Goal: Task Accomplishment & Management: Use online tool/utility

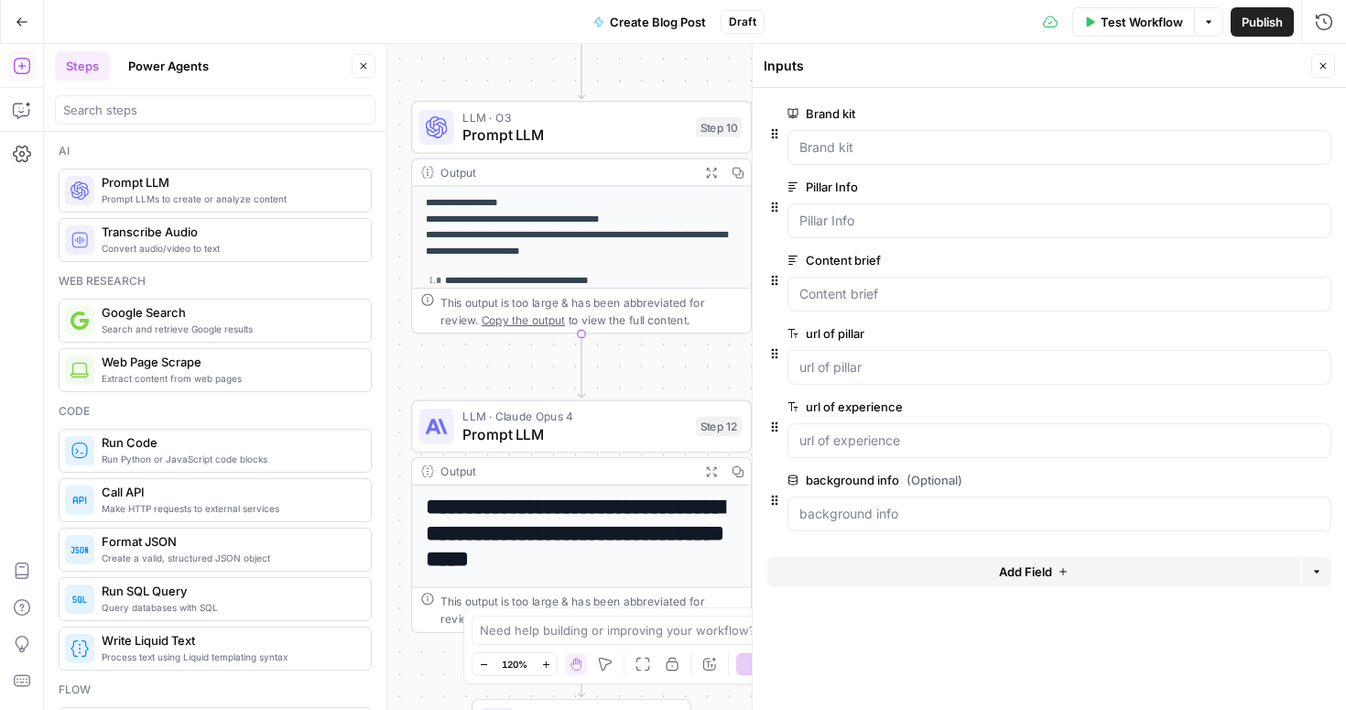
scroll to position [73, 0]
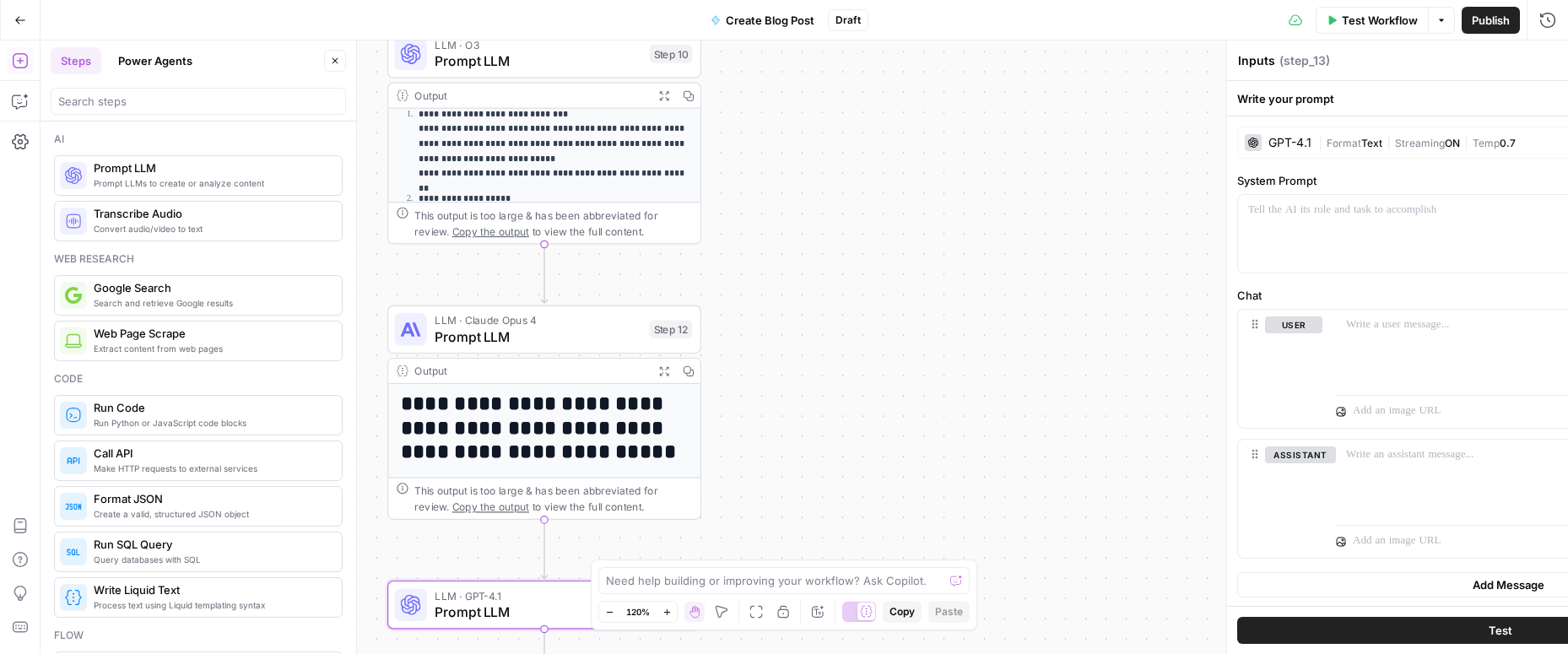
type textarea "Prompt LLM"
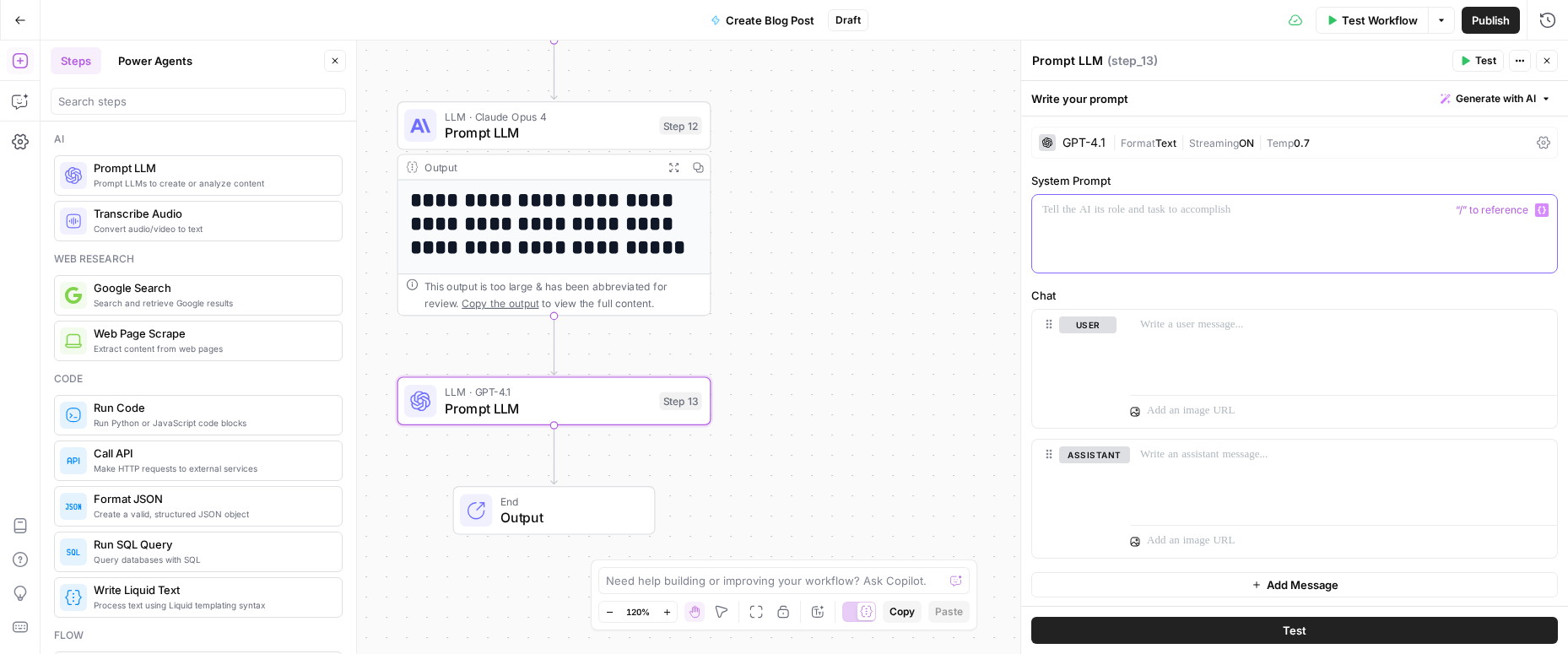
click at [1152, 227] on div at bounding box center [1294, 234] width 525 height 77
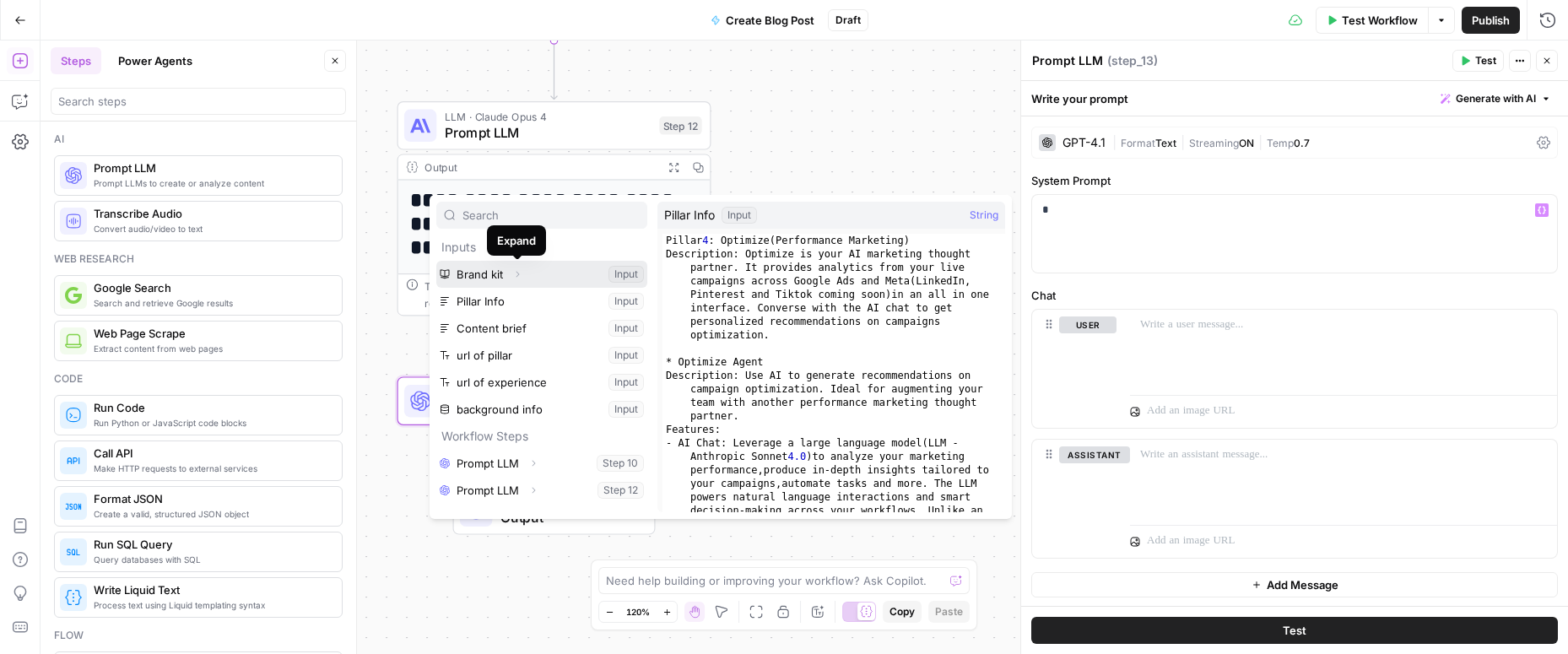
click at [515, 274] on icon "button" at bounding box center [517, 274] width 10 height 10
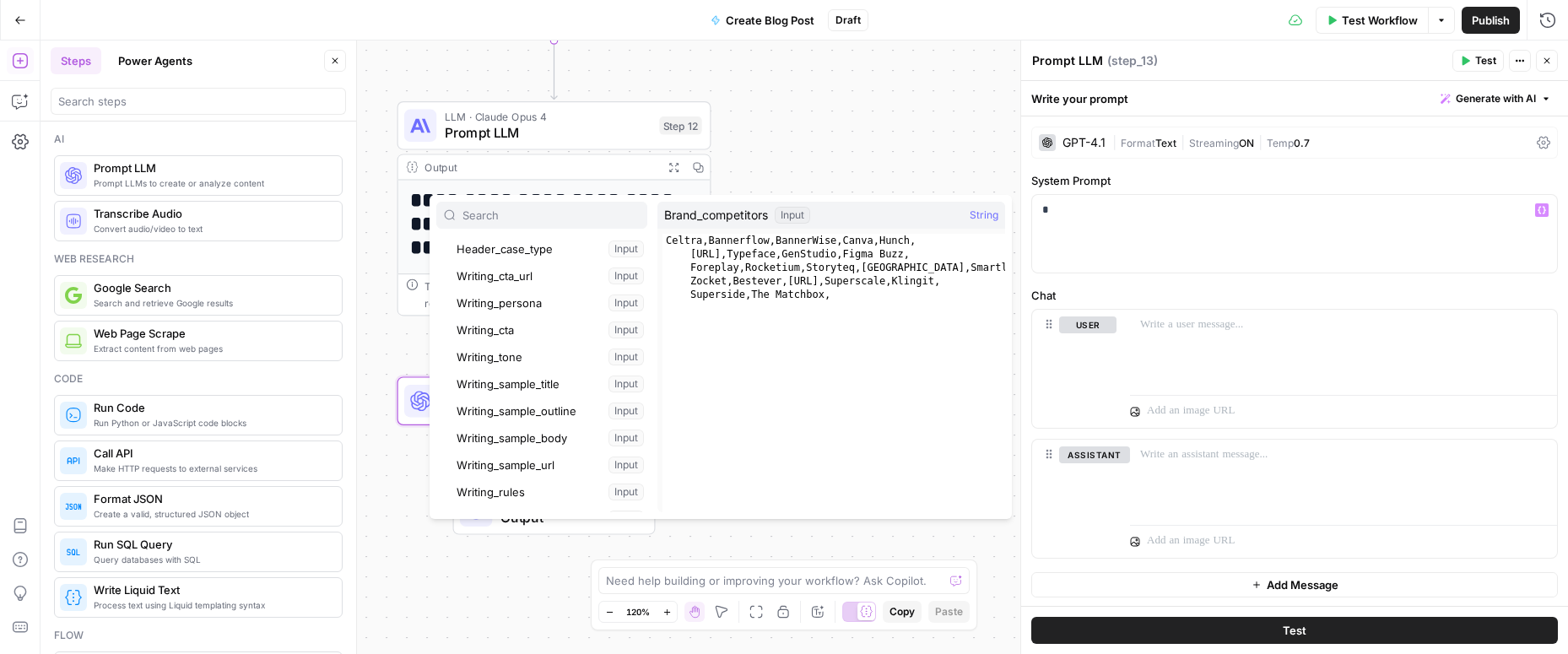
scroll to position [218, 0]
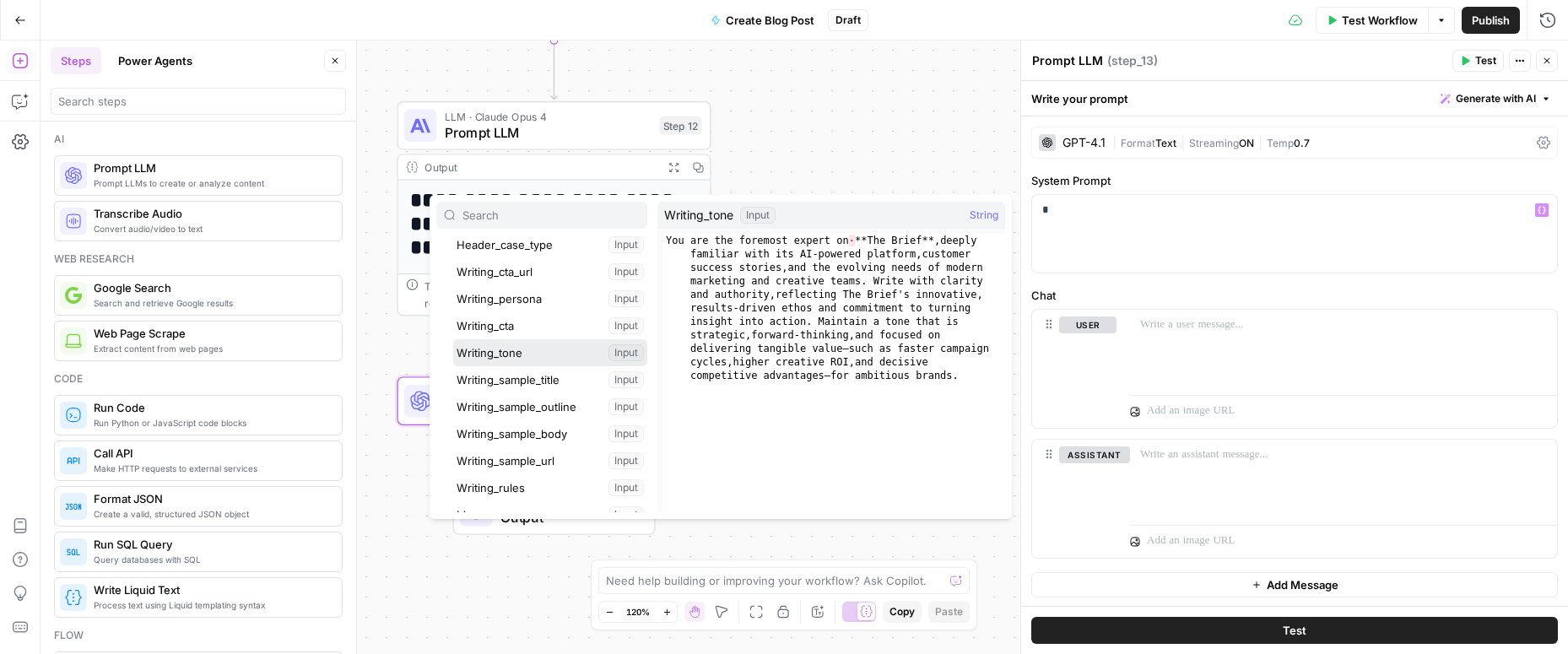
click at [516, 346] on button "Select variable Writing_tone" at bounding box center [550, 352] width 194 height 27
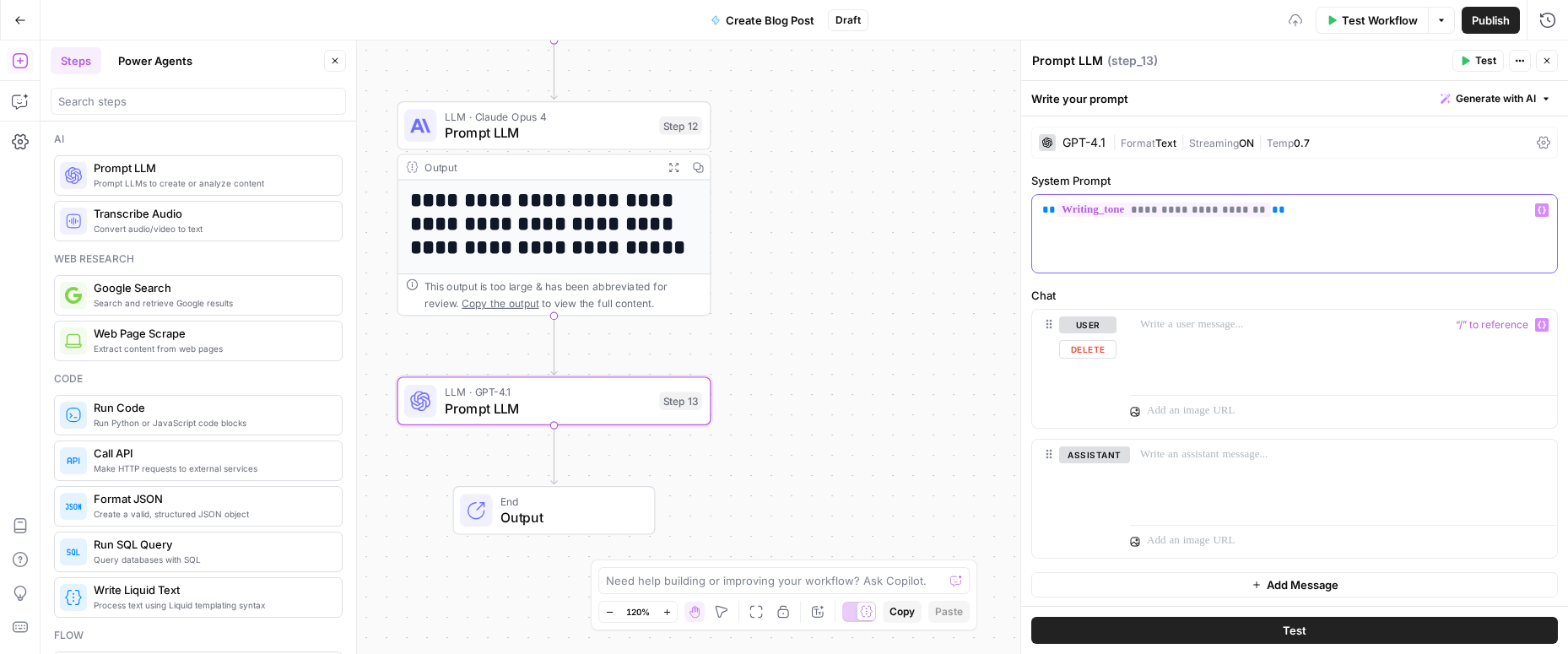
scroll to position [2, 0]
click at [1164, 329] on p at bounding box center [1342, 323] width 406 height 17
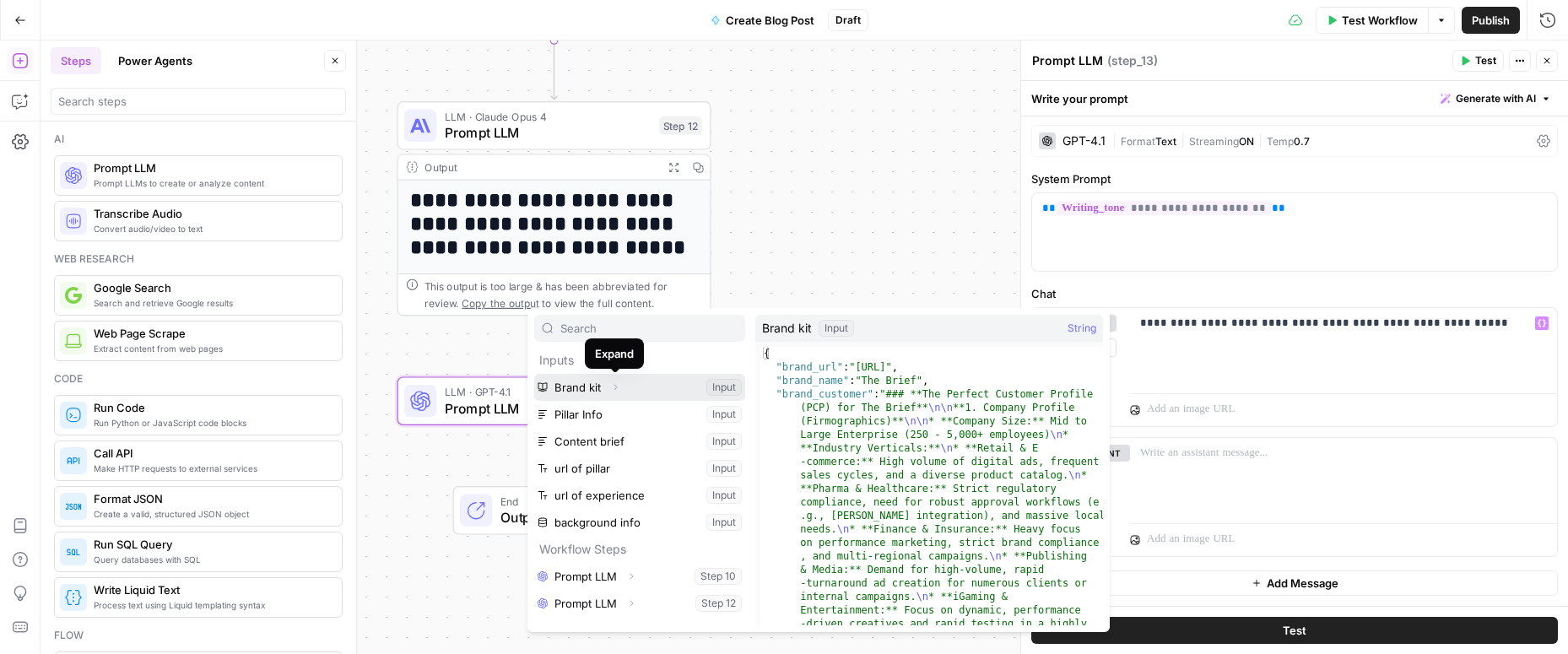
click at [615, 382] on icon "button" at bounding box center [614, 387] width 10 height 10
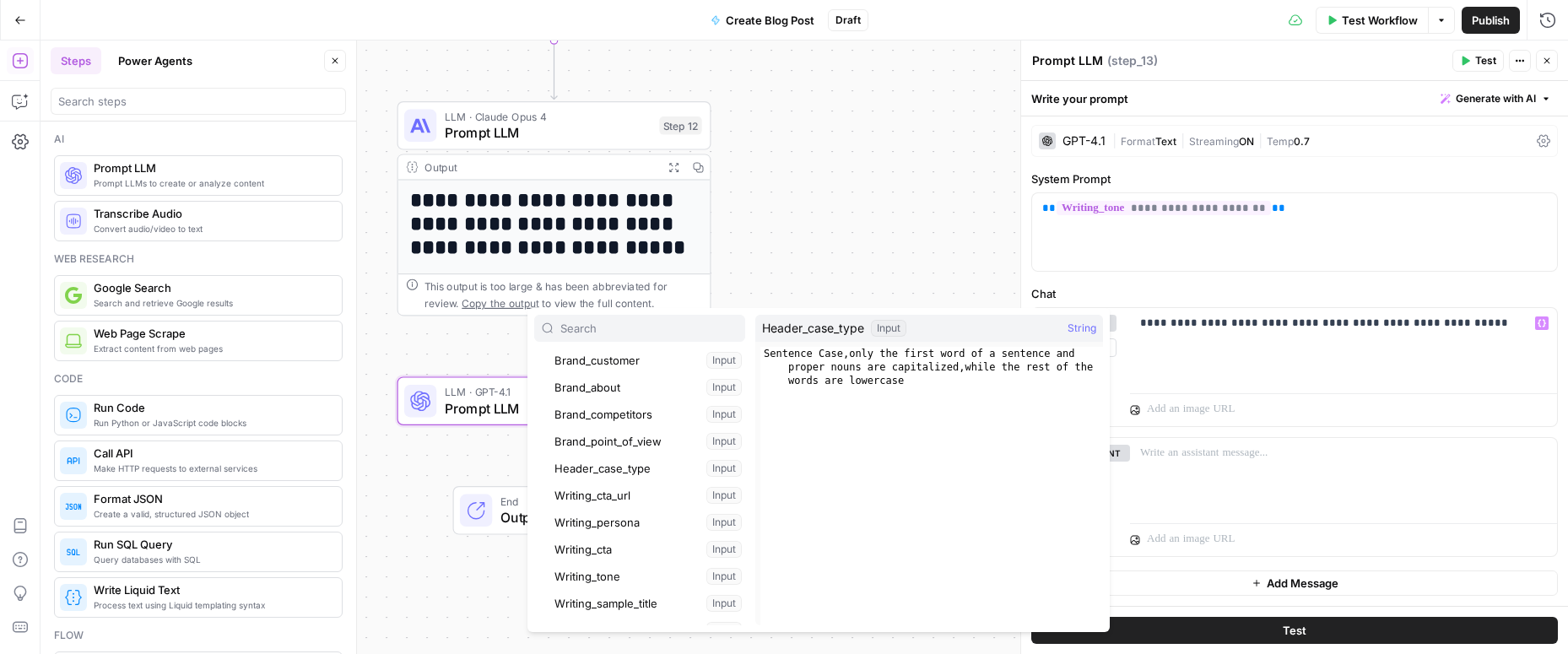
scroll to position [122, 0]
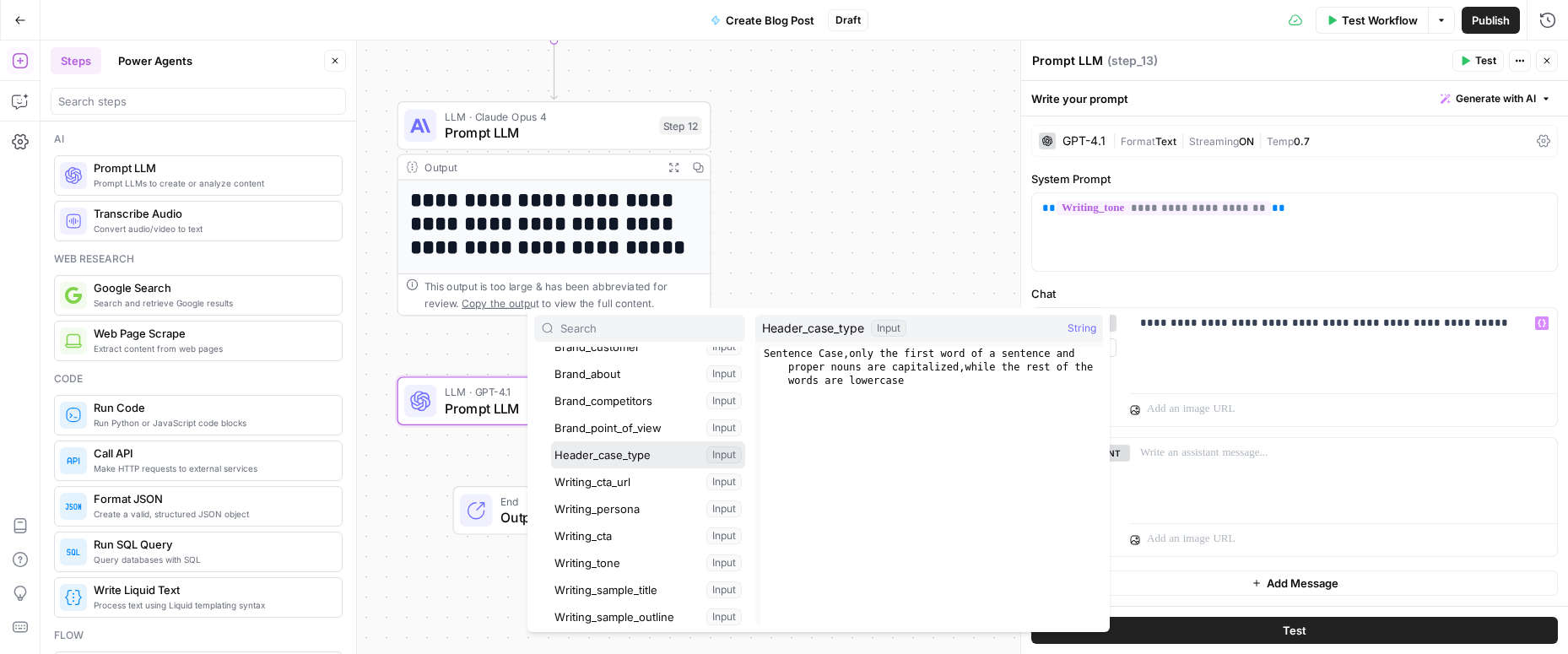
click at [619, 454] on button "Select variable Header_case_type" at bounding box center [648, 454] width 194 height 27
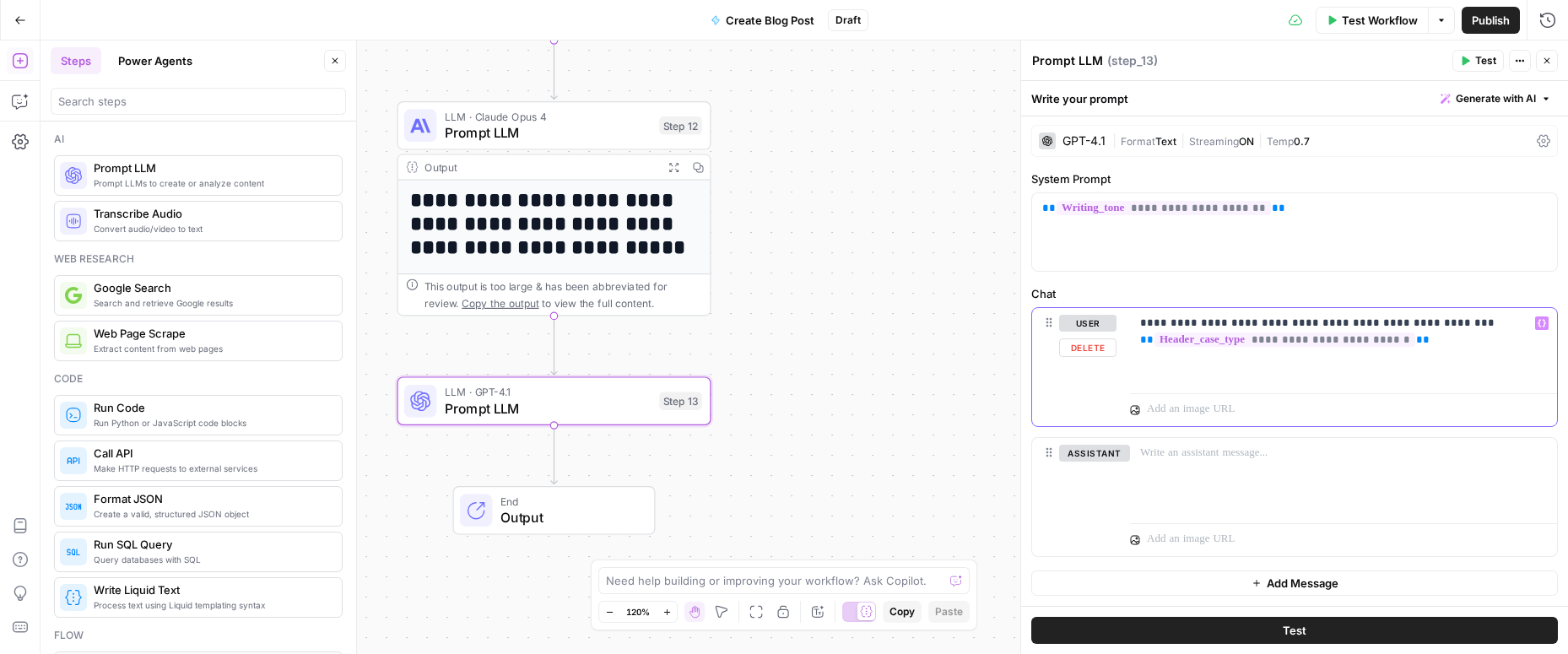
click at [1240, 322] on p "**********" at bounding box center [1342, 340] width 406 height 51
click at [1240, 366] on div "**********" at bounding box center [1342, 346] width 427 height 77
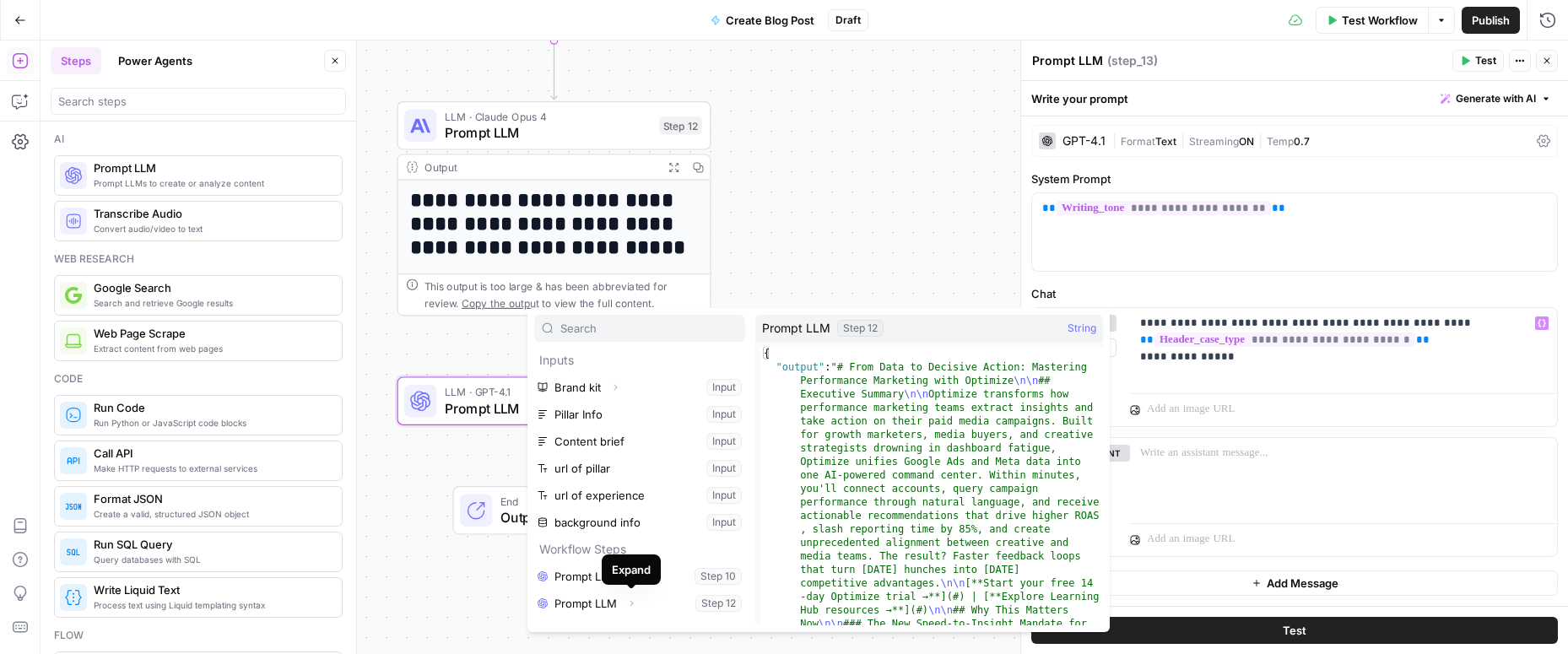
click at [626, 598] on icon "button" at bounding box center [631, 602] width 10 height 10
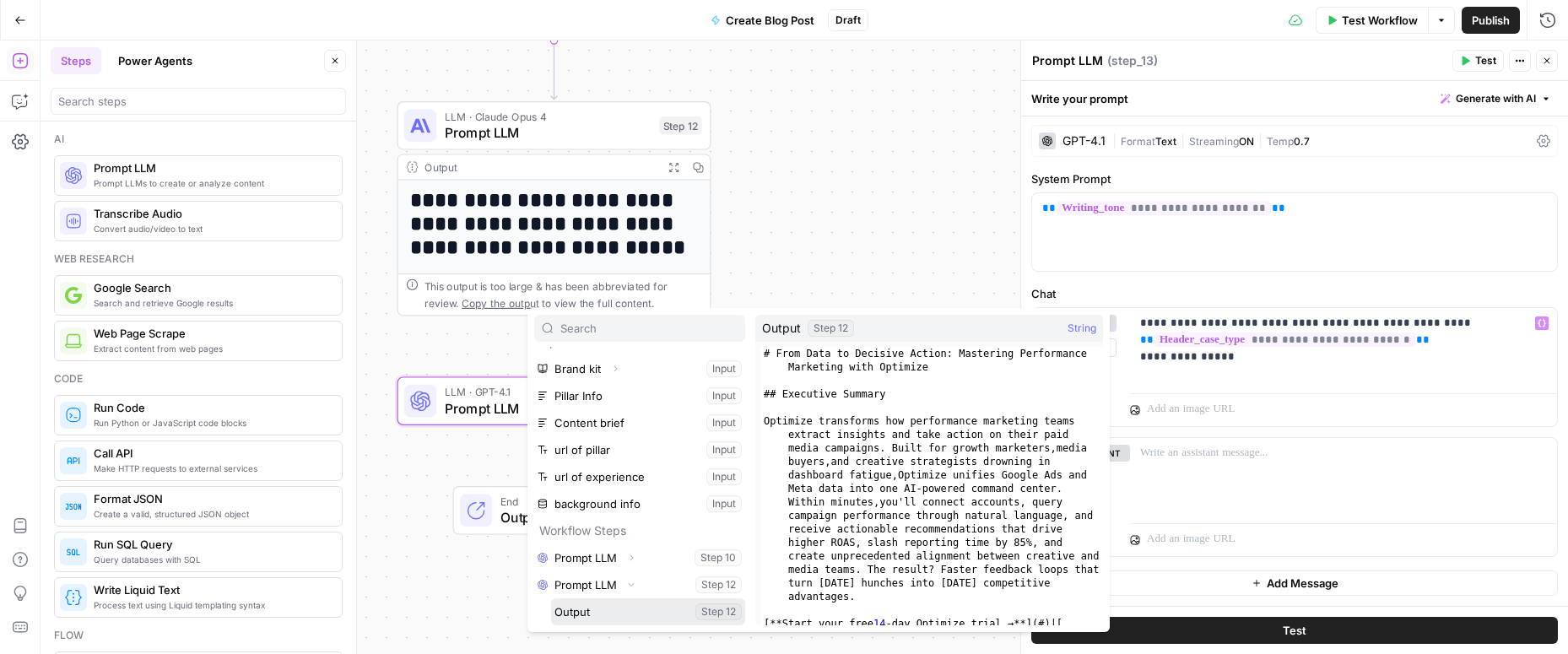
click at [613, 613] on button "Select variable Output" at bounding box center [648, 611] width 194 height 27
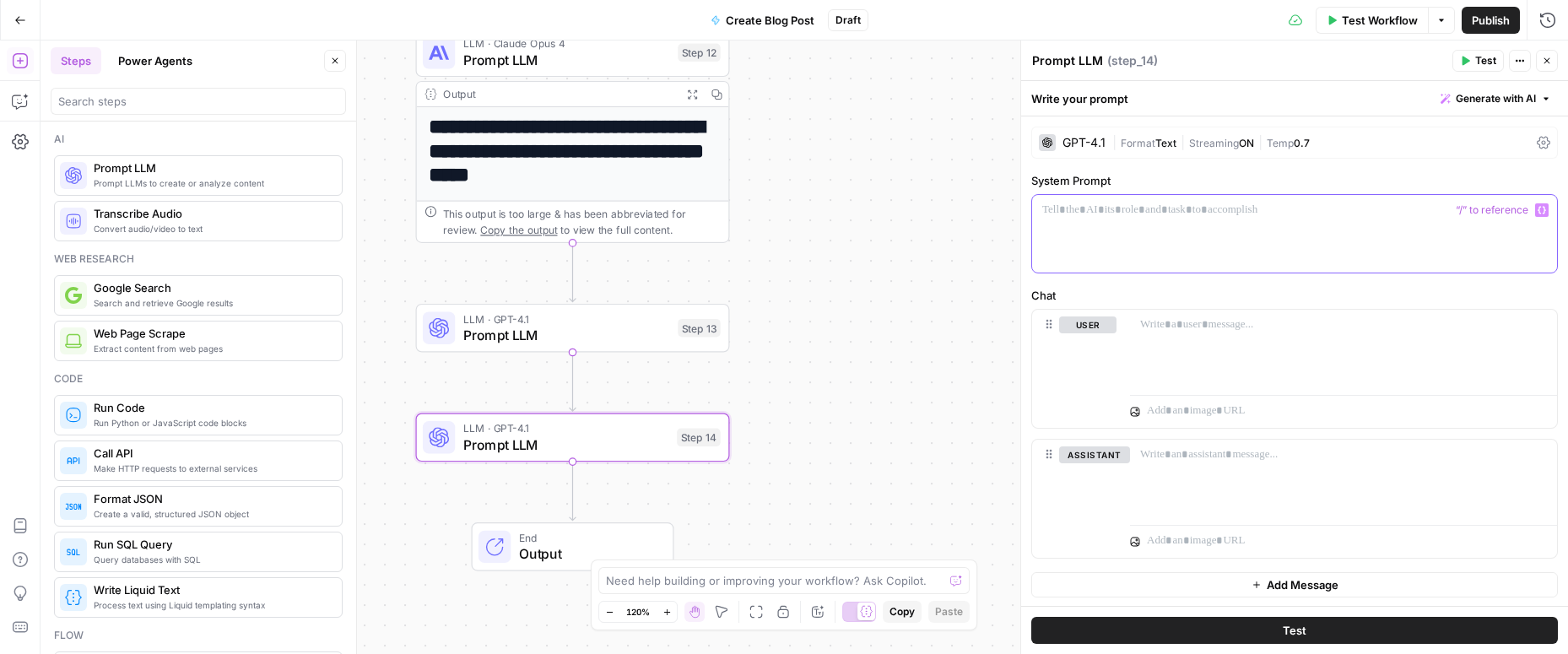
click at [1099, 230] on div at bounding box center [1294, 234] width 525 height 77
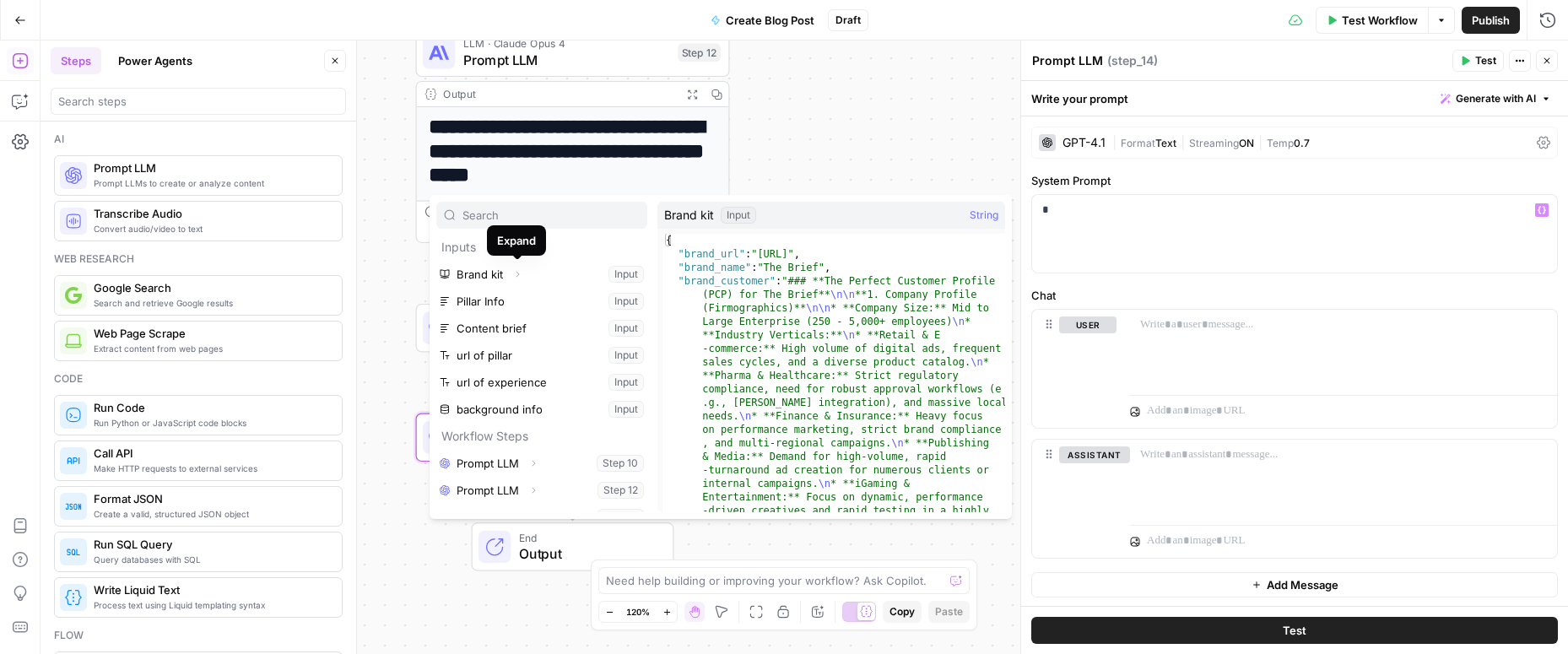
click at [512, 274] on icon "button" at bounding box center [517, 274] width 10 height 10
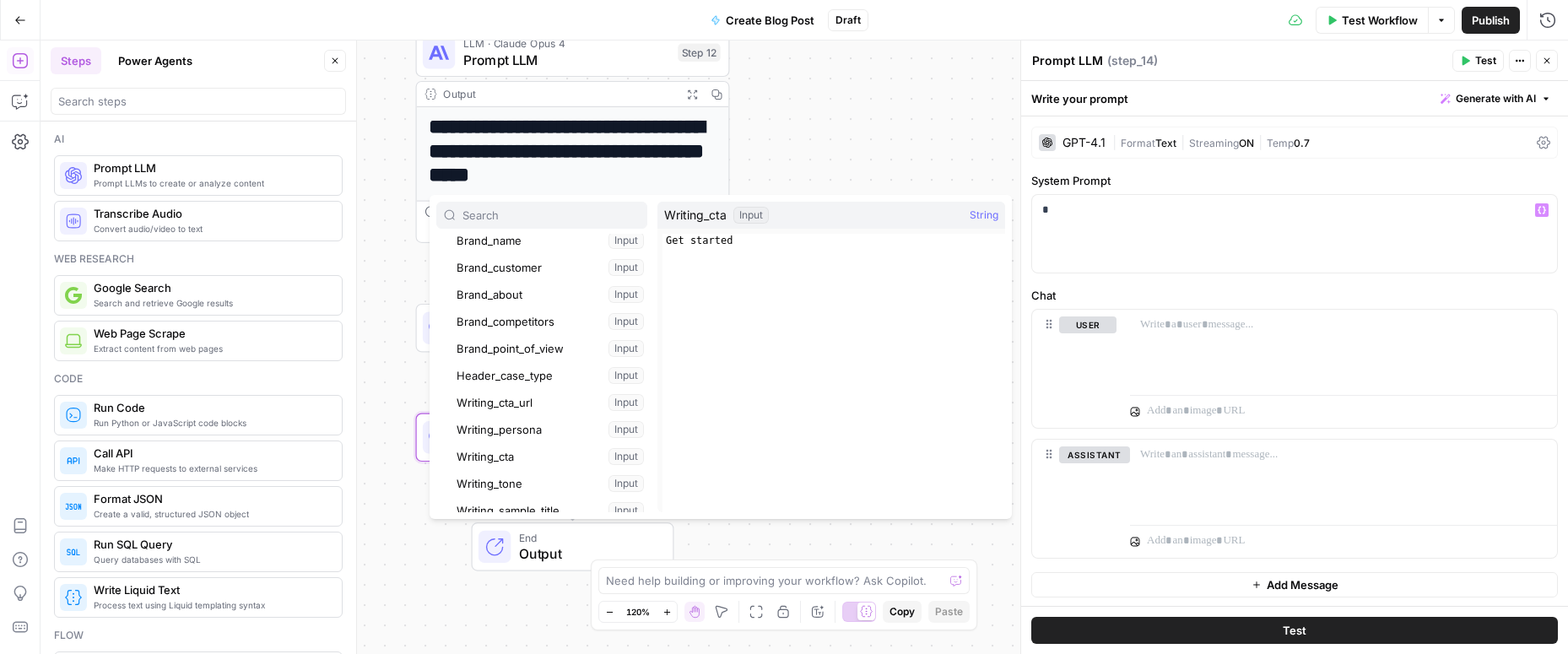
scroll to position [100, 0]
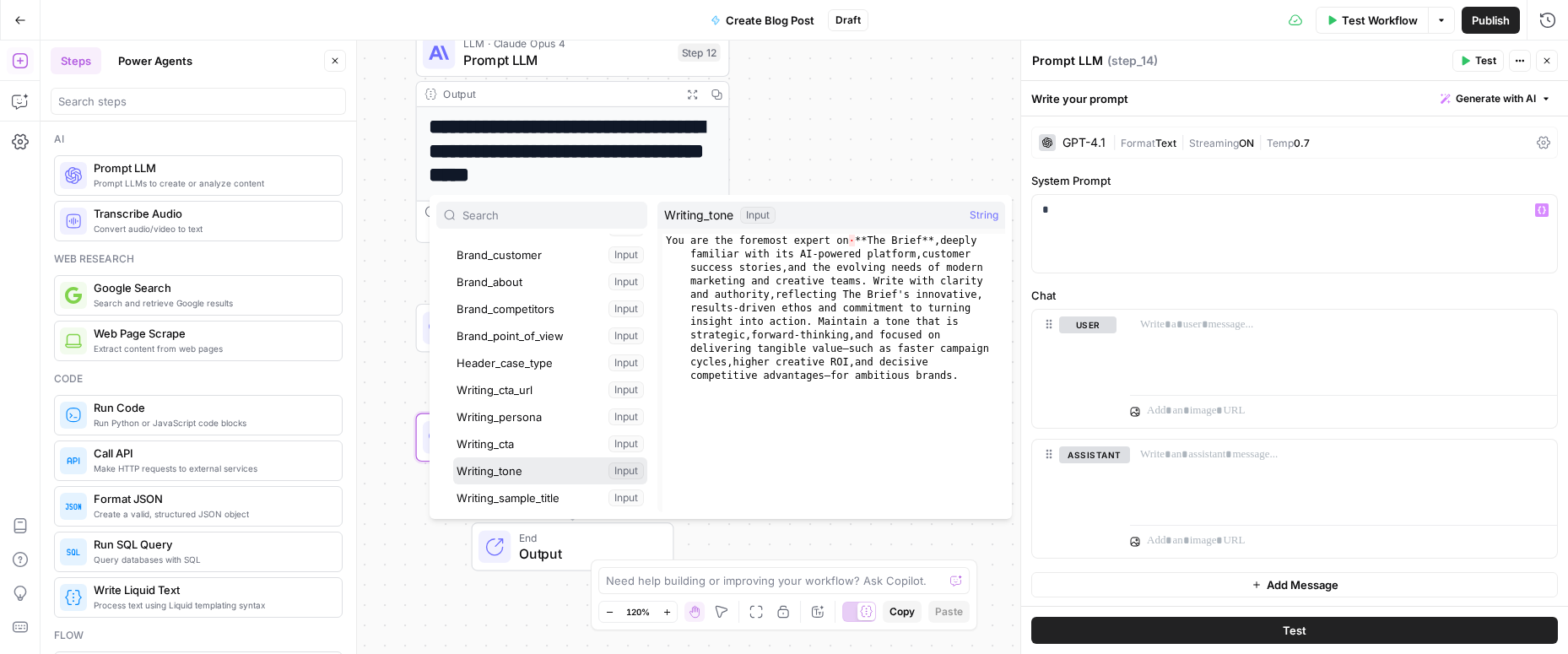
click at [521, 472] on button "Select variable Writing_tone" at bounding box center [550, 470] width 194 height 27
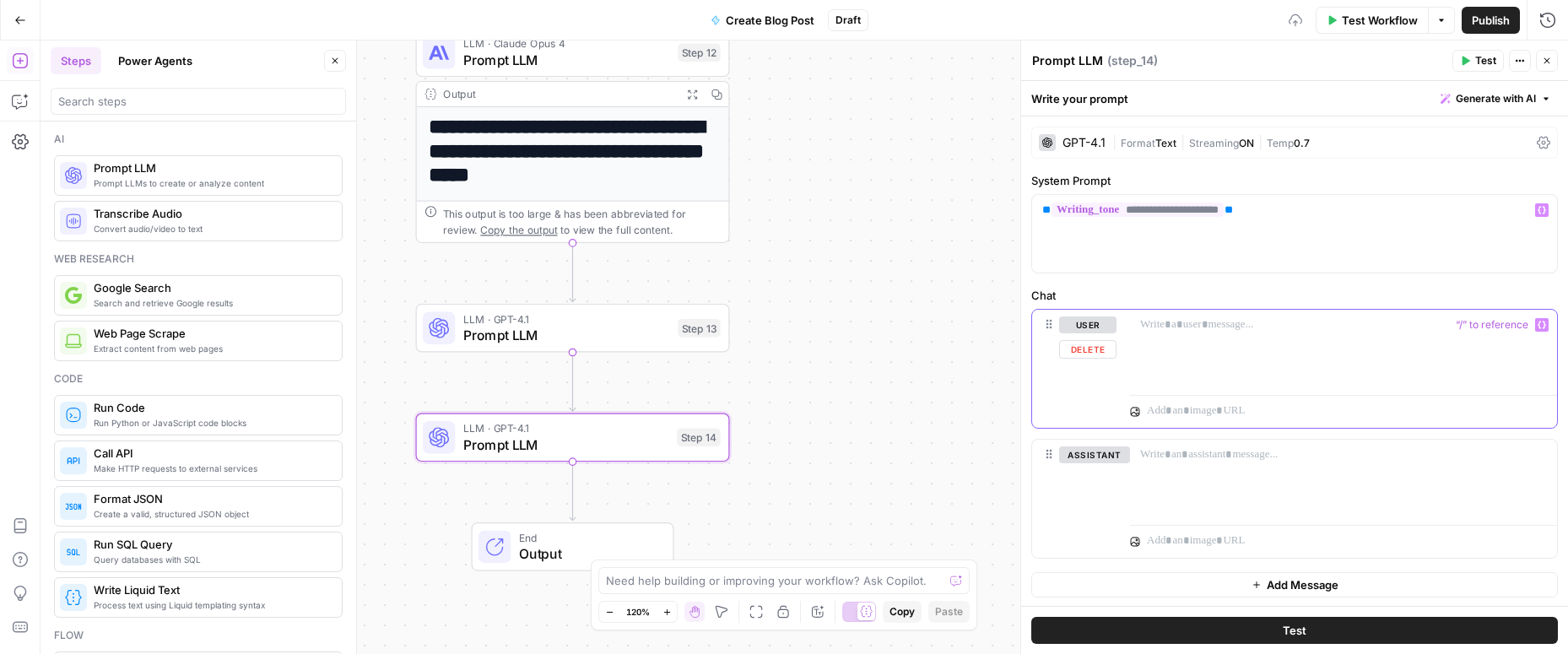
click at [1230, 331] on p at bounding box center [1342, 324] width 406 height 17
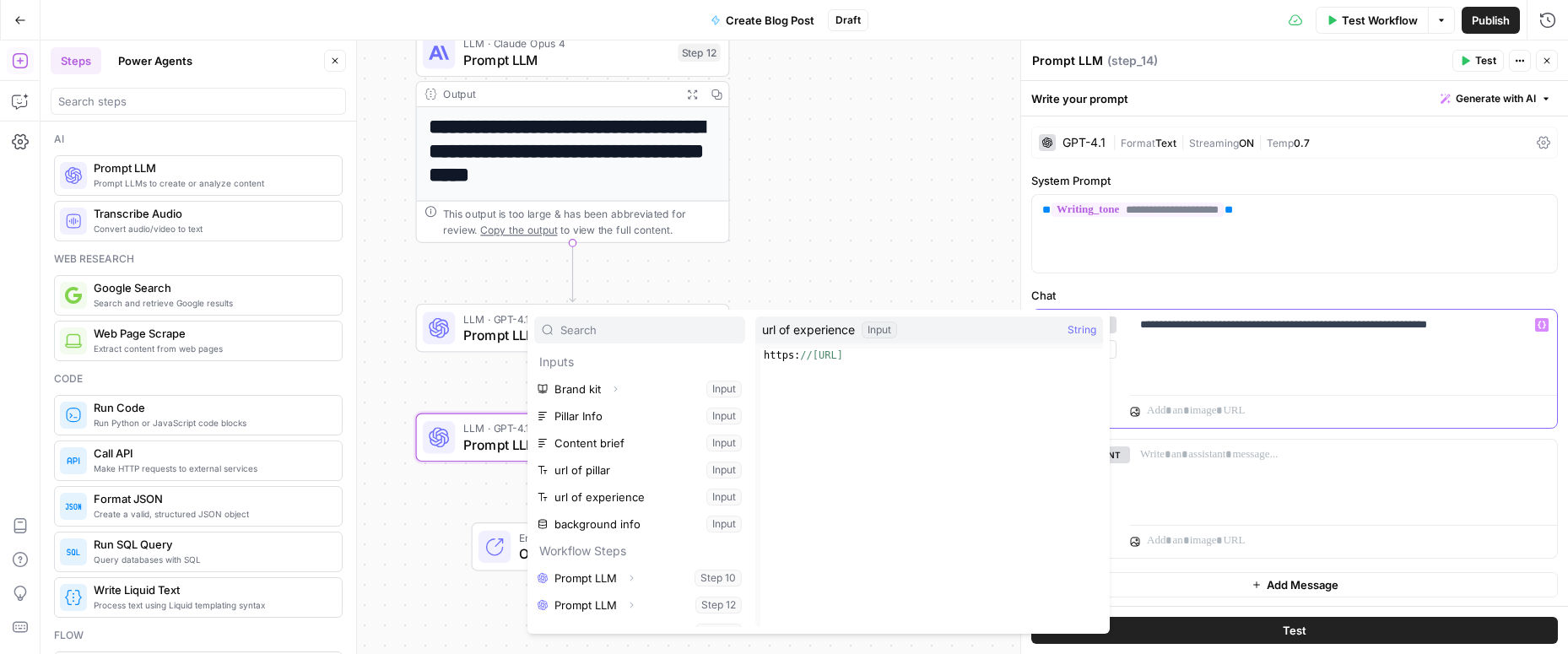
click at [1240, 347] on div "**********" at bounding box center [1342, 348] width 427 height 77
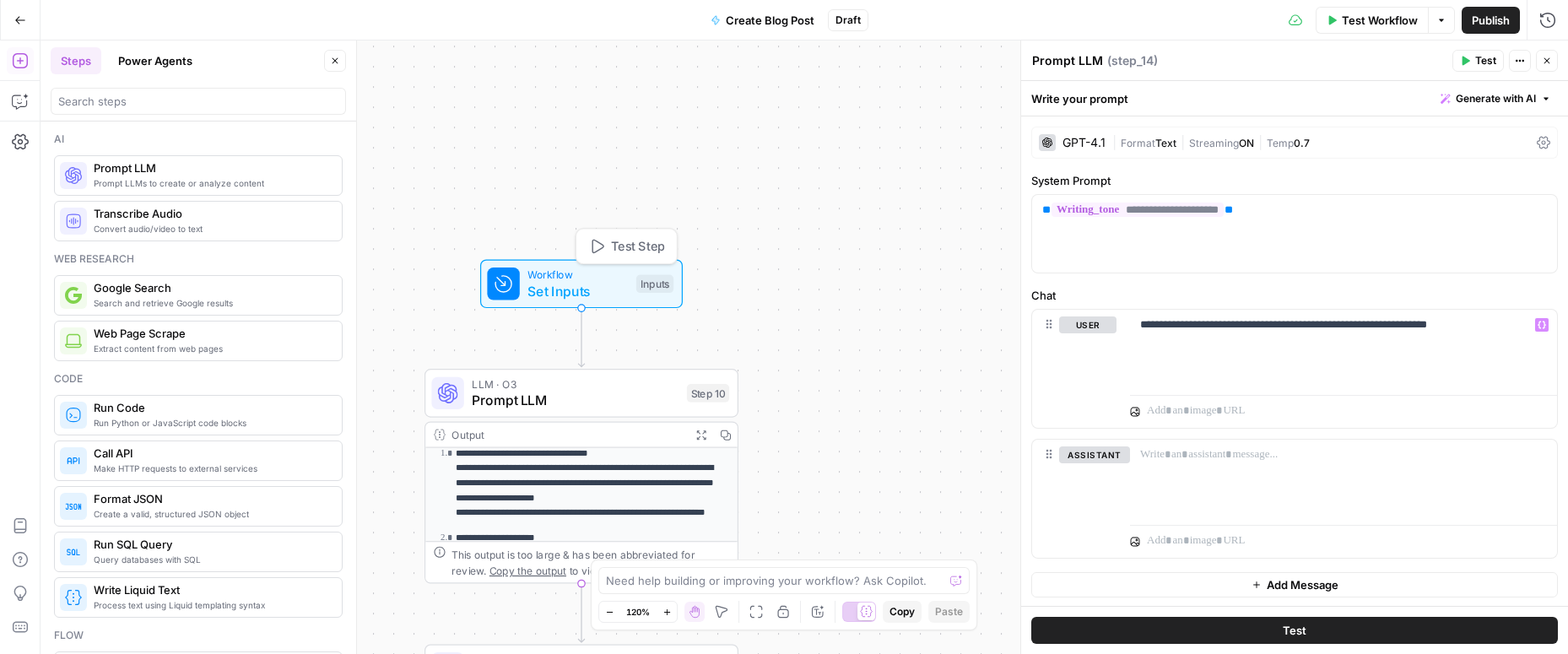
click at [619, 251] on span "Test Step" at bounding box center [638, 246] width 54 height 18
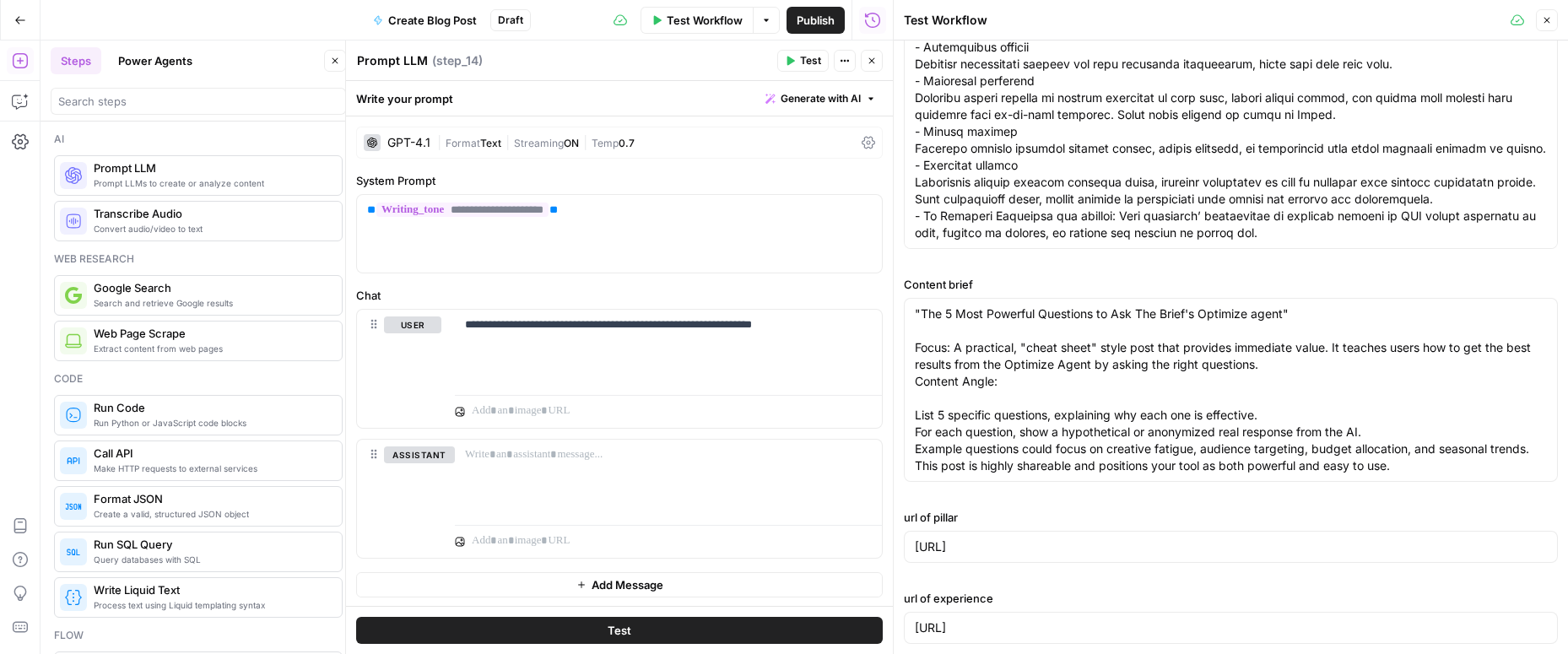
scroll to position [338, 0]
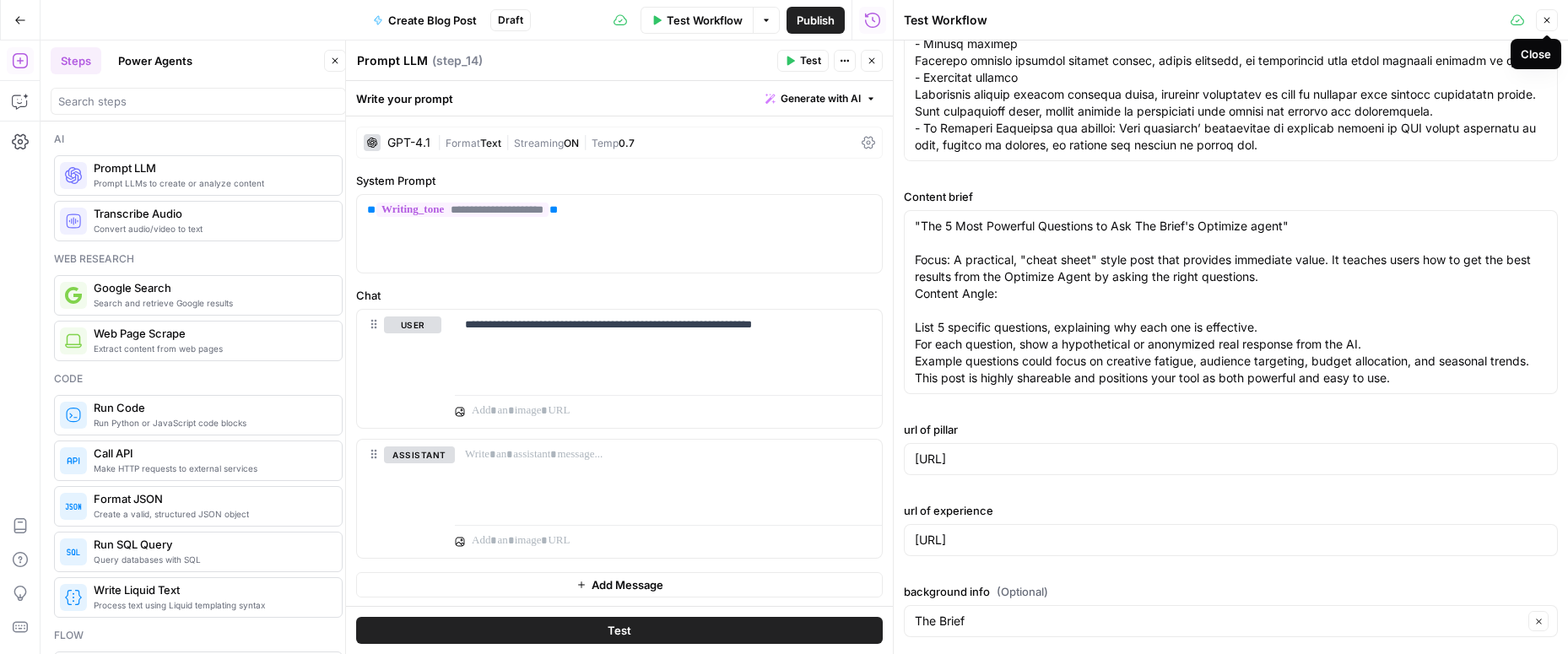
click at [1240, 19] on icon "button" at bounding box center [1546, 19] width 10 height 10
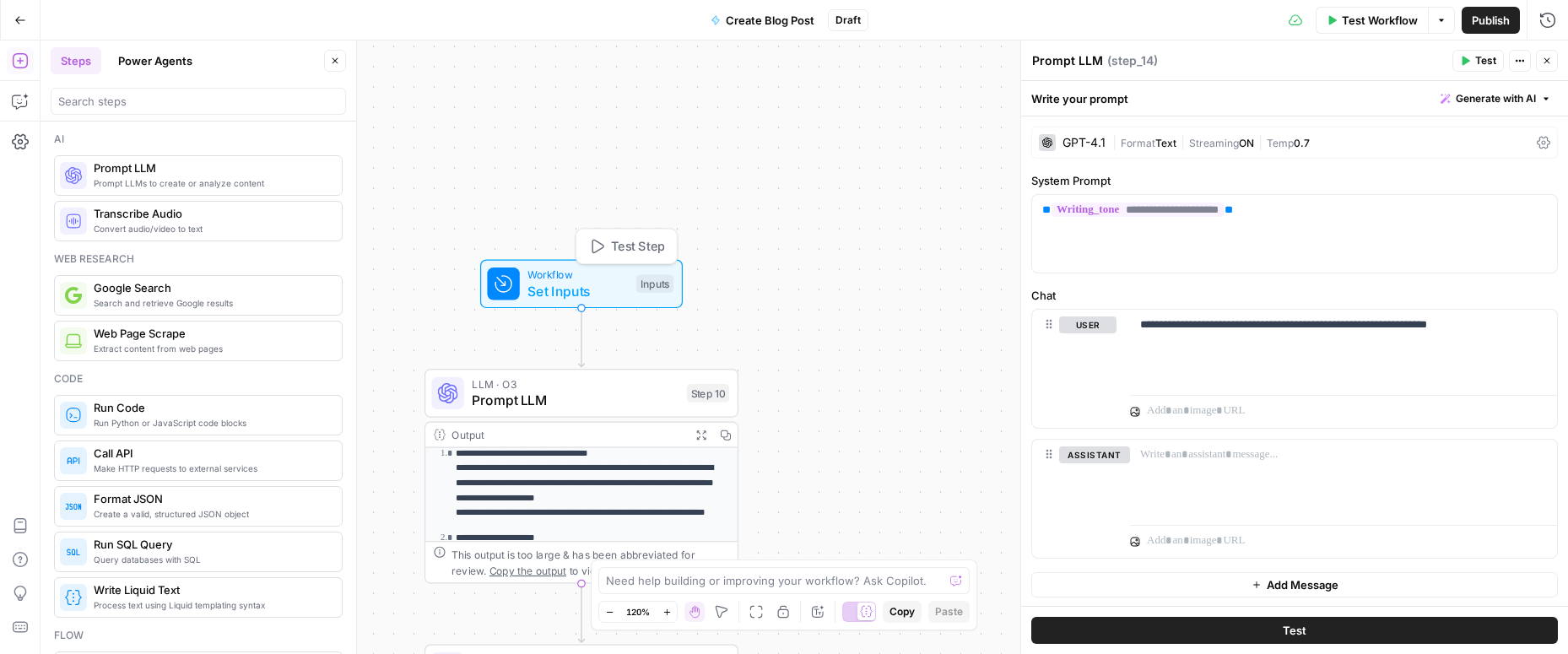
click at [606, 245] on button "Test Step" at bounding box center [626, 246] width 92 height 26
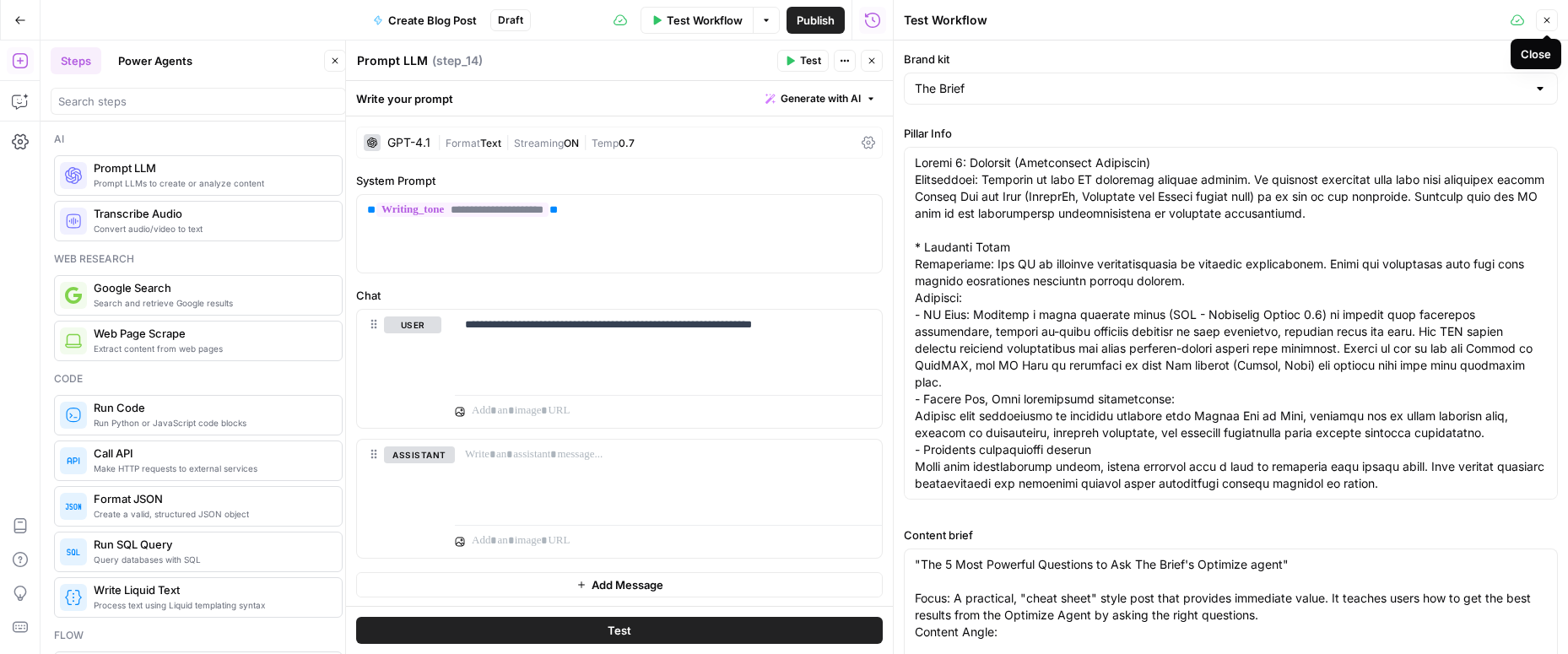
click at [1240, 15] on button "Close" at bounding box center [1547, 20] width 22 height 22
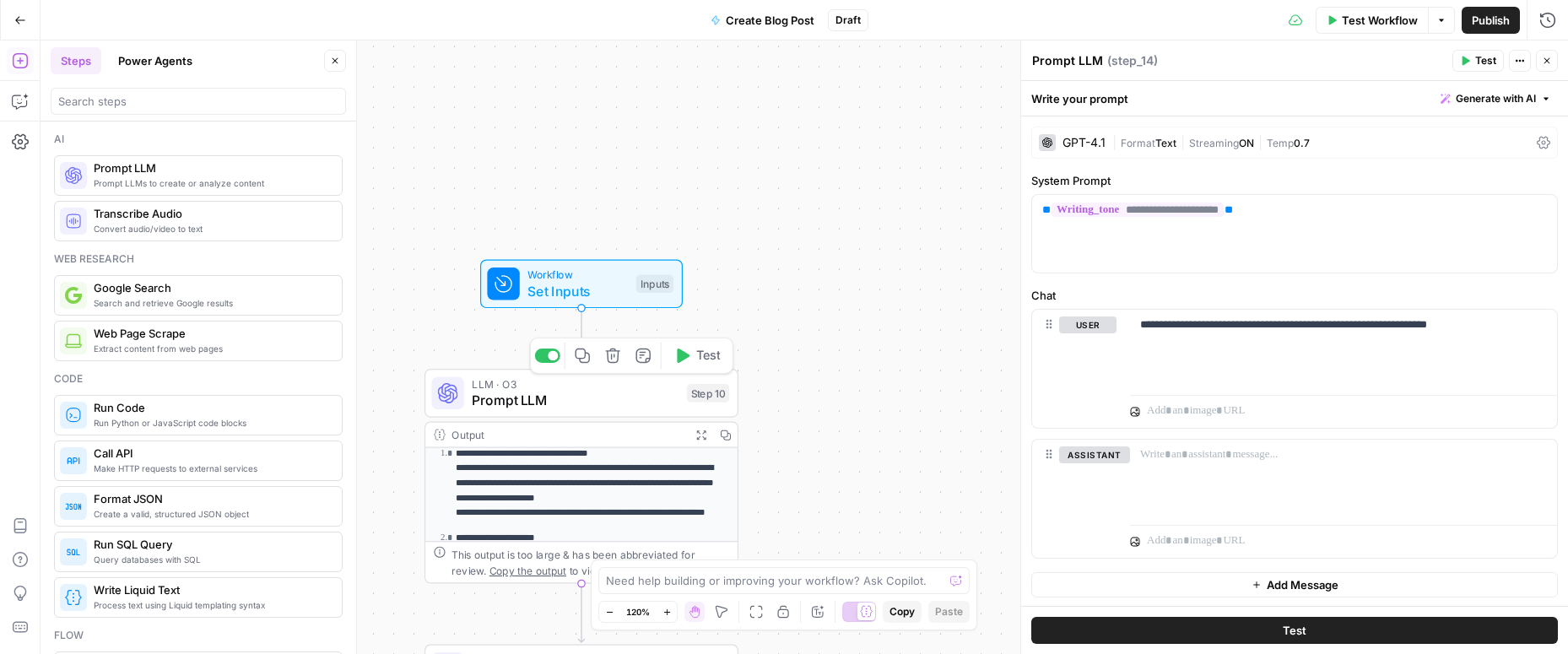
click at [613, 397] on span "Prompt LLM" at bounding box center [575, 400] width 206 height 20
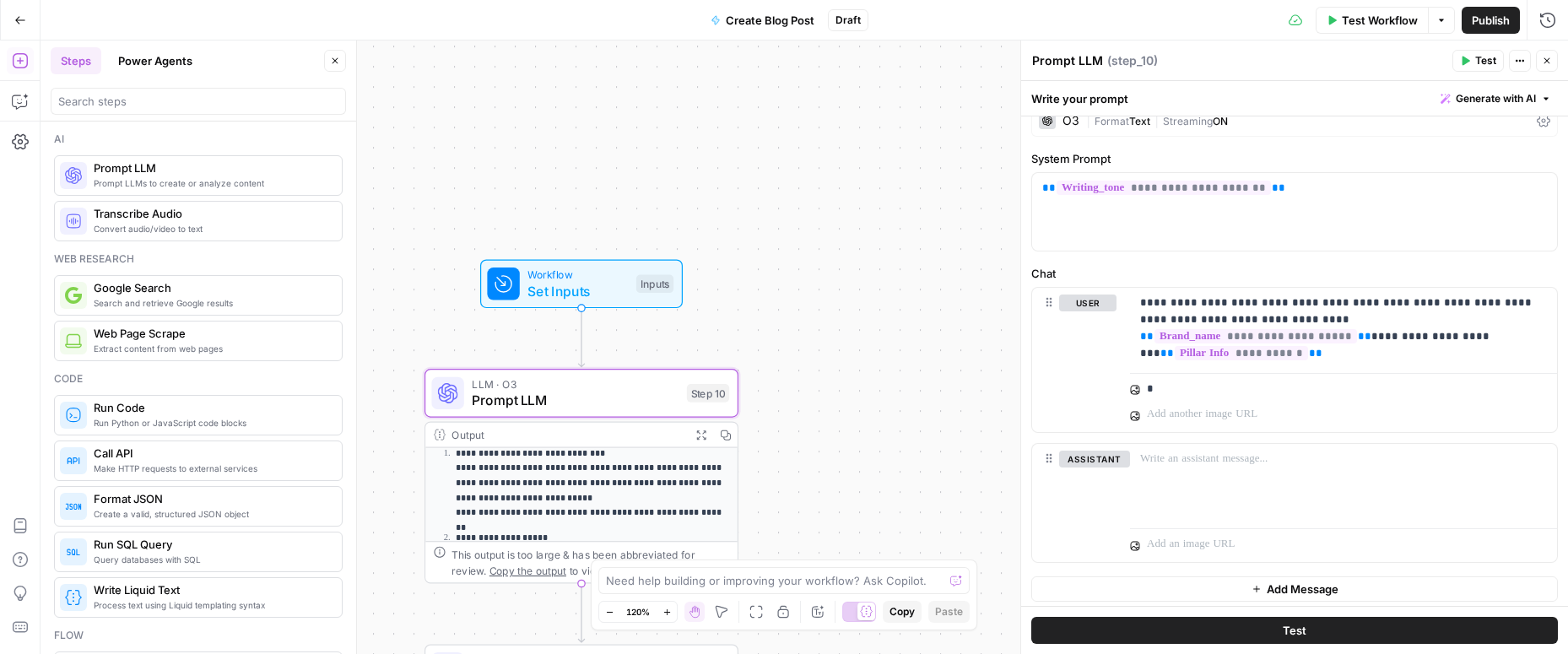
scroll to position [28, 0]
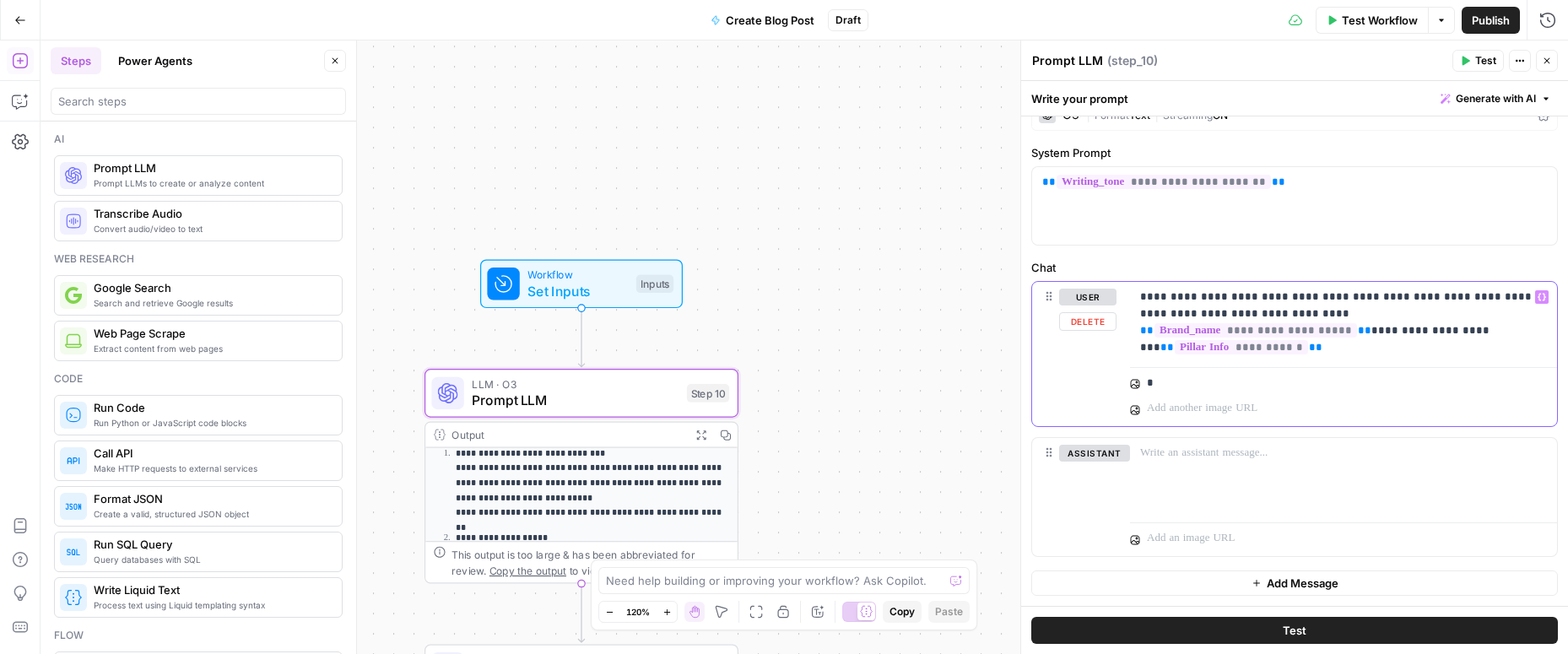
click at [1240, 337] on p "**********" at bounding box center [1342, 313] width 406 height 51
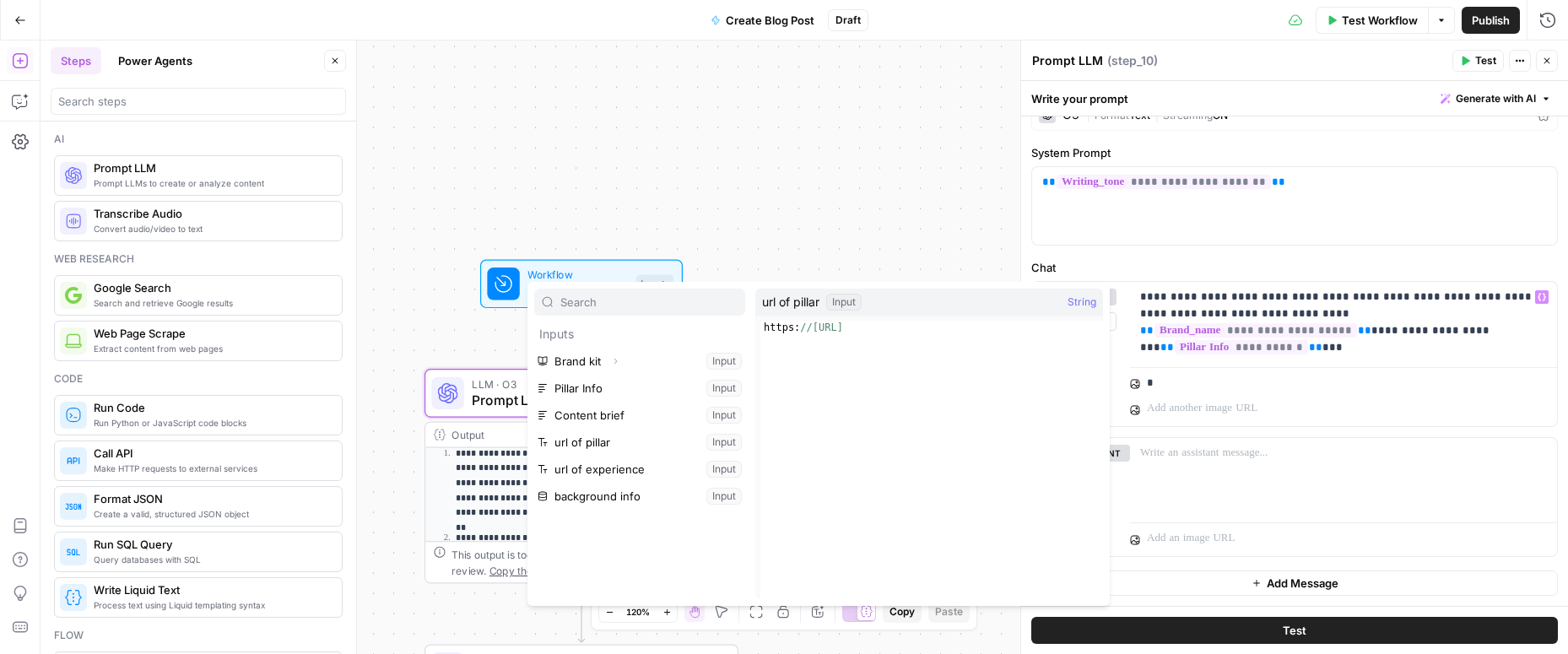
click at [1240, 361] on div "*" at bounding box center [1342, 393] width 427 height 66
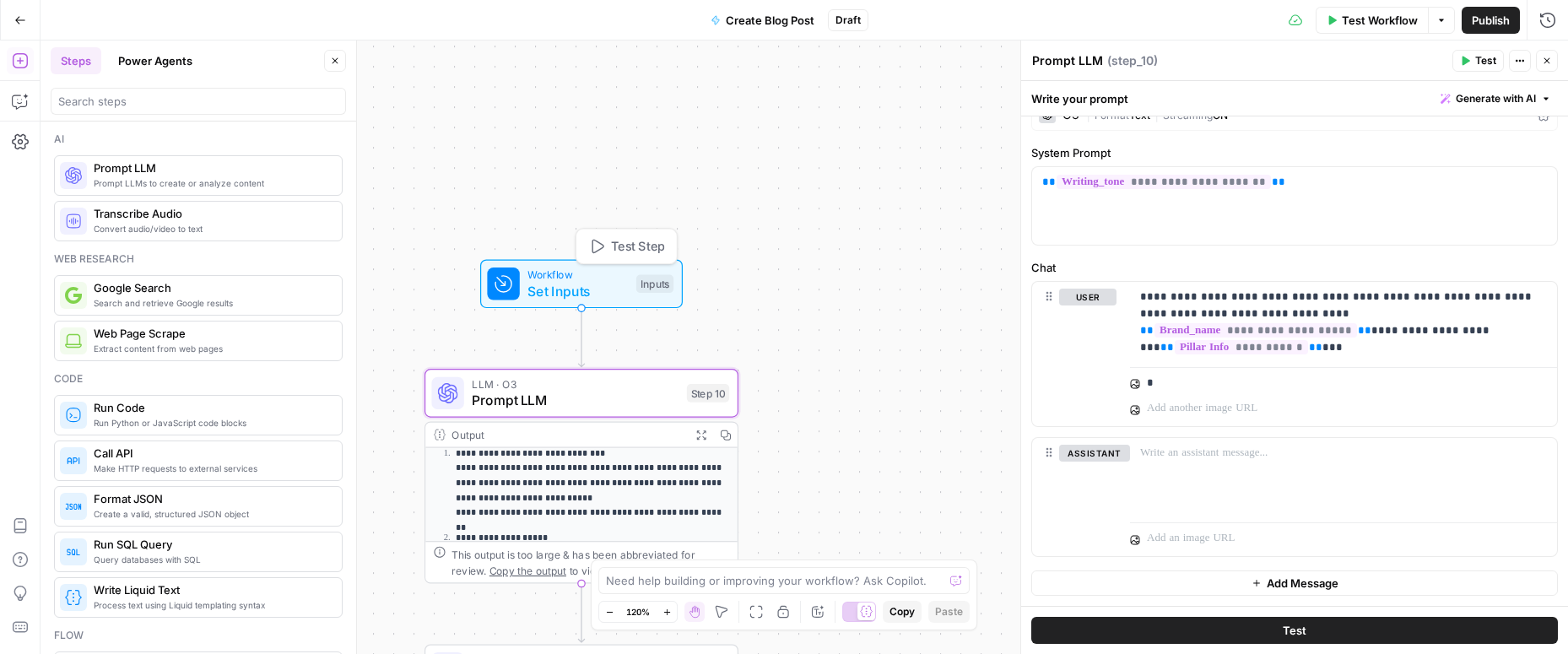
click at [569, 294] on span "Set Inputs" at bounding box center [577, 291] width 100 height 20
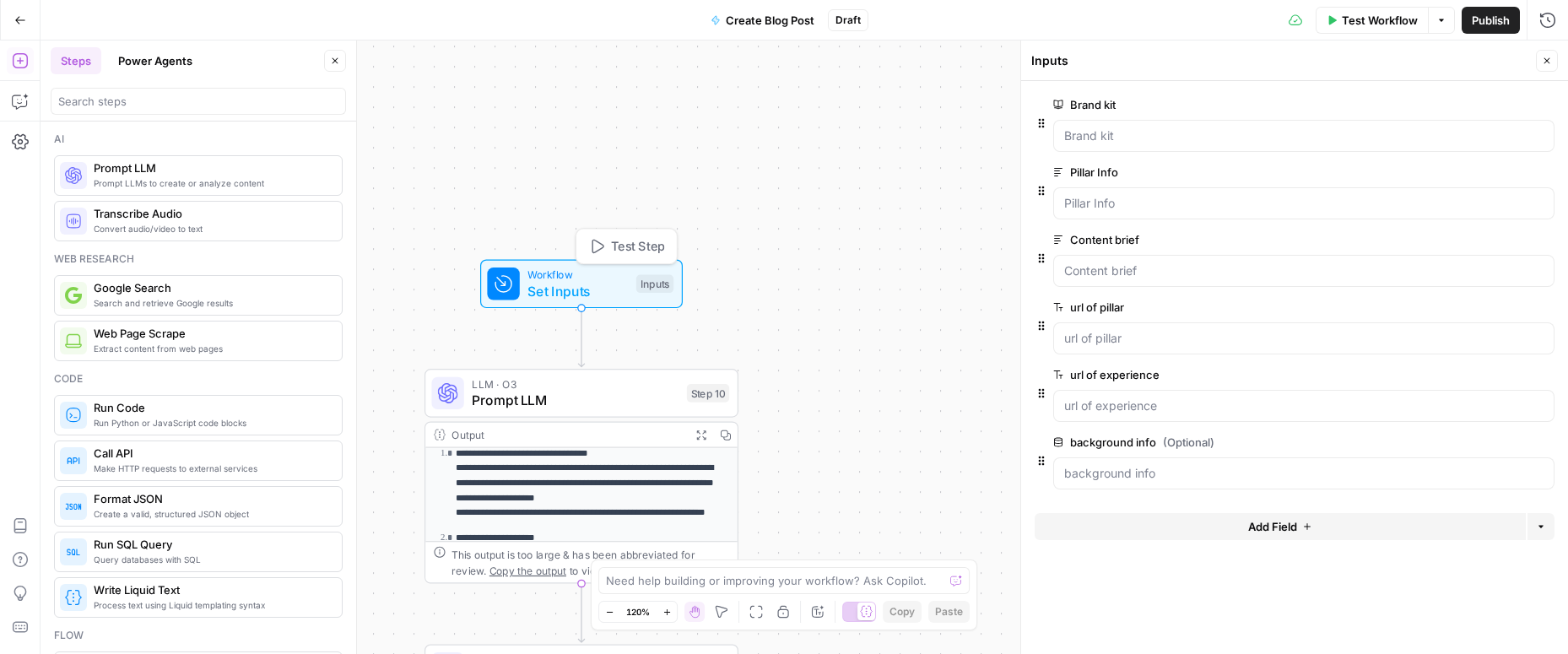
click at [611, 246] on span "Test Step" at bounding box center [638, 246] width 54 height 18
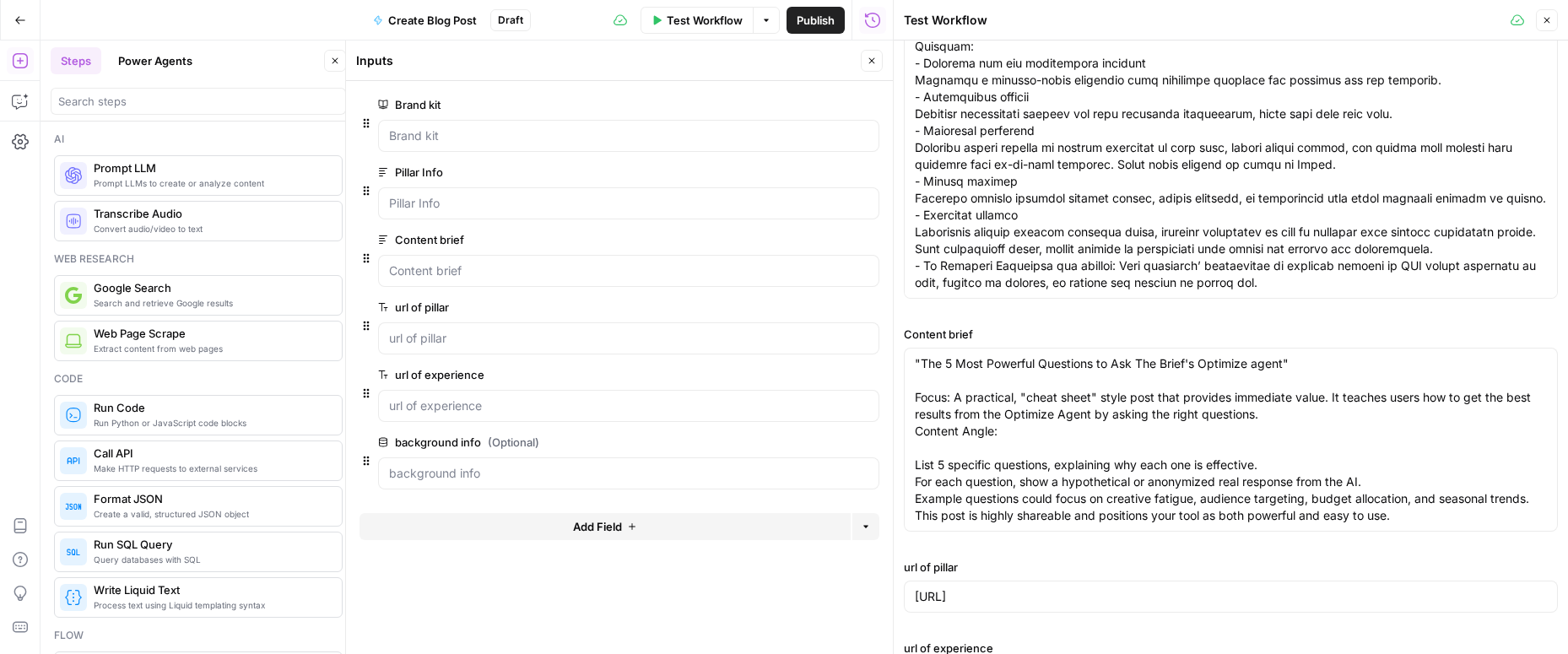
scroll to position [338, 0]
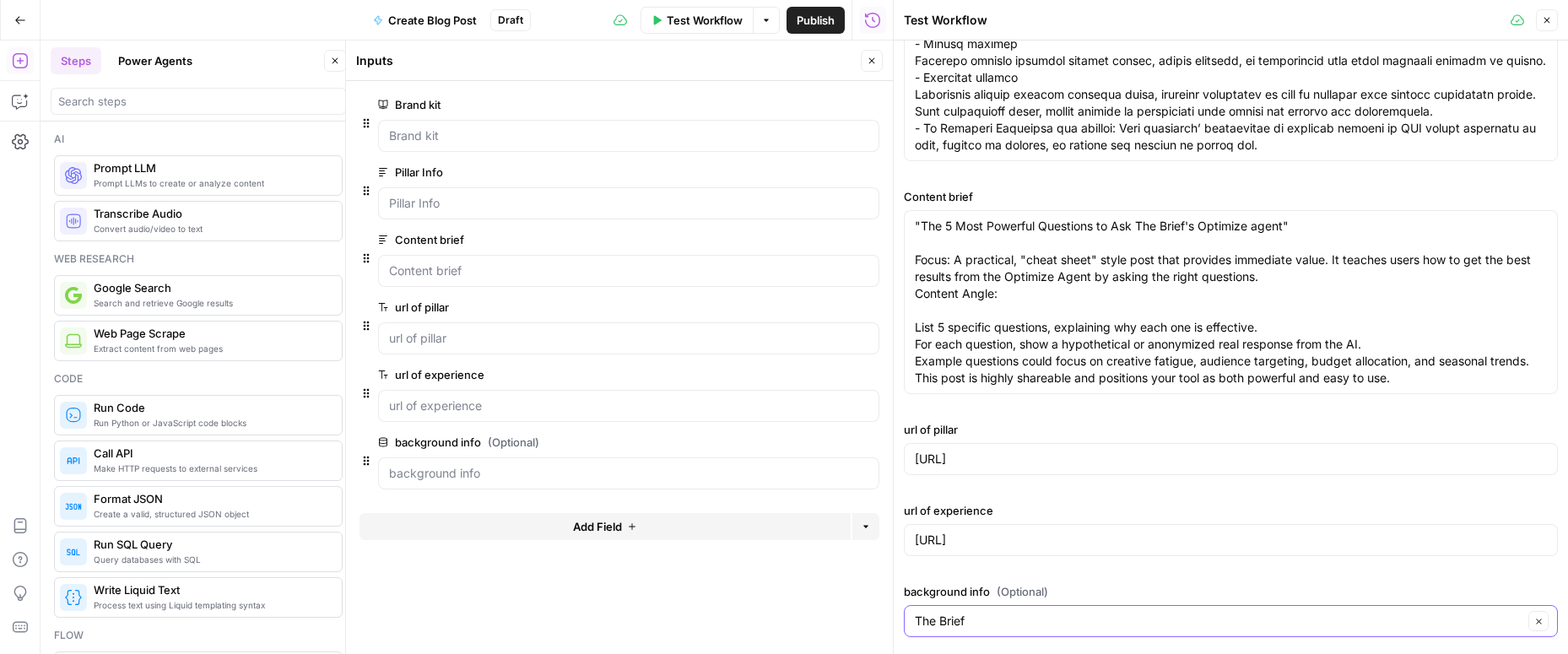
click at [995, 624] on input "The Brief" at bounding box center [1219, 621] width 608 height 17
click at [995, 624] on input "background info (Optional)" at bounding box center [1219, 621] width 608 height 17
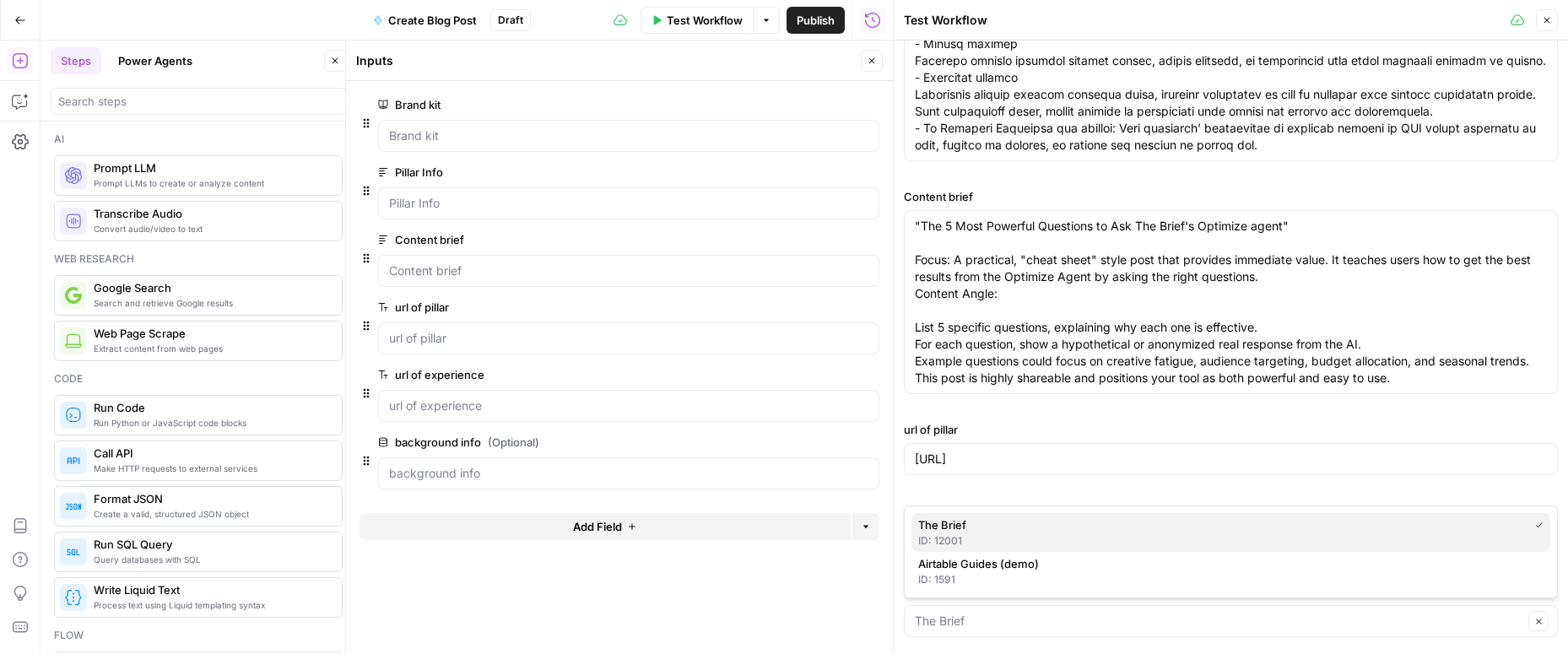
click at [939, 537] on div "ID: 12001" at bounding box center [1231, 541] width 626 height 15
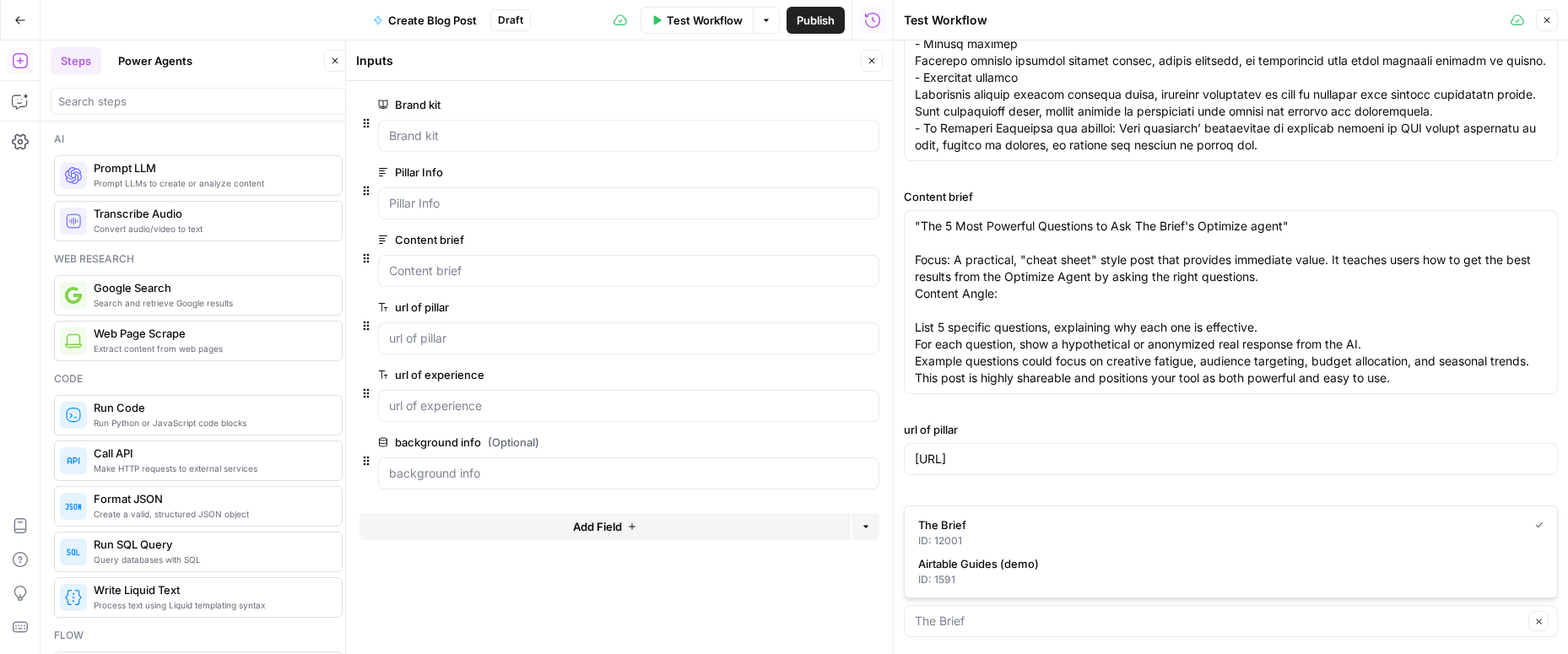
type input "The Brief"
click at [1240, 19] on button "Close" at bounding box center [1547, 20] width 22 height 22
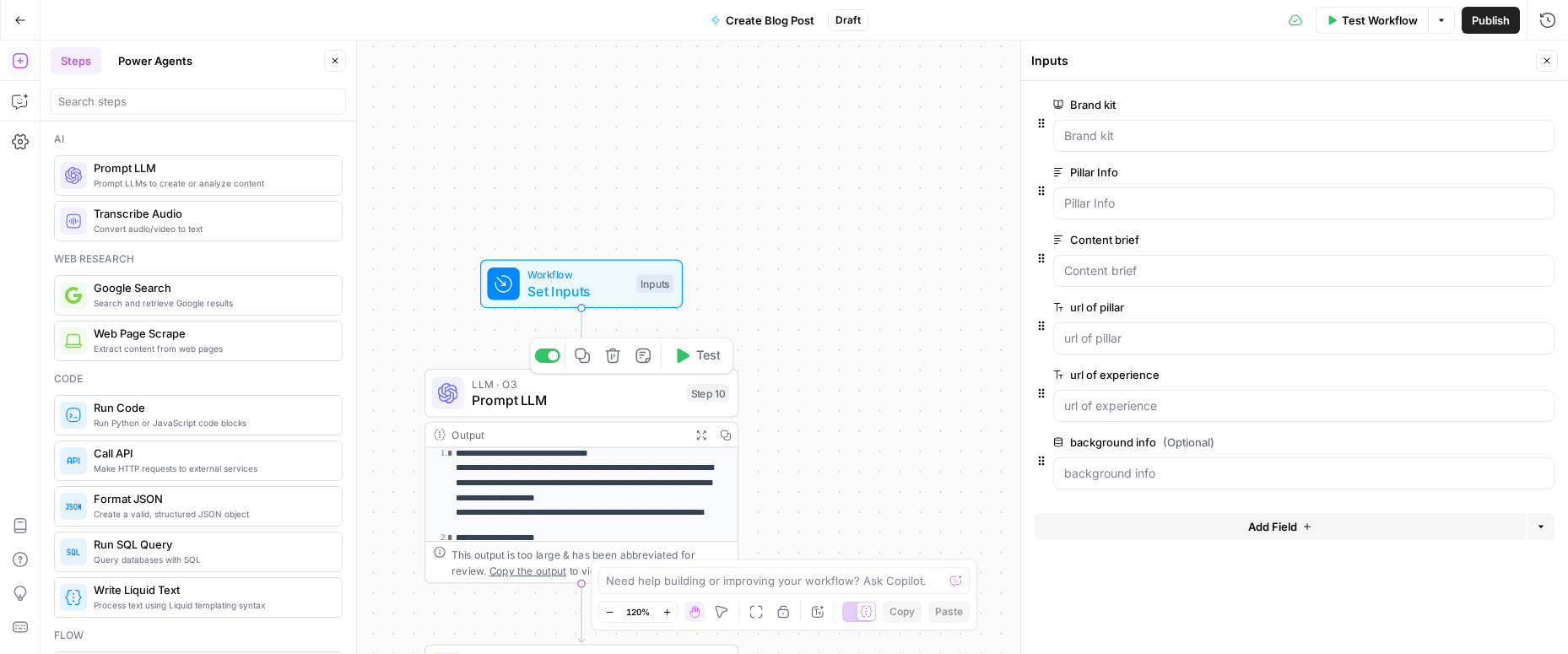
click at [609, 397] on span "Prompt LLM" at bounding box center [575, 400] width 206 height 20
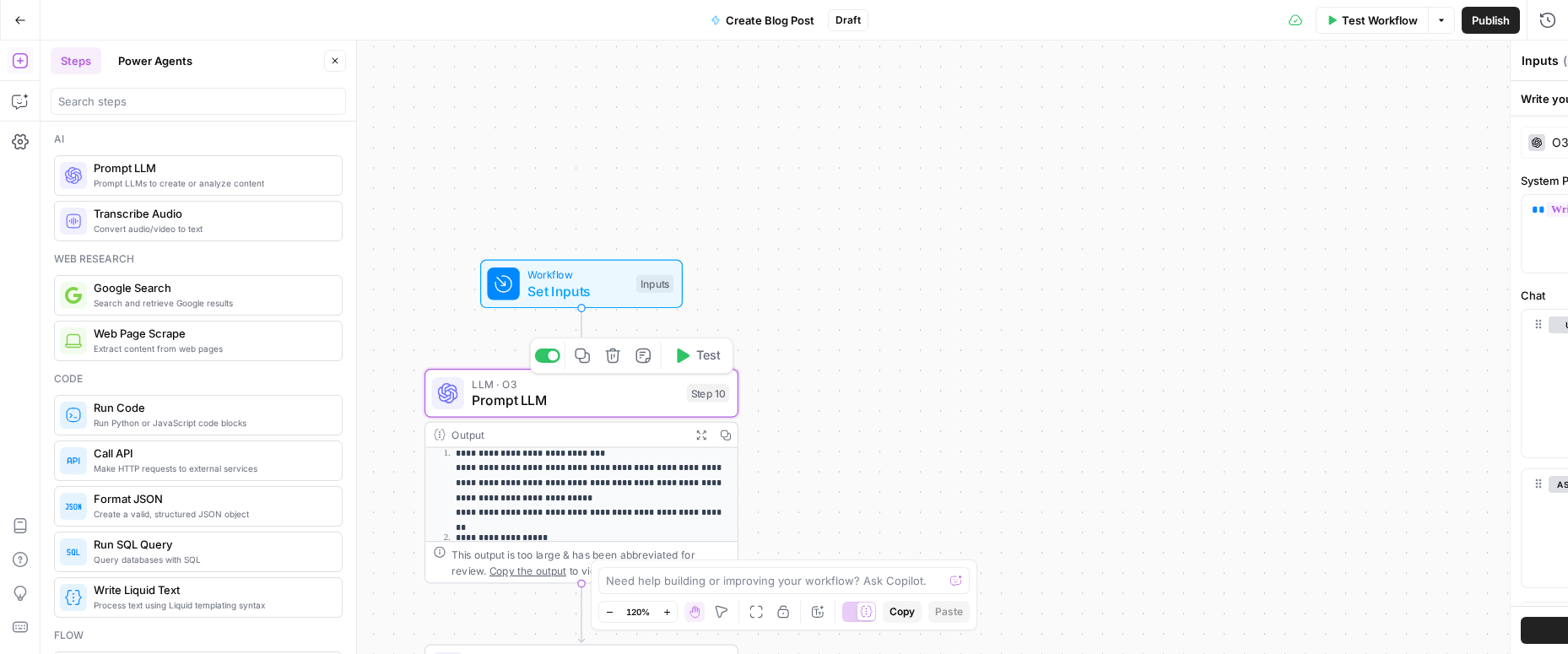
type textarea "Prompt LLM"
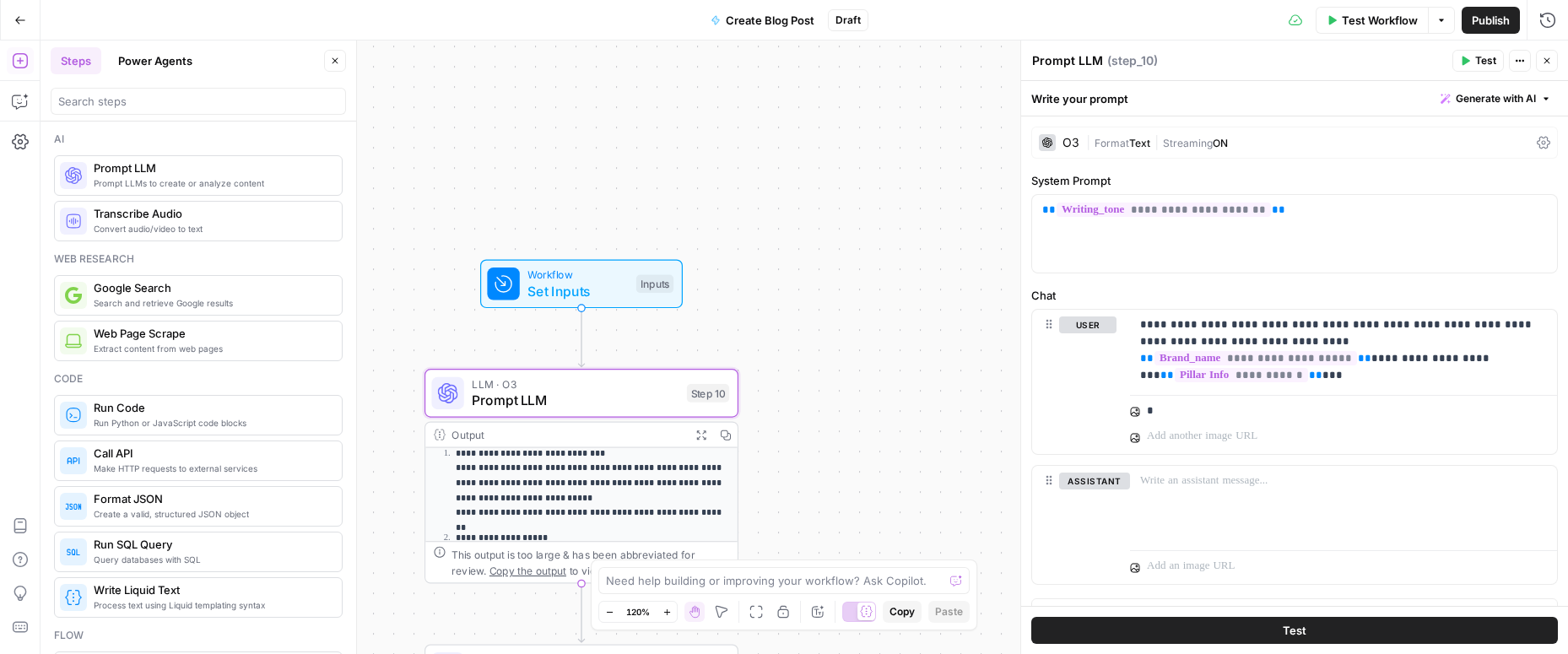
scroll to position [28, 0]
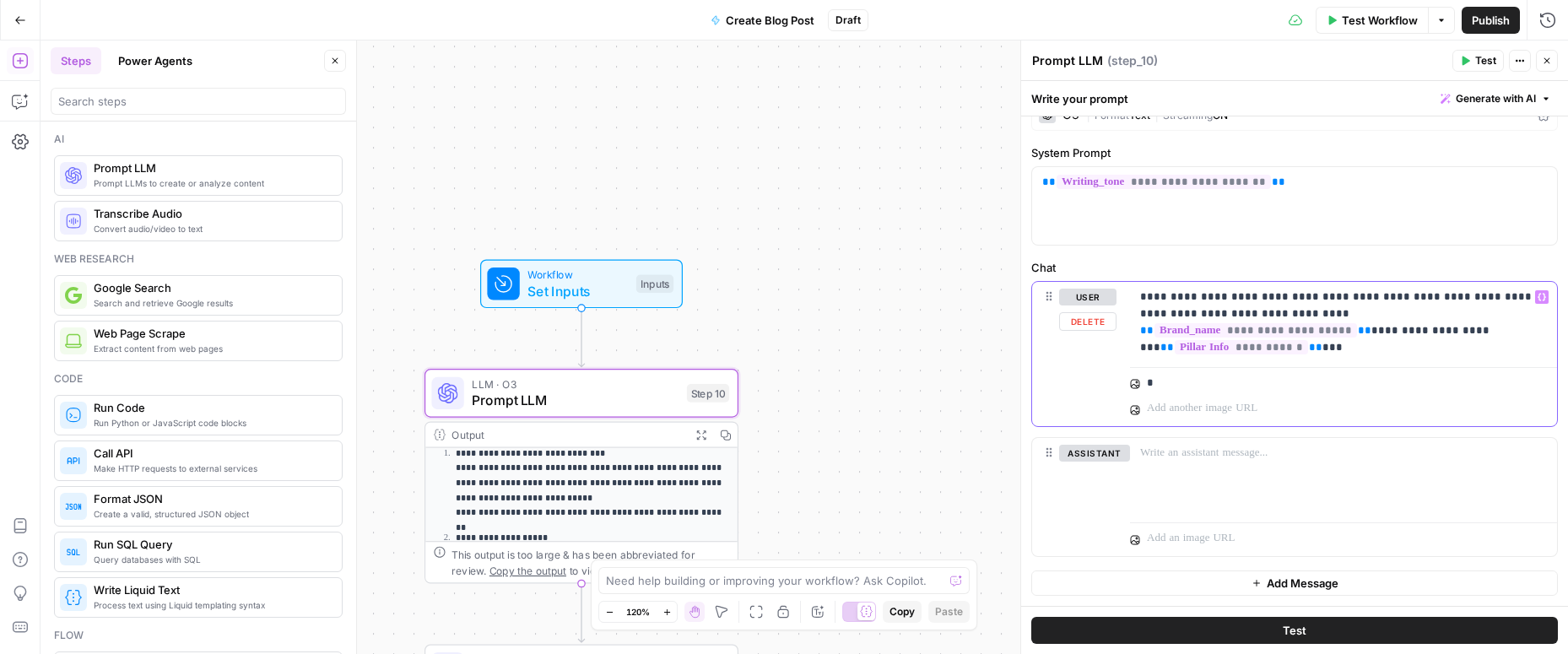
click at [1240, 340] on div "**********" at bounding box center [1342, 321] width 427 height 77
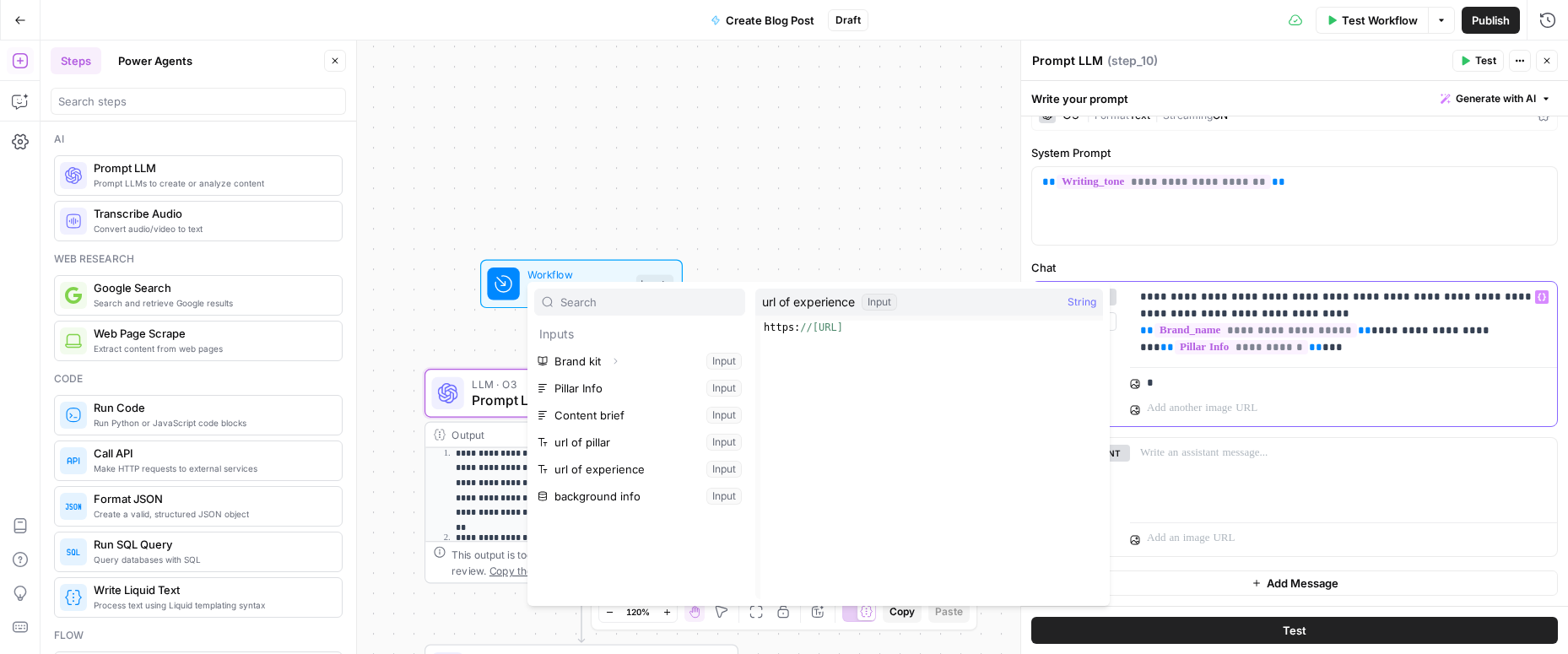
click at [1240, 332] on p "**********" at bounding box center [1342, 313] width 406 height 51
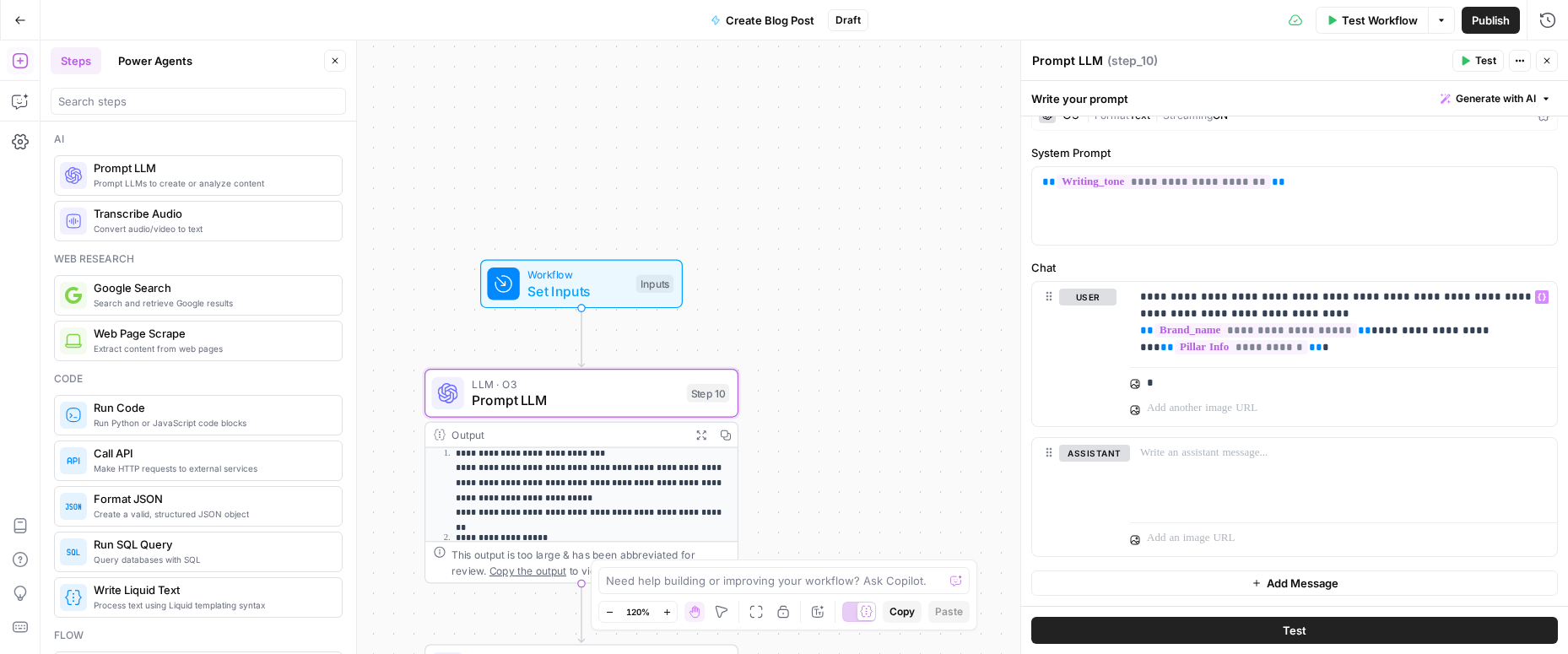
click at [591, 288] on span "Set Inputs" at bounding box center [577, 291] width 100 height 20
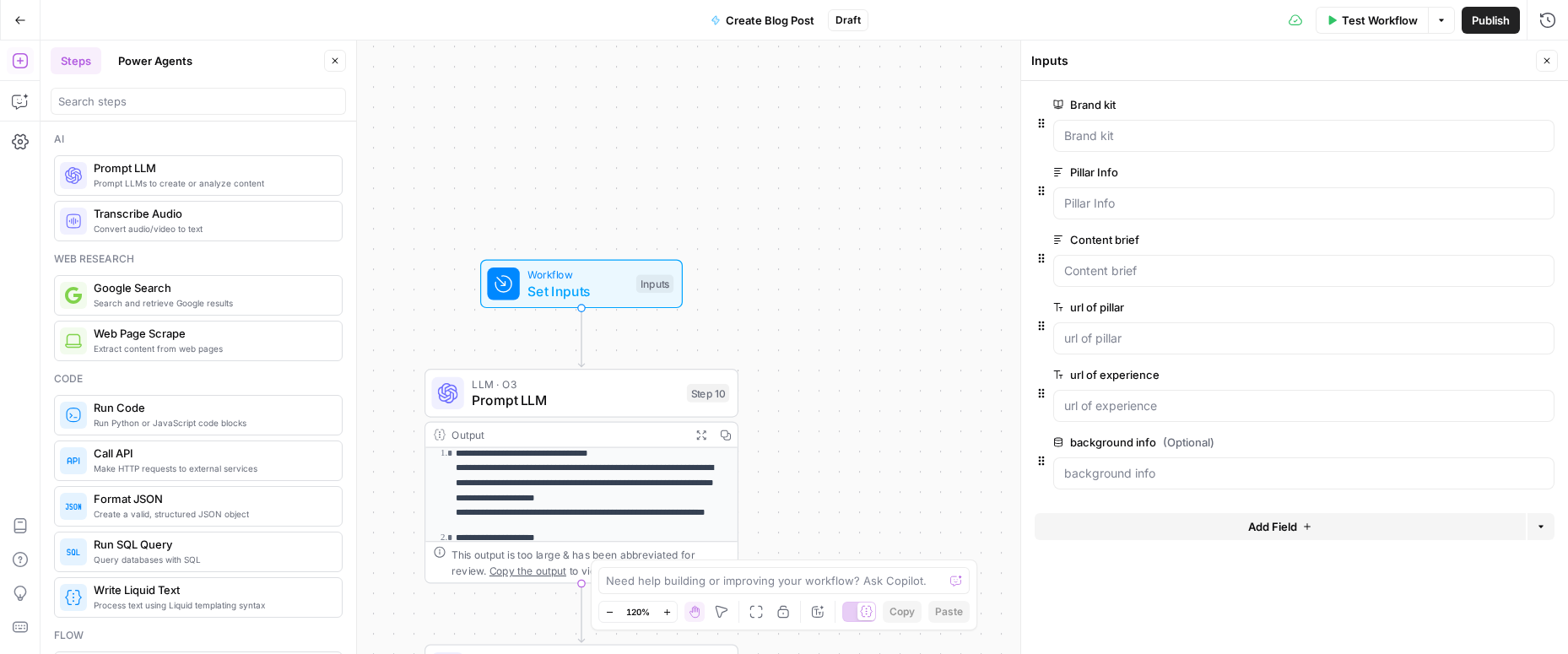
click at [1176, 522] on button "Add Field" at bounding box center [1280, 526] width 491 height 27
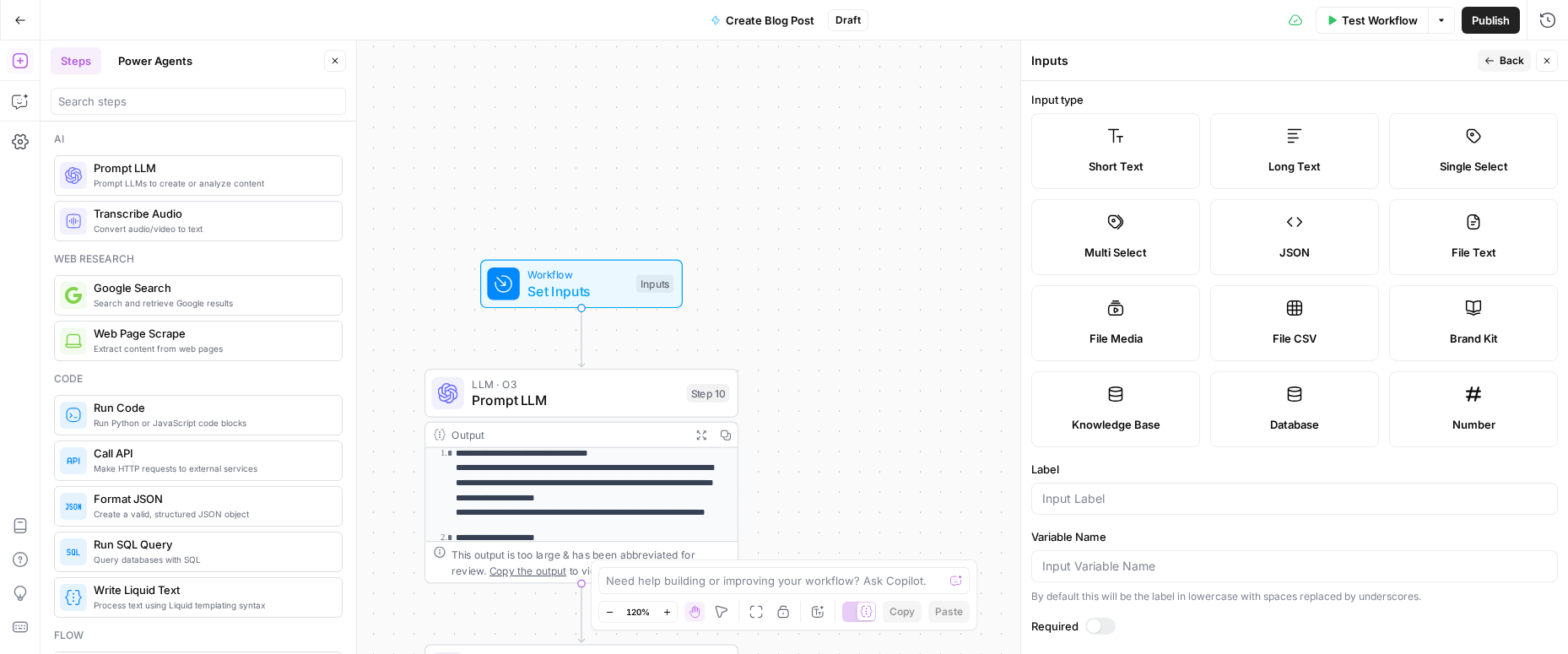
click at [1132, 434] on label "Knowledge Base" at bounding box center [1115, 409] width 169 height 76
click at [1114, 497] on input "Label" at bounding box center [1294, 498] width 505 height 17
click at [1240, 421] on span "Database" at bounding box center [1294, 425] width 49 height 17
click at [1068, 501] on input "Label" at bounding box center [1294, 498] width 505 height 17
type input "database"
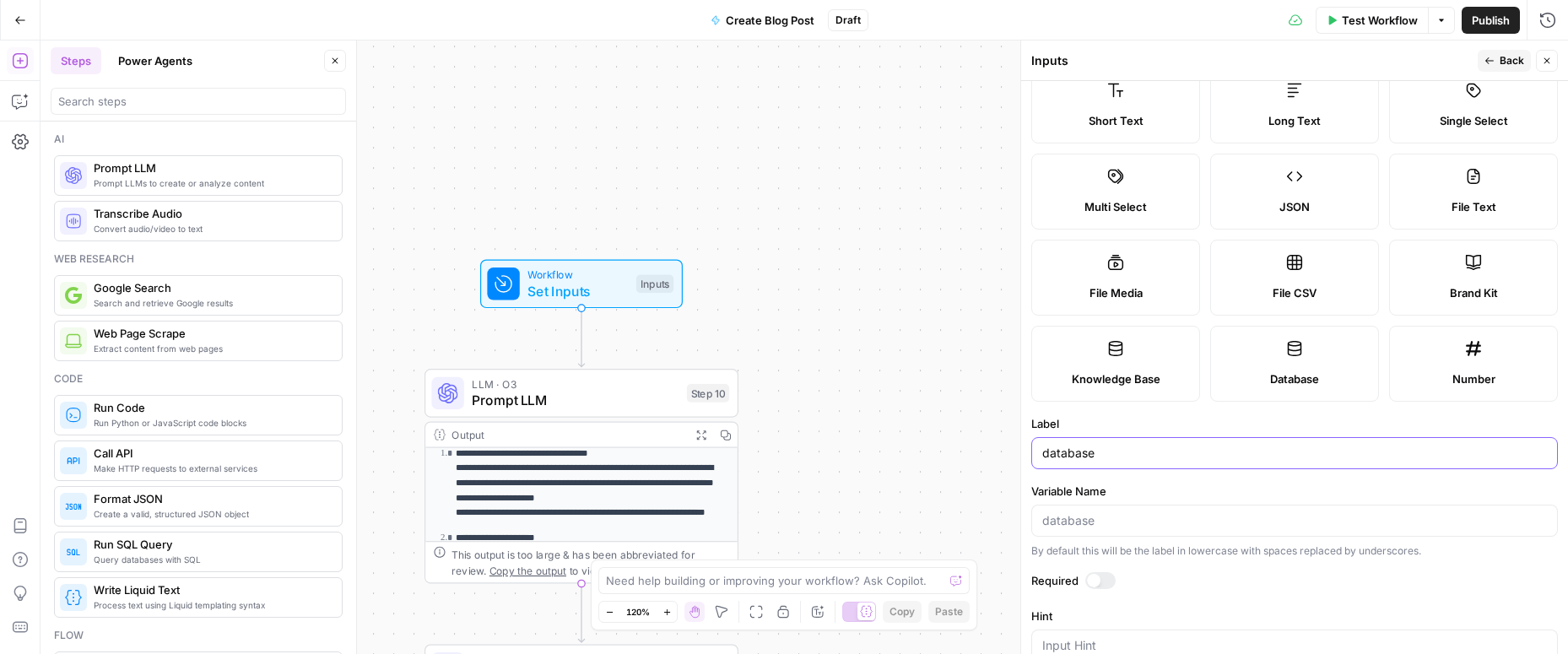
scroll to position [0, 0]
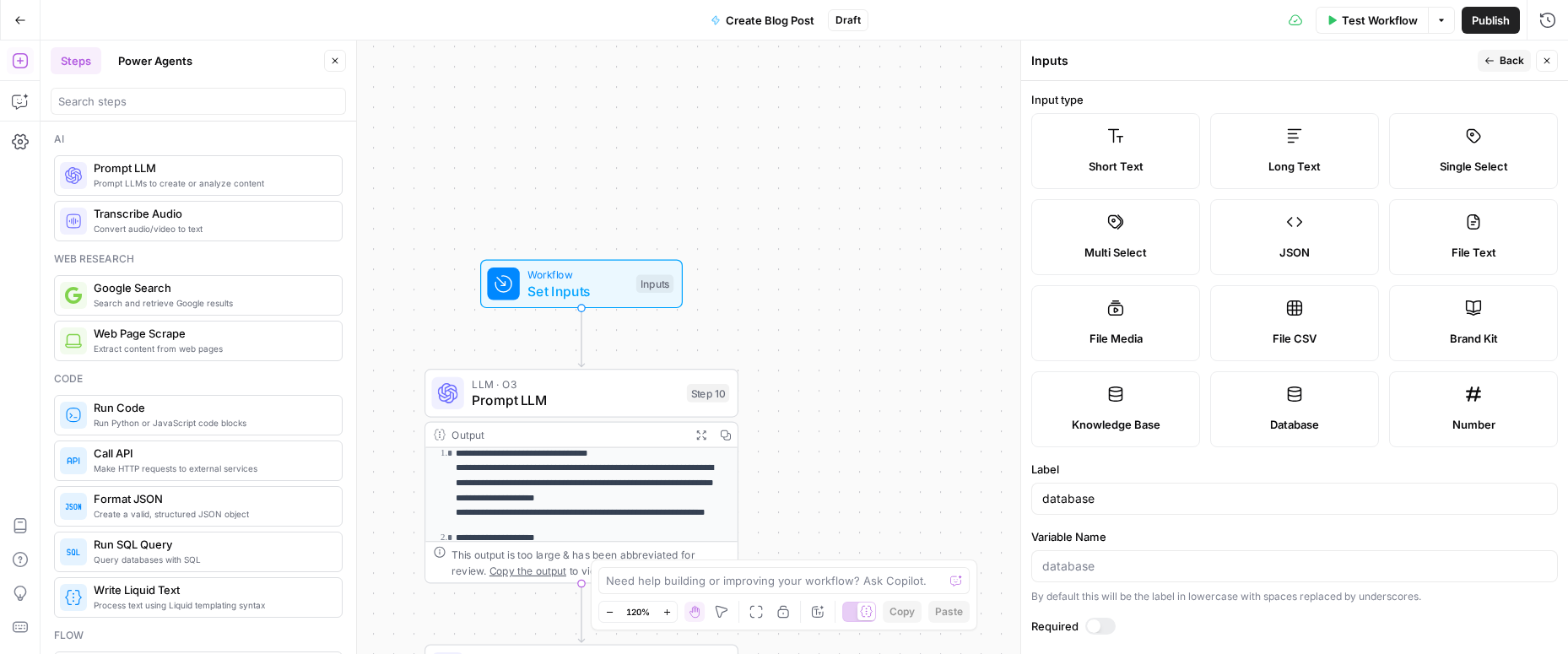
click at [1240, 59] on span "Back" at bounding box center [1512, 61] width 25 height 15
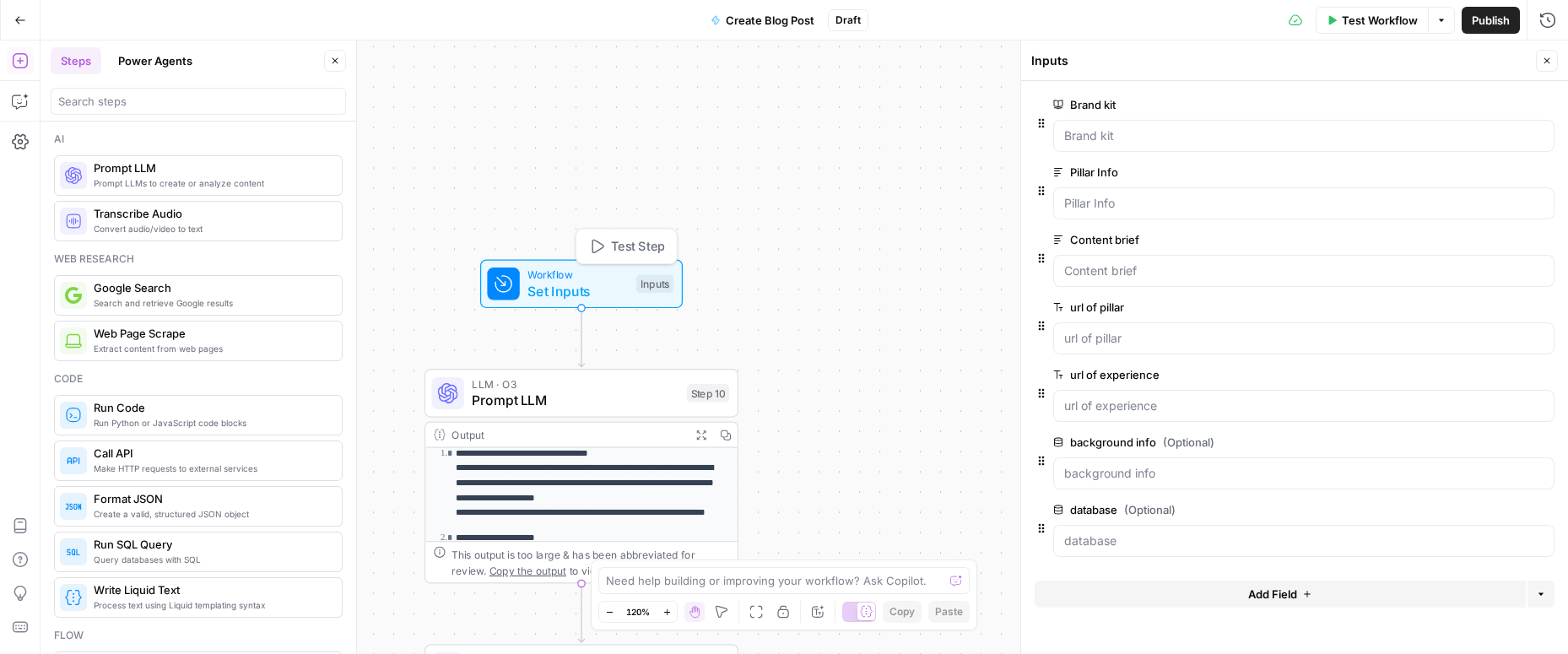
click at [620, 241] on span "Test Step" at bounding box center [638, 246] width 54 height 18
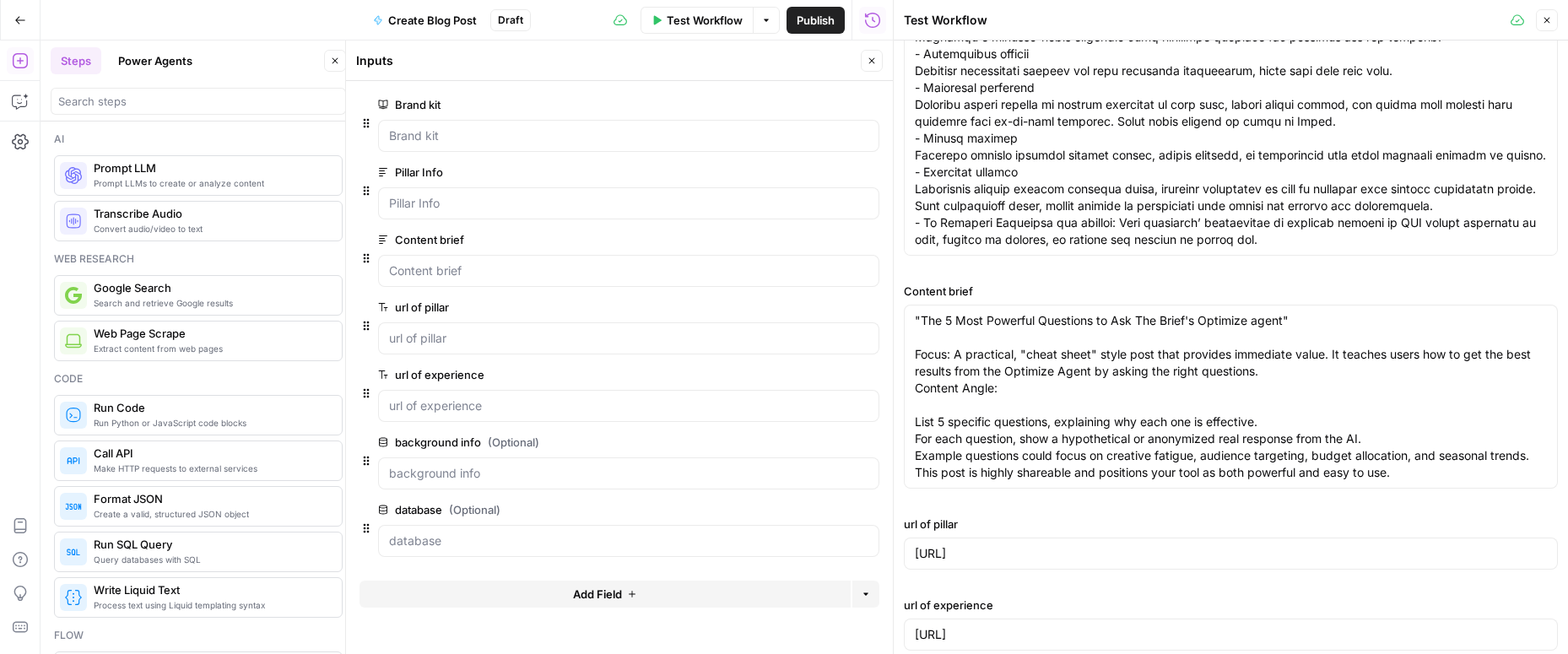
scroll to position [419, 0]
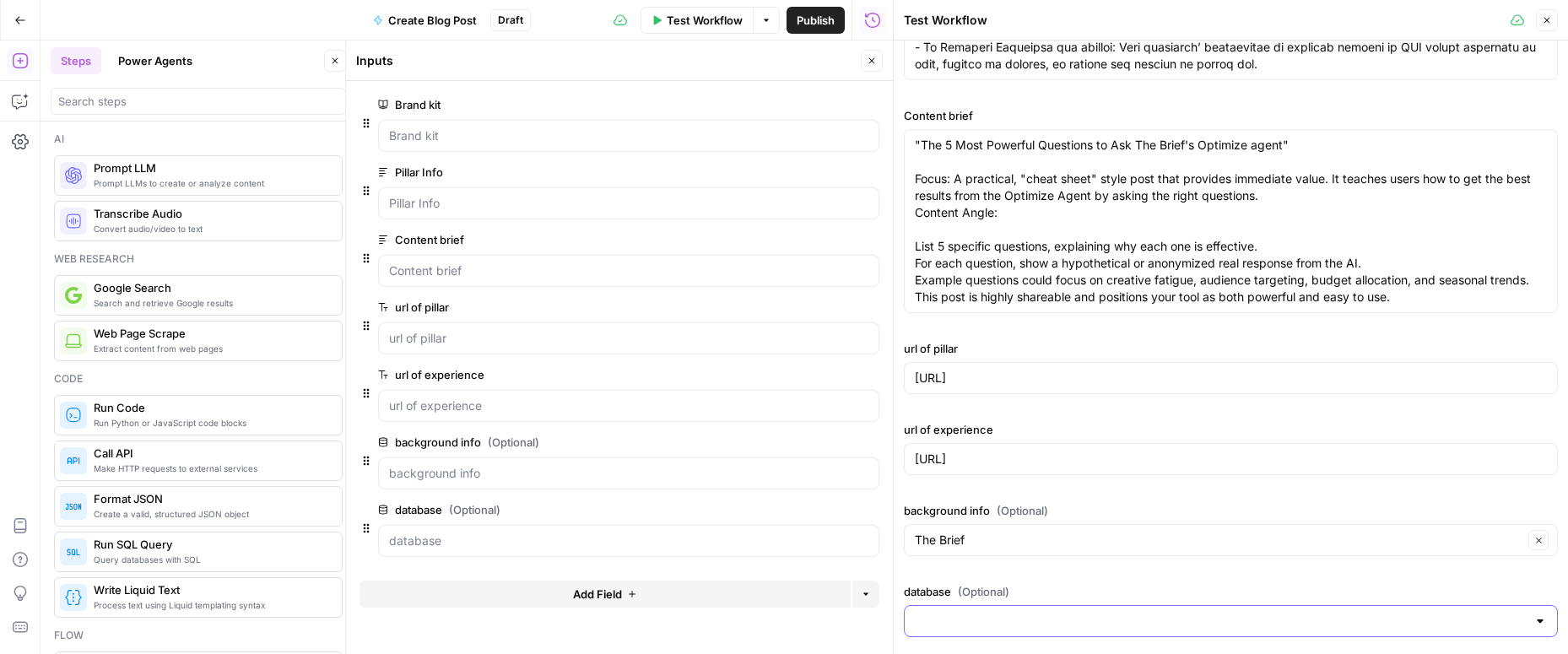
click at [1020, 617] on input "database (Optional)" at bounding box center [1221, 621] width 612 height 17
click at [1073, 513] on label "background info (Optional)" at bounding box center [1231, 510] width 654 height 17
click at [1073, 531] on input "The Brief" at bounding box center [1219, 540] width 608 height 17
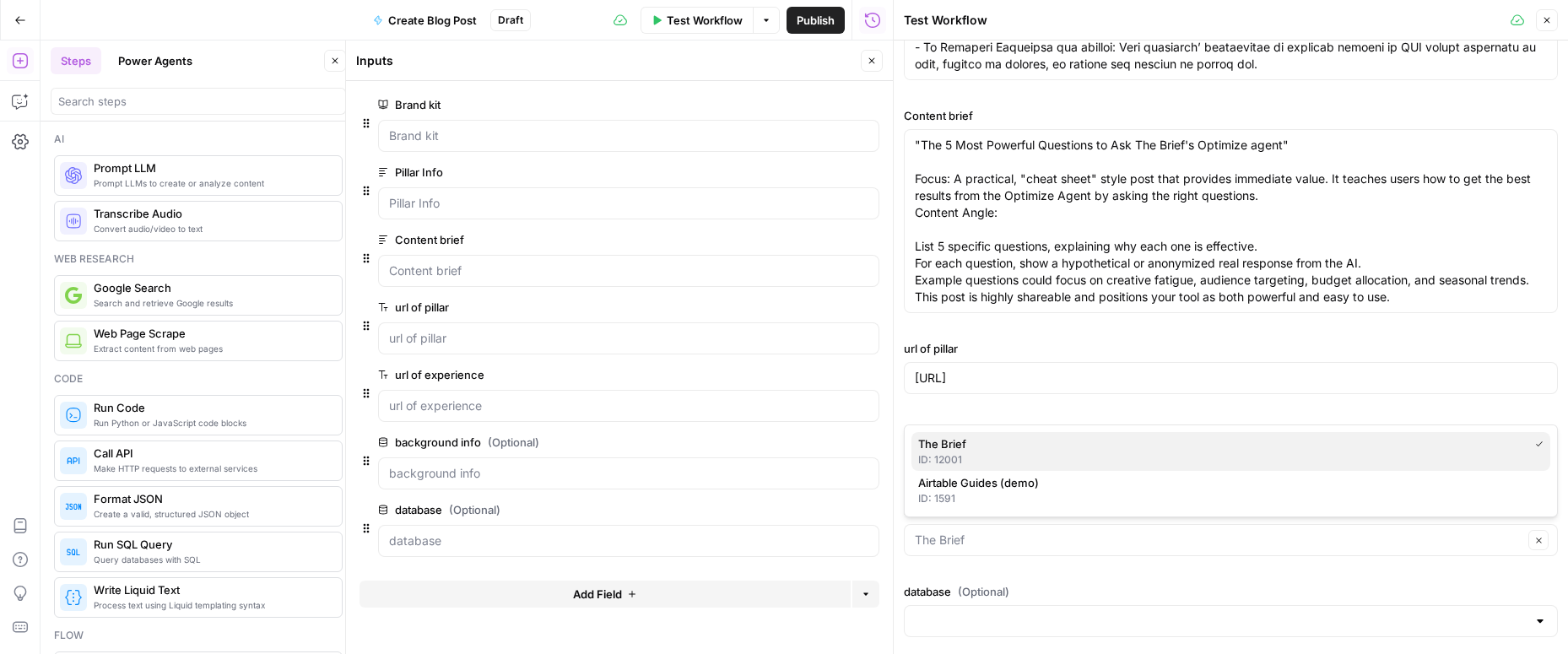
click at [974, 442] on span "The Brief" at bounding box center [1220, 444] width 603 height 17
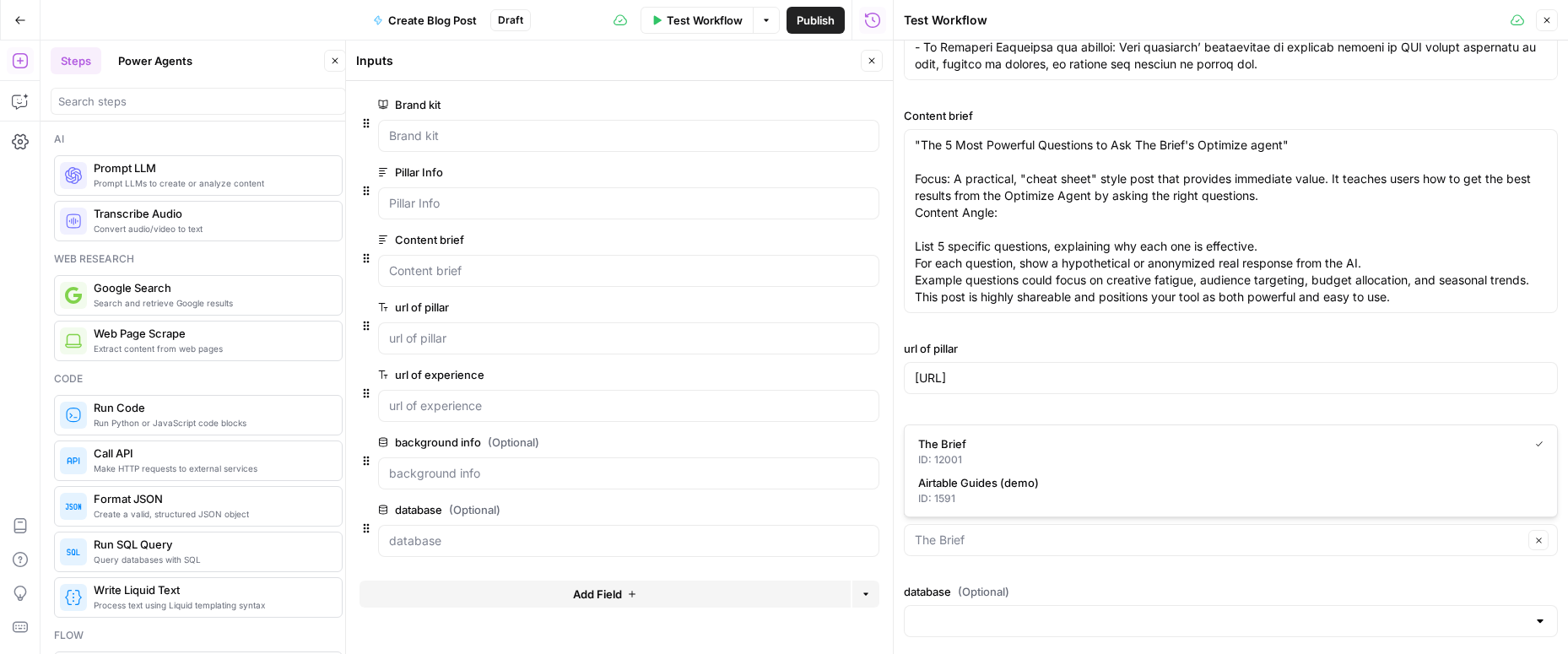
type input "The Brief"
click at [1240, 15] on button "Close" at bounding box center [1547, 20] width 22 height 22
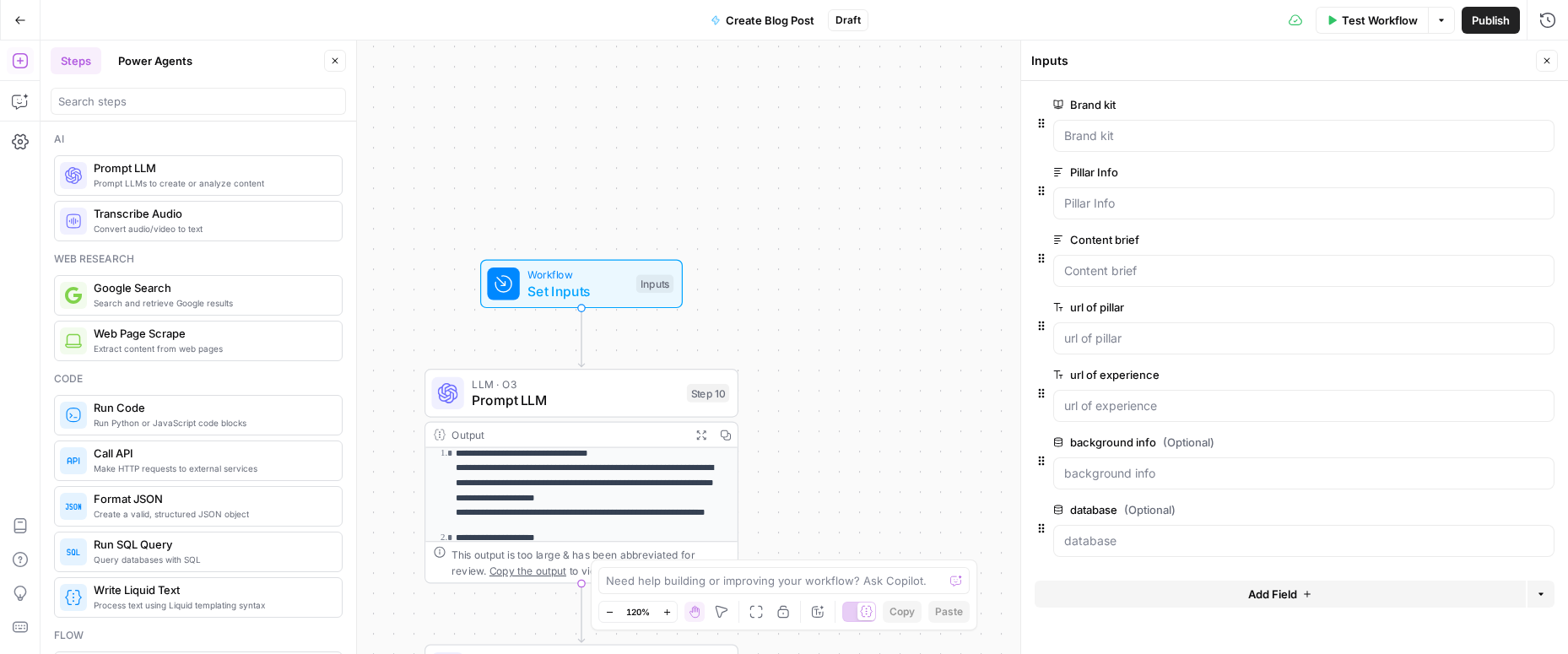
click at [19, 25] on button "Go Back" at bounding box center [19, 19] width 30 height 30
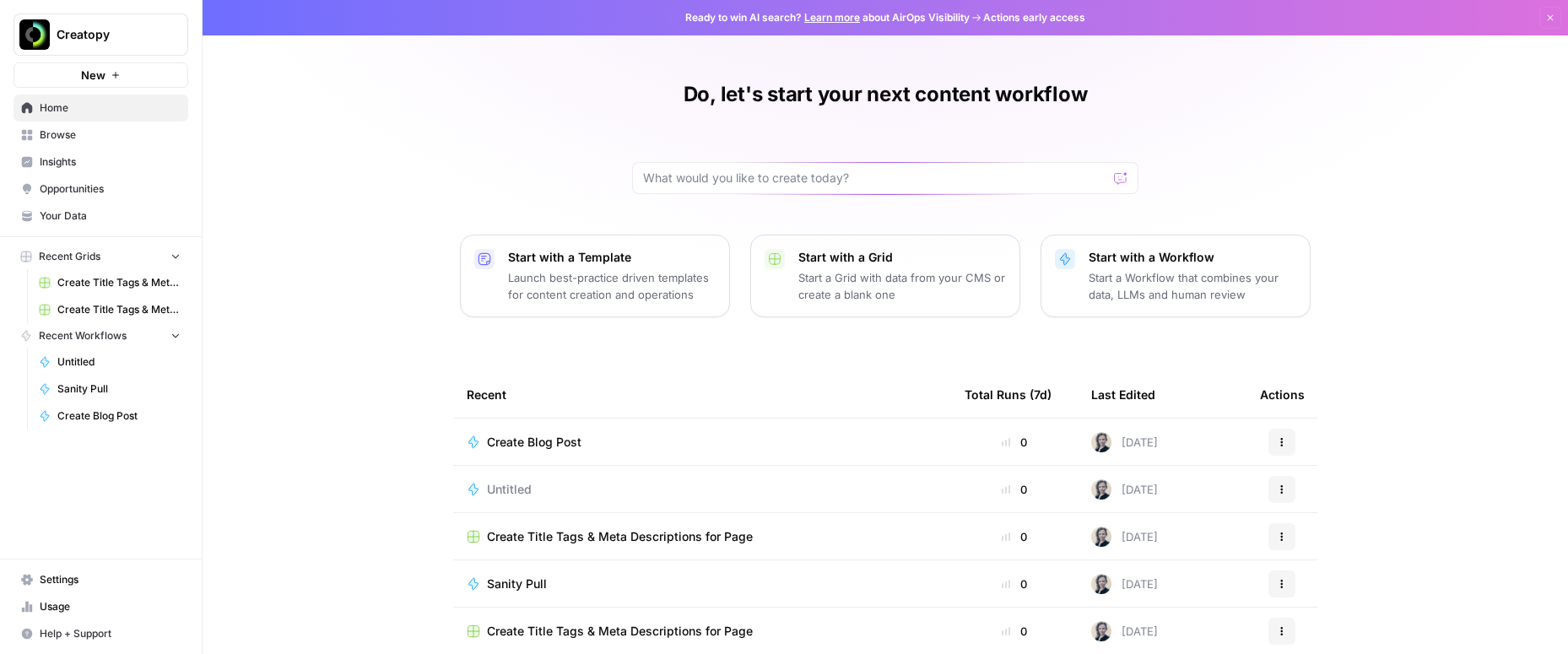
click at [77, 216] on span "Your Data" at bounding box center [110, 216] width 141 height 15
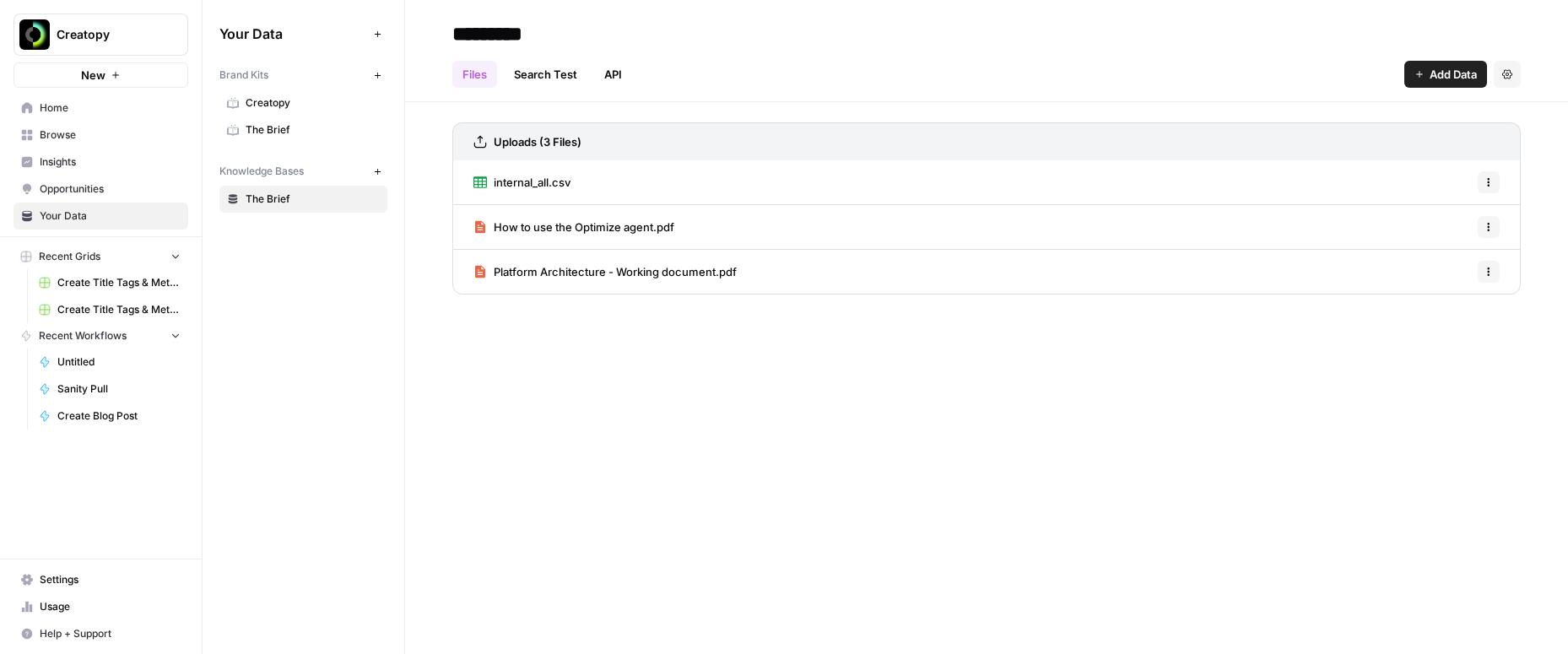
click at [309, 194] on span "The Brief" at bounding box center [313, 199] width 135 height 15
click at [627, 227] on span "How to use the Optimize agent.pdf" at bounding box center [584, 227] width 181 height 17
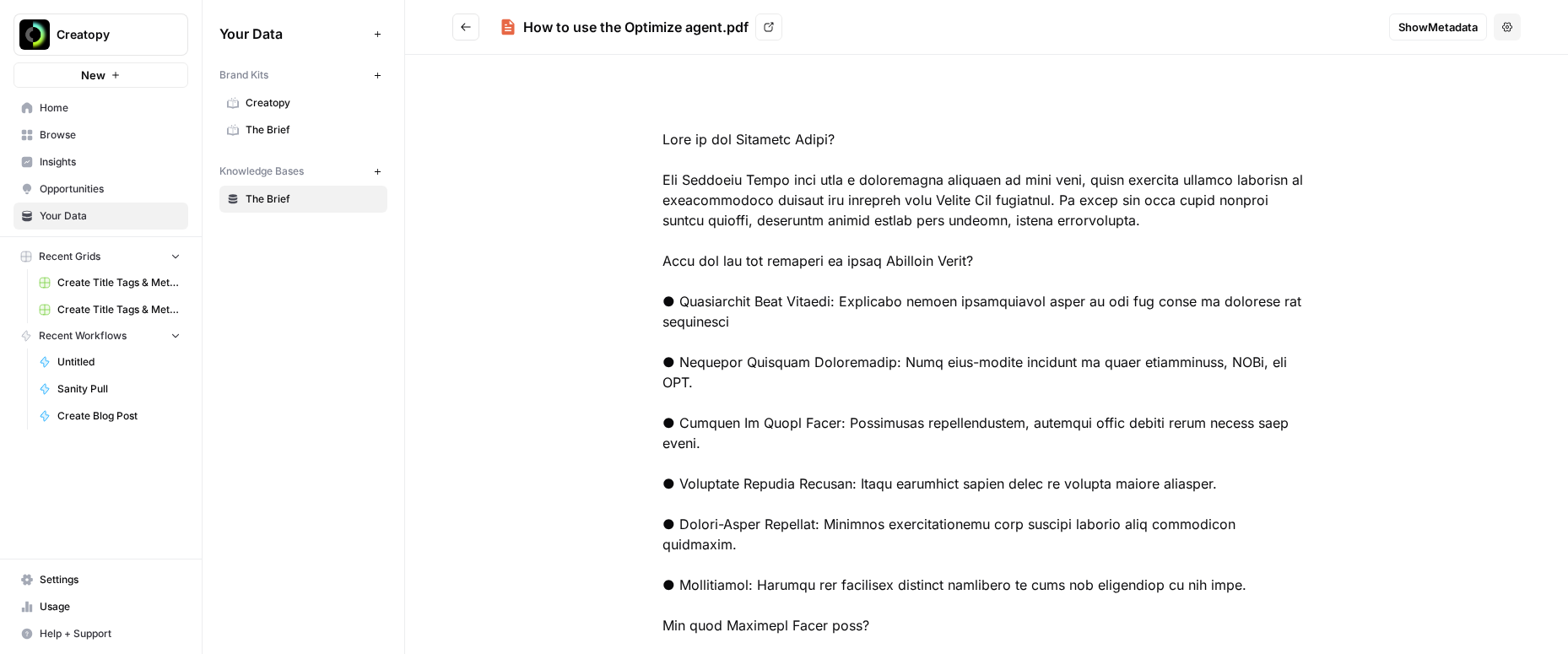
drag, startPoint x: 639, startPoint y: 133, endPoint x: 1102, endPoint y: 519, distance: 602.8
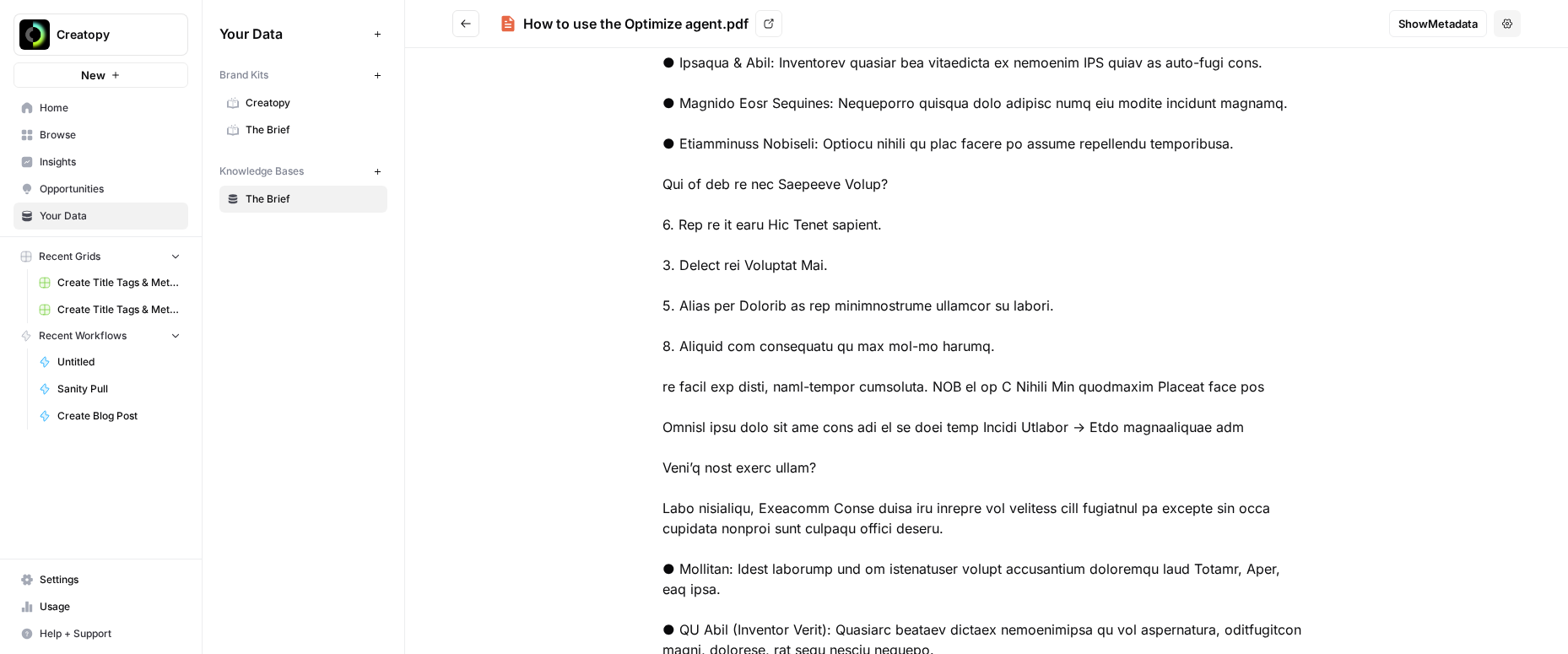
scroll to position [967, 0]
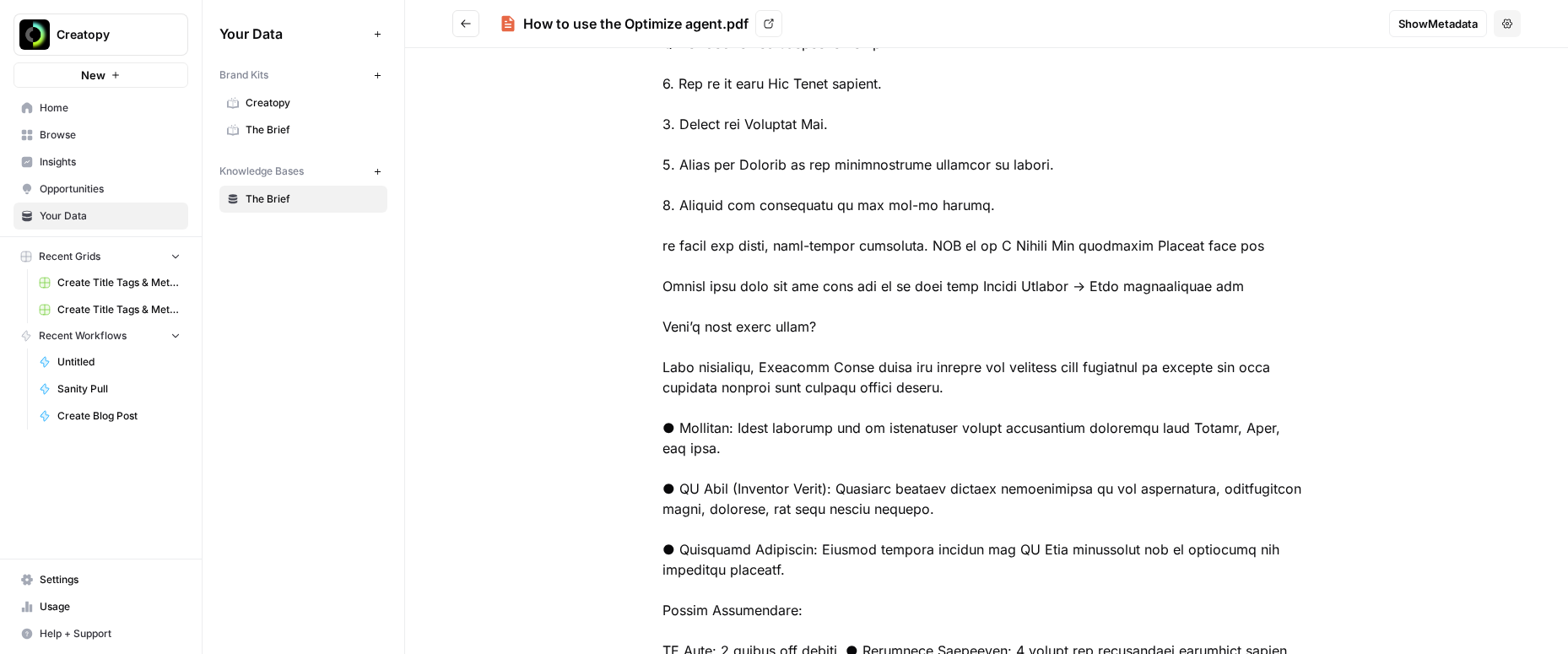
copy div "What is the Optimize Agent? The Optimize Agent acts like a performance marketer…"
click at [347, 233] on div "Your Data Add Data Brand Kits New Creatopy The Brief Knowledge Bases New The Br…" at bounding box center [303, 327] width 202 height 654
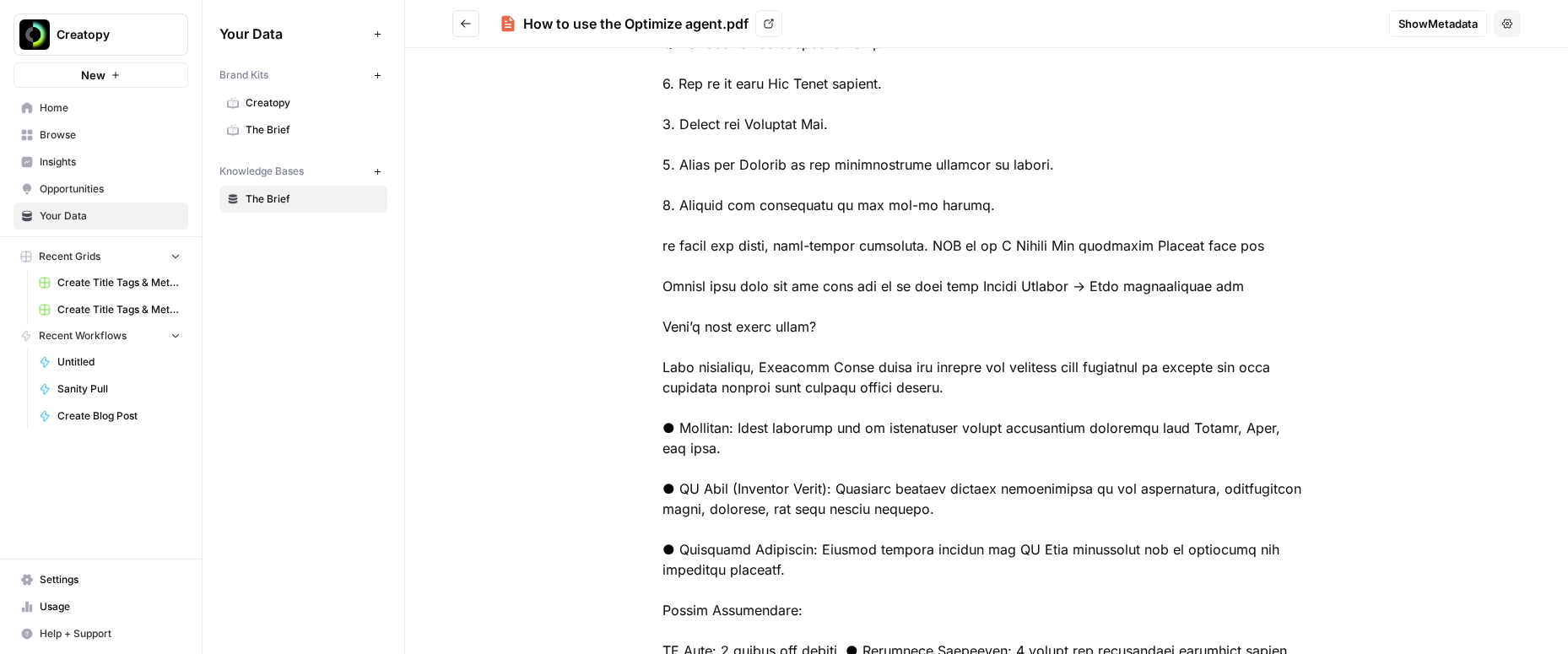
click at [296, 206] on link "The Brief" at bounding box center [303, 199] width 168 height 27
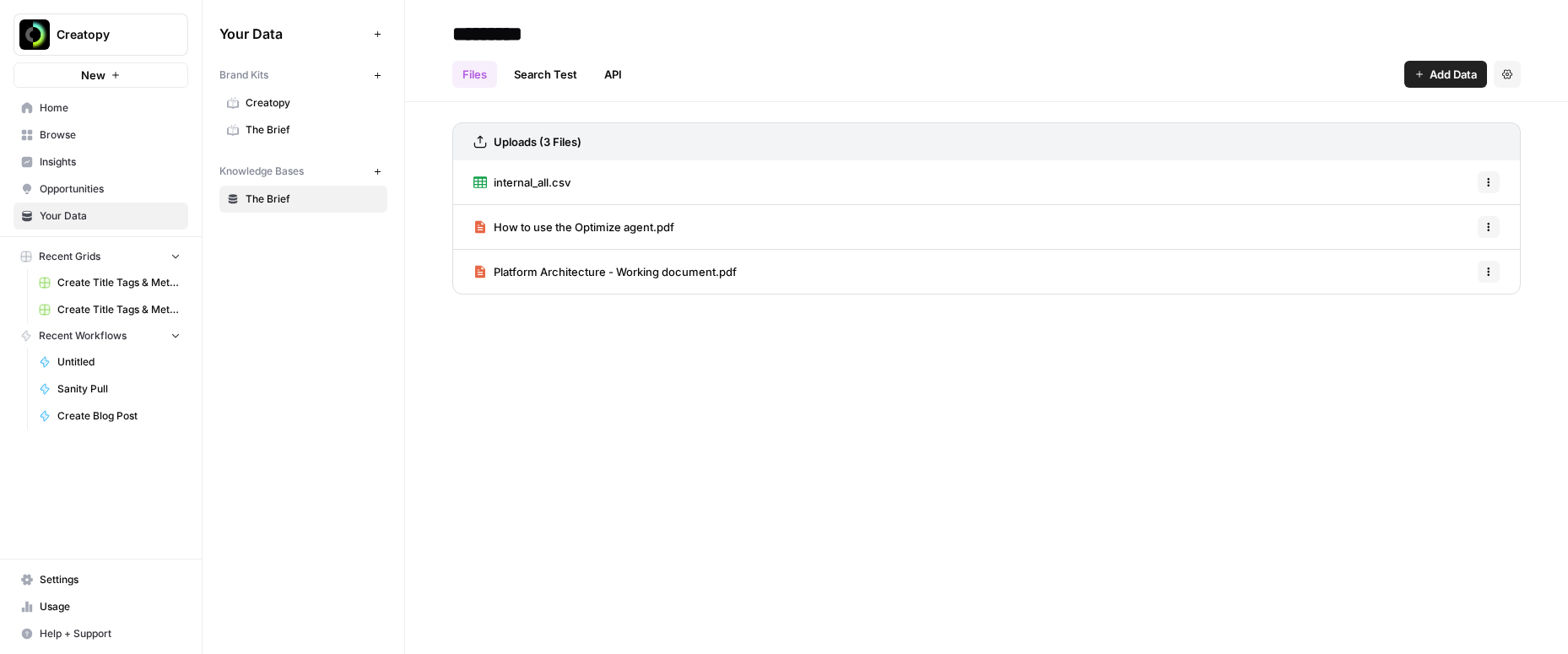
click at [47, 105] on span "Home" at bounding box center [110, 108] width 141 height 15
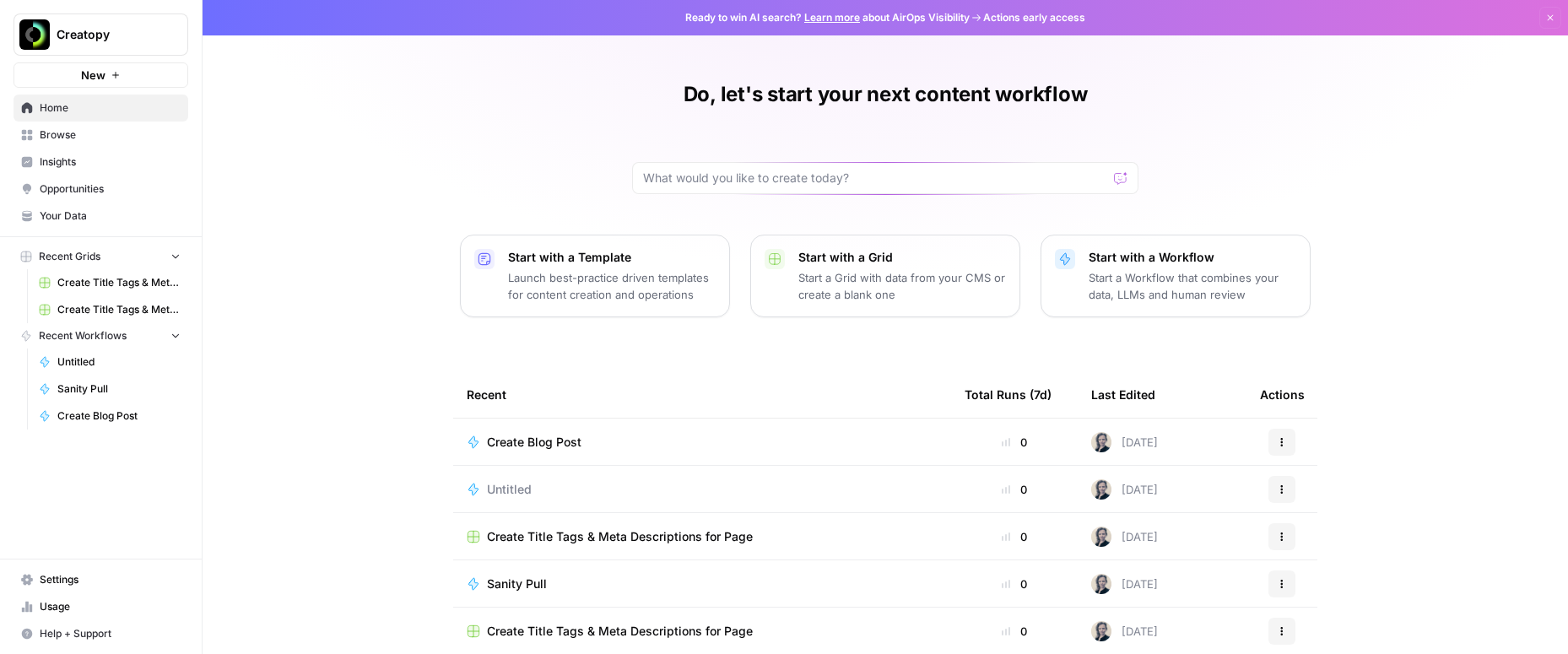
click at [507, 451] on td "Create Blog Post" at bounding box center [702, 441] width 497 height 46
click at [527, 440] on span "Create Blog Post" at bounding box center [534, 442] width 95 height 17
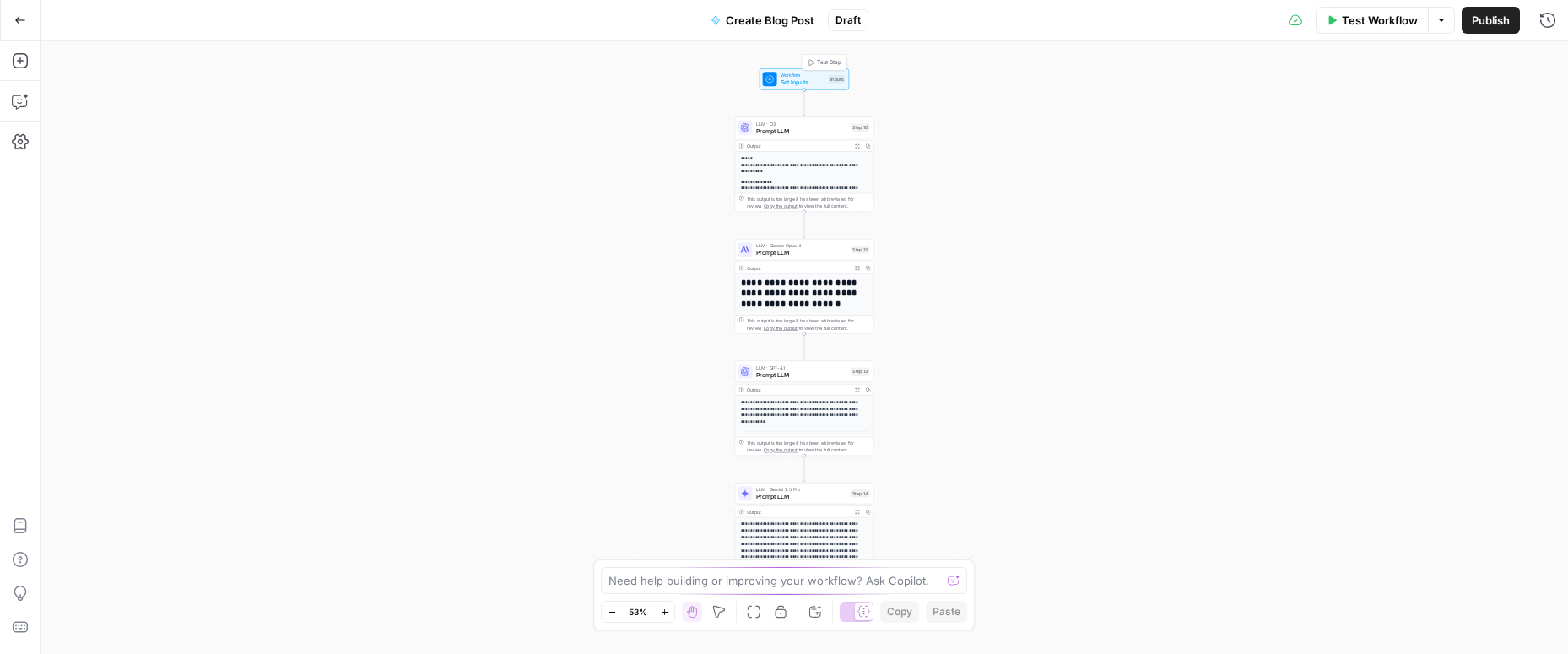
click at [803, 85] on span "Set Inputs" at bounding box center [802, 82] width 45 height 9
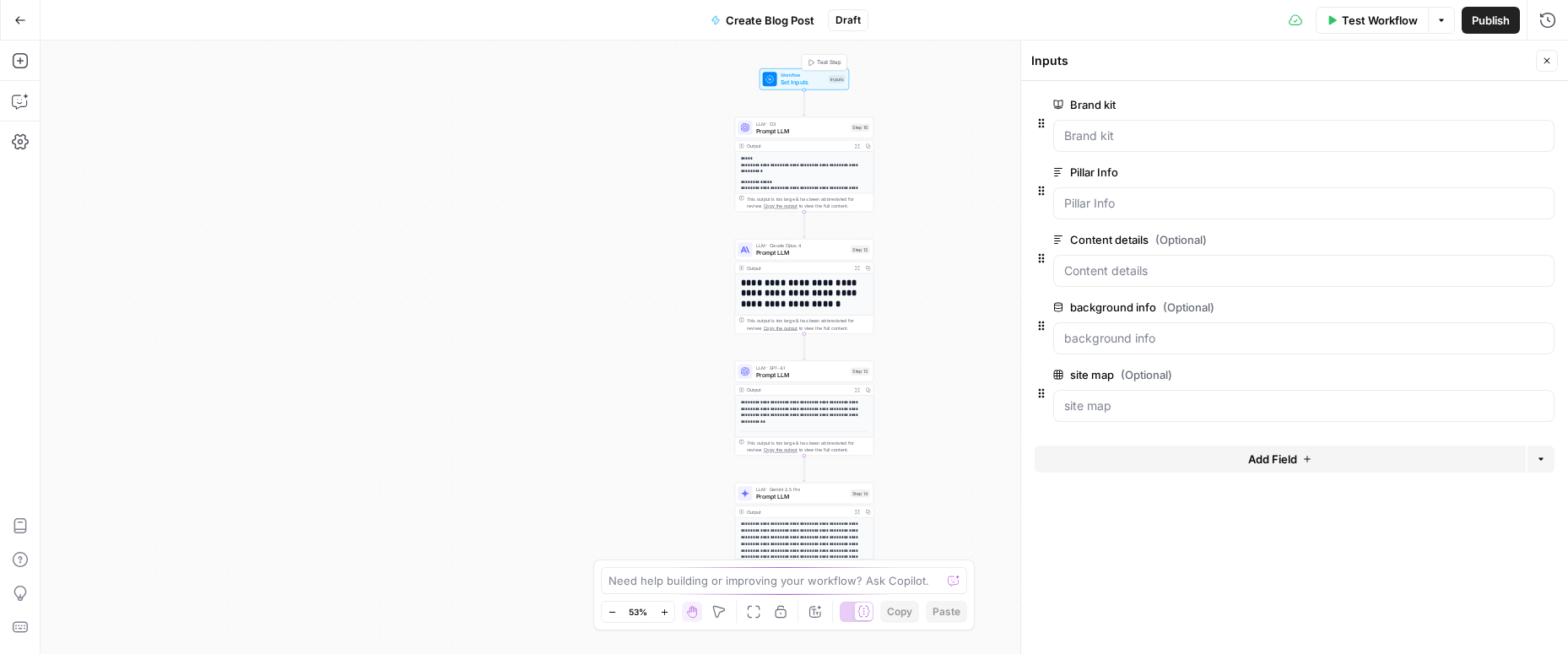
click at [826, 59] on span "Test Step" at bounding box center [829, 62] width 24 height 8
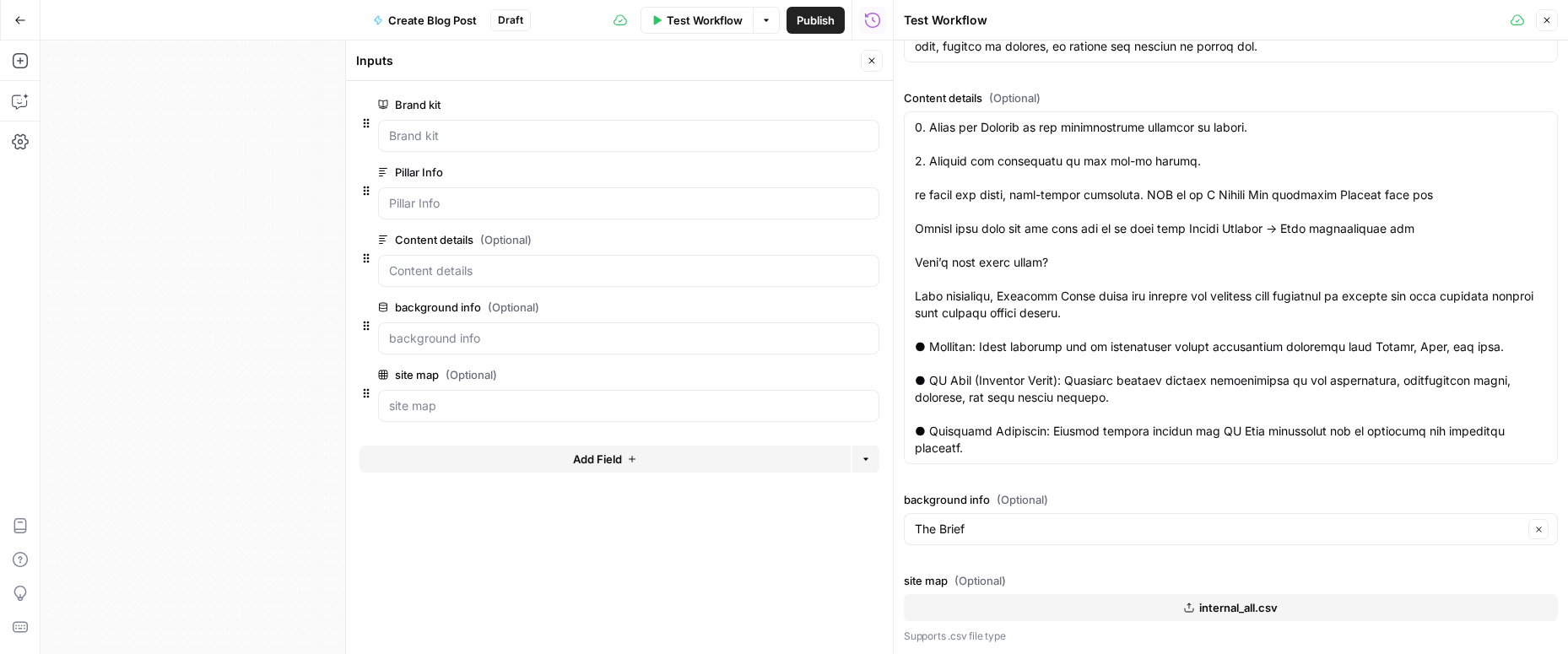
scroll to position [437, 0]
click at [805, 15] on span "Publish" at bounding box center [815, 20] width 38 height 17
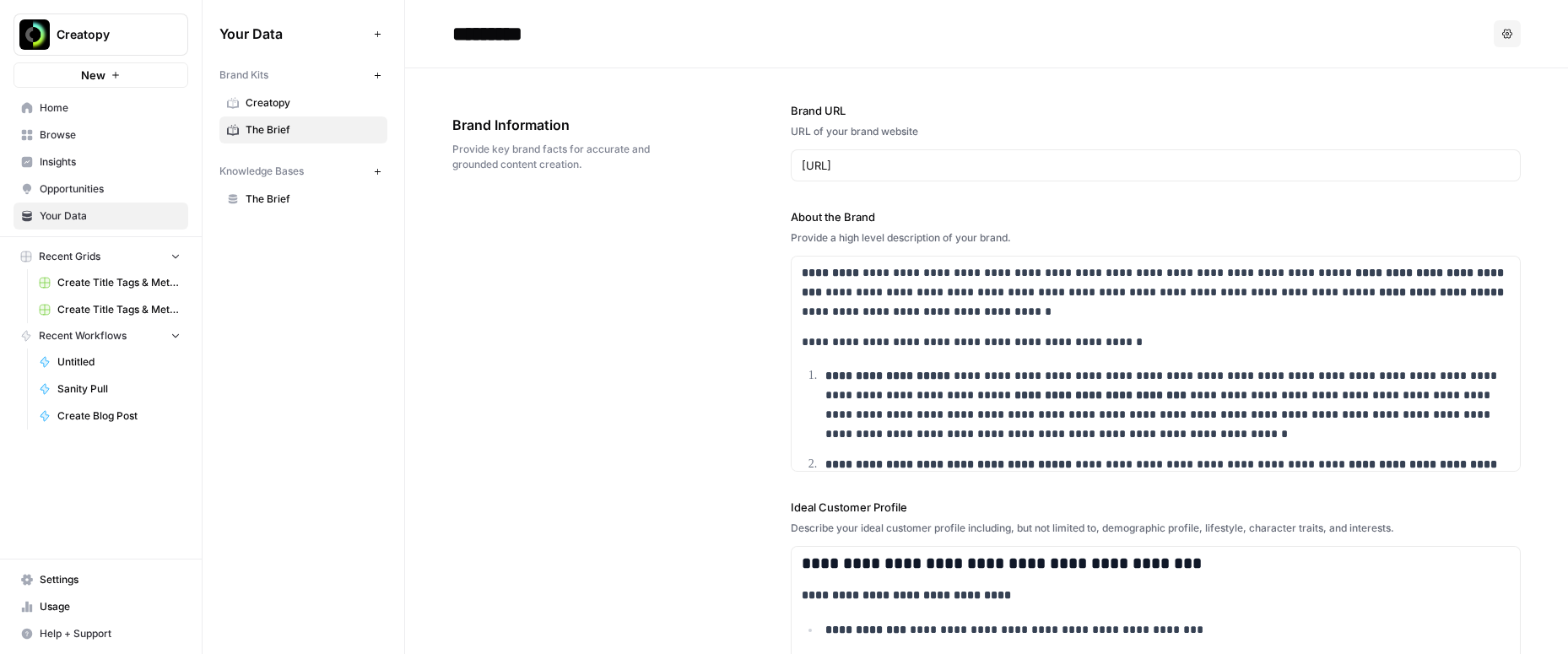
scroll to position [1711, 0]
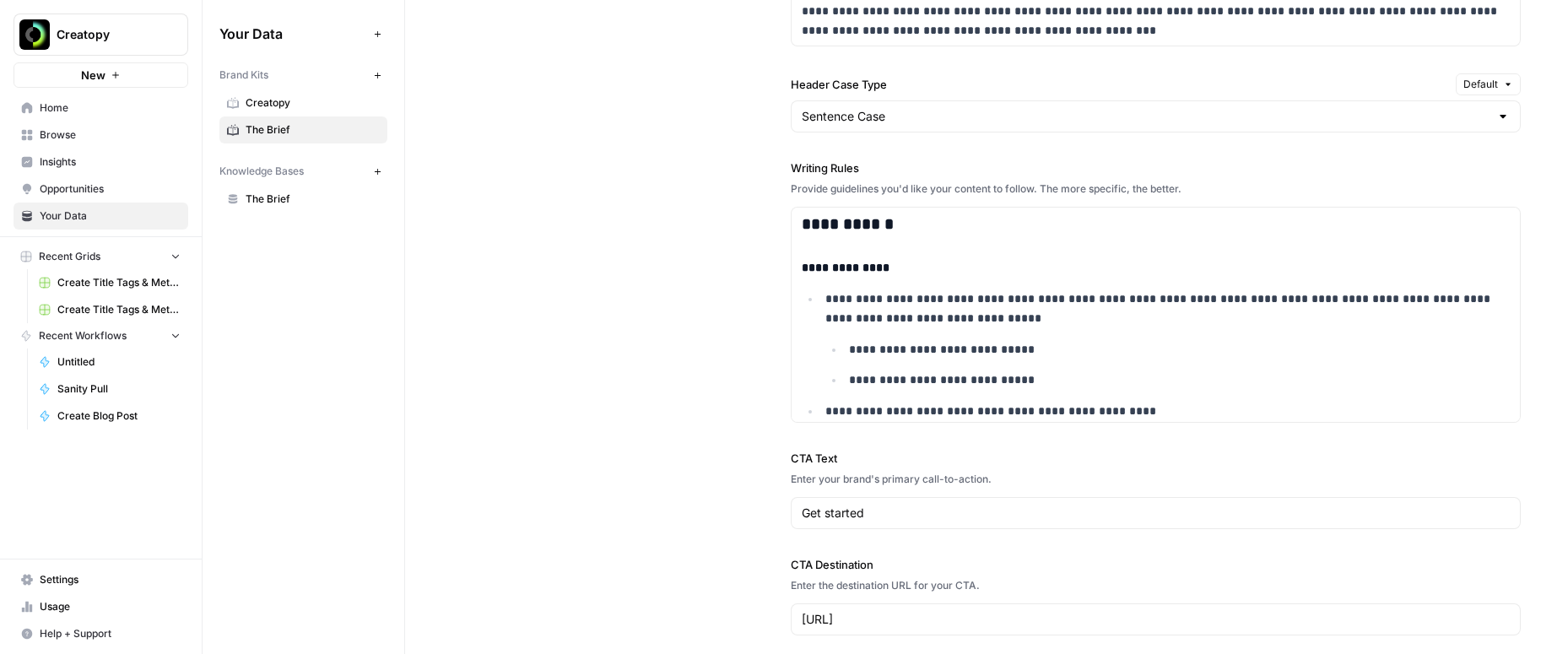
click at [253, 196] on span "The Brief" at bounding box center [313, 199] width 135 height 15
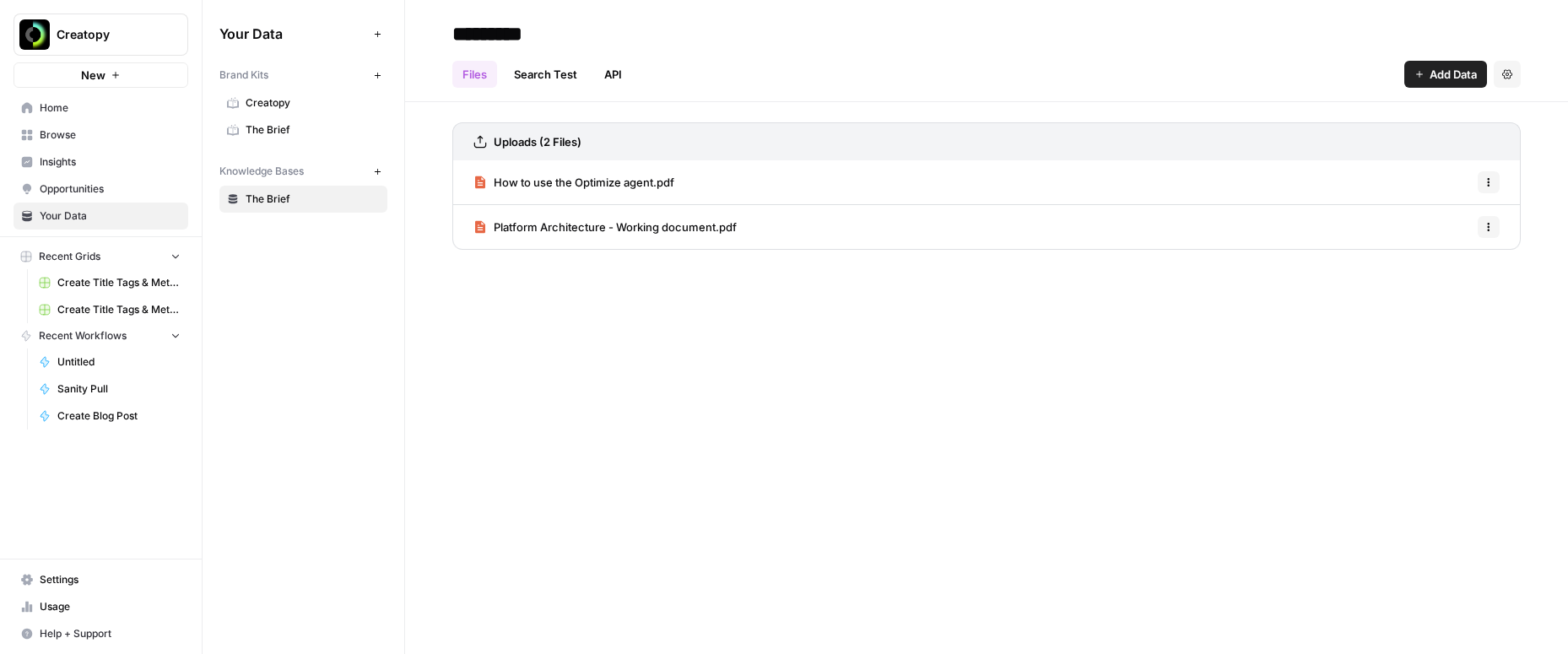
click at [1424, 77] on button "Add Data" at bounding box center [1445, 74] width 83 height 27
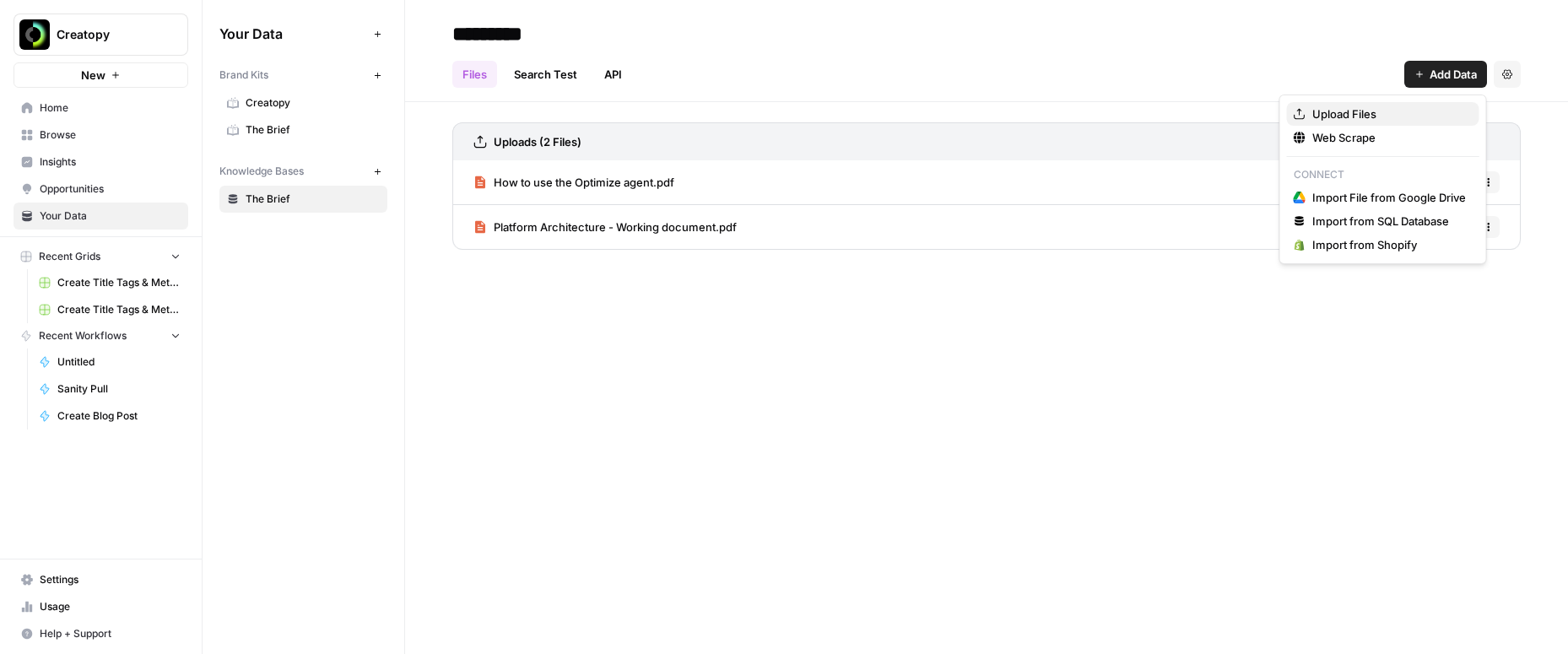
click at [1375, 110] on span "Upload Files" at bounding box center [1388, 113] width 154 height 17
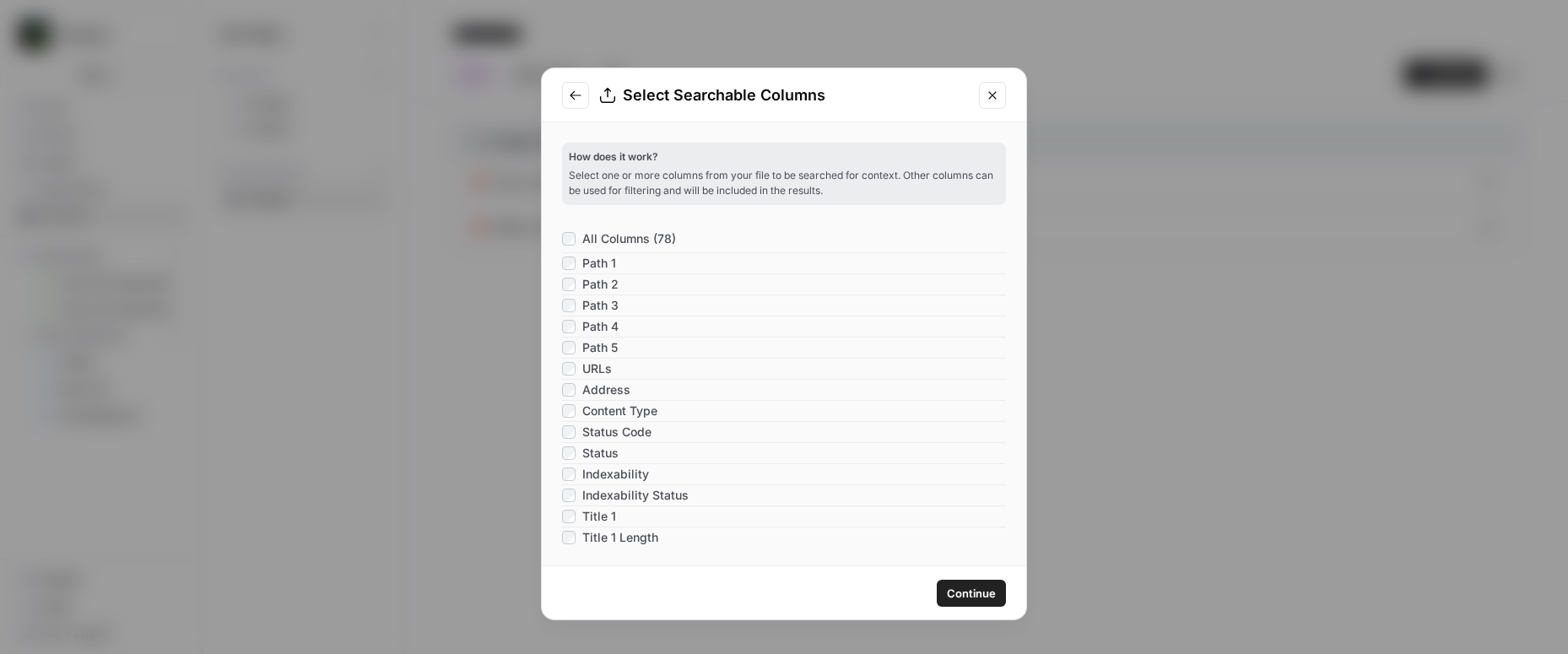
click at [965, 587] on span "Continue" at bounding box center [971, 593] width 49 height 17
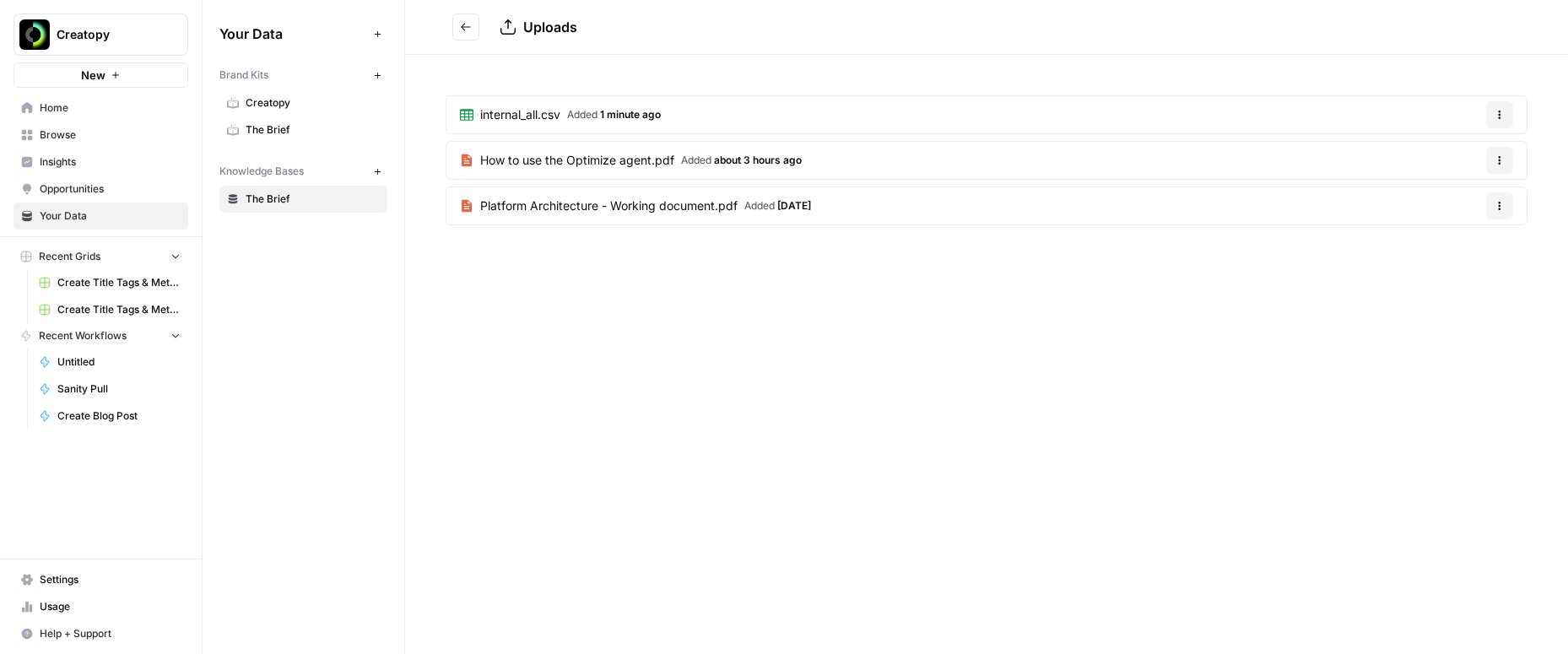
click at [54, 109] on span "Home" at bounding box center [110, 108] width 141 height 15
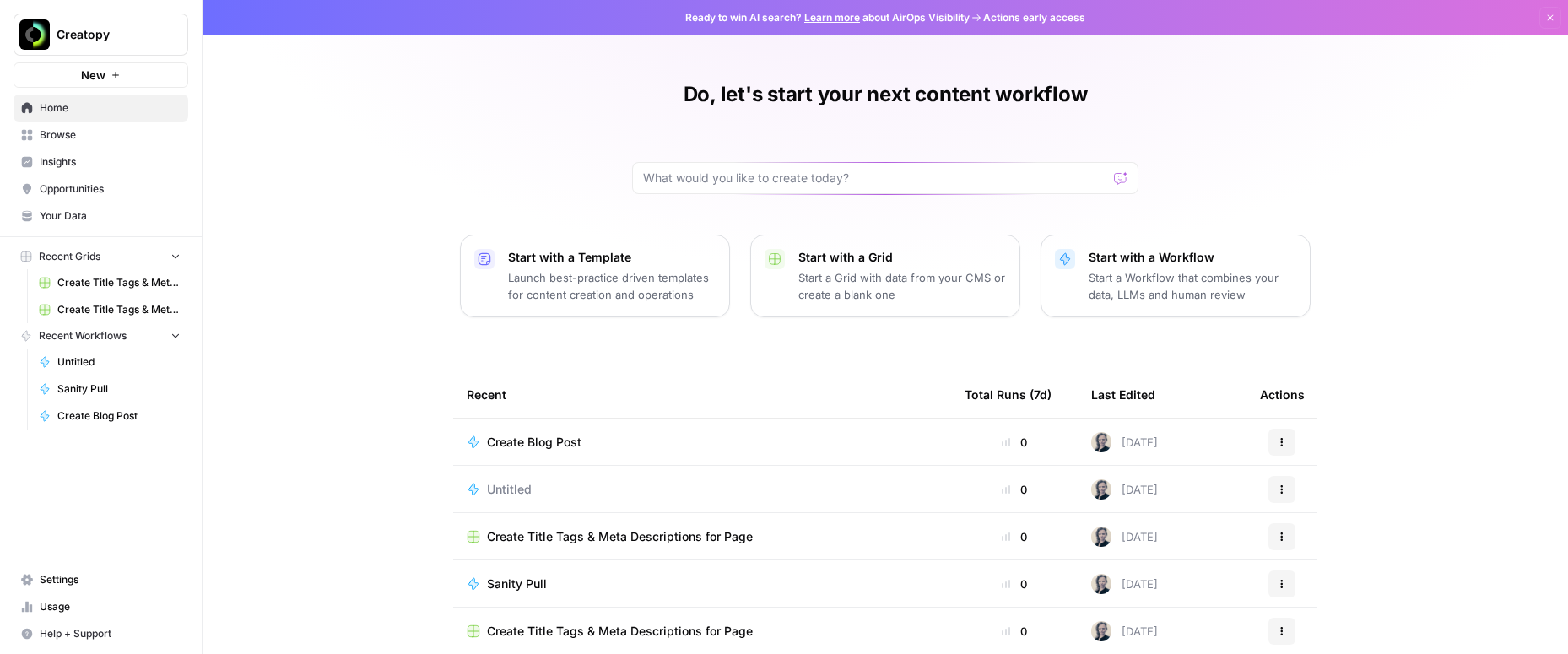
click at [537, 447] on span "Create Blog Post" at bounding box center [534, 442] width 95 height 17
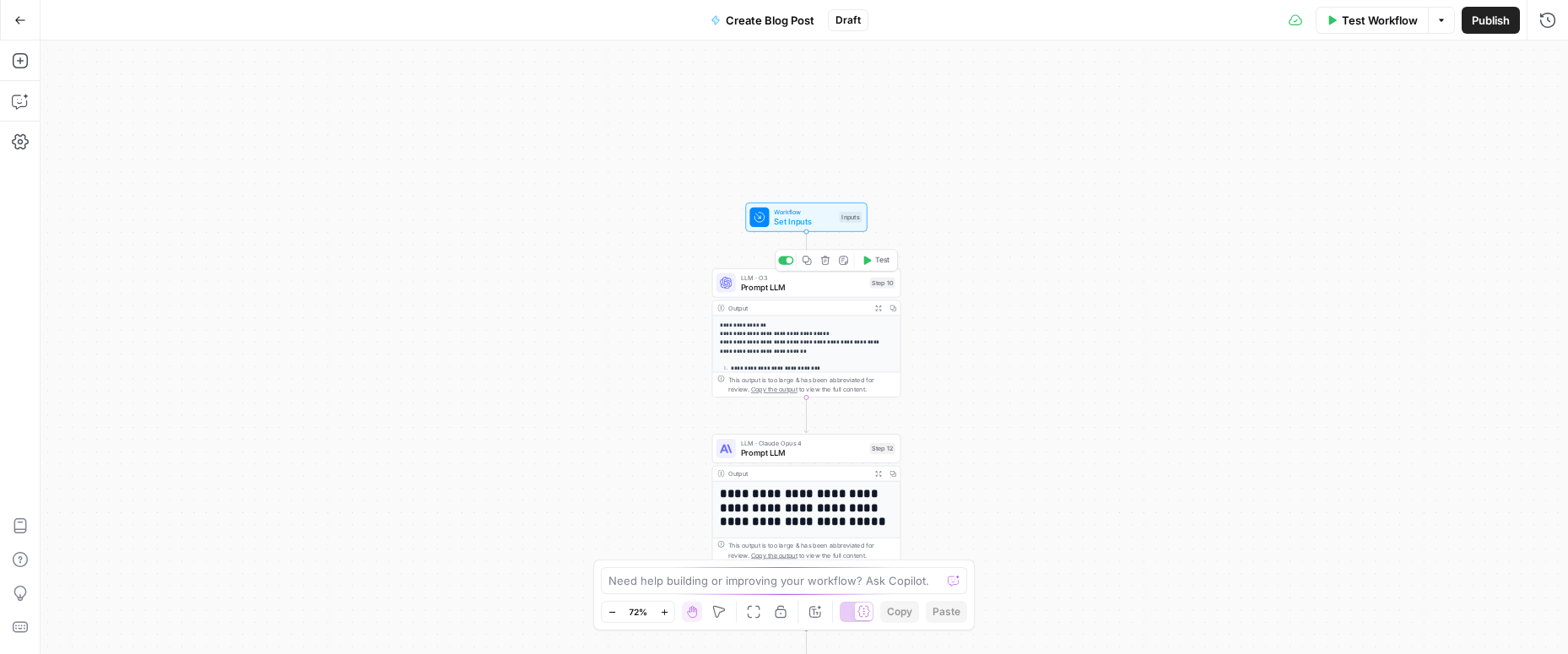
click at [807, 293] on div "LLM · O3 Prompt LLM Step 10 Copy step Delete step Add Note Test" at bounding box center [806, 283] width 189 height 29
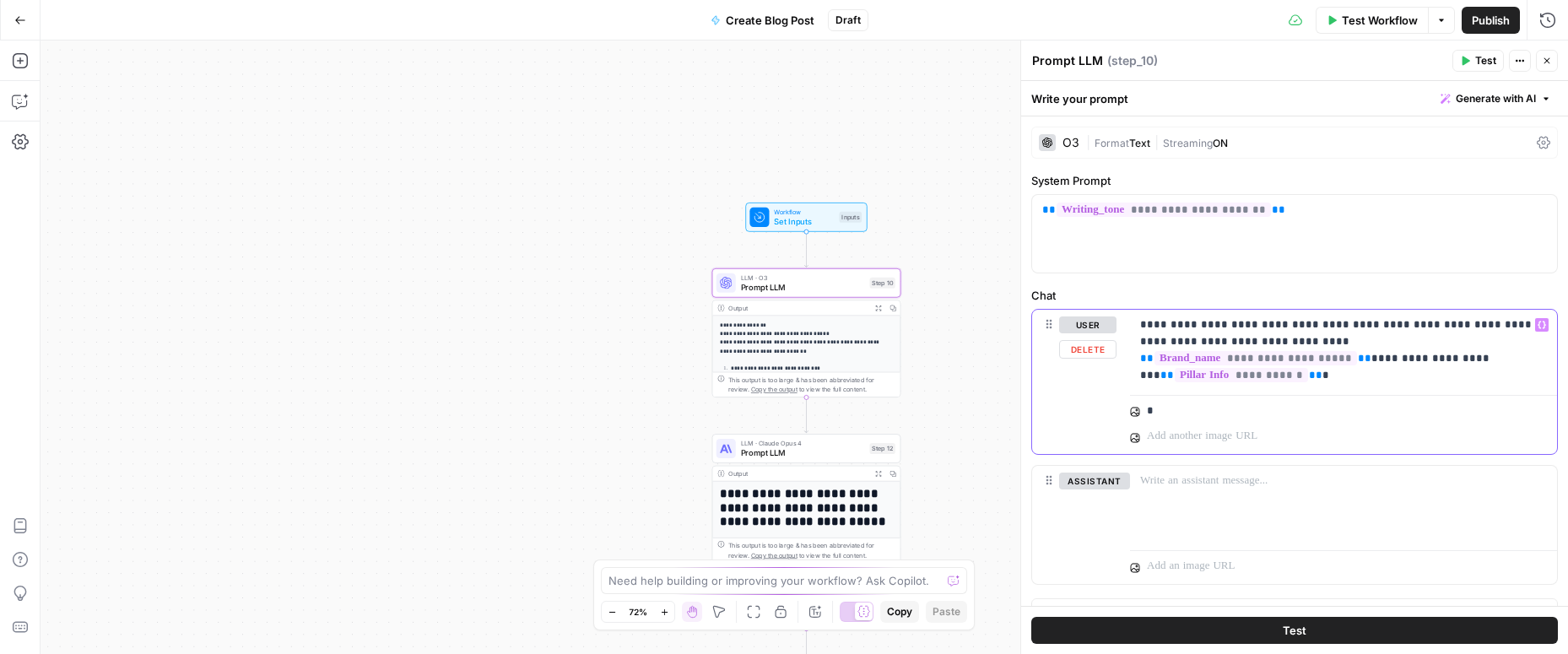
click at [1381, 356] on p "**********" at bounding box center [1342, 341] width 406 height 51
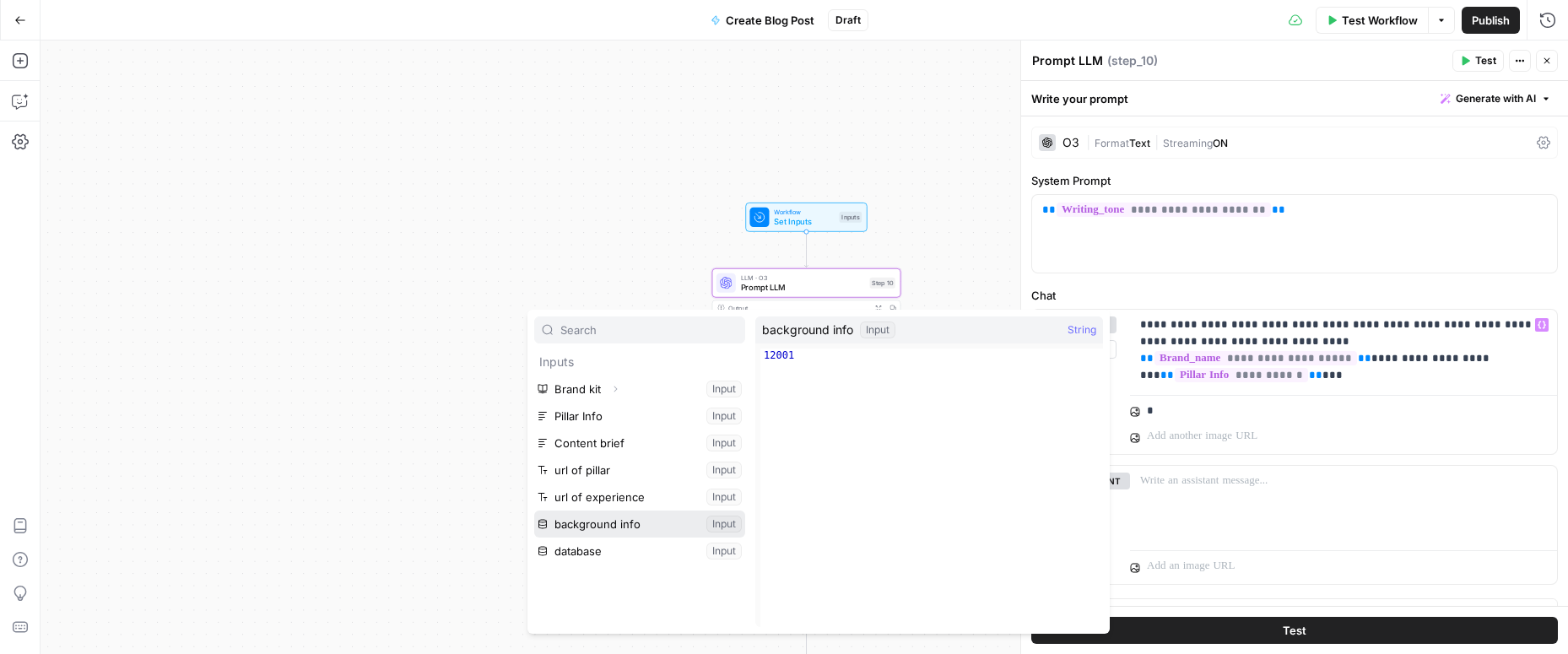
click at [587, 521] on button "Select variable background info" at bounding box center [639, 523] width 211 height 27
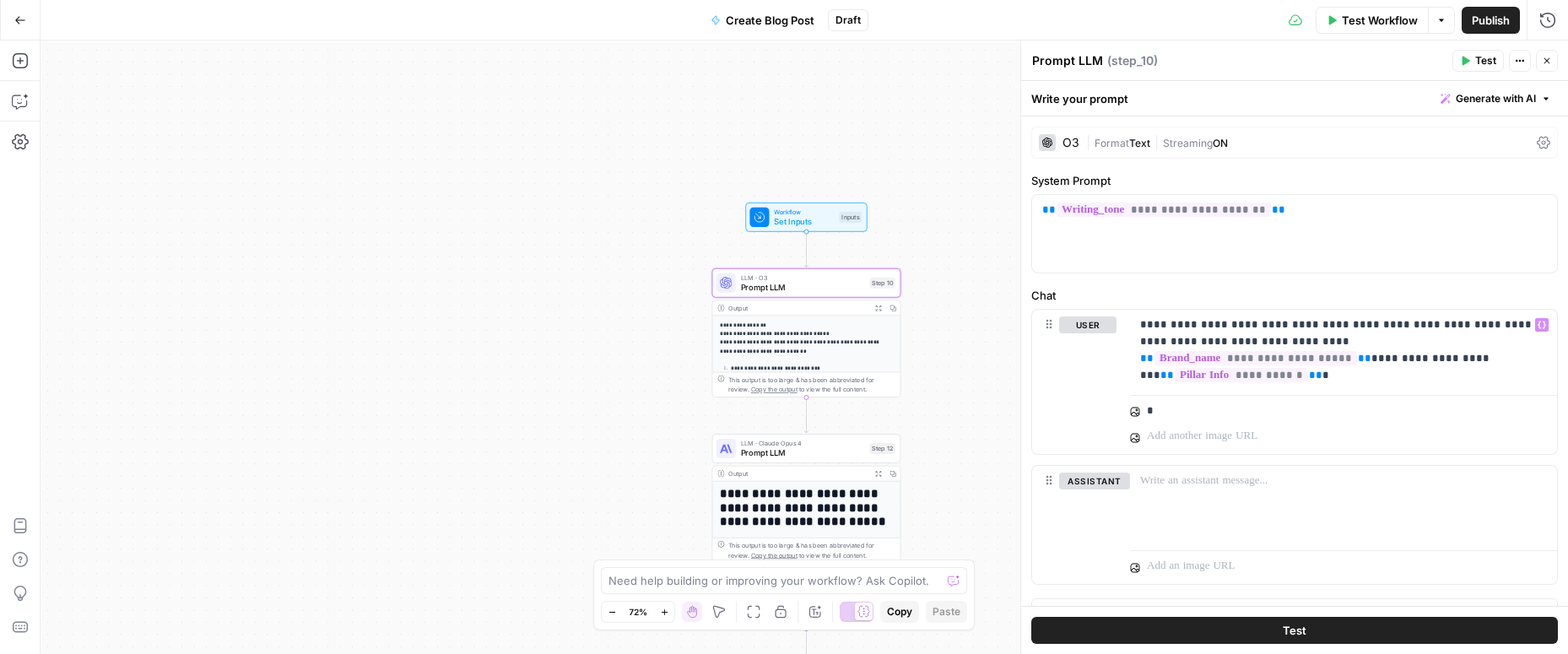
click at [848, 228] on div "Workflow Set Inputs Inputs Test Step" at bounding box center [806, 217] width 122 height 29
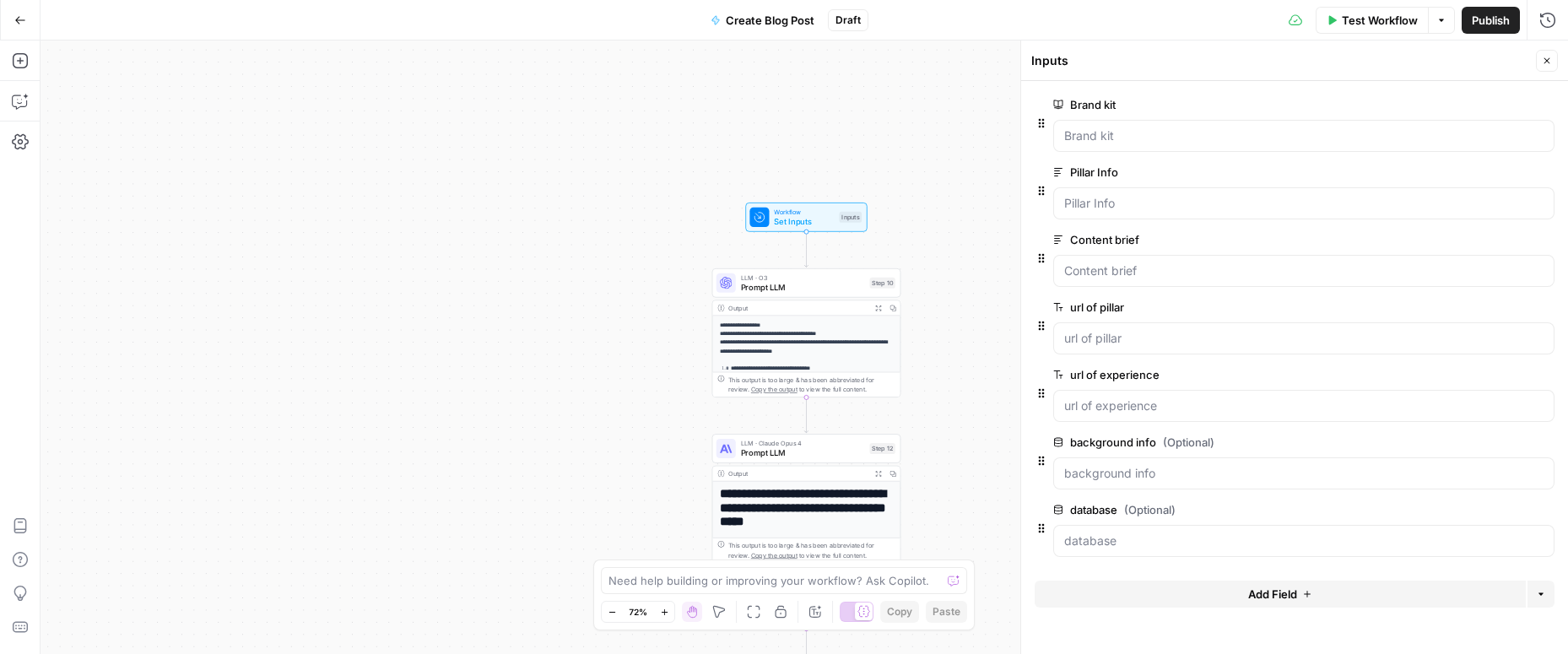
click at [1258, 584] on button "Add Field" at bounding box center [1280, 593] width 491 height 27
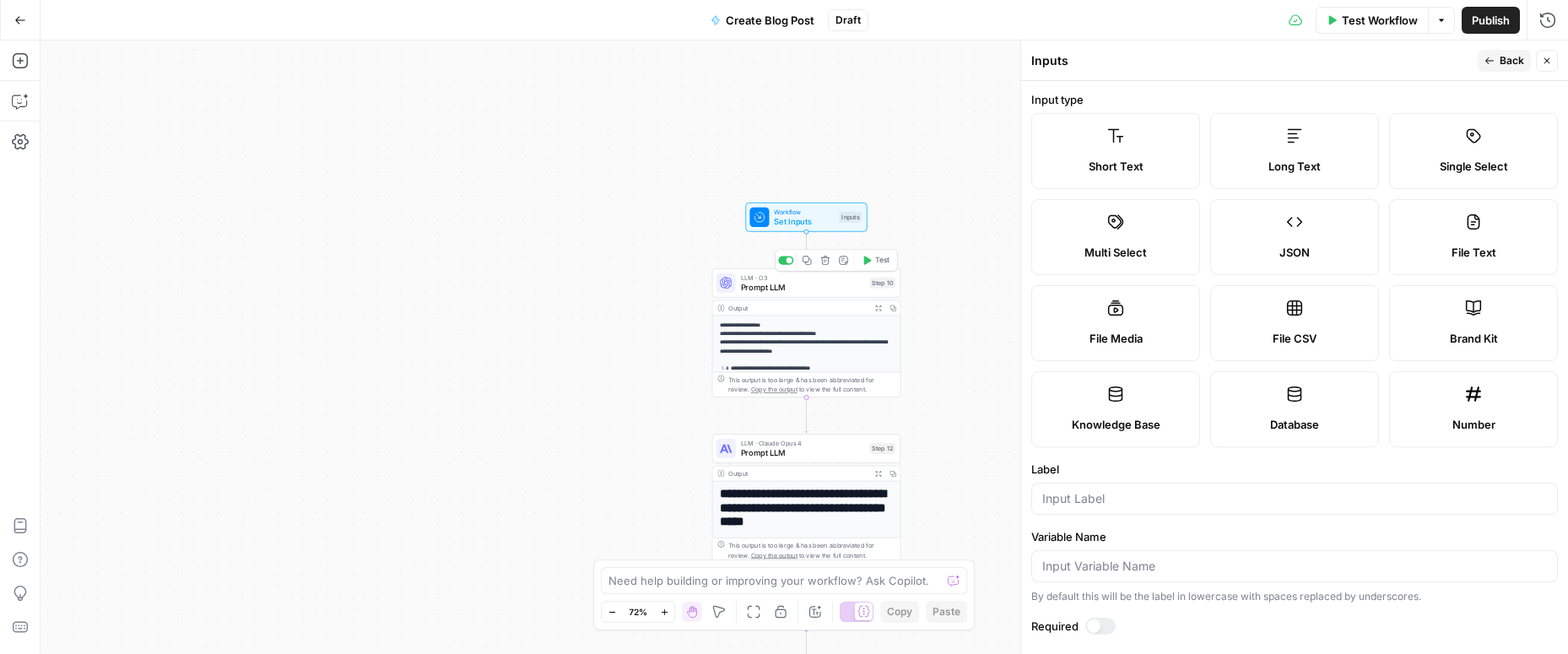
click at [780, 282] on span "Prompt LLM" at bounding box center [802, 286] width 124 height 12
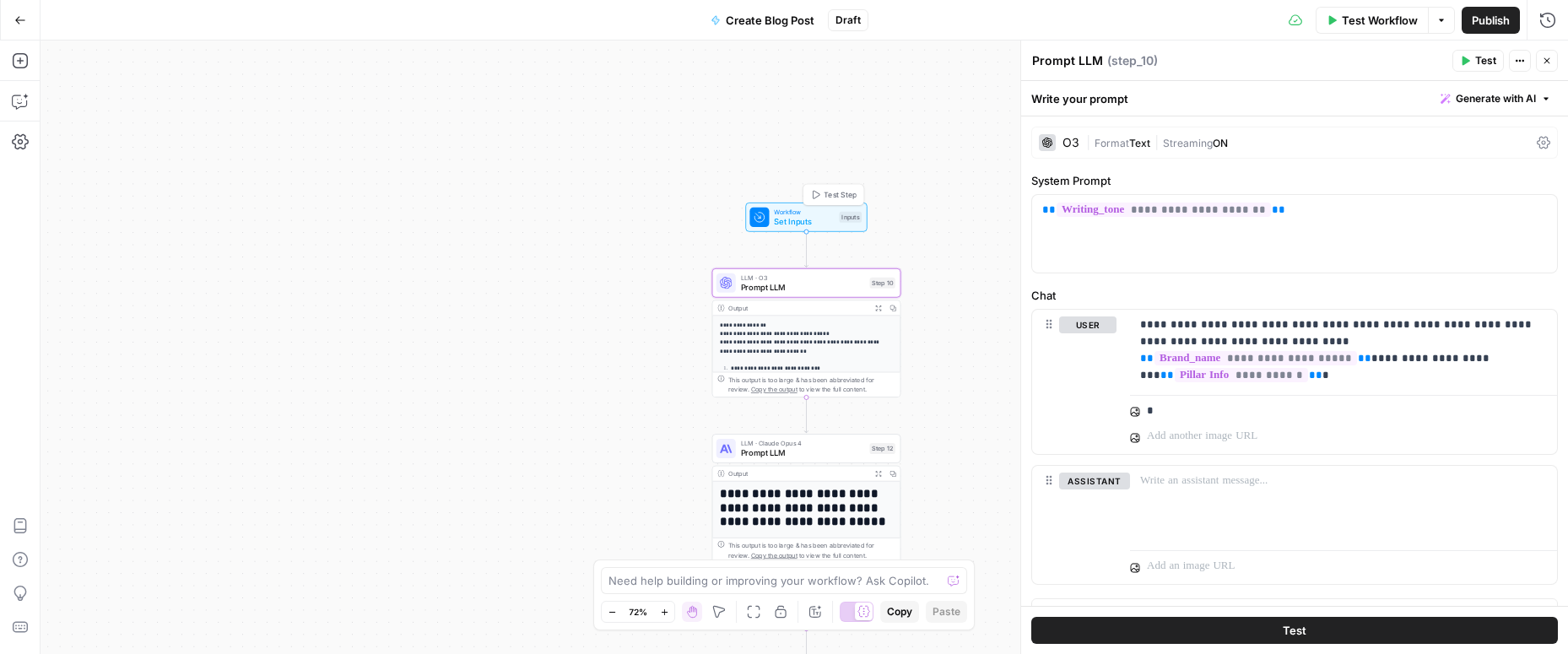
click at [808, 216] on span "Set Inputs" at bounding box center [803, 221] width 60 height 12
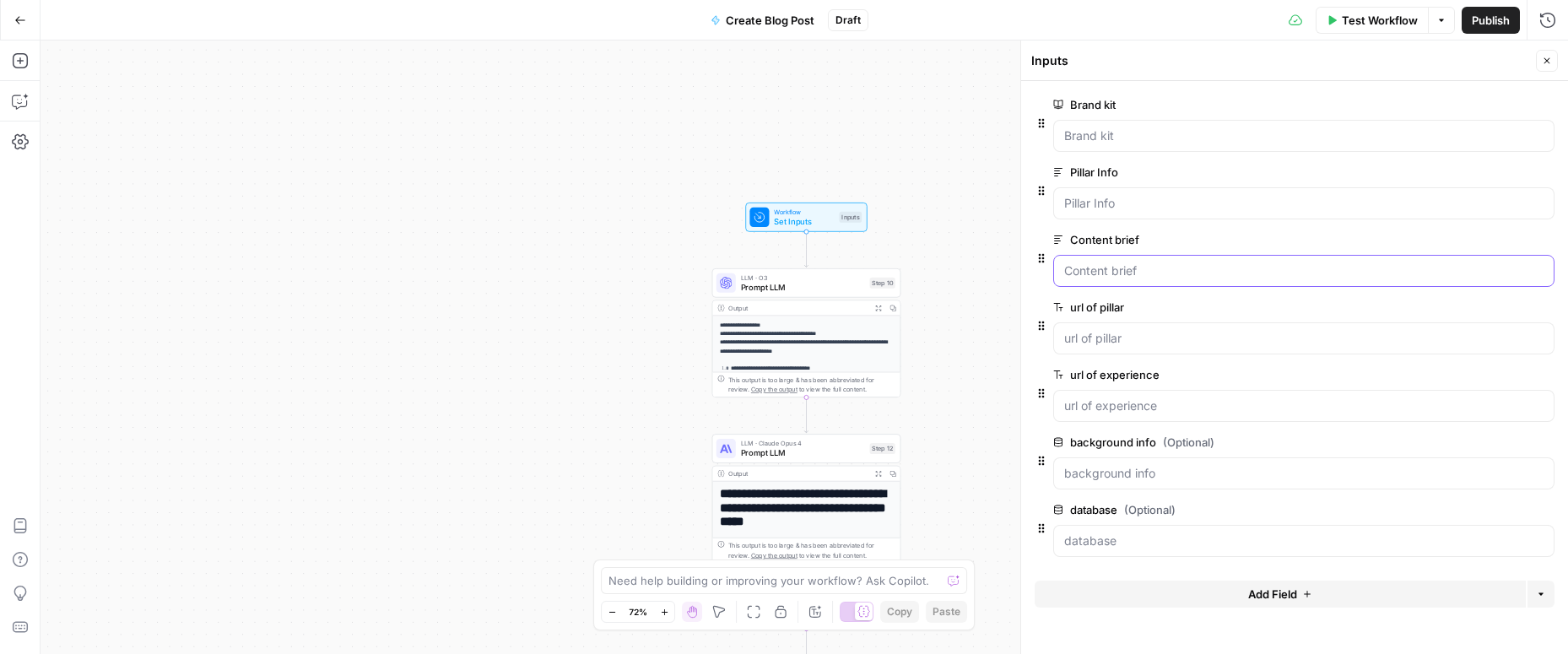
click at [1267, 273] on brief "Content brief" at bounding box center [1304, 271] width 479 height 17
click at [1515, 241] on icon "button" at bounding box center [1519, 240] width 9 height 9
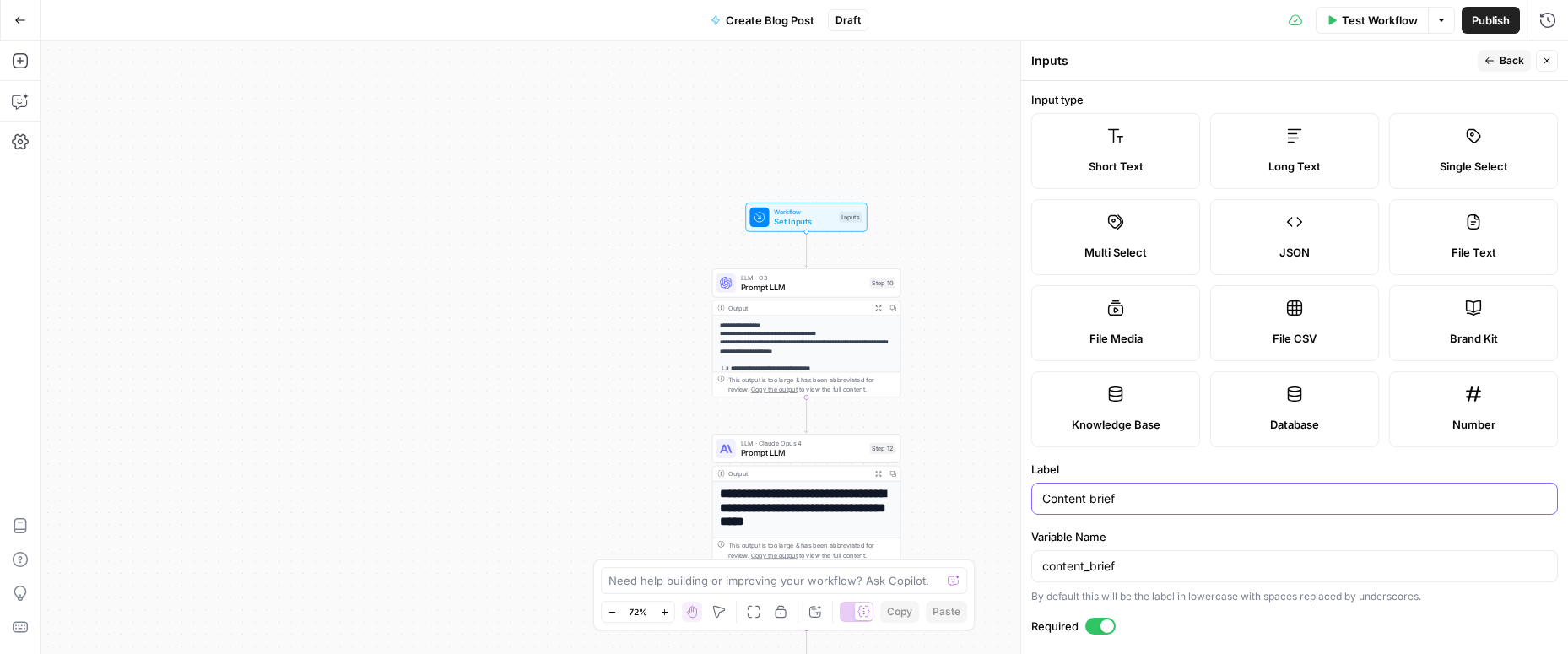
click at [1142, 505] on input "Content brief" at bounding box center [1294, 498] width 505 height 17
type input "Content details"
click at [1136, 566] on input "content_brief" at bounding box center [1294, 566] width 505 height 17
type input "content_details"
click at [1094, 629] on div at bounding box center [1100, 625] width 30 height 17
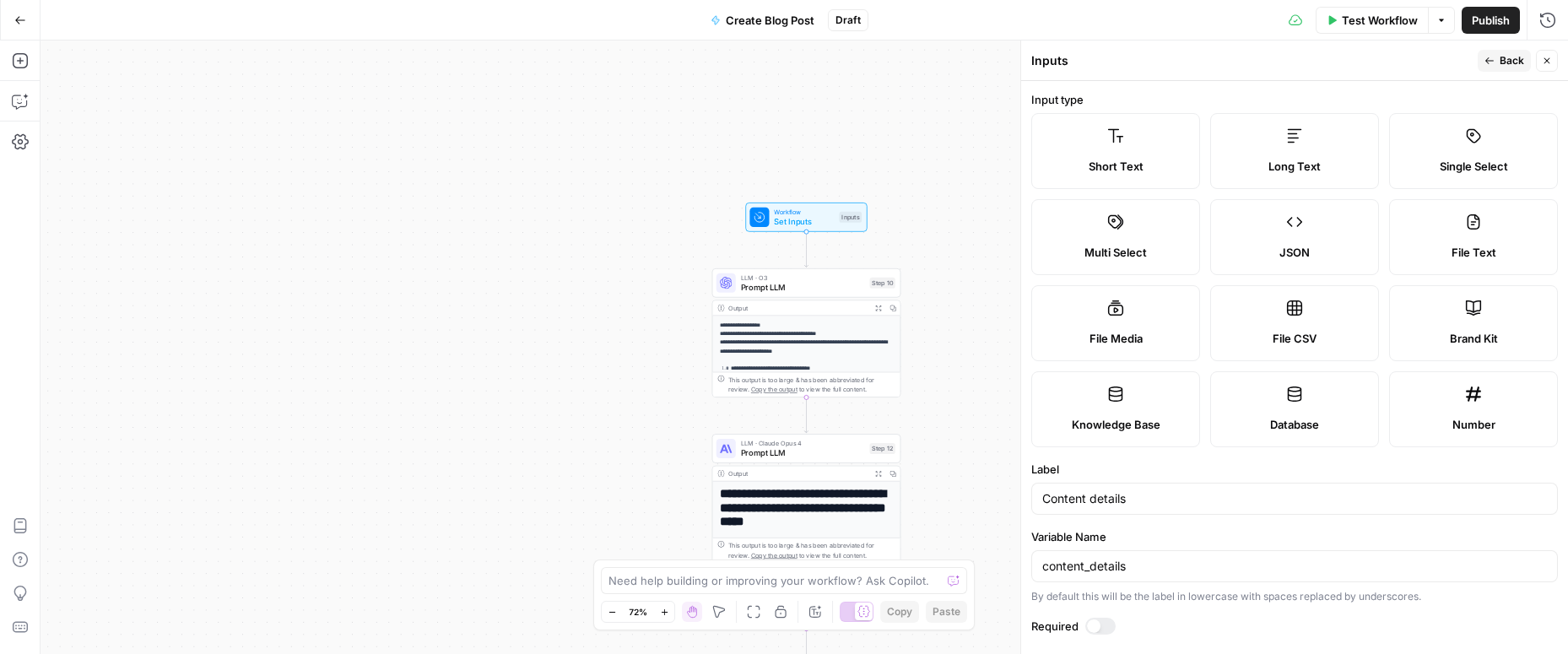
click at [1504, 63] on span "Back" at bounding box center [1512, 61] width 25 height 15
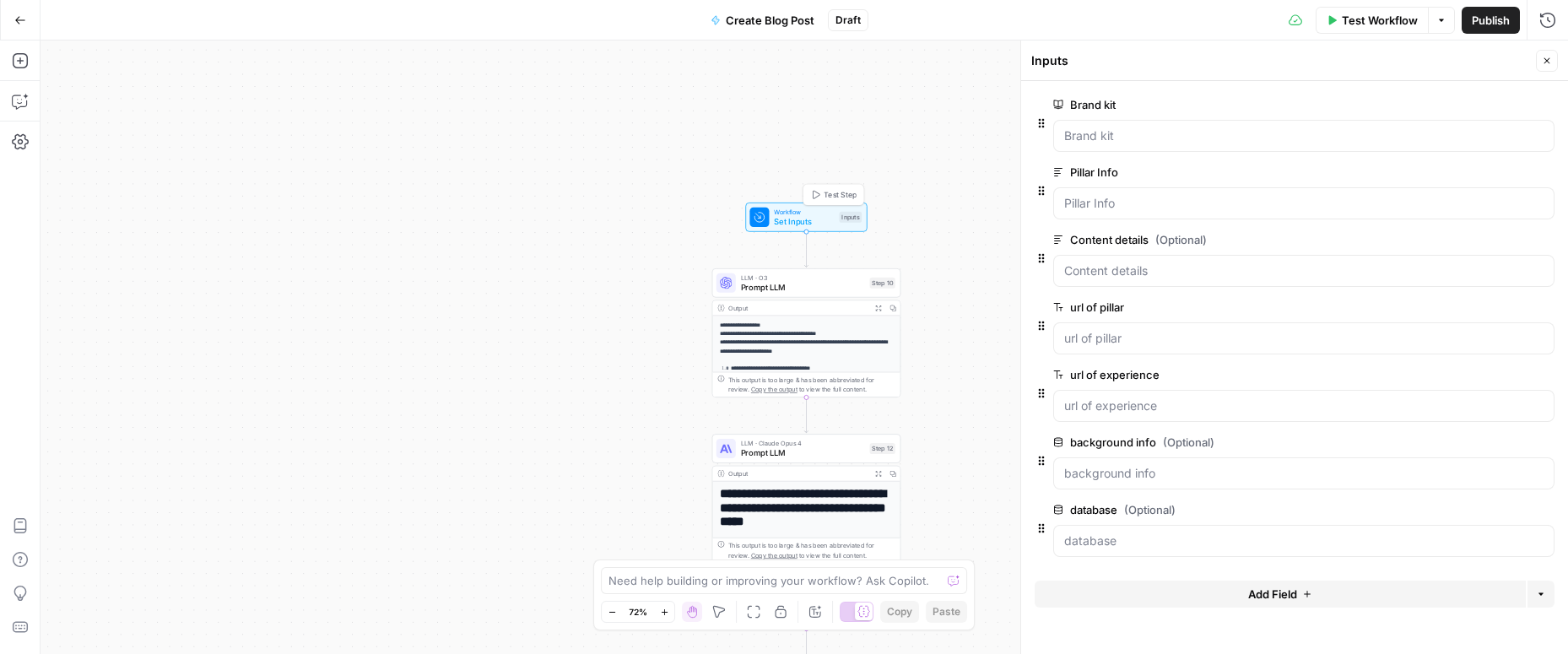
click at [837, 191] on span "Test Step" at bounding box center [839, 194] width 32 height 11
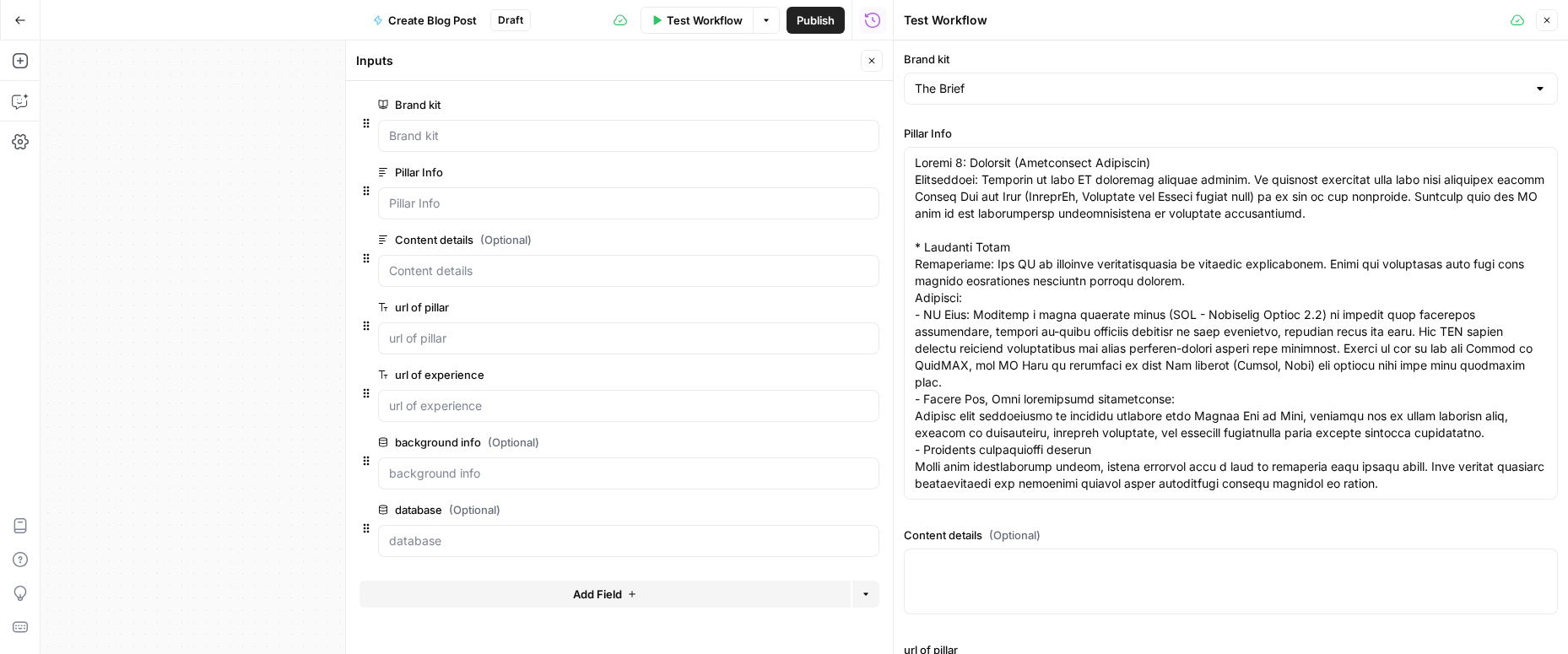
type input "The Brief"
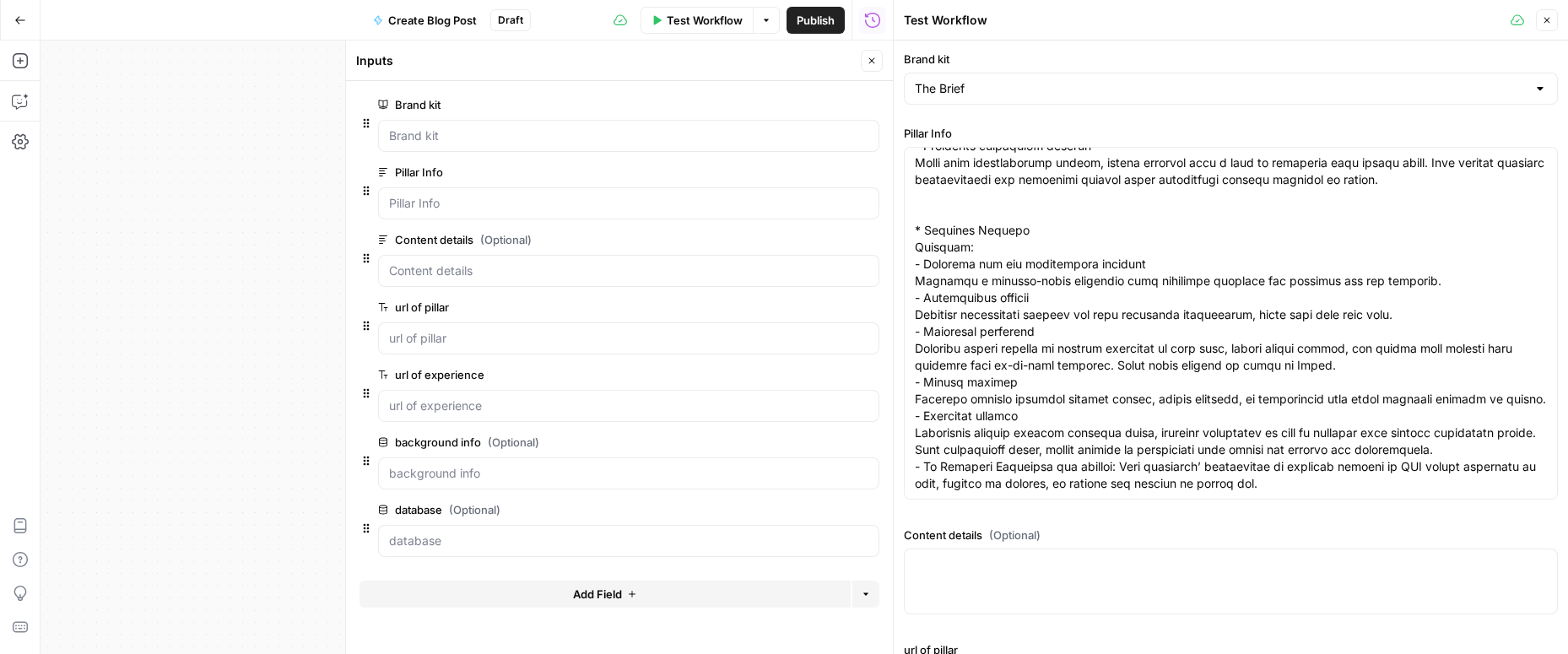
scroll to position [396, 0]
click at [959, 563] on textarea "Content details (Optional)" at bounding box center [1231, 565] width 632 height 17
paste textarea "What is the Optimize Agent? The Optimize Agent acts like a performance marketer…"
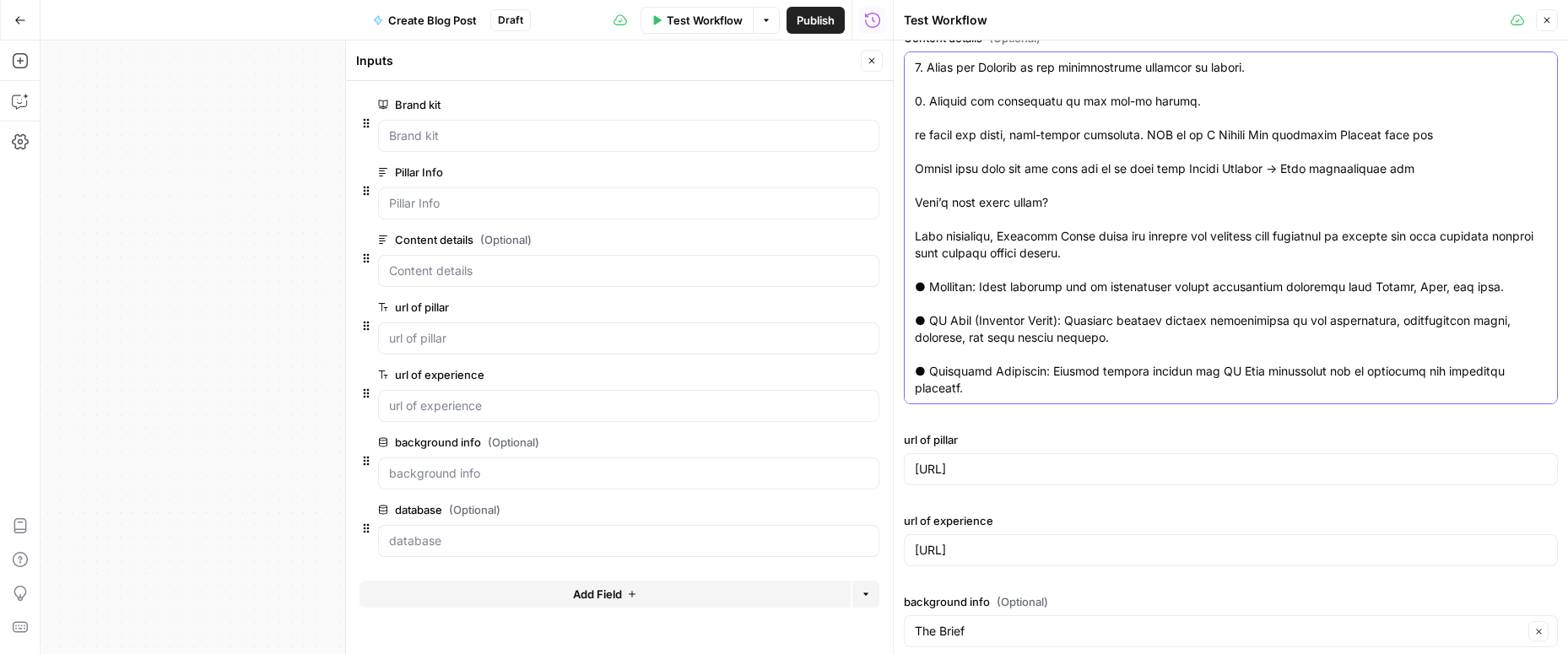
scroll to position [588, 0]
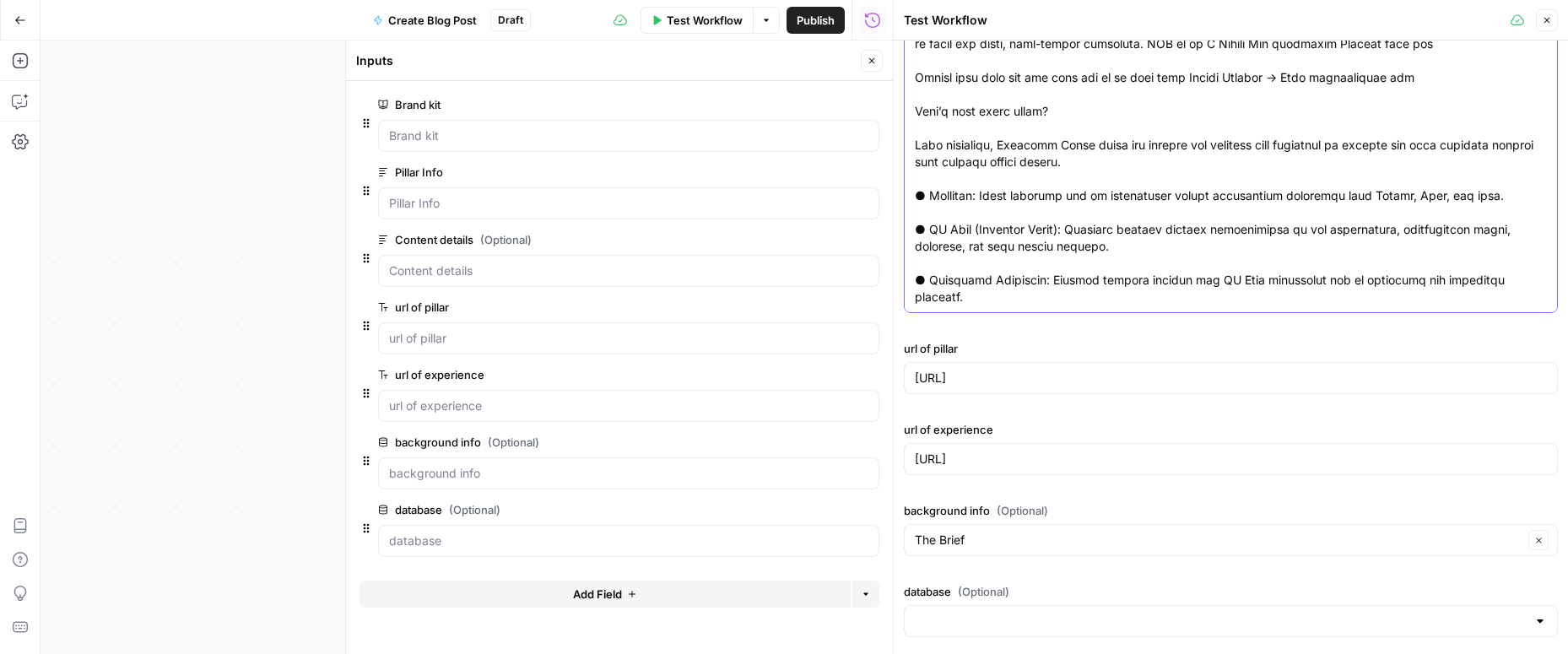
type textarea "What is the Optimize Agent? The Optimize Agent acts like a performance marketer…"
click at [1217, 379] on input "https://www.thebrief.ai/optimize-ai-advertising/" at bounding box center [1231, 378] width 632 height 17
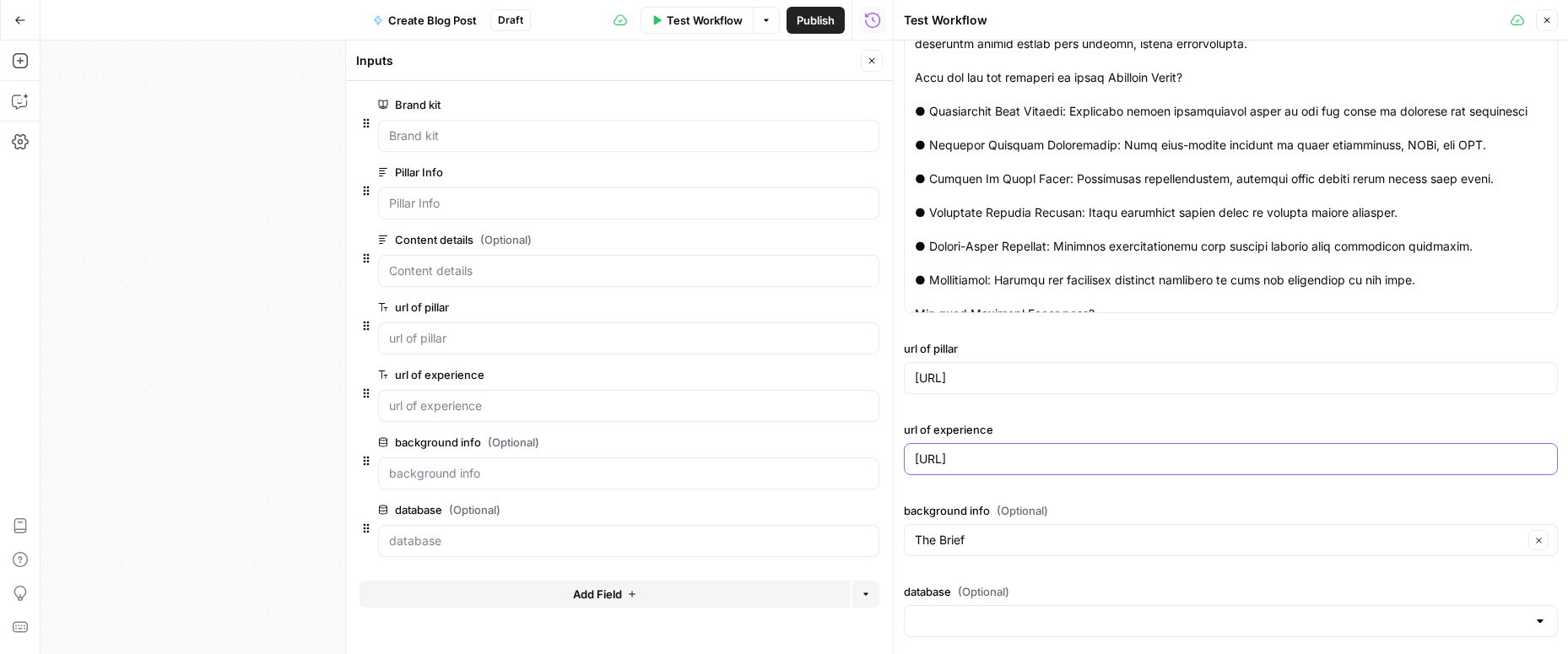
click at [1211, 451] on input "https://www.thebrief.ai/optimize-agent/" at bounding box center [1231, 459] width 632 height 17
click at [1108, 538] on input "The Brief" at bounding box center [1219, 540] width 608 height 17
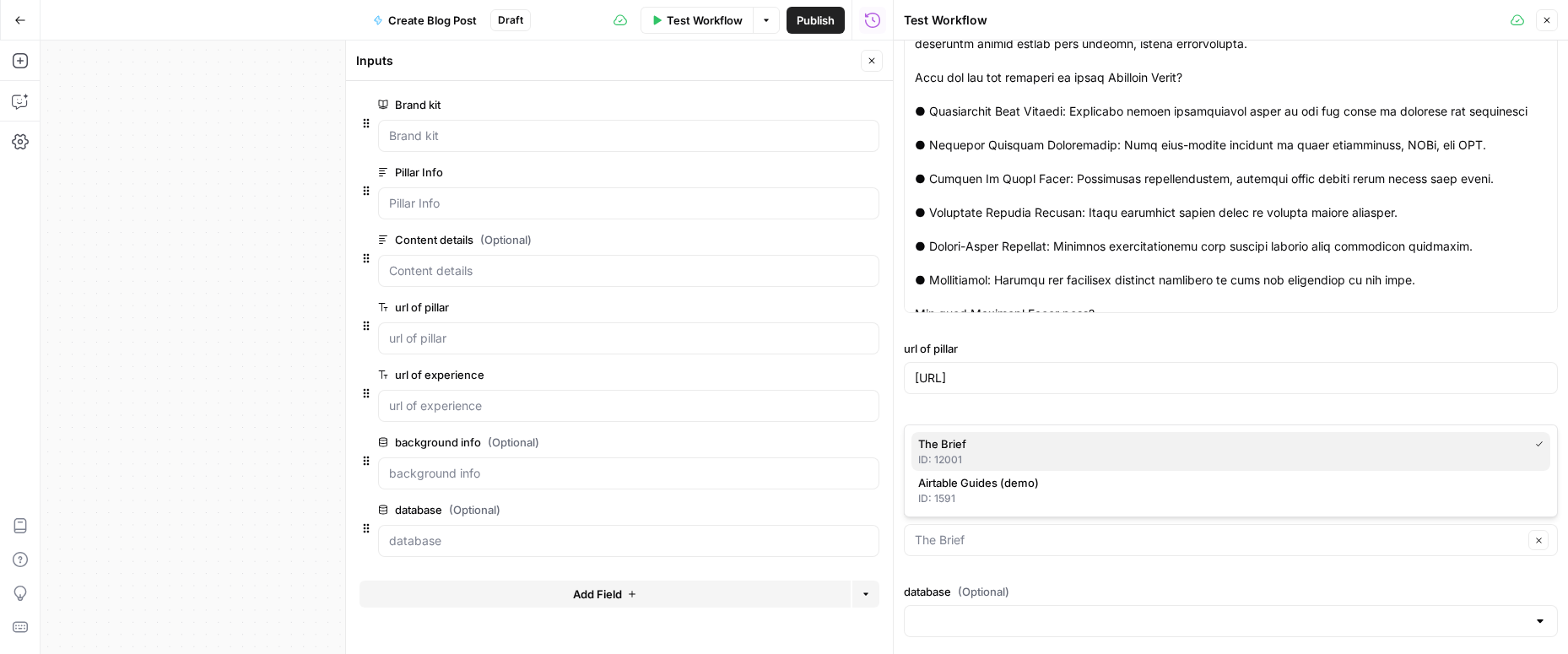
click at [1045, 447] on span "The Brief" at bounding box center [1220, 444] width 603 height 17
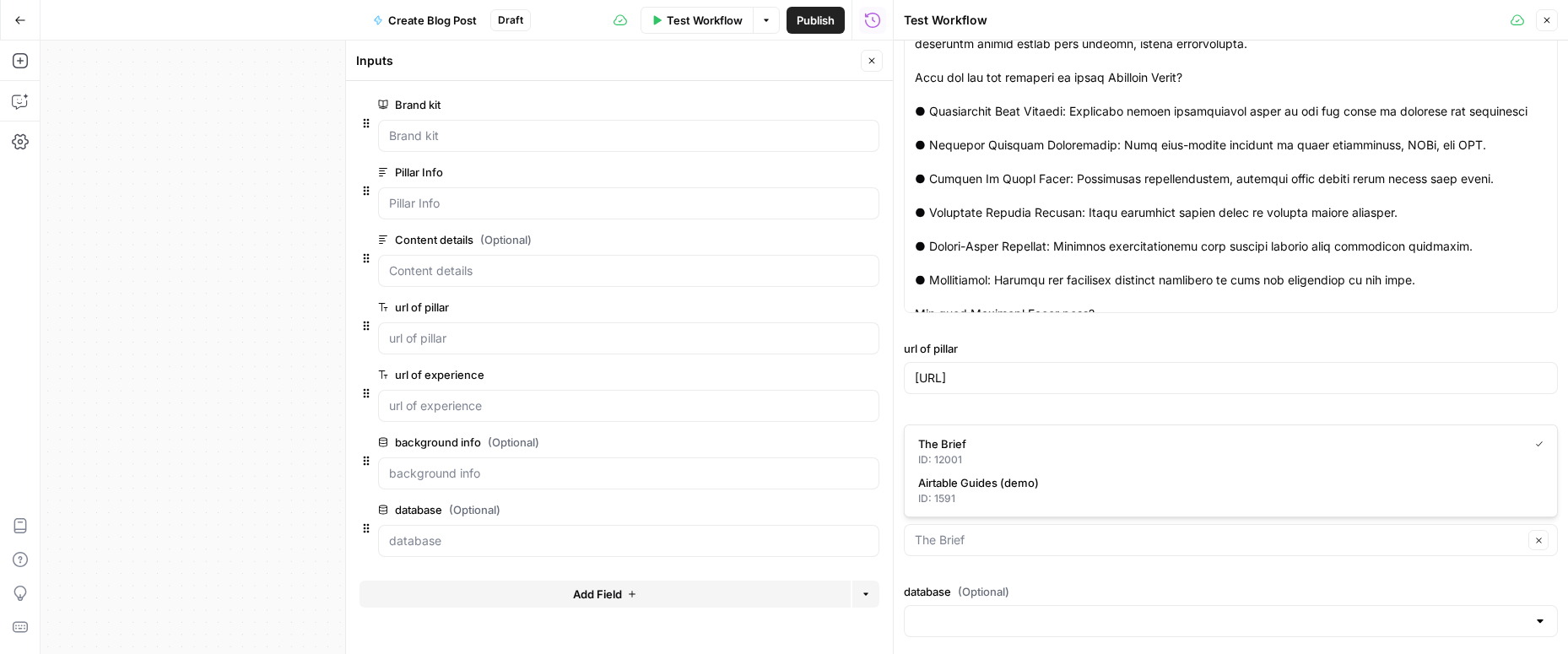
type input "The Brief"
click at [1027, 620] on input "database (Optional)" at bounding box center [1221, 621] width 612 height 17
click at [1126, 489] on div "Brand kit The Brief Pillar Info Content details (Optional) url of pillar https:…" at bounding box center [1231, 53] width 654 height 1181
click at [1548, 18] on icon "button" at bounding box center [1546, 19] width 10 height 10
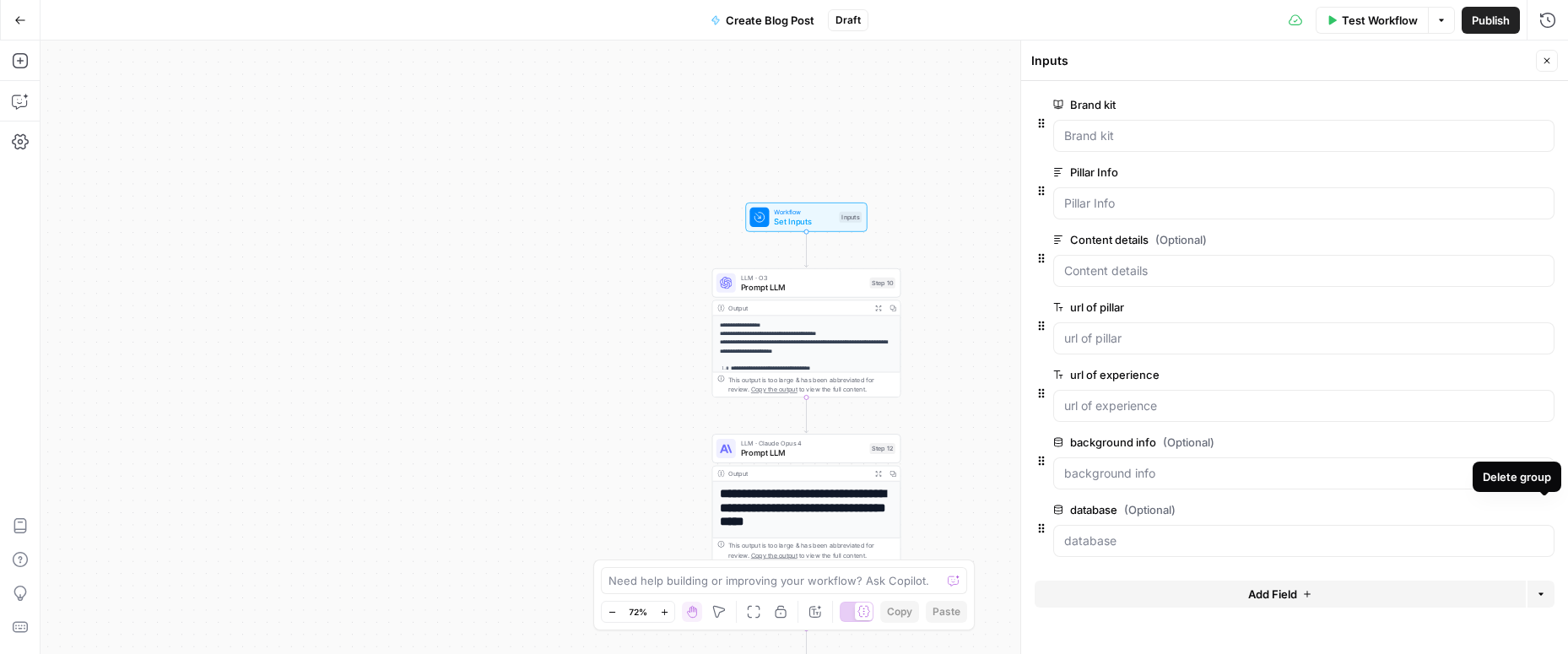
click at [1543, 508] on icon "button" at bounding box center [1544, 509] width 8 height 8
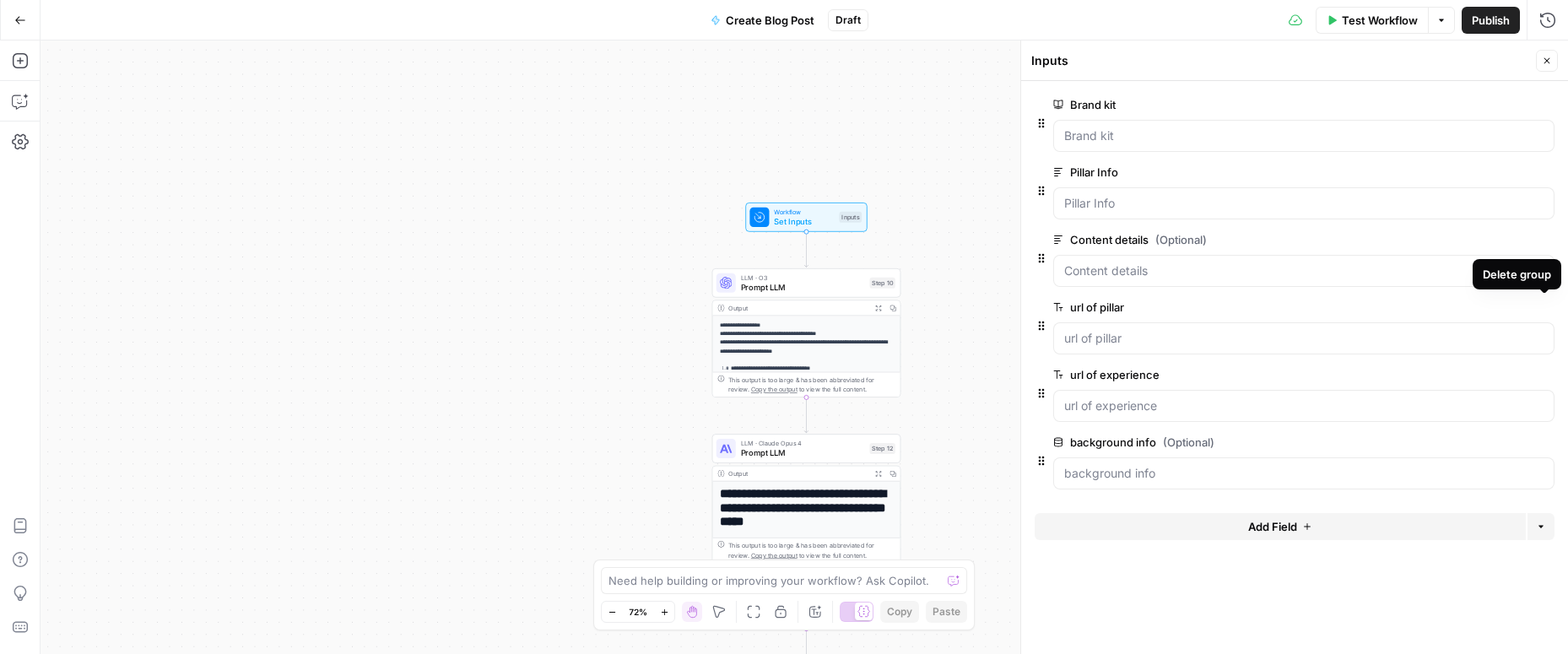
click at [1543, 306] on icon "button" at bounding box center [1544, 307] width 8 height 8
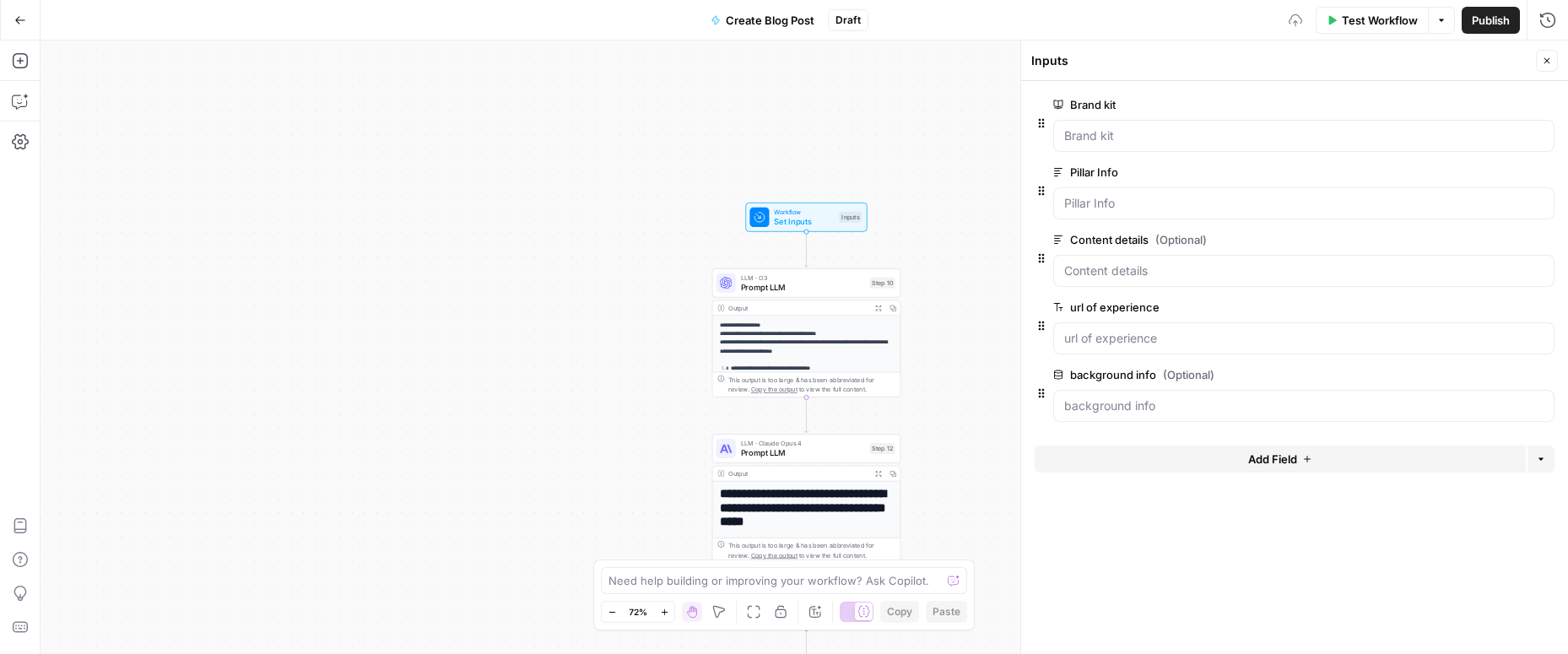
click at [1543, 306] on icon "button" at bounding box center [1544, 307] width 8 height 8
click at [793, 288] on span "Prompt LLM" at bounding box center [802, 286] width 124 height 12
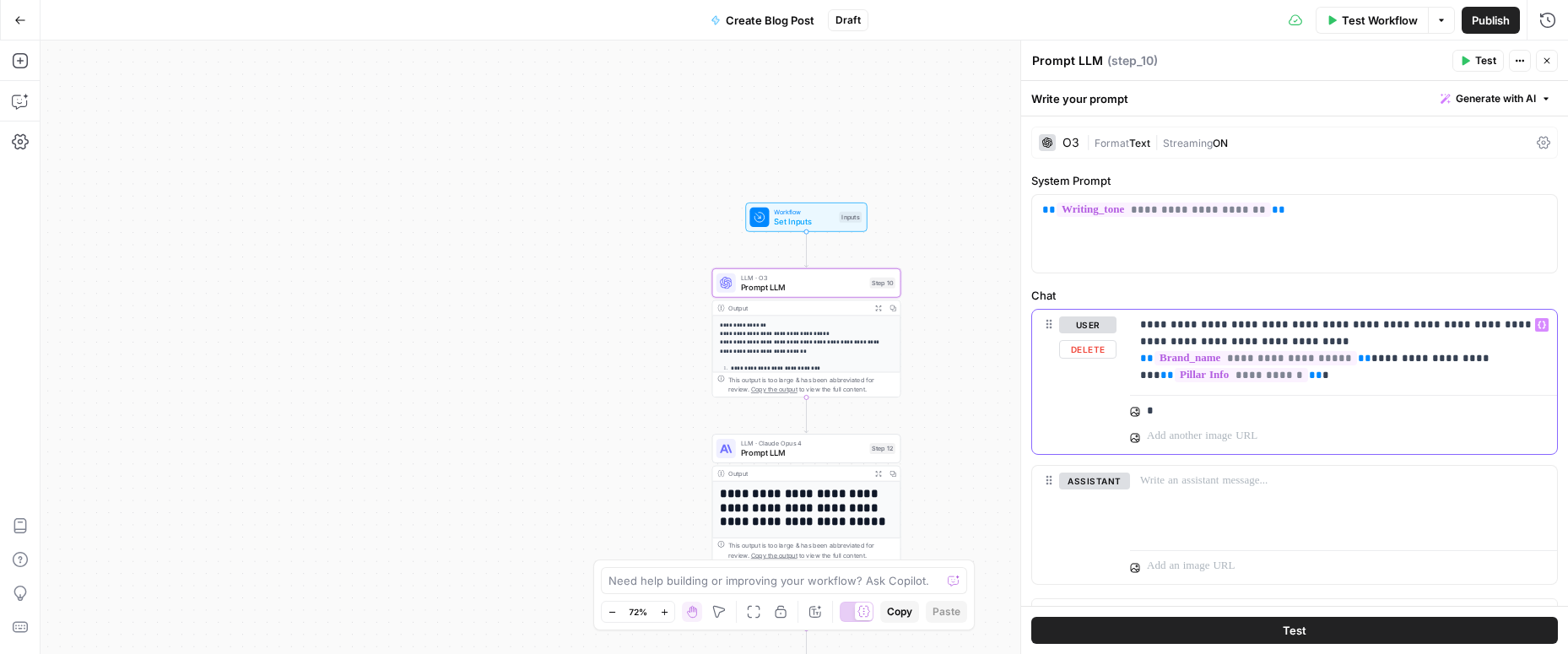
click at [1358, 362] on p "**********" at bounding box center [1342, 341] width 406 height 51
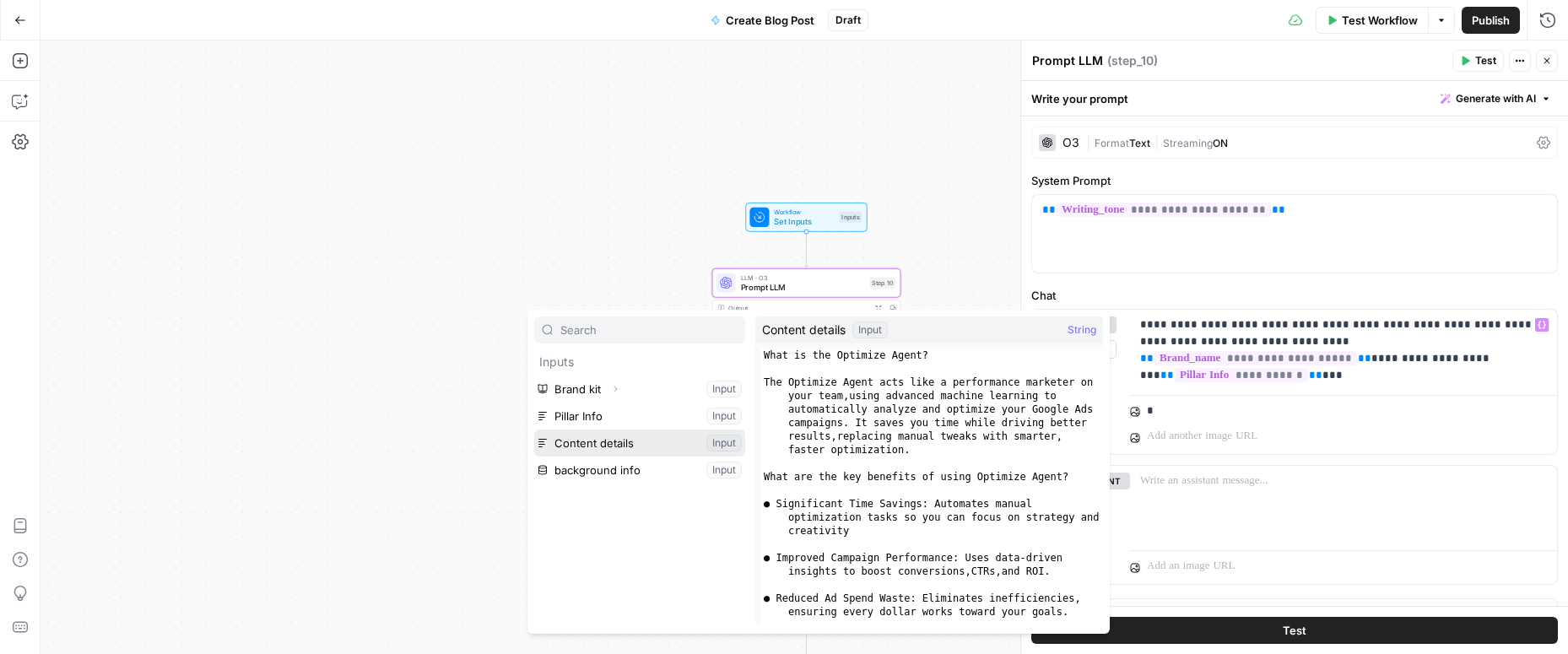
click at [627, 444] on button "Select variable Content details" at bounding box center [639, 442] width 211 height 27
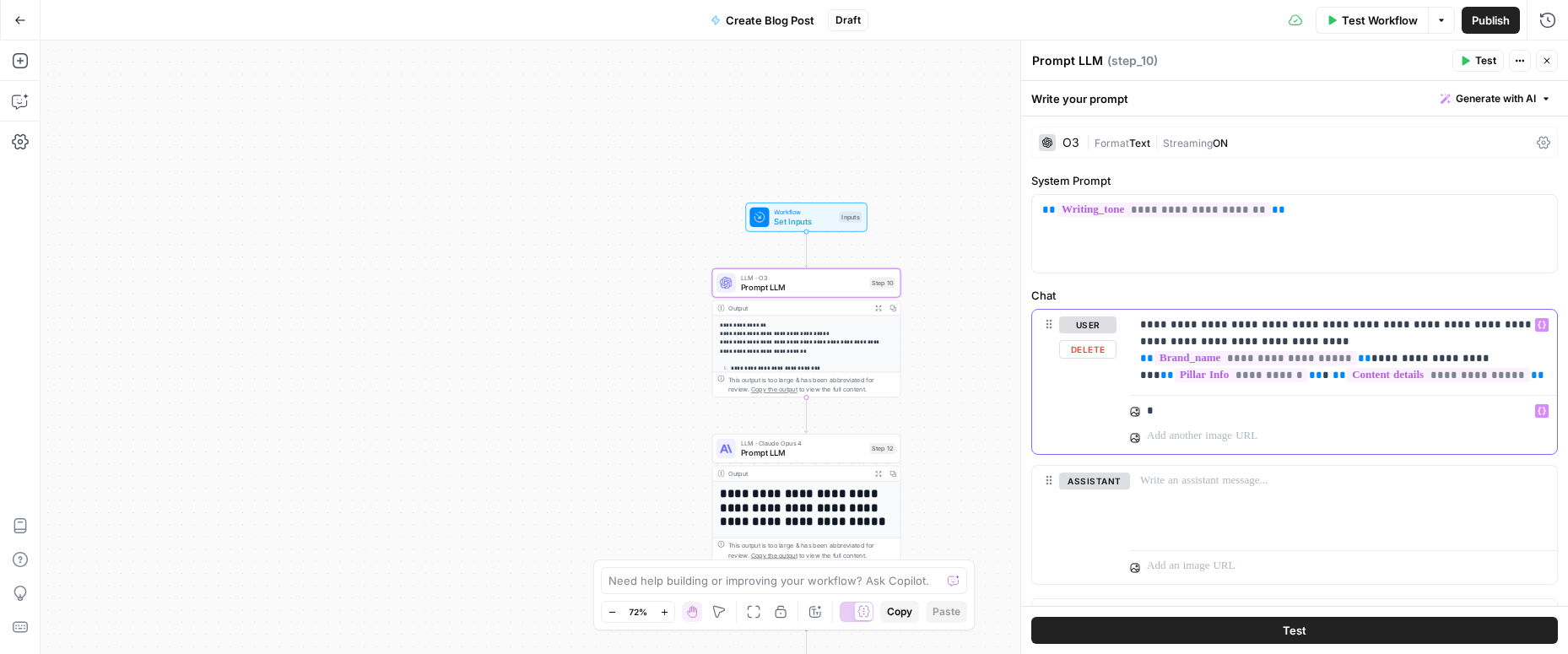
click at [1188, 413] on p "*" at bounding box center [1348, 411] width 402 height 17
click at [1257, 388] on div "“/” to reference Variables Menu" at bounding box center [1342, 421] width 427 height 66
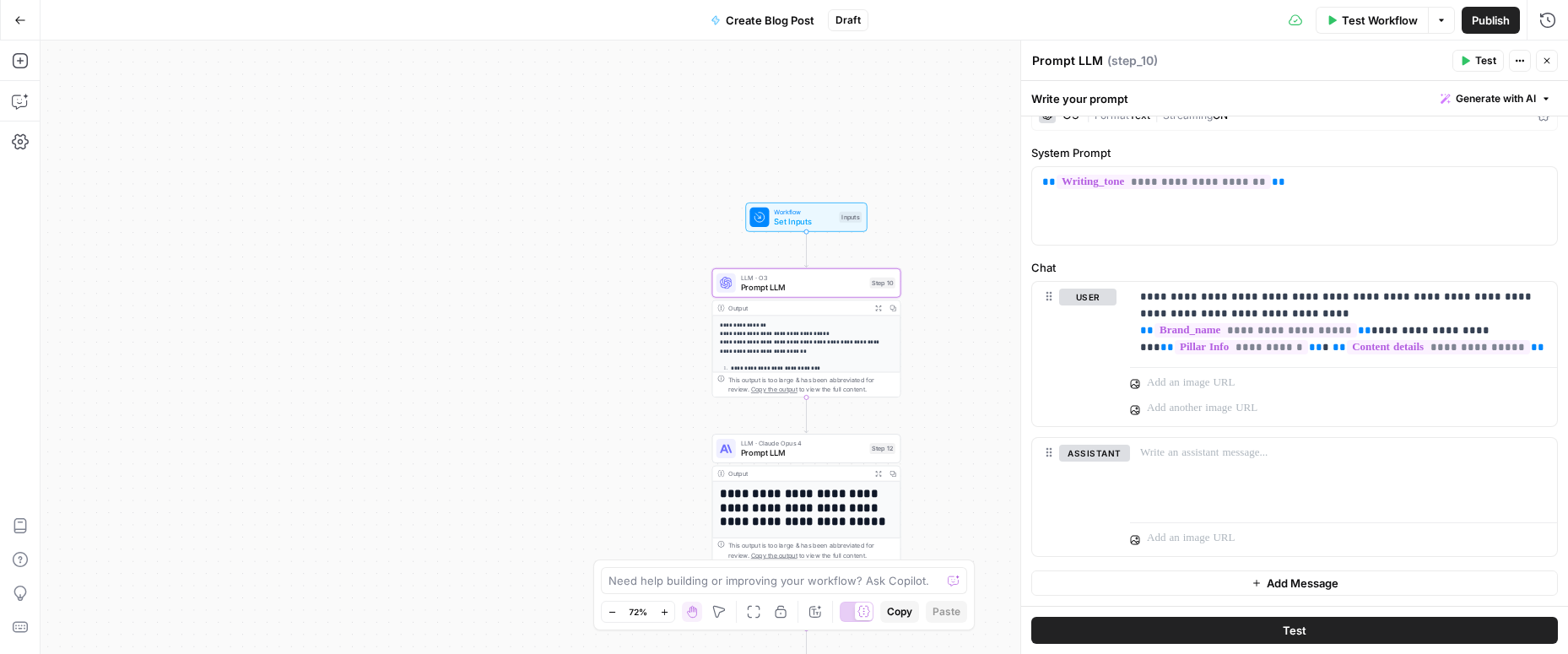
click at [1249, 634] on button "Test" at bounding box center [1294, 630] width 527 height 27
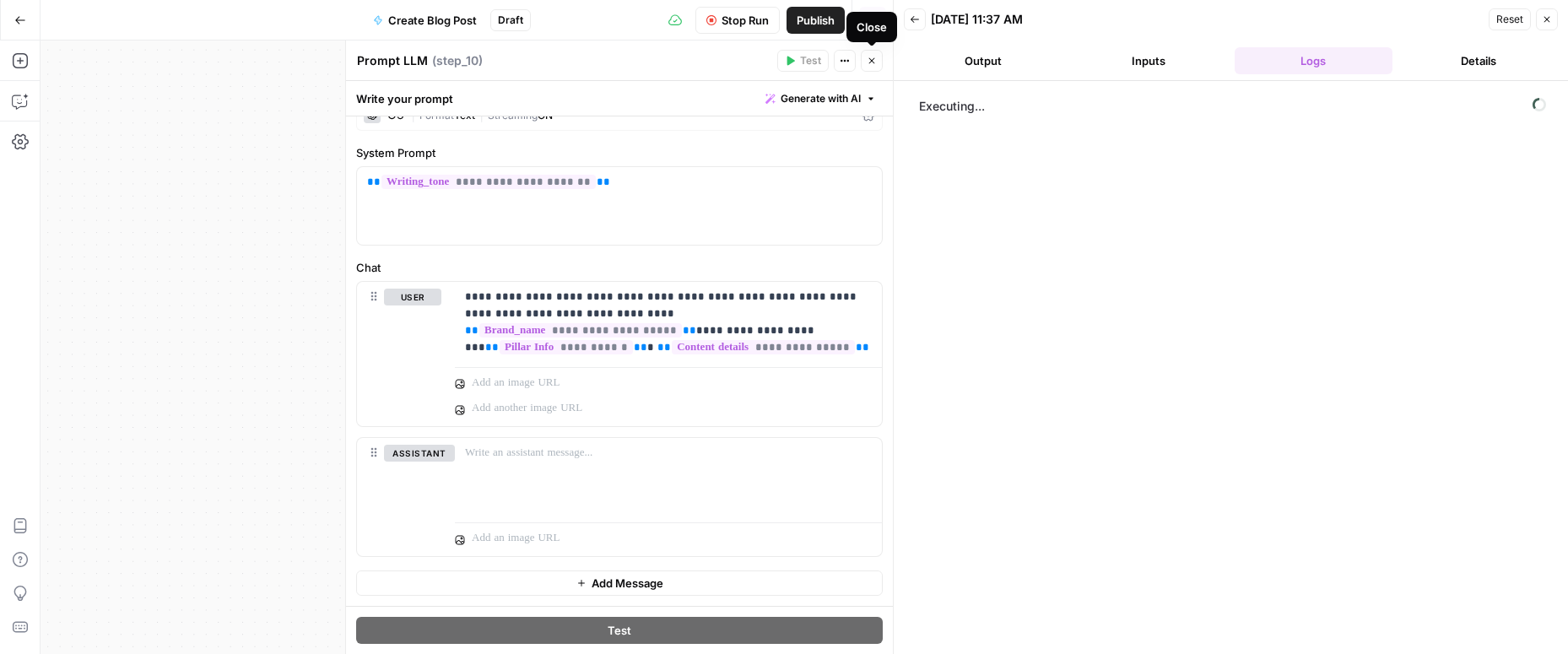
click at [877, 64] on button "Close" at bounding box center [872, 61] width 22 height 22
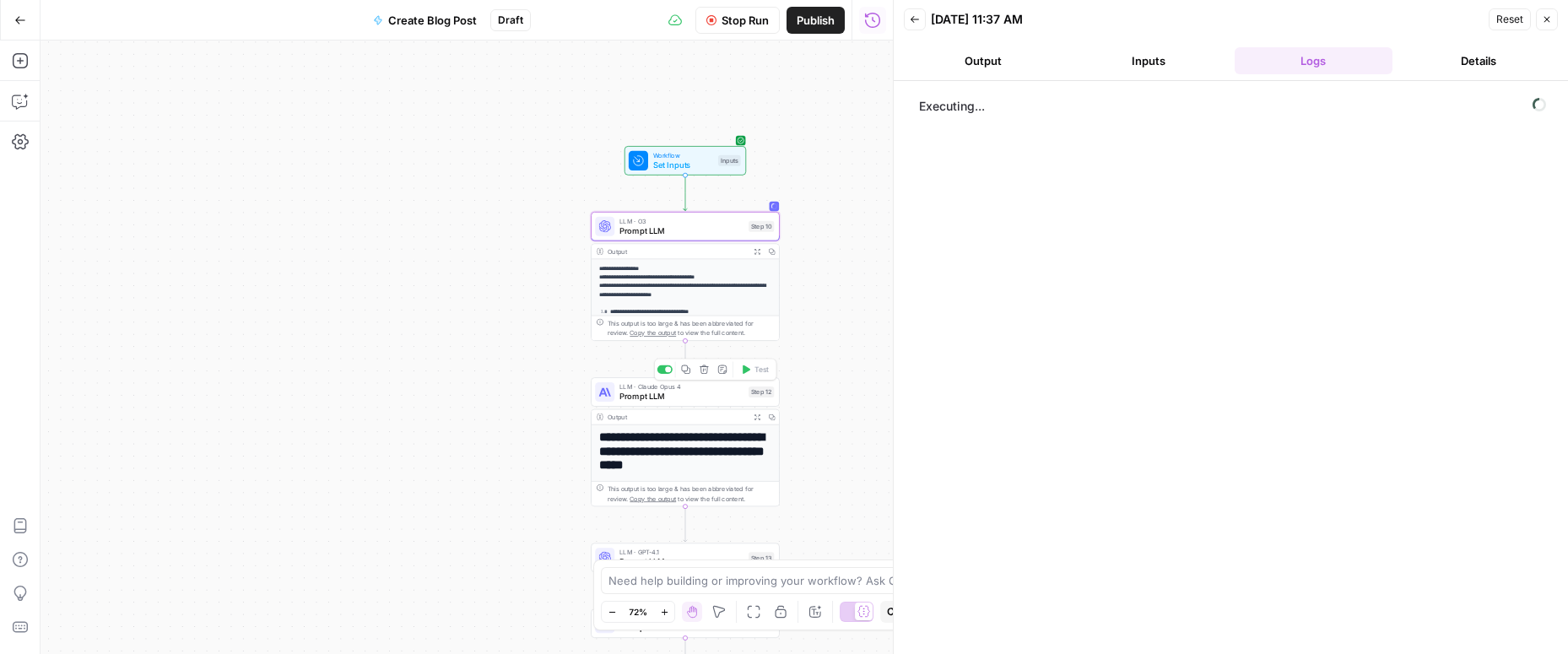
click at [710, 396] on span "Prompt LLM" at bounding box center [681, 395] width 124 height 12
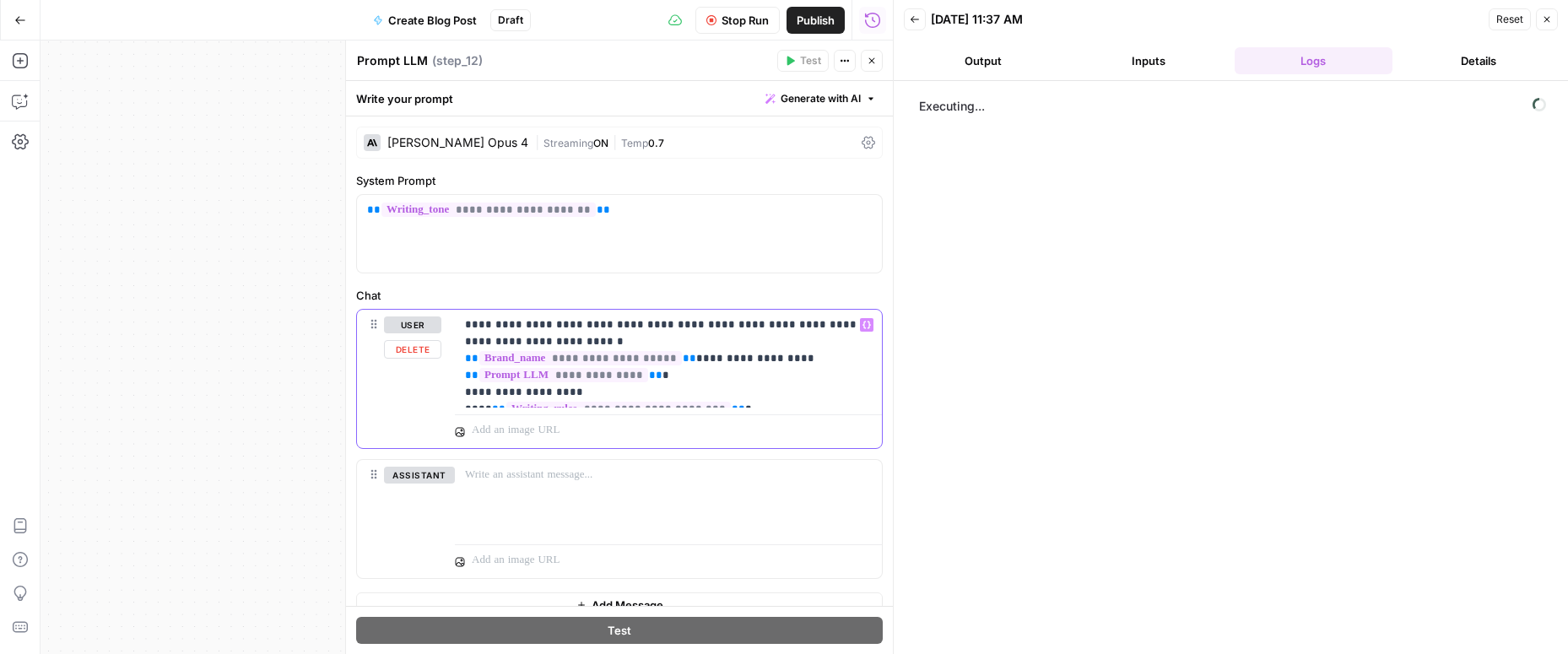
click at [674, 397] on p "**********" at bounding box center [668, 358] width 406 height 85
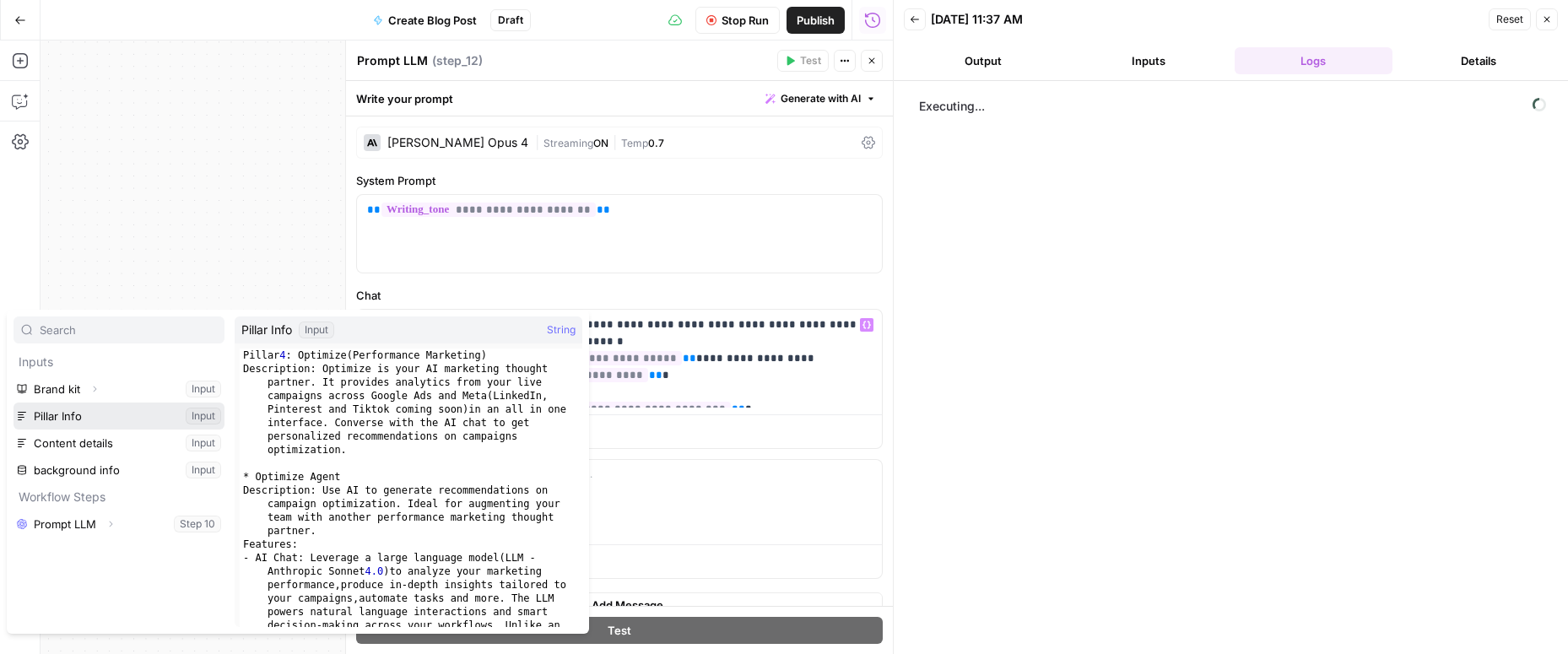
click at [43, 420] on button "Select variable Pillar Info" at bounding box center [119, 415] width 211 height 27
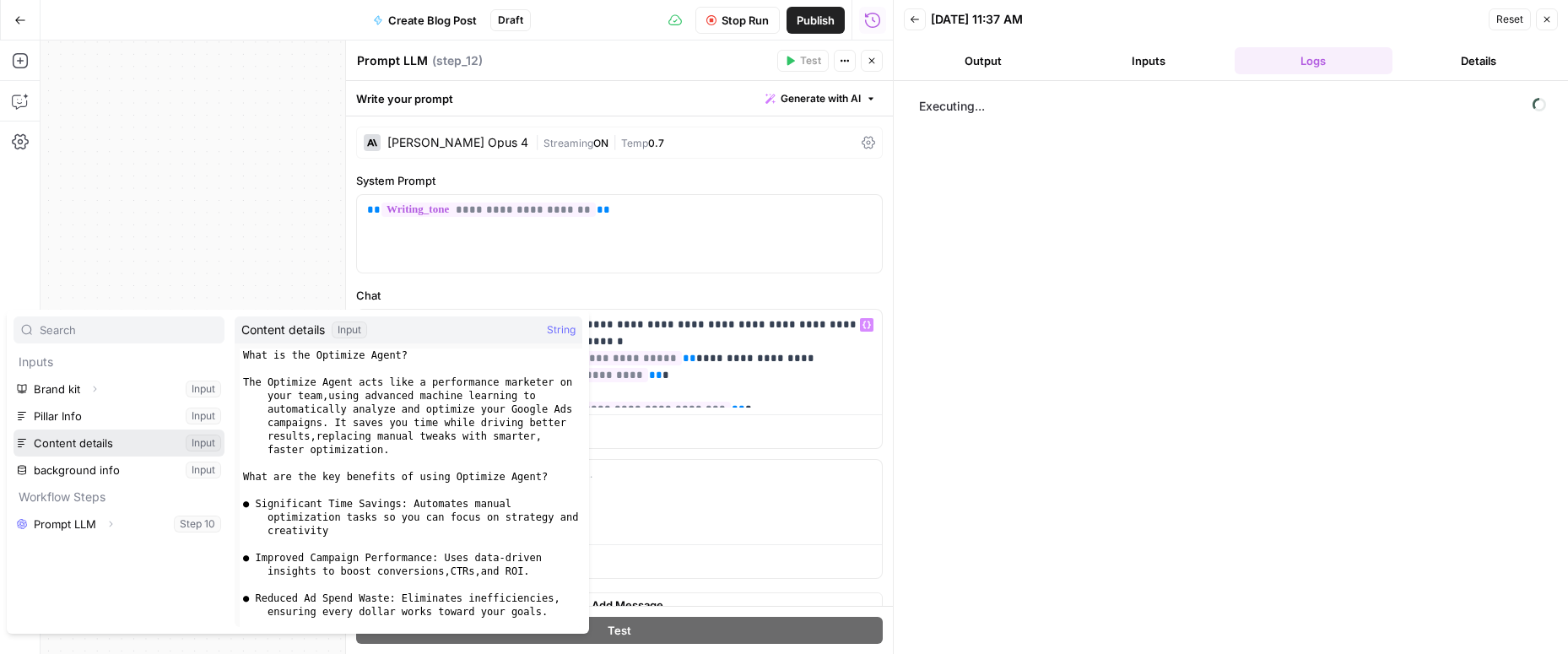
click at [54, 445] on button "Select variable Content details" at bounding box center [119, 442] width 211 height 27
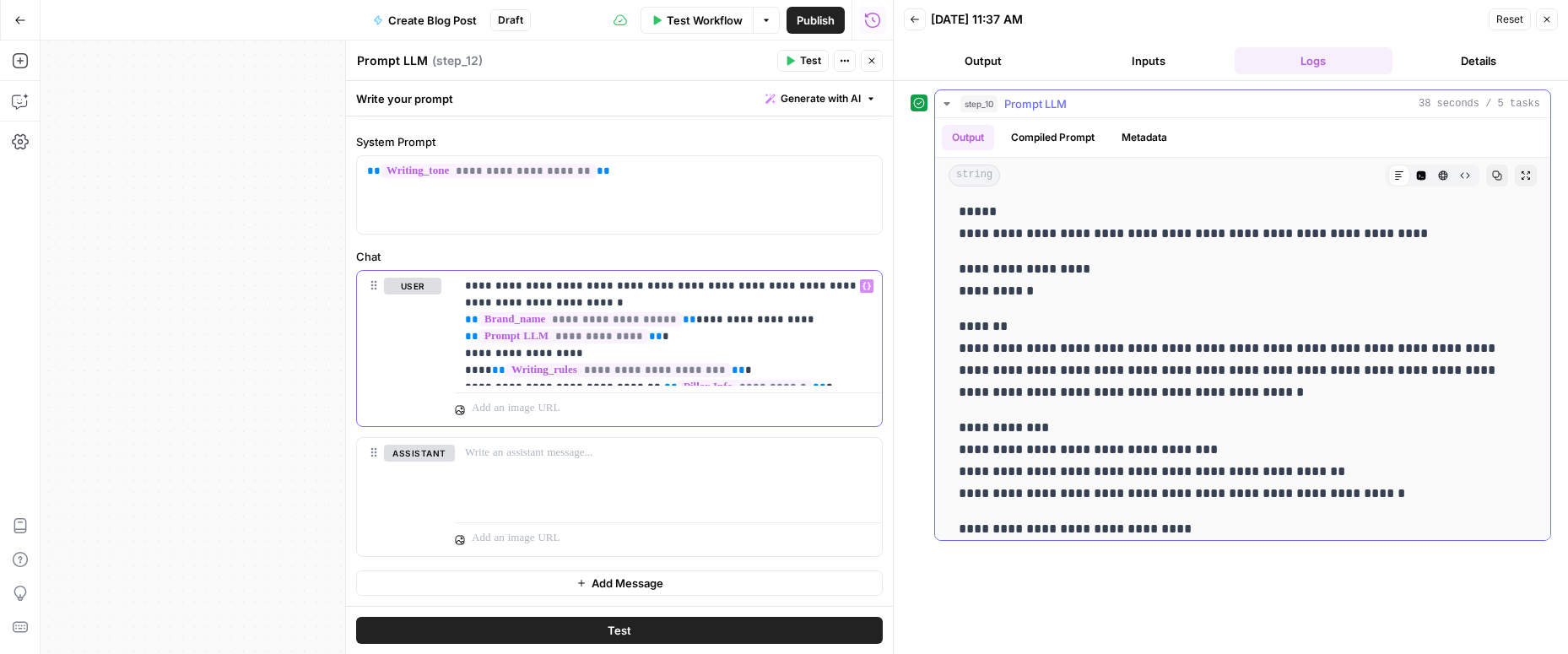
scroll to position [59, 0]
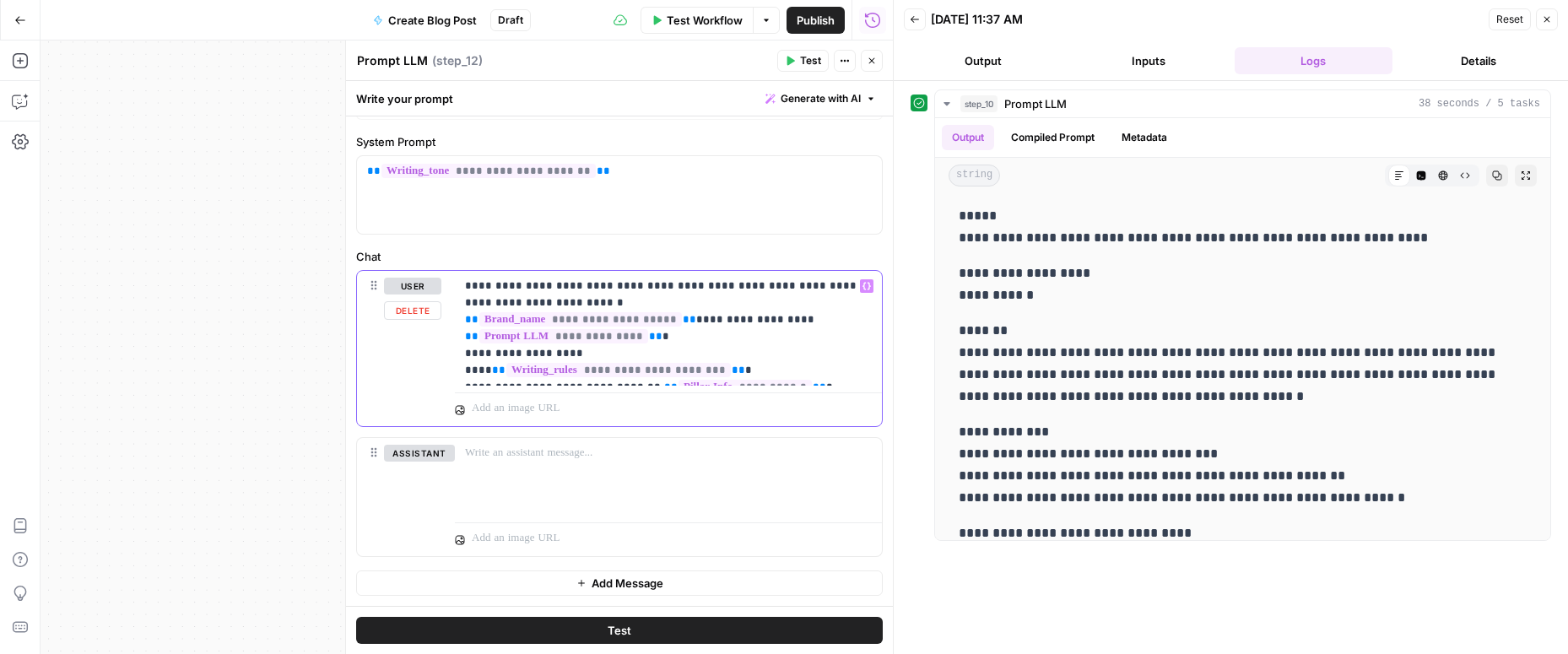
click at [674, 290] on p "**********" at bounding box center [668, 328] width 406 height 101
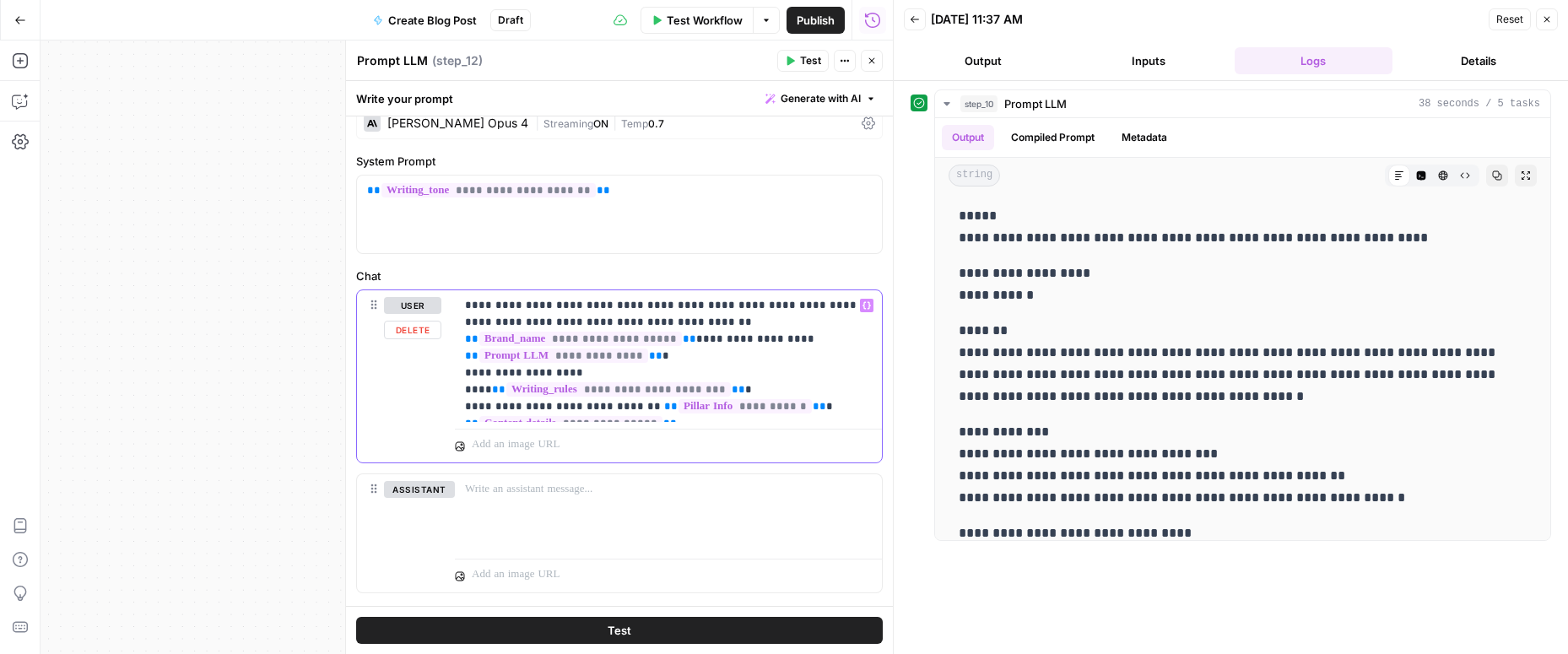
scroll to position [12, 0]
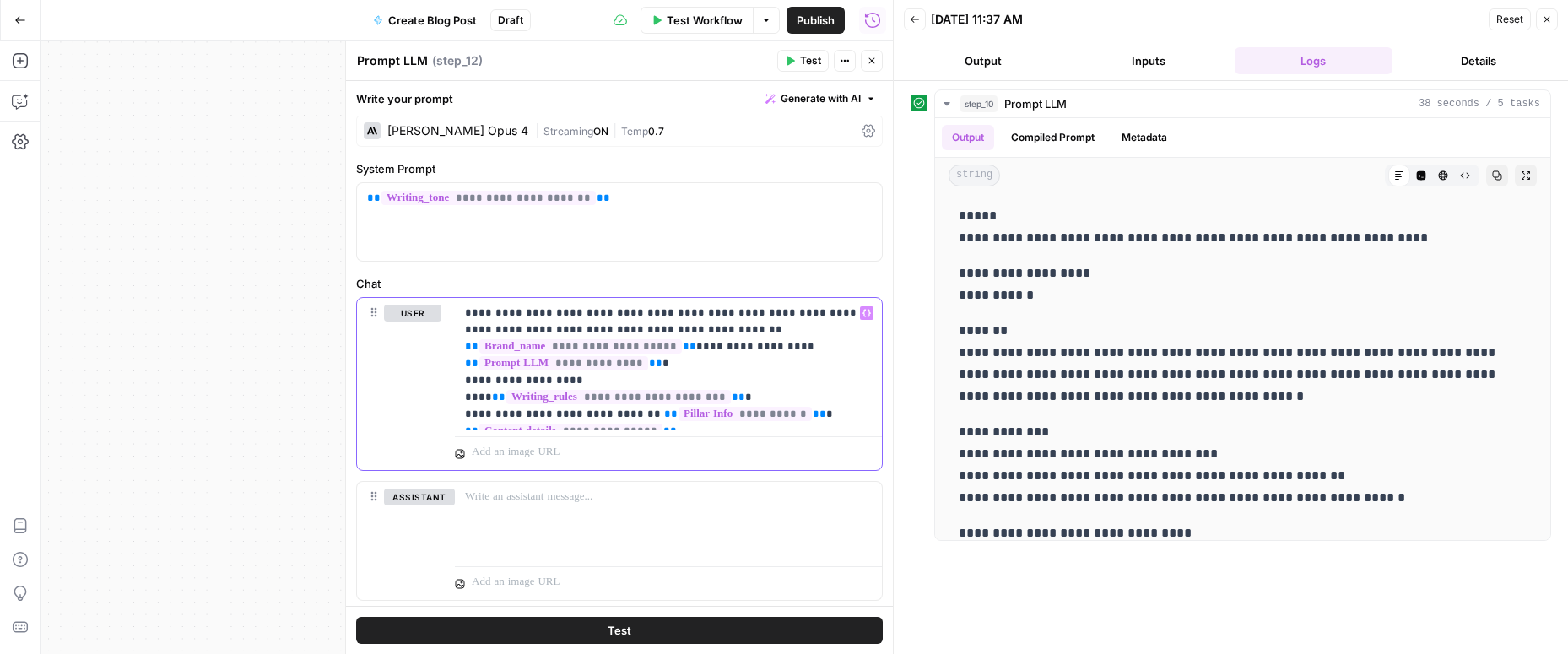
copy p "**********"
click at [246, 255] on div "**********" at bounding box center [466, 347] width 852 height 613
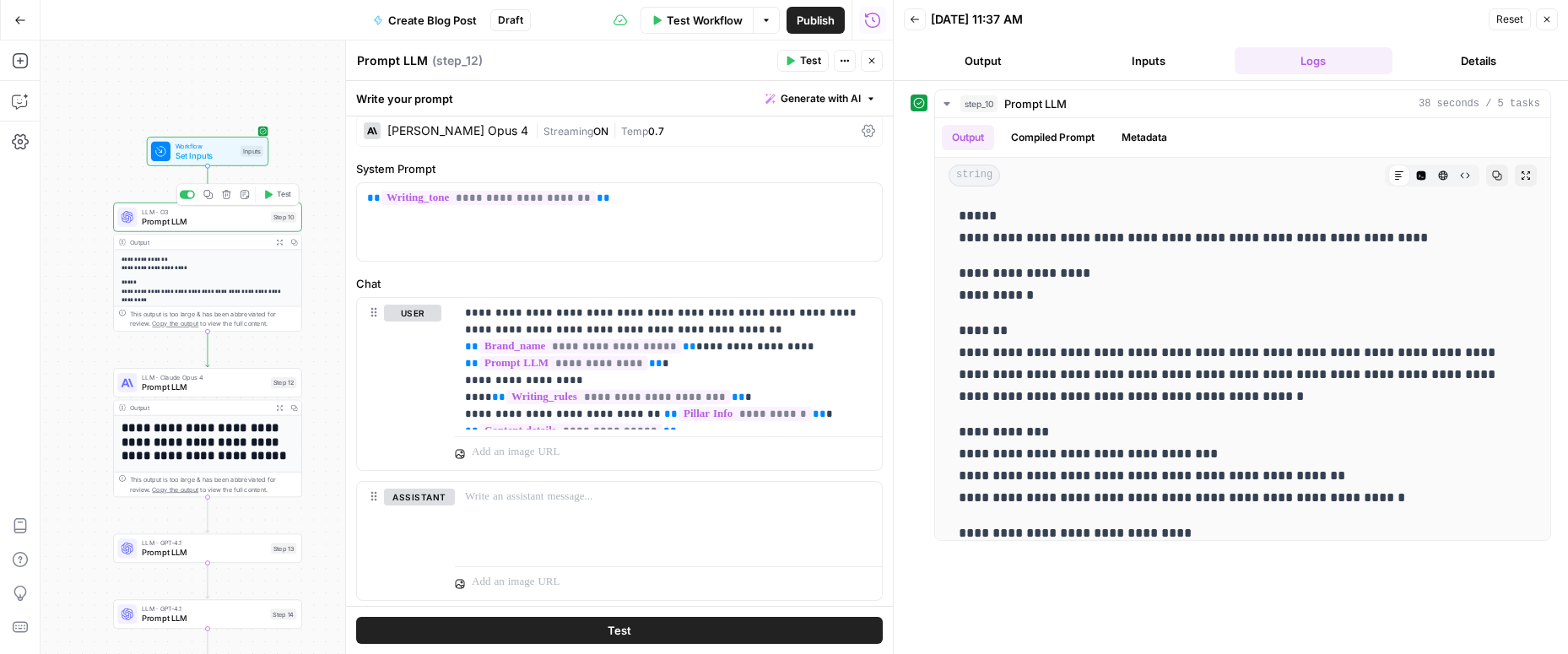
click at [223, 226] on span "Prompt LLM" at bounding box center [204, 221] width 124 height 12
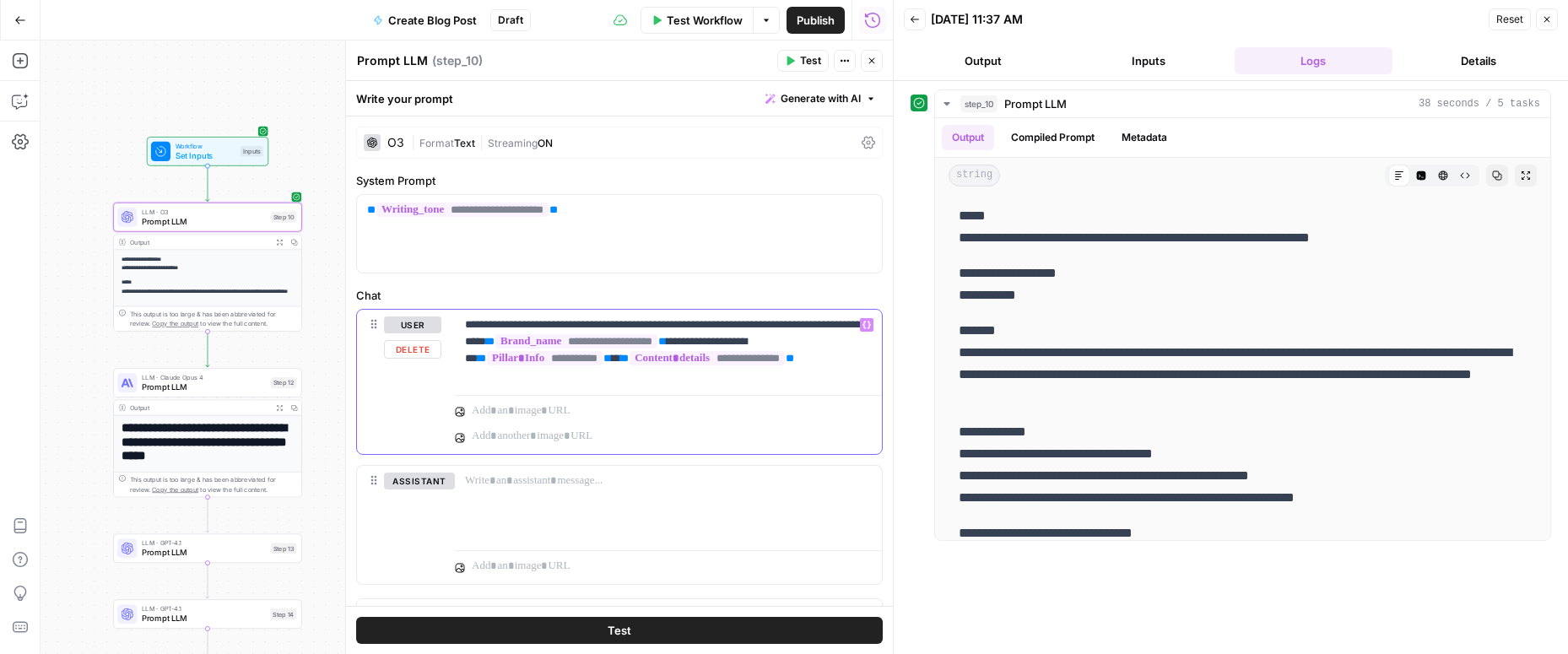
click at [673, 321] on p "**********" at bounding box center [668, 341] width 406 height 51
click at [790, 63] on icon "button" at bounding box center [791, 61] width 7 height 9
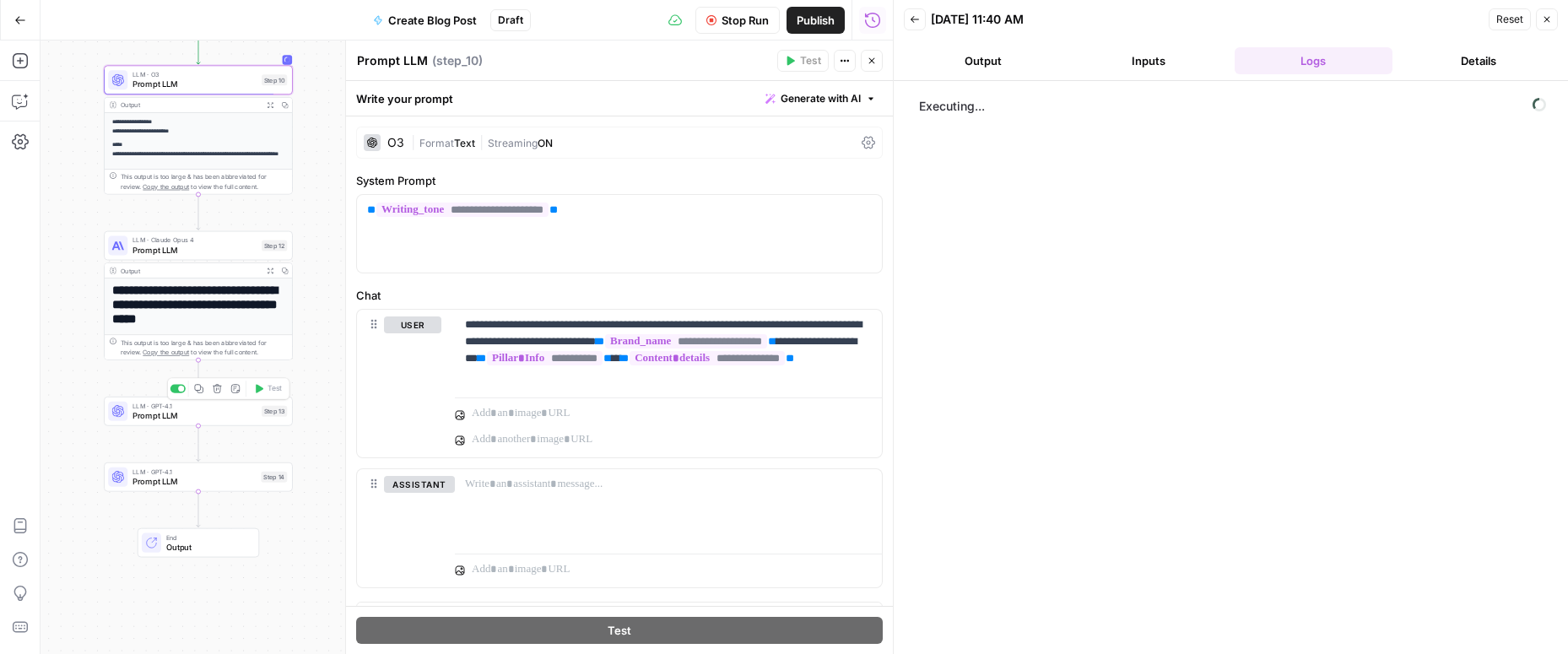
click at [236, 415] on span "Prompt LLM" at bounding box center [194, 415] width 124 height 12
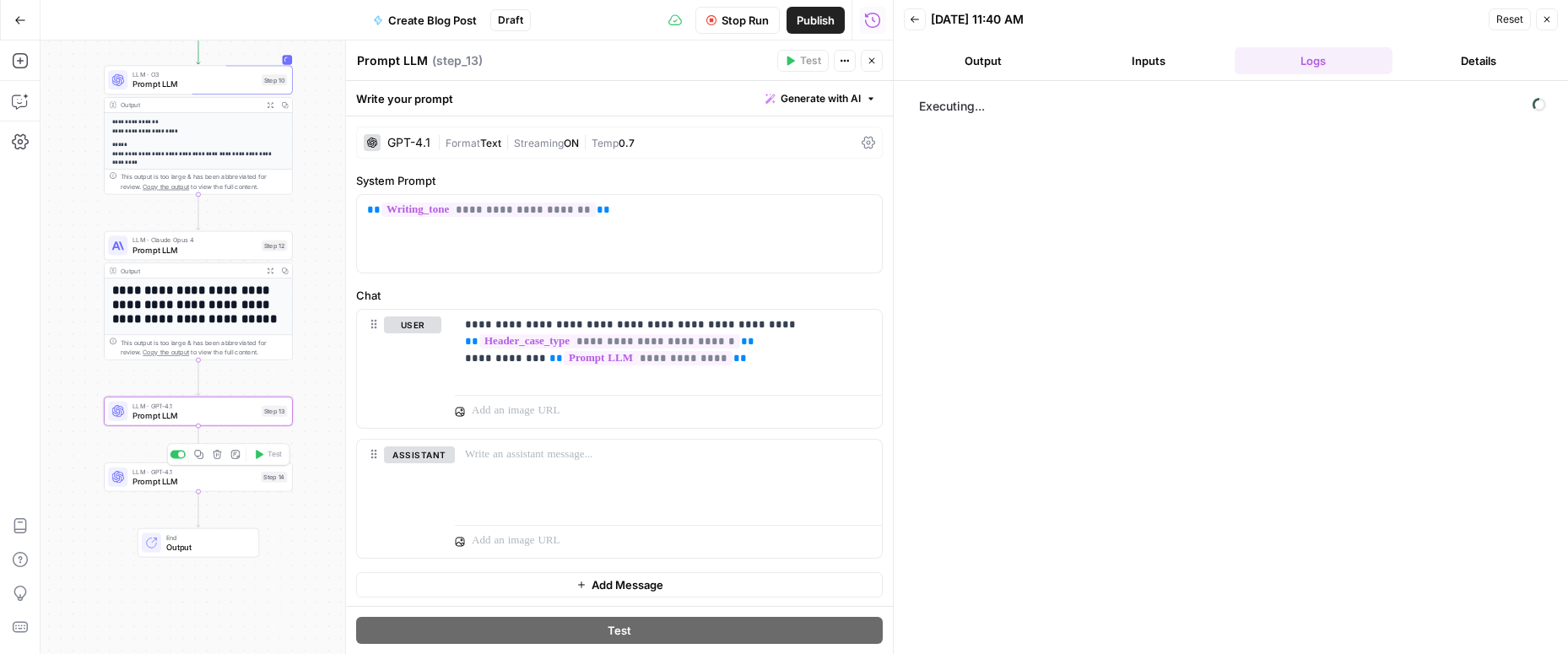
click at [234, 478] on span "Prompt LLM" at bounding box center [194, 481] width 123 height 12
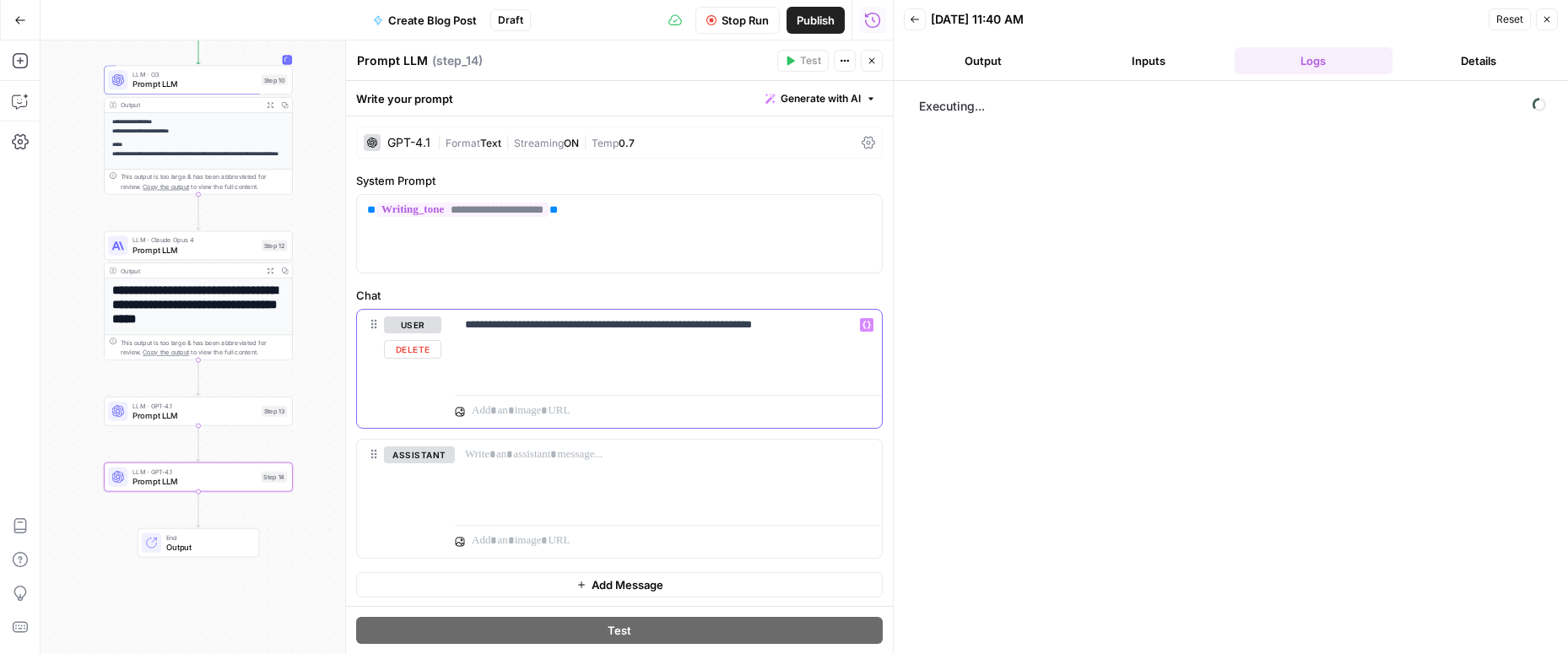
click at [813, 322] on p "**********" at bounding box center [668, 324] width 406 height 17
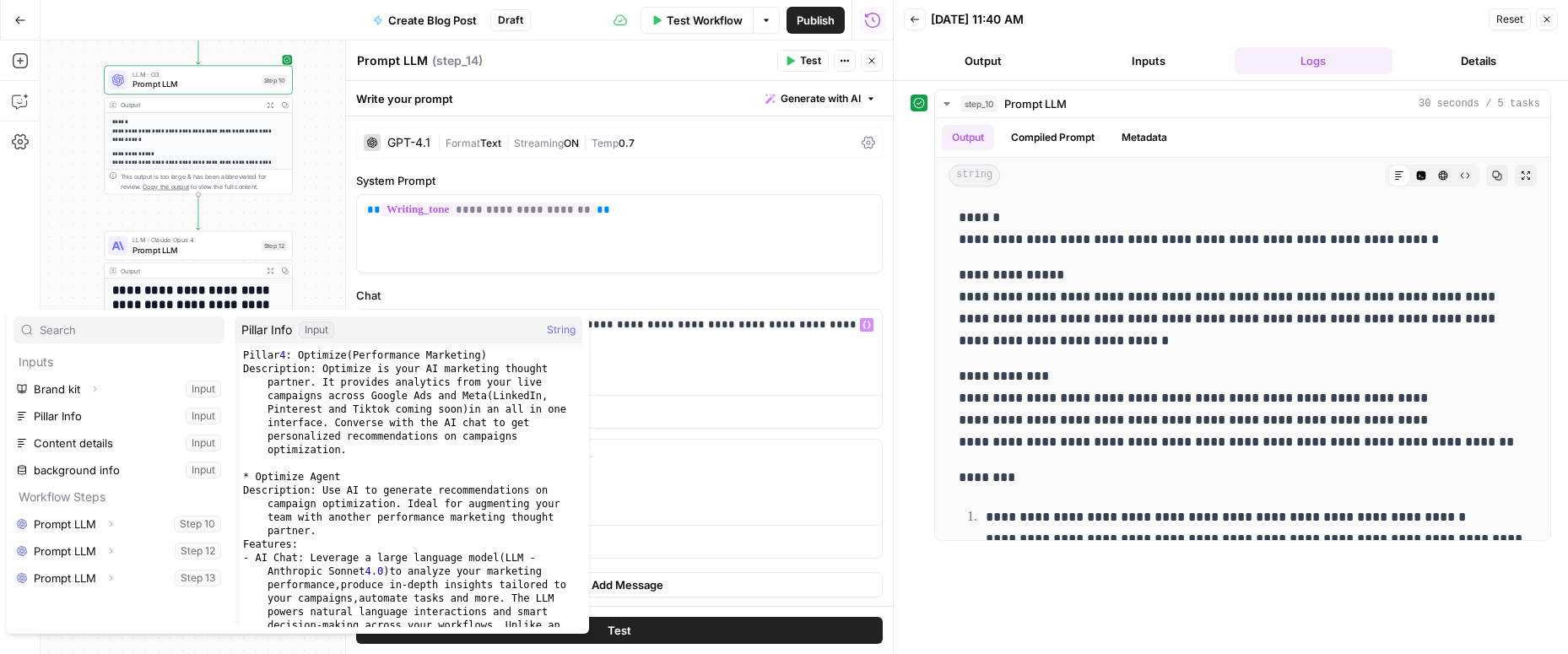
click at [748, 292] on label "Chat" at bounding box center [620, 295] width 527 height 17
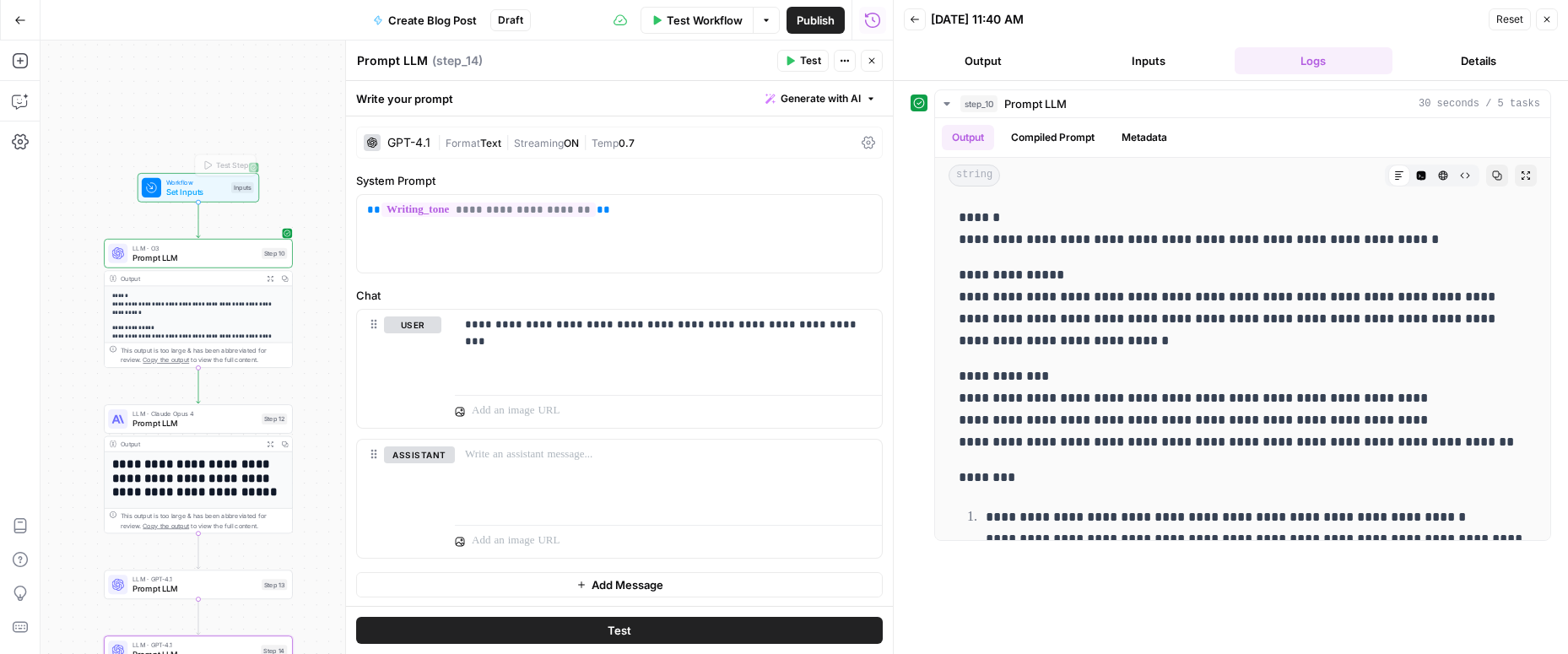
click at [199, 185] on span "Workflow" at bounding box center [195, 181] width 60 height 10
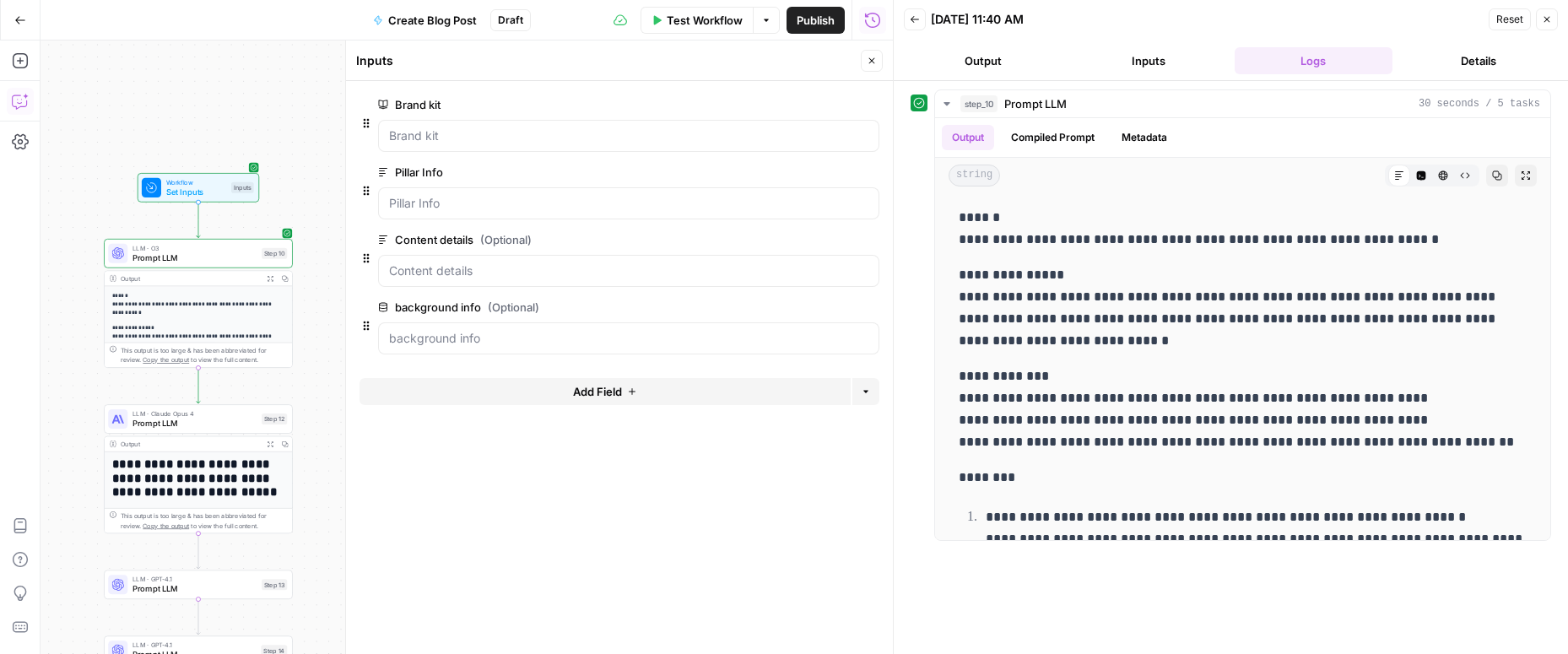
click at [14, 106] on icon "button" at bounding box center [20, 101] width 17 height 17
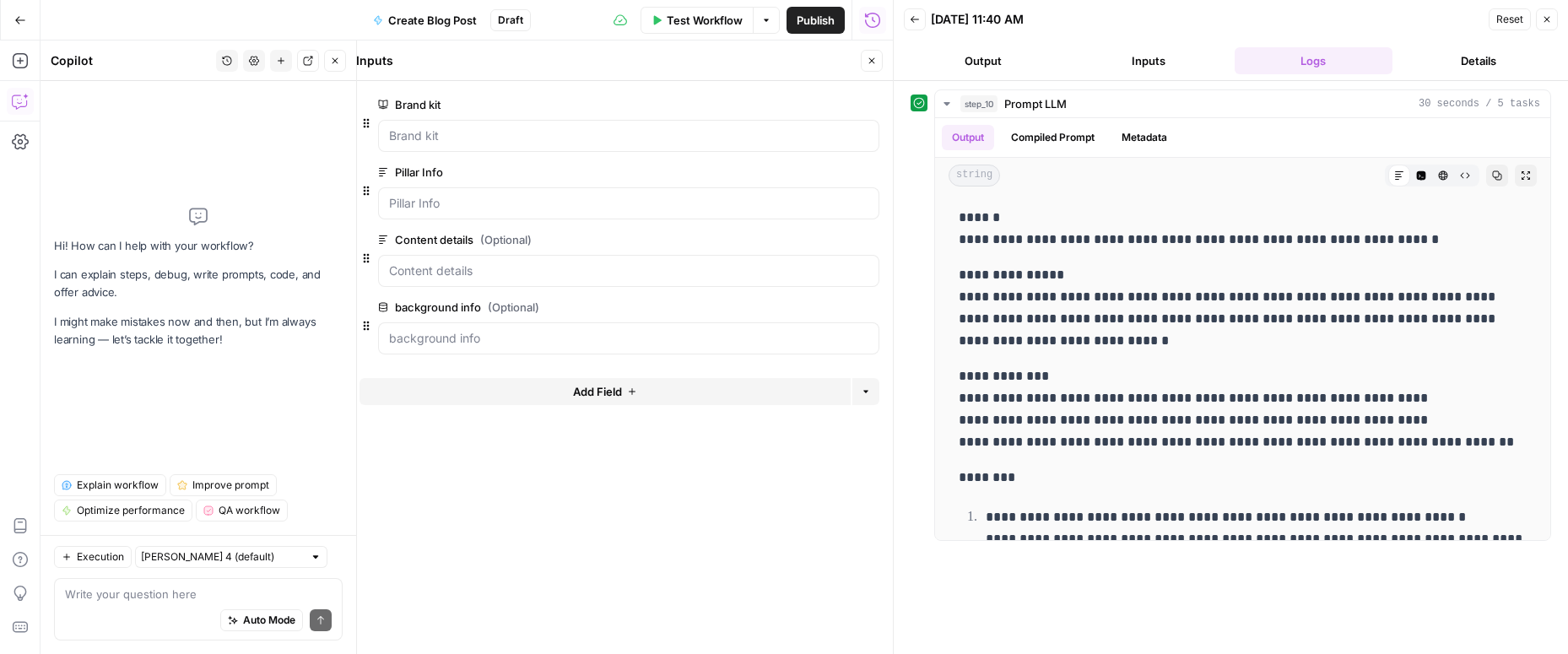
click at [129, 605] on div "Auto Mode Send" at bounding box center [198, 621] width 266 height 37
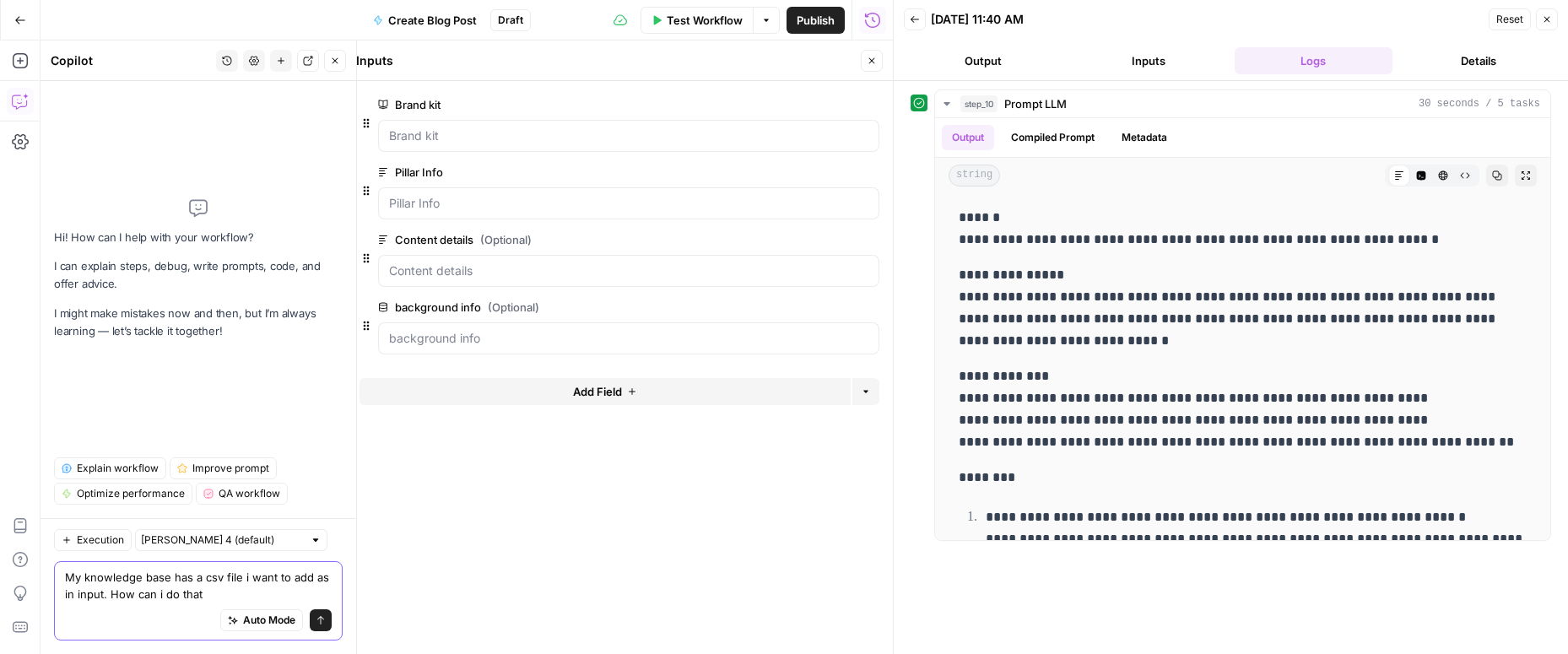
type textarea "My knowledge base has a csv file i want to add as in input. How can i do that?"
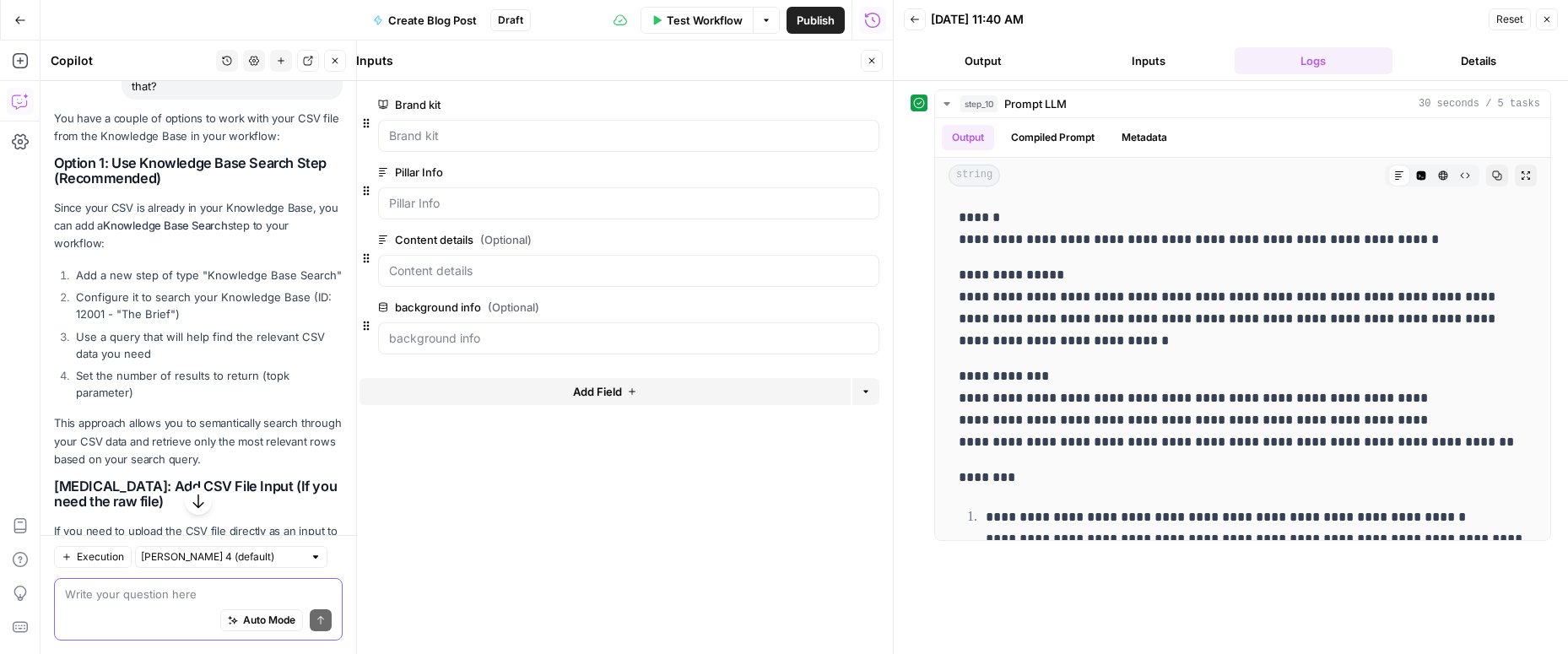
scroll to position [176, 0]
click at [1545, 18] on icon "button" at bounding box center [1547, 19] width 6 height 6
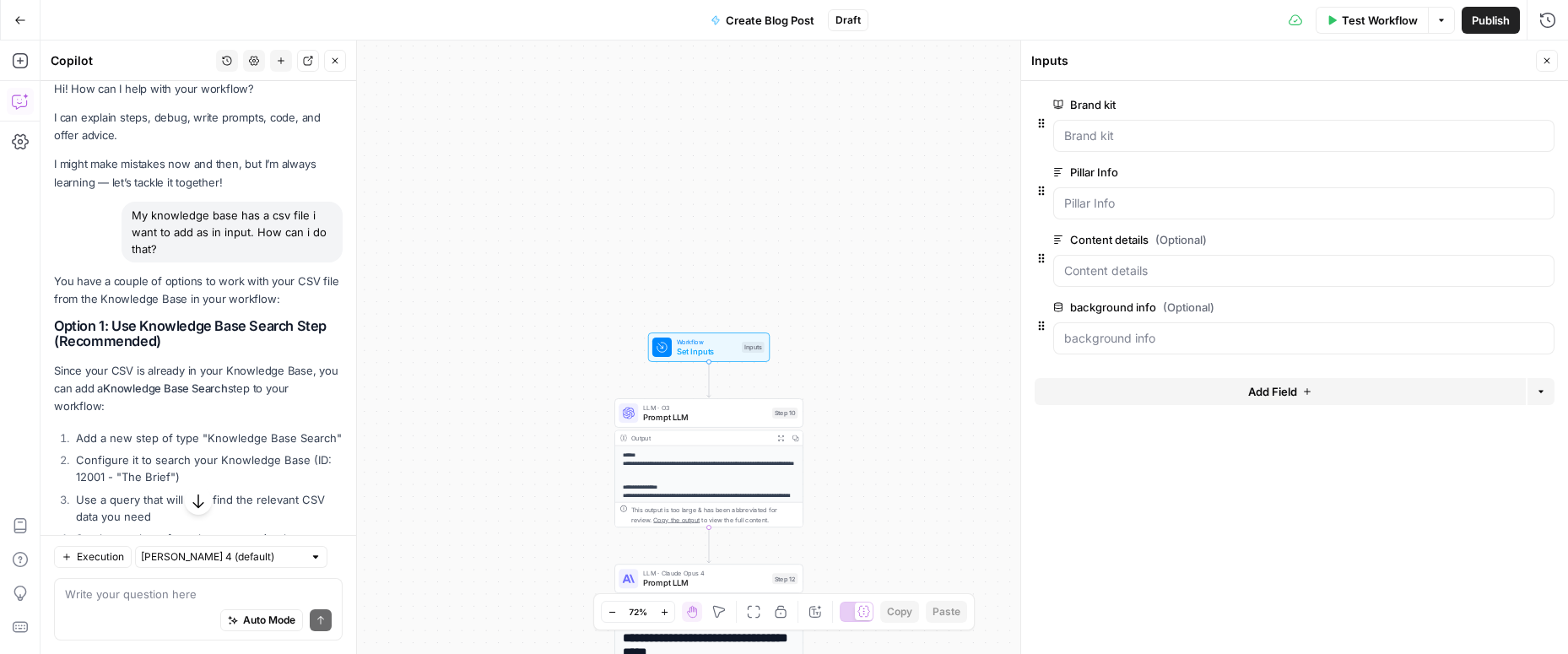
scroll to position [16, 0]
click at [25, 65] on icon "button" at bounding box center [20, 61] width 17 height 17
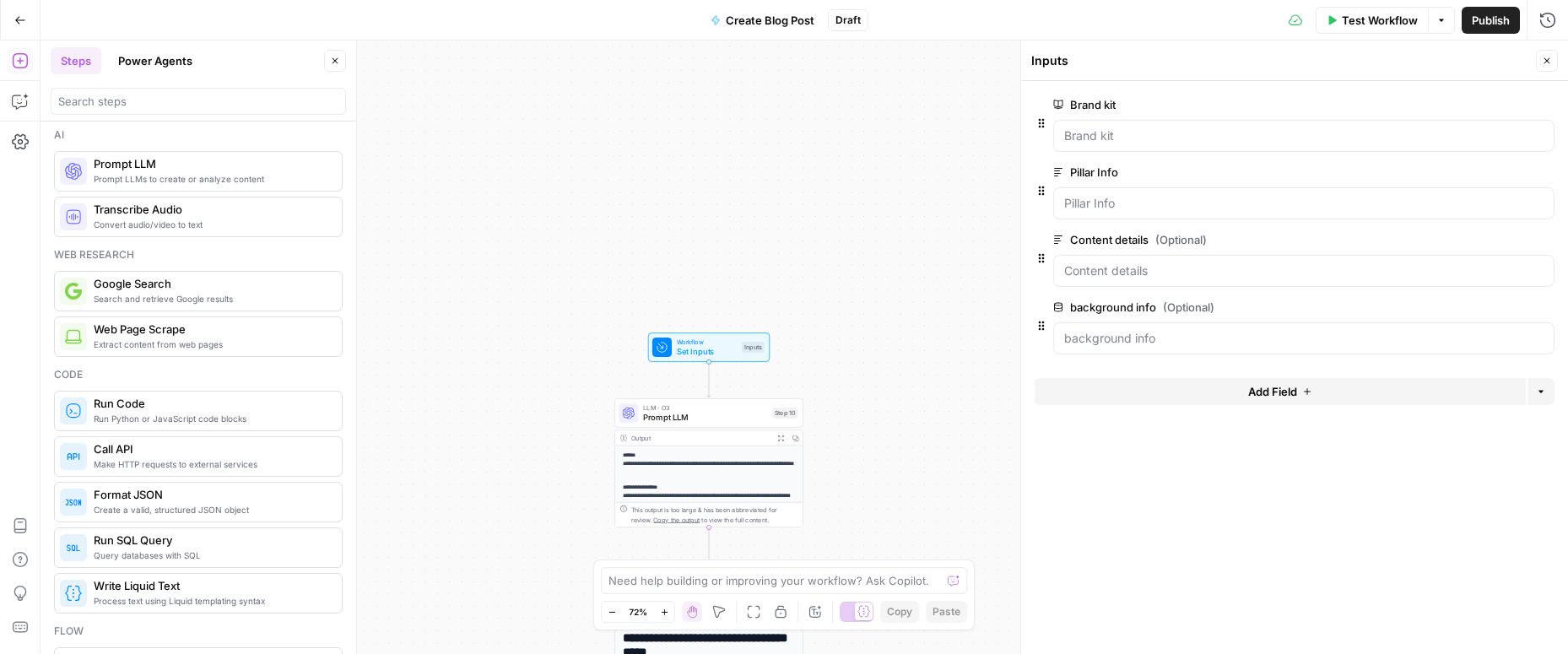
scroll to position [5, 0]
click at [114, 111] on div at bounding box center [198, 100] width 296 height 27
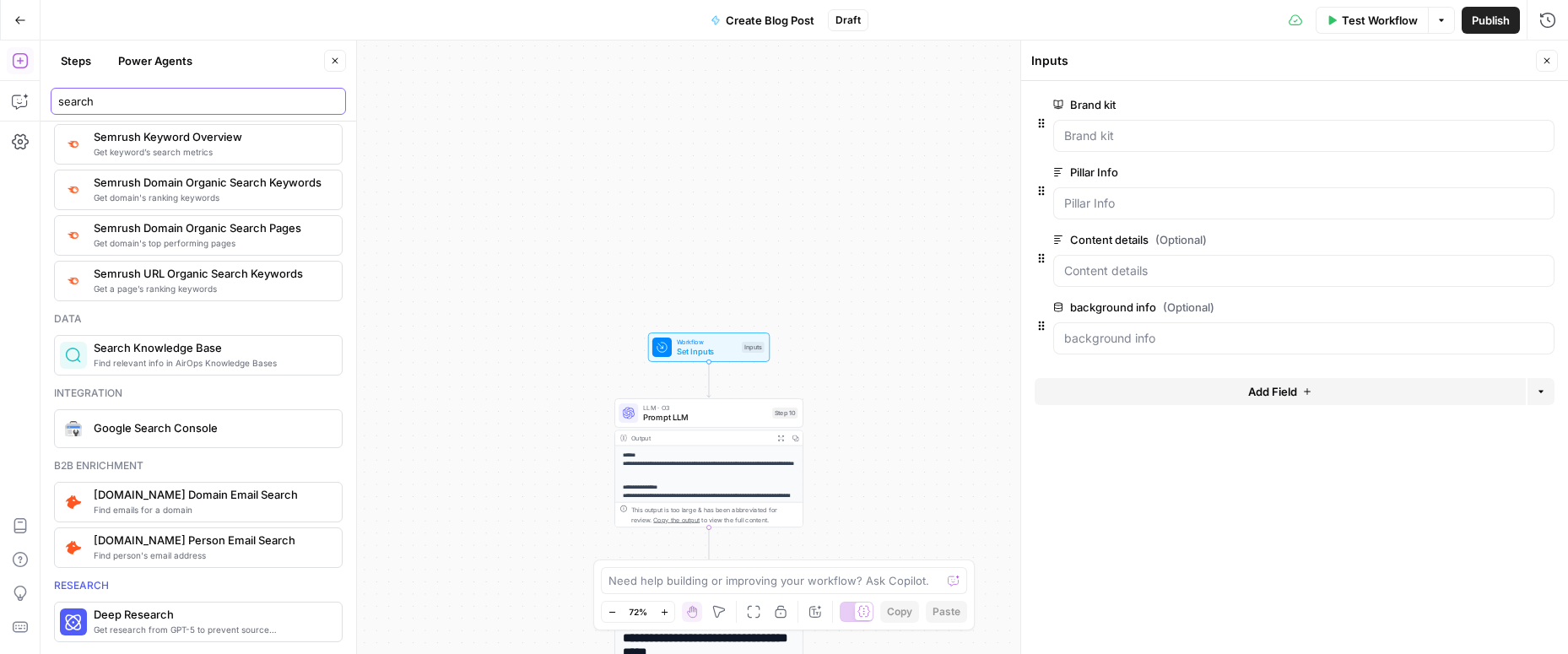
scroll to position [327, 0]
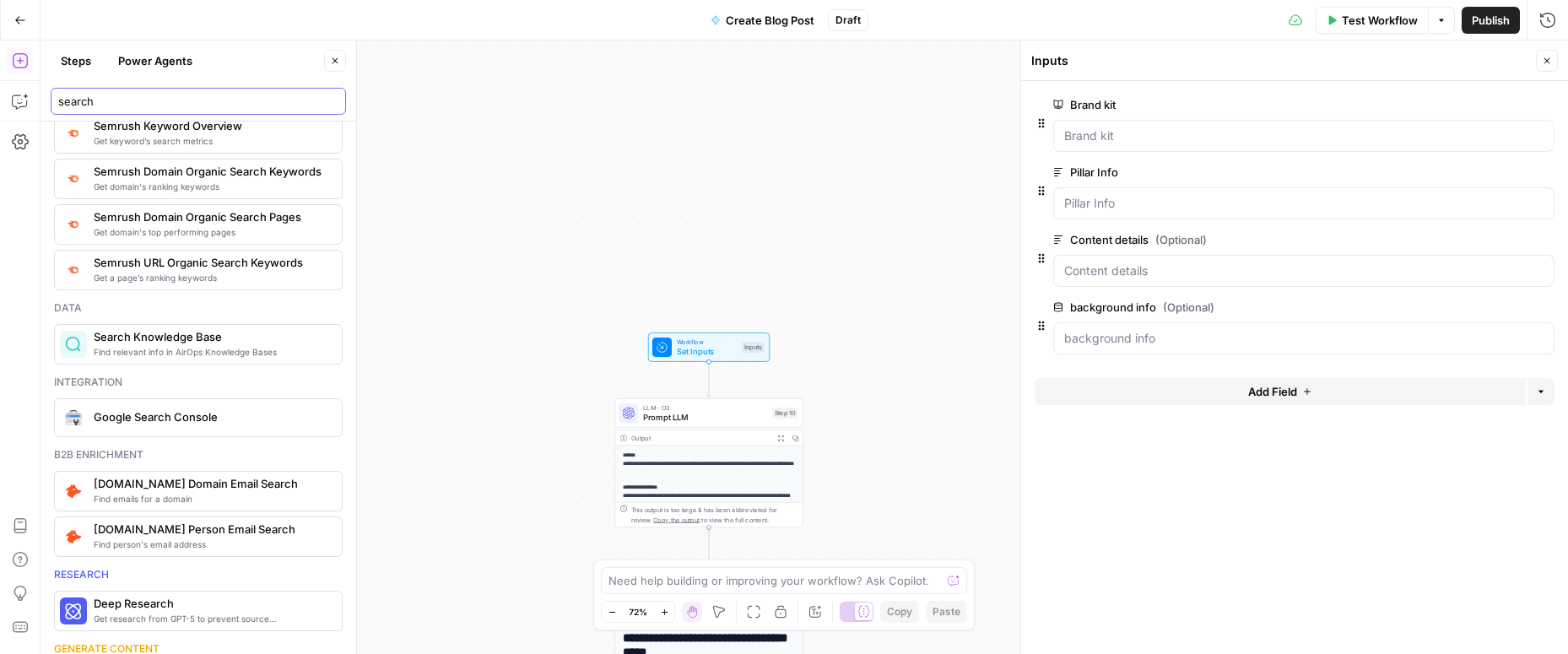
type input "search"
click at [123, 346] on span "Find relevant info in AirOps Knowledge Bases" at bounding box center [211, 352] width 235 height 14
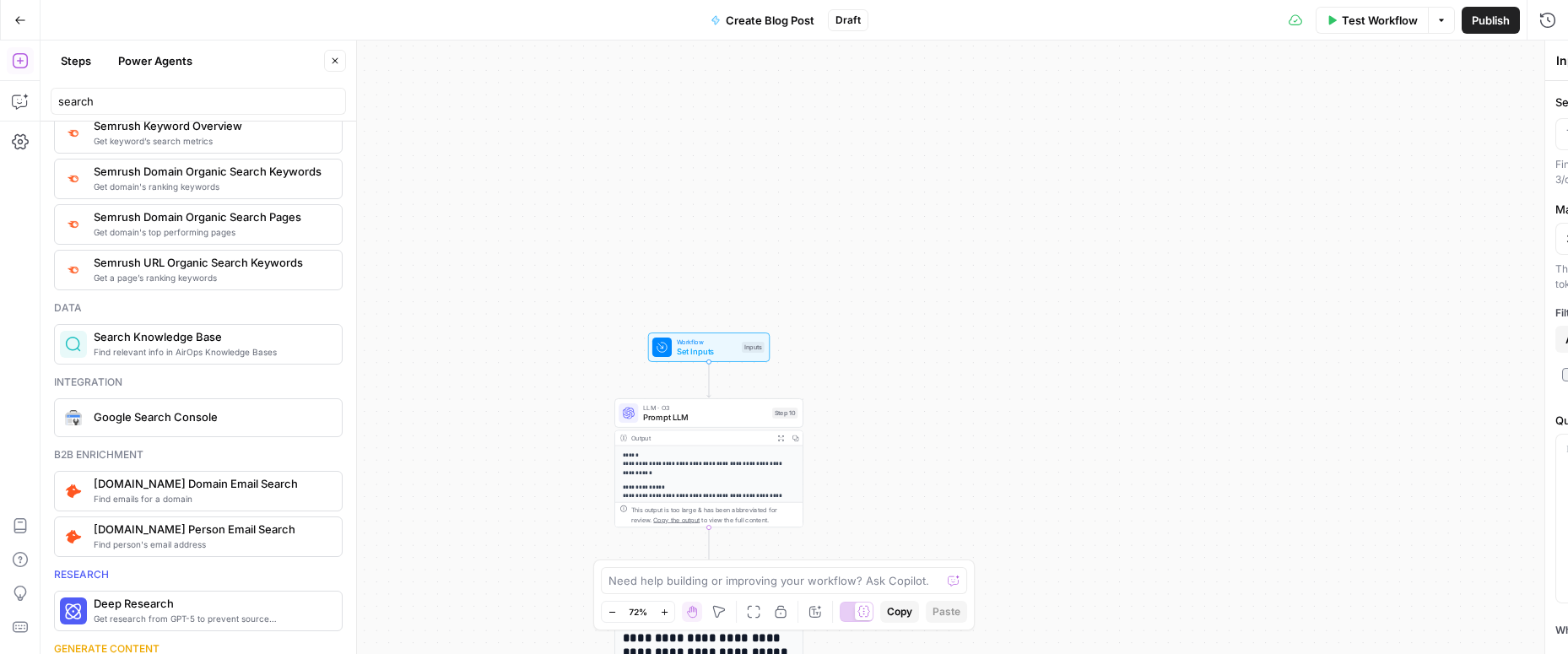
type textarea "Search Knowledge Base"
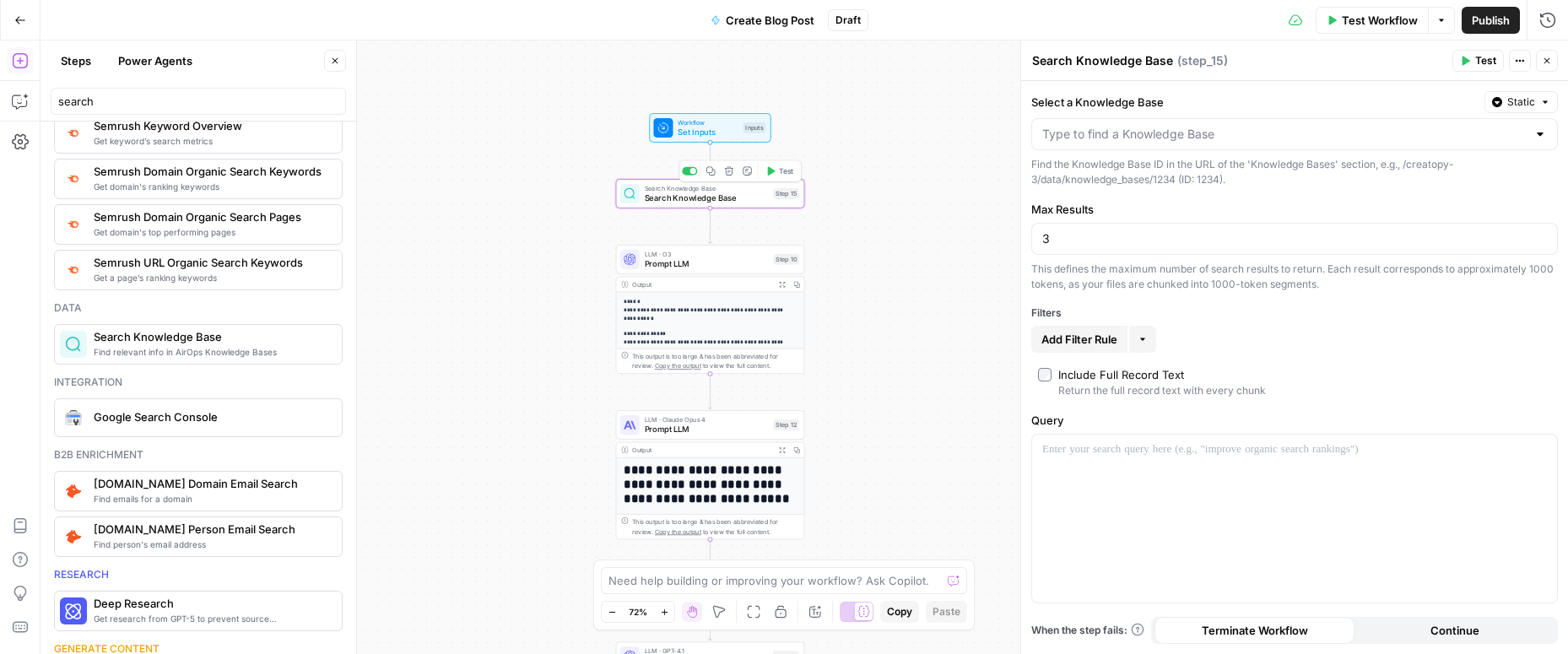
click at [729, 196] on span "Search Knowledge Base" at bounding box center [707, 197] width 124 height 12
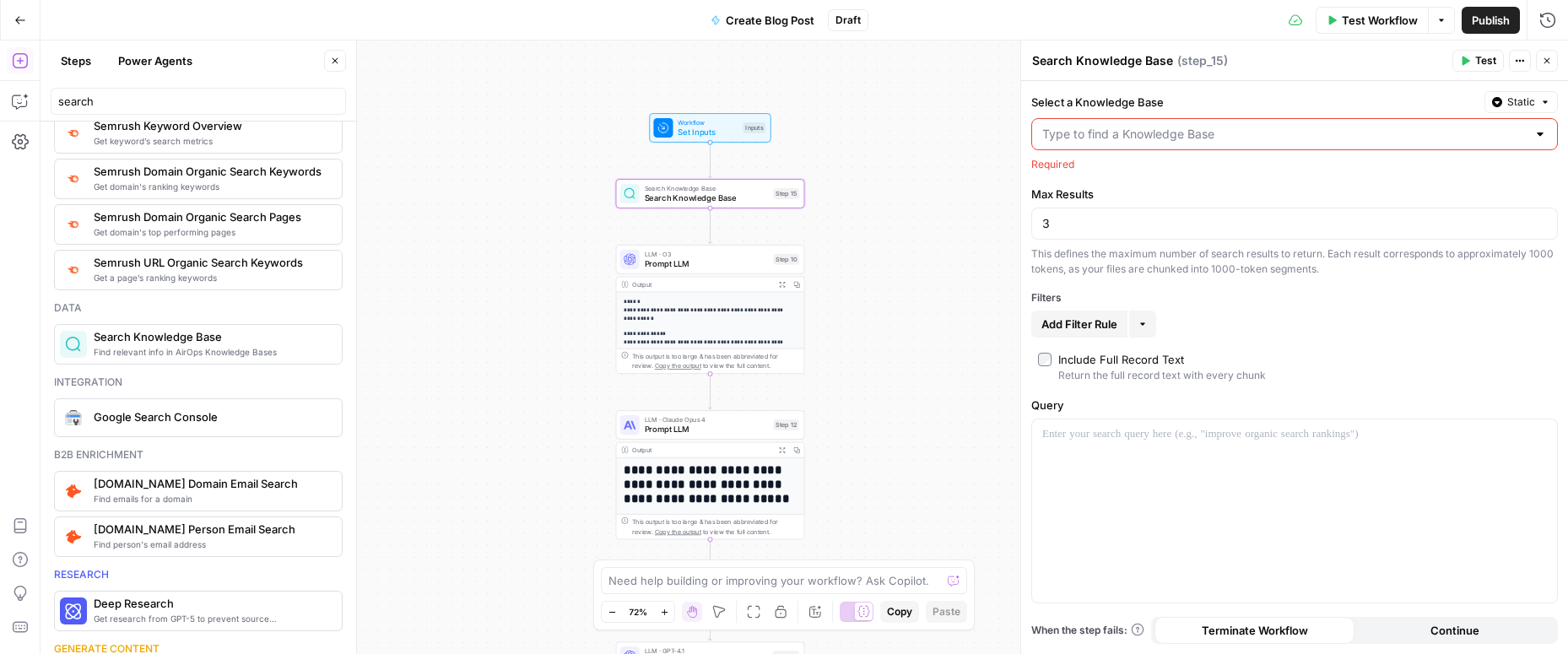
click at [1536, 138] on div at bounding box center [1539, 134] width 14 height 17
click at [1219, 170] on span "The Brief" at bounding box center [1291, 176] width 491 height 17
type input "The Brief"
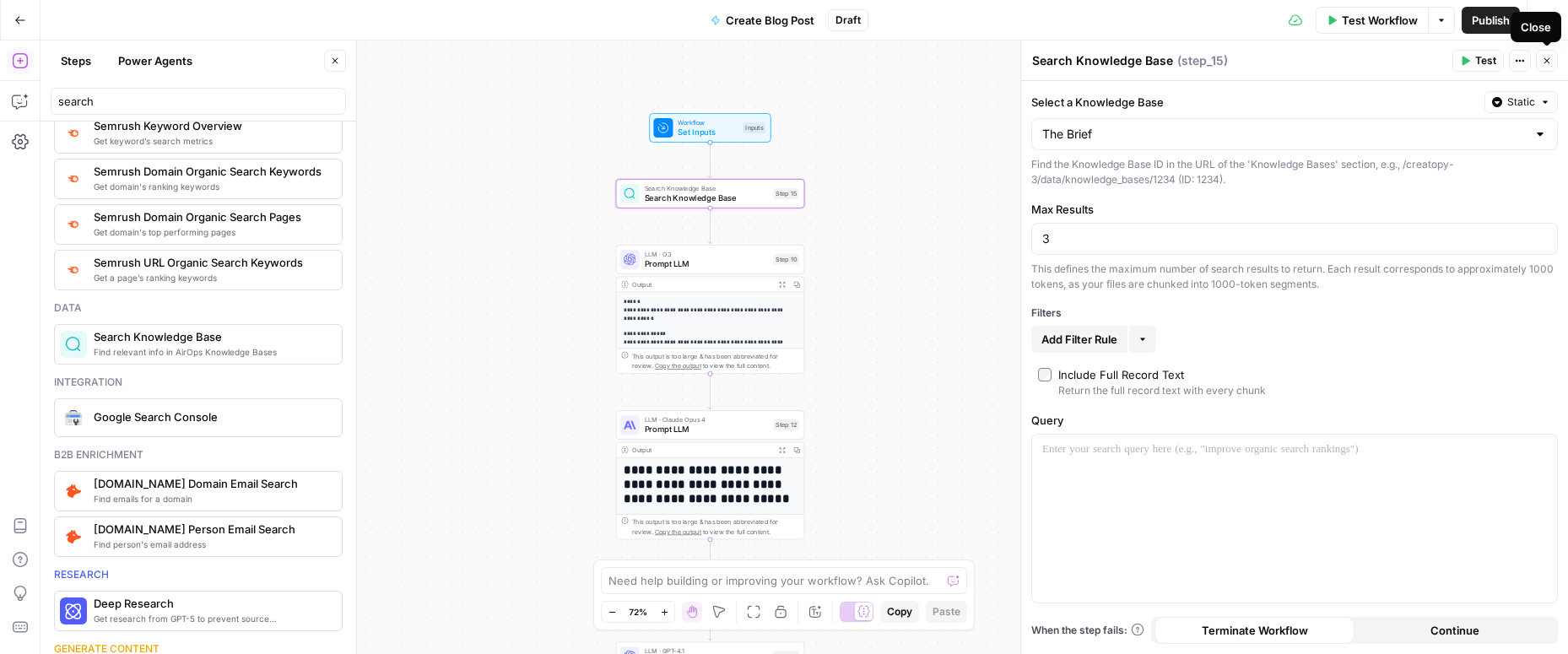
click at [1546, 56] on icon "button" at bounding box center [1546, 60] width 10 height 10
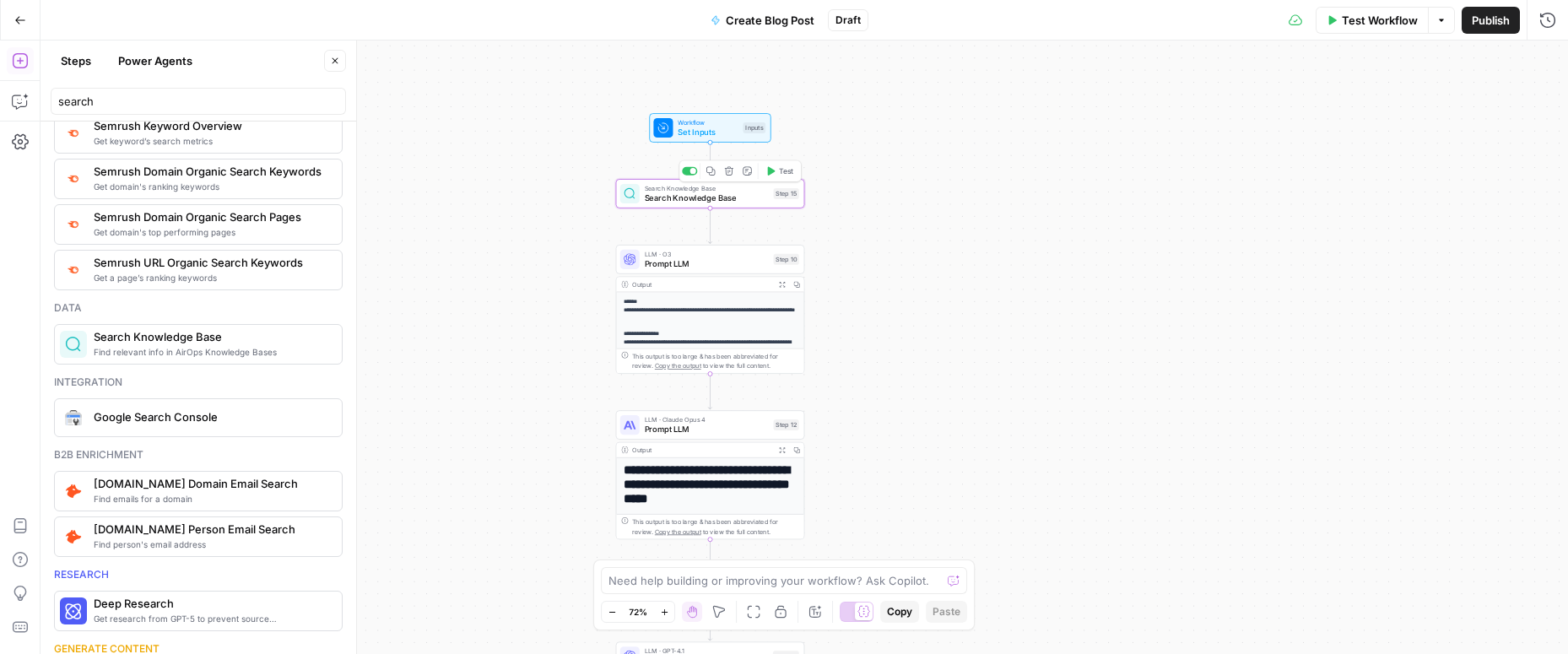
click at [728, 171] on icon "button" at bounding box center [729, 169] width 8 height 8
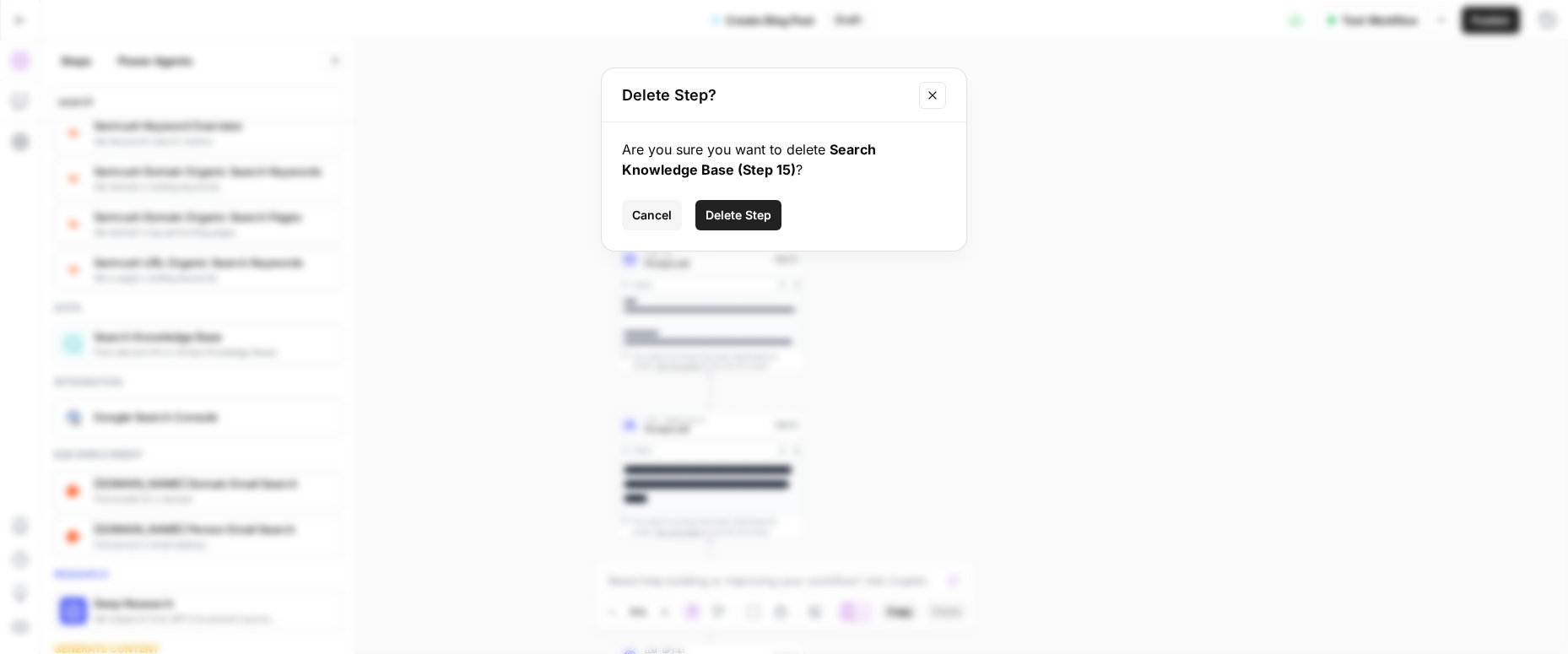
click at [718, 217] on span "Delete Step" at bounding box center [738, 215] width 65 height 17
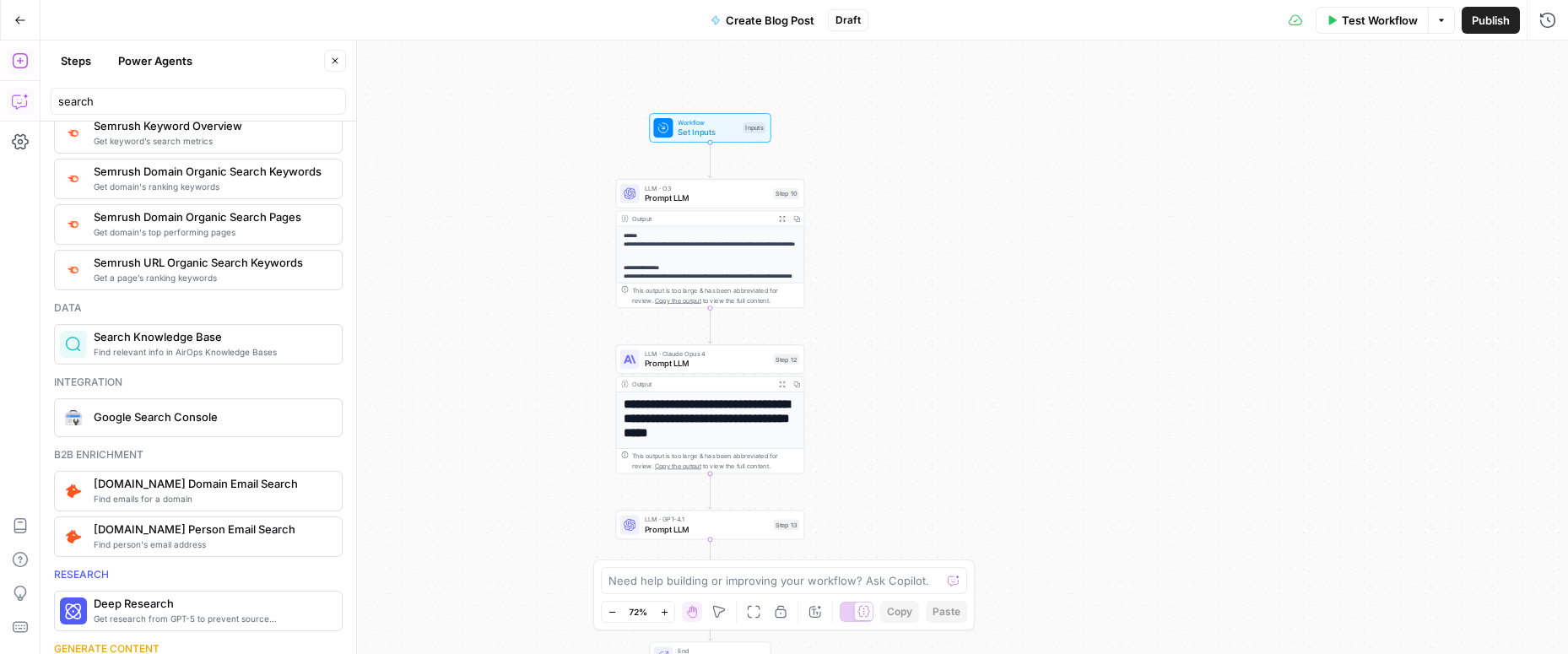
click at [19, 99] on icon "button" at bounding box center [20, 101] width 17 height 17
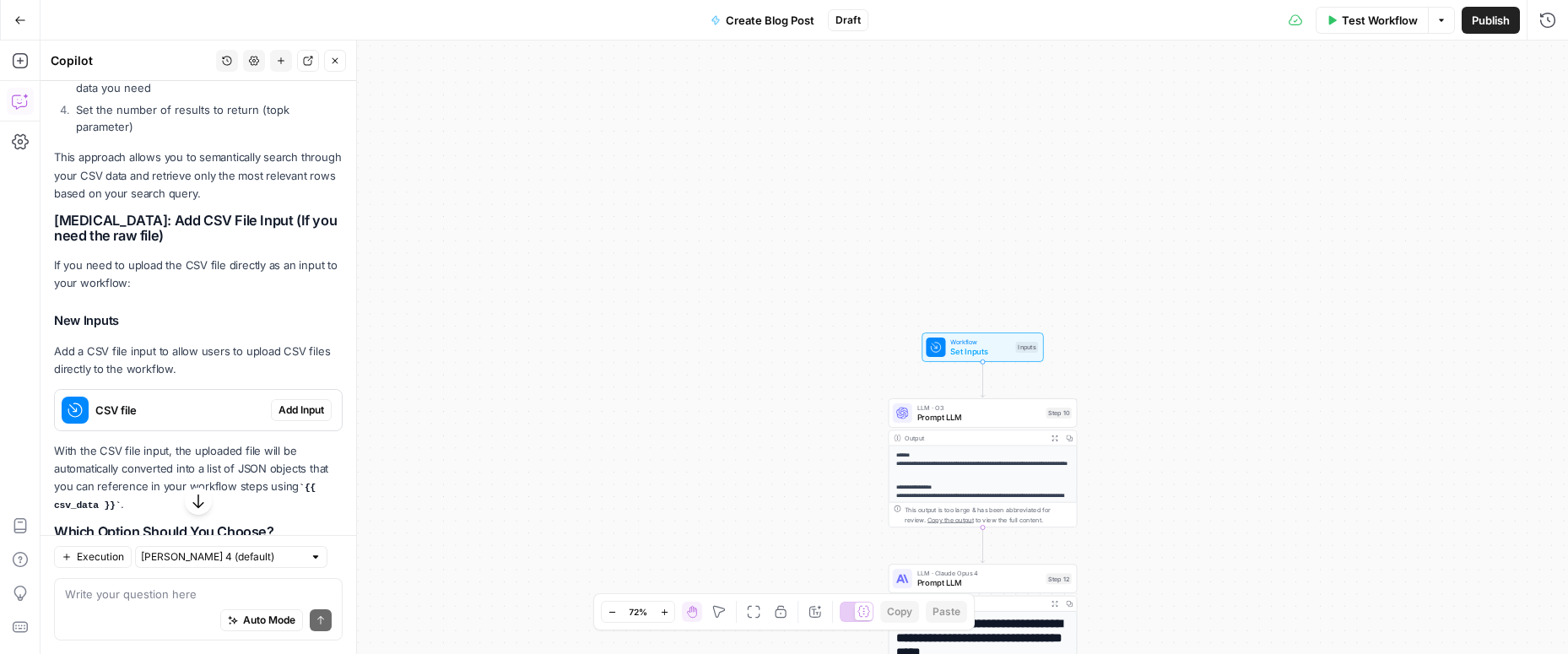
scroll to position [447, 0]
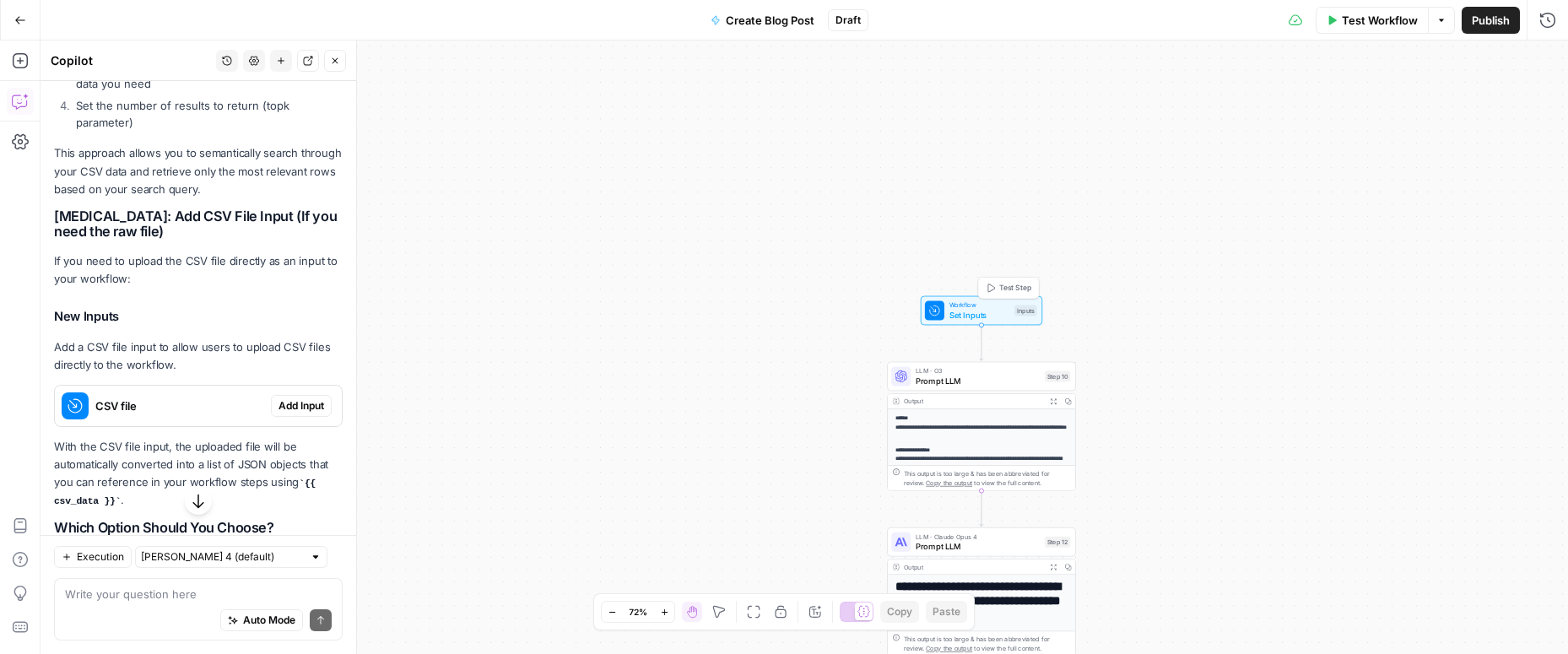
click at [989, 309] on span "Set Inputs" at bounding box center [978, 314] width 60 height 12
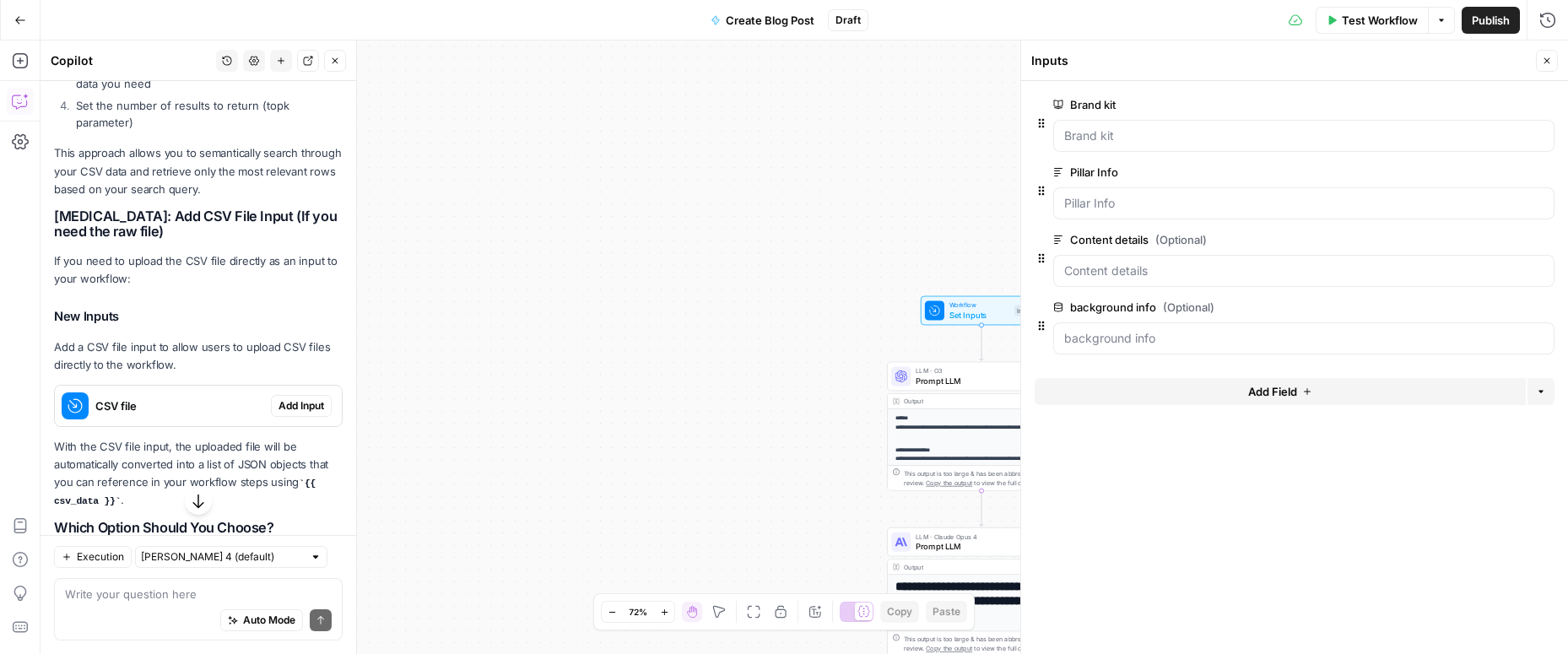
click at [1196, 392] on button "Add Field" at bounding box center [1280, 391] width 491 height 27
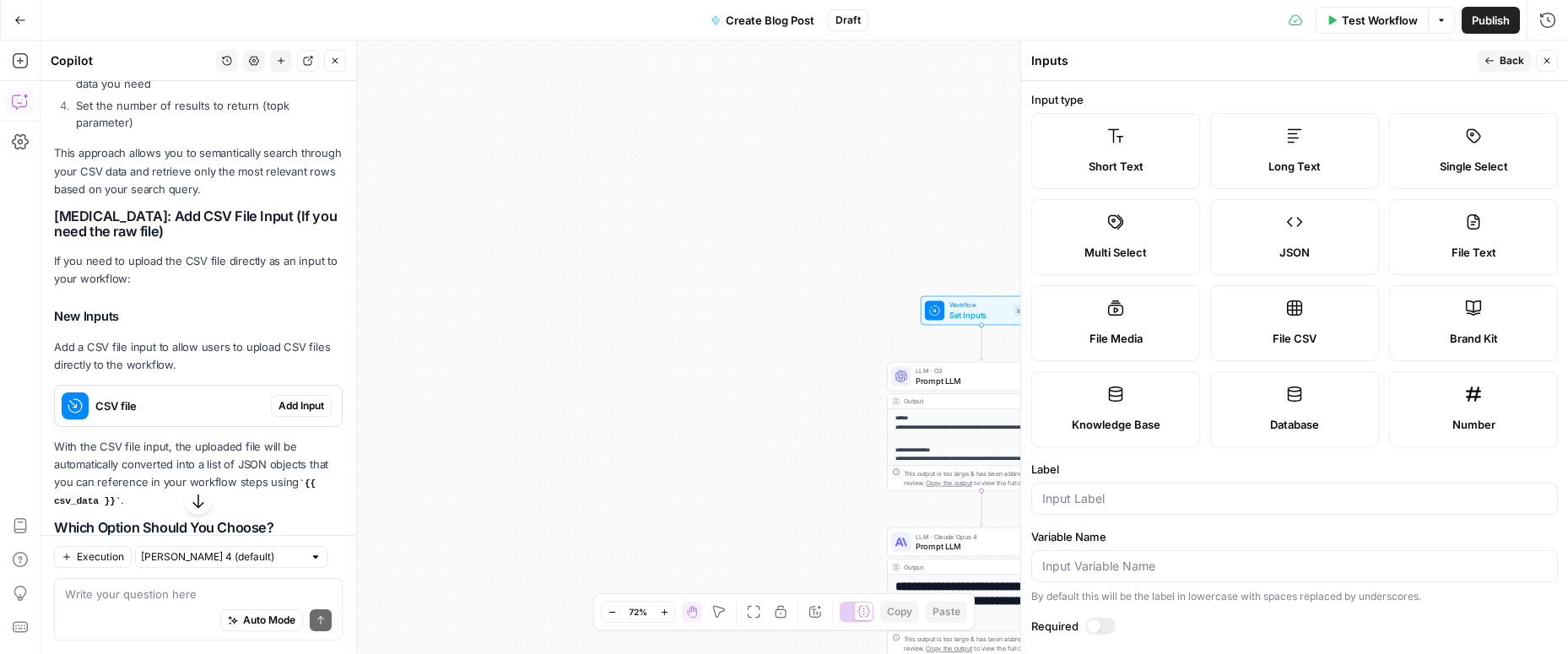
click at [1267, 324] on label "File CSV" at bounding box center [1293, 323] width 169 height 76
type textarea "Supports .csv file type"
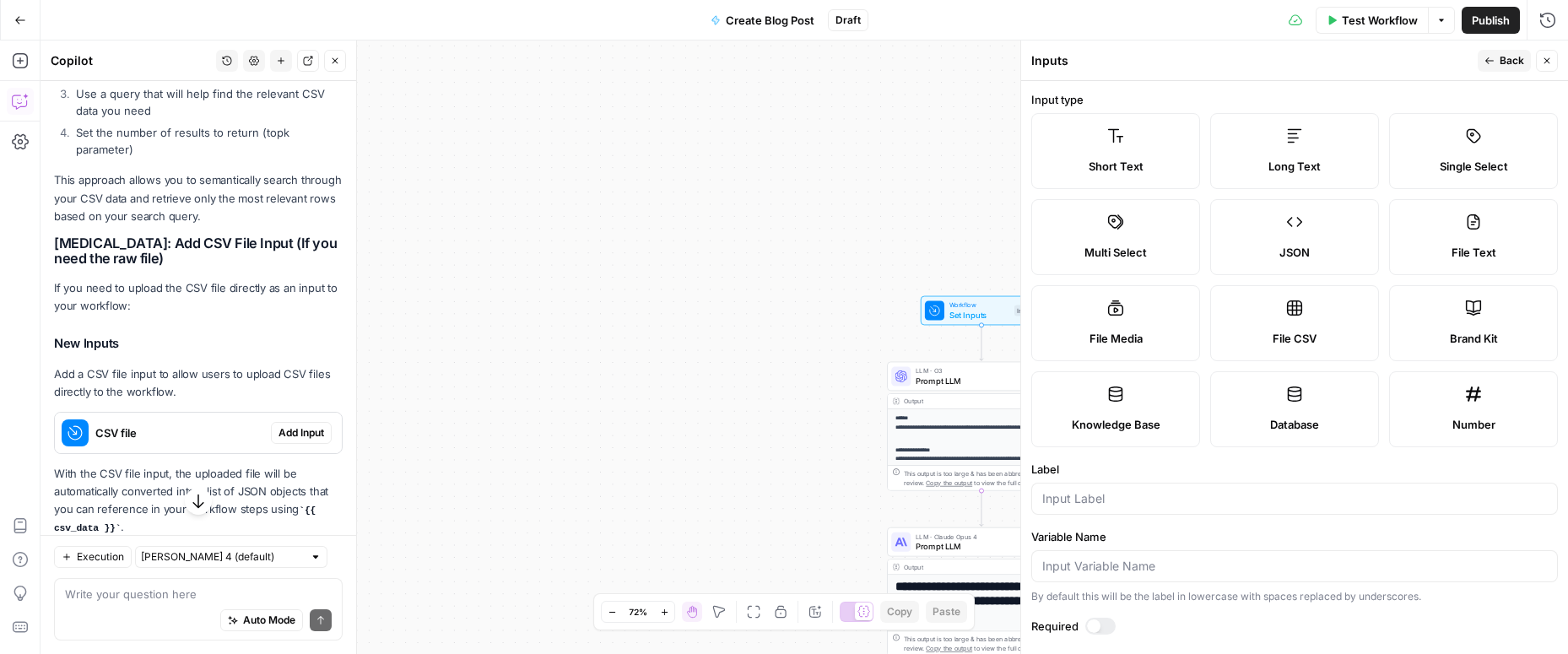
scroll to position [474, 0]
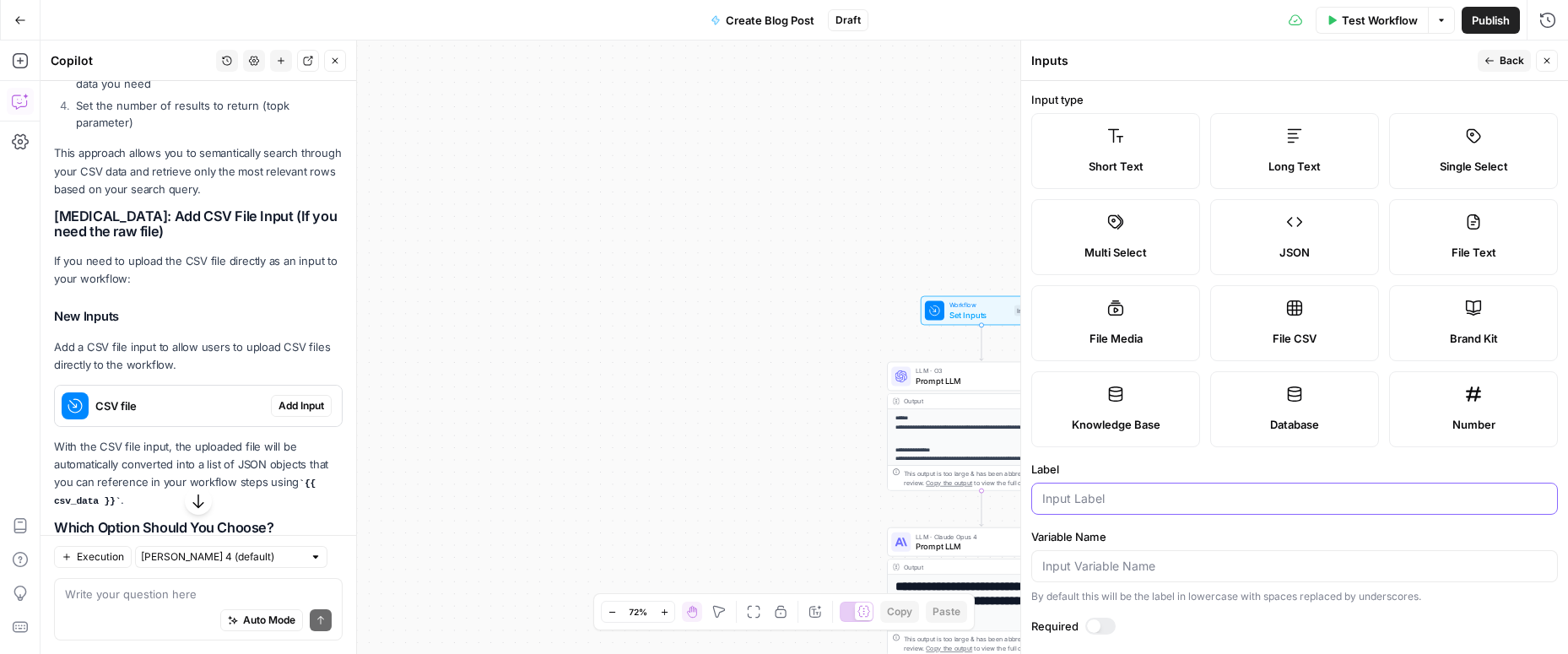
click at [1251, 497] on input "Label" at bounding box center [1294, 498] width 505 height 17
type input "site map"
click at [1511, 55] on span "Back" at bounding box center [1512, 61] width 25 height 15
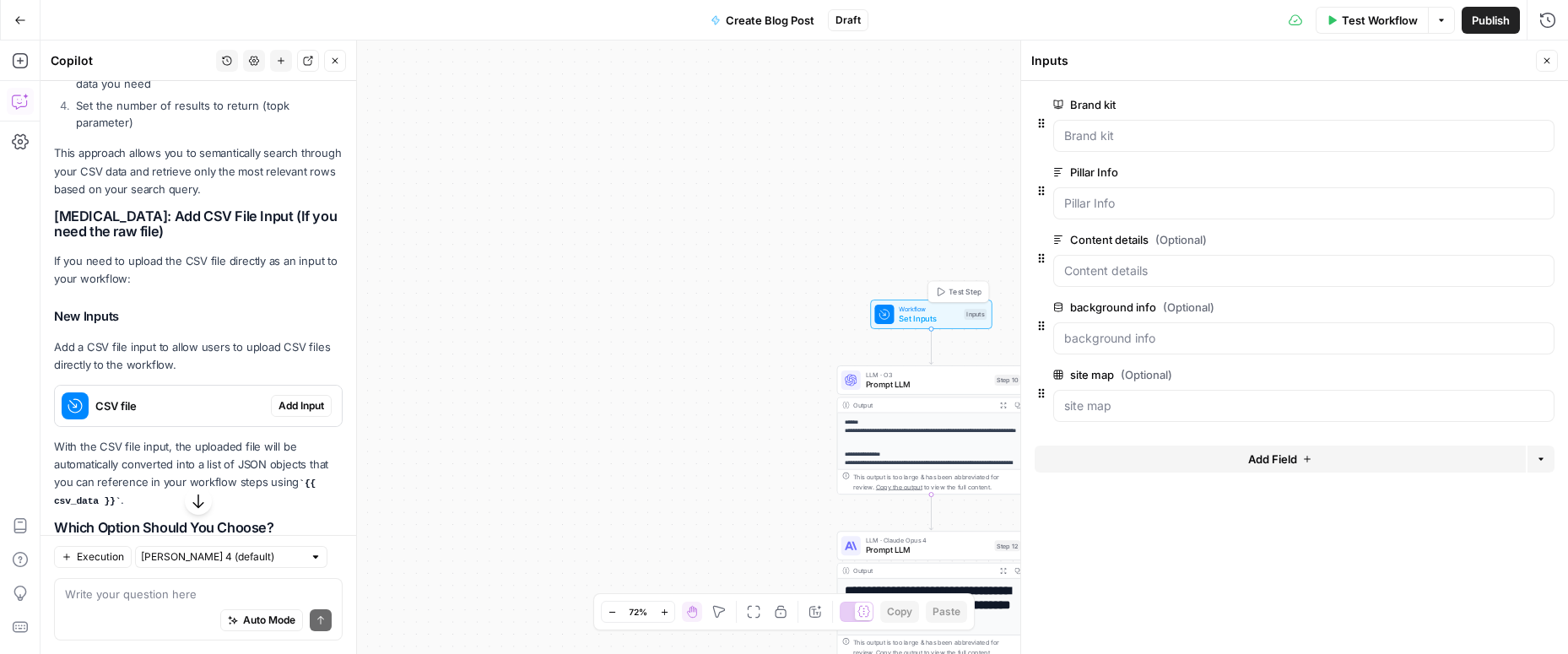
click at [951, 285] on button "Test Step" at bounding box center [958, 291] width 55 height 16
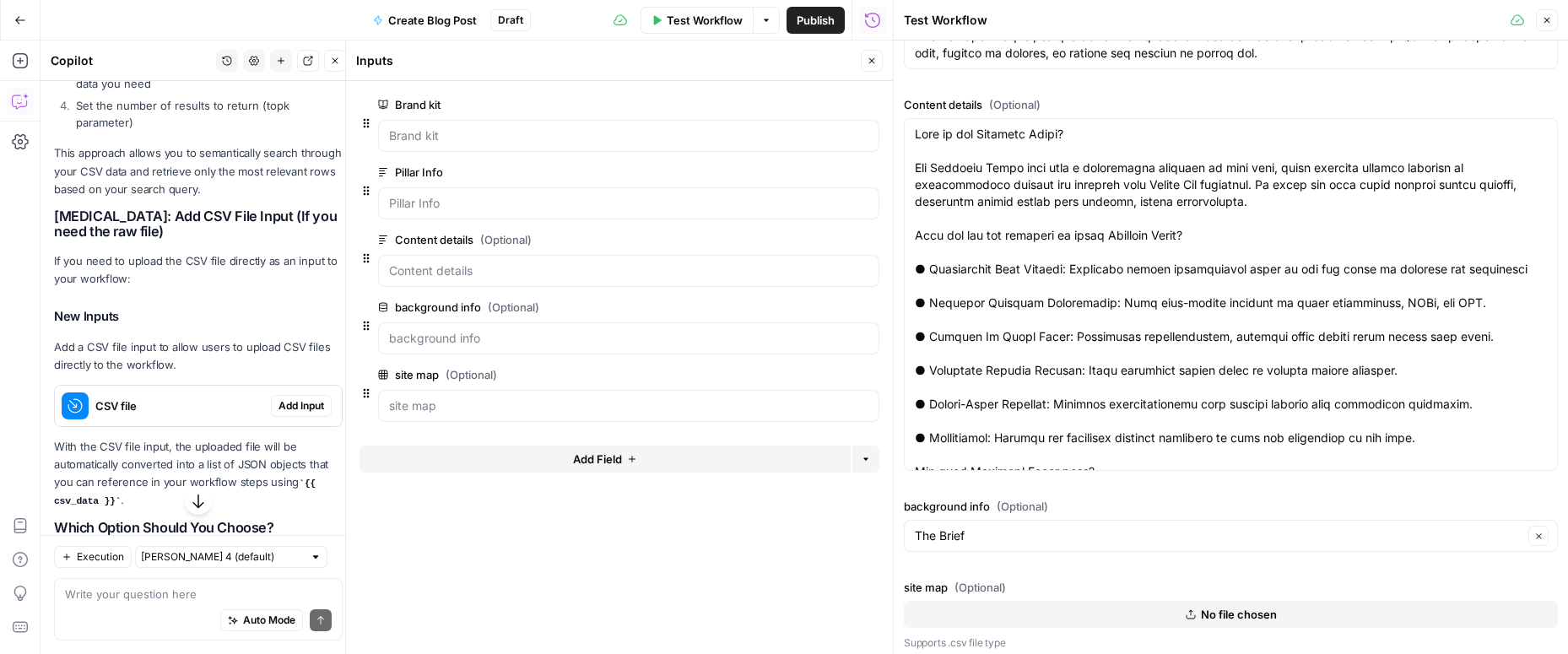
scroll to position [437, 0]
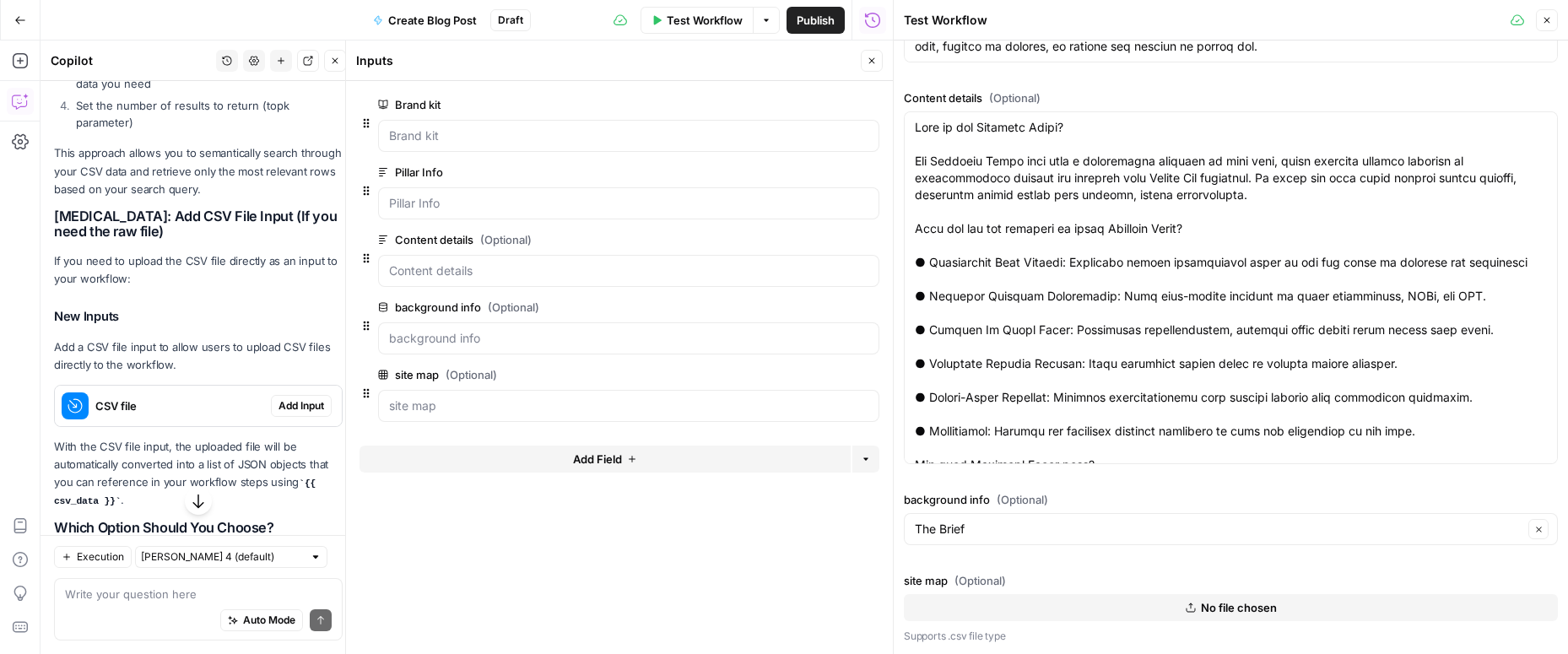
click at [1098, 606] on button "No file chosen" at bounding box center [1231, 607] width 654 height 27
click at [1548, 20] on icon "button" at bounding box center [1546, 19] width 10 height 10
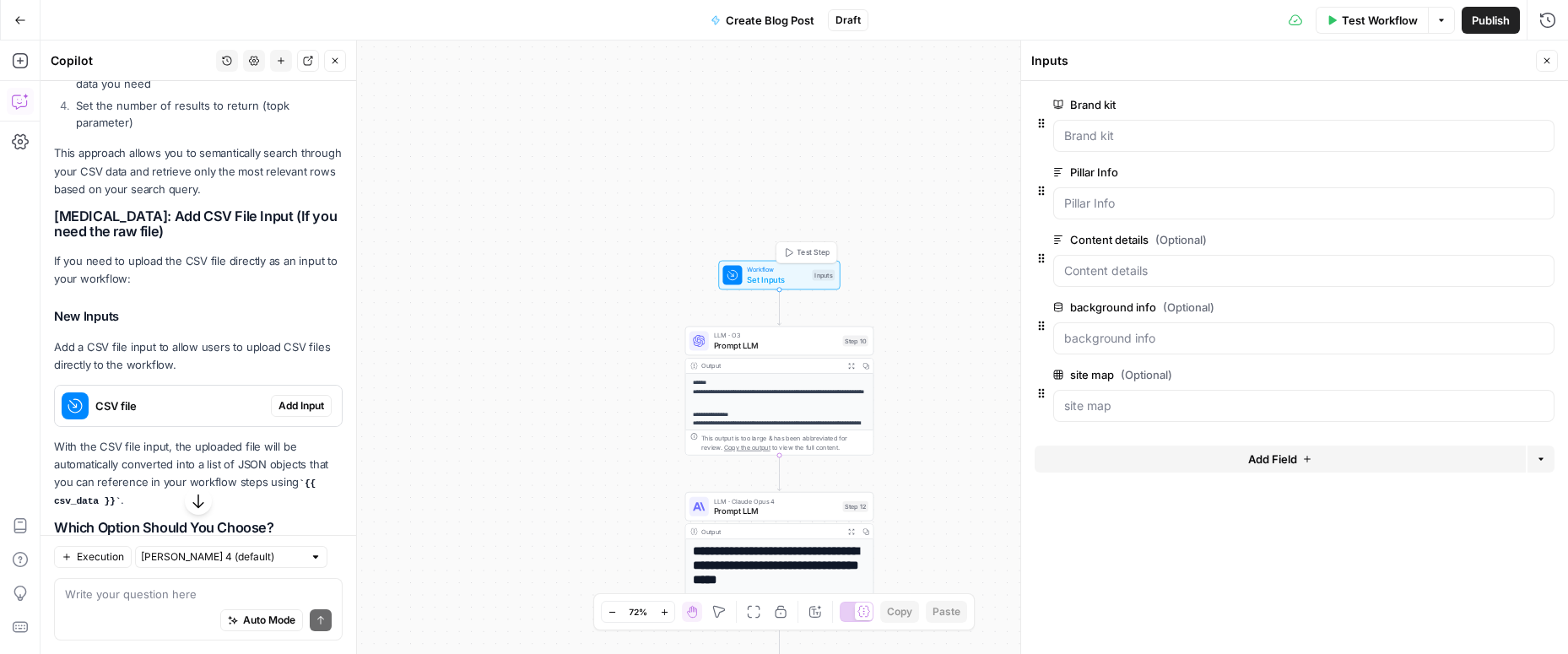
click at [798, 247] on span "Test Step" at bounding box center [813, 252] width 32 height 11
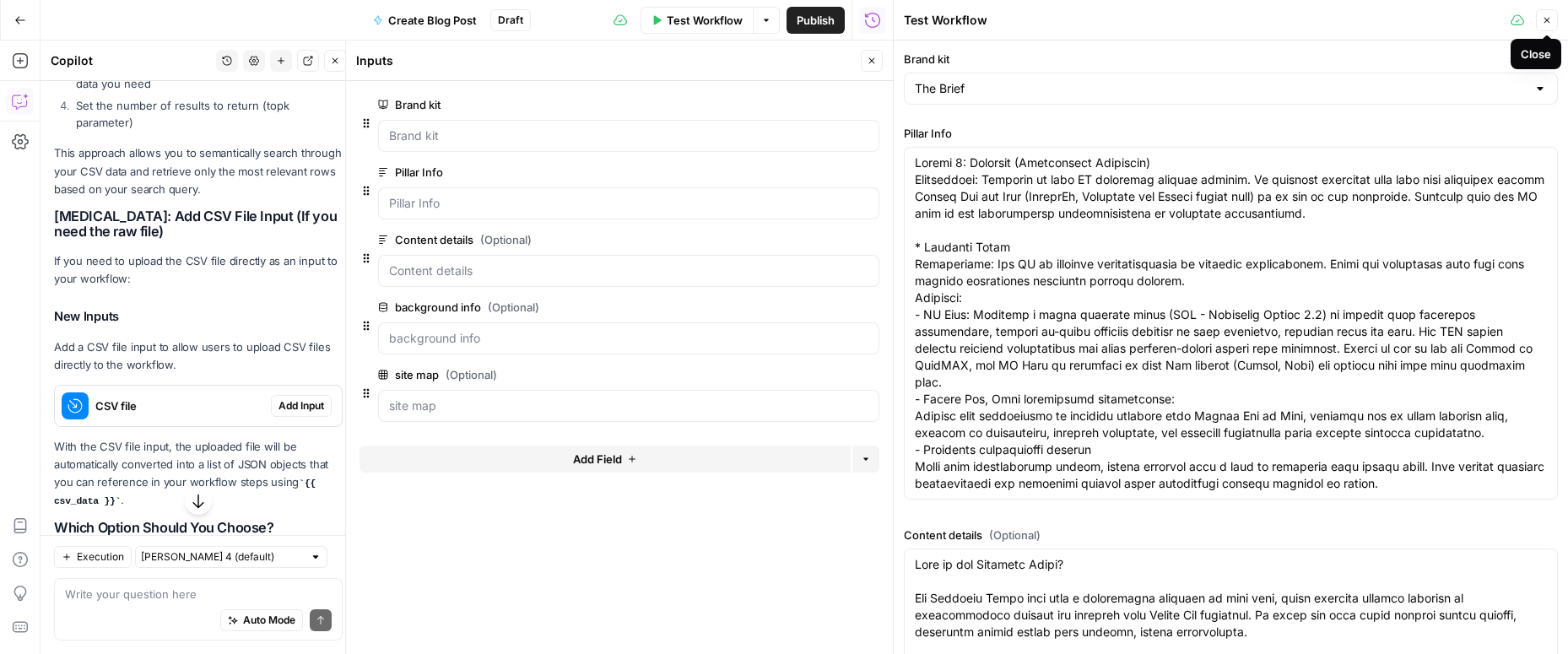
click at [1549, 14] on button "Close" at bounding box center [1547, 20] width 22 height 22
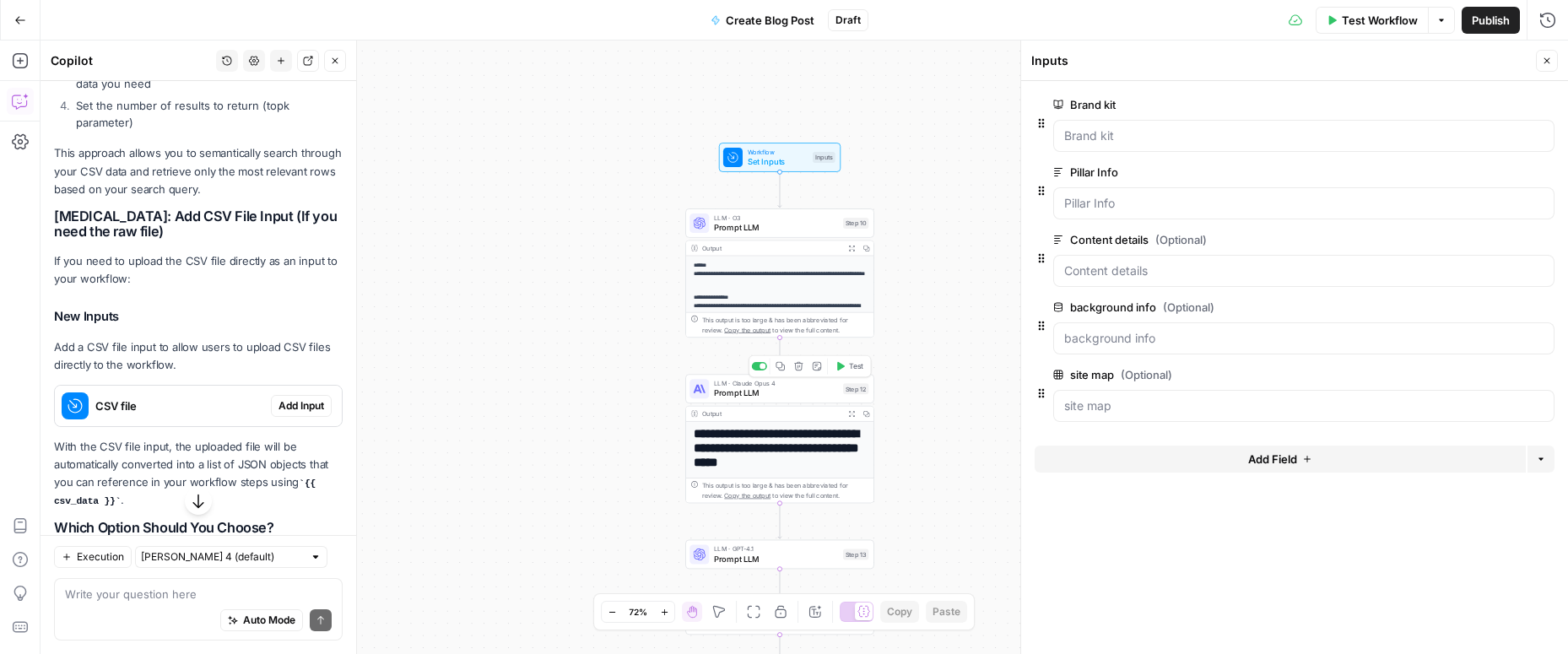
click at [771, 390] on span "Prompt LLM" at bounding box center [776, 392] width 124 height 12
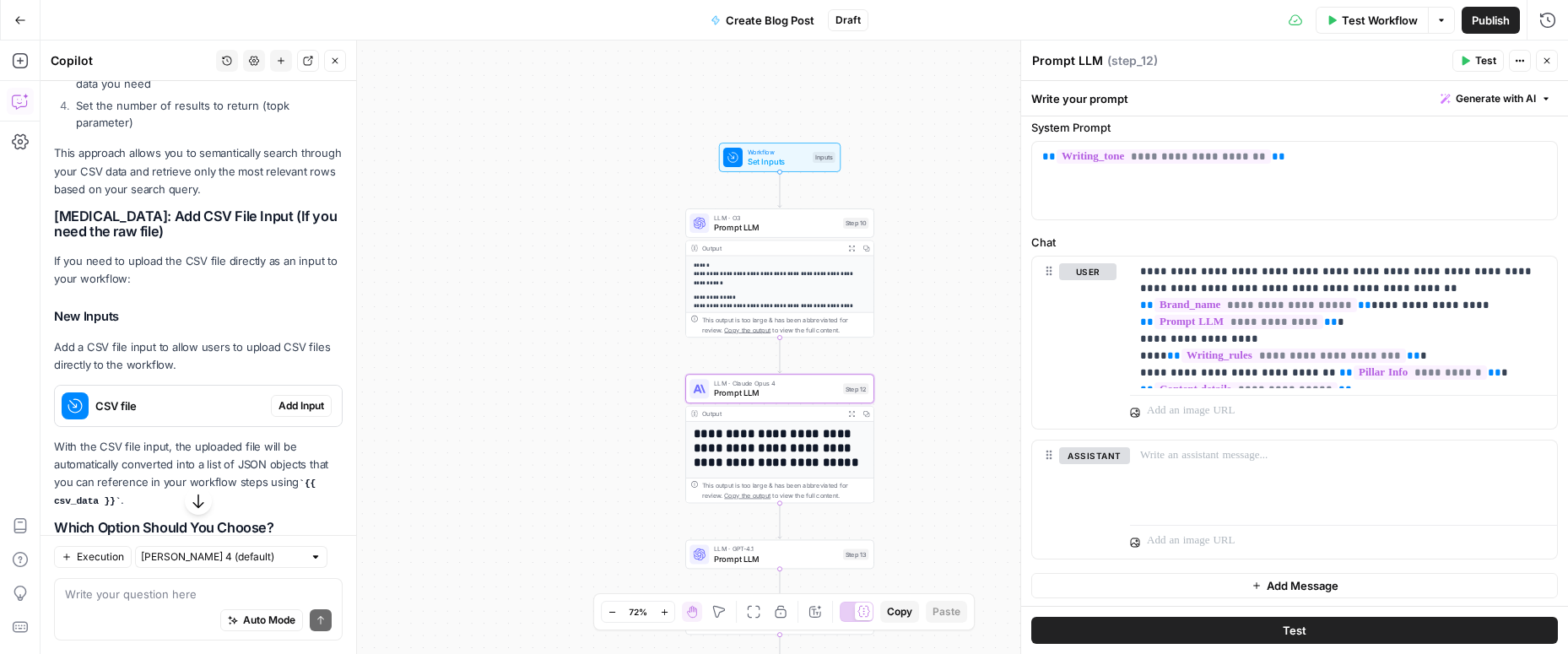
scroll to position [55, 0]
click at [1238, 336] on p "**********" at bounding box center [1342, 320] width 406 height 118
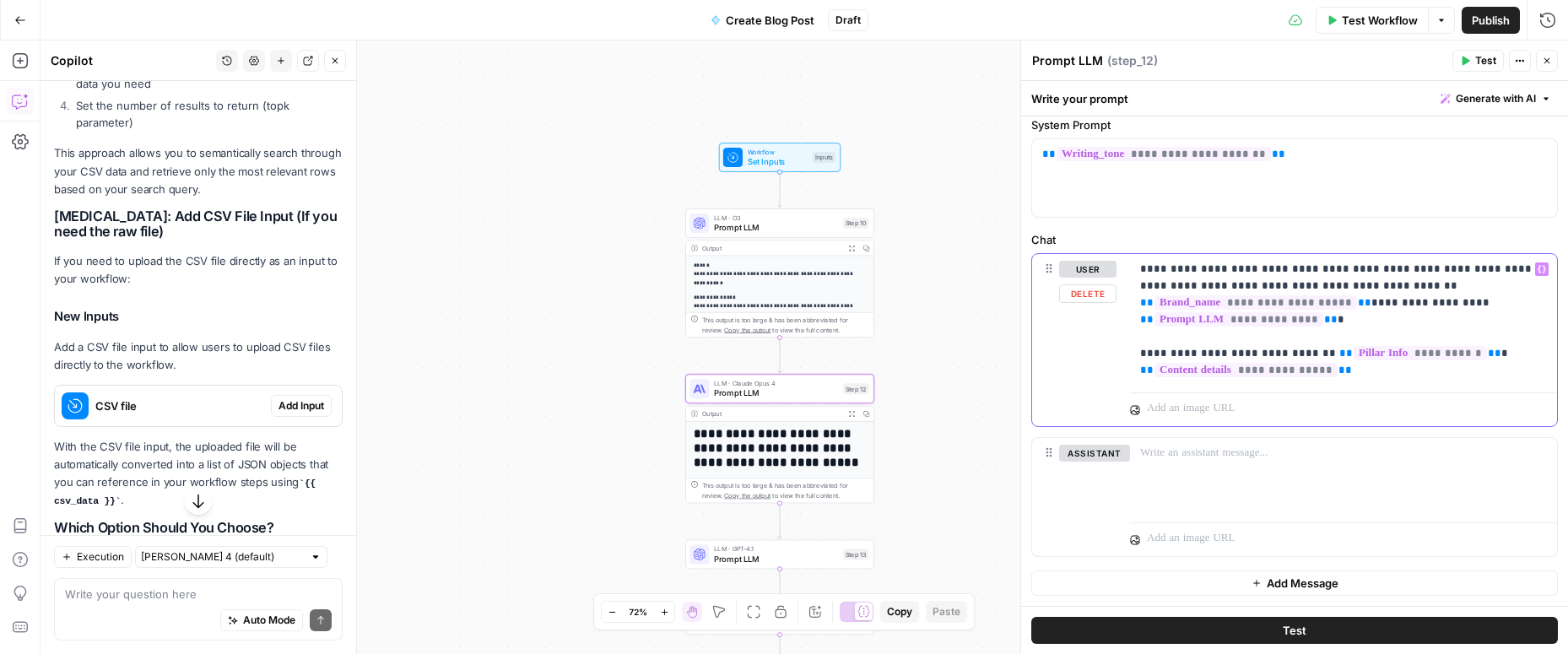
scroll to position [39, 0]
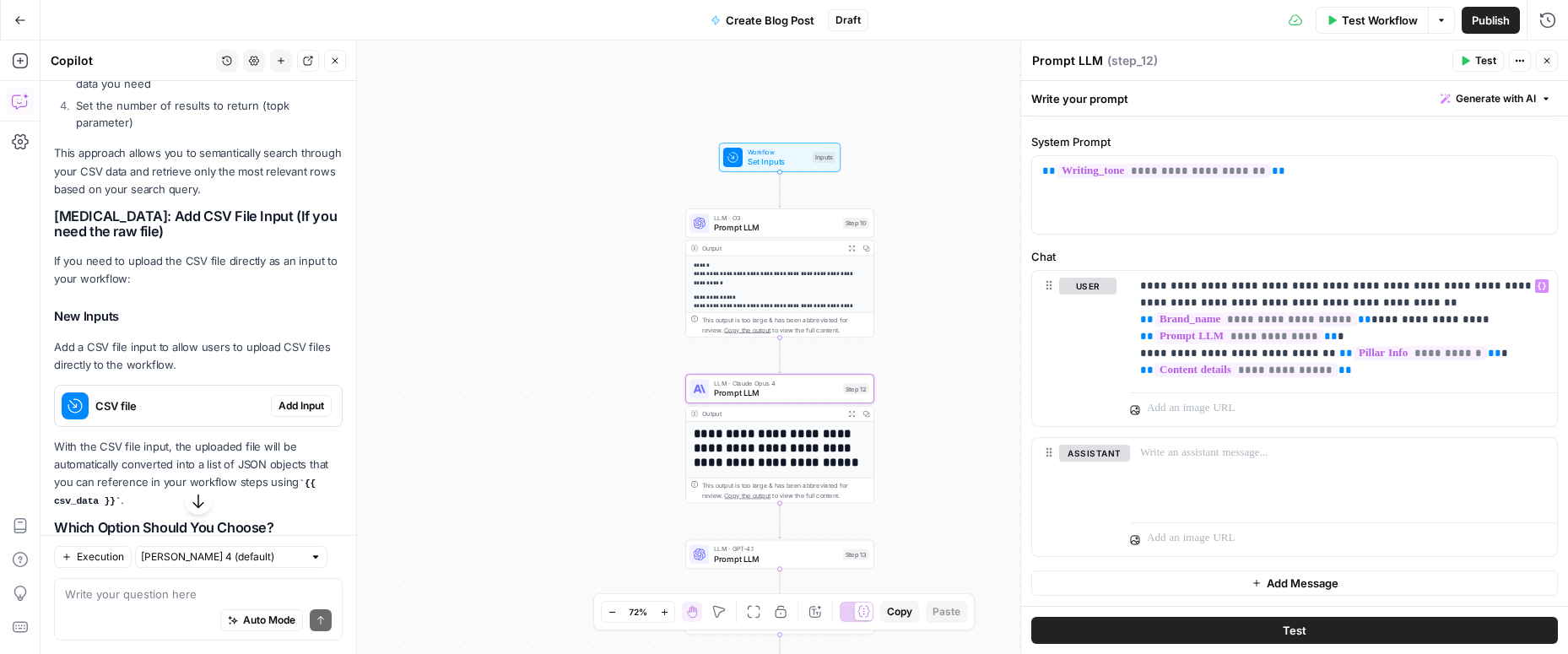
click at [1281, 632] on button "Test" at bounding box center [1294, 630] width 527 height 27
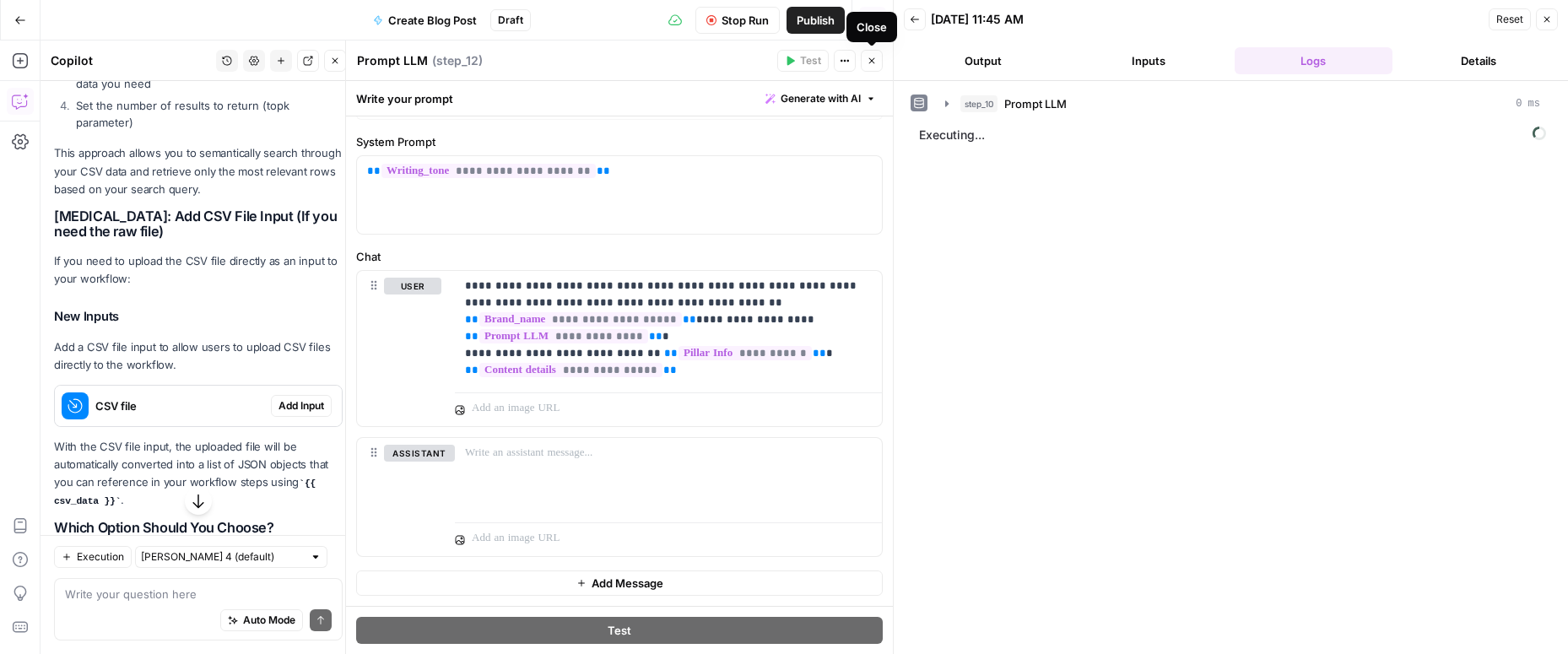
click at [875, 54] on button "Close" at bounding box center [872, 61] width 22 height 22
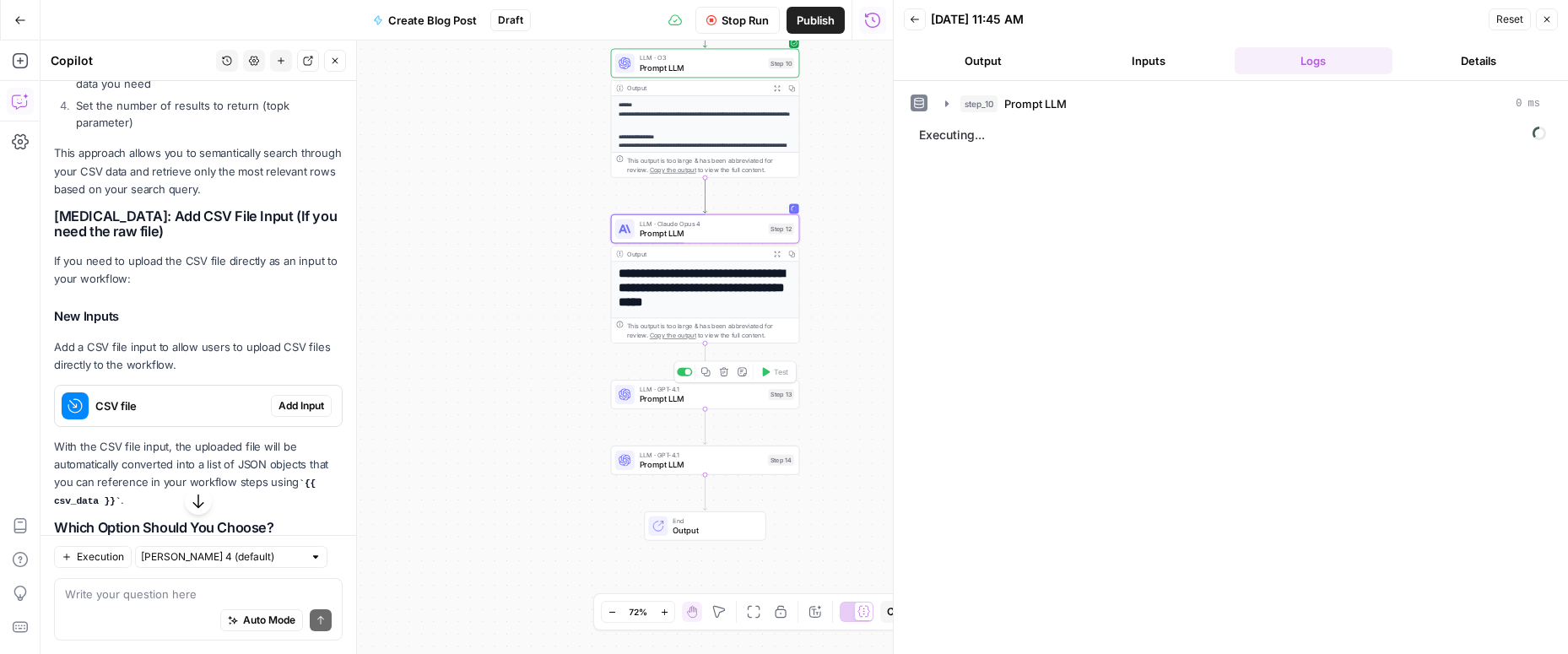
click at [736, 404] on span "Prompt LLM" at bounding box center [701, 398] width 124 height 12
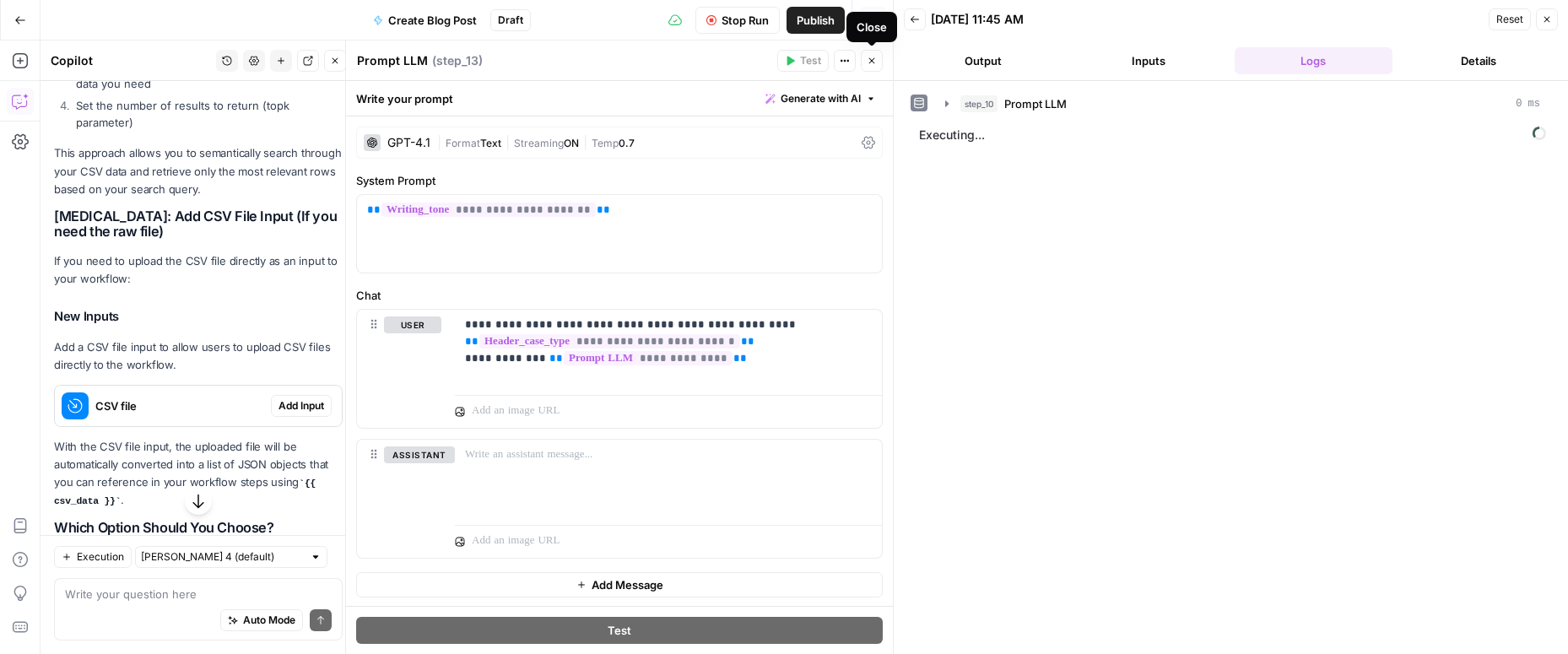
click at [874, 64] on icon "button" at bounding box center [872, 60] width 10 height 10
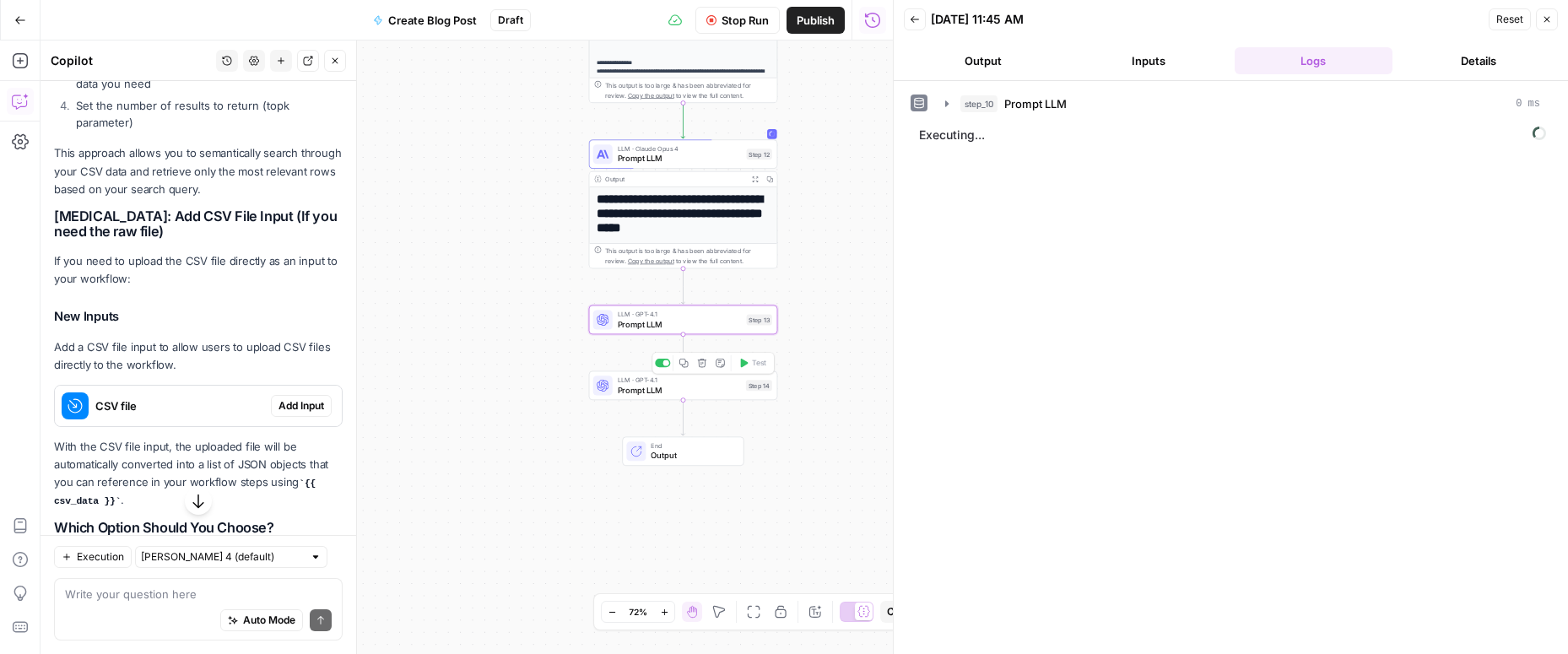
click at [704, 384] on span "Prompt LLM" at bounding box center [679, 390] width 123 height 12
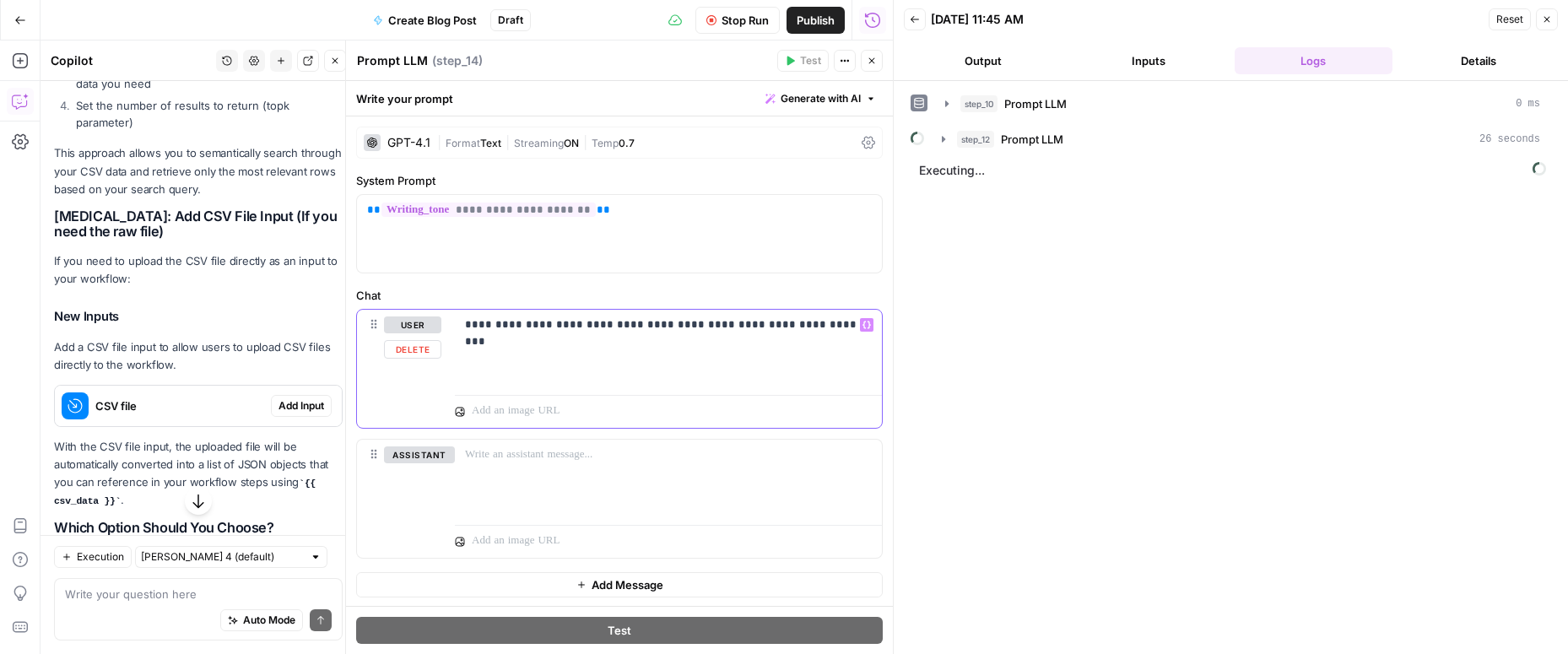
click at [815, 330] on p "**********" at bounding box center [668, 324] width 406 height 17
click at [823, 328] on p "**********" at bounding box center [668, 324] width 406 height 17
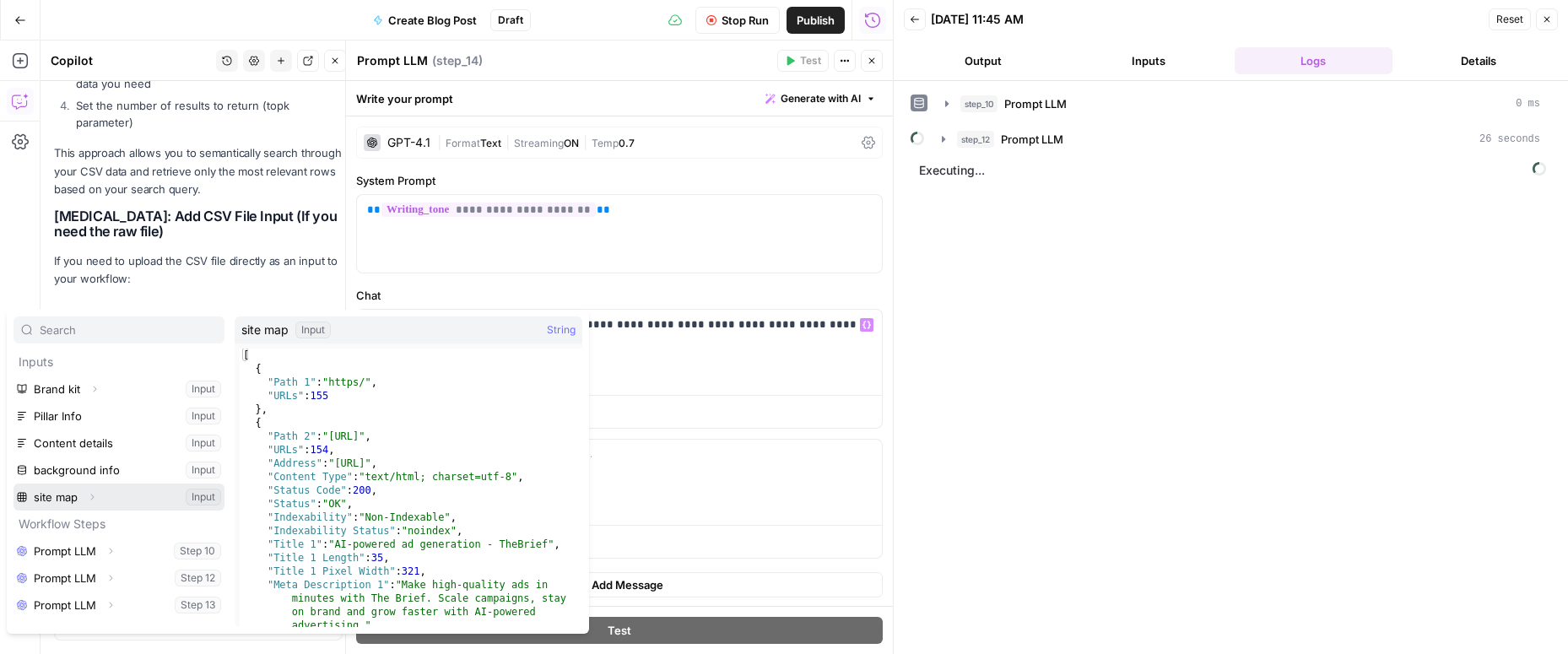
click at [49, 497] on button "Select variable site map" at bounding box center [119, 496] width 211 height 27
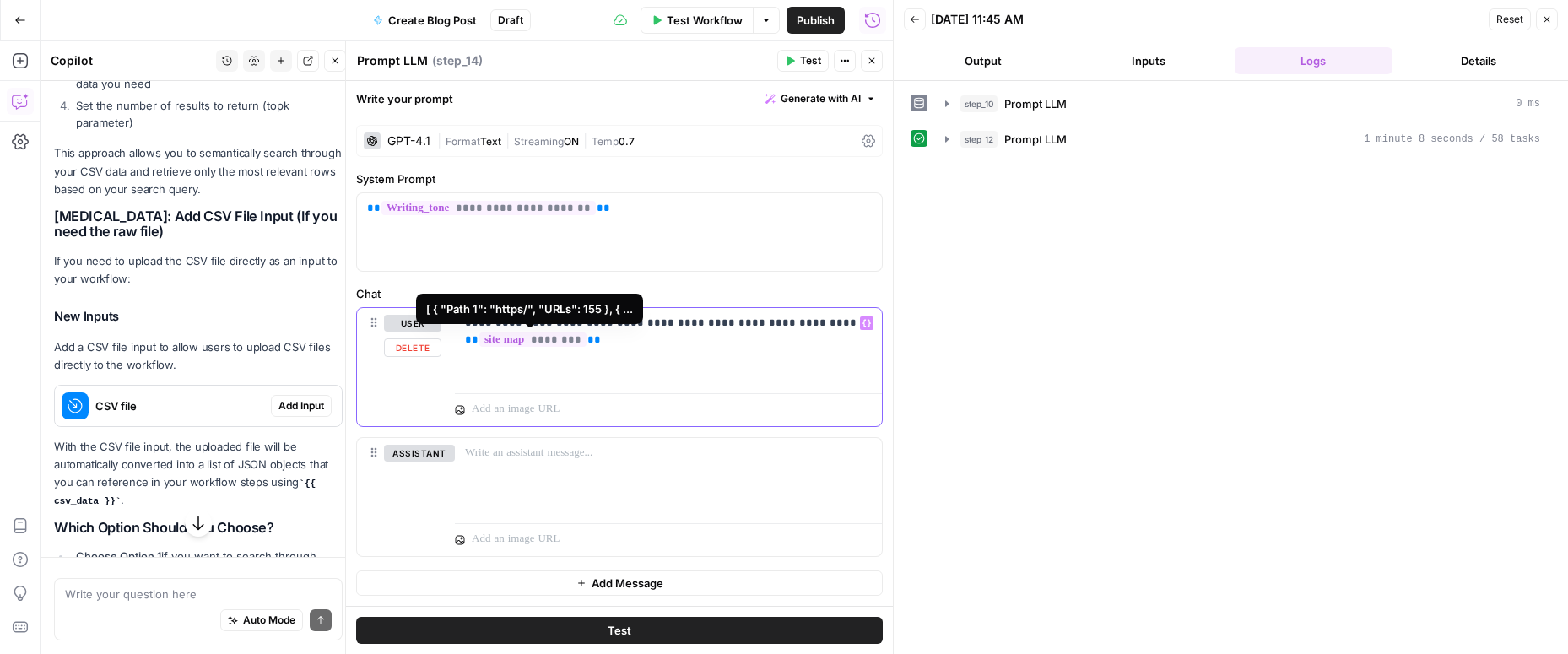
scroll to position [474, 0]
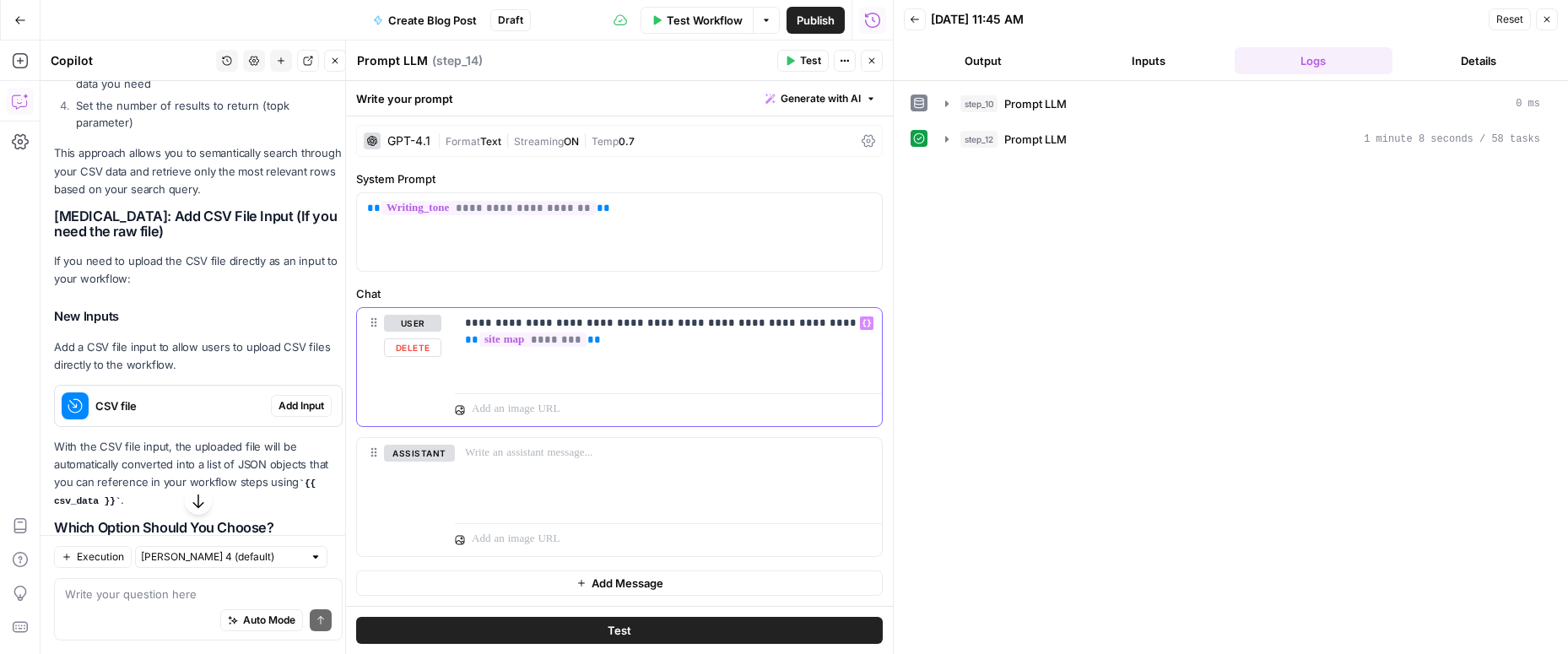
click at [509, 321] on p "**********" at bounding box center [668, 332] width 406 height 34
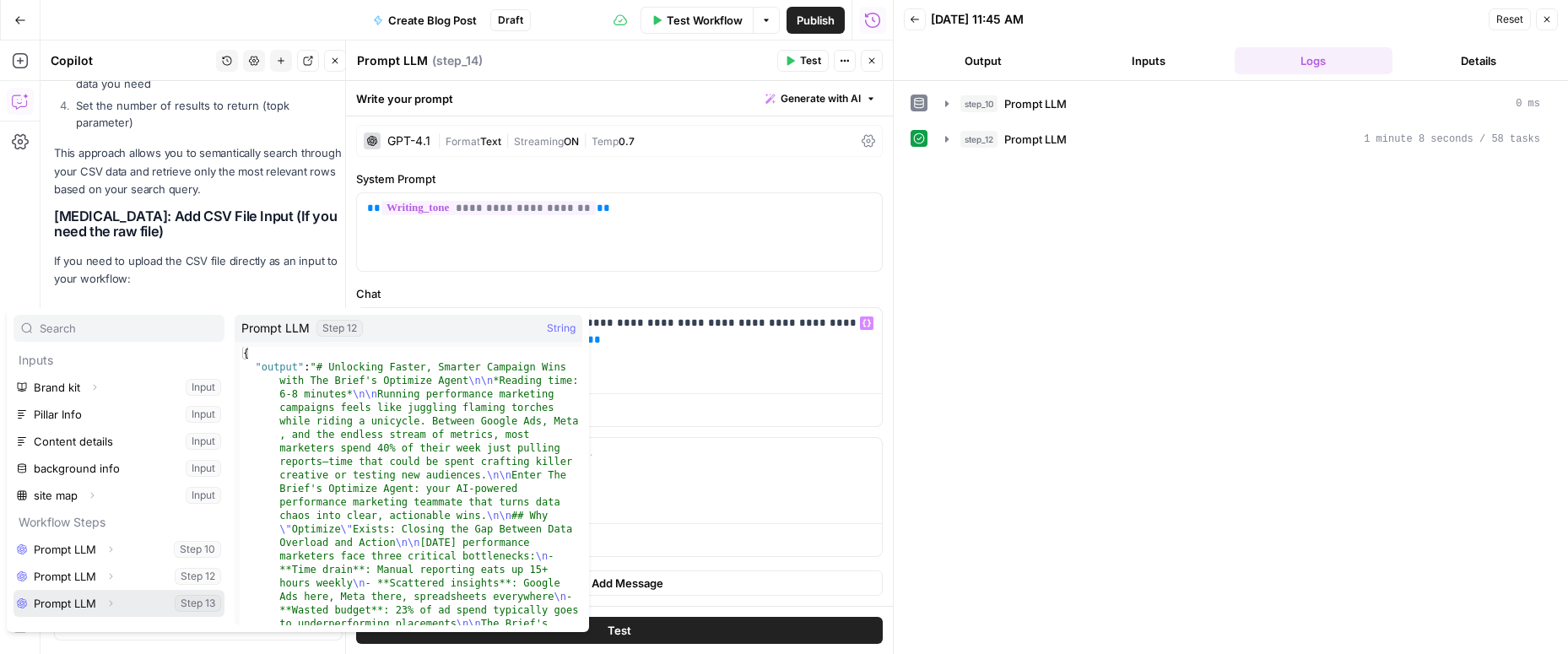
click at [114, 599] on icon "button" at bounding box center [110, 602] width 10 height 10
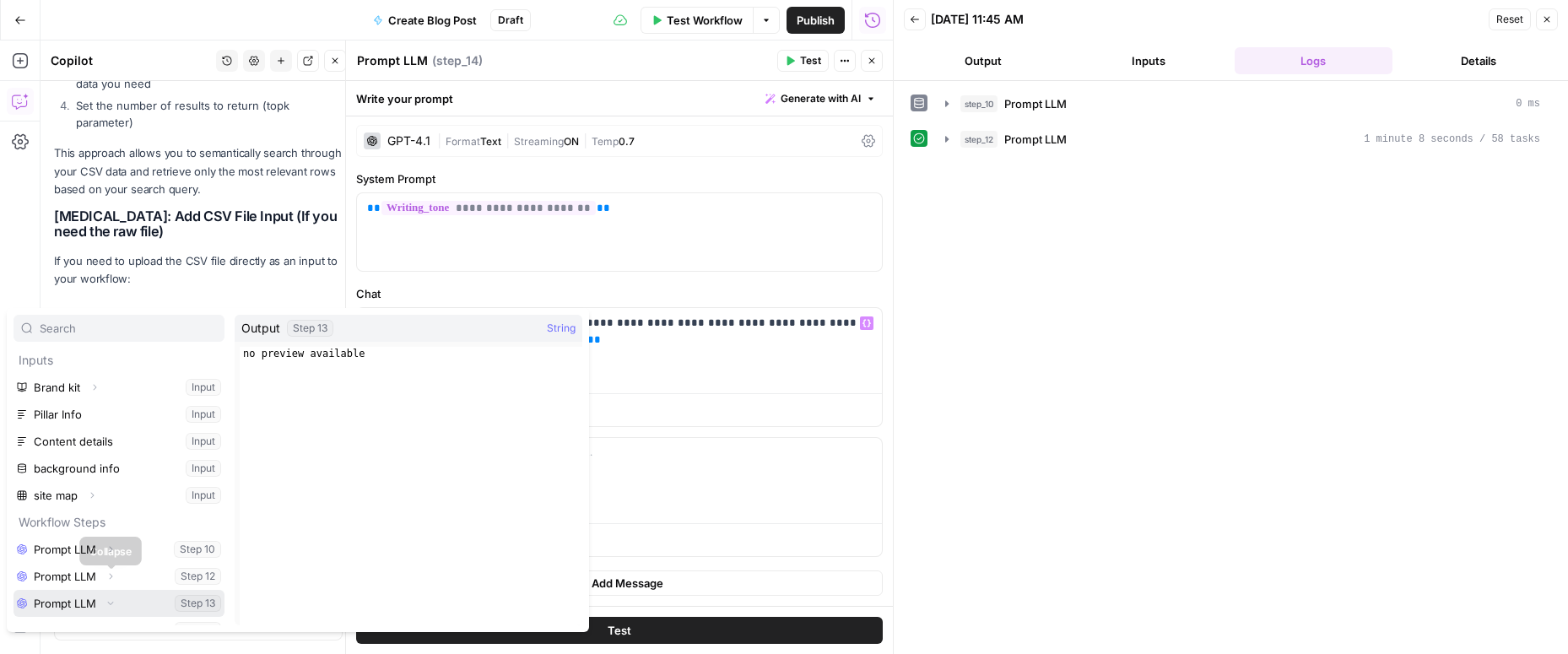
scroll to position [18, 0]
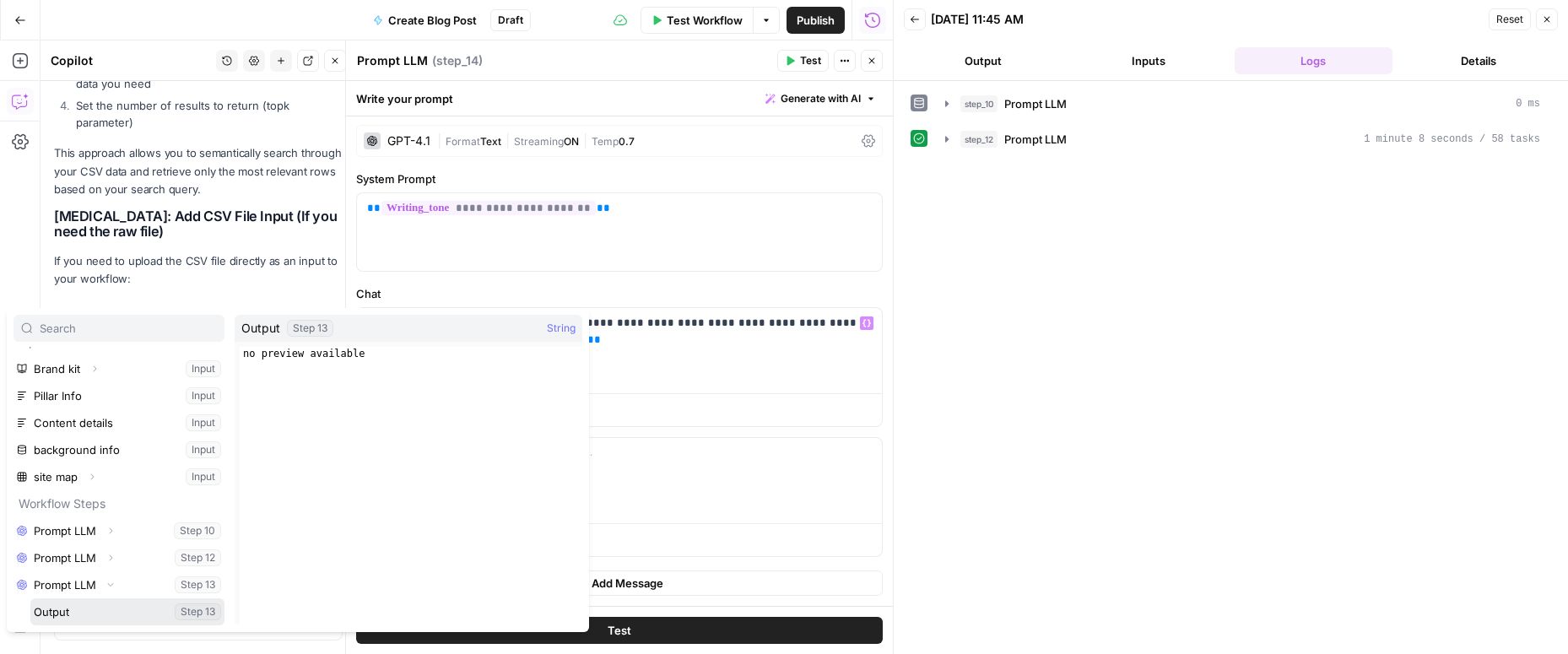
click at [96, 613] on button "Select variable Output" at bounding box center [127, 611] width 194 height 27
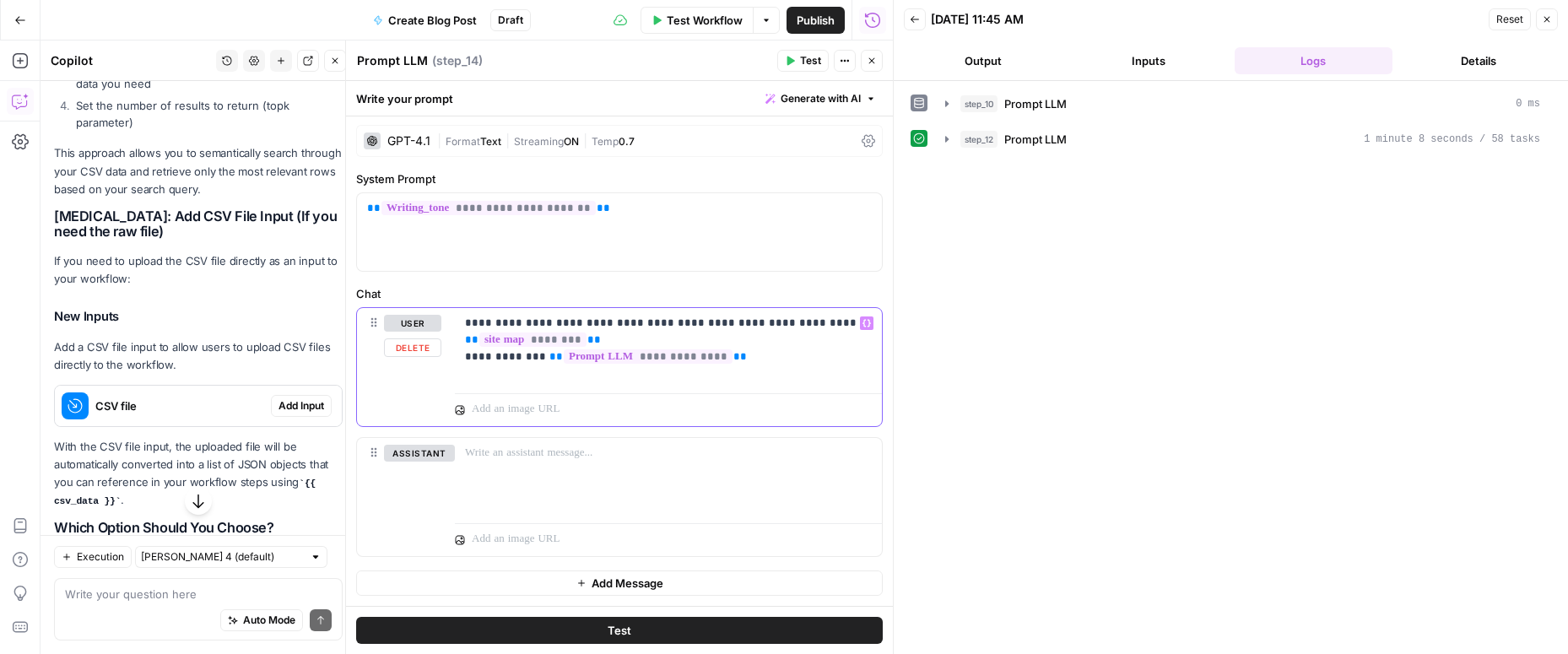
click at [537, 321] on p "**********" at bounding box center [668, 340] width 406 height 51
click at [406, 140] on div "GPT-4.1" at bounding box center [408, 141] width 43 height 12
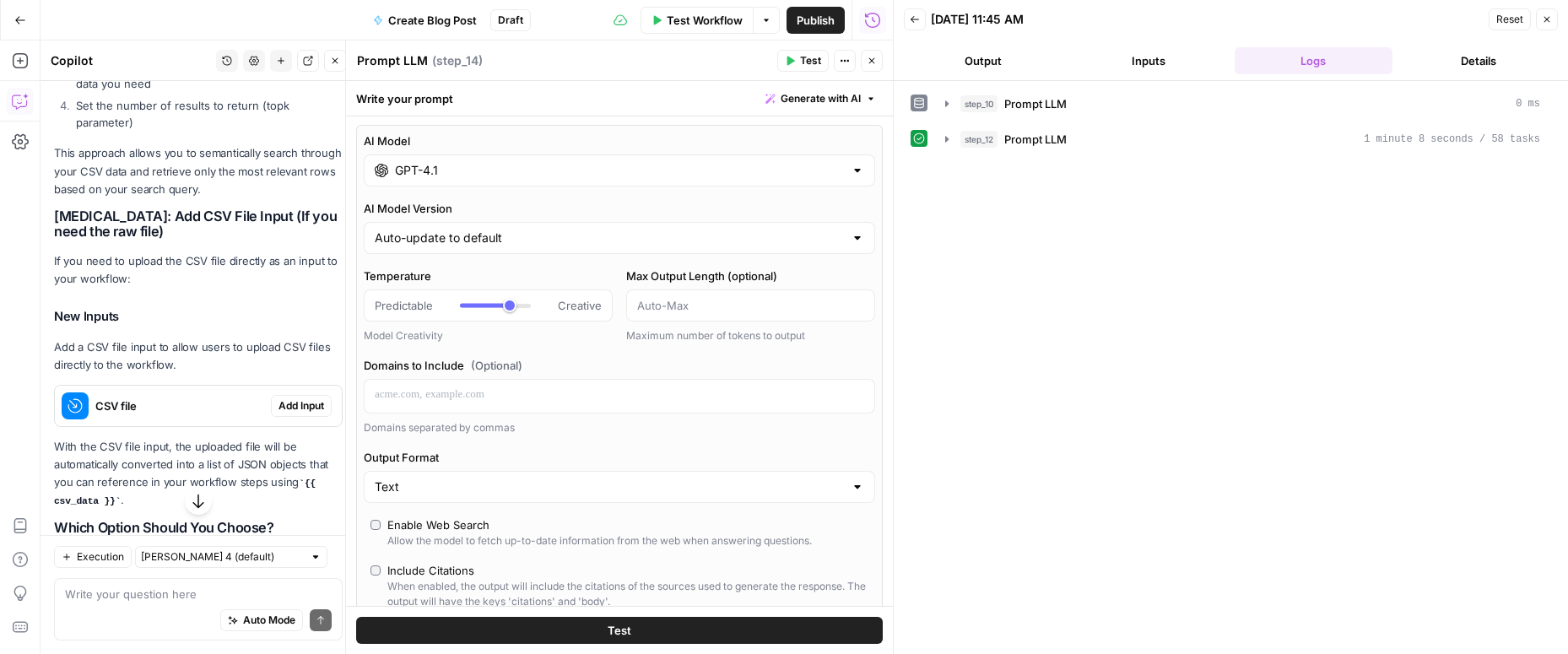
click at [517, 178] on div "GPT-4.1" at bounding box center [619, 170] width 511 height 32
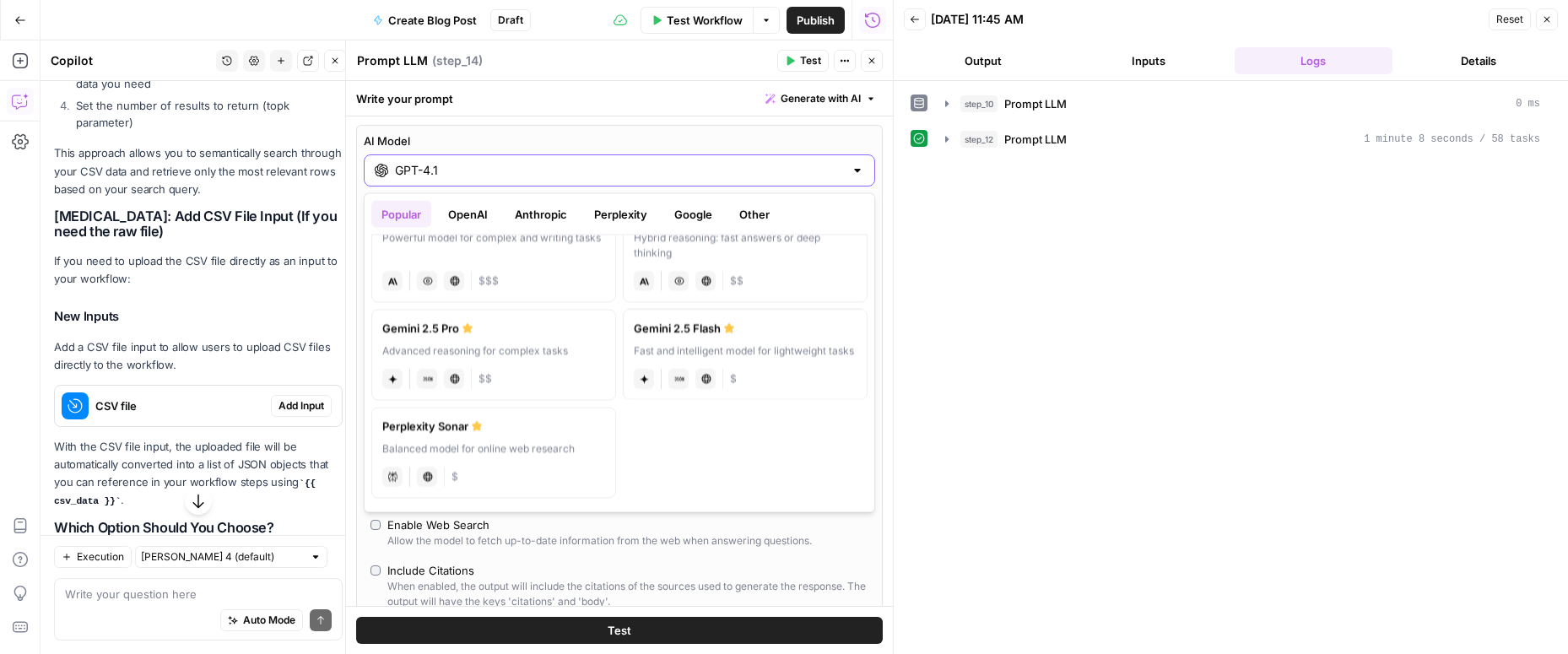
scroll to position [256, 0]
click at [554, 361] on label "Gemini 2.5 Pro Advanced reasoning for complex tasks gemini JSON Mode Live Web R…" at bounding box center [494, 356] width 245 height 91
type input "Gemini 2.5 Pro"
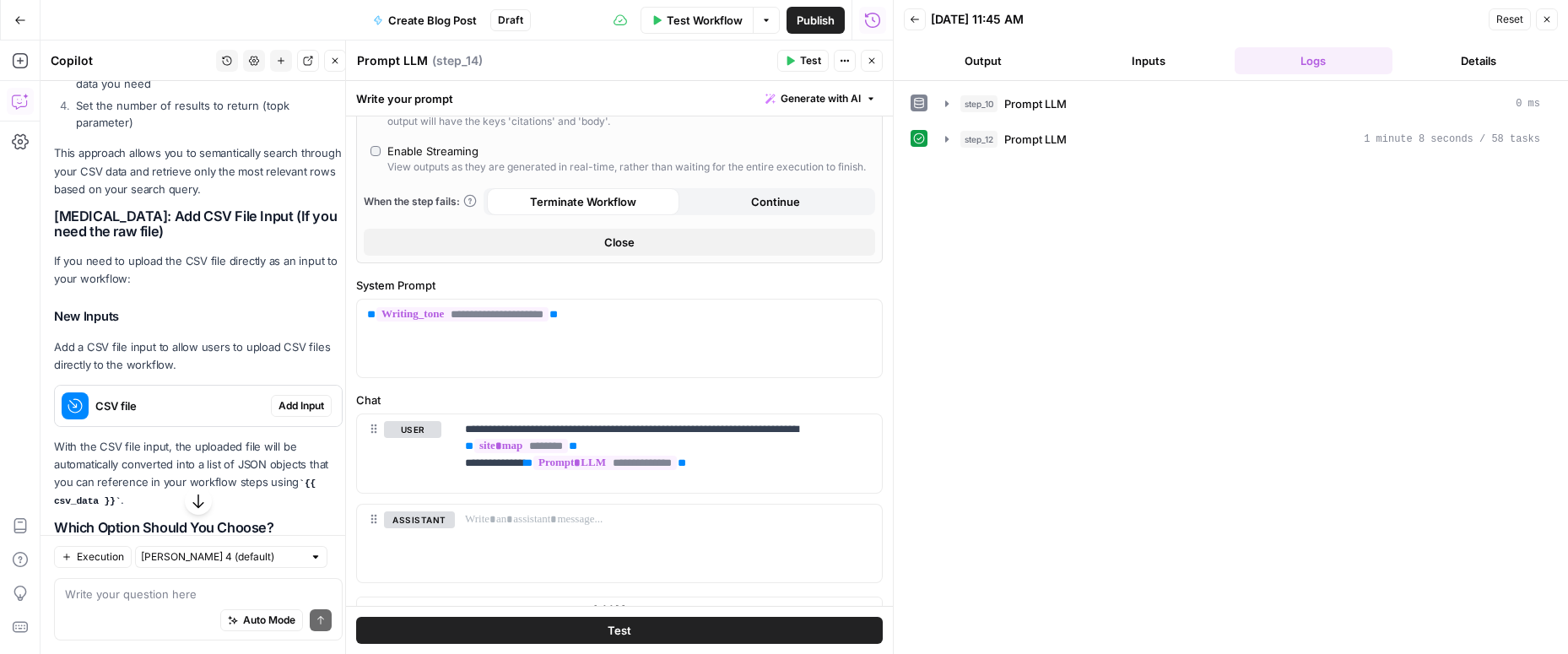
scroll to position [379, 0]
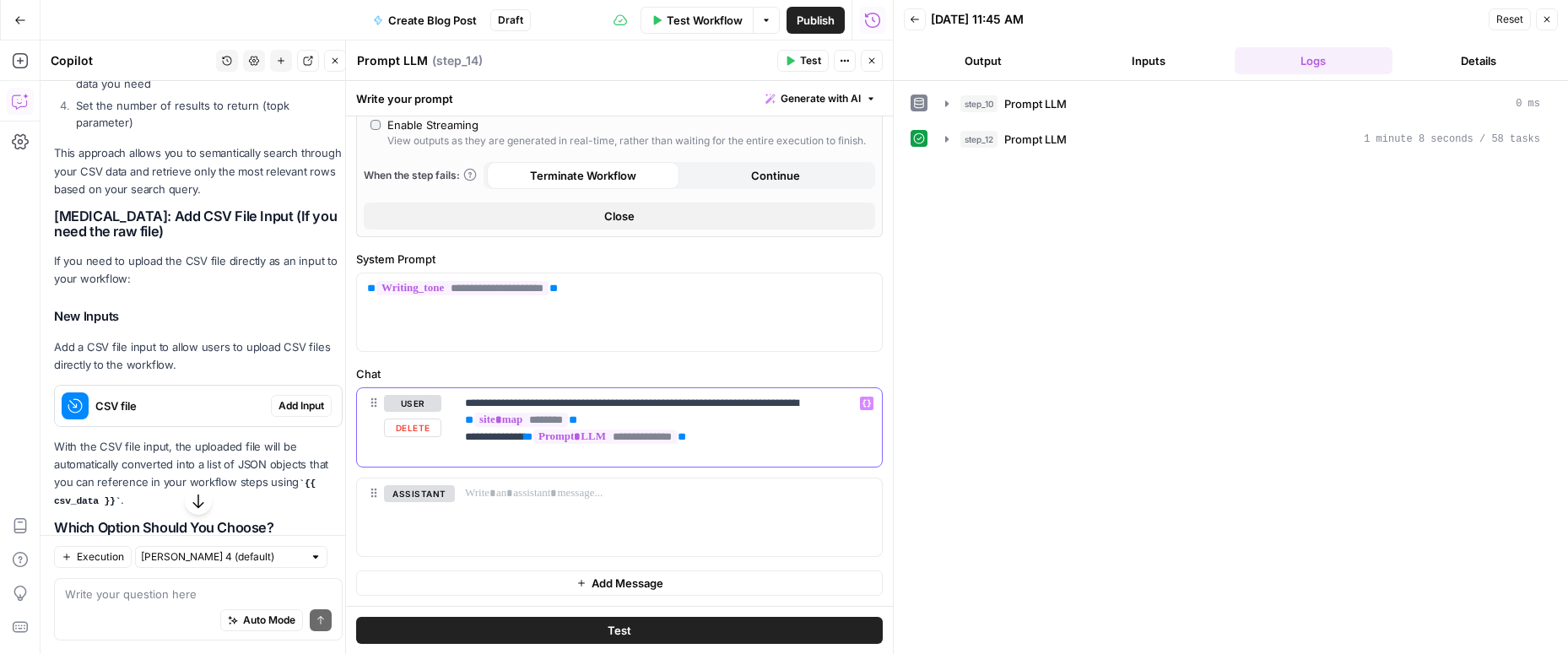
click at [748, 443] on p "**********" at bounding box center [668, 420] width 406 height 51
click at [870, 57] on icon "button" at bounding box center [872, 60] width 10 height 10
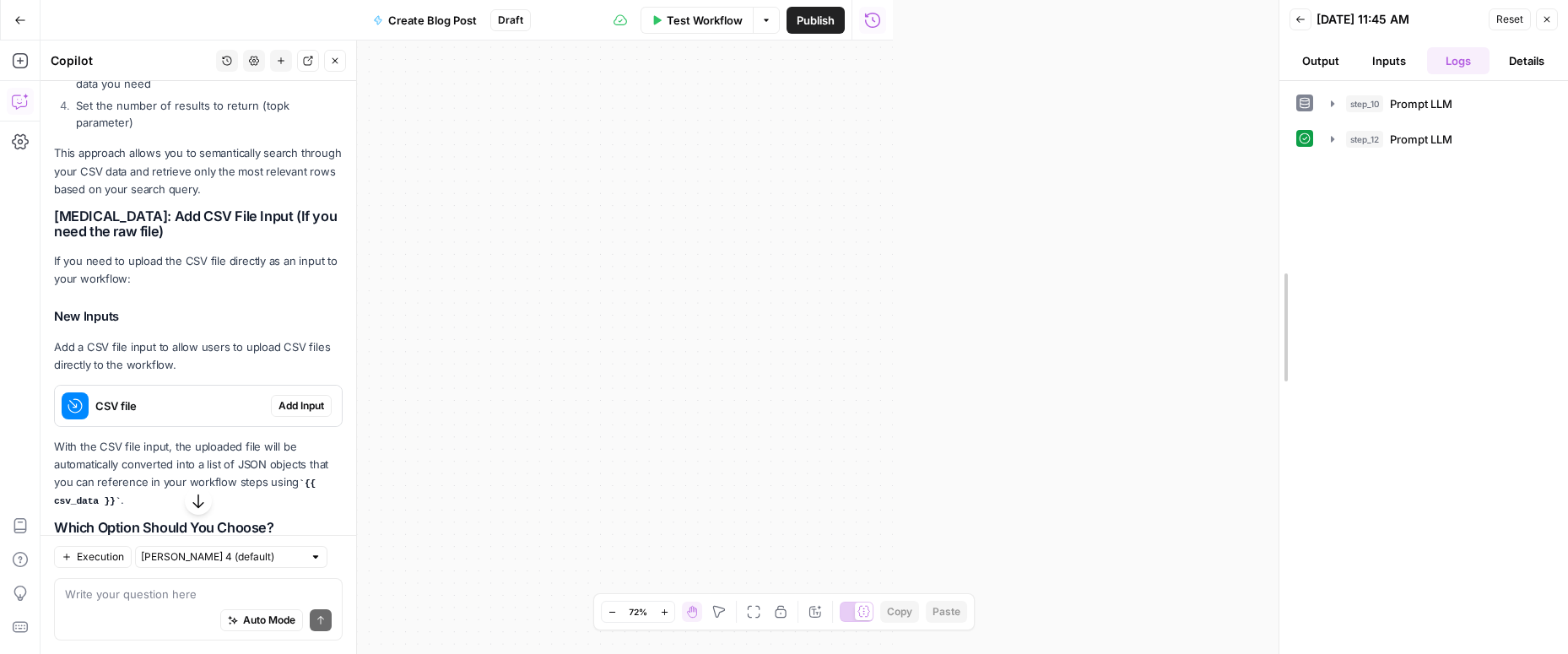
drag, startPoint x: 889, startPoint y: 309, endPoint x: 1275, endPoint y: 338, distance: 387.1
click at [1275, 338] on div at bounding box center [1279, 327] width 17 height 654
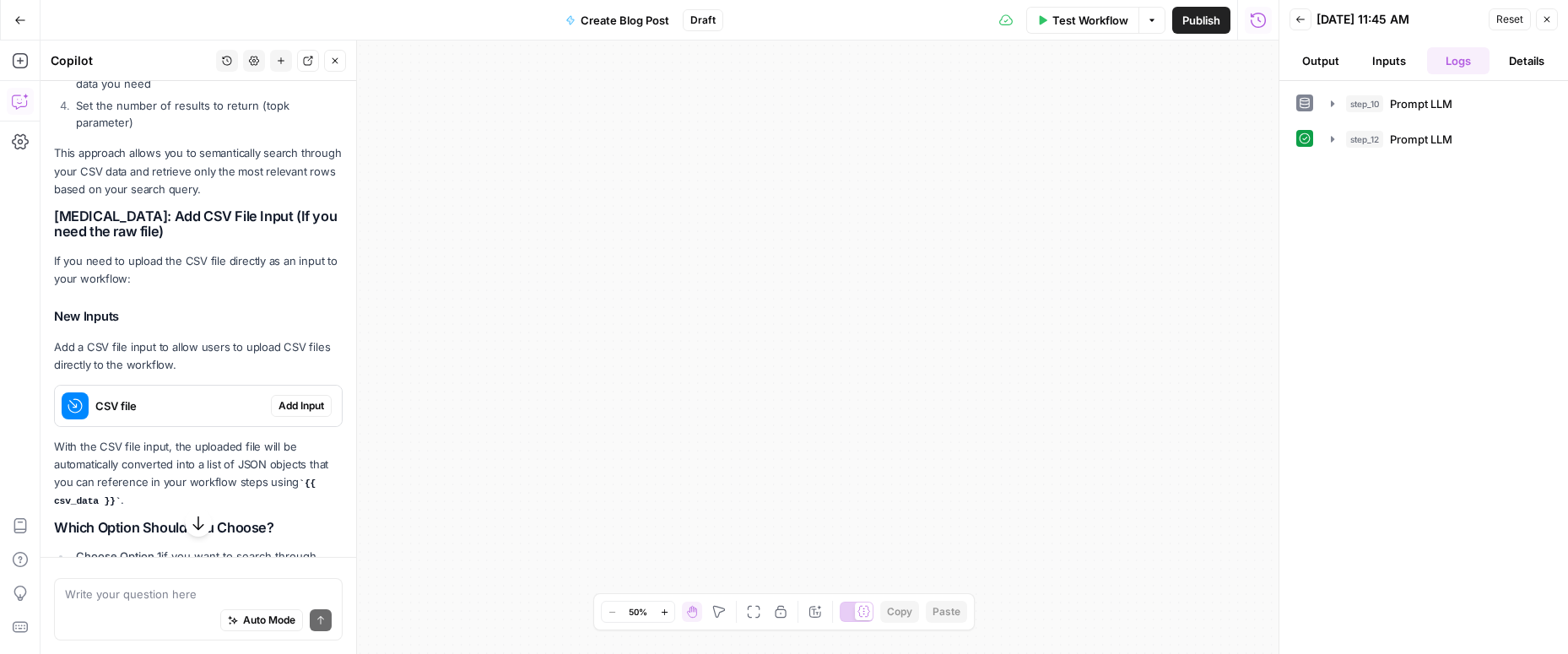
scroll to position [474, 0]
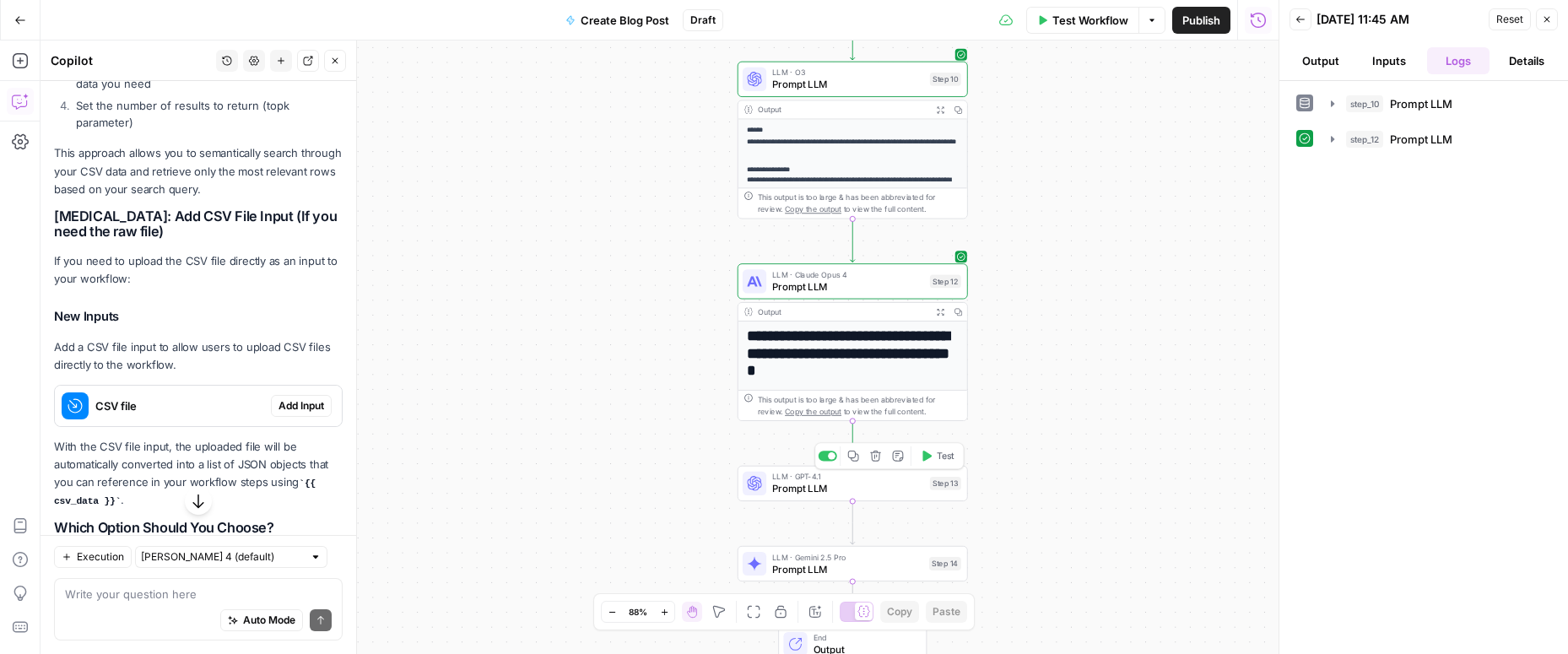
click at [874, 487] on span "Prompt LLM" at bounding box center [848, 488] width 152 height 15
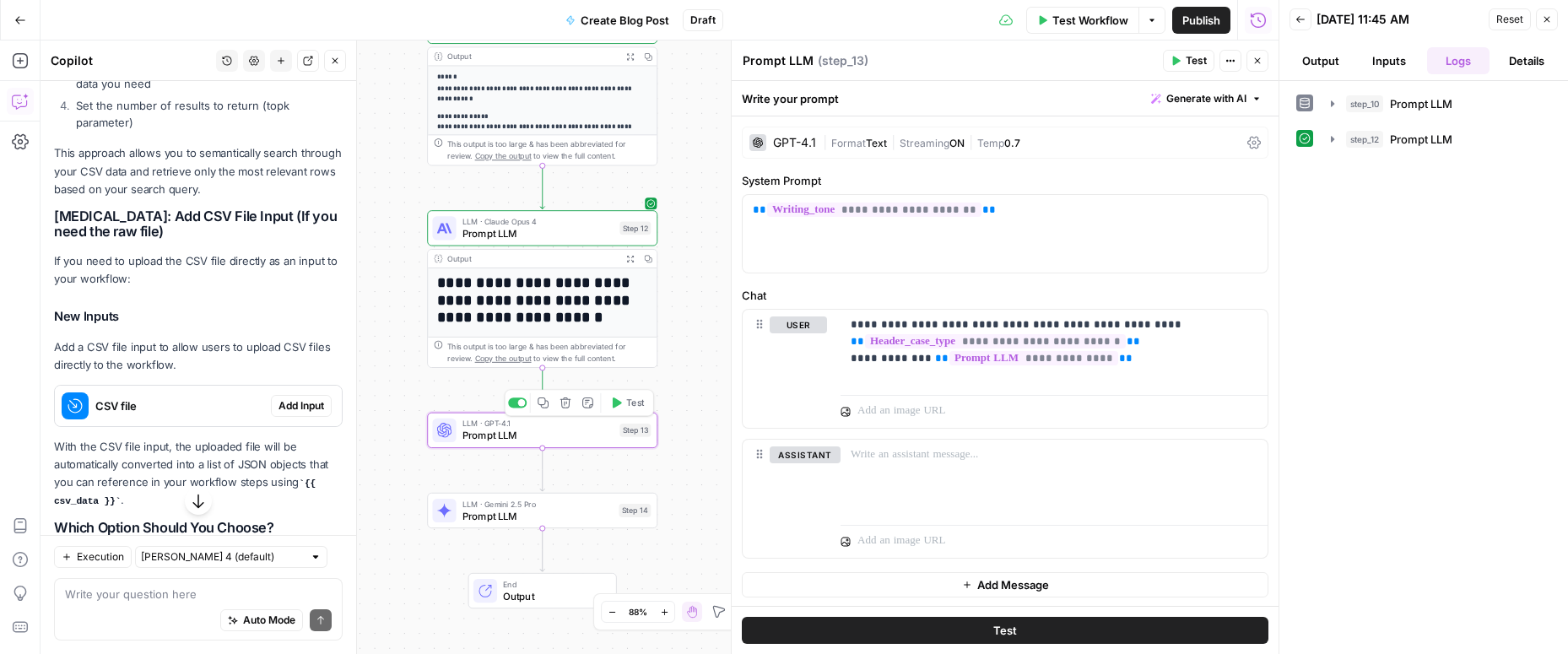
click at [630, 408] on span "Test" at bounding box center [635, 403] width 18 height 14
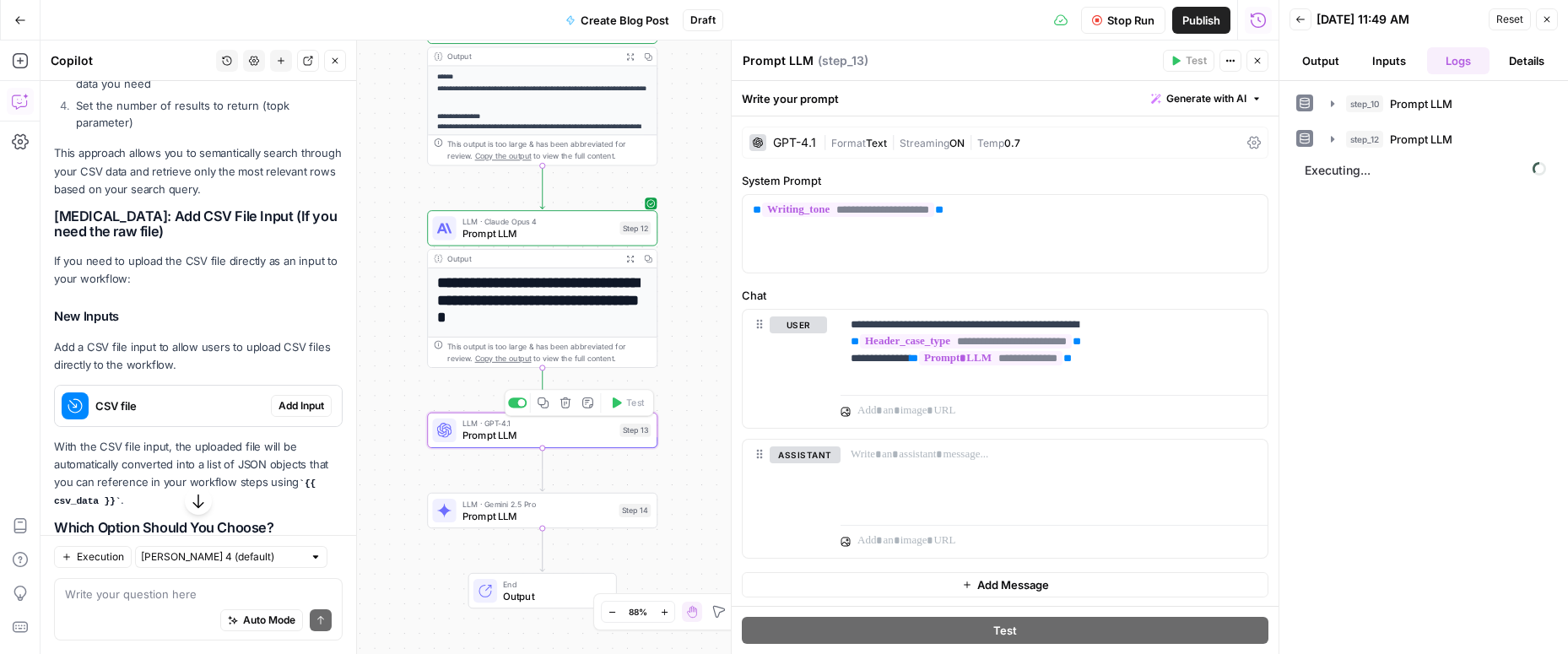
click at [577, 433] on span "Prompt LLM" at bounding box center [538, 435] width 152 height 15
click at [568, 509] on span "Prompt LLM" at bounding box center [538, 515] width 151 height 15
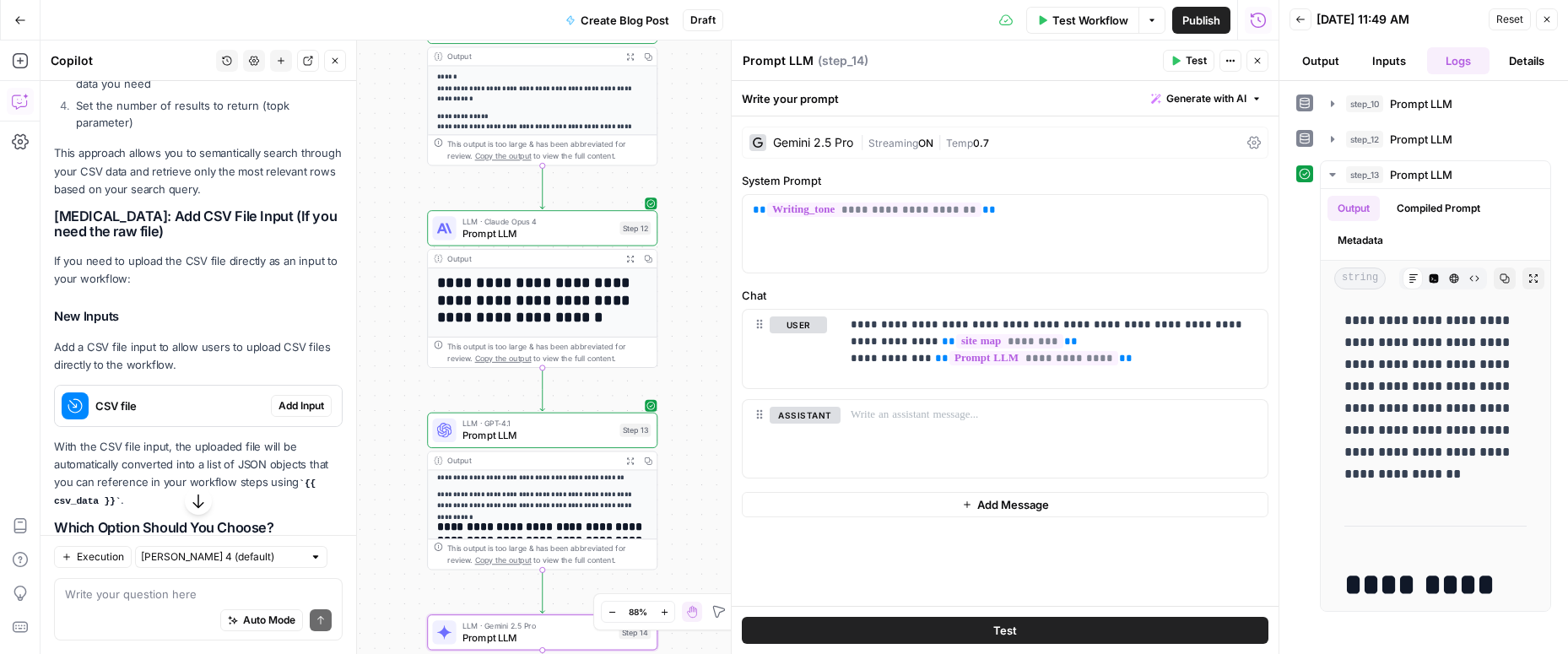
scroll to position [239, 0]
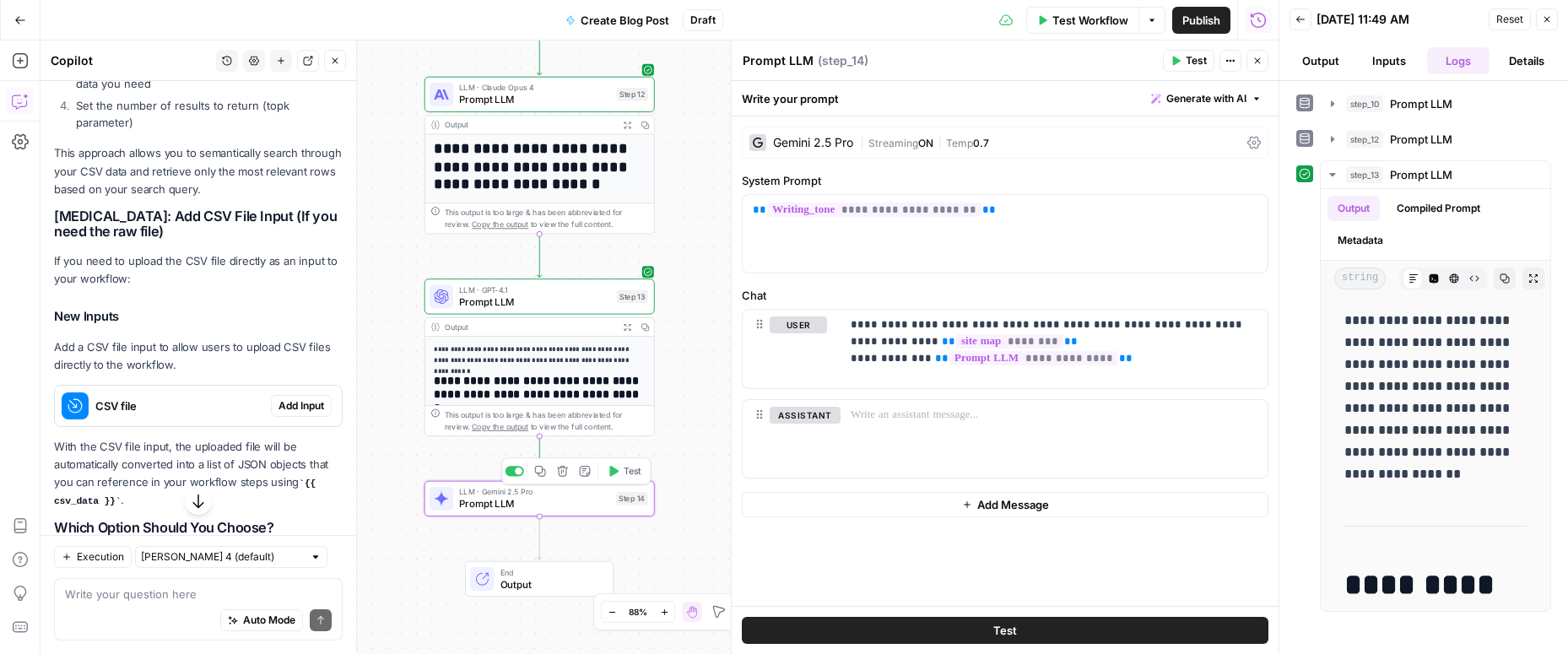
click at [564, 501] on span "Prompt LLM" at bounding box center [534, 504] width 151 height 15
click at [620, 477] on button "Test" at bounding box center [624, 471] width 46 height 19
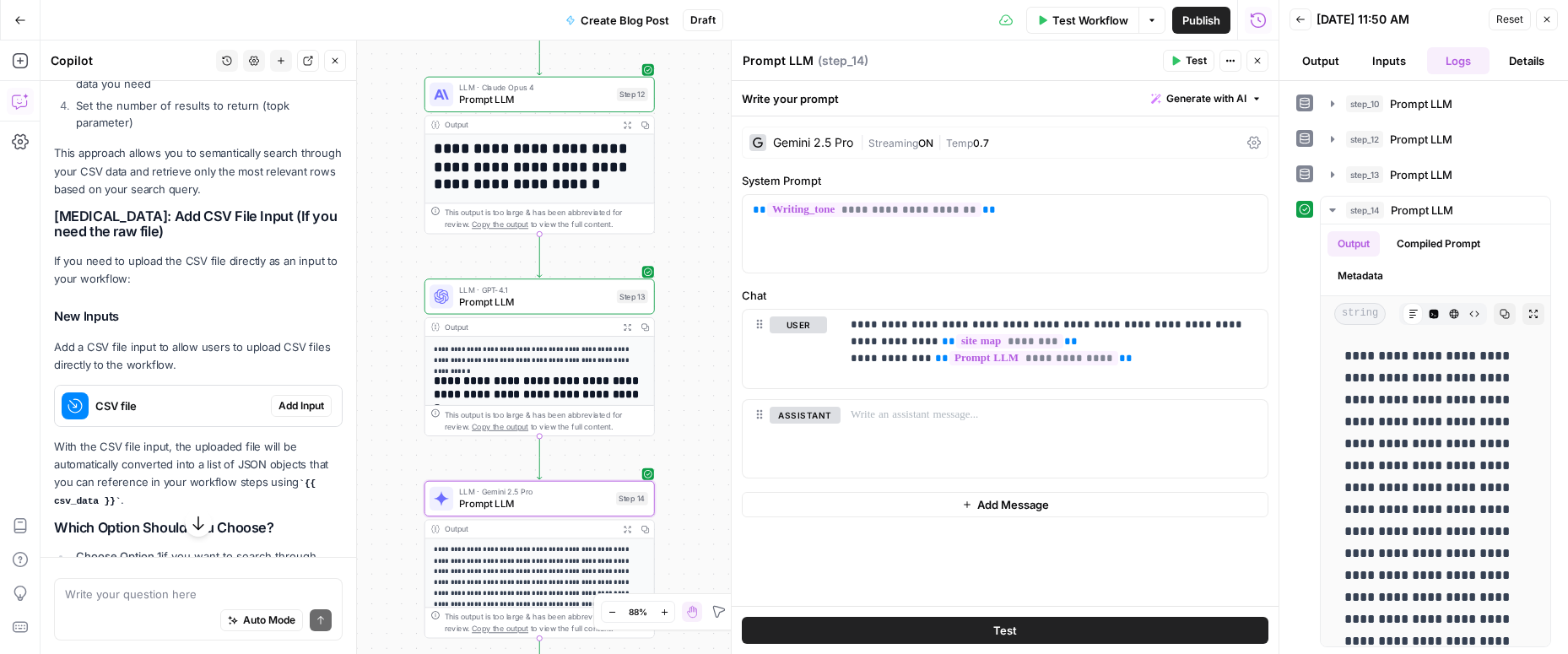
scroll to position [474, 0]
click at [1257, 61] on icon "button" at bounding box center [1258, 61] width 6 height 6
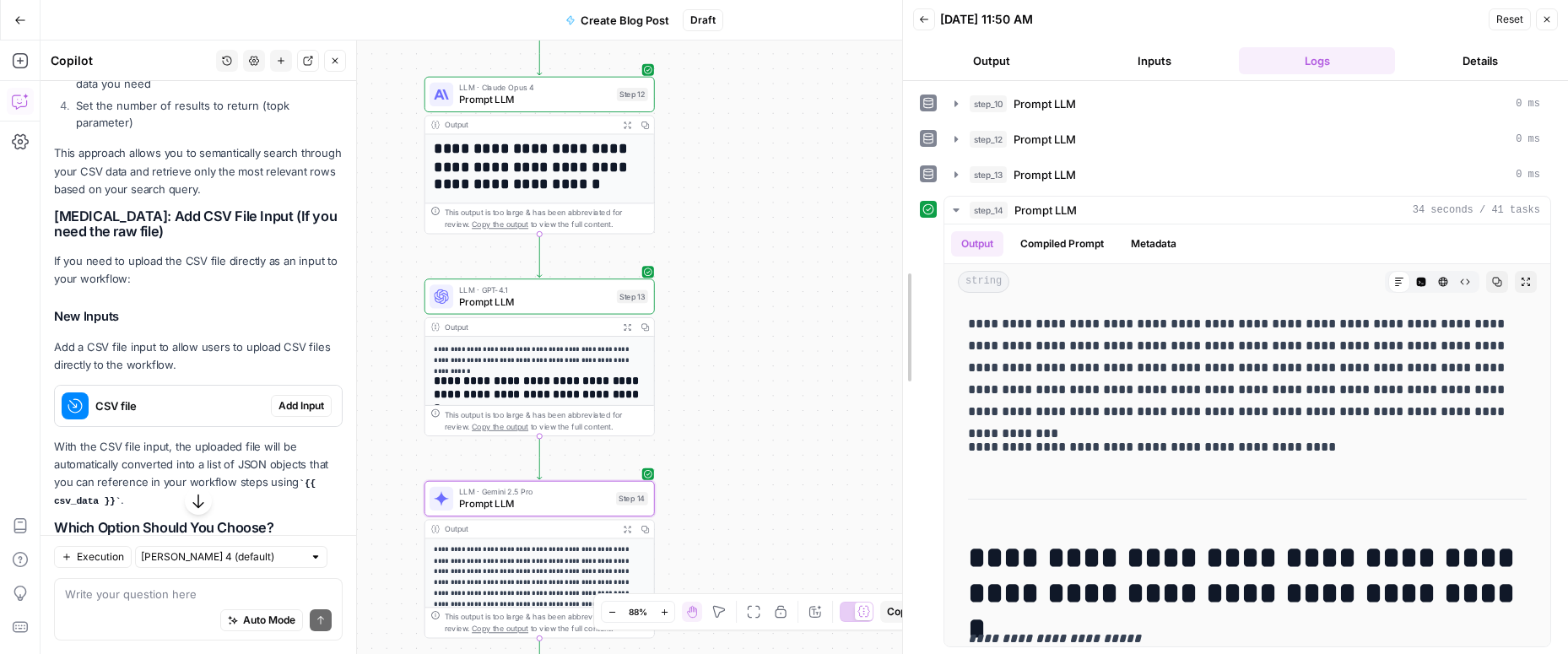
drag, startPoint x: 1270, startPoint y: 154, endPoint x: 895, endPoint y: 227, distance: 382.0
click at [895, 227] on div at bounding box center [903, 327] width 17 height 654
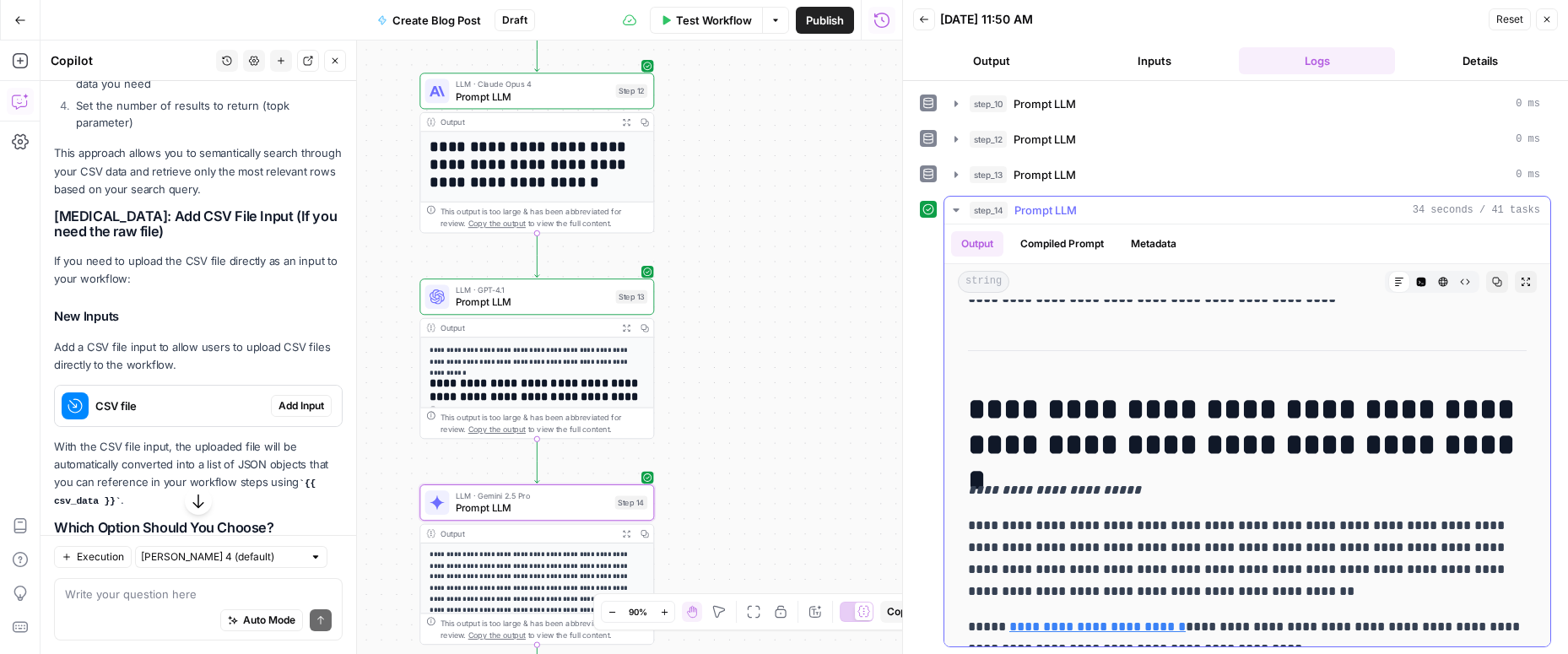
scroll to position [0, 0]
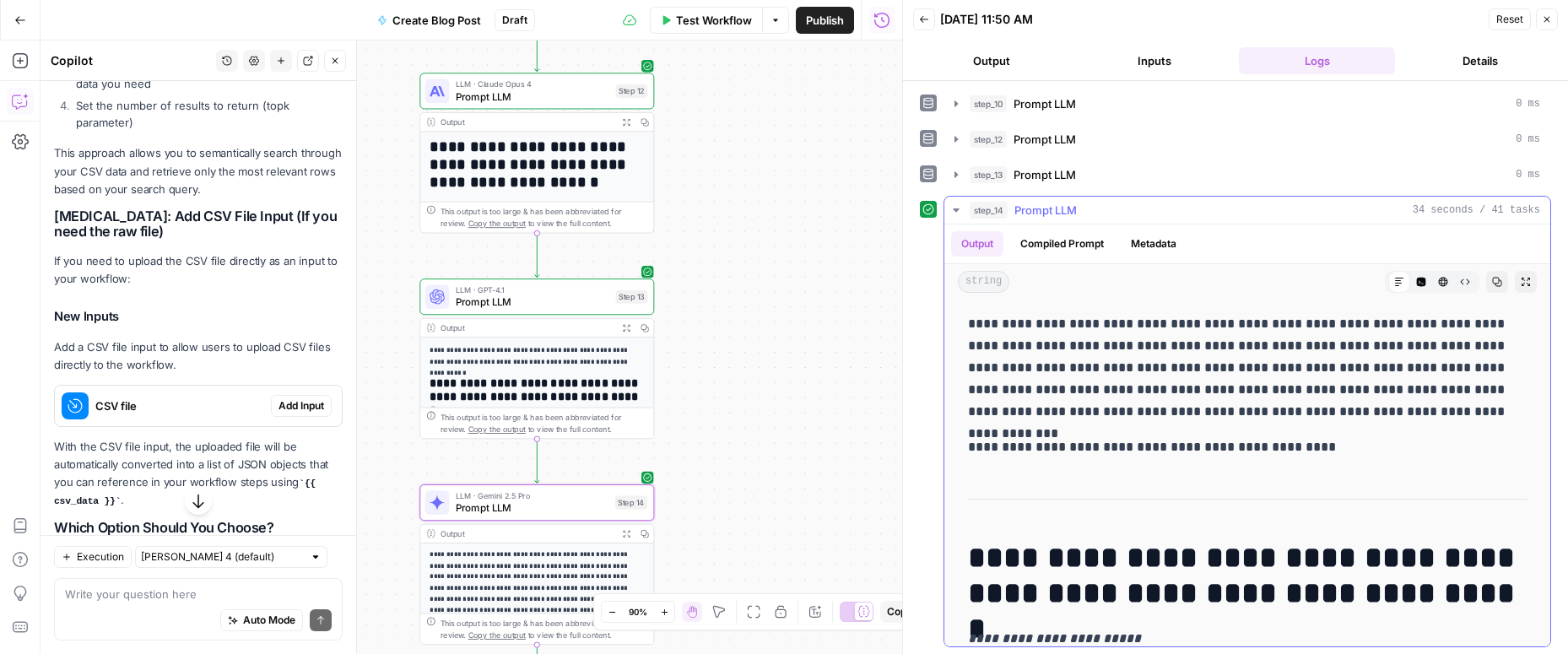
click at [970, 555] on h1 "**********" at bounding box center [1247, 575] width 558 height 71
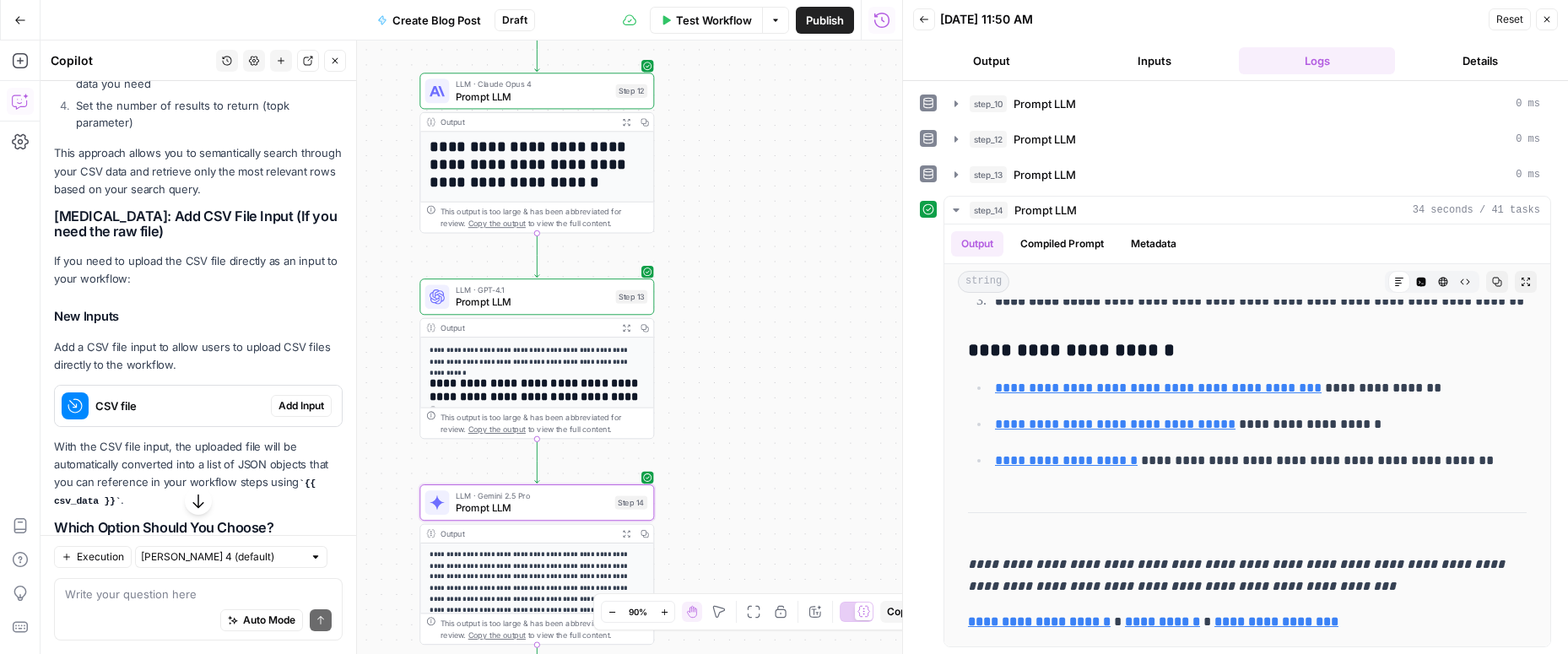
scroll to position [2, 0]
drag, startPoint x: 970, startPoint y: 555, endPoint x: 1476, endPoint y: 457, distance: 515.4
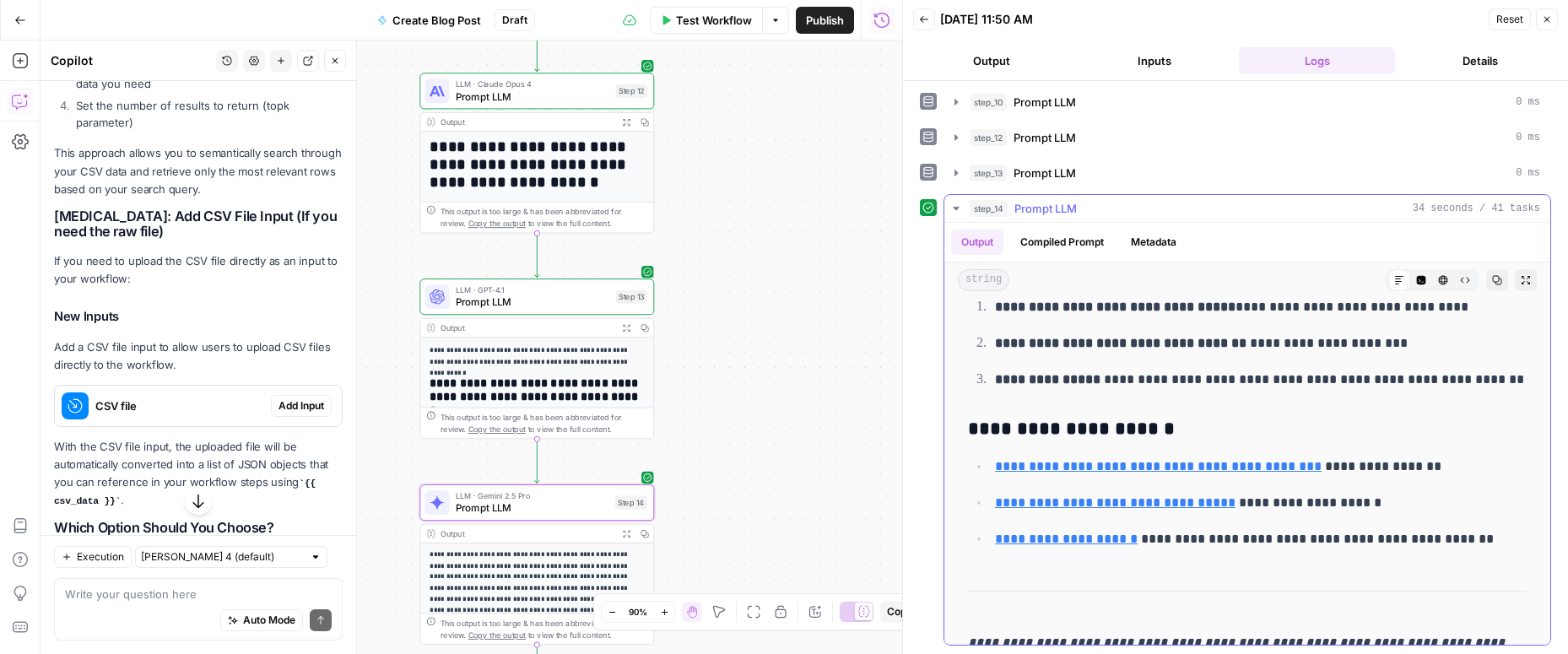
scroll to position [4972, 0]
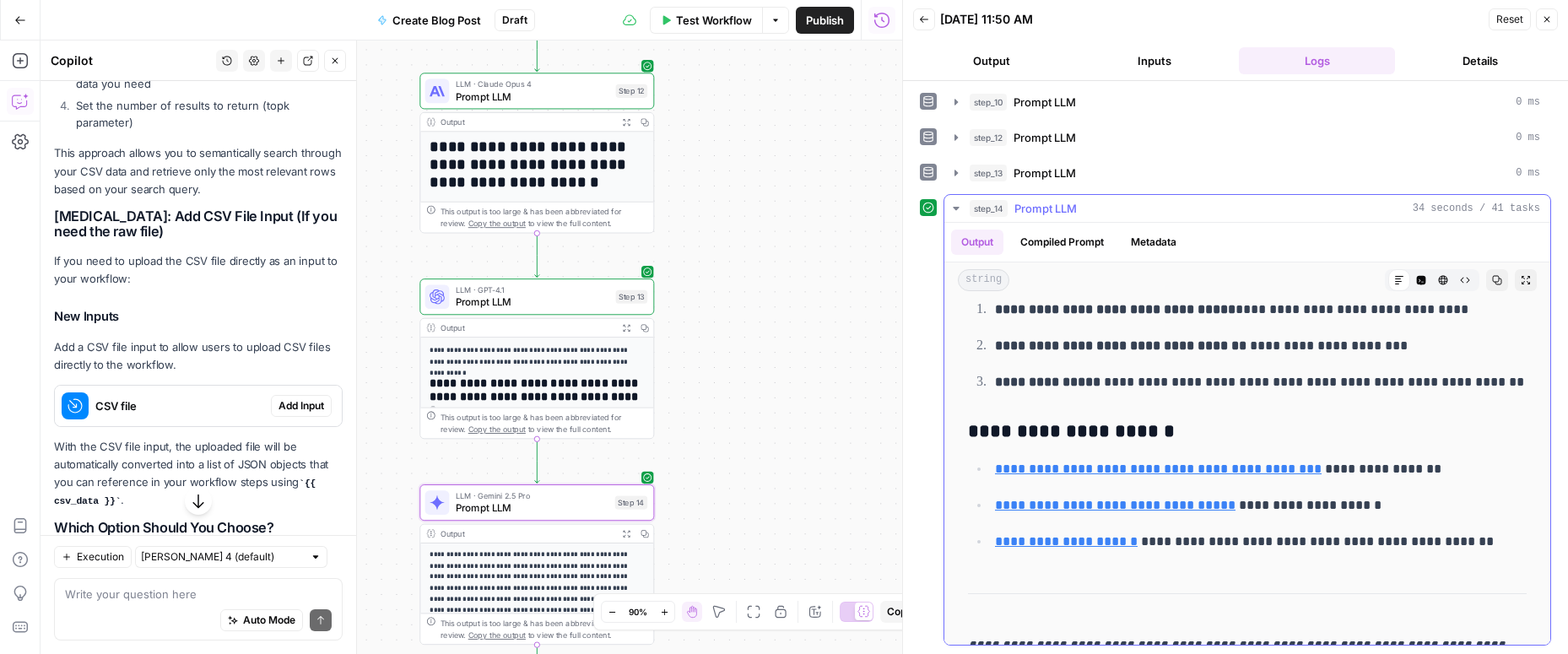
copy div "**********"
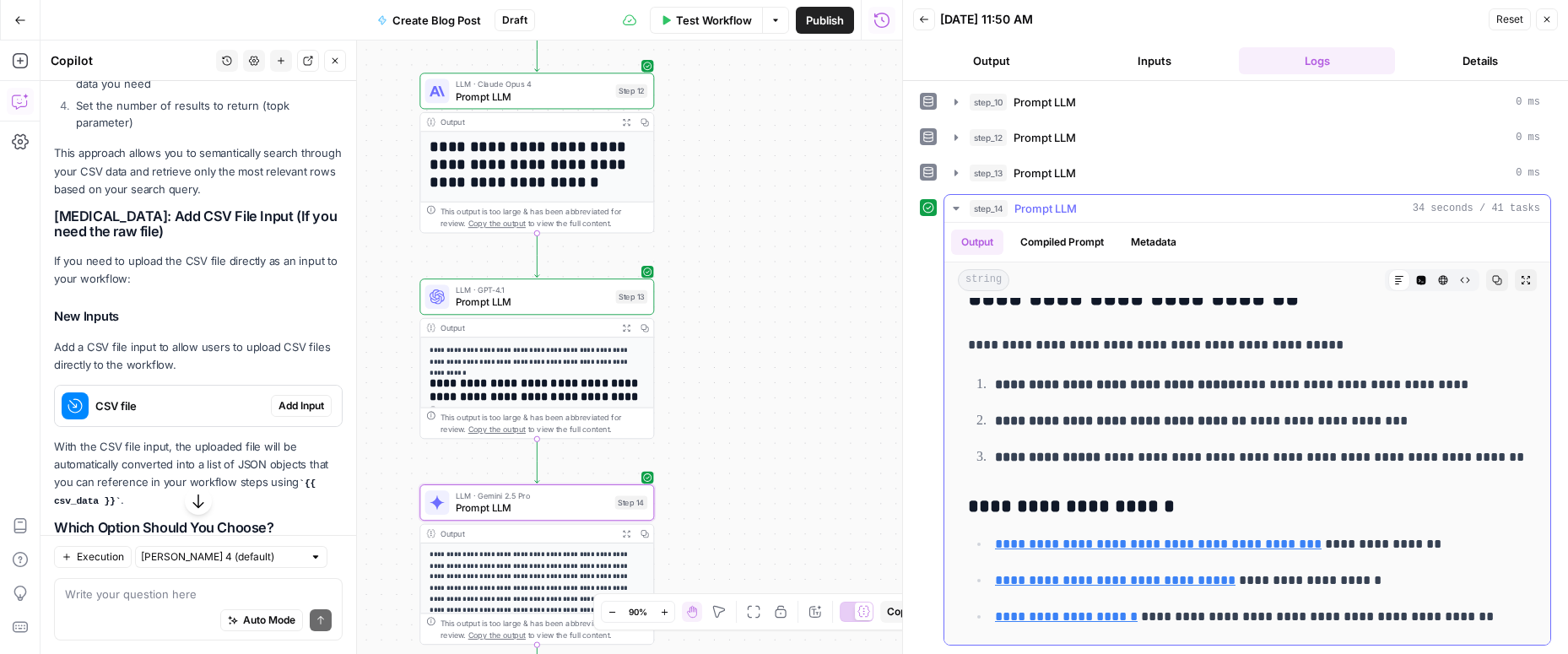
scroll to position [4900, 0]
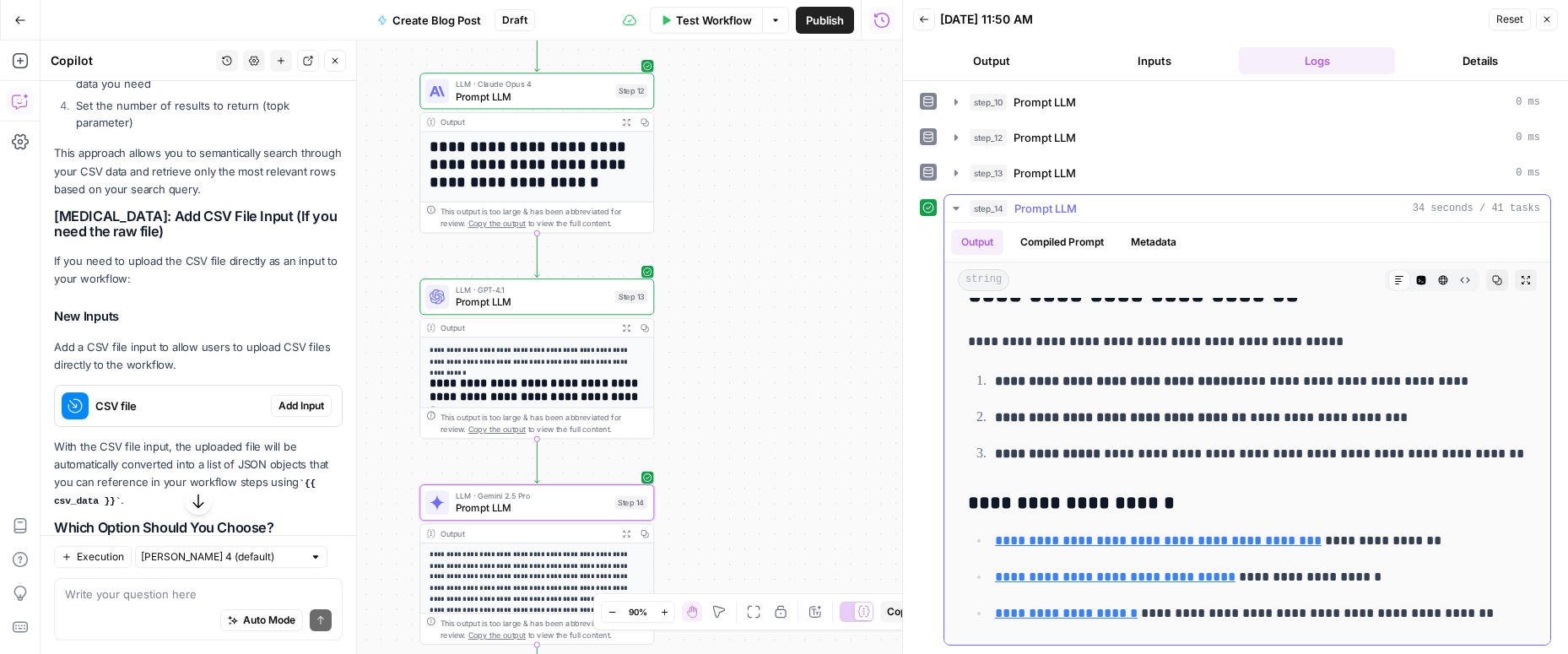
copy div "**********"
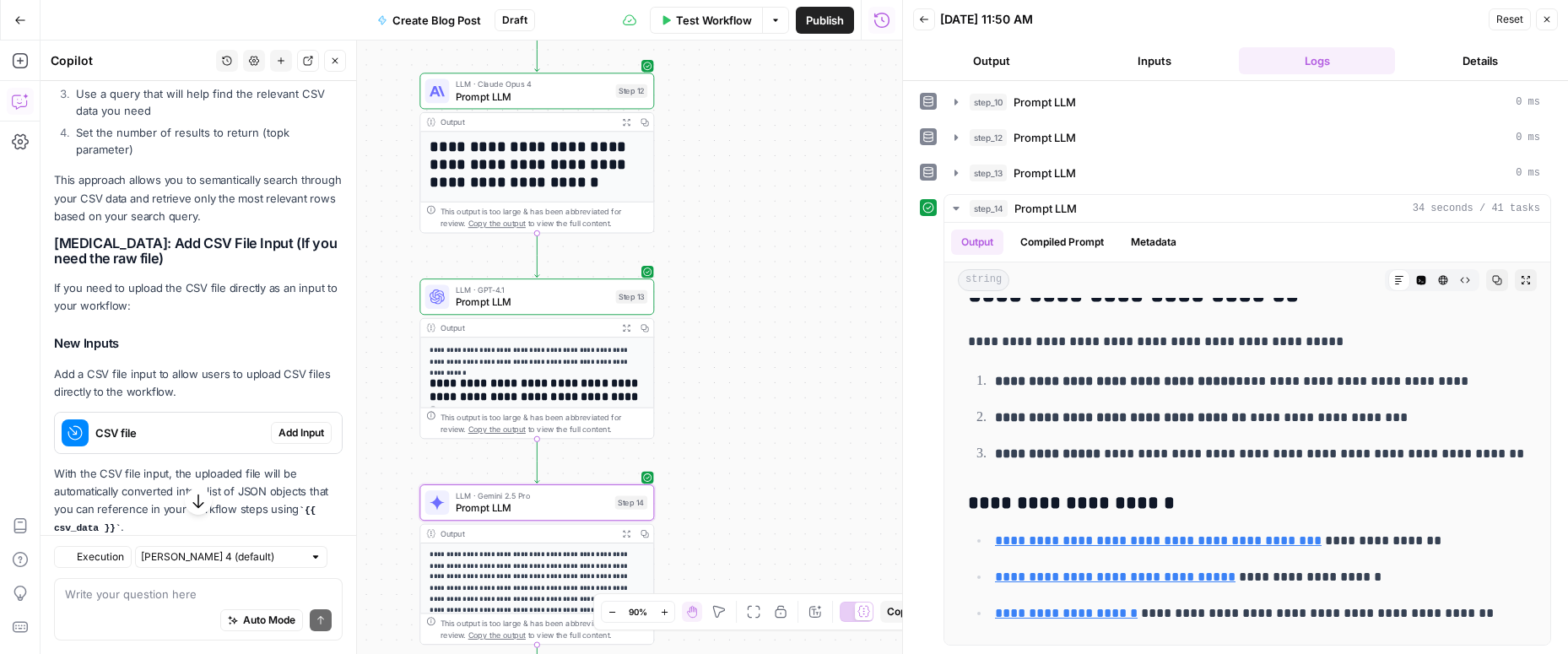
scroll to position [474, 0]
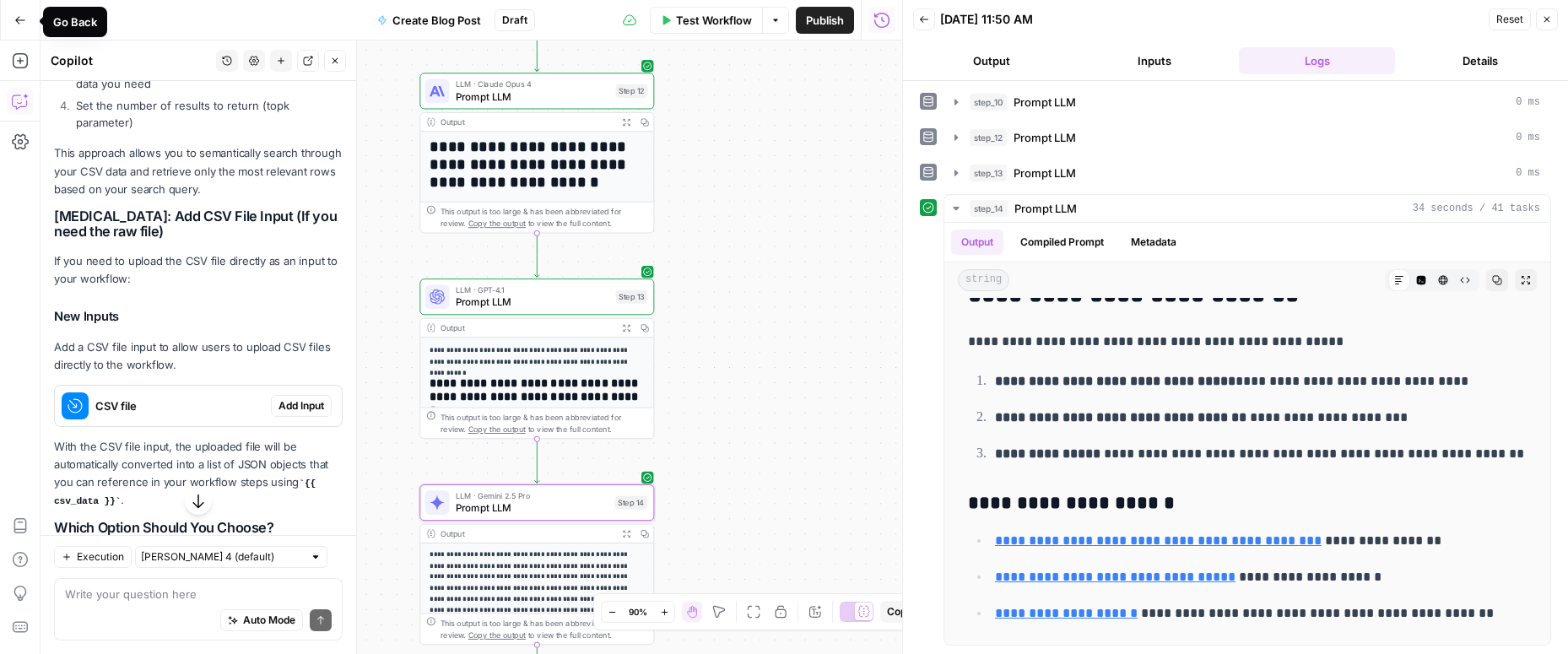
click at [17, 23] on icon "button" at bounding box center [20, 20] width 12 height 12
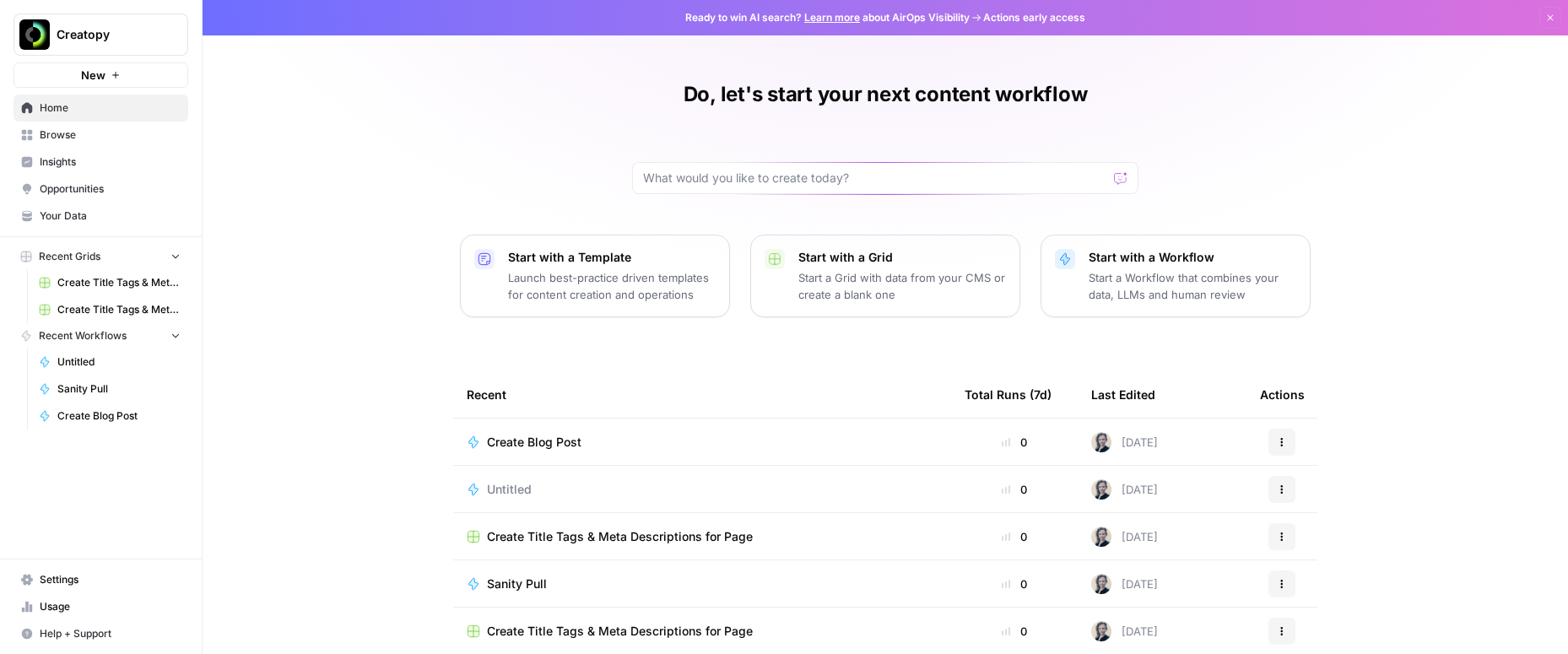
click at [80, 75] on button "New" at bounding box center [101, 75] width 175 height 25
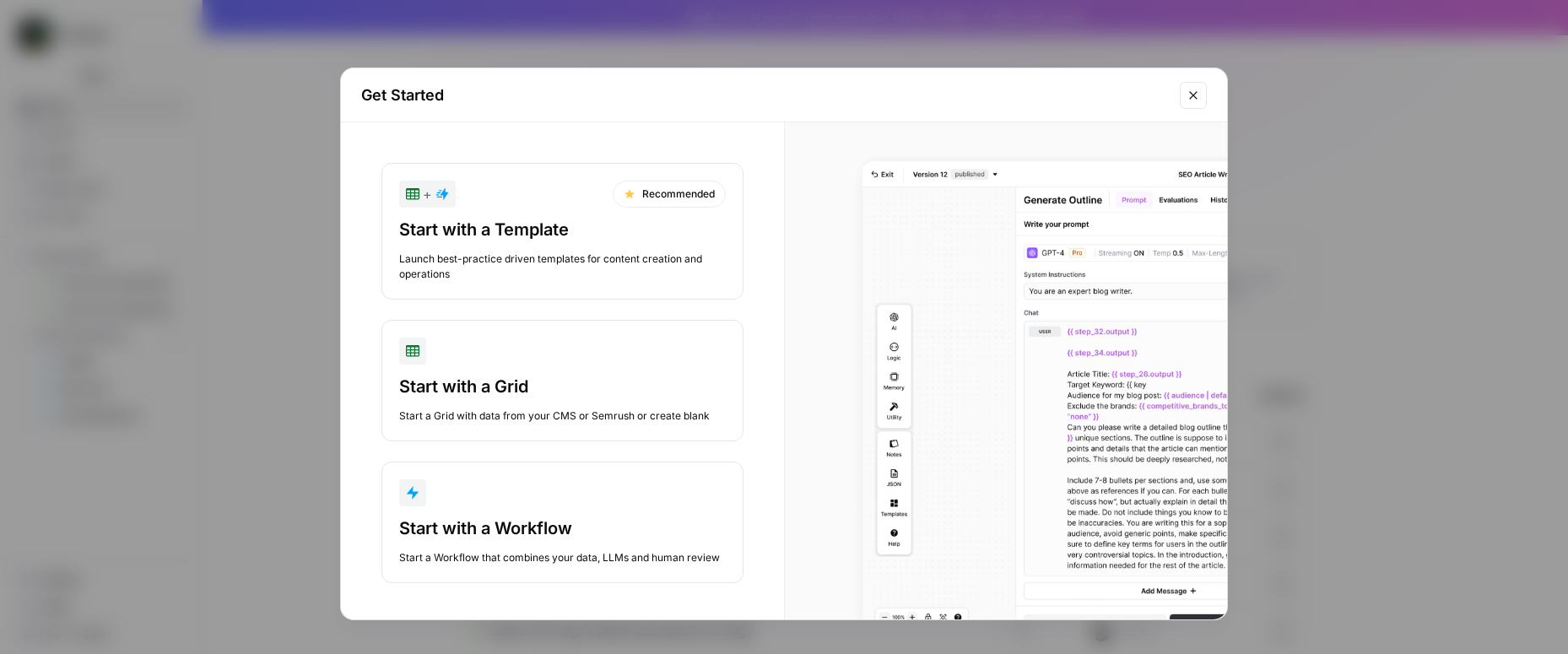
click at [537, 493] on div "button" at bounding box center [562, 492] width 326 height 27
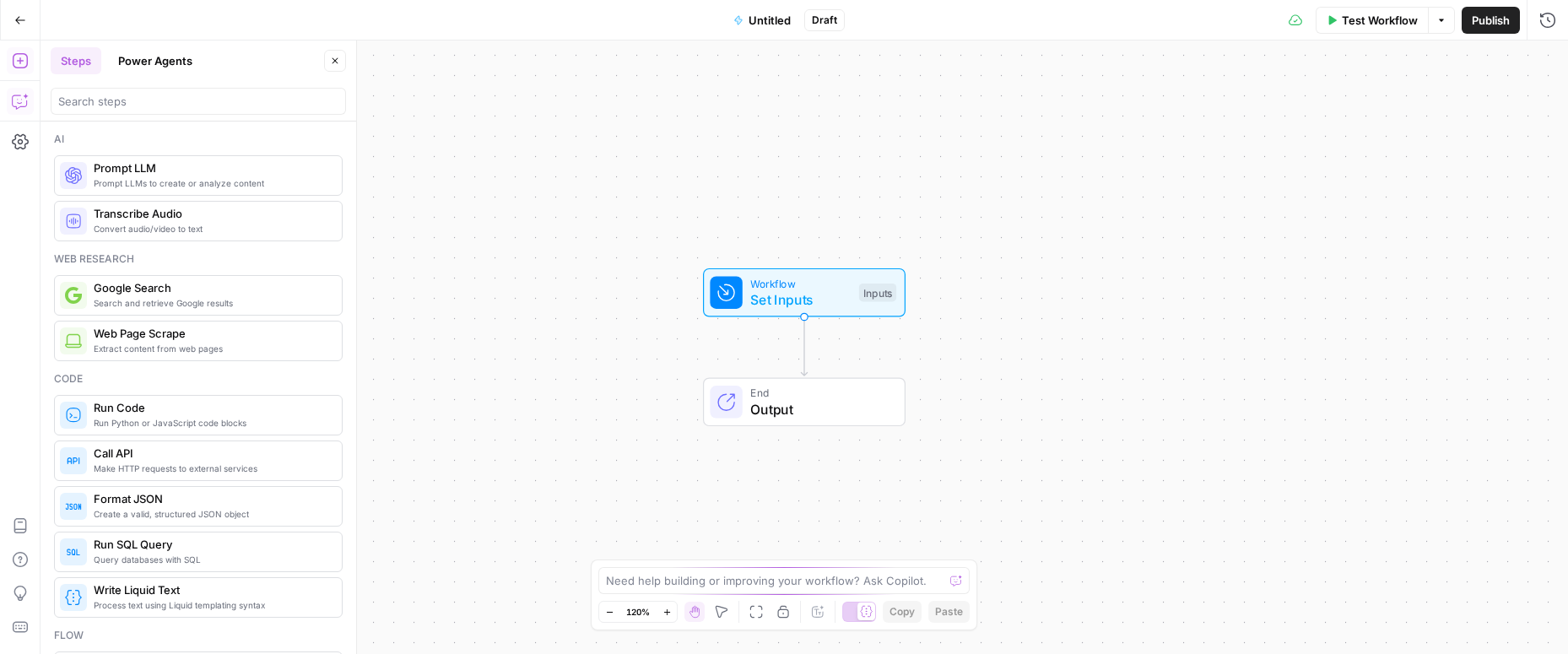
click at [21, 99] on icon "button" at bounding box center [20, 101] width 17 height 17
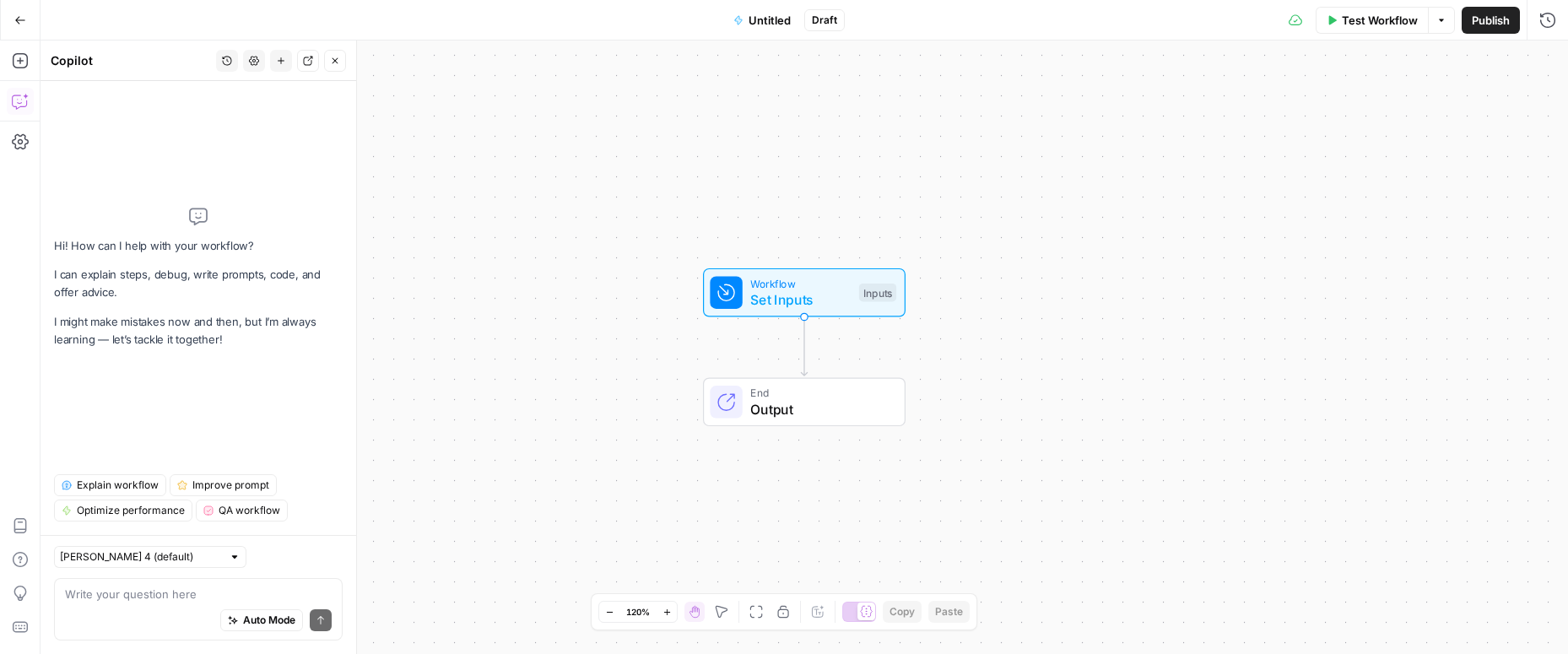
click at [135, 610] on div "Auto Mode Send" at bounding box center [198, 621] width 266 height 37
type textarea "i want to transcribe a video mp4"
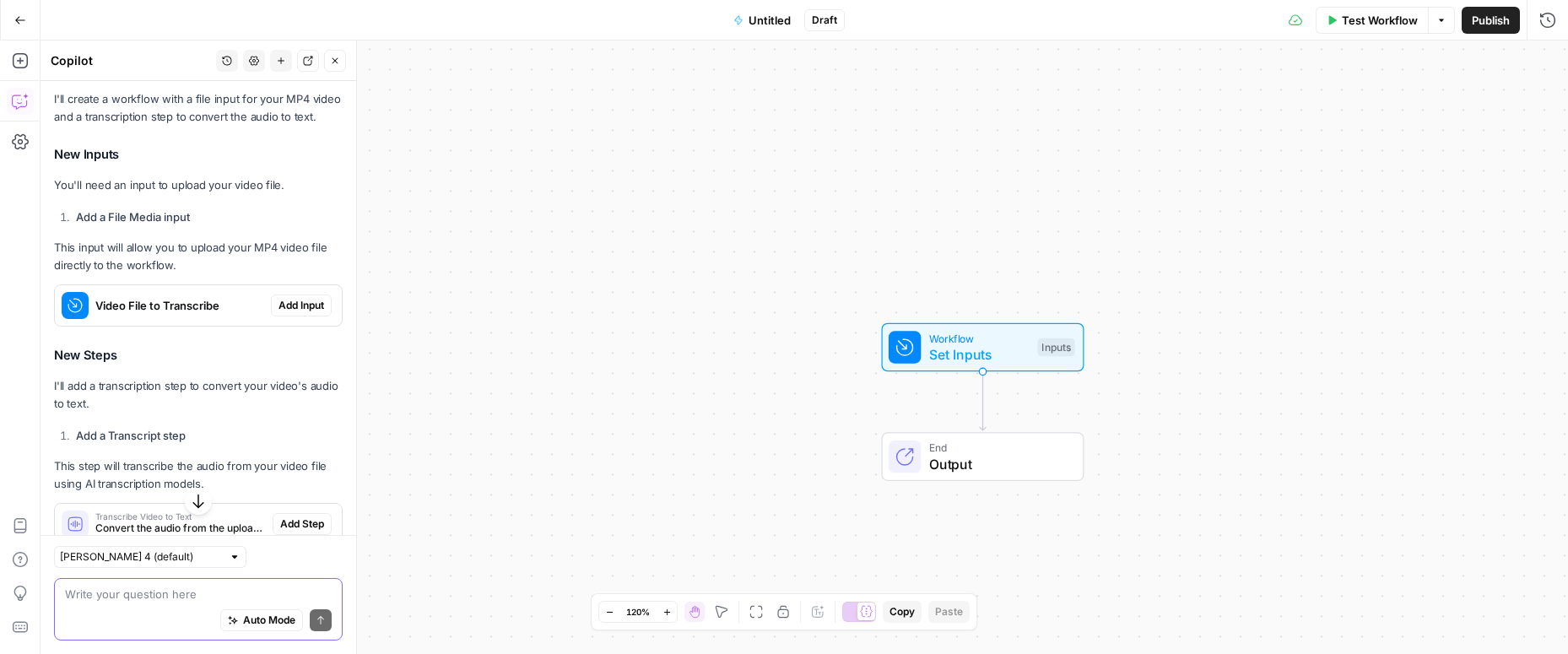
scroll to position [274, 0]
click at [298, 304] on span "Add Input" at bounding box center [300, 304] width 45 height 15
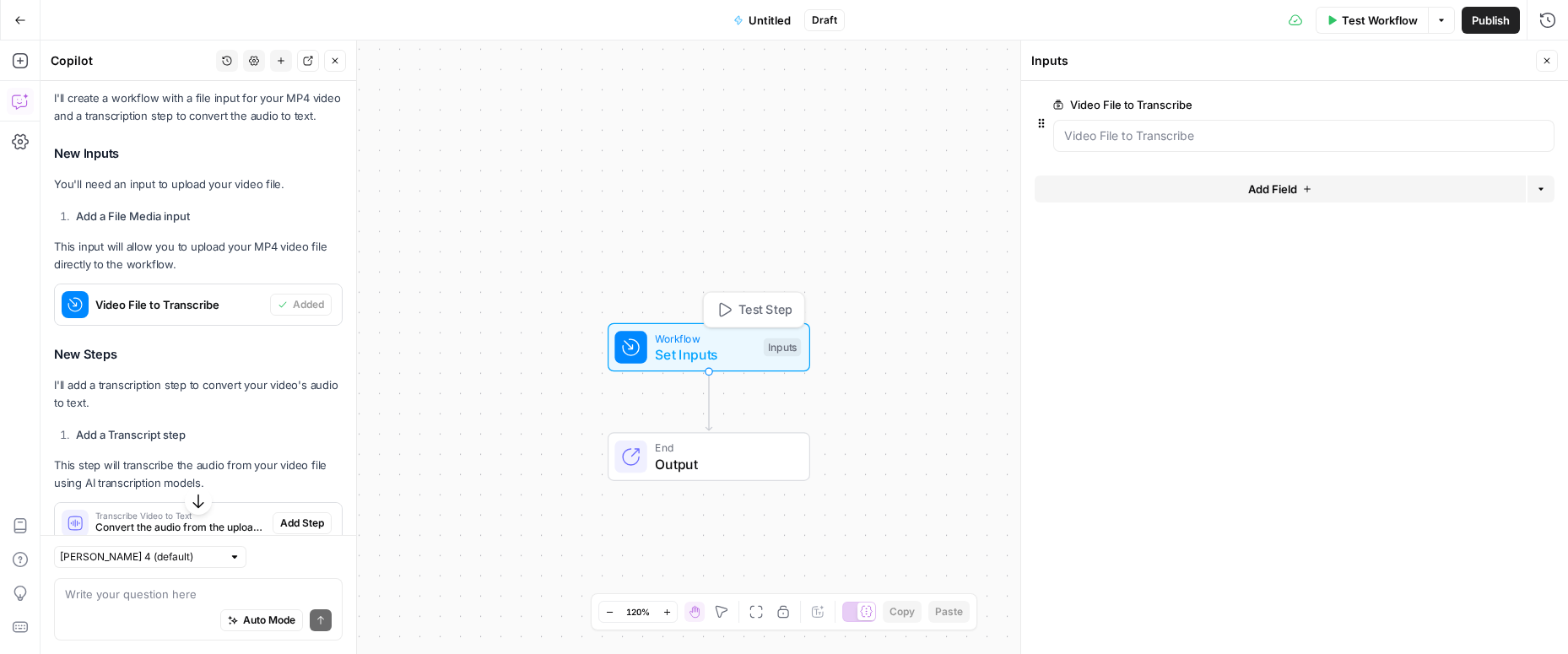
click at [756, 319] on button "Test Step" at bounding box center [754, 309] width 92 height 26
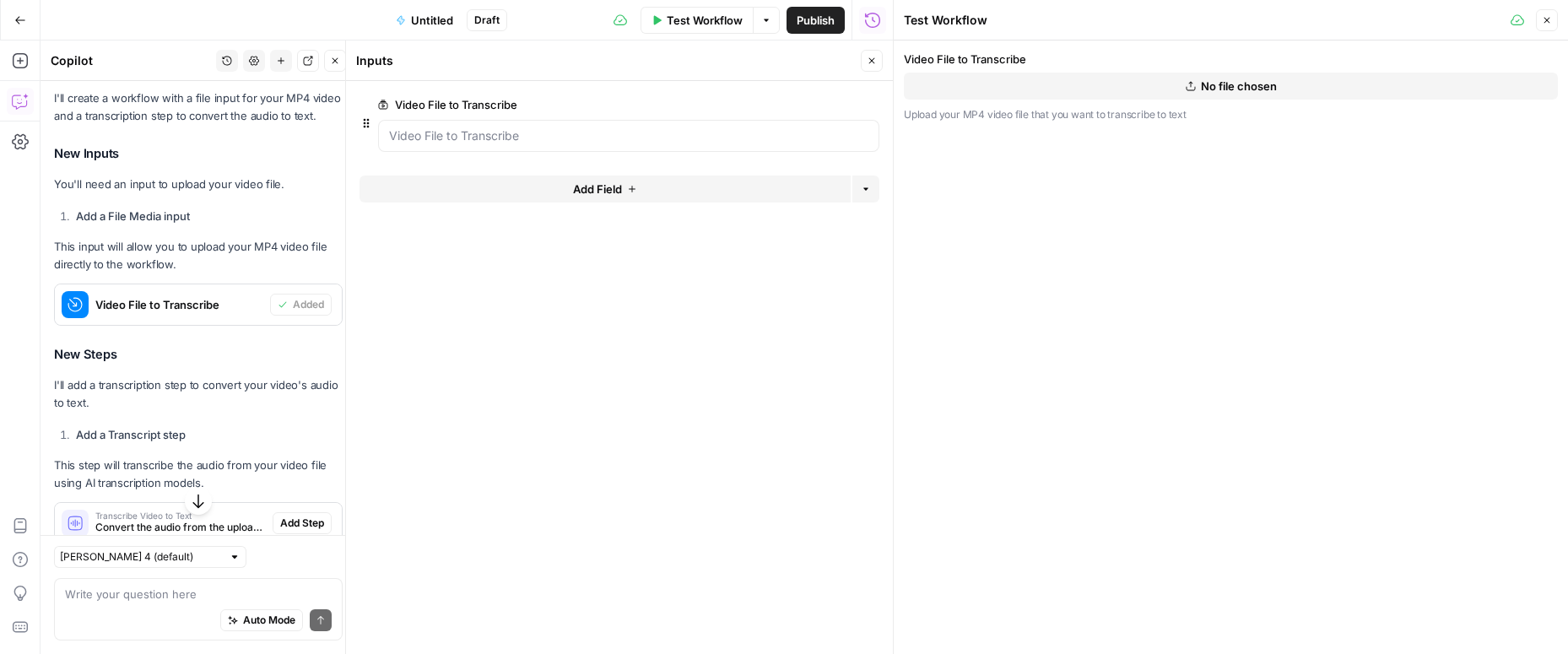
click at [1150, 87] on button "No file chosen" at bounding box center [1231, 86] width 654 height 27
click at [1169, 96] on button "No file chosen" at bounding box center [1231, 86] width 654 height 27
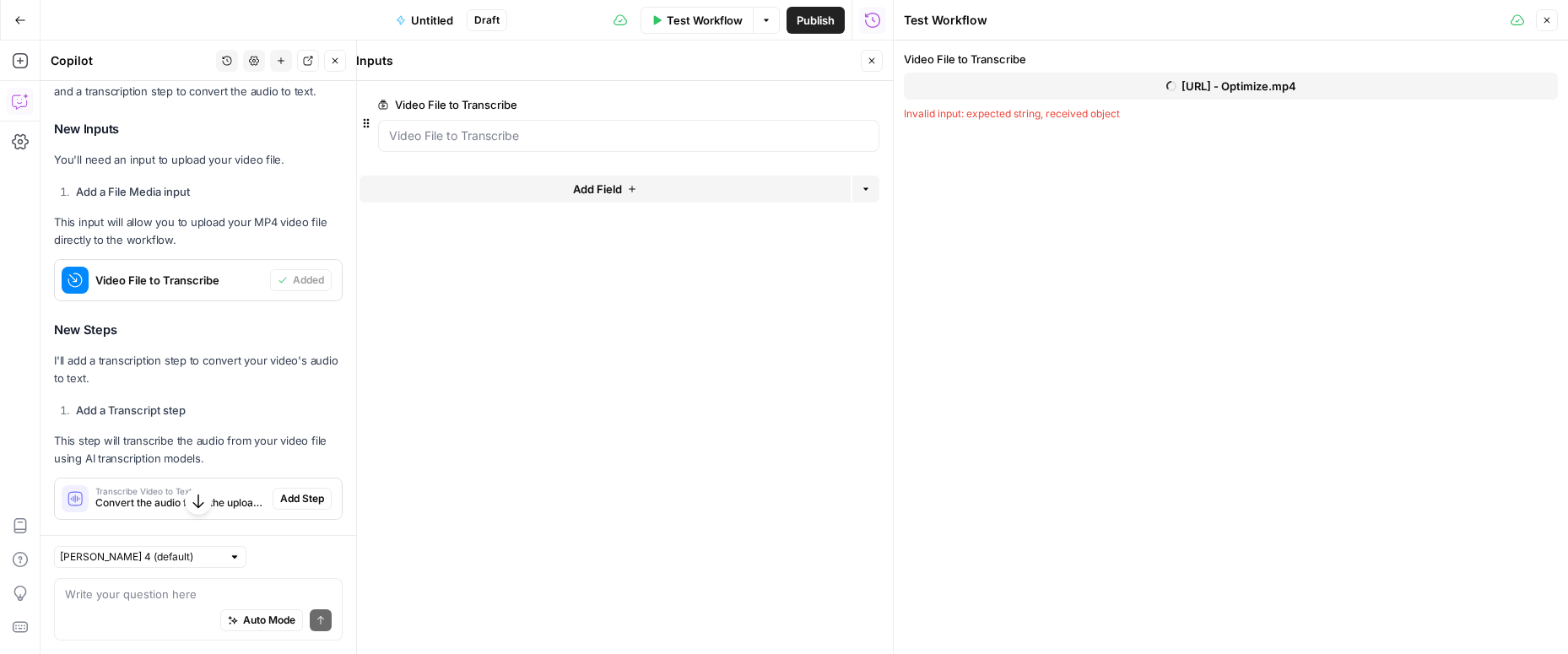
scroll to position [329, 0]
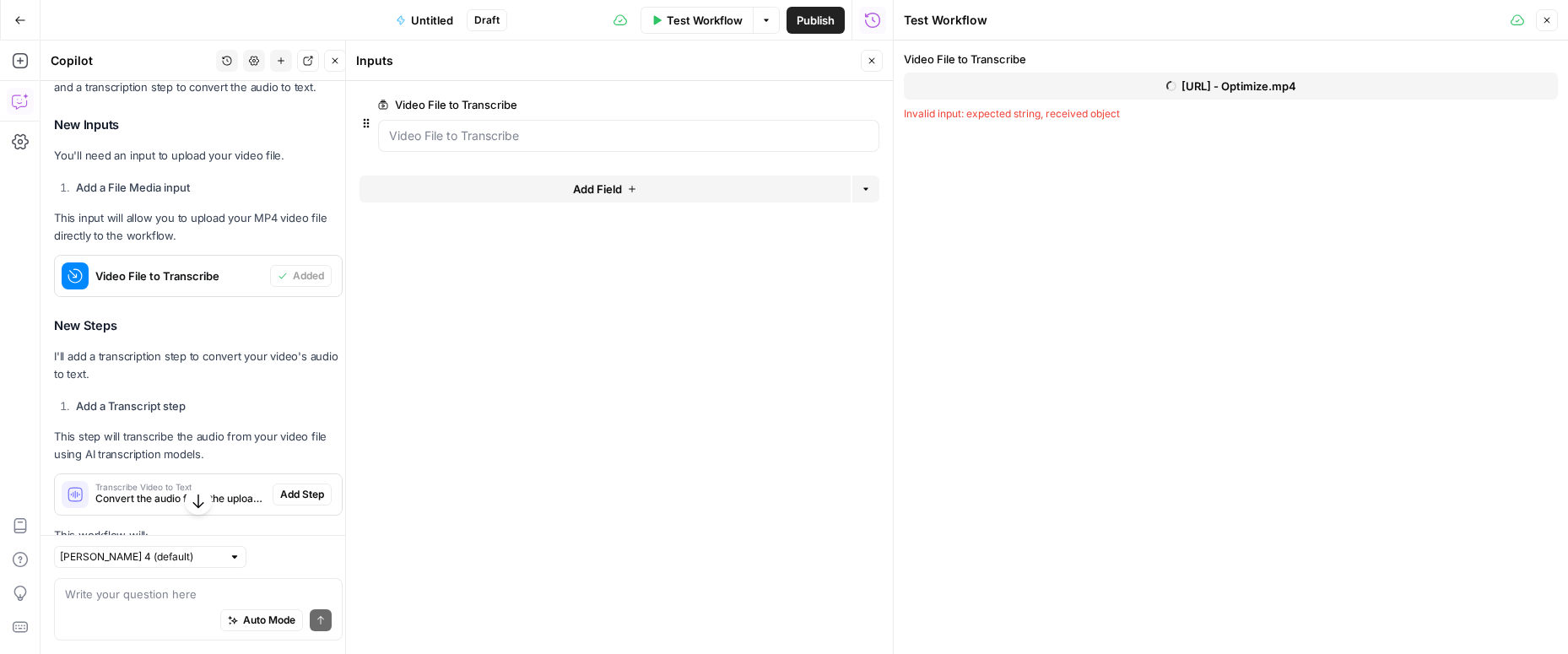
click at [878, 59] on button "Close" at bounding box center [872, 61] width 22 height 22
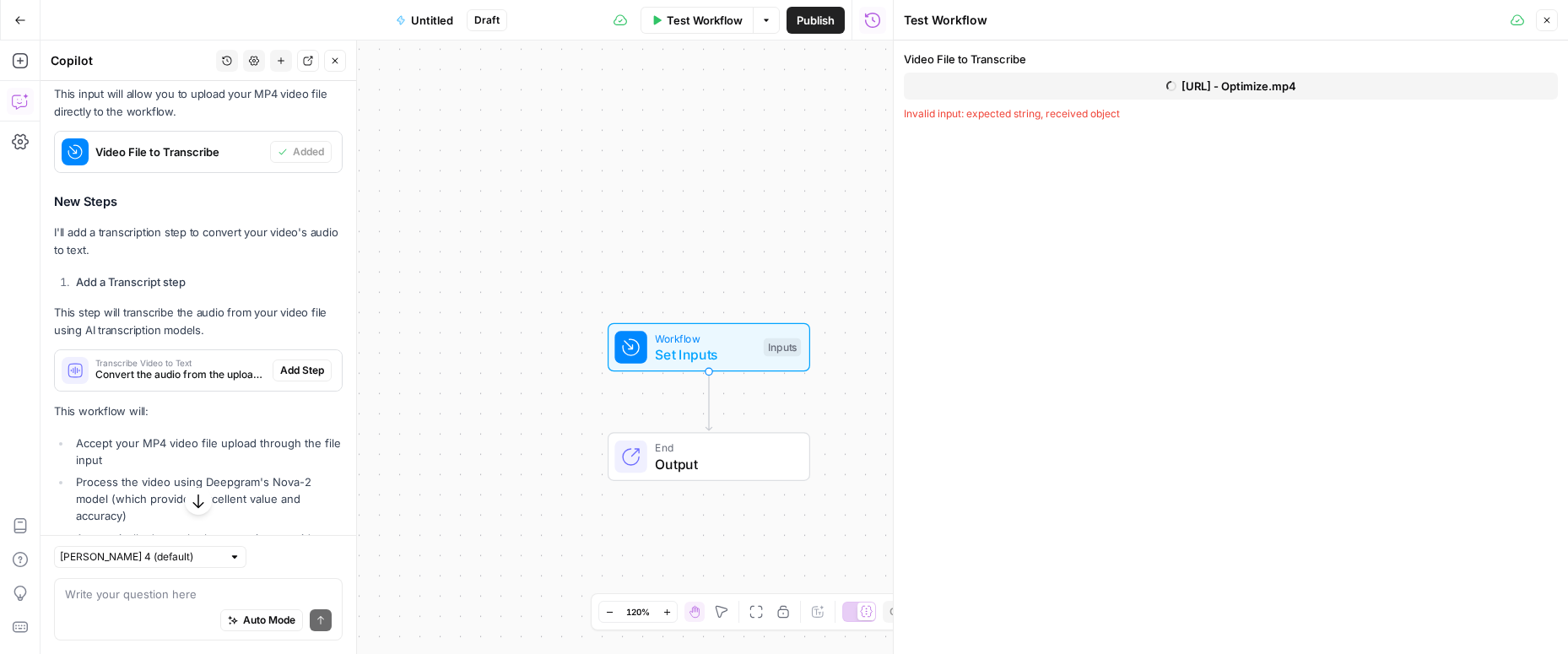
scroll to position [463, 0]
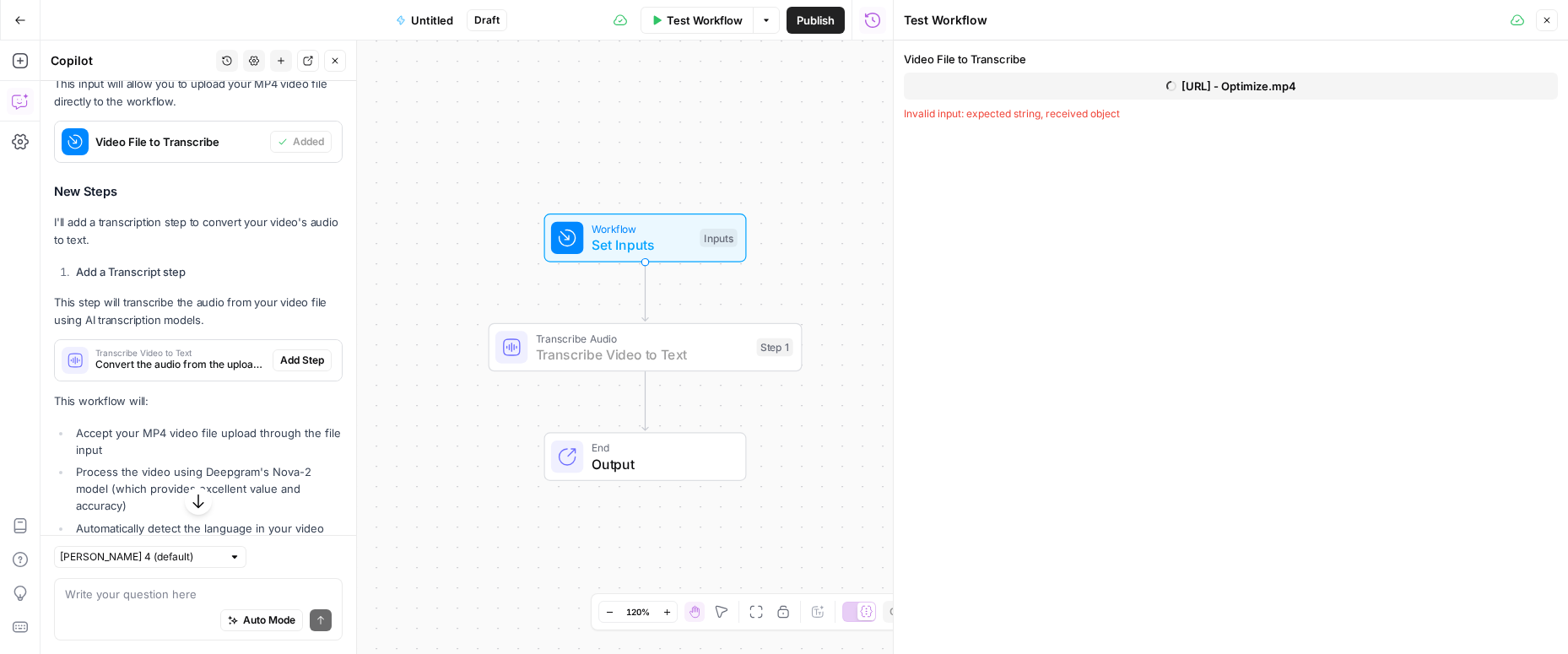
click at [301, 364] on span "Add Step" at bounding box center [302, 360] width 44 height 15
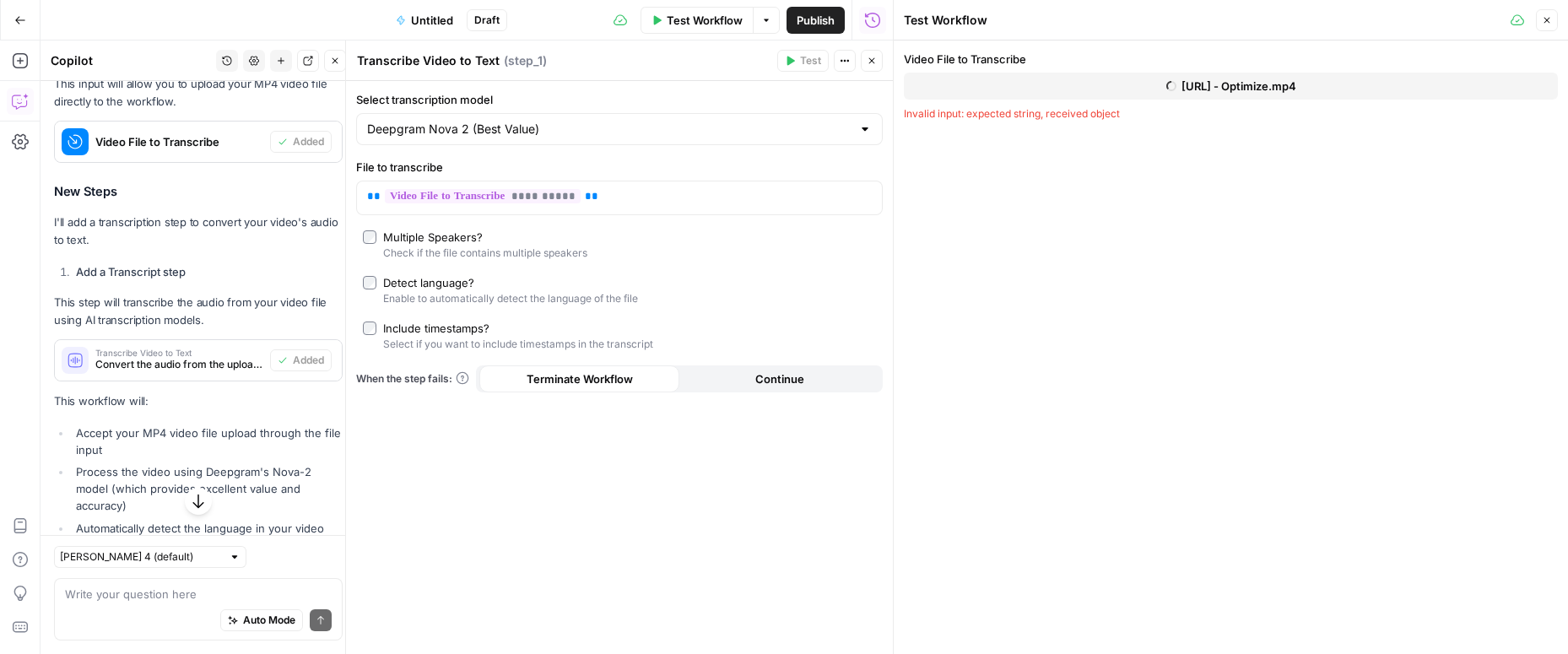
click at [860, 128] on div at bounding box center [865, 129] width 14 height 17
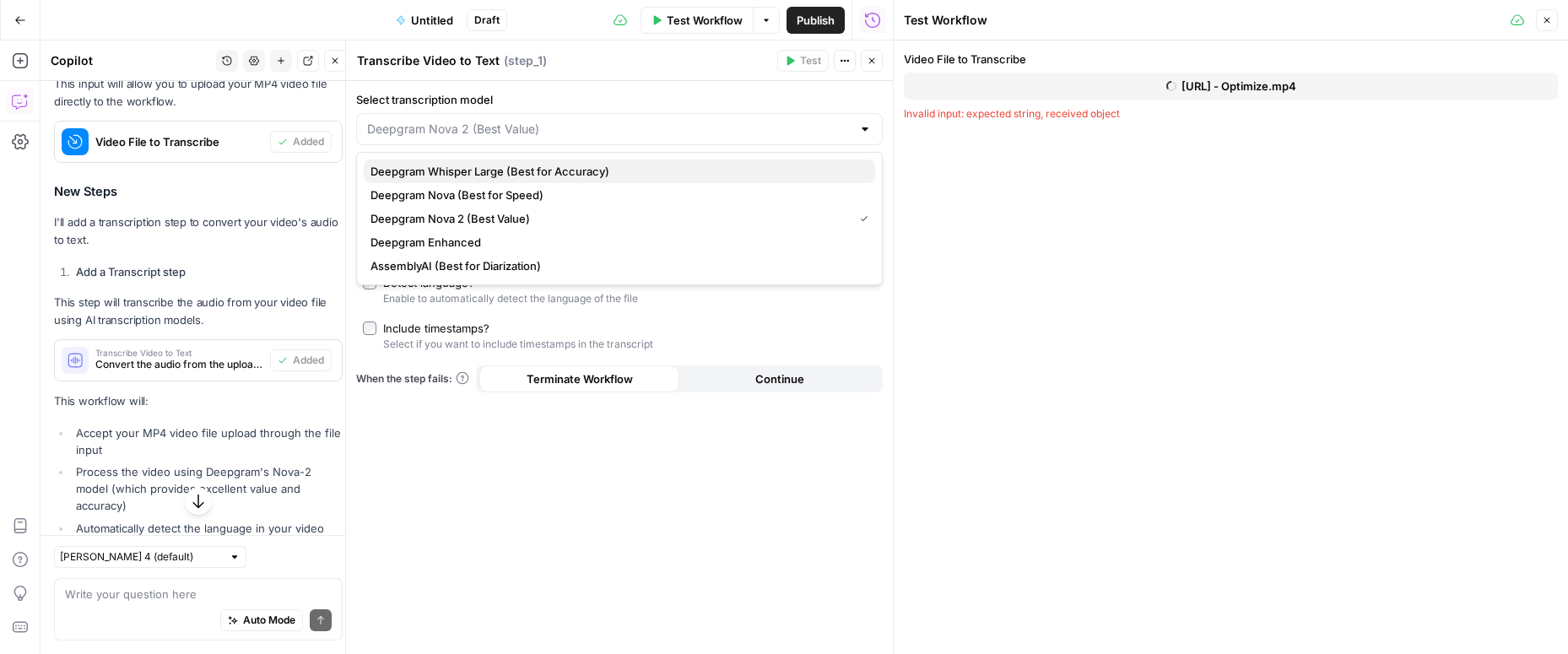
click at [738, 177] on span "Deepgram Whisper Large (Best for Accuracy)" at bounding box center [615, 171] width 491 height 17
type input "Deepgram Whisper Large (Best for Accuracy)"
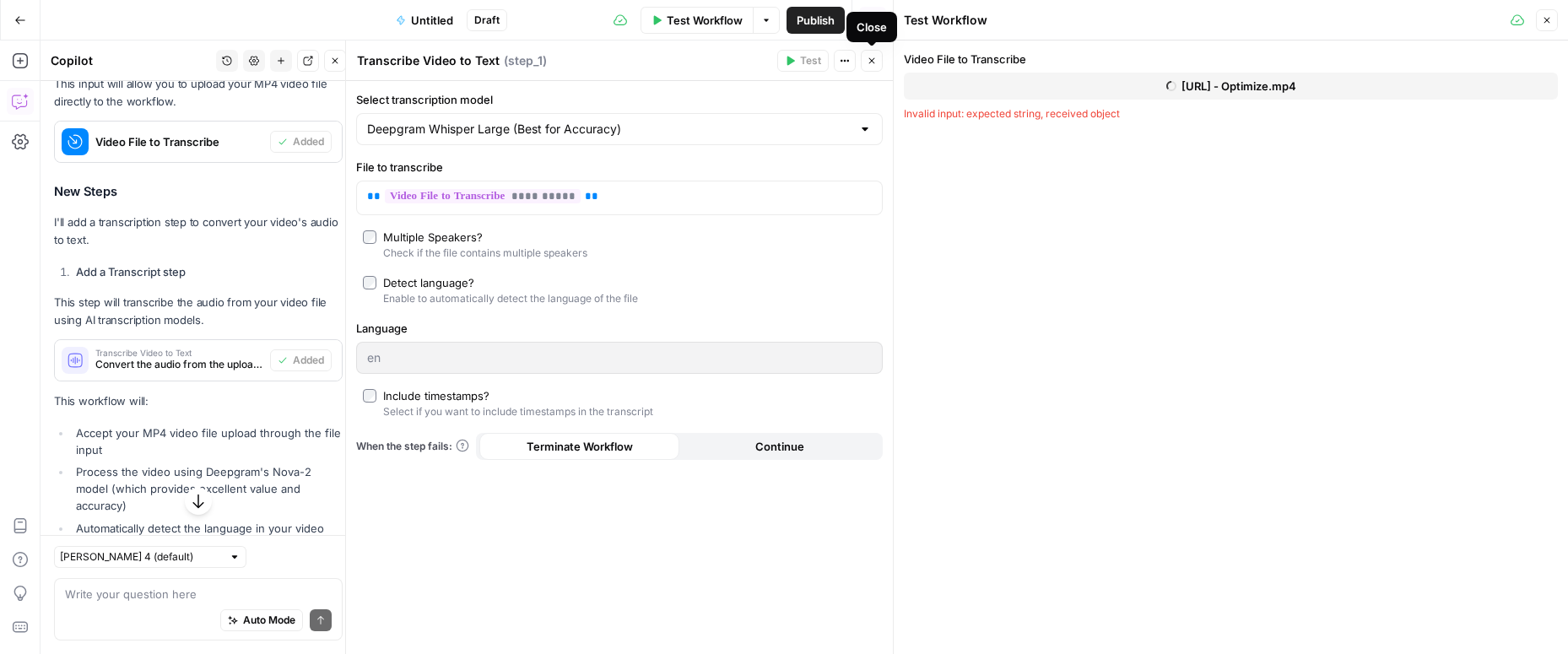
click at [875, 64] on icon "button" at bounding box center [872, 60] width 10 height 10
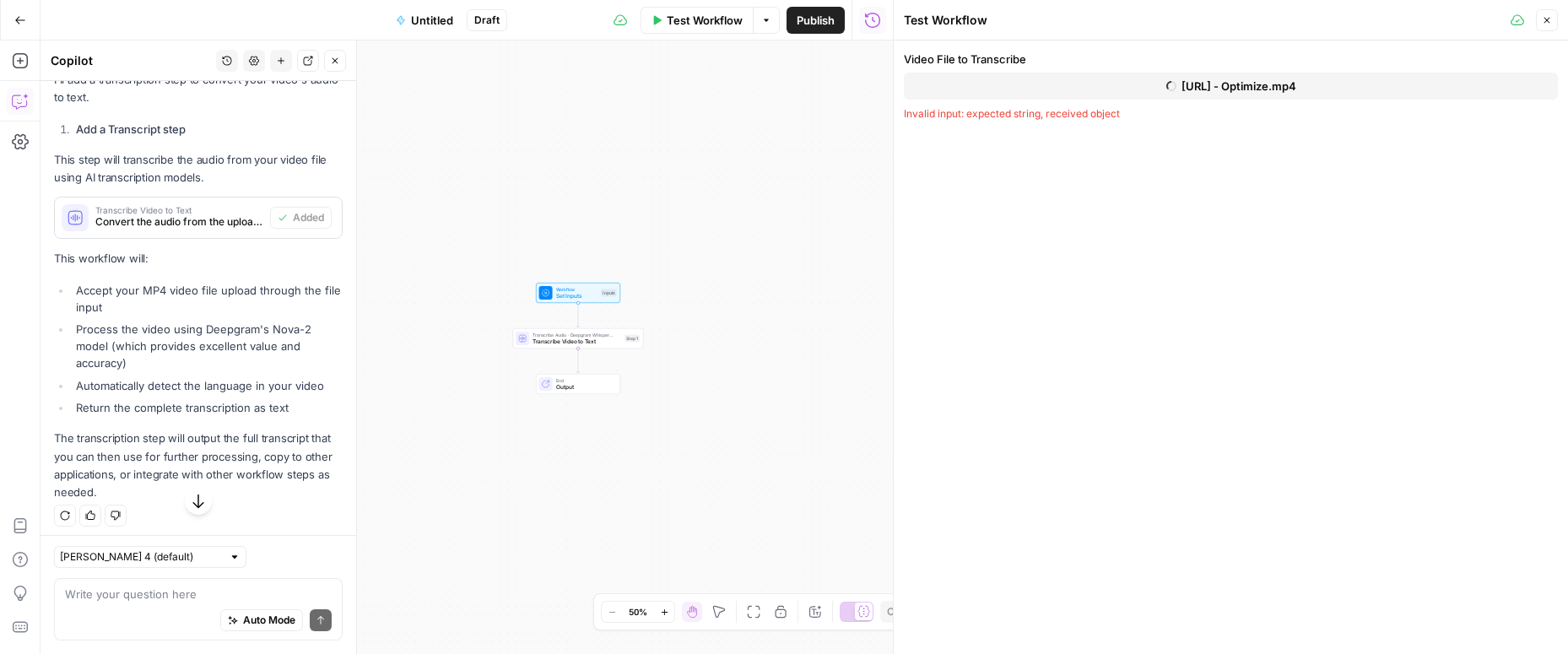
scroll to position [613, 0]
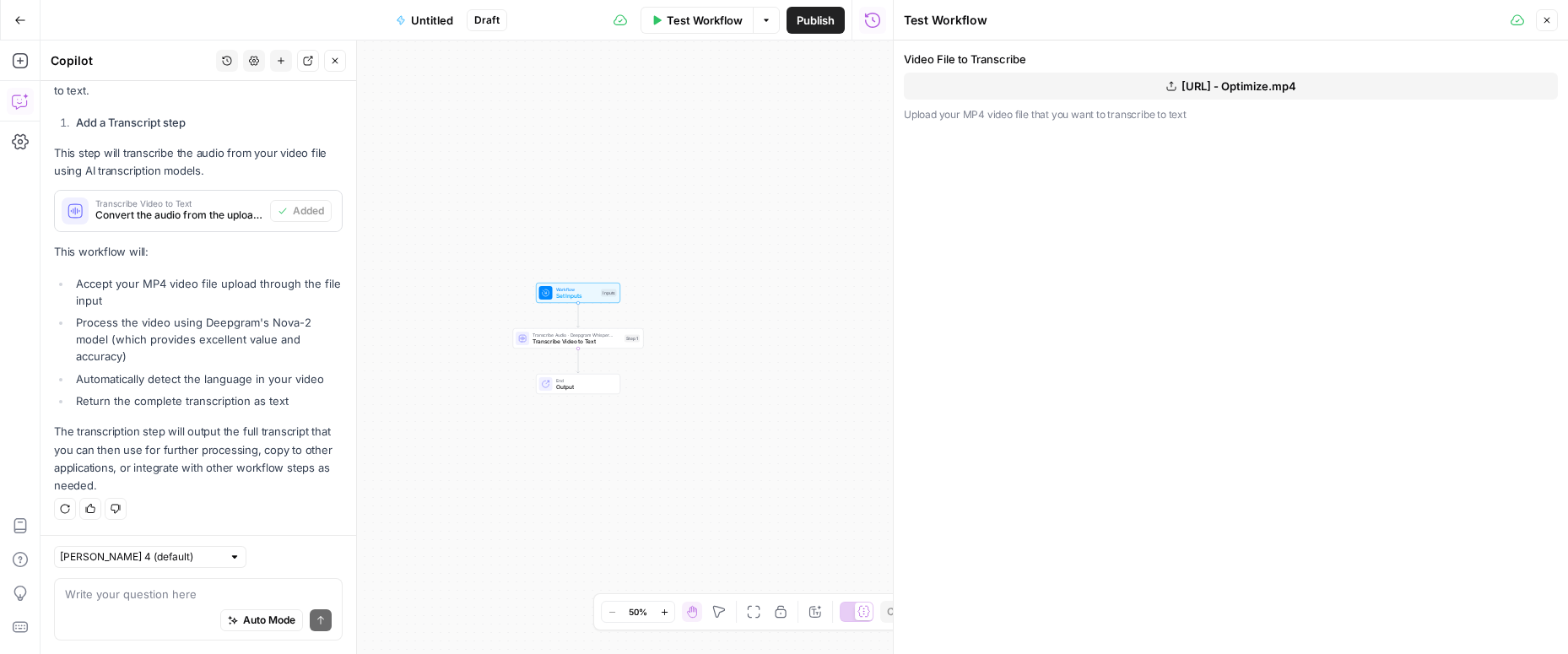
click at [438, 18] on span "Untitled" at bounding box center [432, 20] width 42 height 17
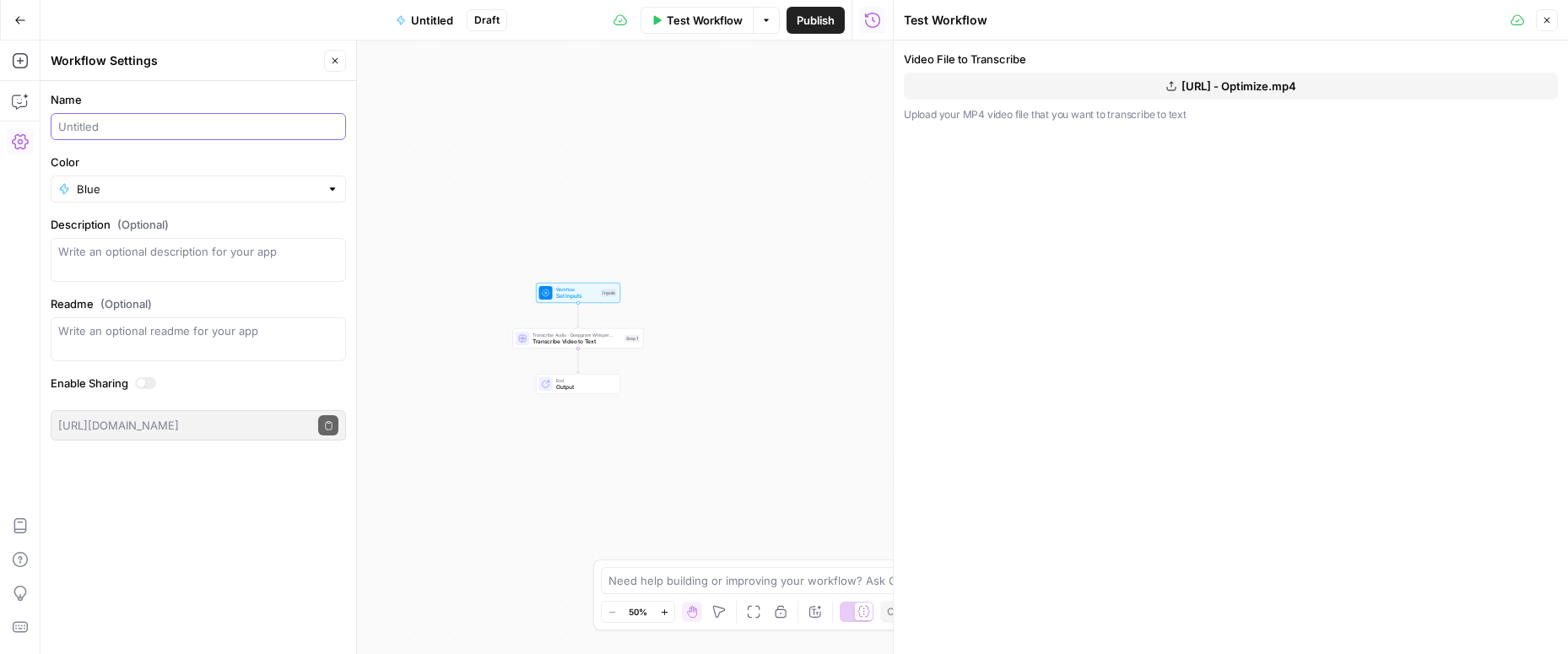
click at [186, 118] on input "Name" at bounding box center [198, 126] width 280 height 17
type input "Transcribe video to text"
click at [806, 29] on button "Publish" at bounding box center [815, 19] width 58 height 27
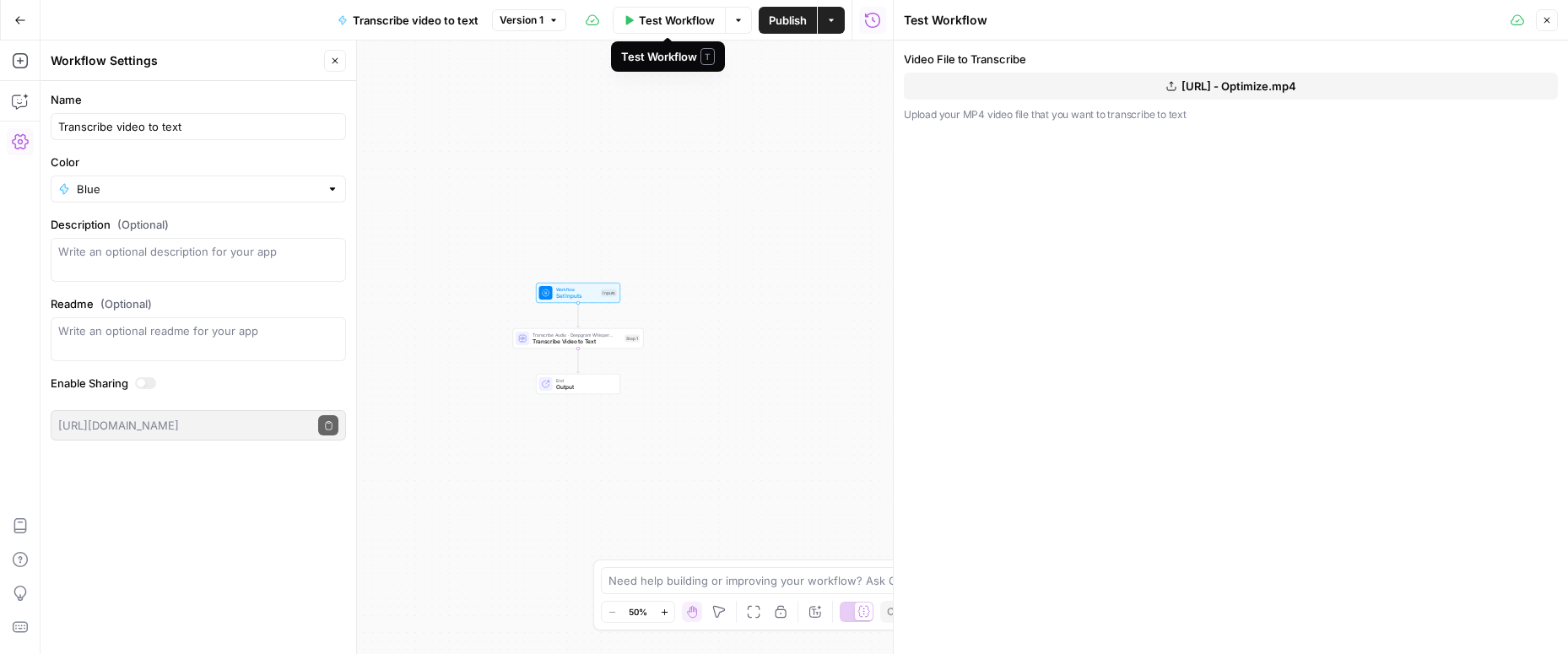
click at [648, 26] on span "Test Workflow" at bounding box center [676, 20] width 76 height 17
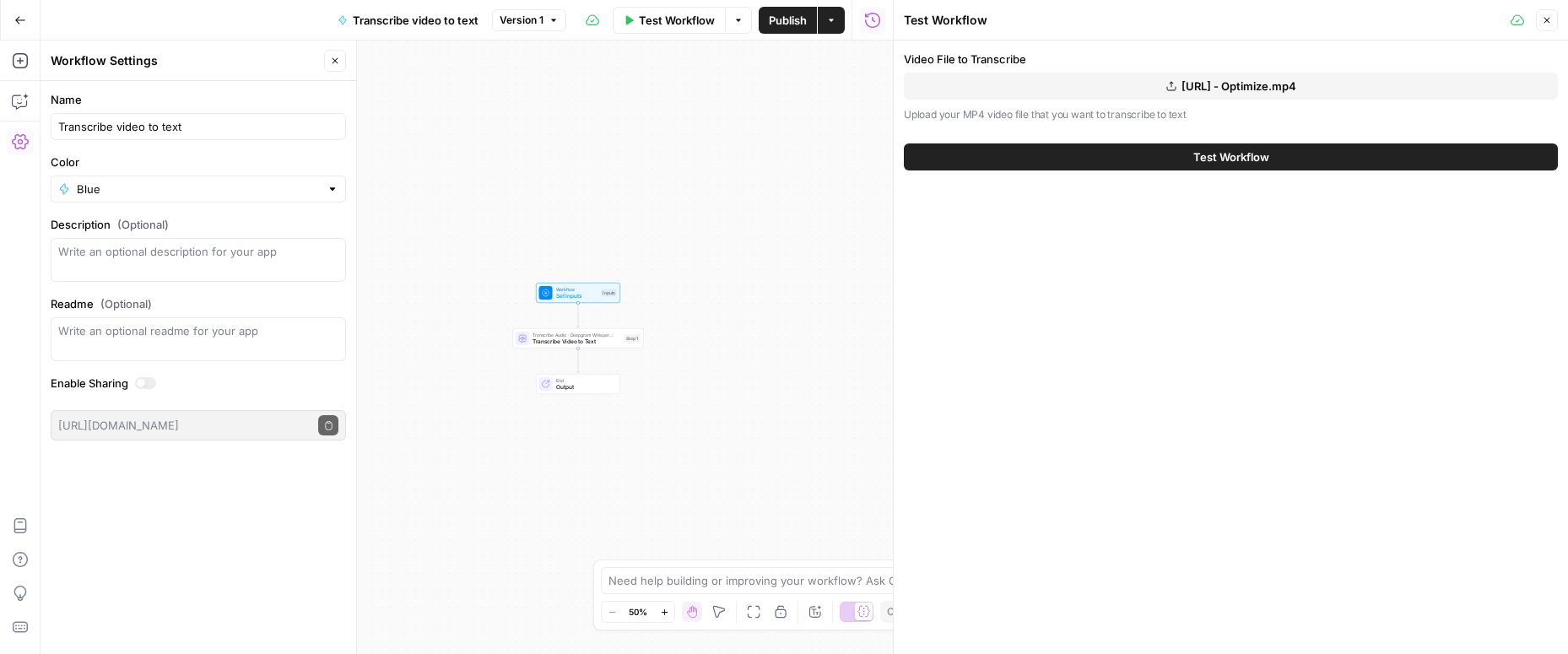
click at [1086, 146] on button "Test Workflow" at bounding box center [1231, 157] width 654 height 27
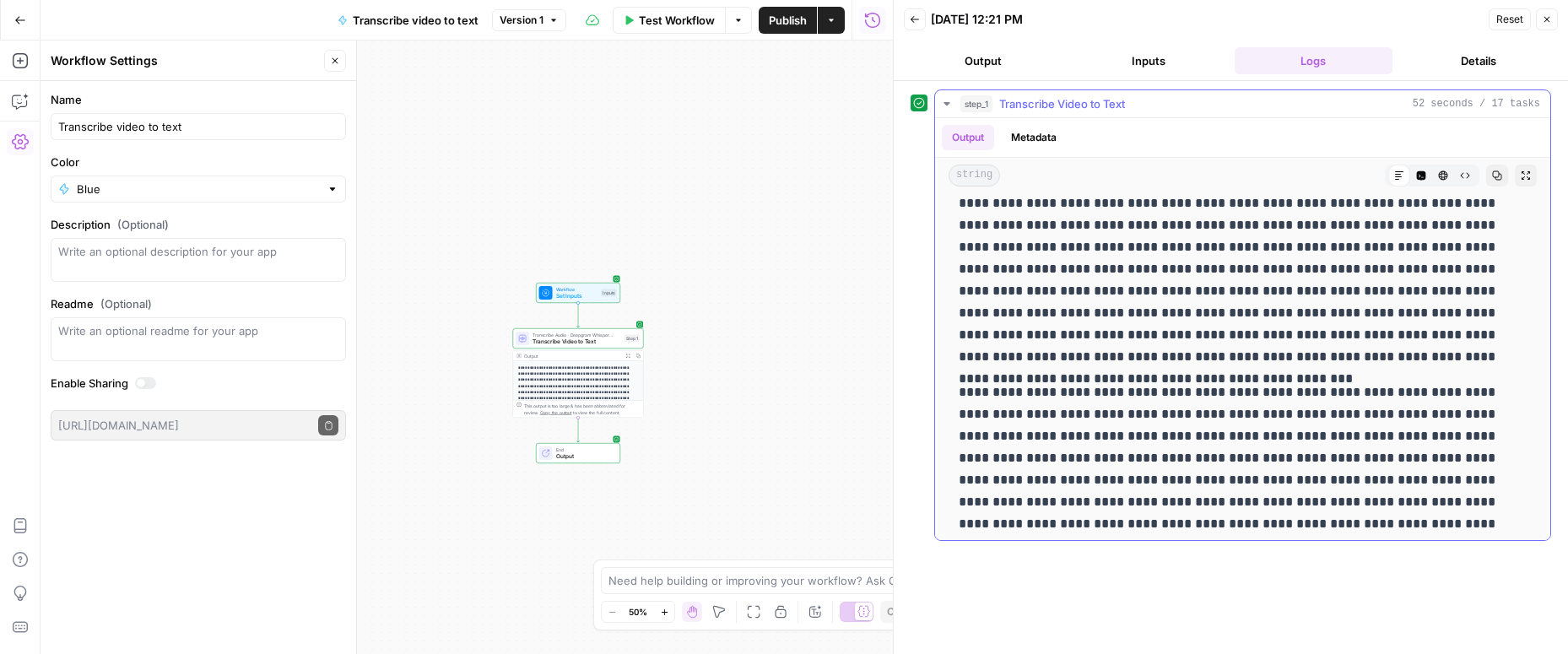
scroll to position [2279, 0]
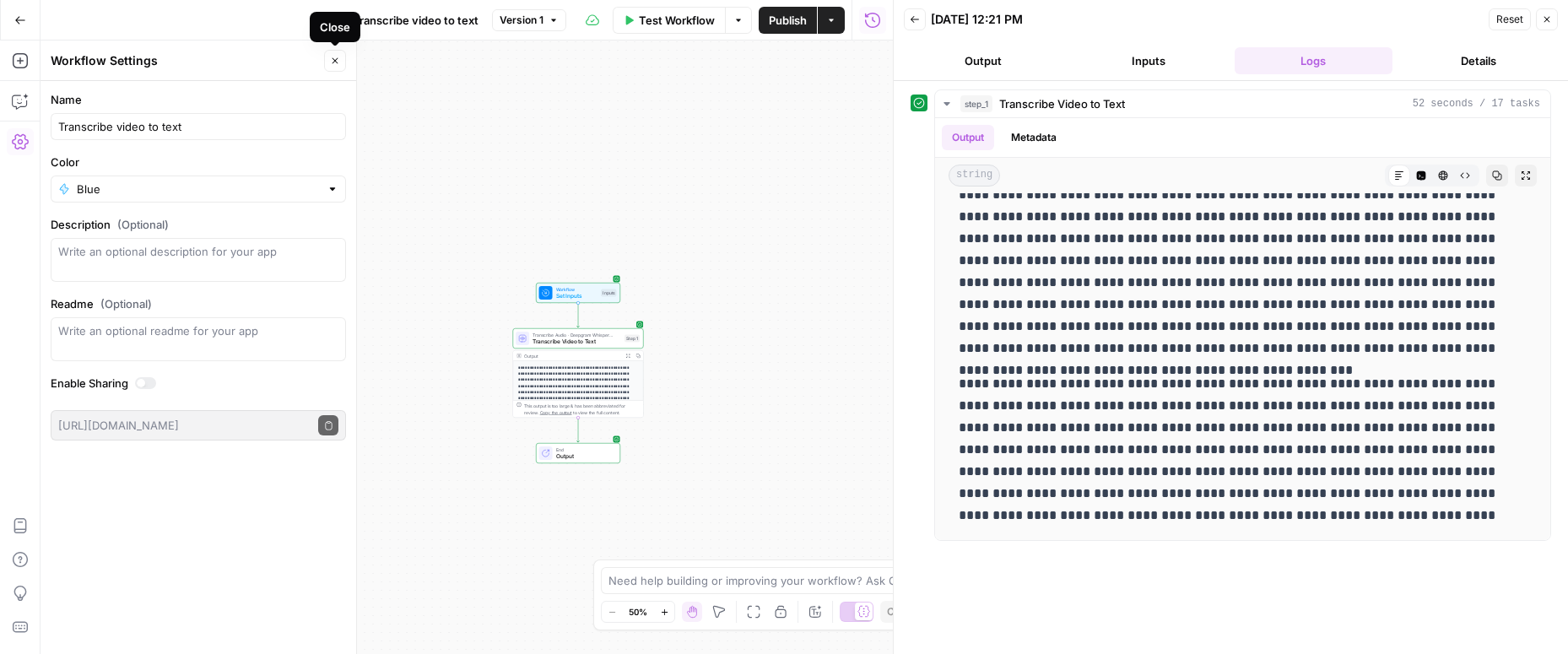
click at [334, 57] on icon "button" at bounding box center [334, 60] width 10 height 10
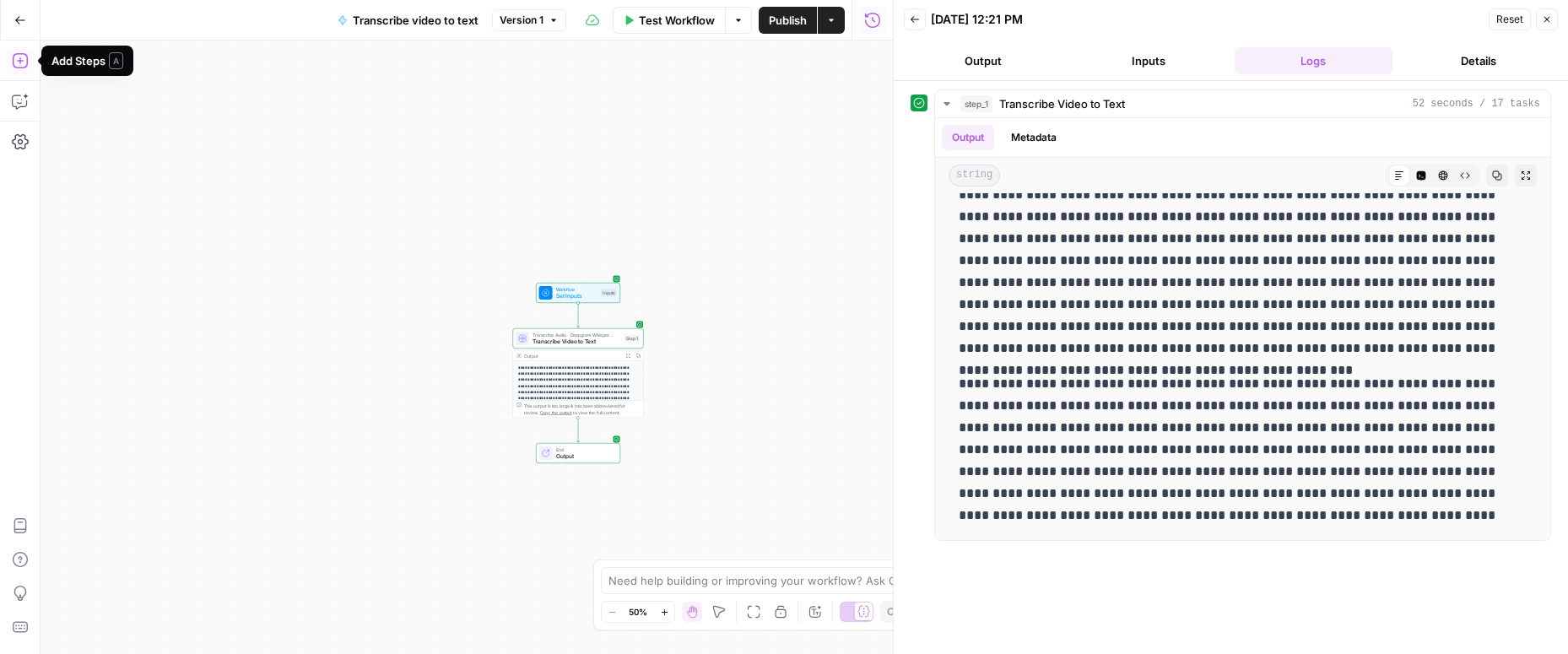
click at [19, 65] on icon "button" at bounding box center [20, 61] width 17 height 17
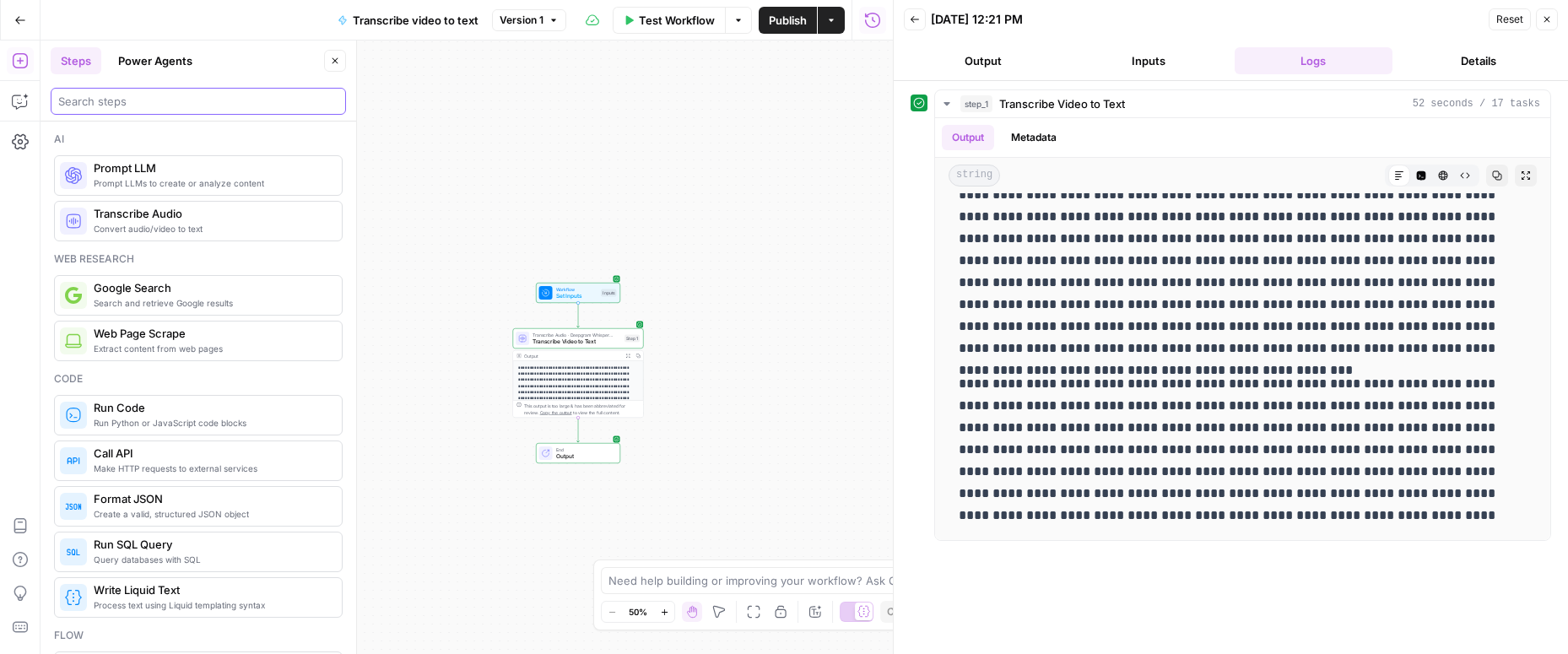
click at [155, 99] on input "search" at bounding box center [198, 101] width 280 height 17
click at [598, 455] on span "Output" at bounding box center [585, 456] width 57 height 8
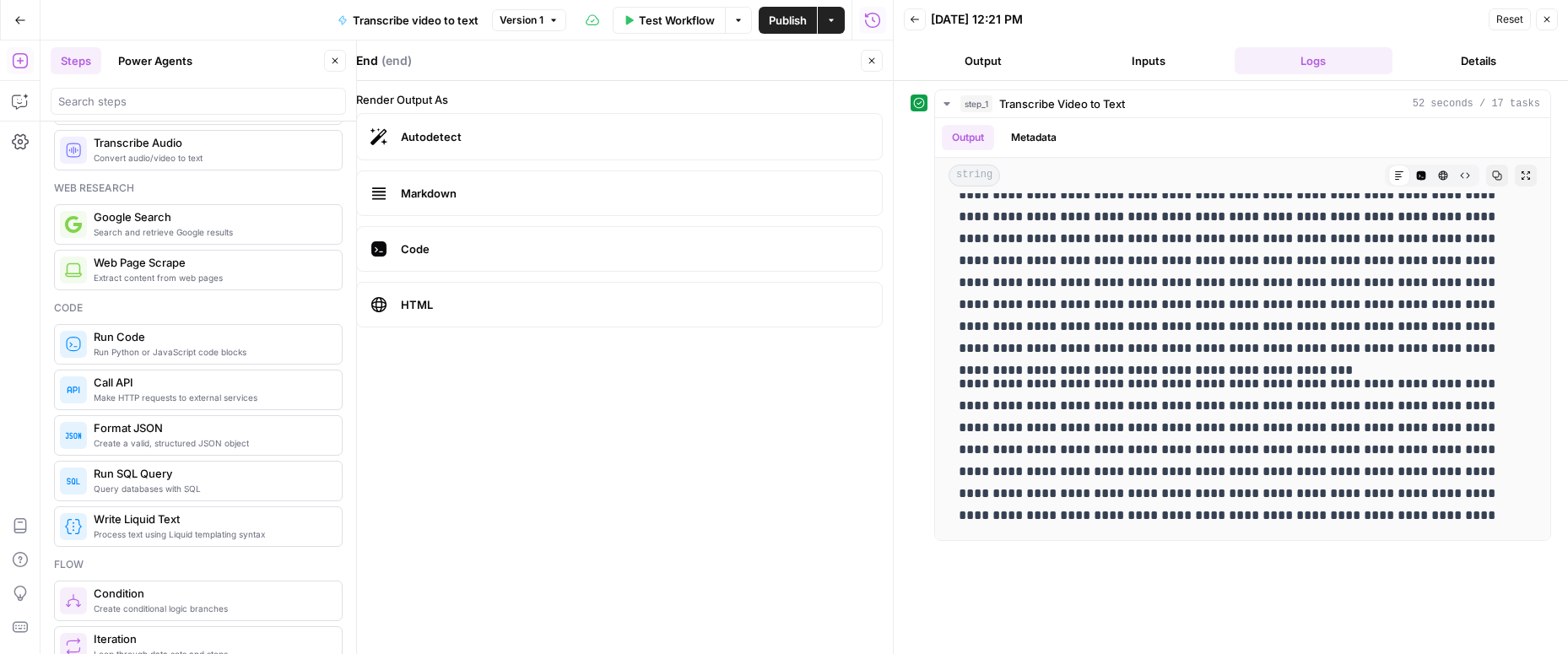
scroll to position [0, 0]
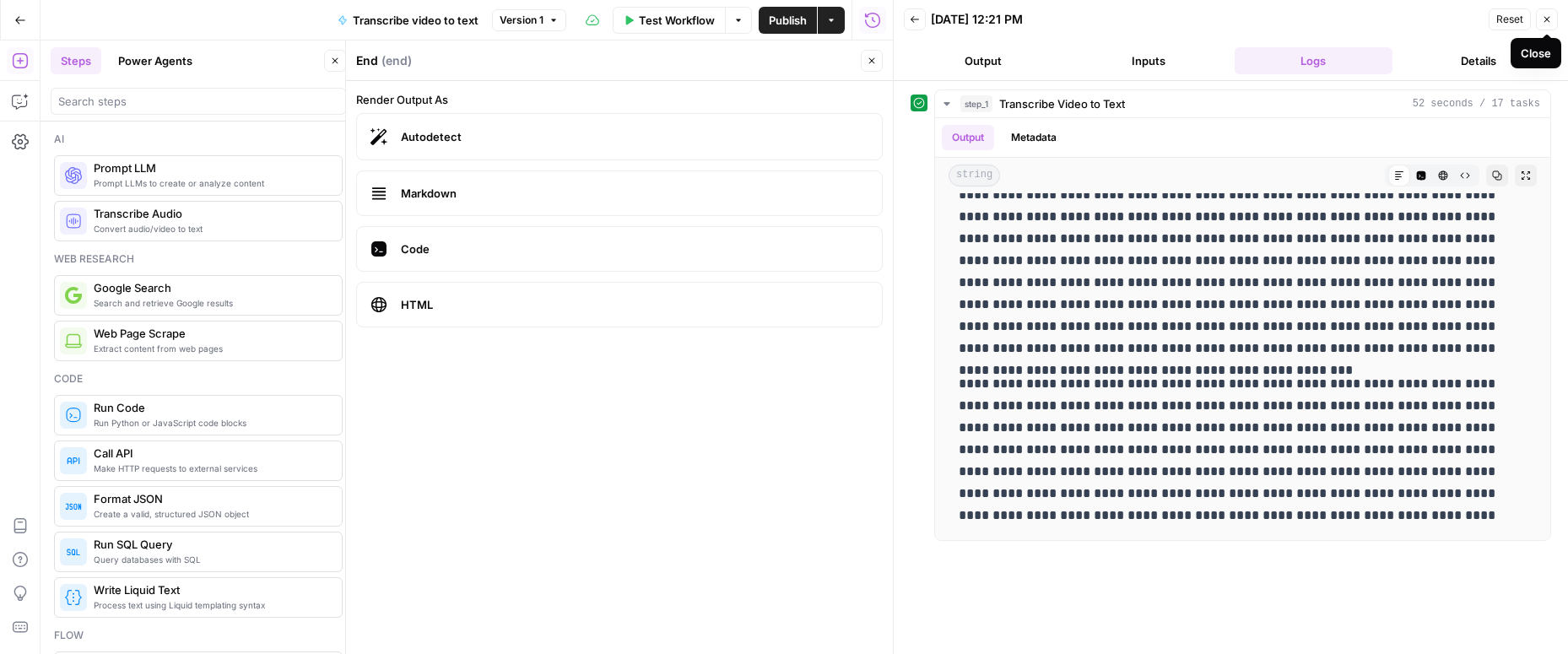
click at [1553, 18] on button "Close" at bounding box center [1547, 19] width 22 height 22
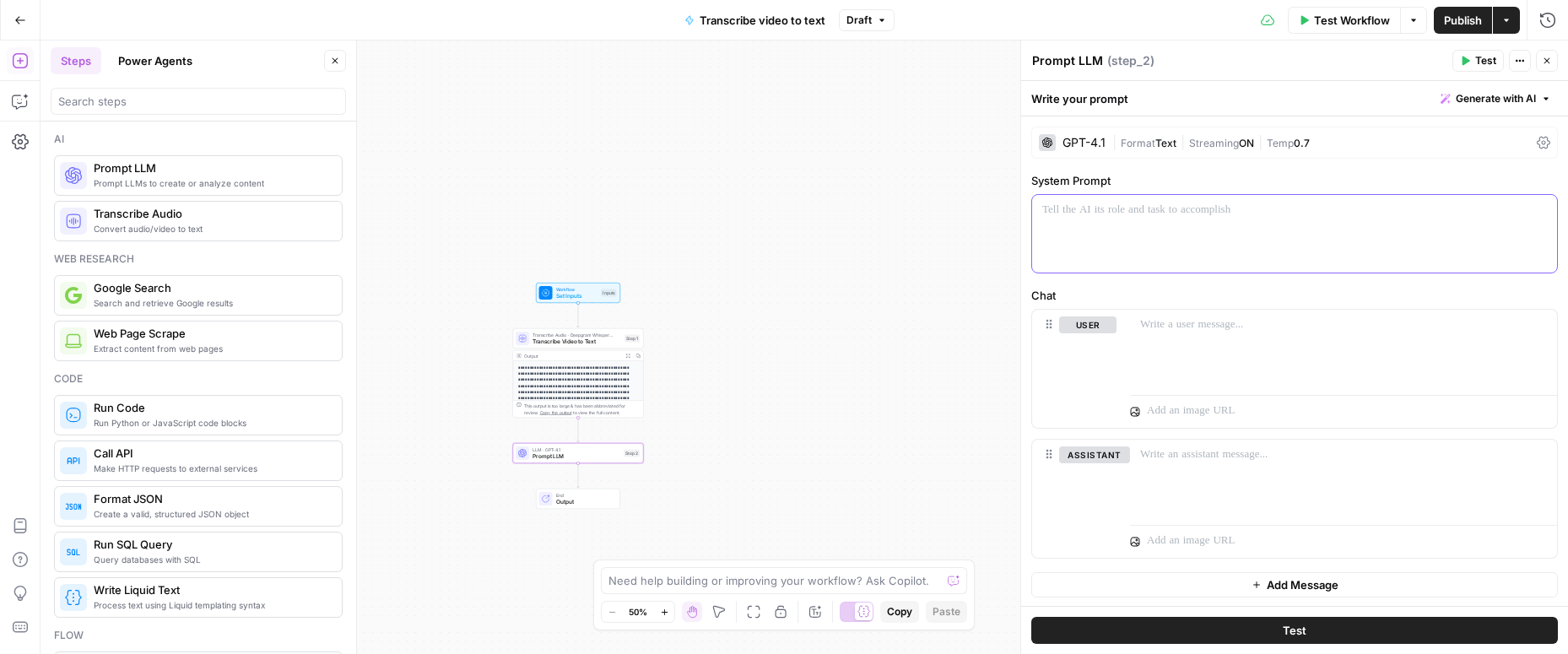
click at [1076, 224] on div at bounding box center [1294, 234] width 525 height 77
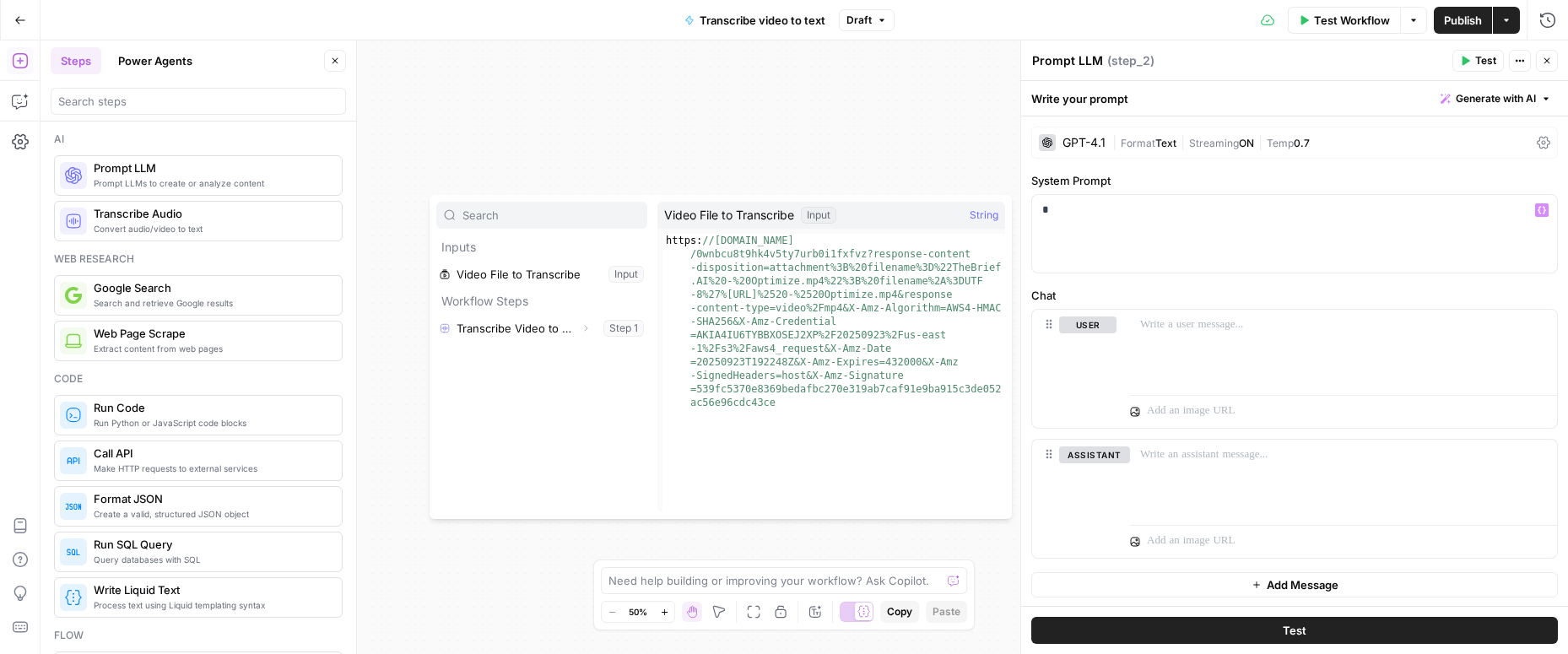
click at [1197, 188] on label "System Prompt" at bounding box center [1294, 181] width 527 height 17
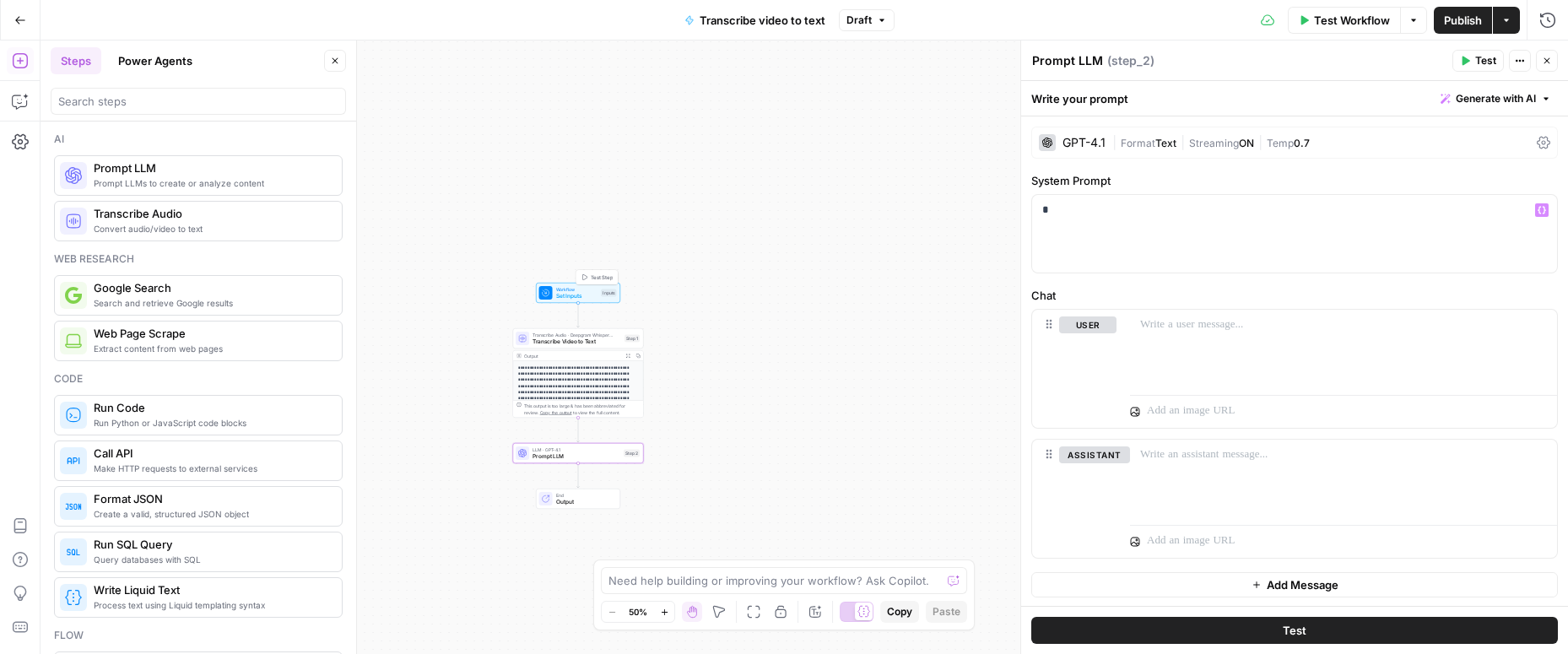
click at [579, 288] on span "Workflow" at bounding box center [578, 289] width 42 height 6
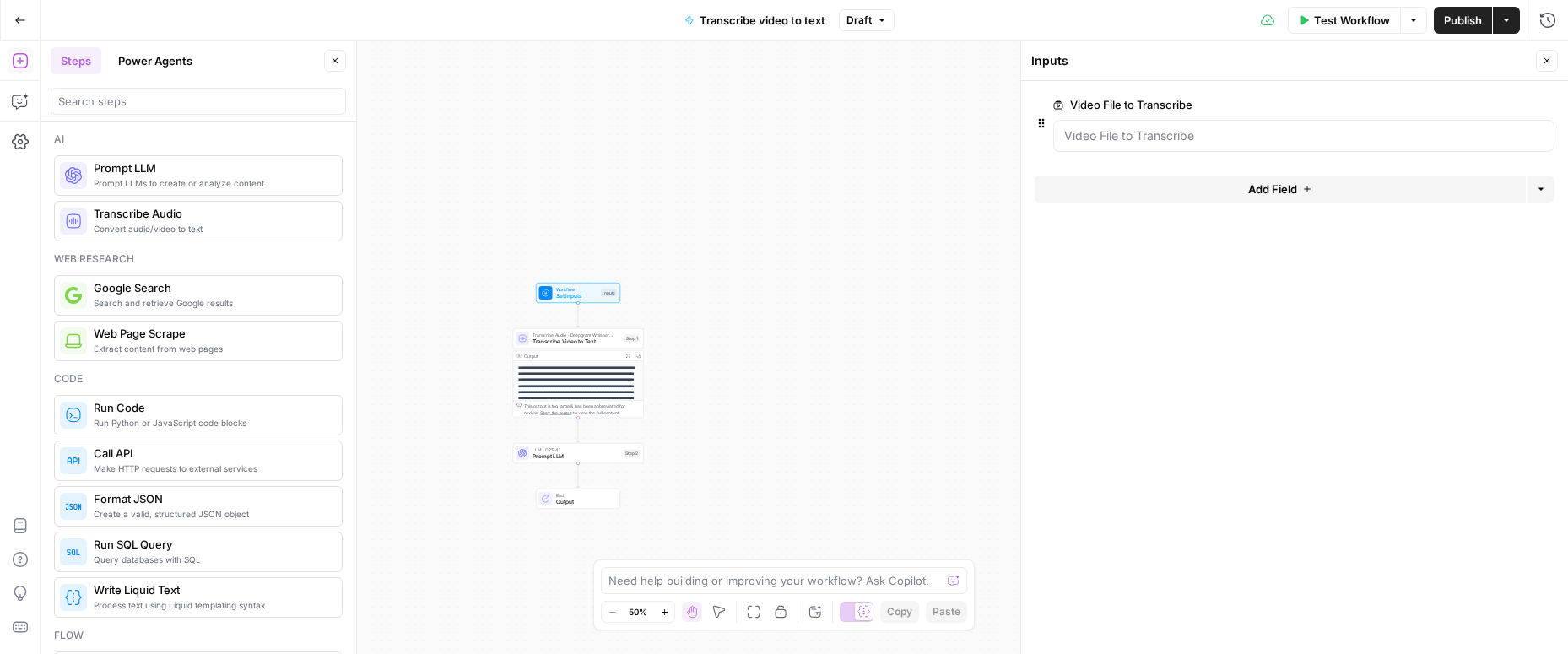
click at [1210, 187] on button "Add Field" at bounding box center [1280, 189] width 491 height 27
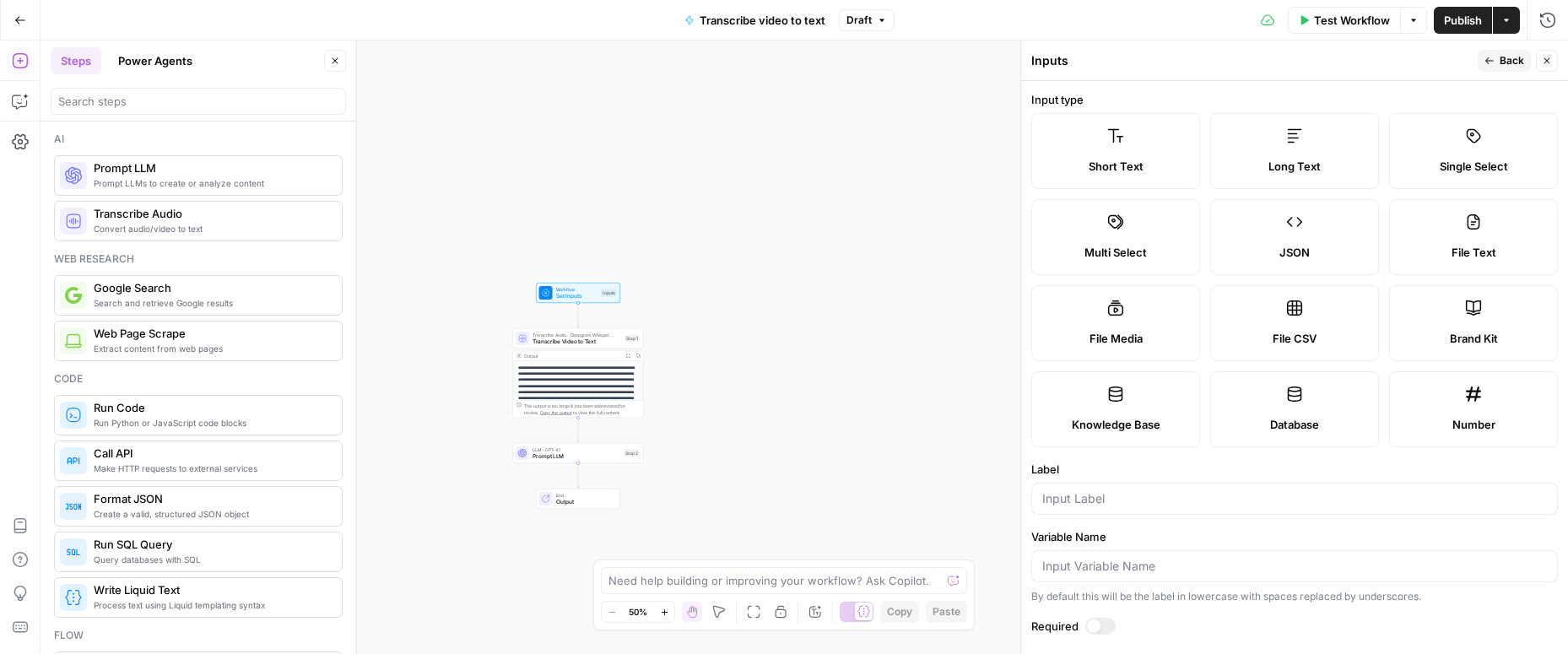
click at [1422, 329] on label "Brand Kit" at bounding box center [1473, 323] width 169 height 76
click at [1094, 503] on input "Label" at bounding box center [1294, 498] width 505 height 17
type input "Brand kit"
click at [1509, 60] on span "Back" at bounding box center [1512, 61] width 25 height 15
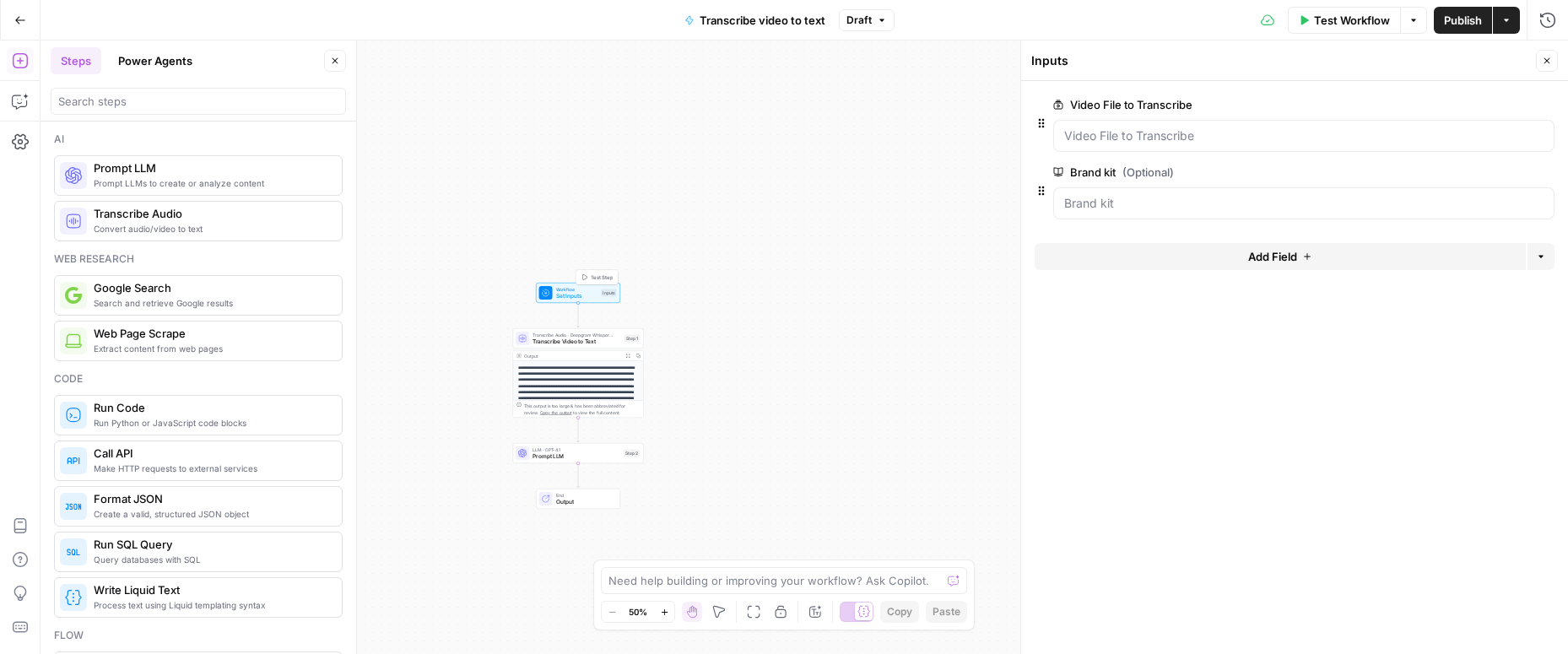
click at [594, 272] on button "Test Step" at bounding box center [597, 277] width 39 height 11
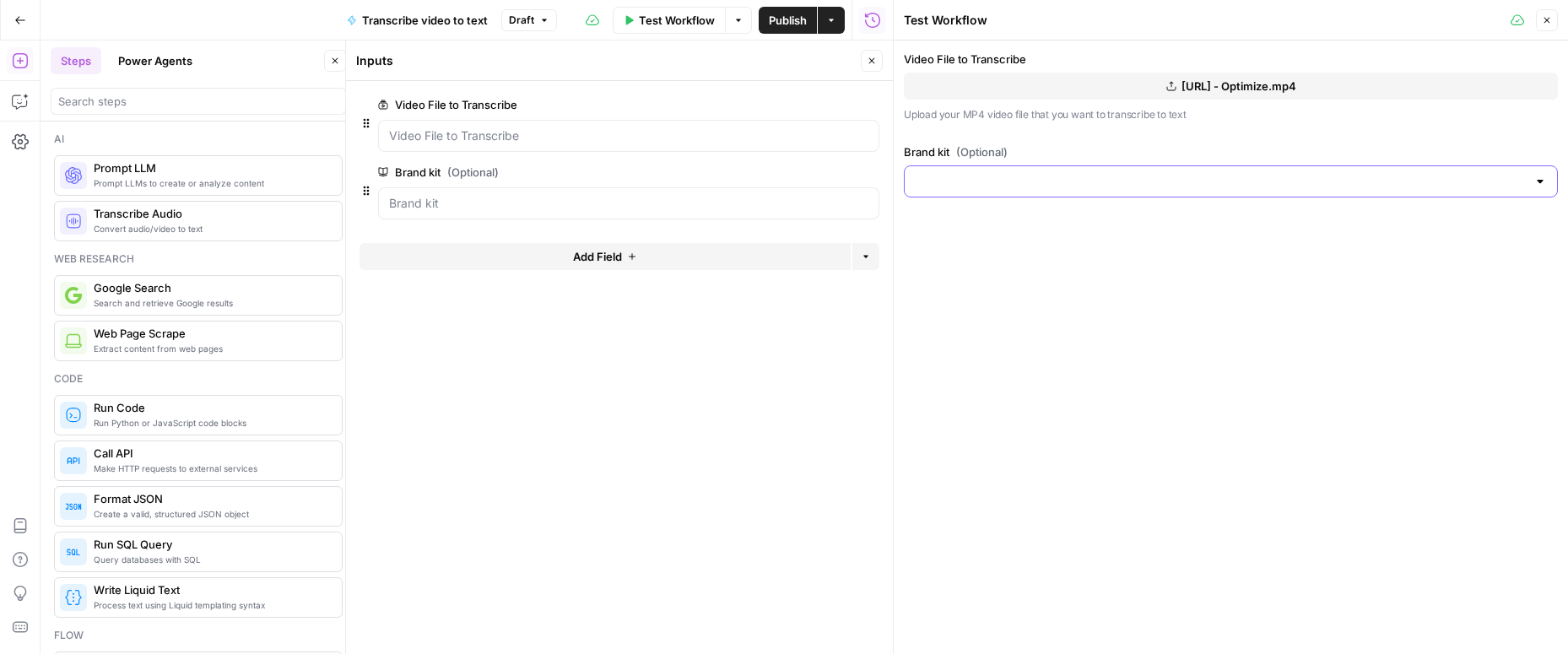
click at [1003, 175] on input "Brand kit (Optional)" at bounding box center [1221, 181] width 612 height 17
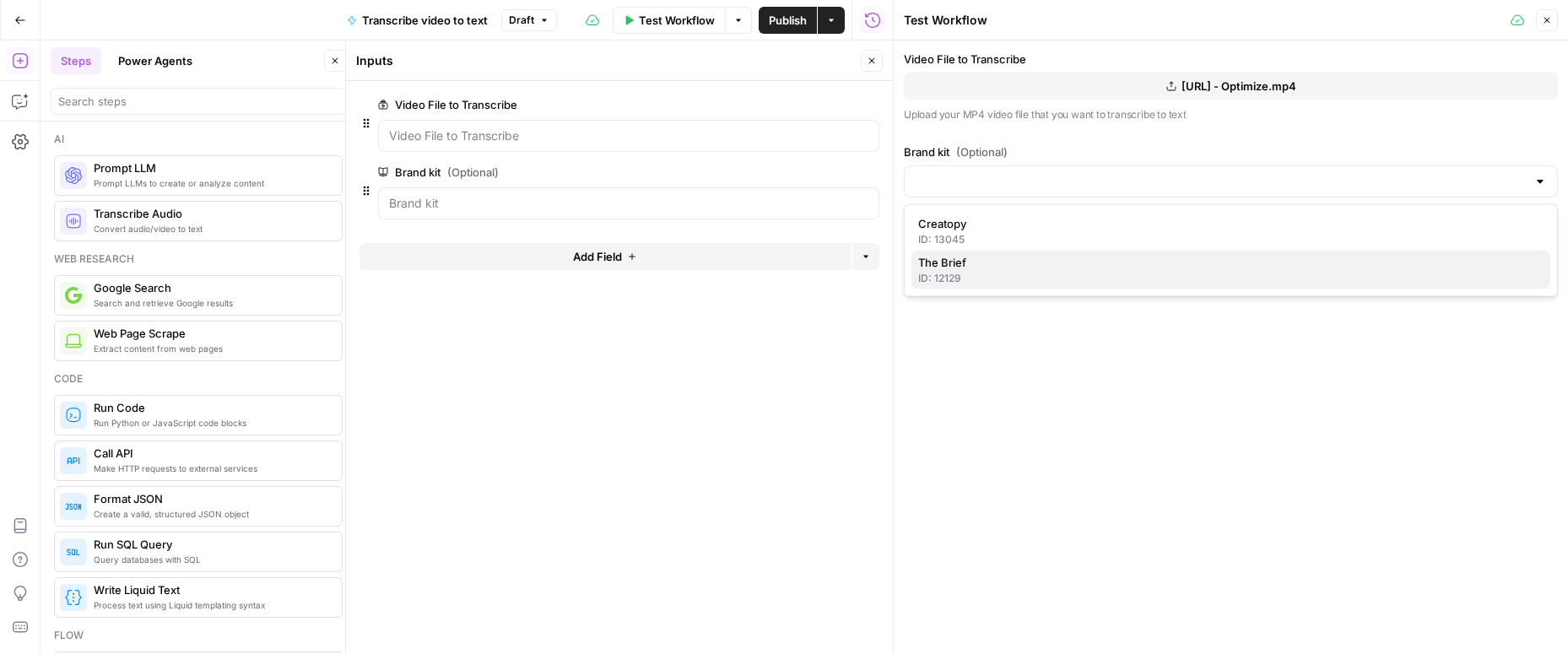
click at [979, 266] on span "The Brief" at bounding box center [1227, 263] width 618 height 17
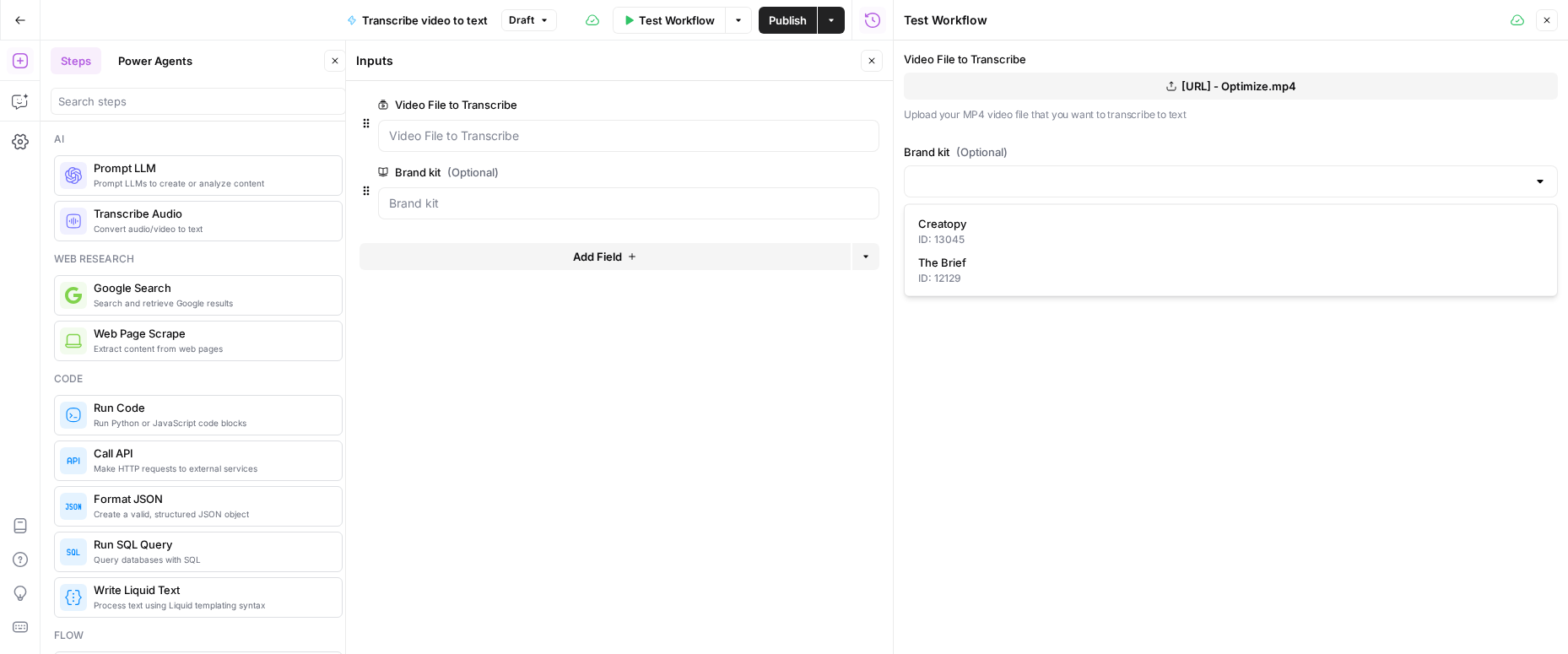
type input "The Brief"
click at [1551, 20] on span "Close" at bounding box center [1551, 20] width 1 height 1
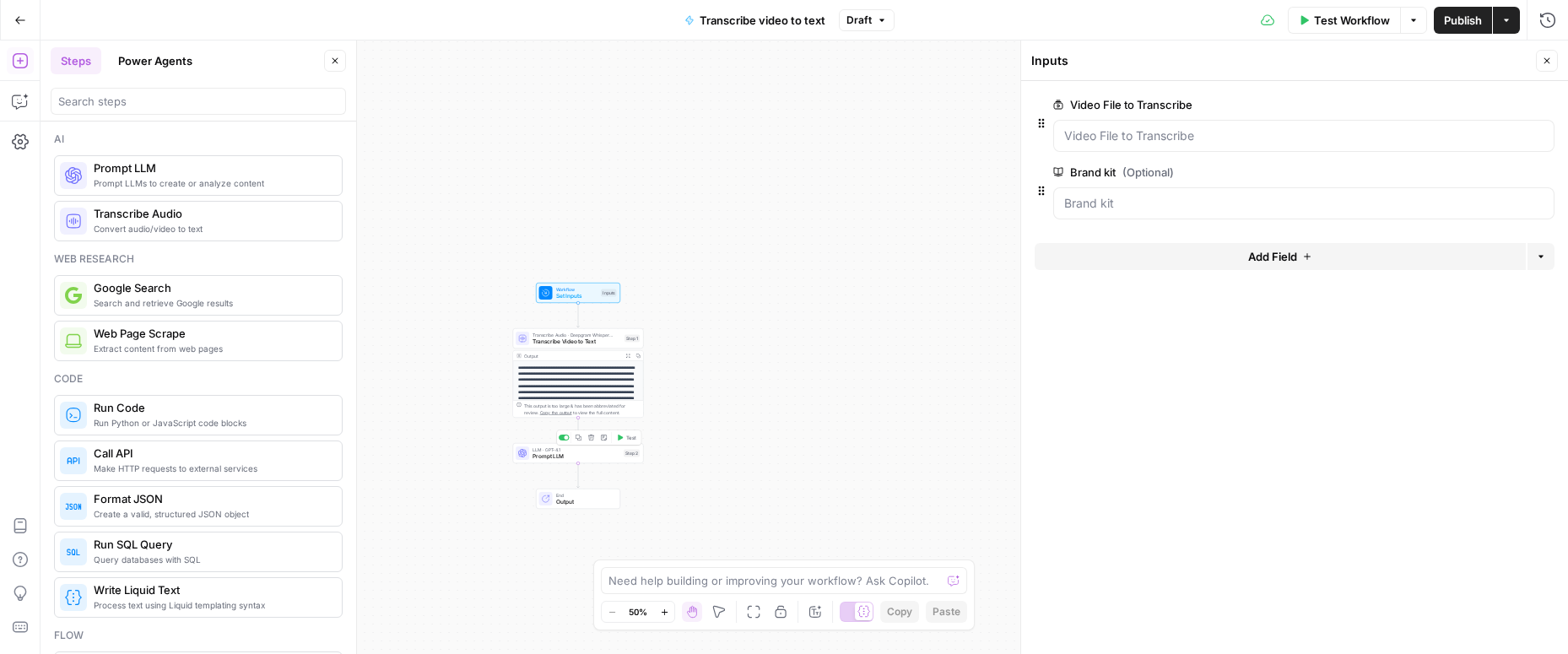
click at [561, 454] on span "Prompt LLM" at bounding box center [576, 456] width 88 height 8
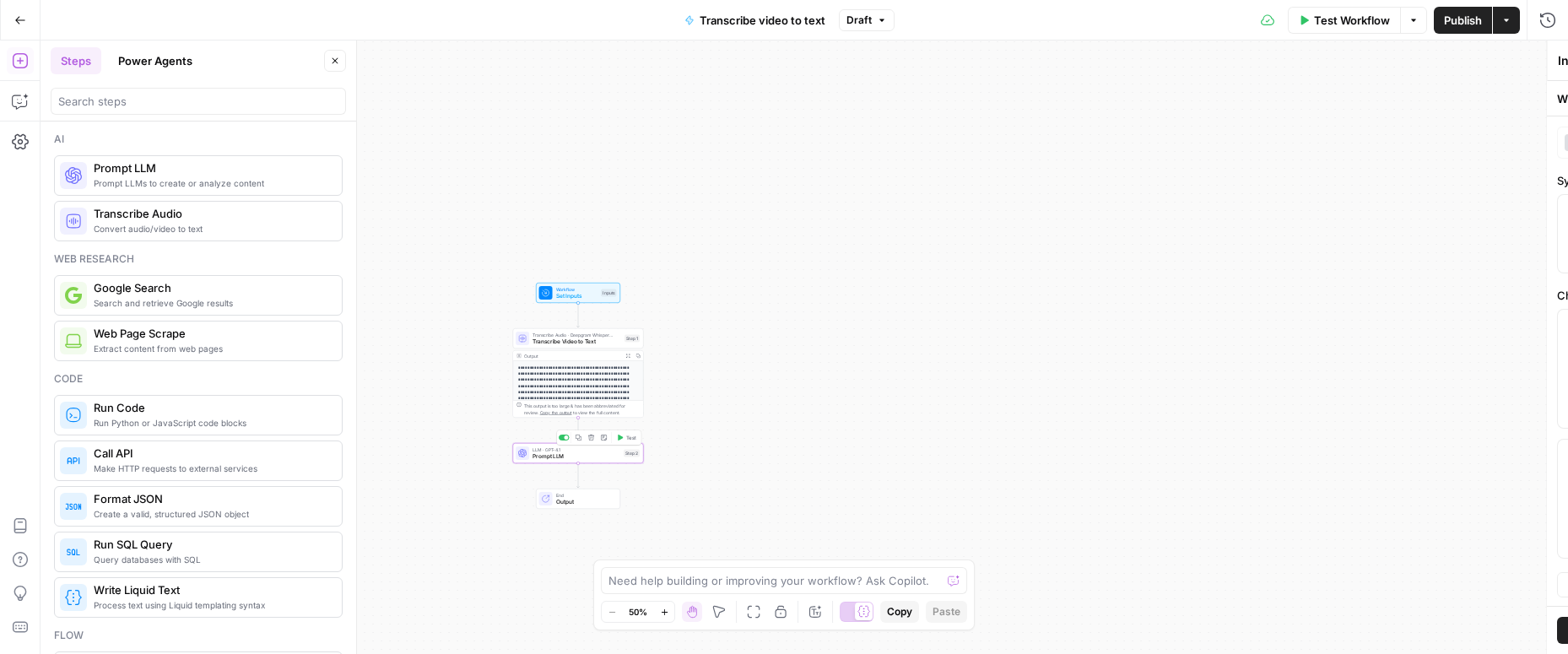
type textarea "Prompt LLM"
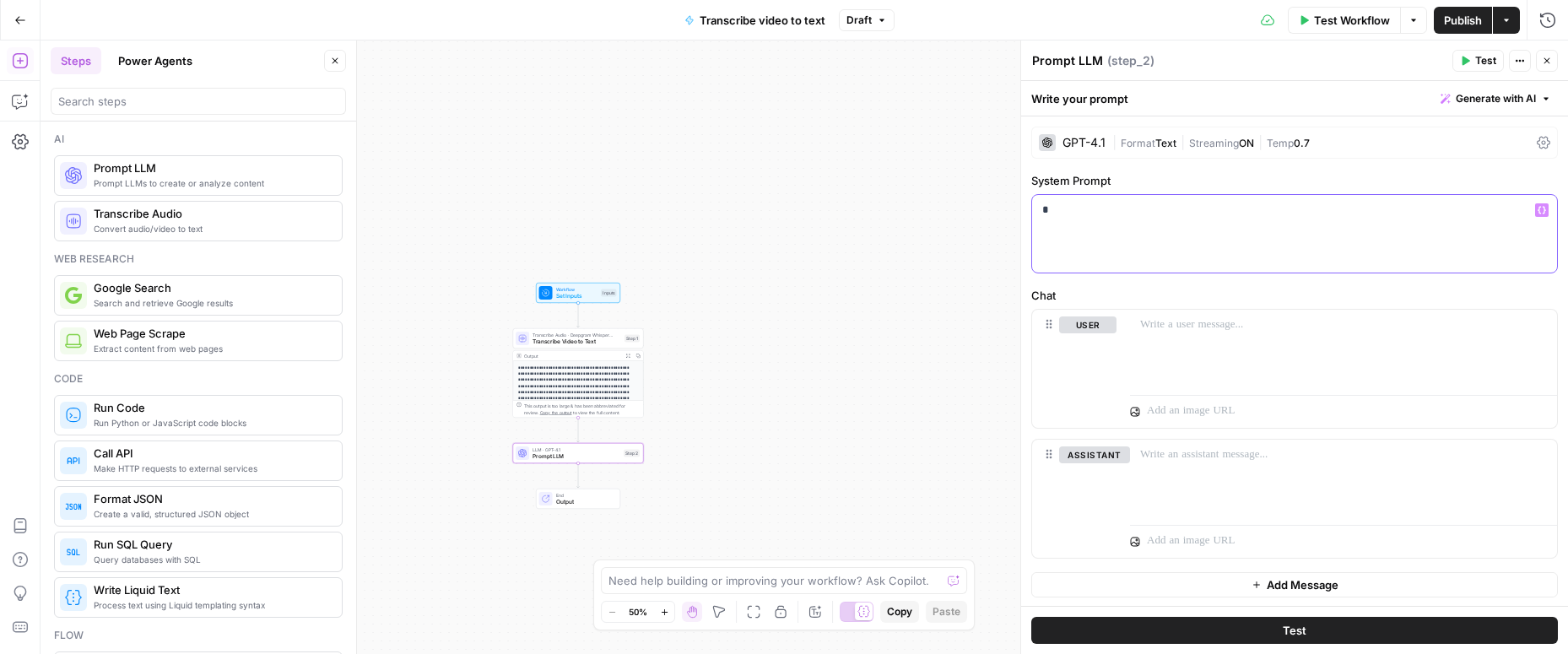
click at [1165, 236] on div "*" at bounding box center [1294, 234] width 525 height 77
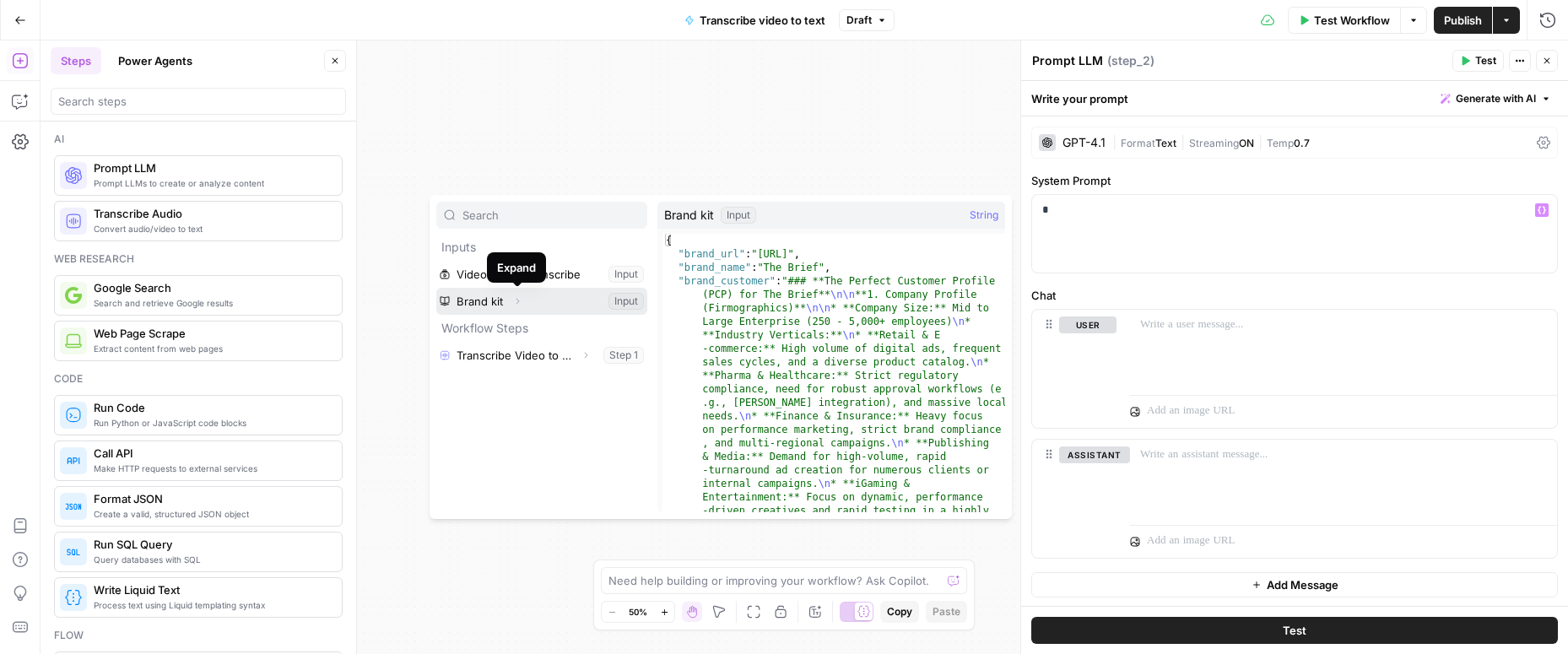
click at [517, 303] on icon "button" at bounding box center [517, 301] width 10 height 10
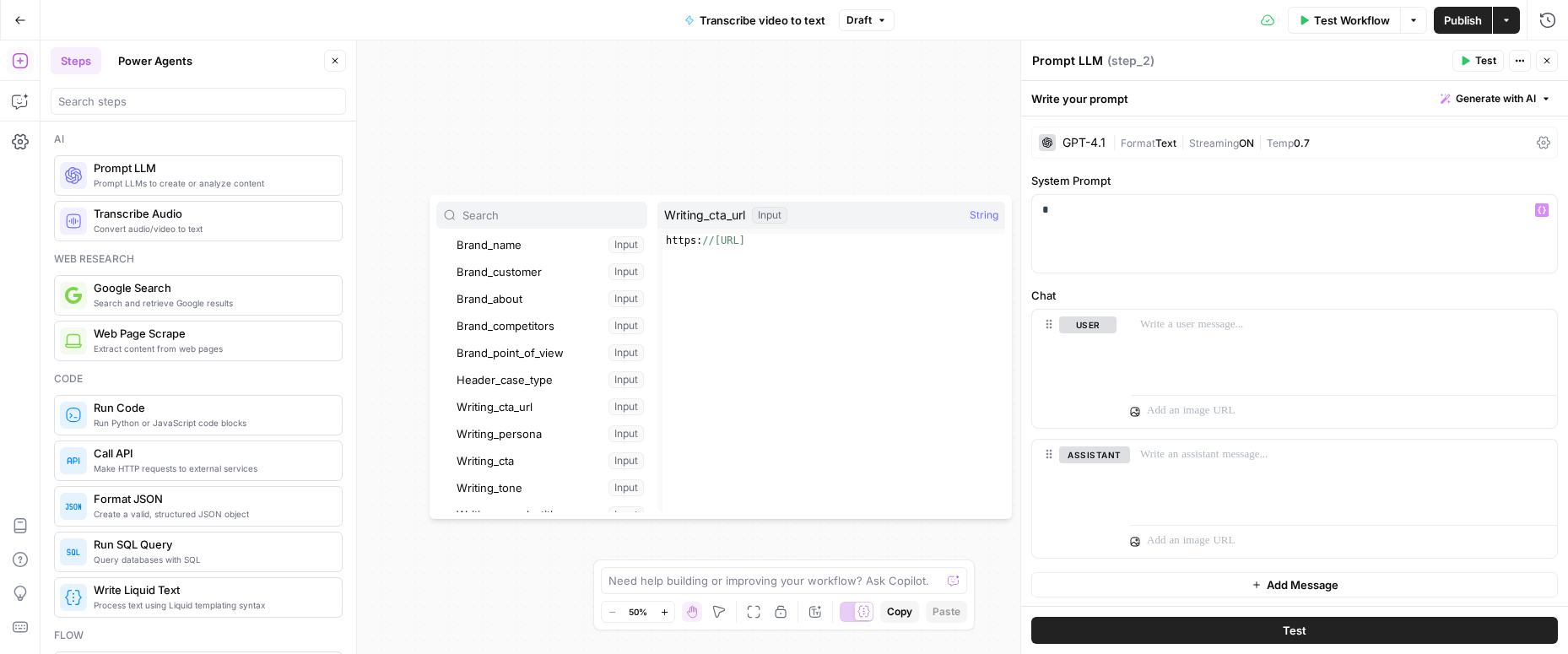
scroll to position [111, 0]
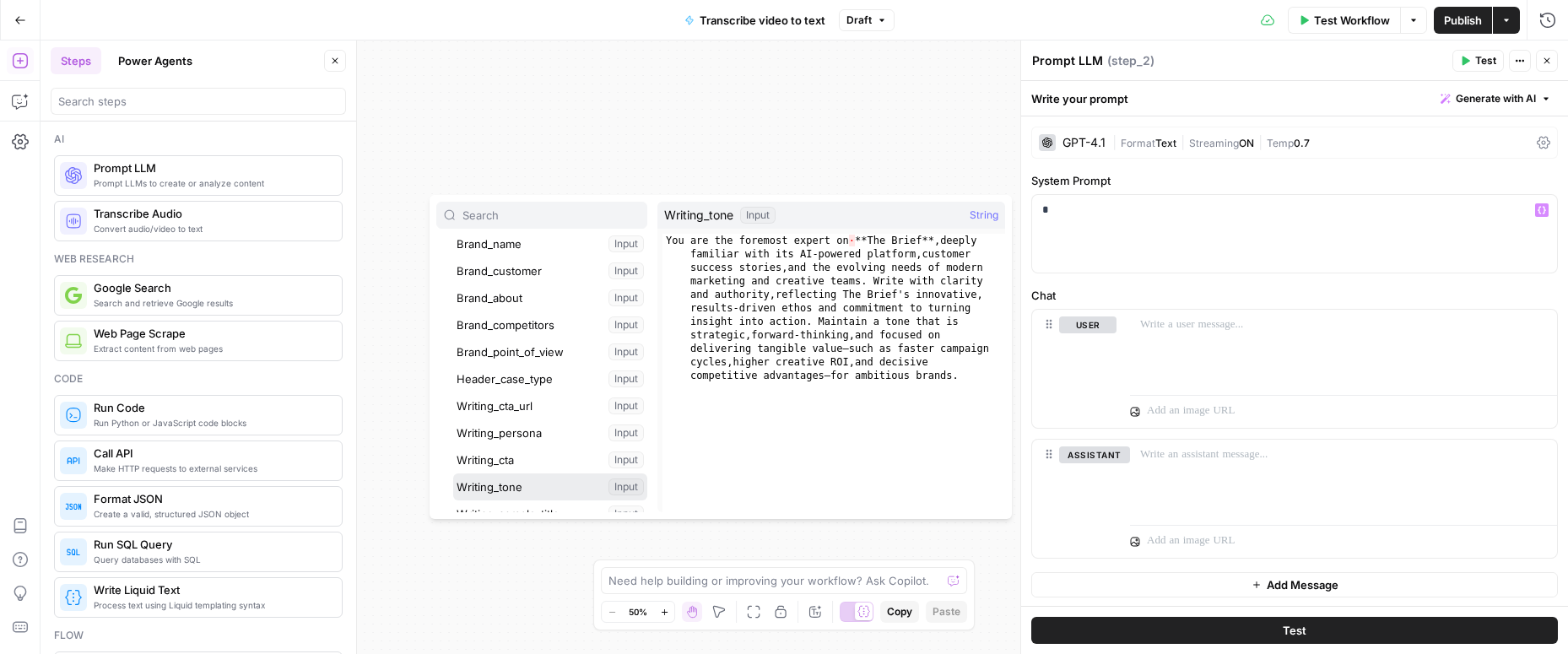
click at [504, 484] on button "Select variable Writing_tone" at bounding box center [550, 486] width 194 height 27
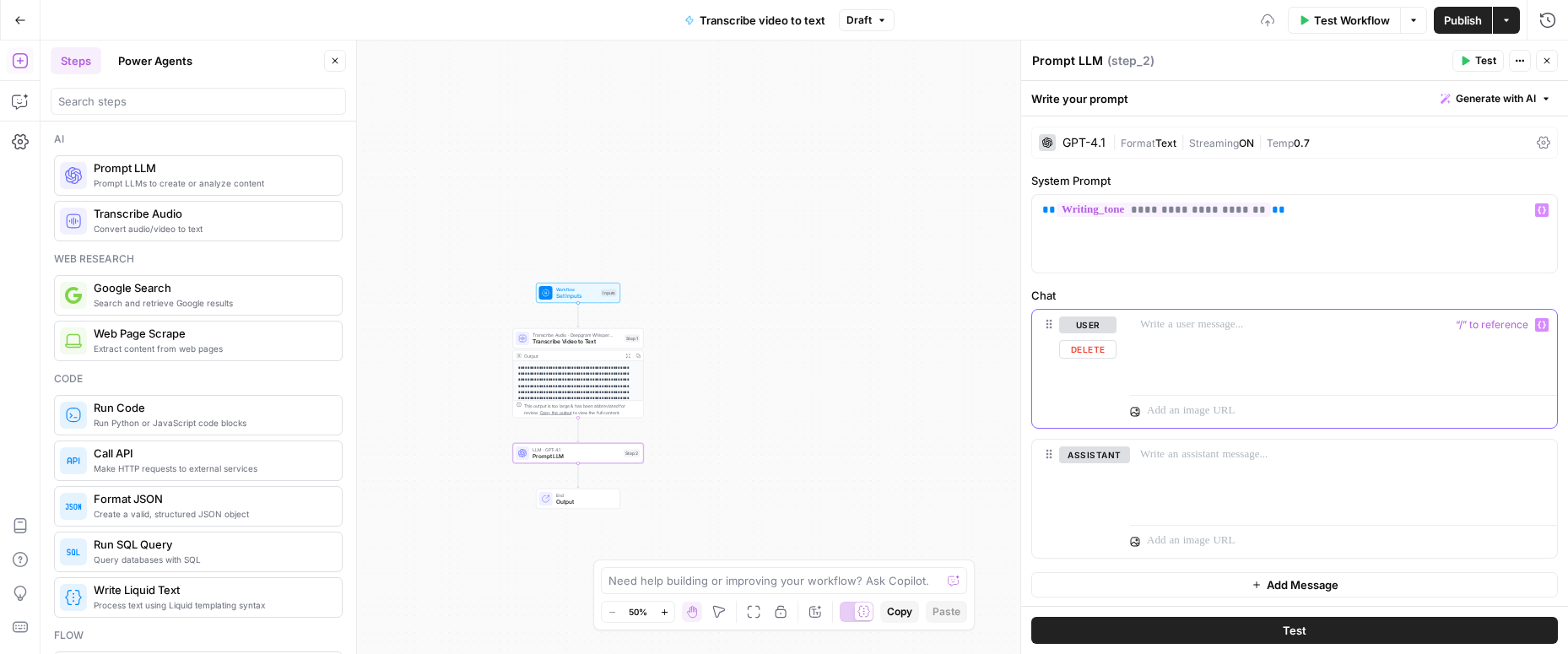
click at [1182, 326] on p at bounding box center [1342, 324] width 406 height 17
click at [1204, 326] on p "**********" at bounding box center [1342, 324] width 406 height 17
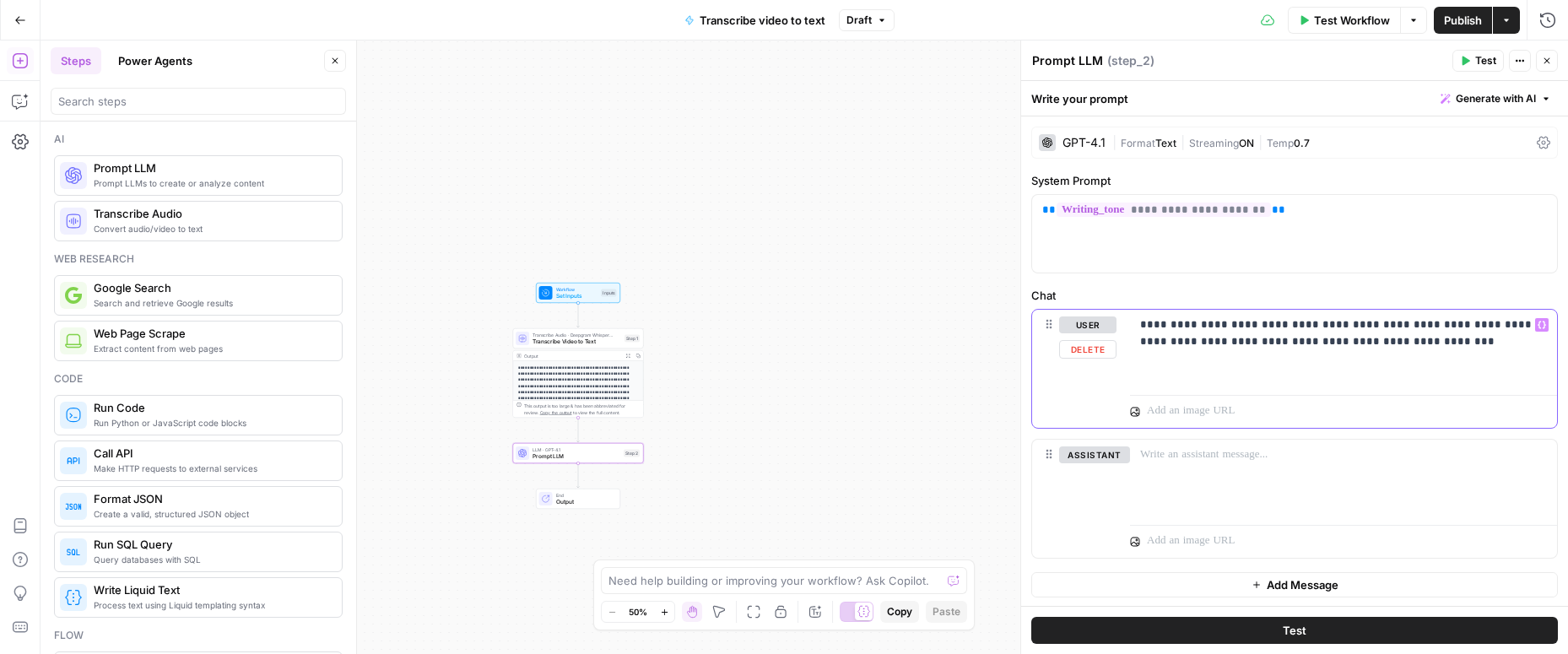
scroll to position [2, 0]
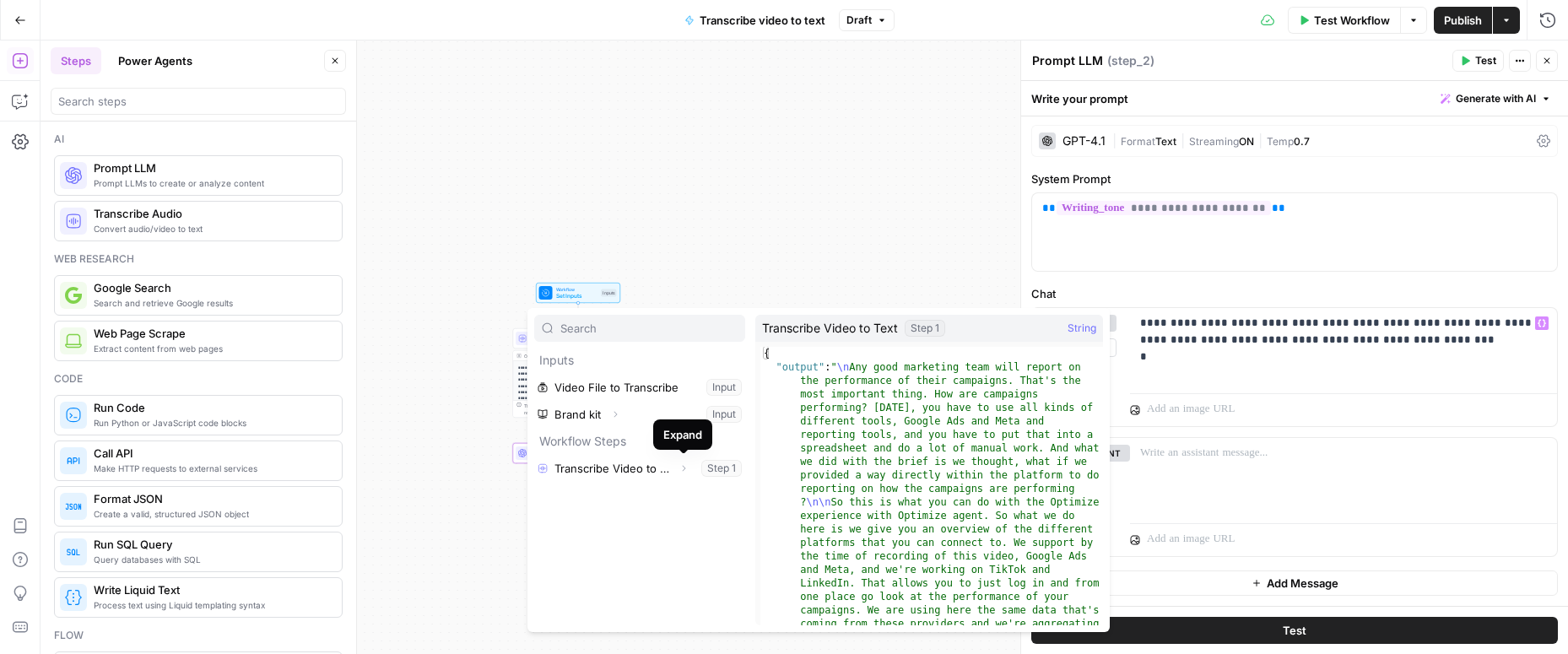
click at [681, 467] on icon "button" at bounding box center [683, 468] width 10 height 10
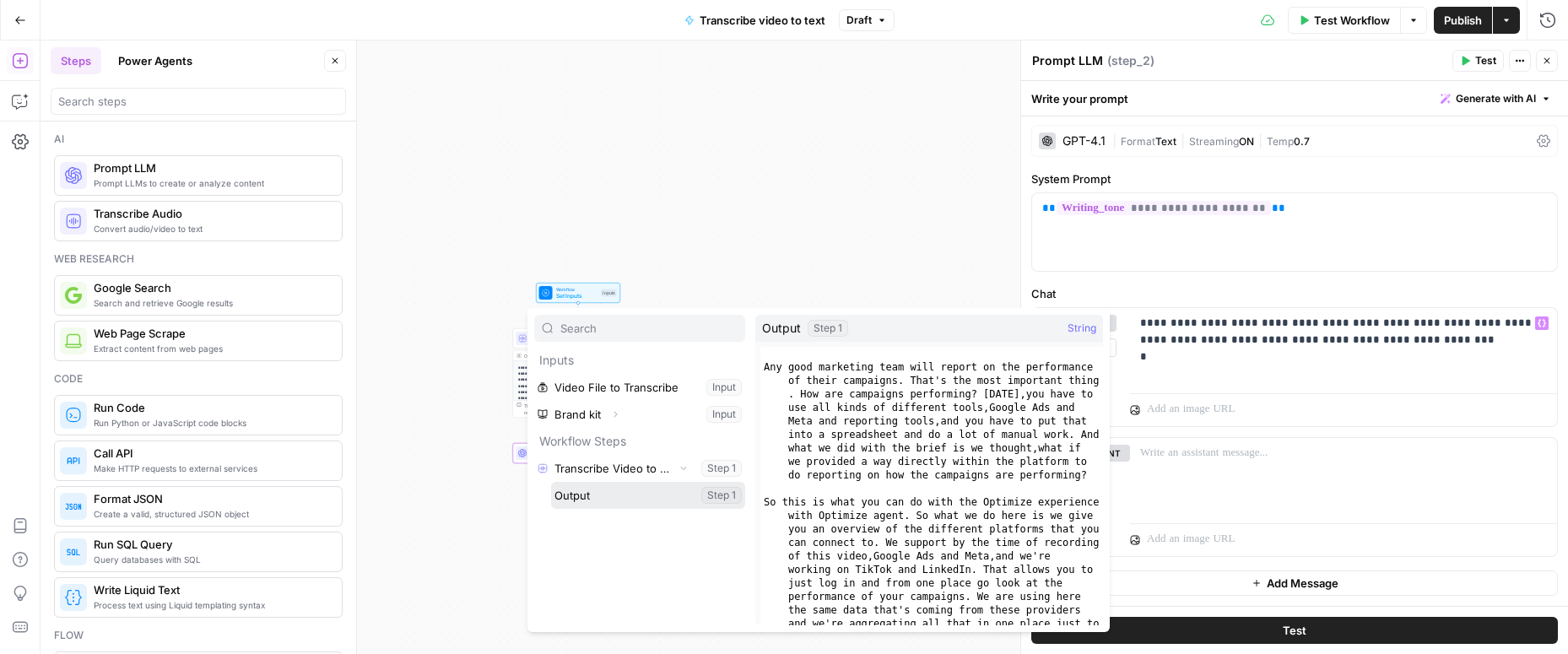
click at [606, 493] on button "Select variable Output" at bounding box center [648, 495] width 194 height 27
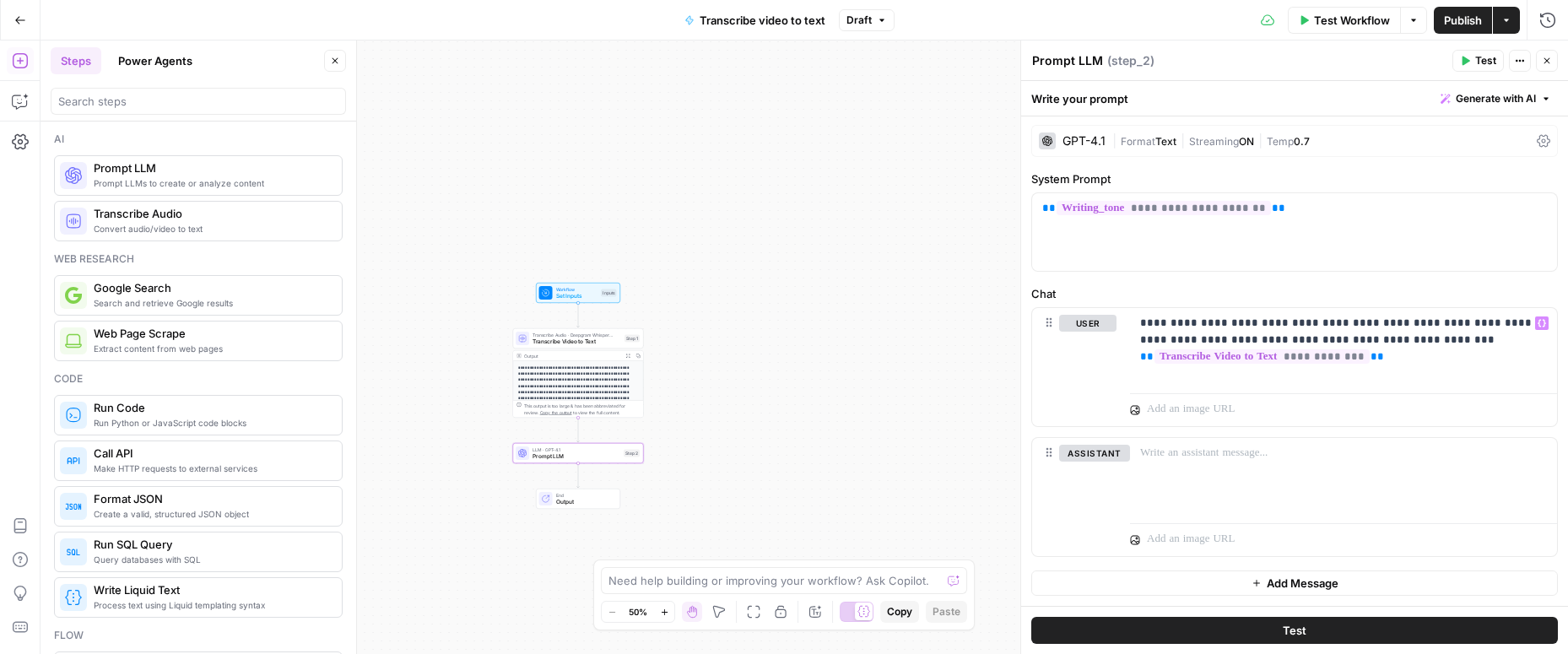
click at [1250, 623] on button "Test" at bounding box center [1294, 630] width 527 height 27
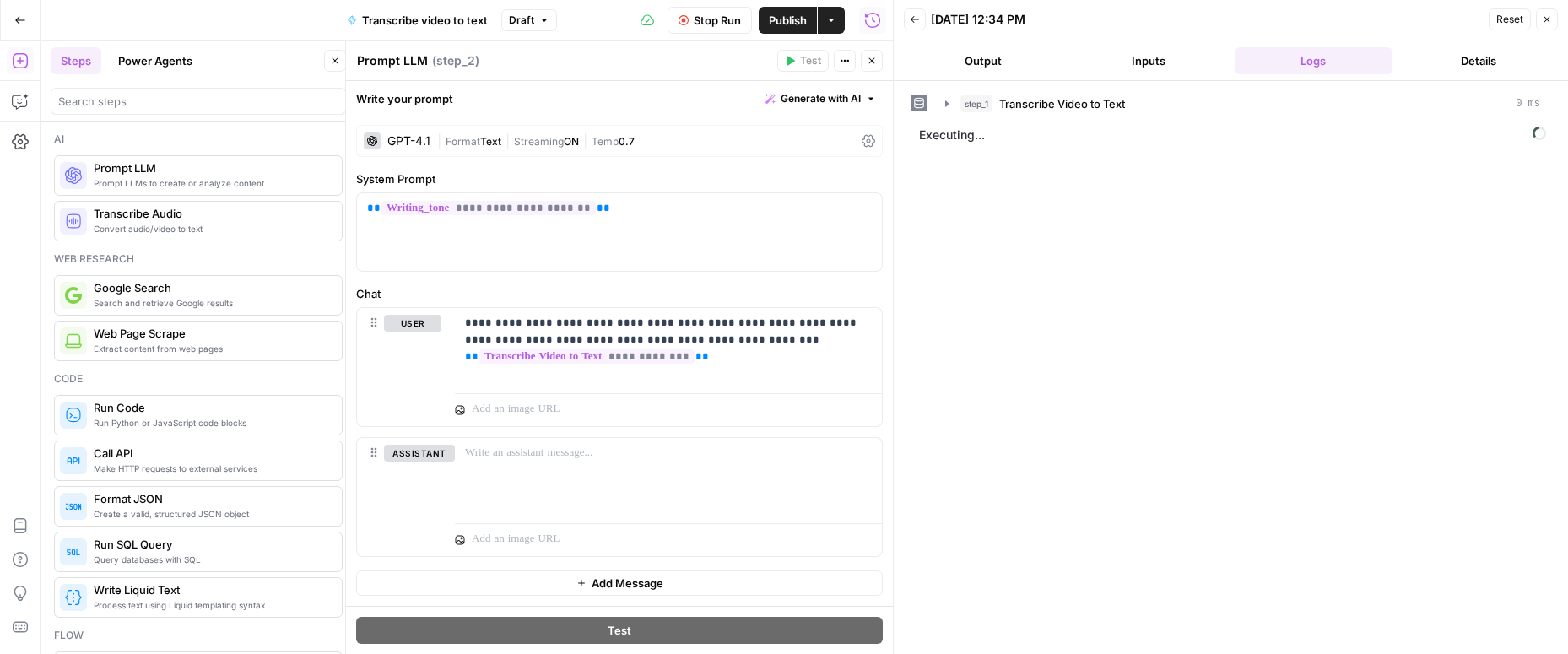
click at [871, 63] on icon "button" at bounding box center [872, 60] width 10 height 10
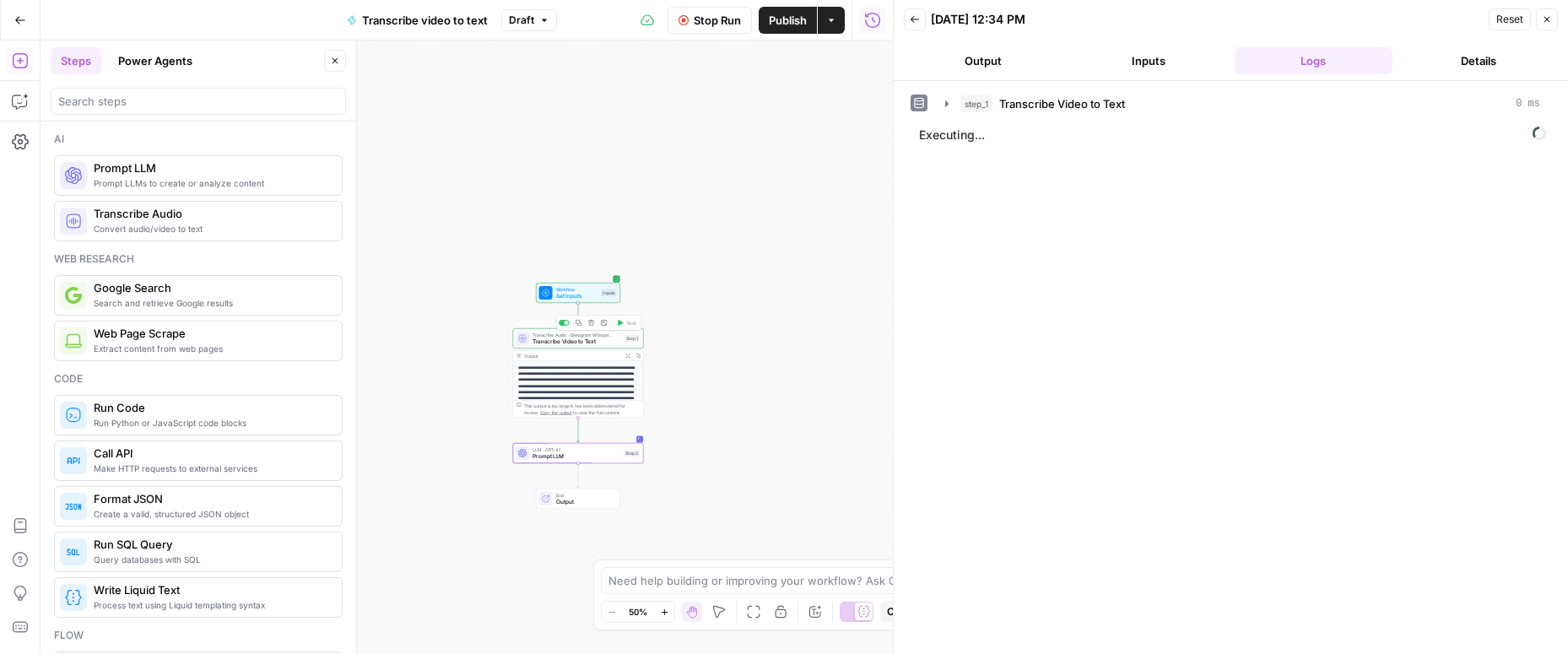
click at [580, 345] on span "Transcribe Video to Text" at bounding box center [577, 341] width 88 height 8
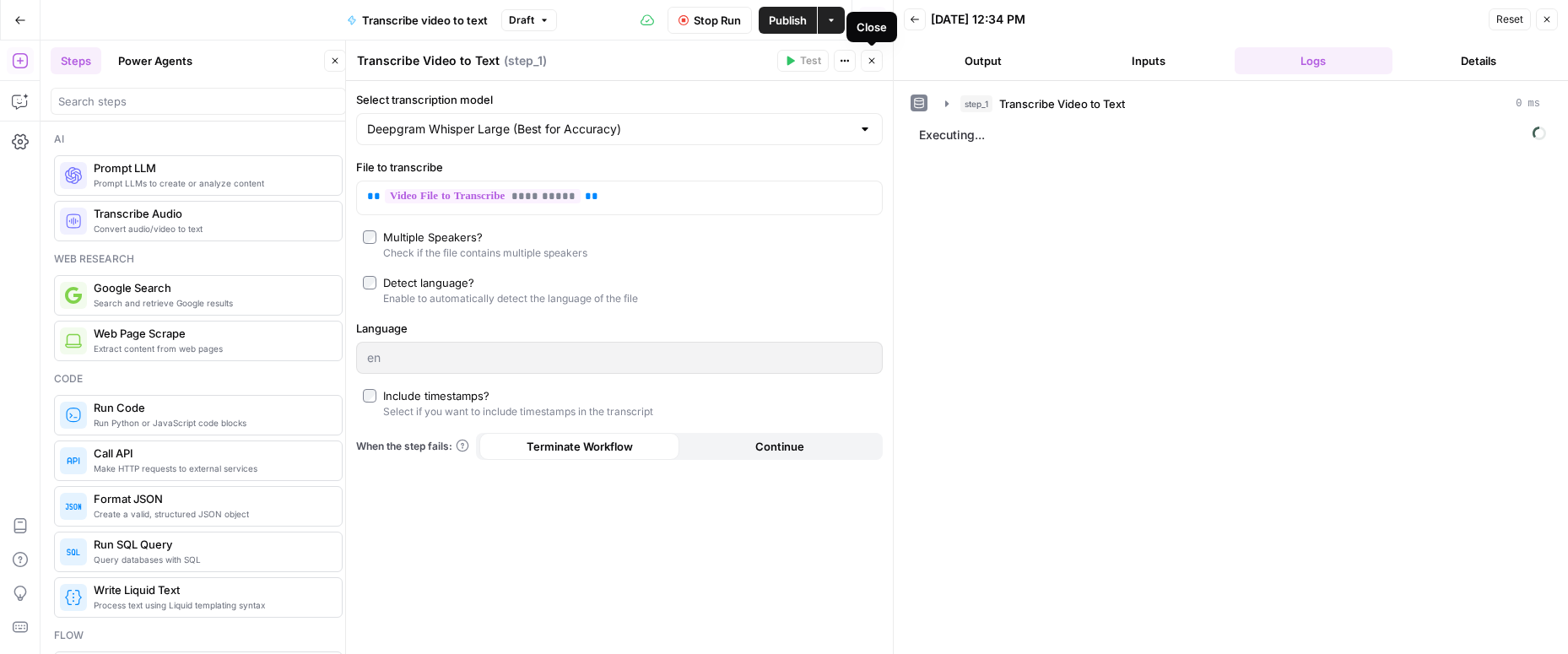
click at [873, 64] on icon "button" at bounding box center [872, 60] width 10 height 10
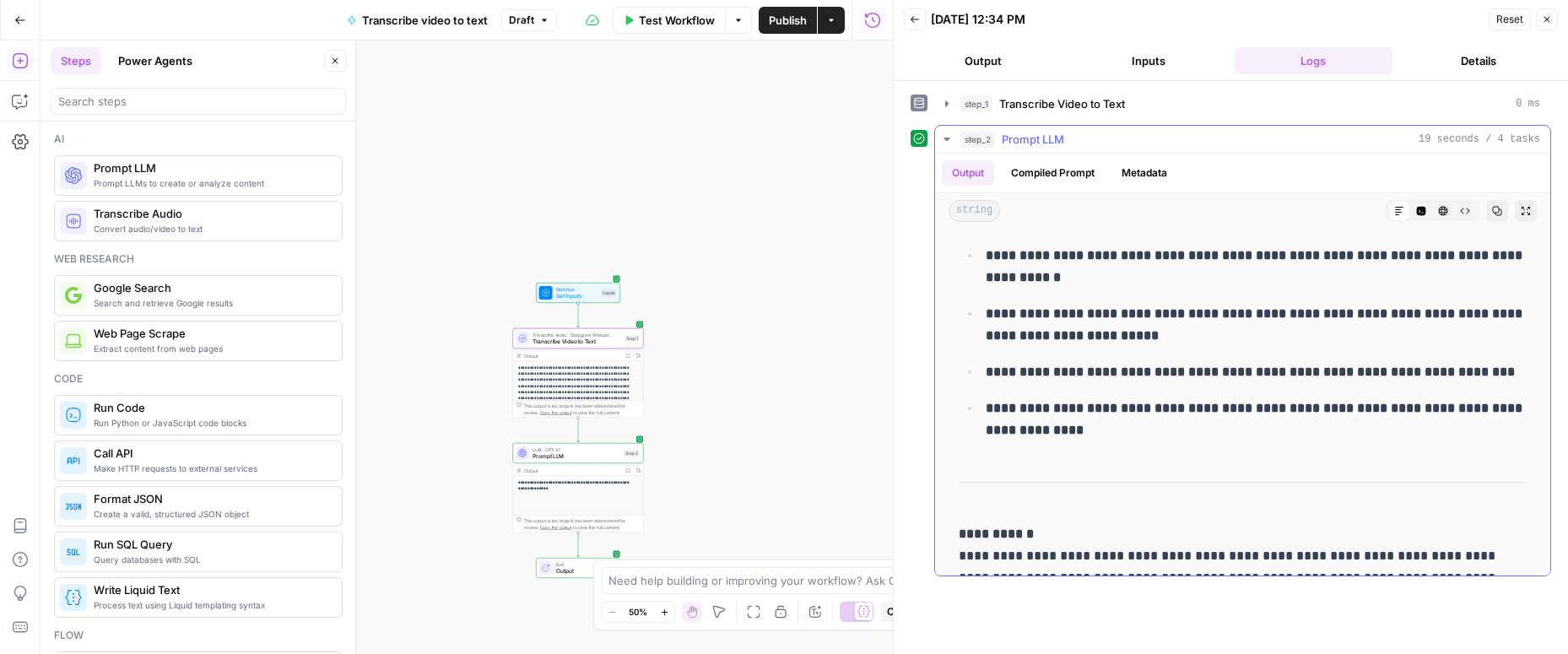
scroll to position [1872, 0]
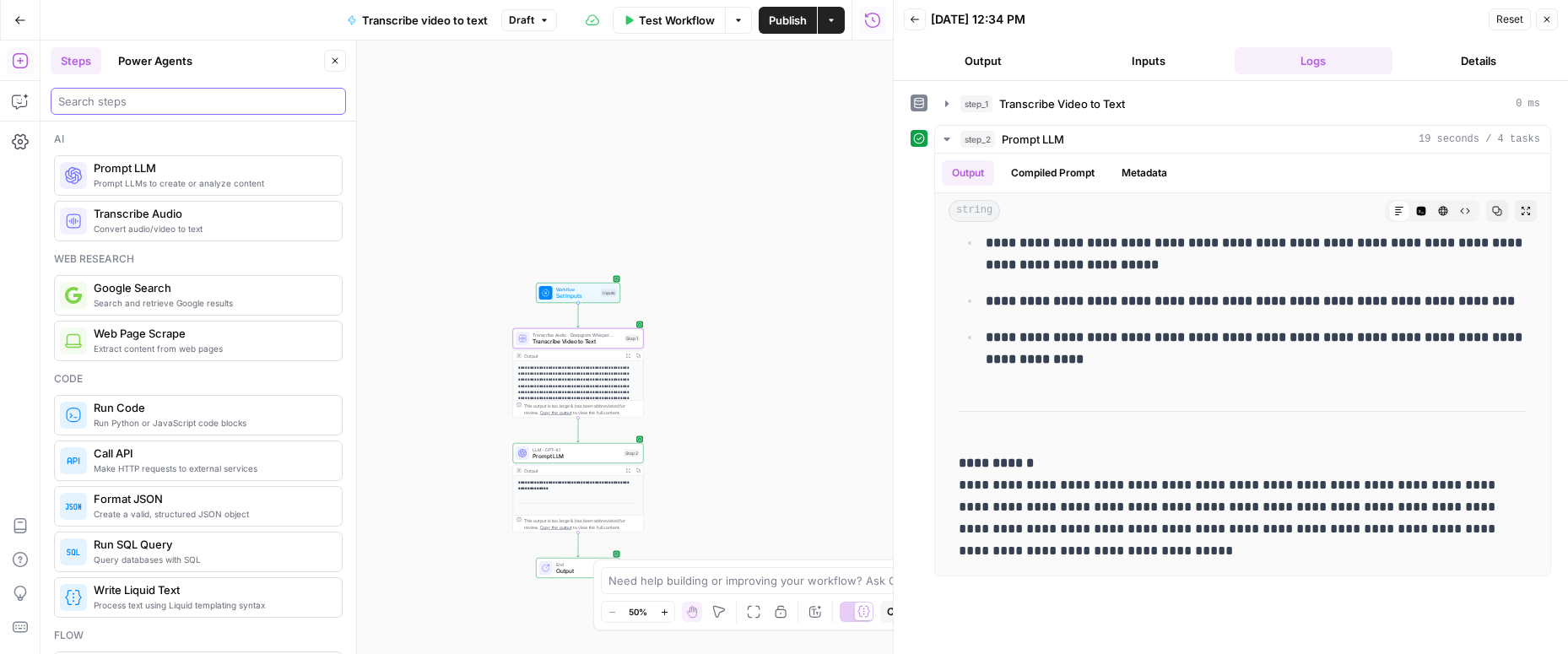
click at [207, 106] on input "search" at bounding box center [198, 101] width 280 height 17
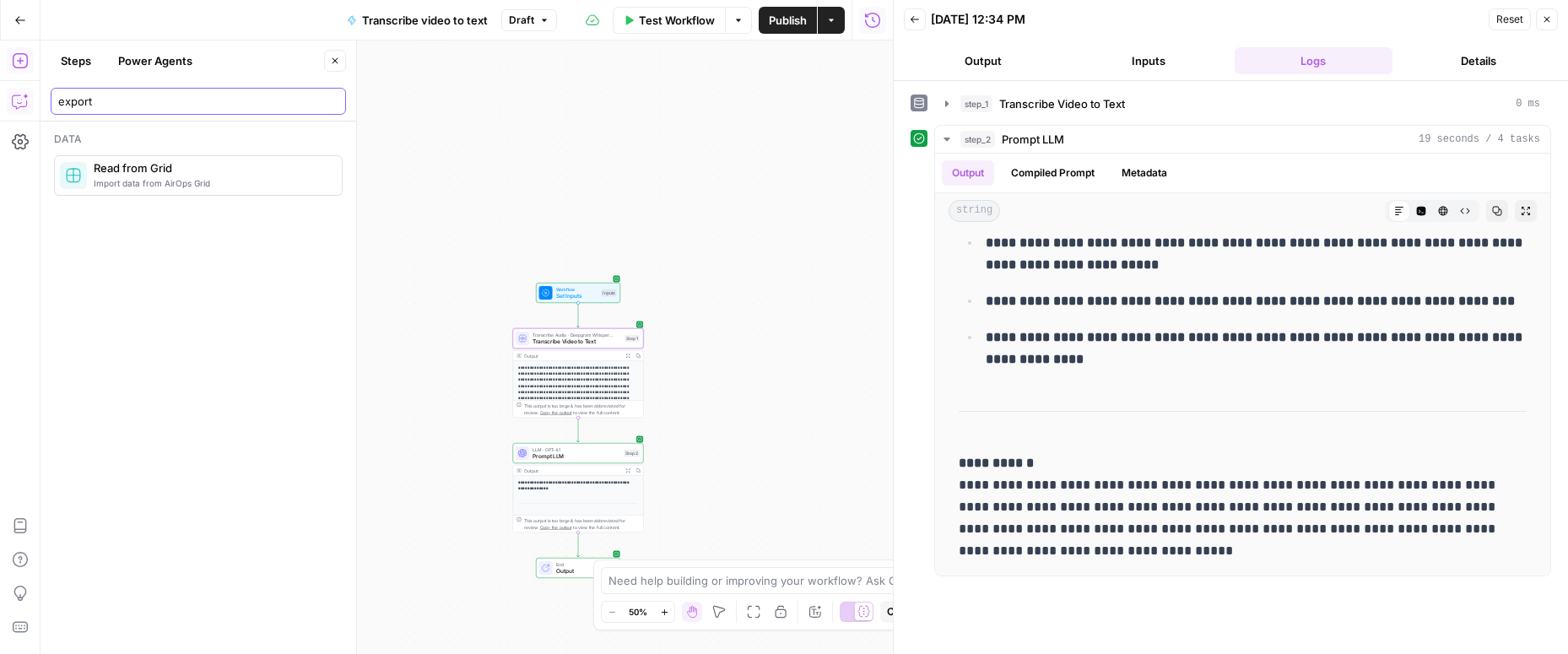
type input "export"
click at [5, 99] on div "Add Steps Copilot Settings AirOps Academy Help Give Feedback Shortcuts" at bounding box center [20, 347] width 41 height 613
click at [15, 99] on icon "button" at bounding box center [20, 101] width 17 height 17
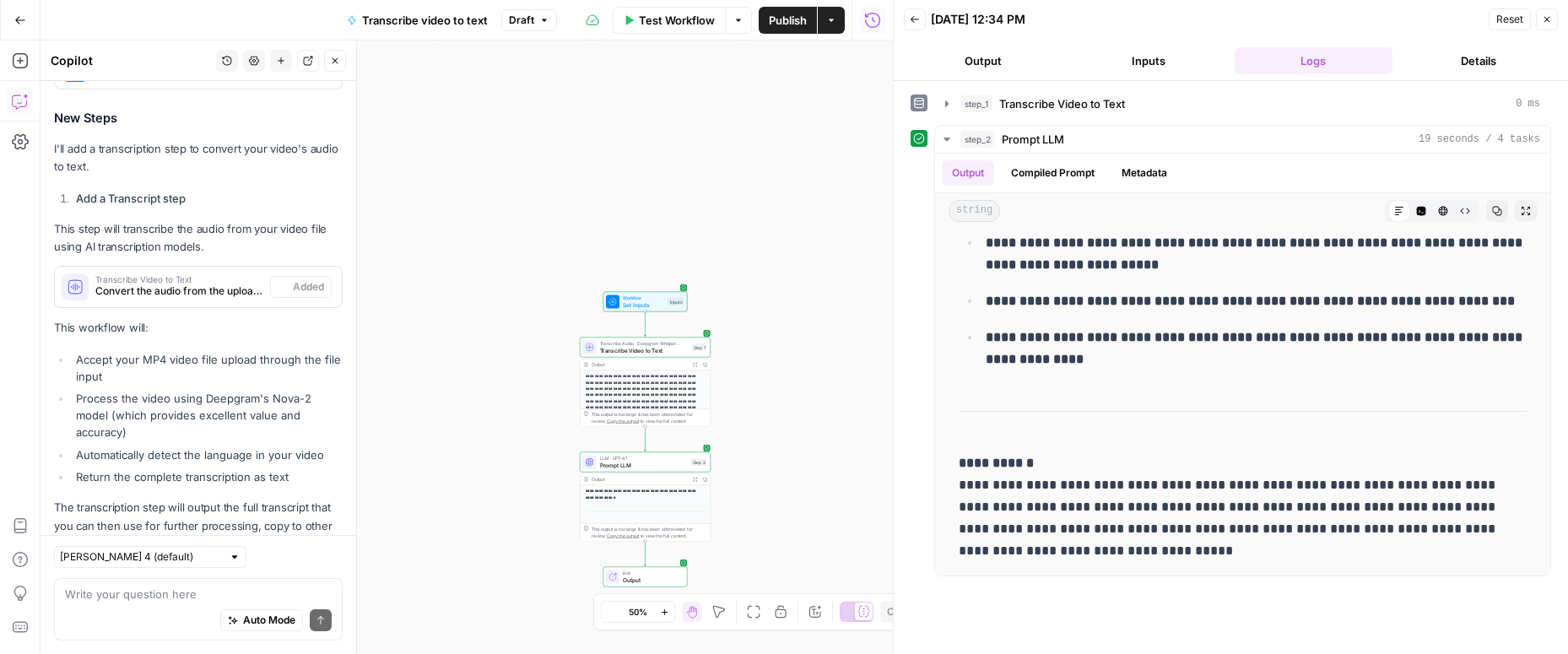
scroll to position [613, 0]
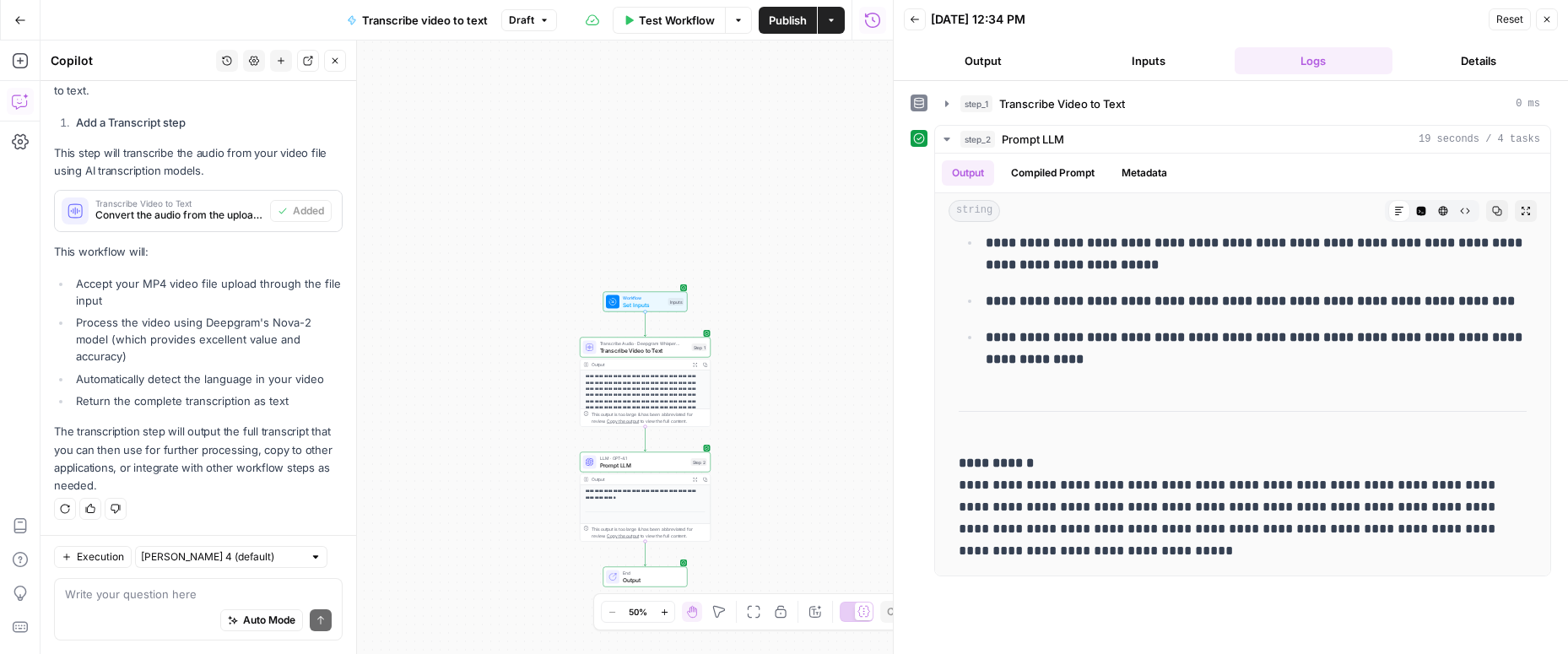
click at [78, 594] on textarea at bounding box center [198, 594] width 266 height 17
type textarea "c"
type textarea "how can i save this transcript to a file?"
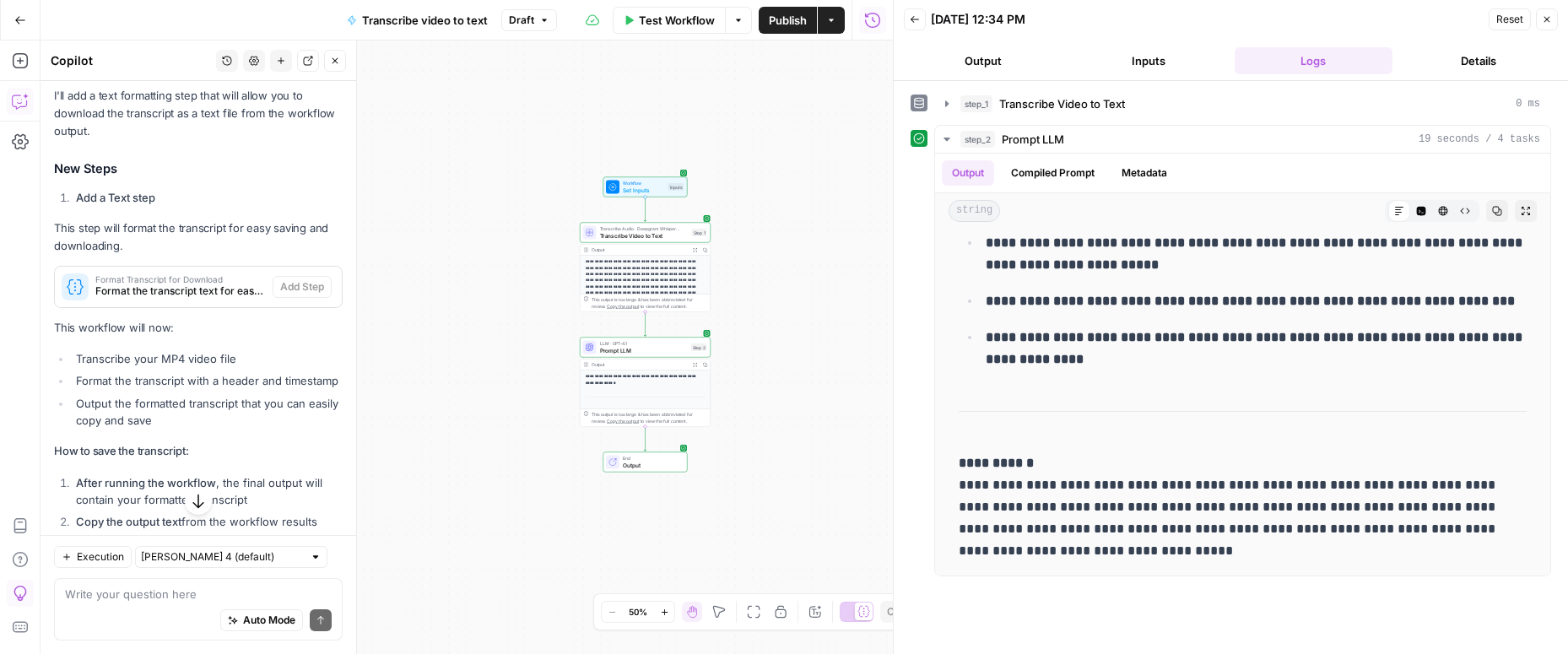
scroll to position [1159, 0]
drag, startPoint x: 158, startPoint y: 289, endPoint x: 424, endPoint y: 340, distance: 270.8
click at [478, 326] on body "**********" at bounding box center [784, 327] width 1568 height 654
click at [187, 377] on li "Format the transcript with a header and timestamp" at bounding box center [207, 381] width 271 height 17
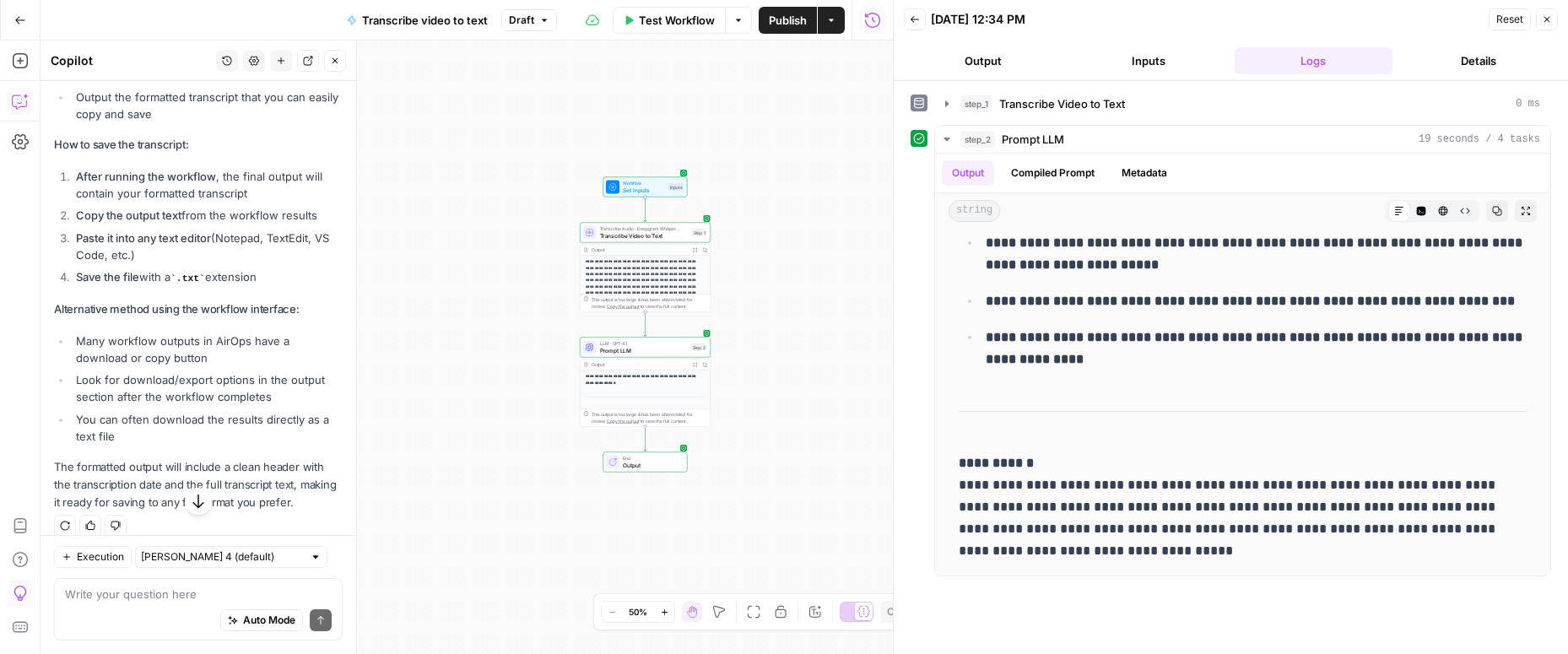
scroll to position [1481, 0]
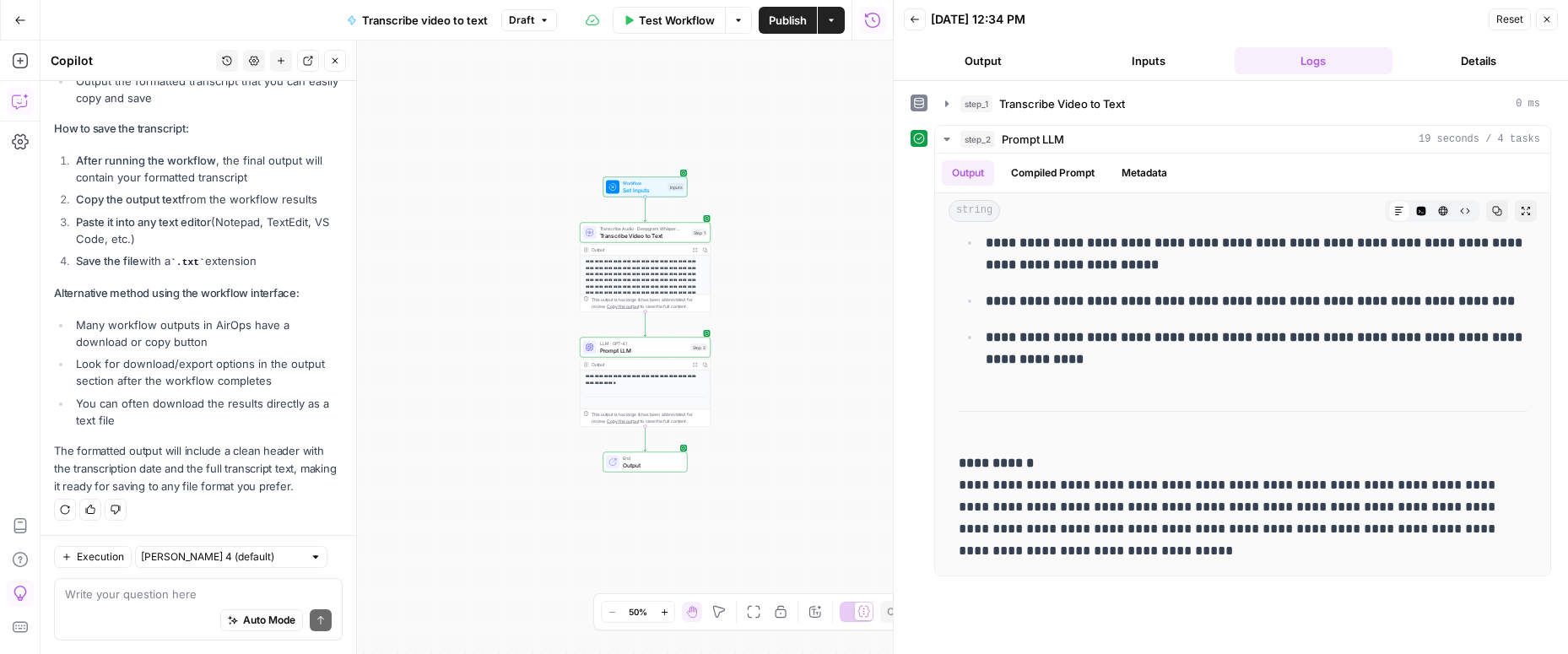
click at [646, 371] on div "**********" at bounding box center [645, 478] width 130 height 216
click at [527, 387] on div "**********" at bounding box center [466, 347] width 852 height 613
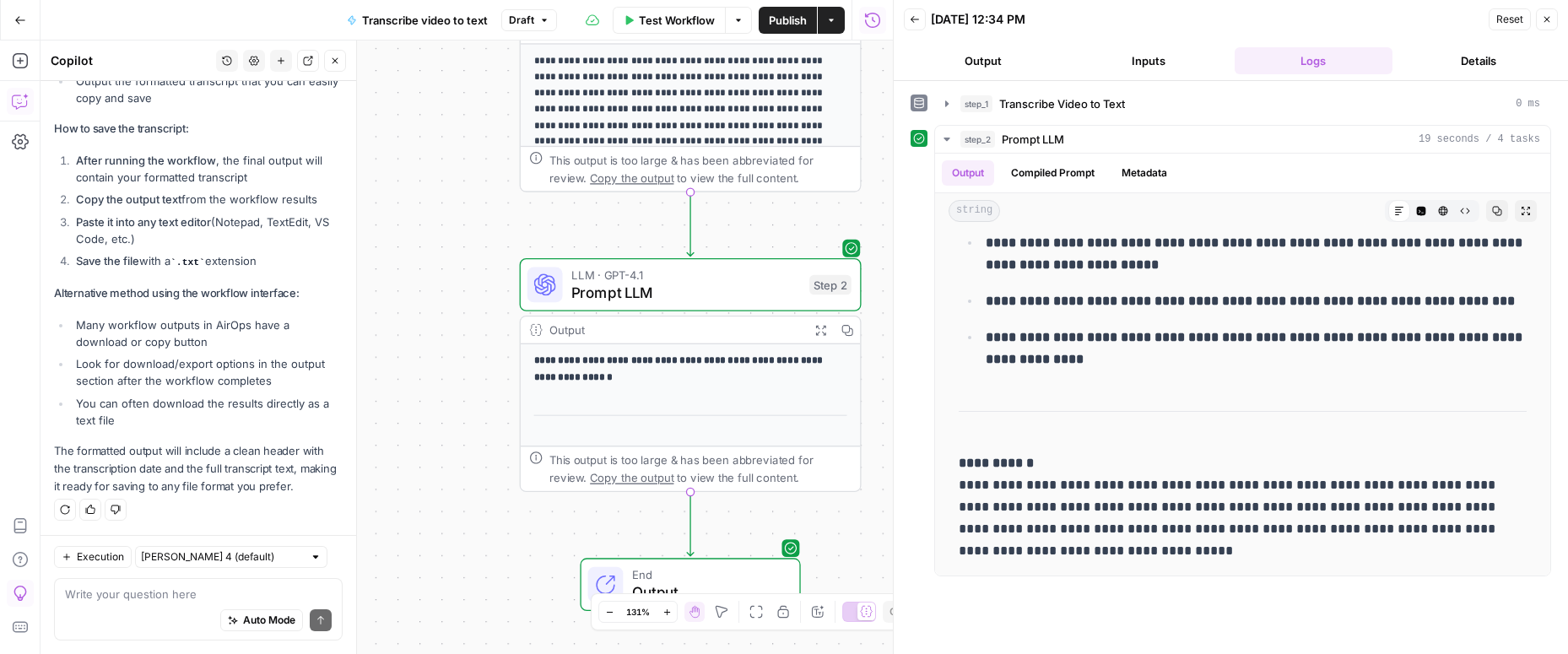
click at [692, 356] on strong "**********" at bounding box center [680, 368] width 291 height 26
click at [993, 53] on button "Output" at bounding box center [983, 60] width 158 height 27
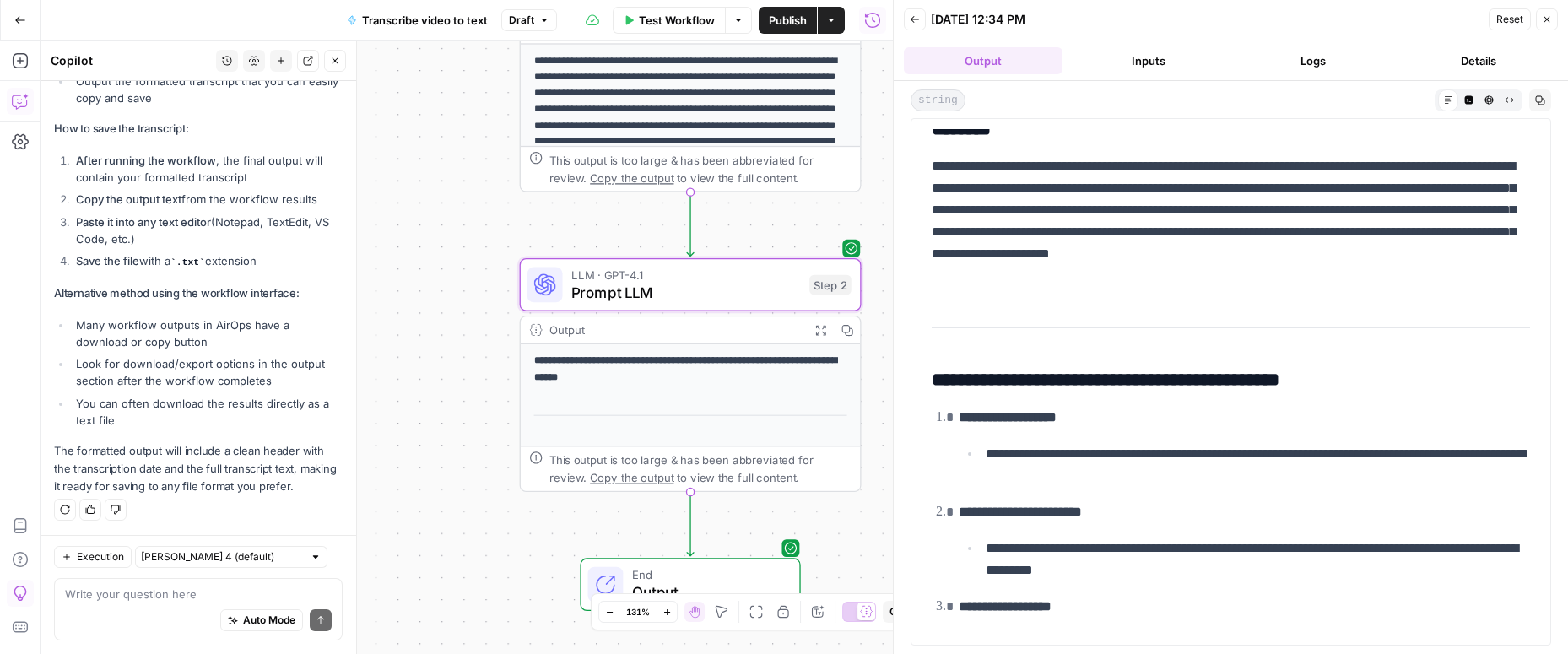
scroll to position [0, 0]
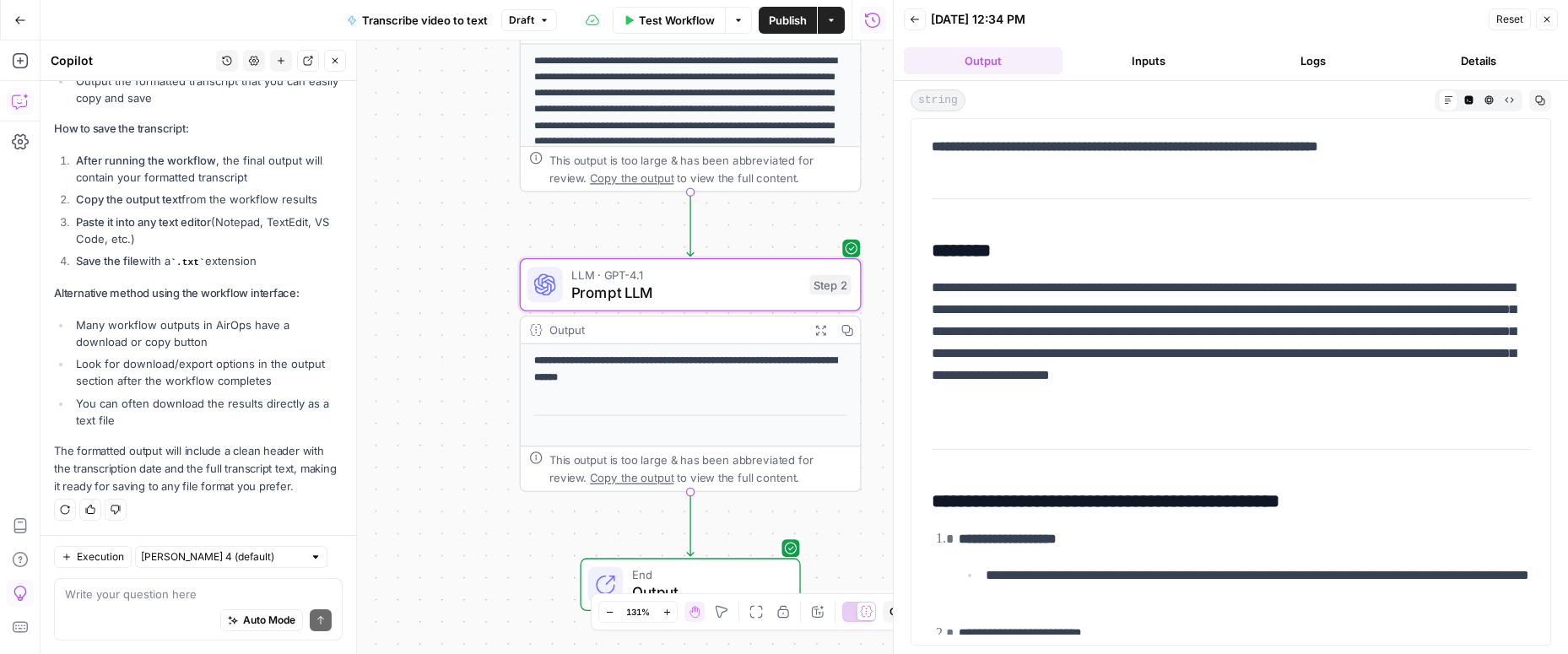
click at [748, 333] on div "Output" at bounding box center [674, 330] width 252 height 18
click at [740, 366] on strong "**********" at bounding box center [685, 368] width 303 height 26
click at [741, 166] on div "This output is too large & has been abbreviated for review. Copy the output to …" at bounding box center [700, 169] width 302 height 35
click at [913, 17] on icon "button" at bounding box center [914, 19] width 10 height 10
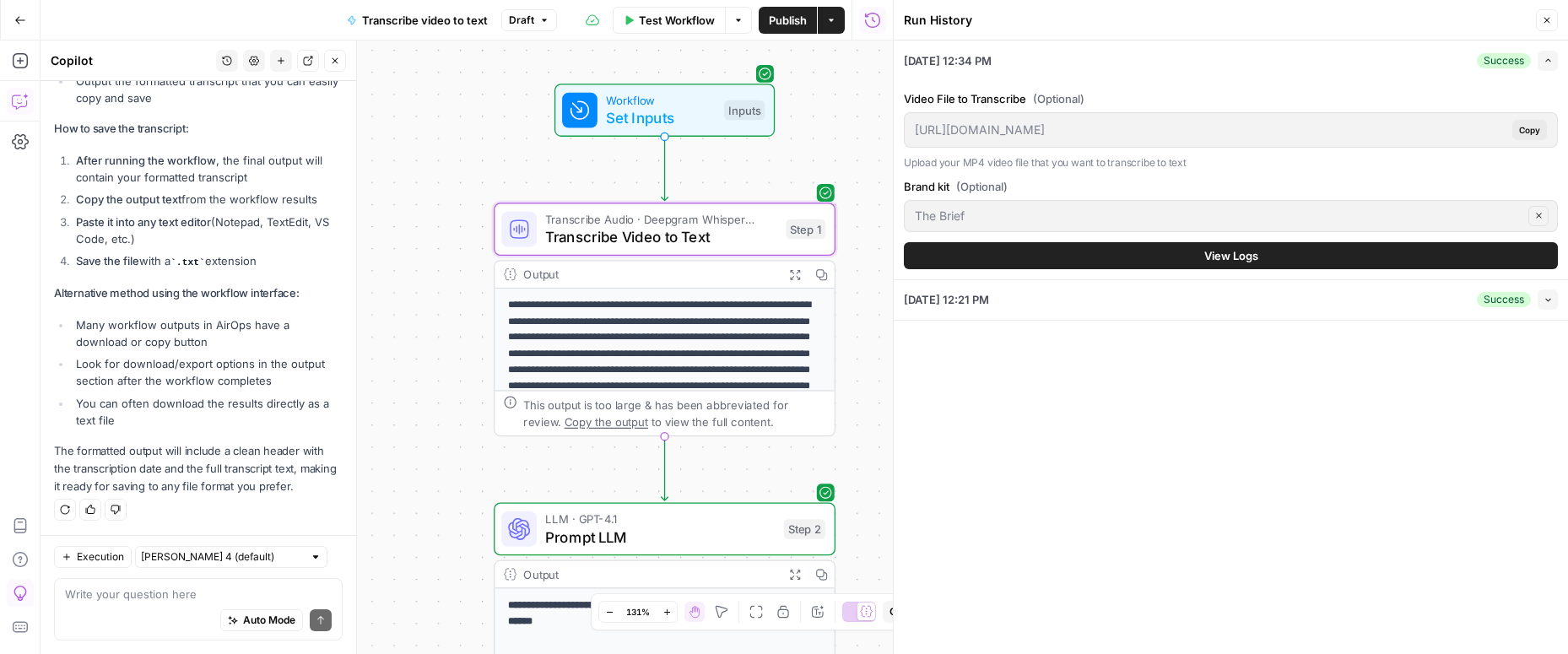
click at [541, 266] on div "Output" at bounding box center [649, 274] width 252 height 18
click at [657, 272] on div "Output" at bounding box center [649, 274] width 252 height 18
click at [818, 276] on icon "button" at bounding box center [822, 274] width 11 height 11
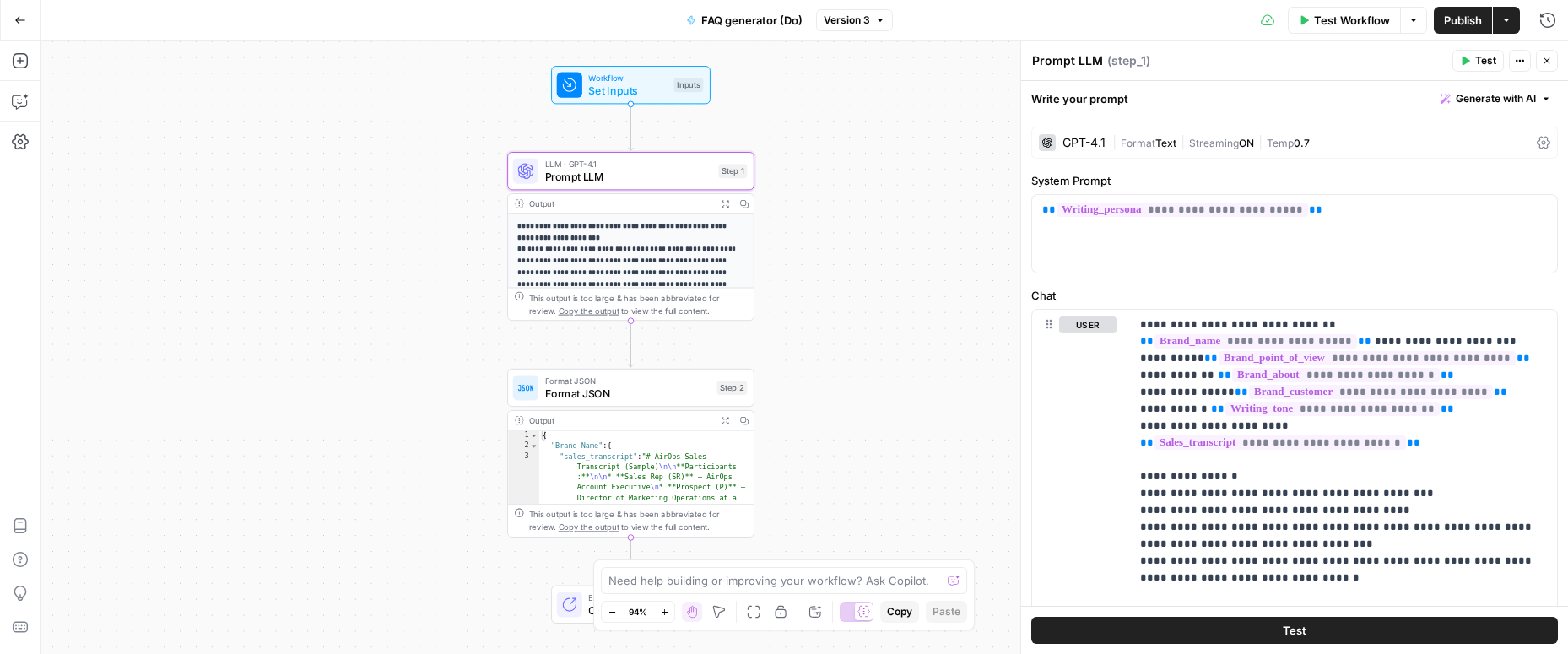
scroll to position [258, 0]
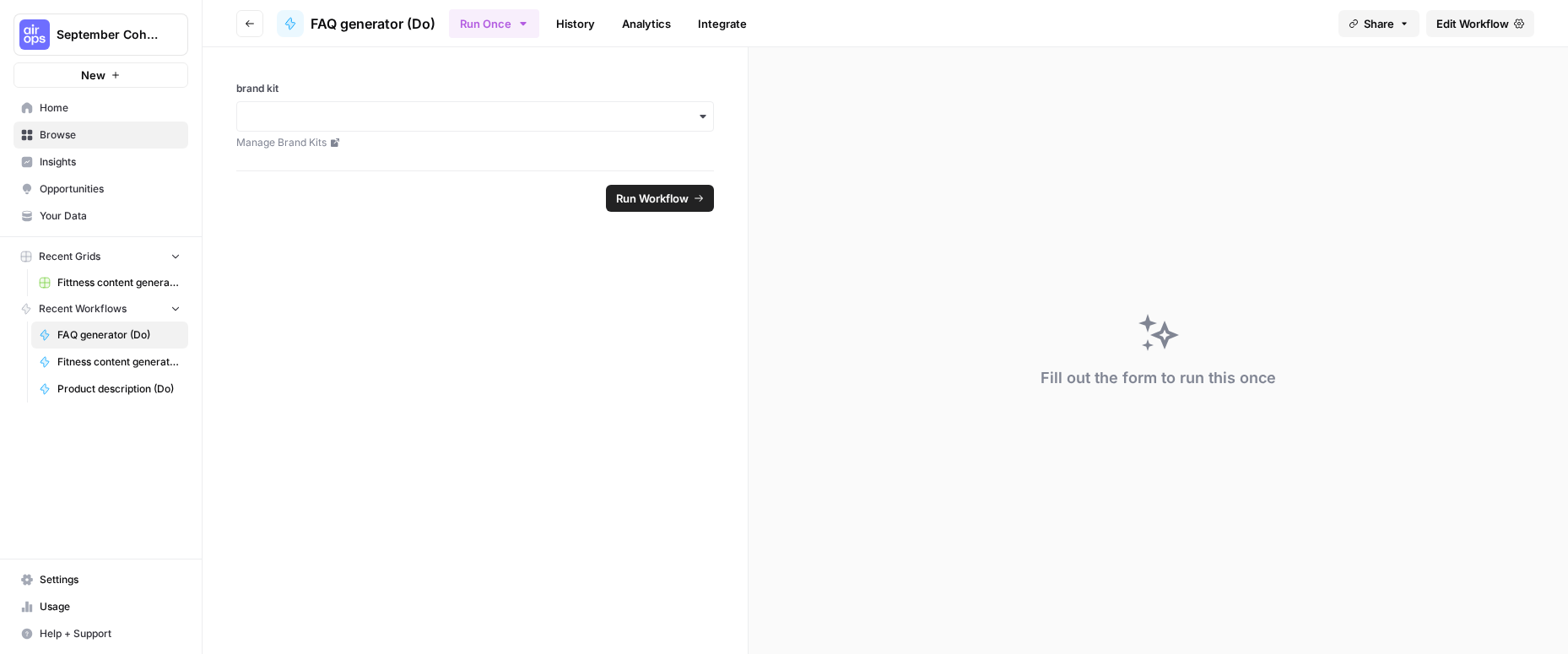
click at [102, 25] on button "September Cohort" at bounding box center [101, 35] width 175 height 42
click at [91, 160] on span "Creatopy" at bounding box center [163, 154] width 223 height 17
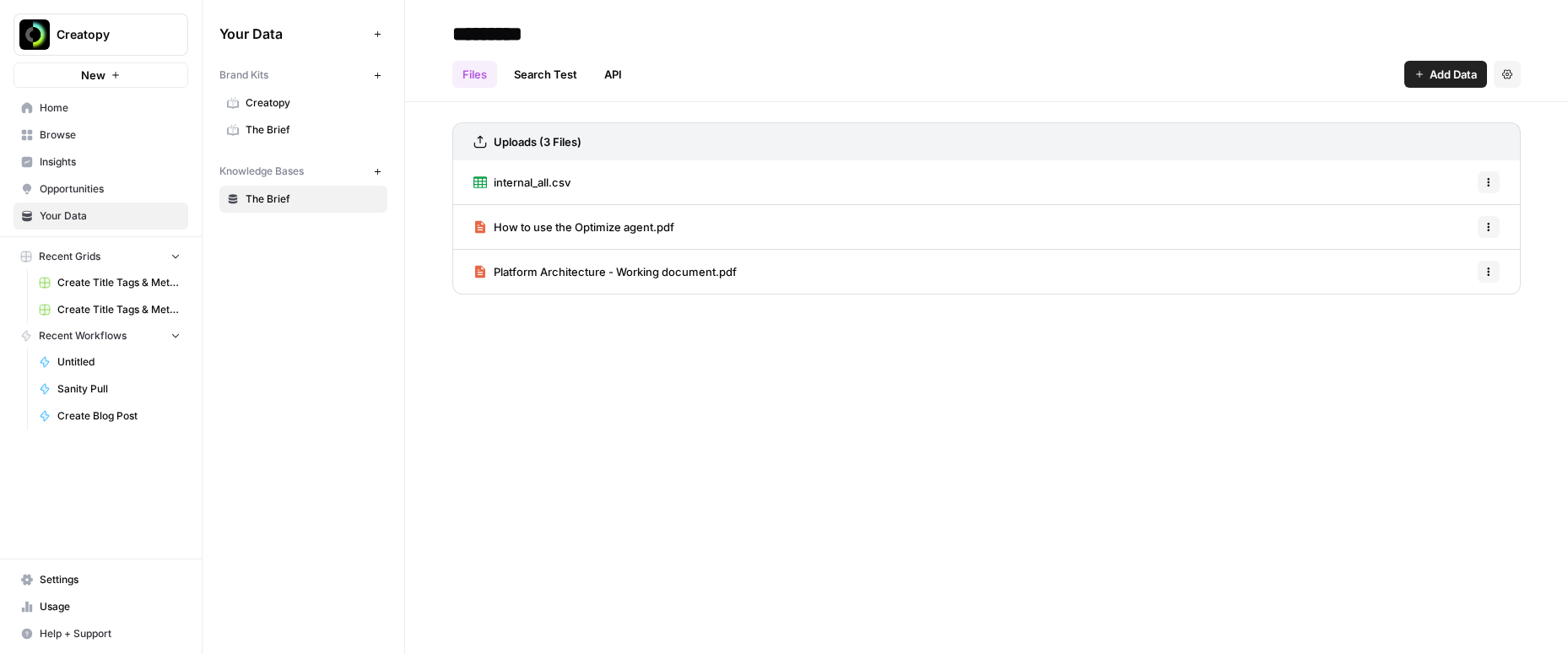
click at [47, 578] on span "Settings" at bounding box center [110, 579] width 141 height 15
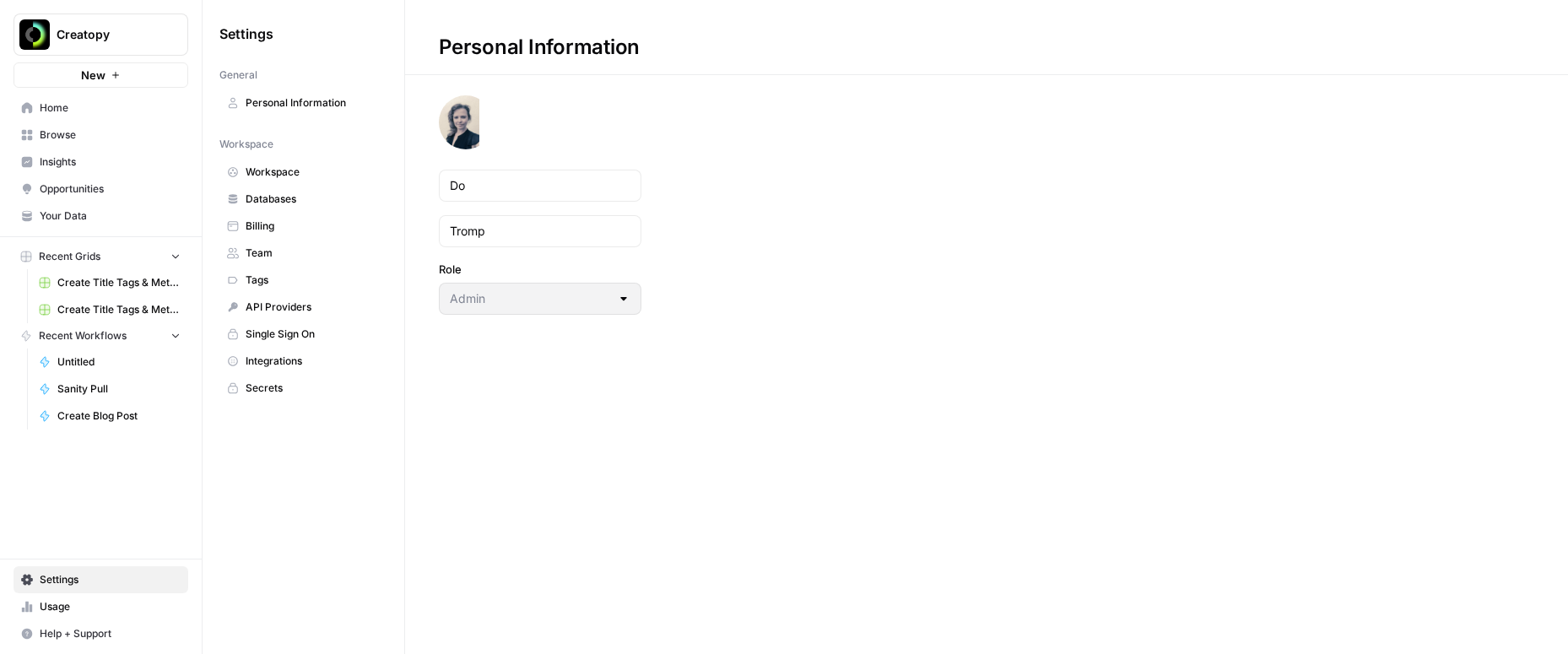
click at [277, 255] on span "Team" at bounding box center [313, 253] width 135 height 15
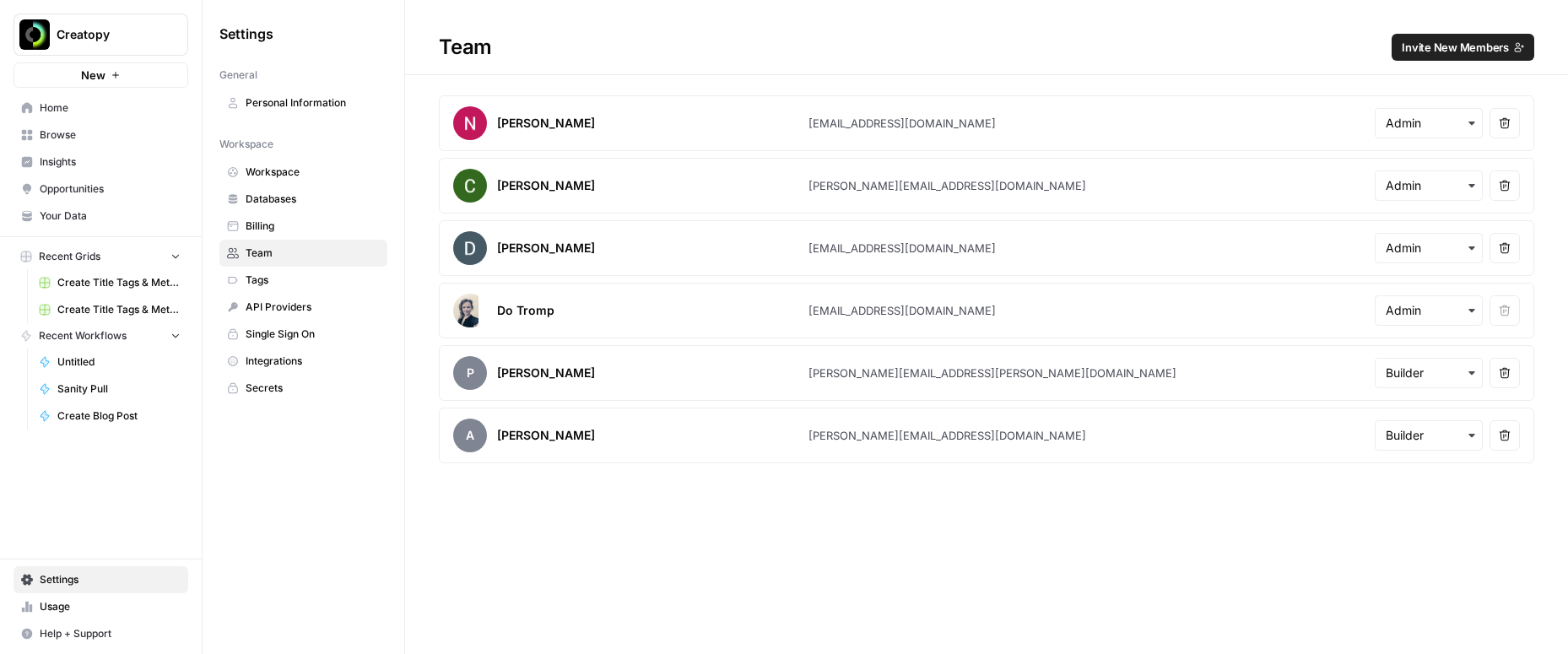
click at [34, 111] on link "Home" at bounding box center [101, 108] width 175 height 27
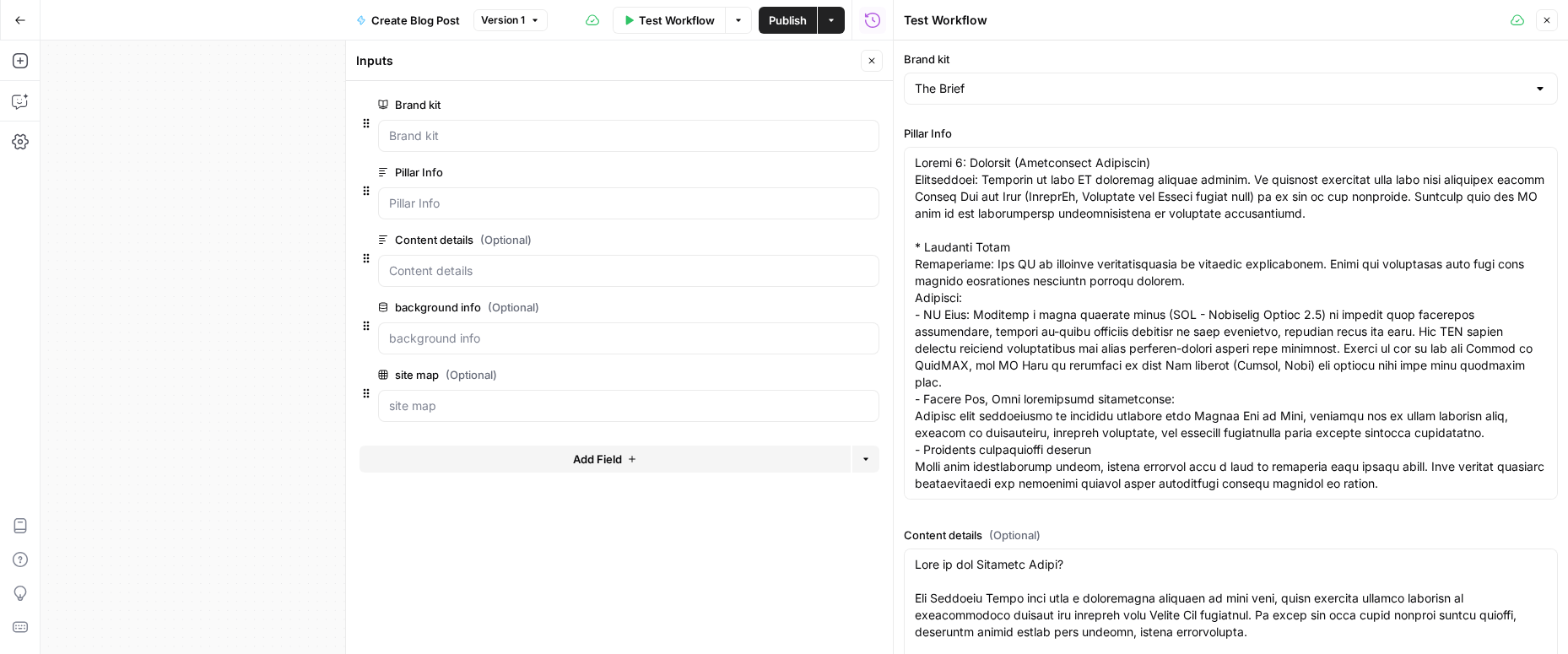
scroll to position [708, 0]
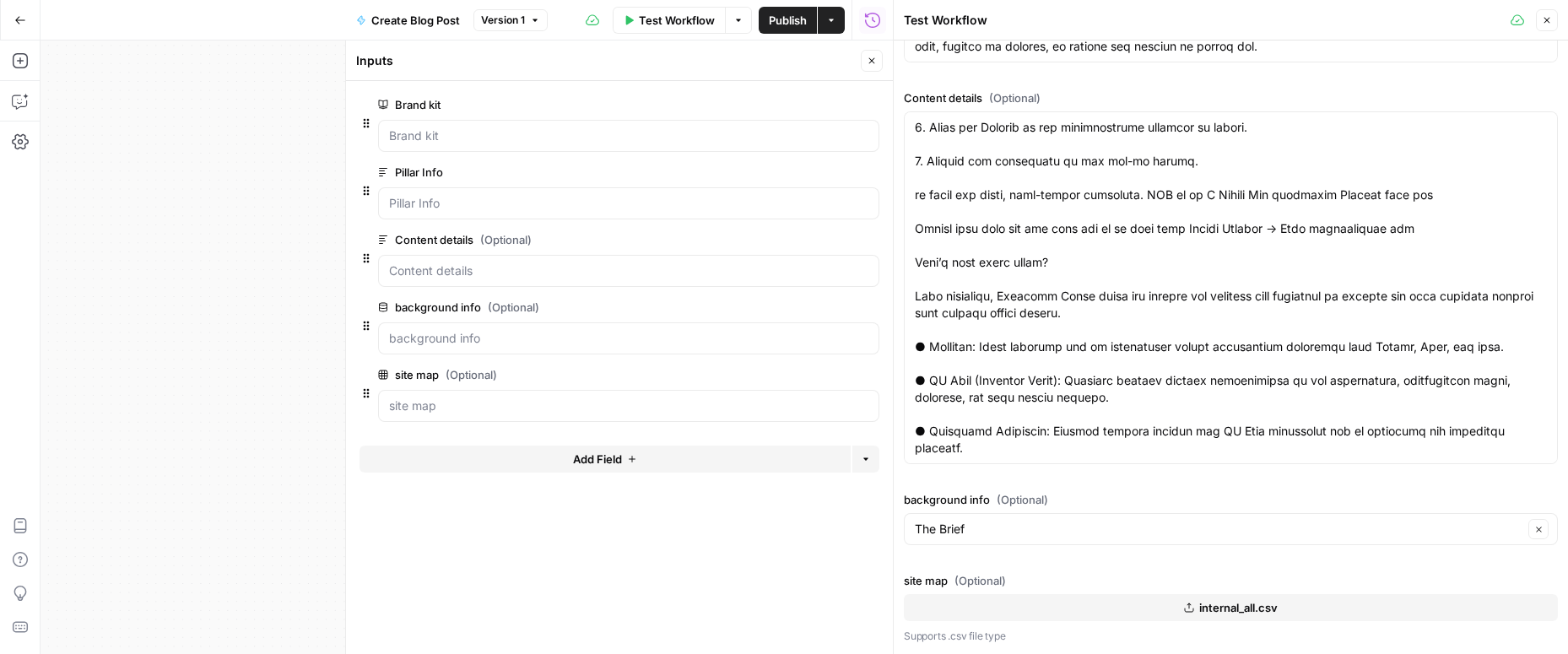
click at [642, 462] on button "Add Field" at bounding box center [604, 459] width 491 height 27
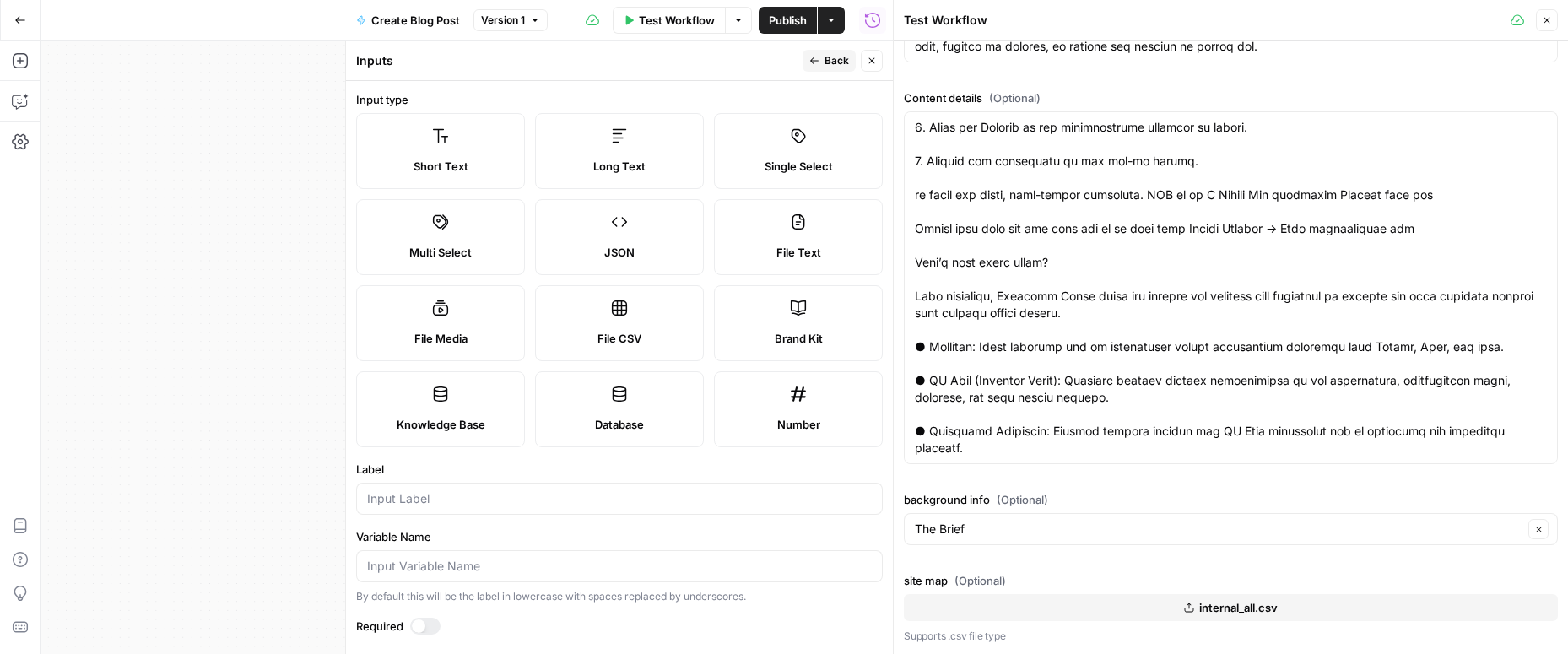
click at [634, 170] on span "Long Text" at bounding box center [619, 166] width 53 height 17
click at [495, 493] on input "Label" at bounding box center [619, 498] width 505 height 17
type input "Video transcipt"
click at [812, 65] on icon "button" at bounding box center [813, 60] width 10 height 10
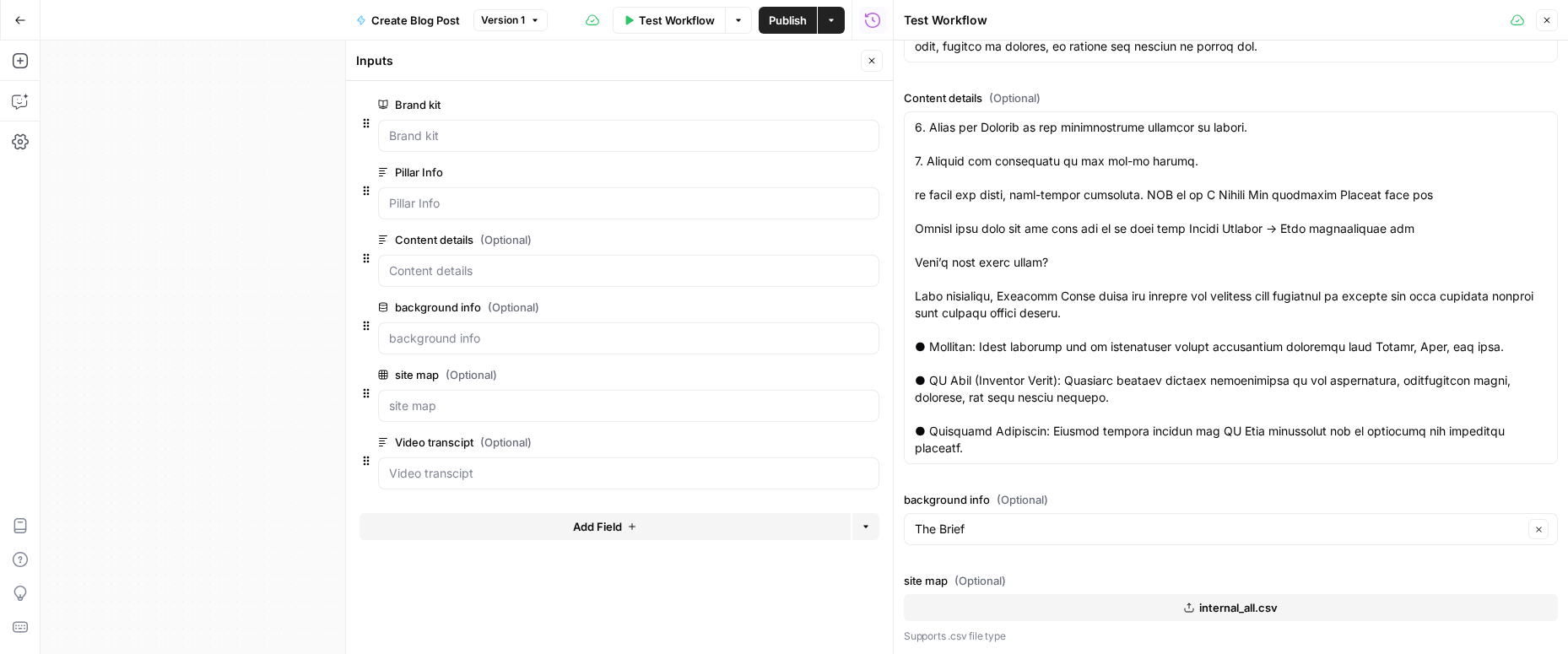
click at [1550, 24] on icon "button" at bounding box center [1546, 19] width 10 height 10
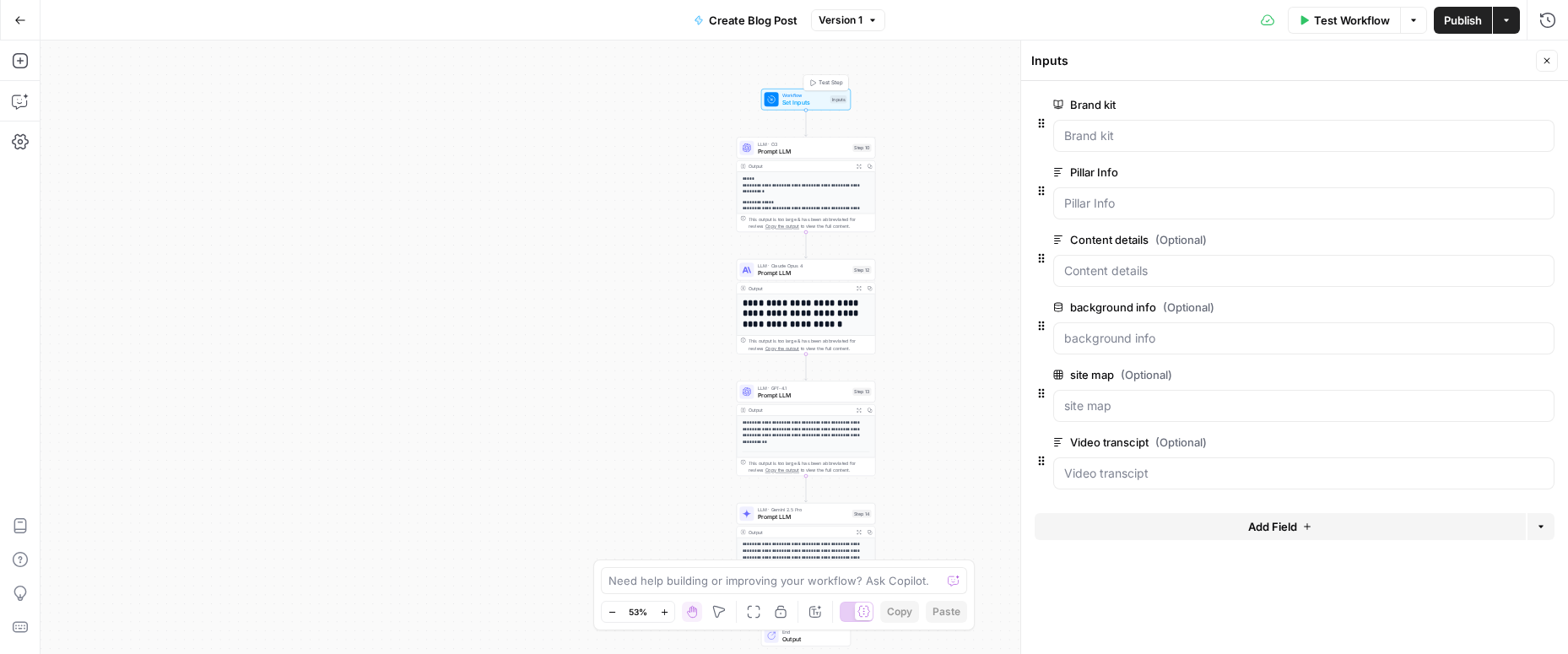
click at [818, 83] on span "Test Step" at bounding box center [830, 82] width 24 height 8
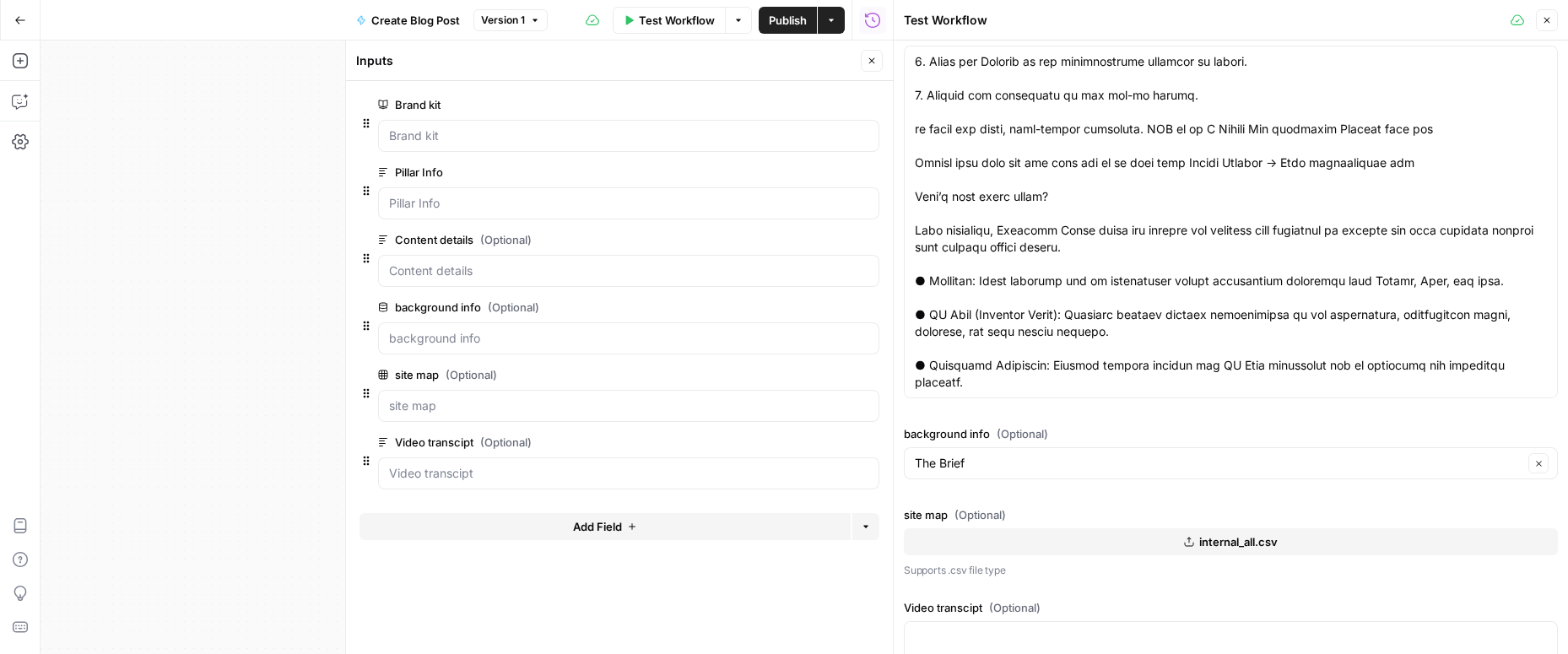
scroll to position [552, 0]
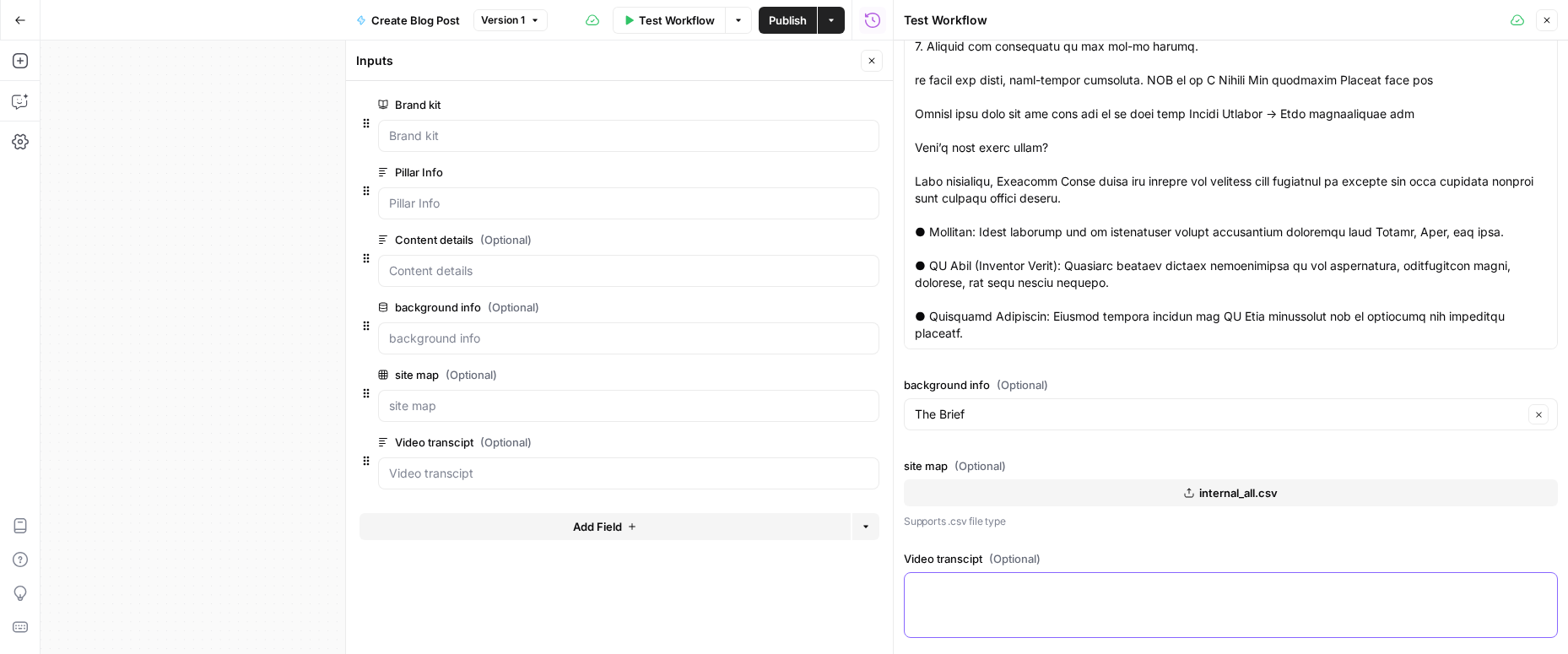
click at [960, 587] on textarea "Video transcipt (Optional)" at bounding box center [1231, 588] width 632 height 17
paste textarea "Any good marketing team will report on the performance of their campaigns. That…"
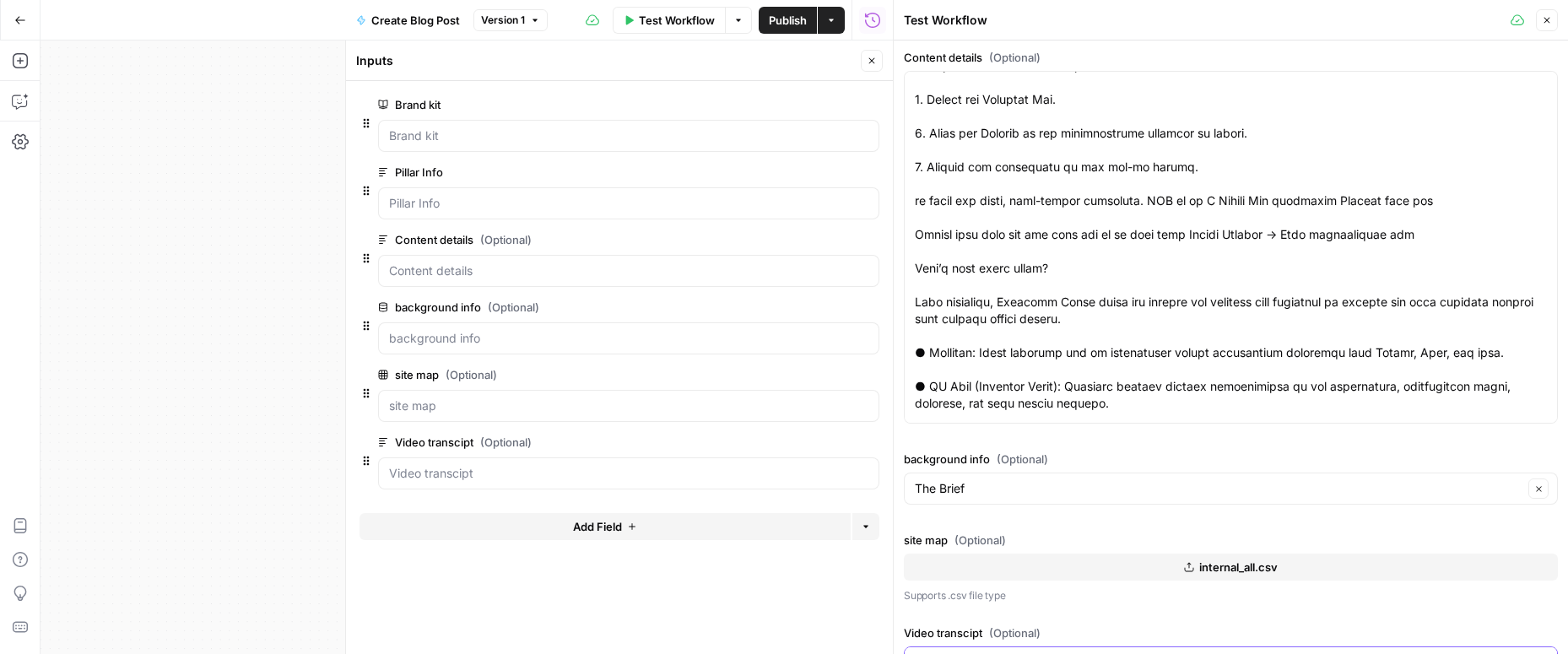
scroll to position [651, 0]
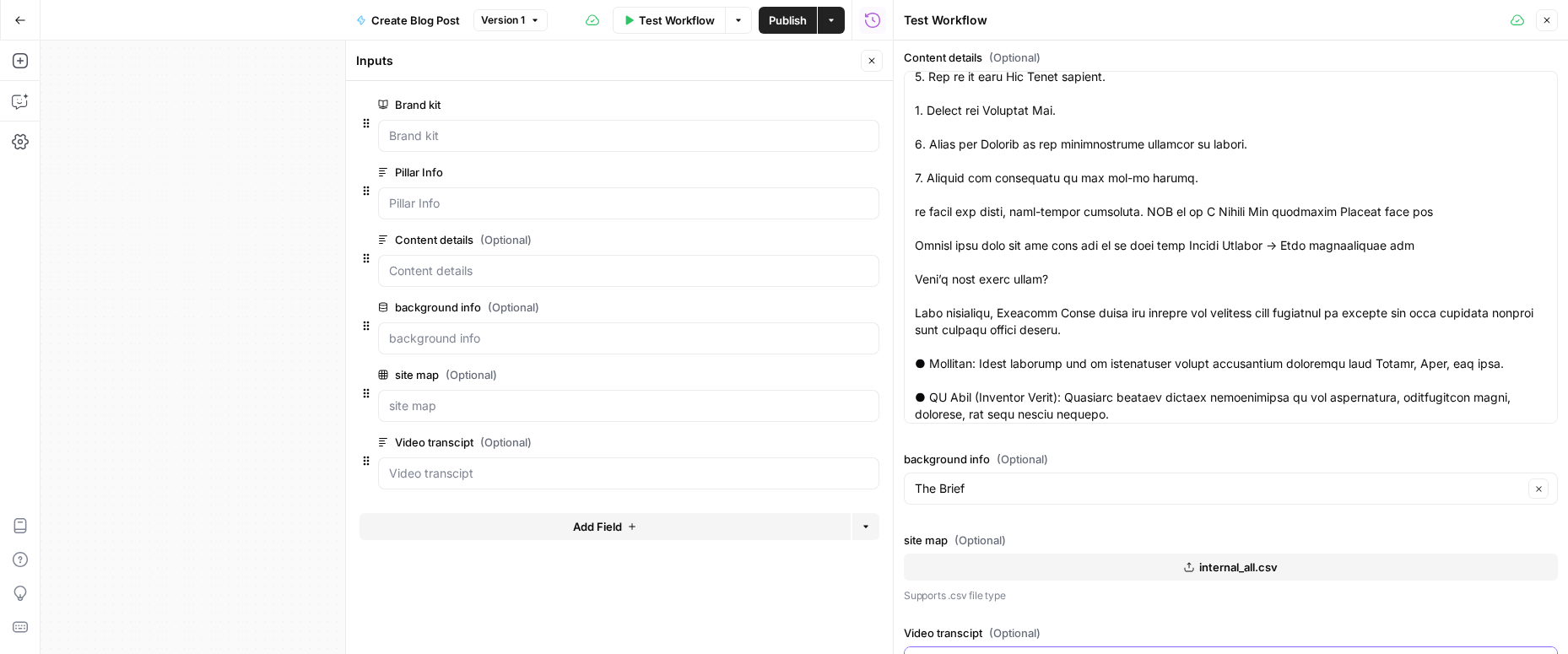
type textarea "Any good marketing team will report on the performance of their campaigns. That…"
click at [630, 529] on icon "button" at bounding box center [632, 526] width 10 height 10
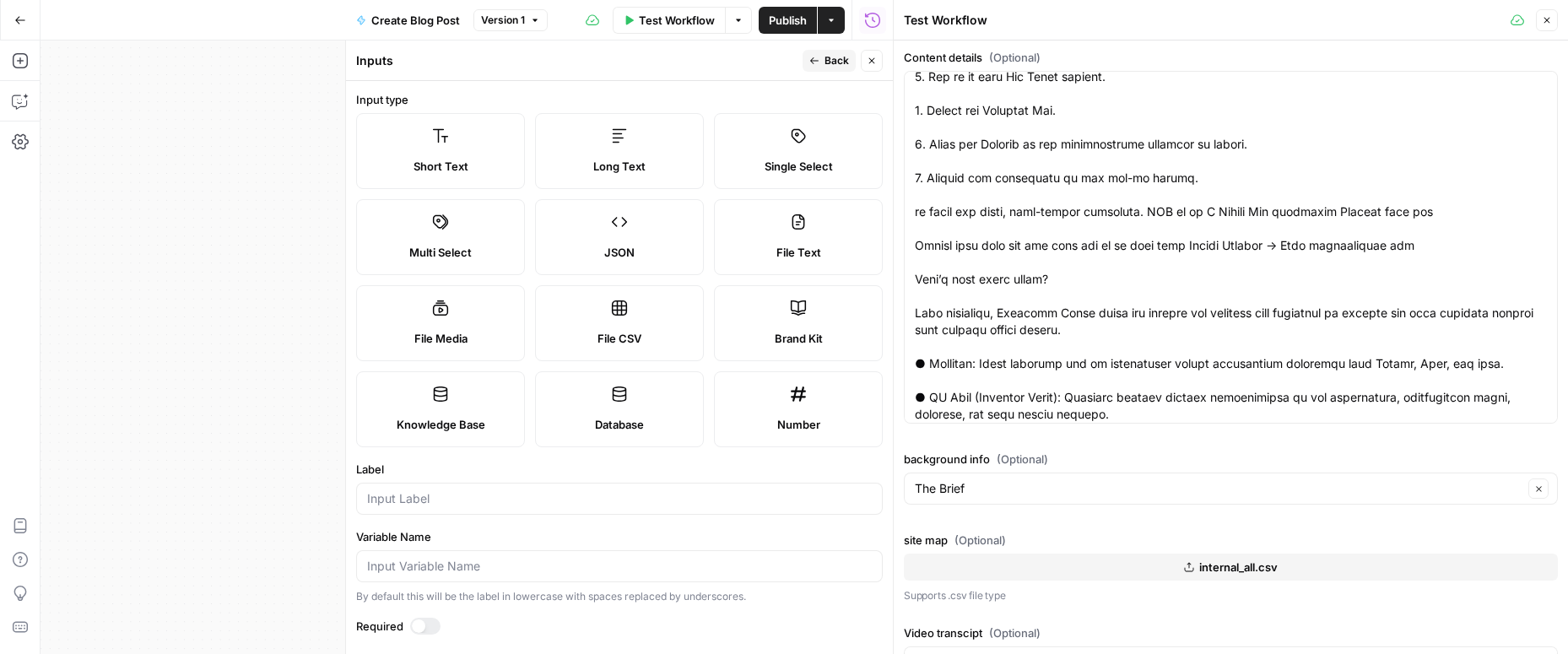
click at [765, 242] on label "File Text" at bounding box center [798, 237] width 169 height 76
type textarea "Supports .pdf, .txt, .docx, .md file types"
click at [459, 499] on input "Label" at bounding box center [619, 498] width 505 height 17
type input "content details"
click at [828, 61] on span "Back" at bounding box center [837, 61] width 25 height 15
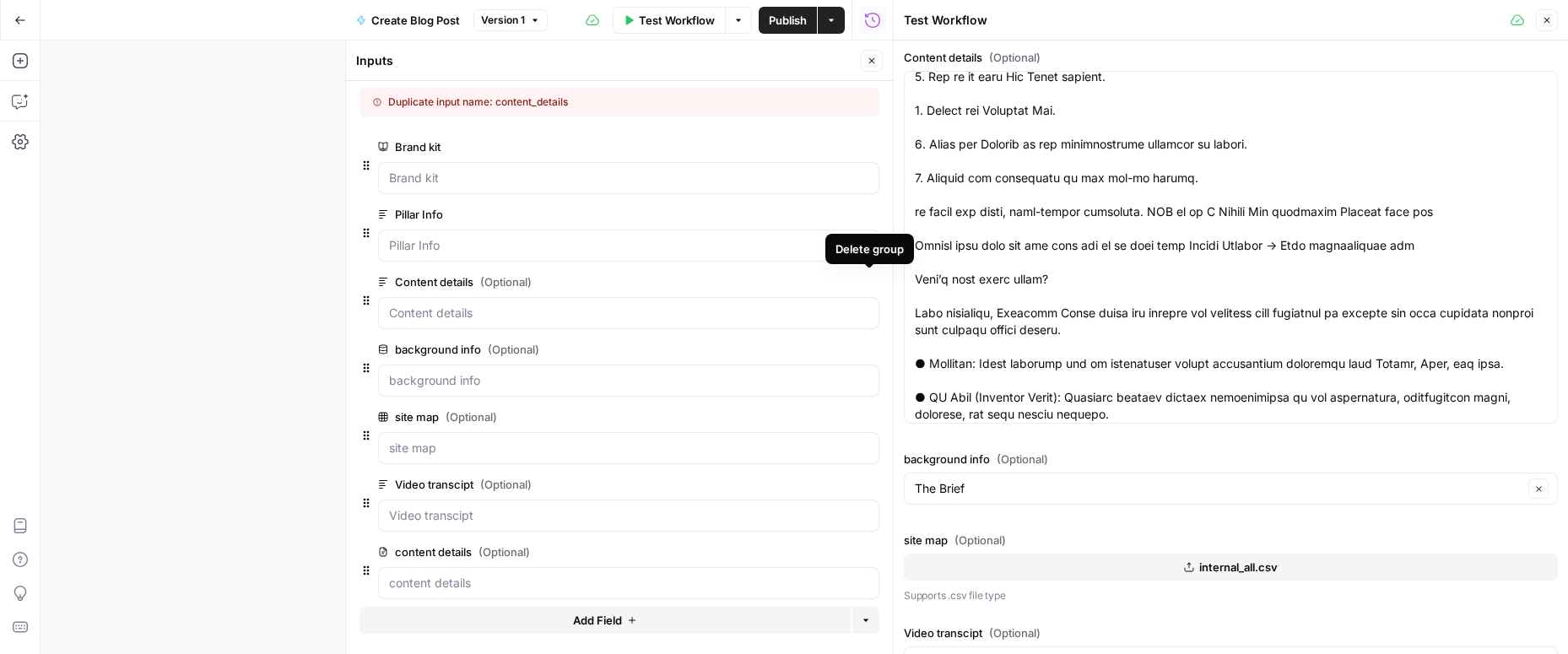
click at [868, 282] on icon "button" at bounding box center [870, 282] width 9 height 9
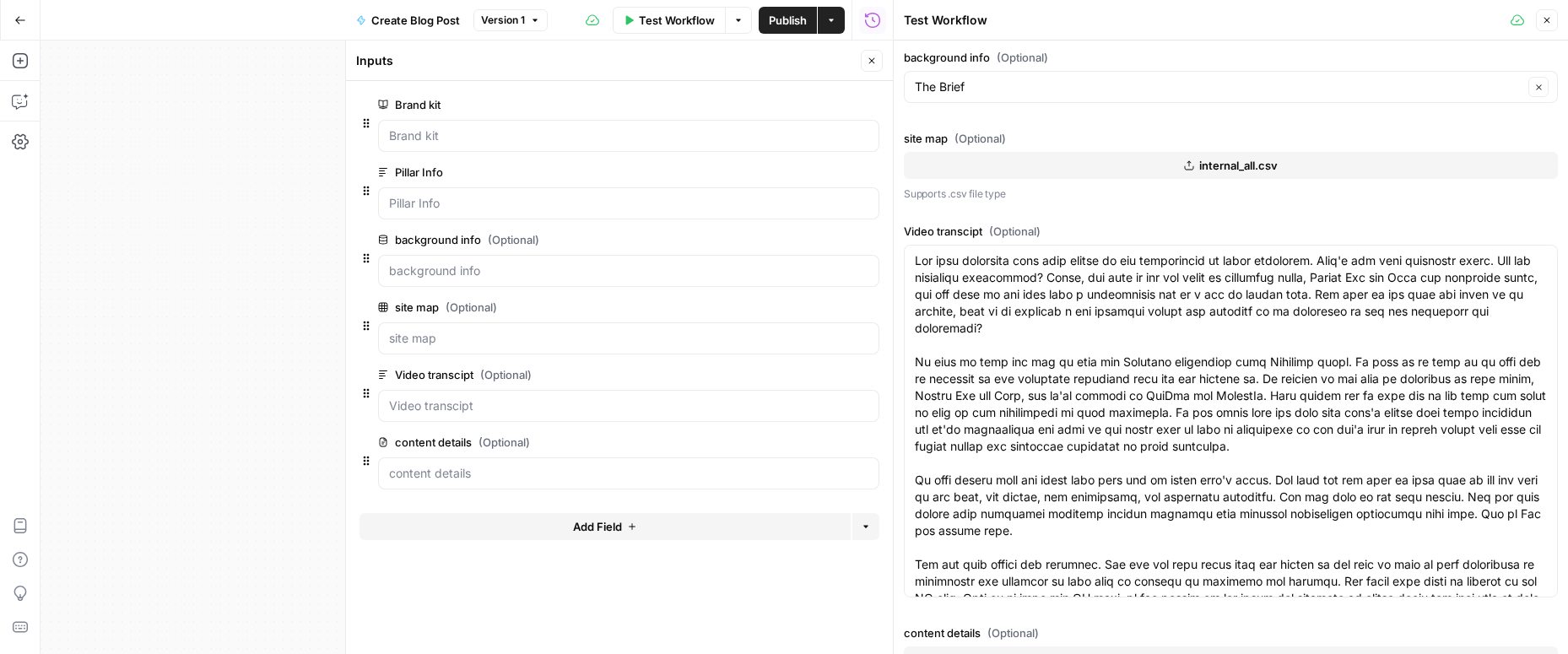
scroll to position [76, 0]
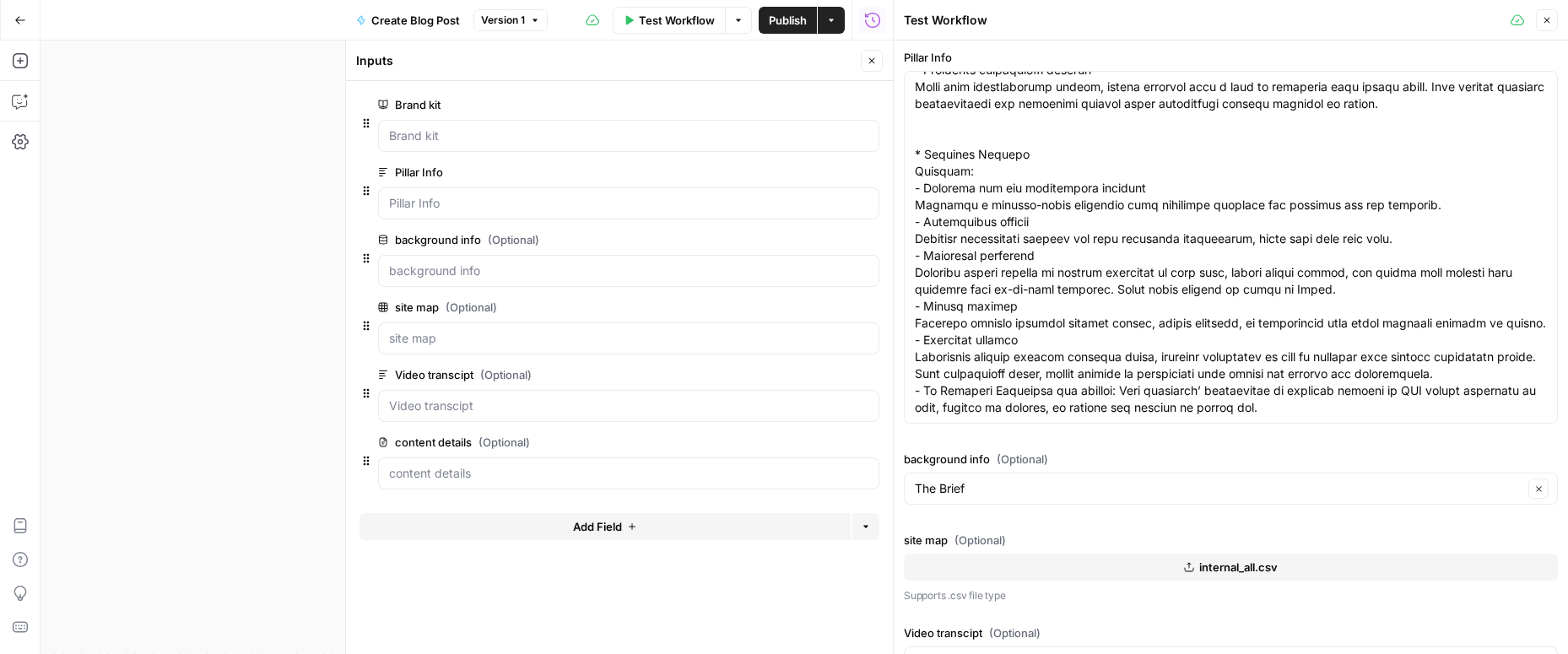
click at [1549, 22] on icon "button" at bounding box center [1547, 20] width 6 height 6
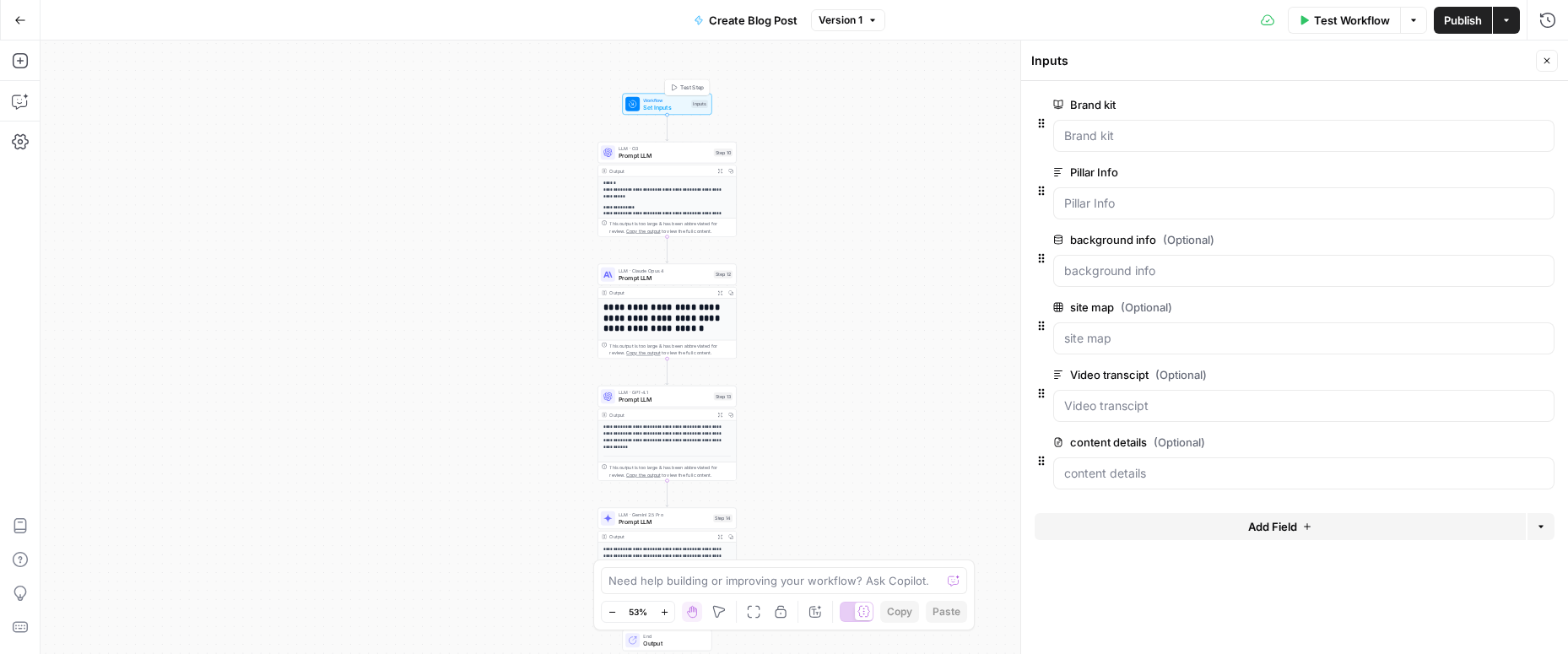
click at [683, 87] on span "Test Step" at bounding box center [692, 88] width 24 height 8
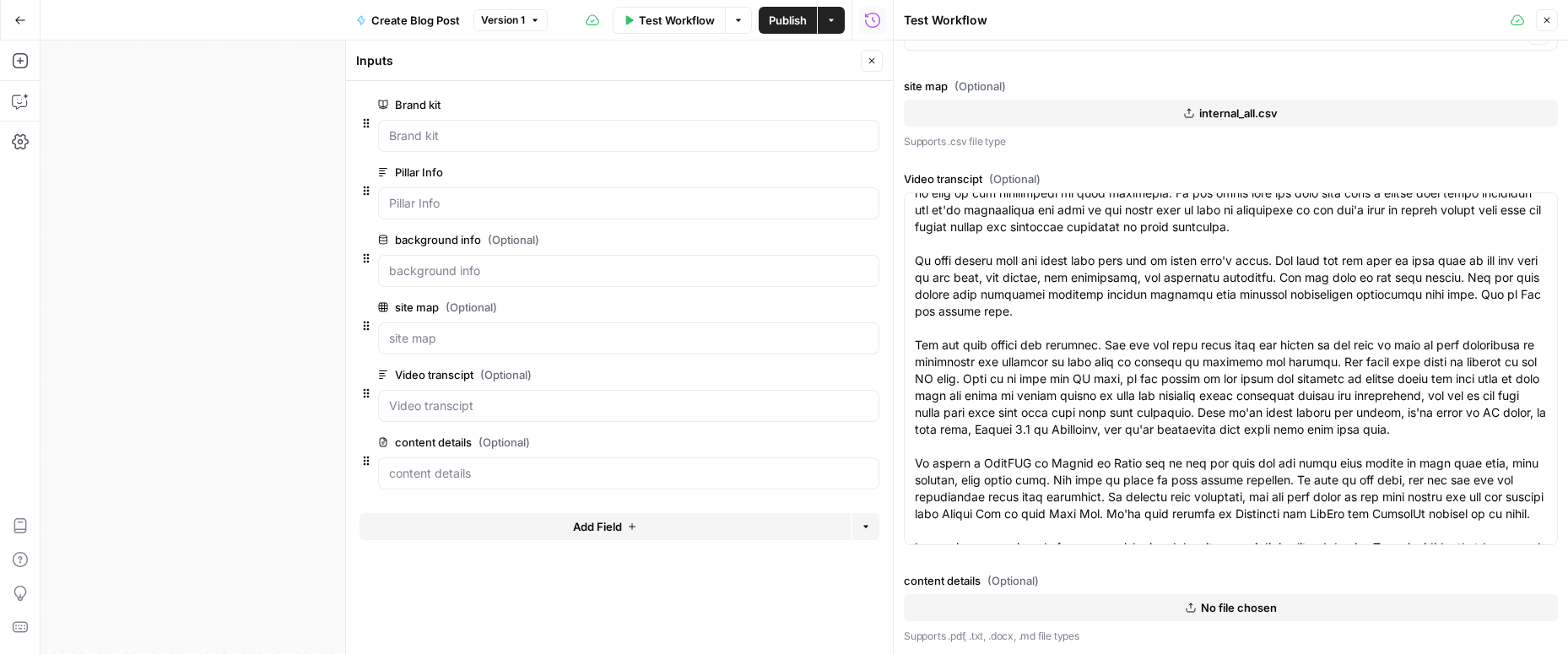
scroll to position [176, 0]
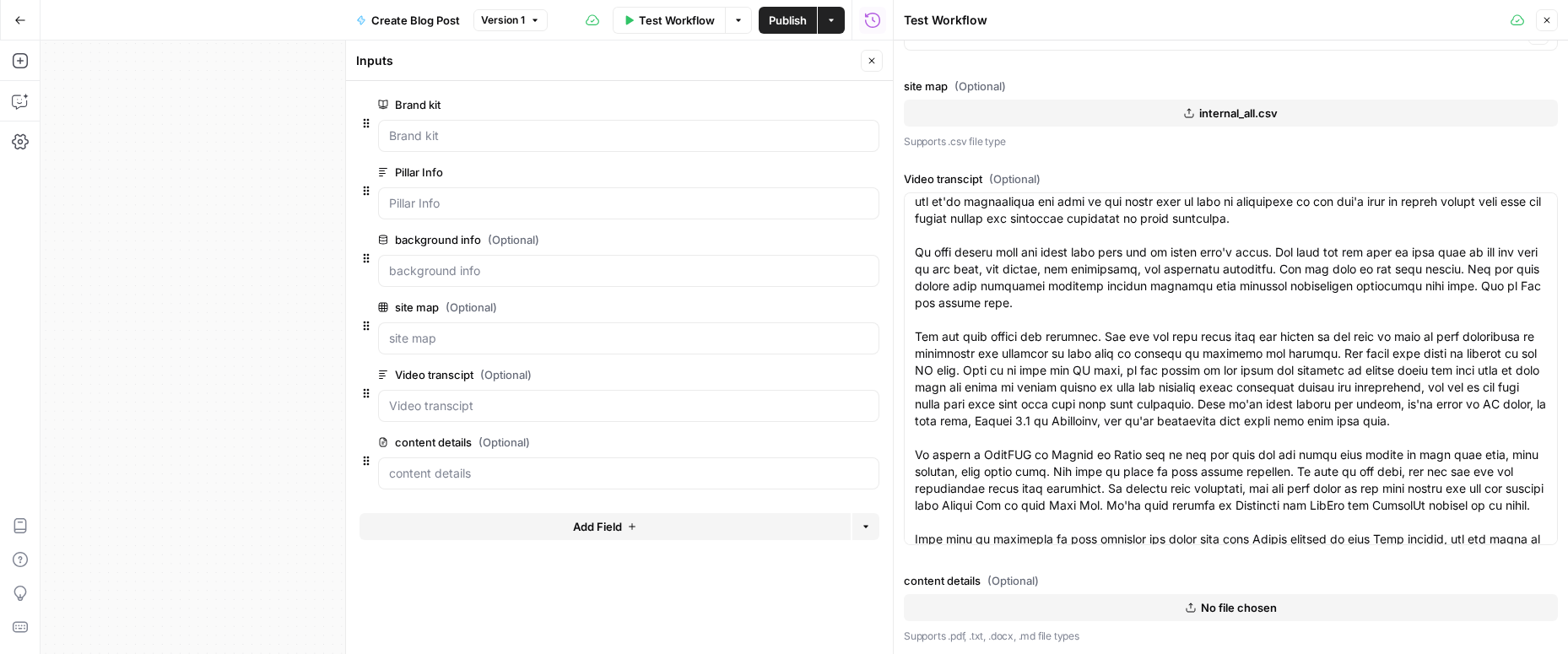
click at [1197, 605] on button "No file chosen" at bounding box center [1231, 607] width 654 height 27
click at [868, 61] on icon "button" at bounding box center [872, 60] width 10 height 10
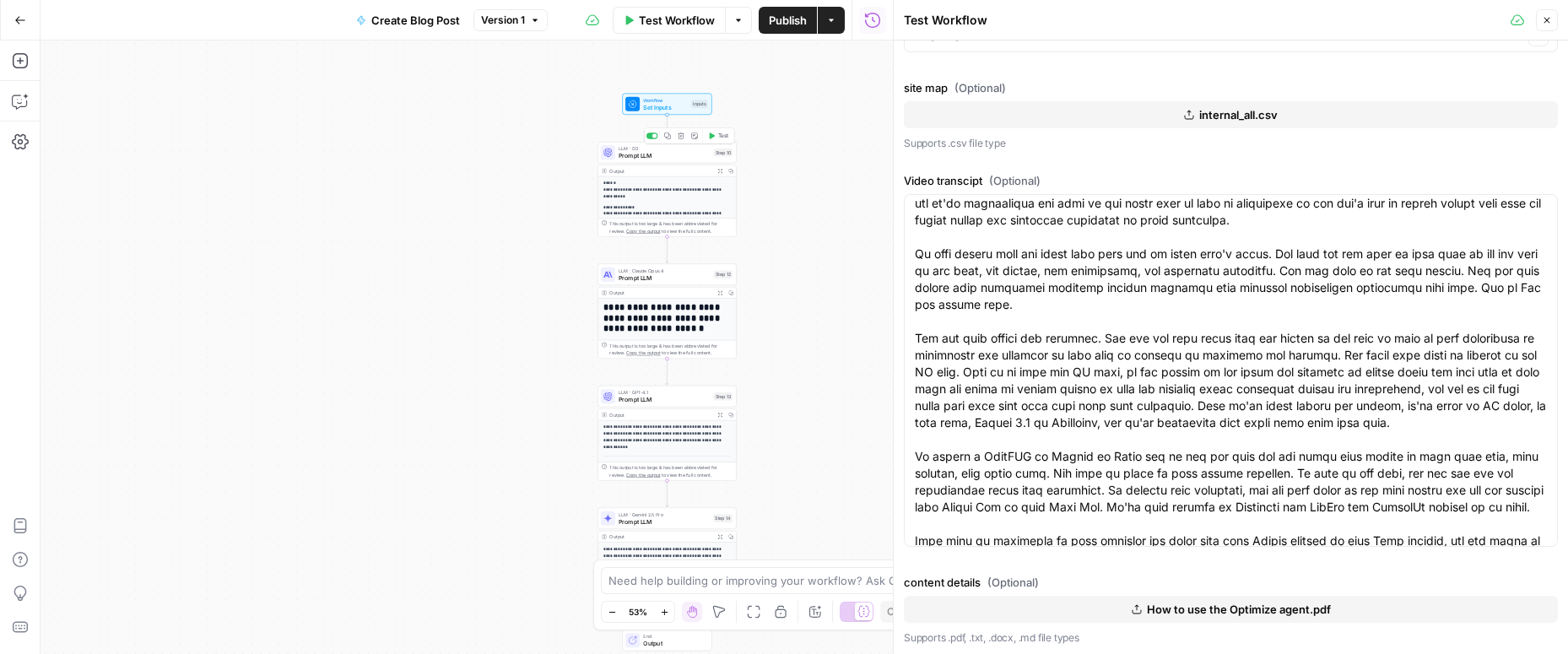
click at [643, 157] on span "Prompt LLM" at bounding box center [663, 156] width 91 height 9
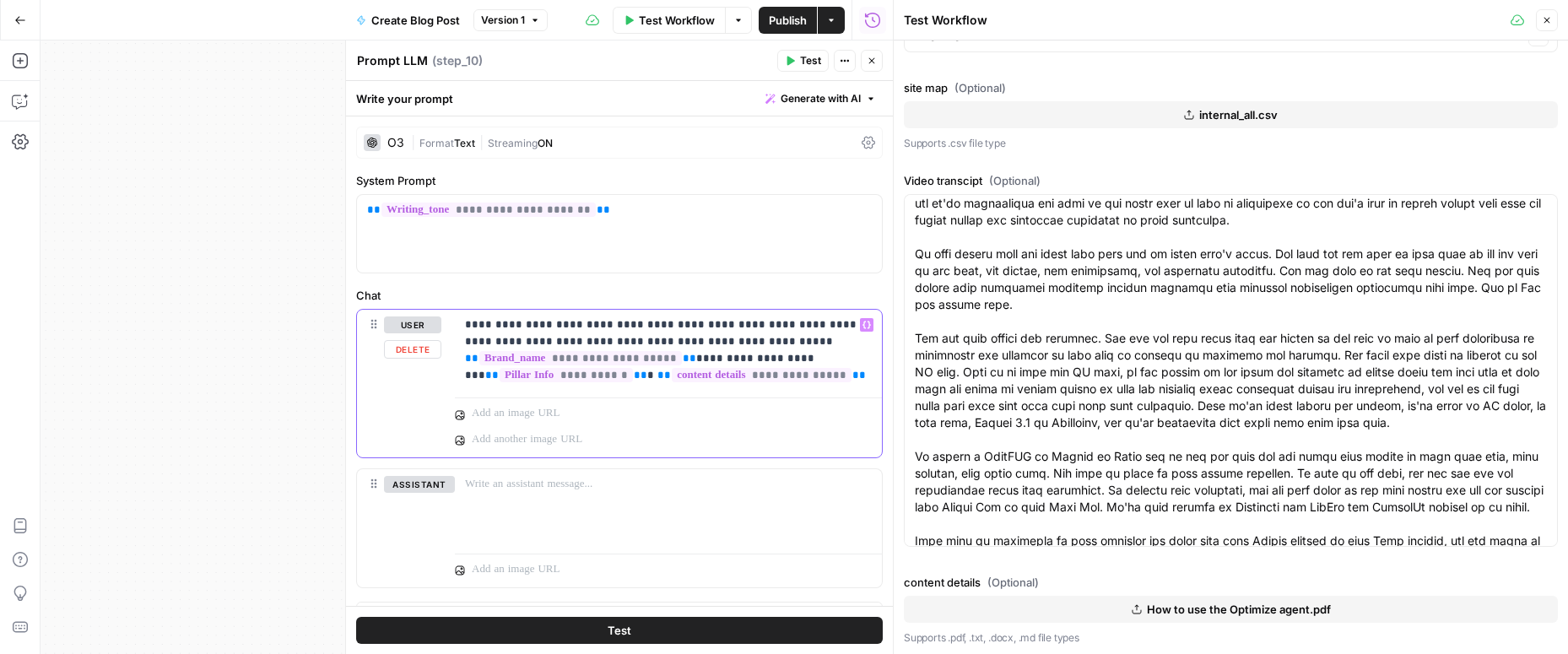
click at [839, 327] on p "**********" at bounding box center [668, 349] width 406 height 67
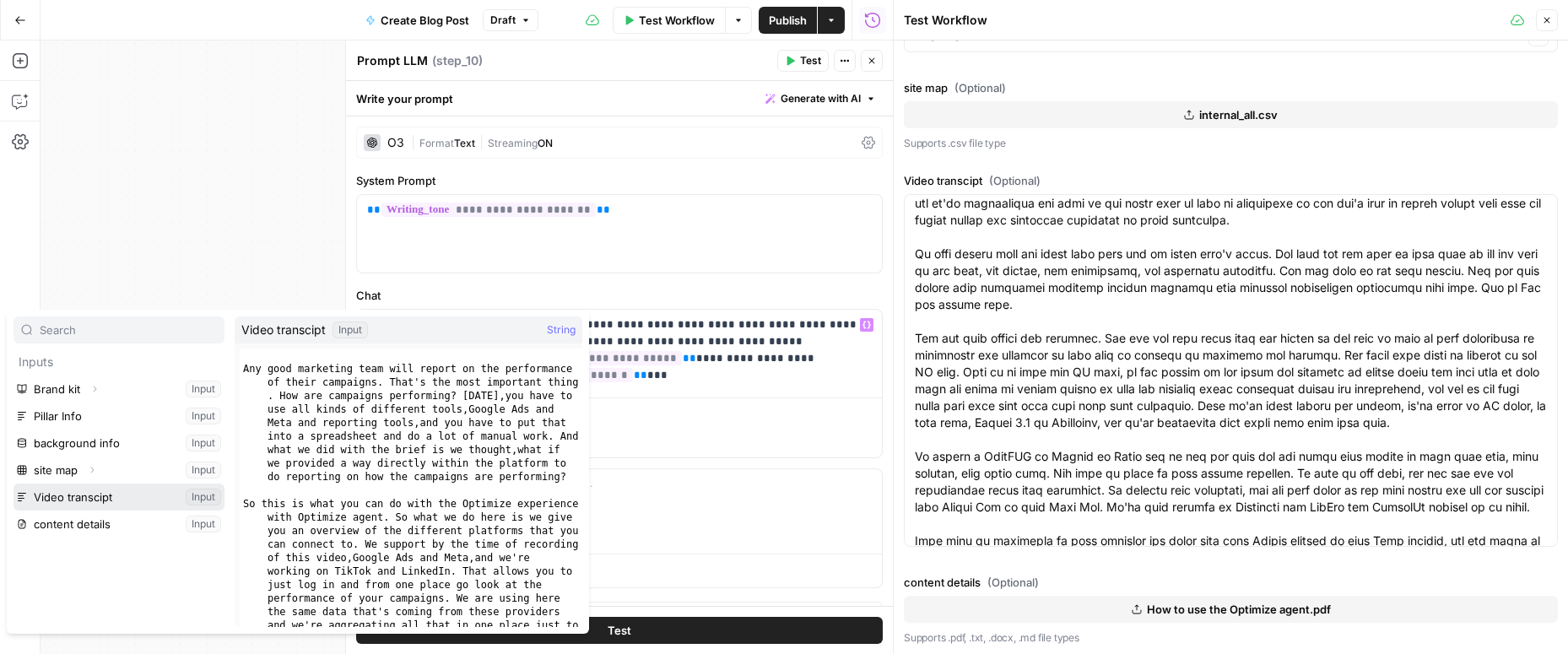
click at [49, 490] on button "Select variable Video transcipt" at bounding box center [119, 496] width 211 height 27
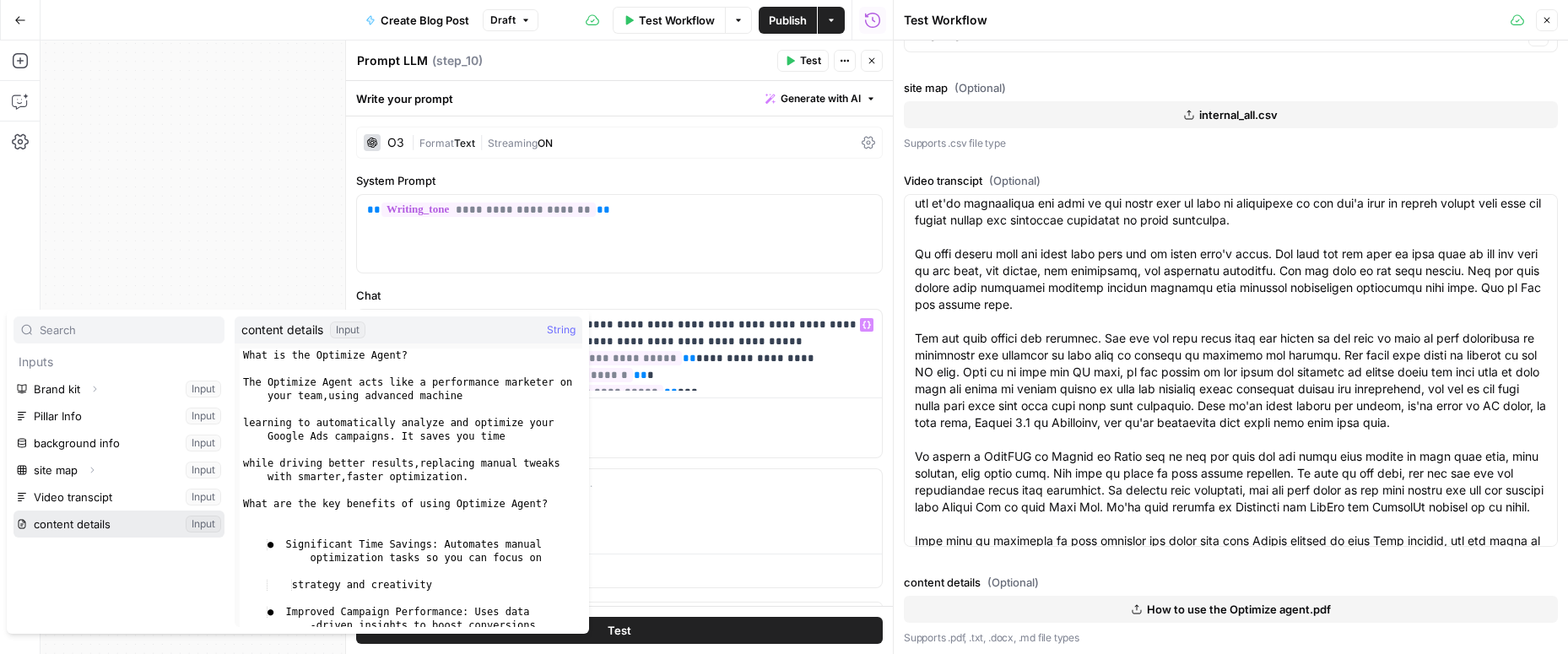
click at [88, 520] on button "Select variable content details" at bounding box center [119, 523] width 211 height 27
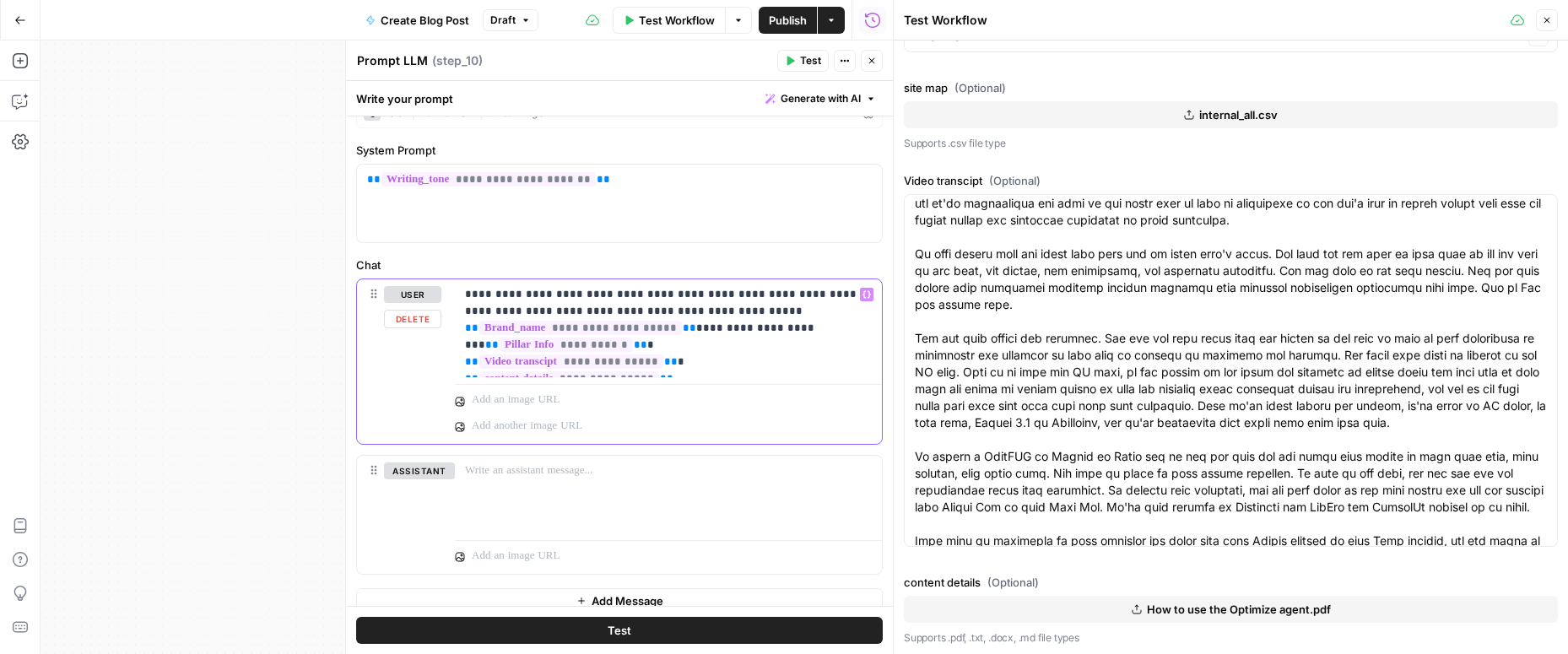
scroll to position [48, 0]
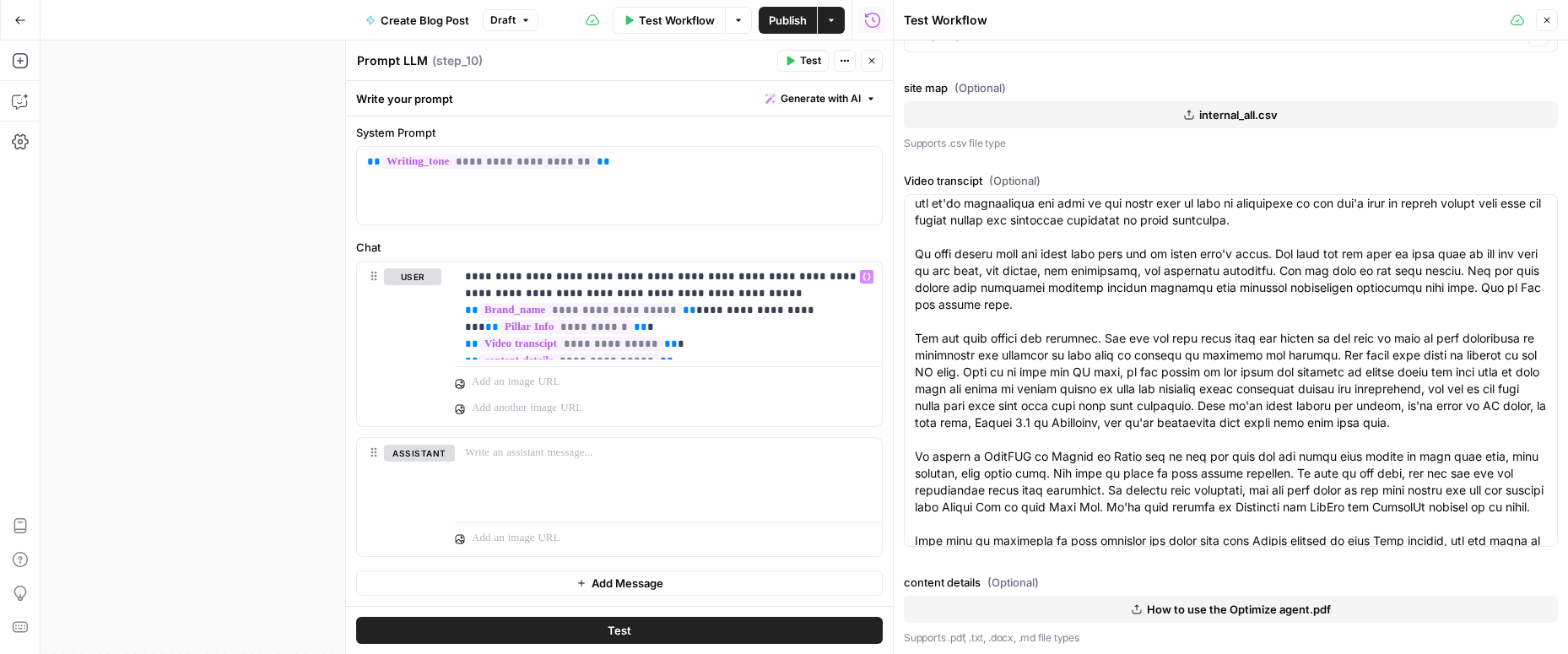
click at [612, 637] on span "Test" at bounding box center [619, 630] width 24 height 17
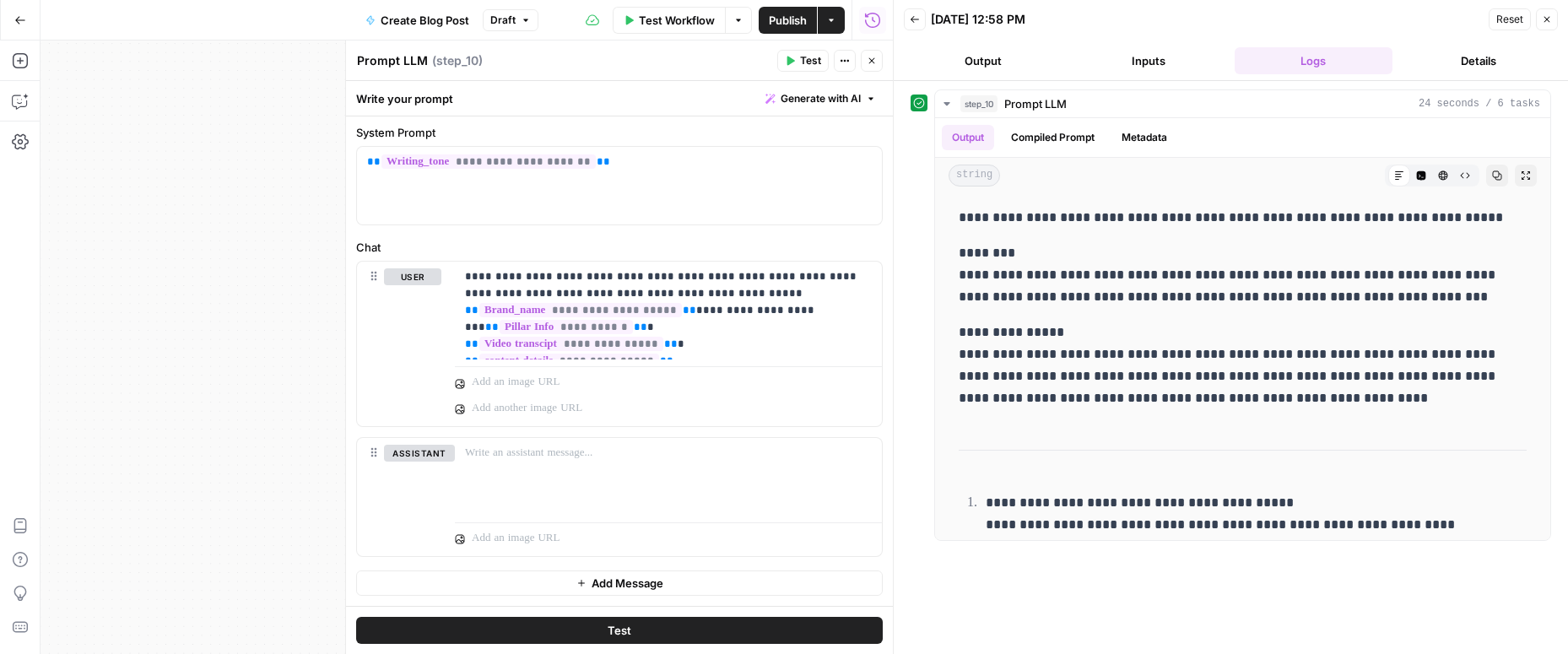
click at [1549, 19] on icon "button" at bounding box center [1546, 19] width 10 height 10
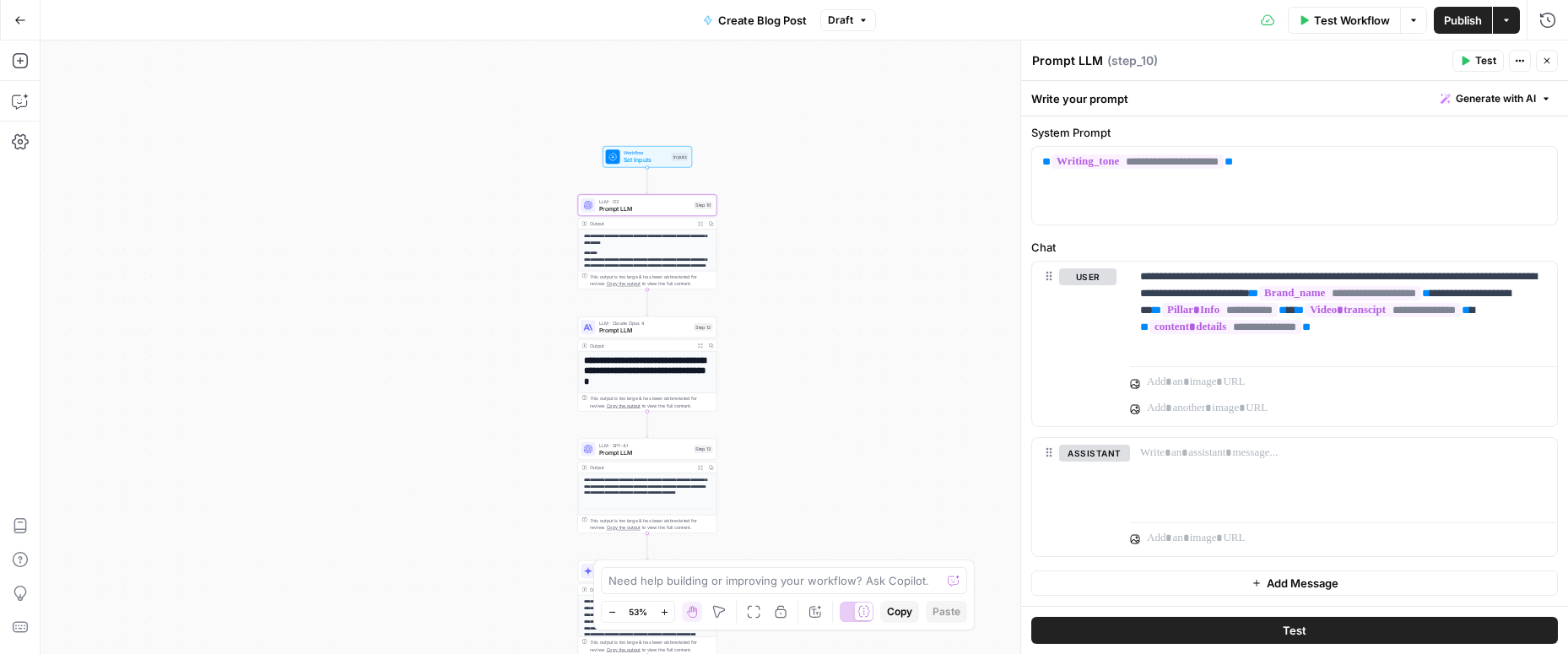
click at [1474, 17] on span "Publish" at bounding box center [1462, 20] width 38 height 17
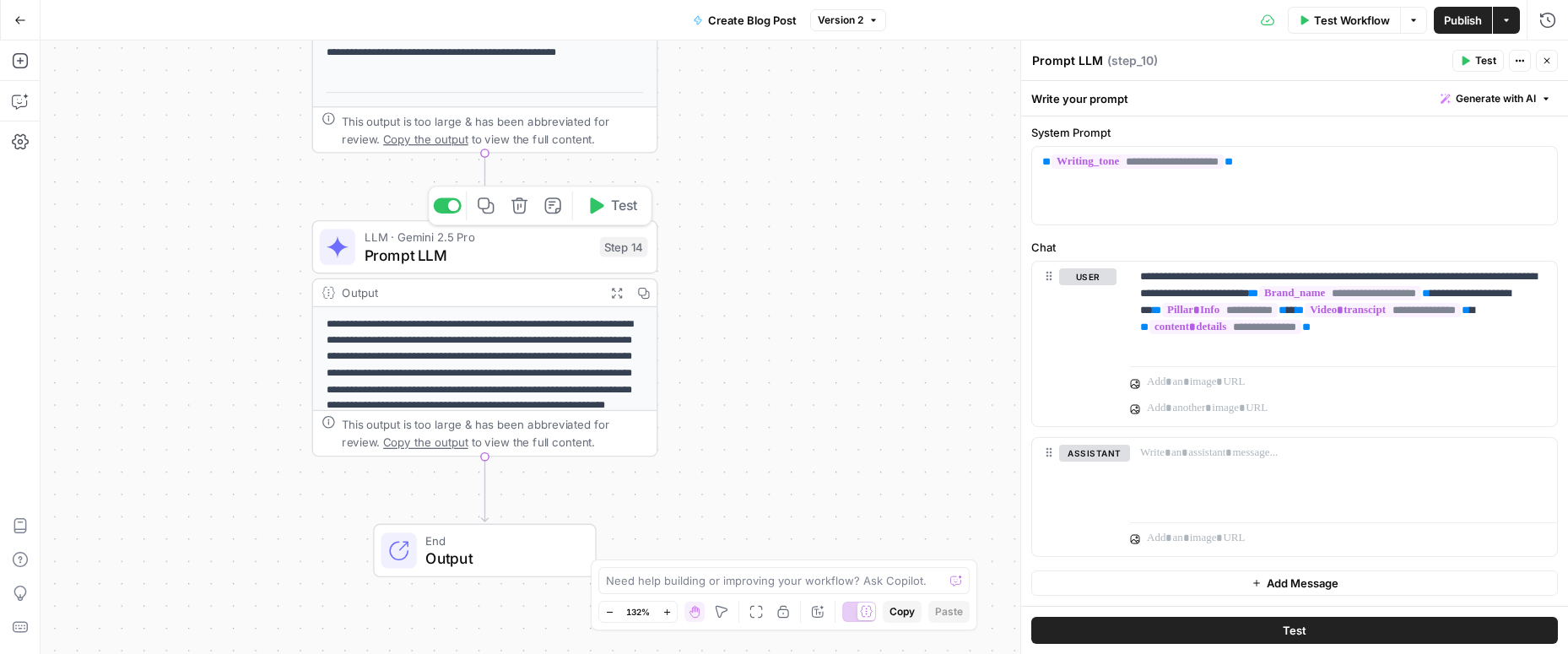
click at [496, 254] on span "Prompt LLM" at bounding box center [477, 255] width 226 height 22
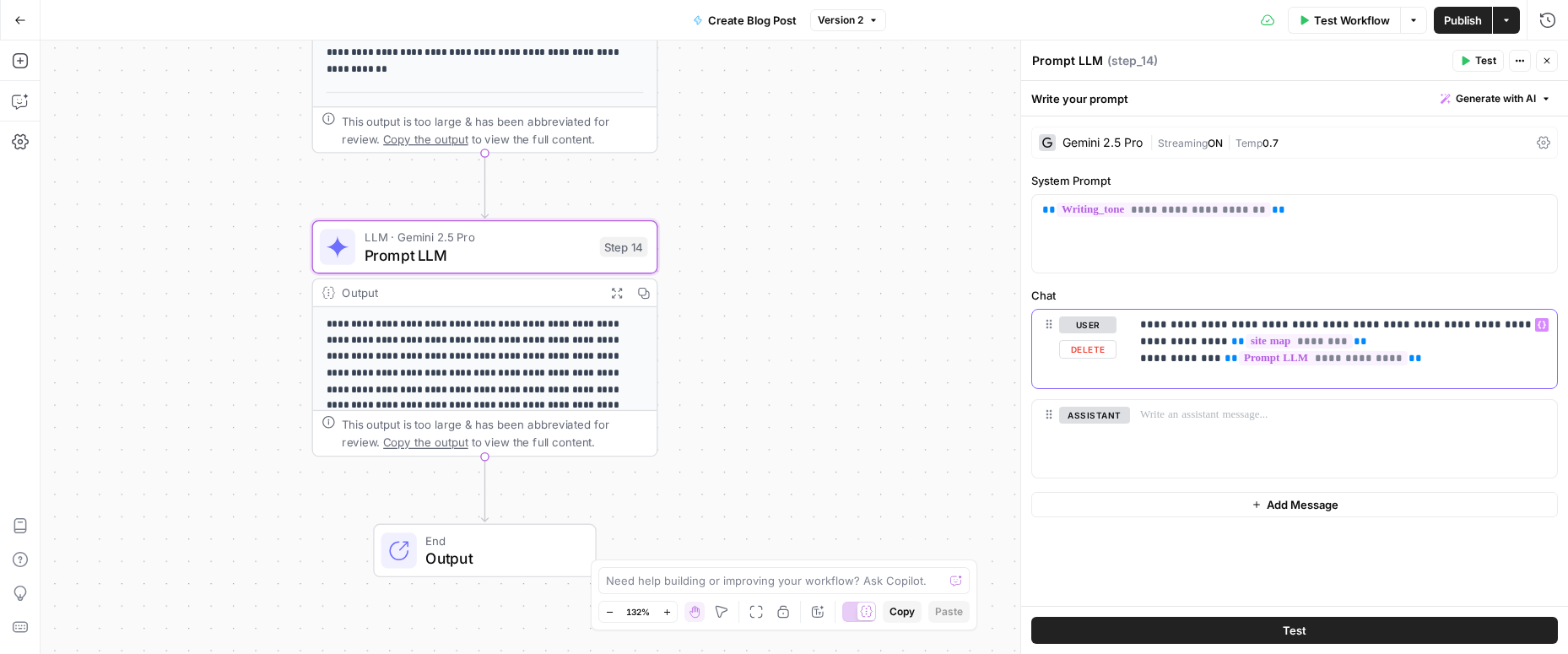
click at [1321, 331] on p "**********" at bounding box center [1342, 341] width 406 height 51
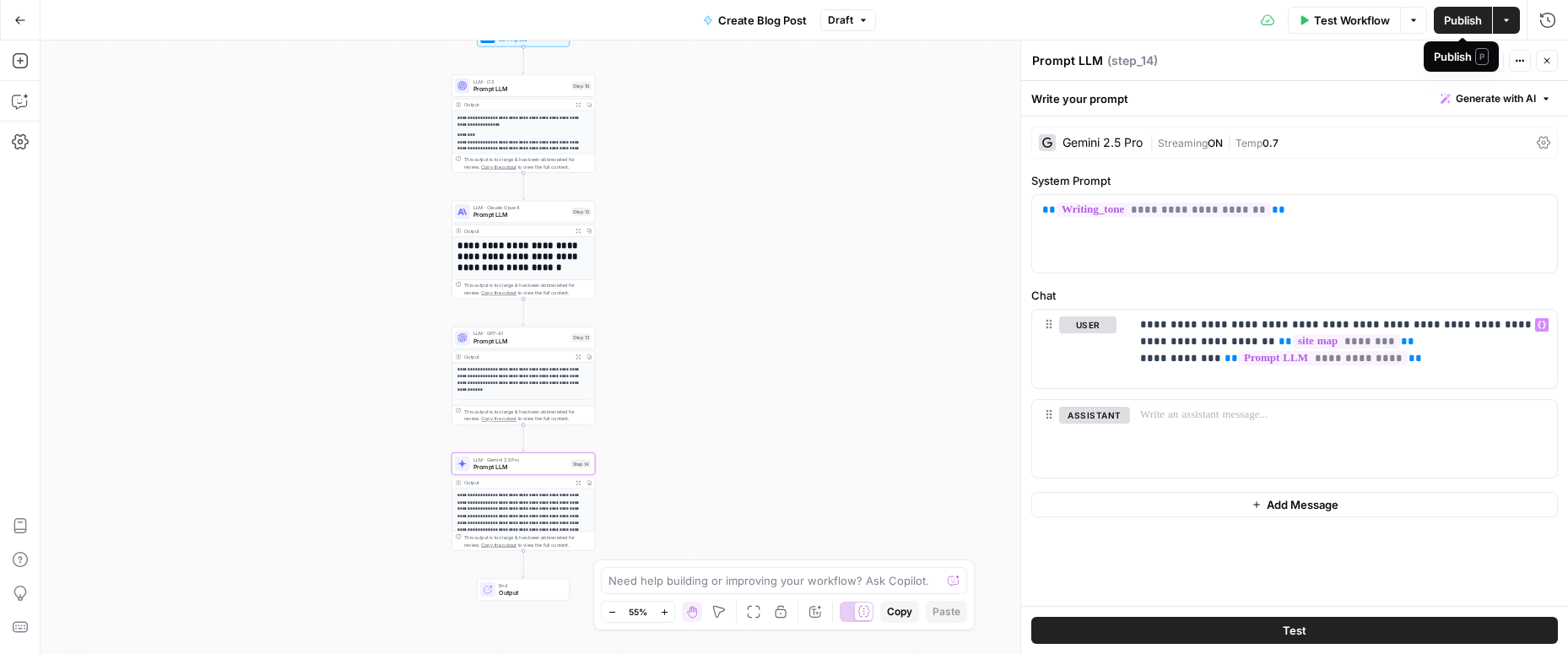
click at [1465, 19] on span "Publish" at bounding box center [1462, 20] width 38 height 17
click at [1353, 18] on span "Test Workflow" at bounding box center [1352, 20] width 76 height 17
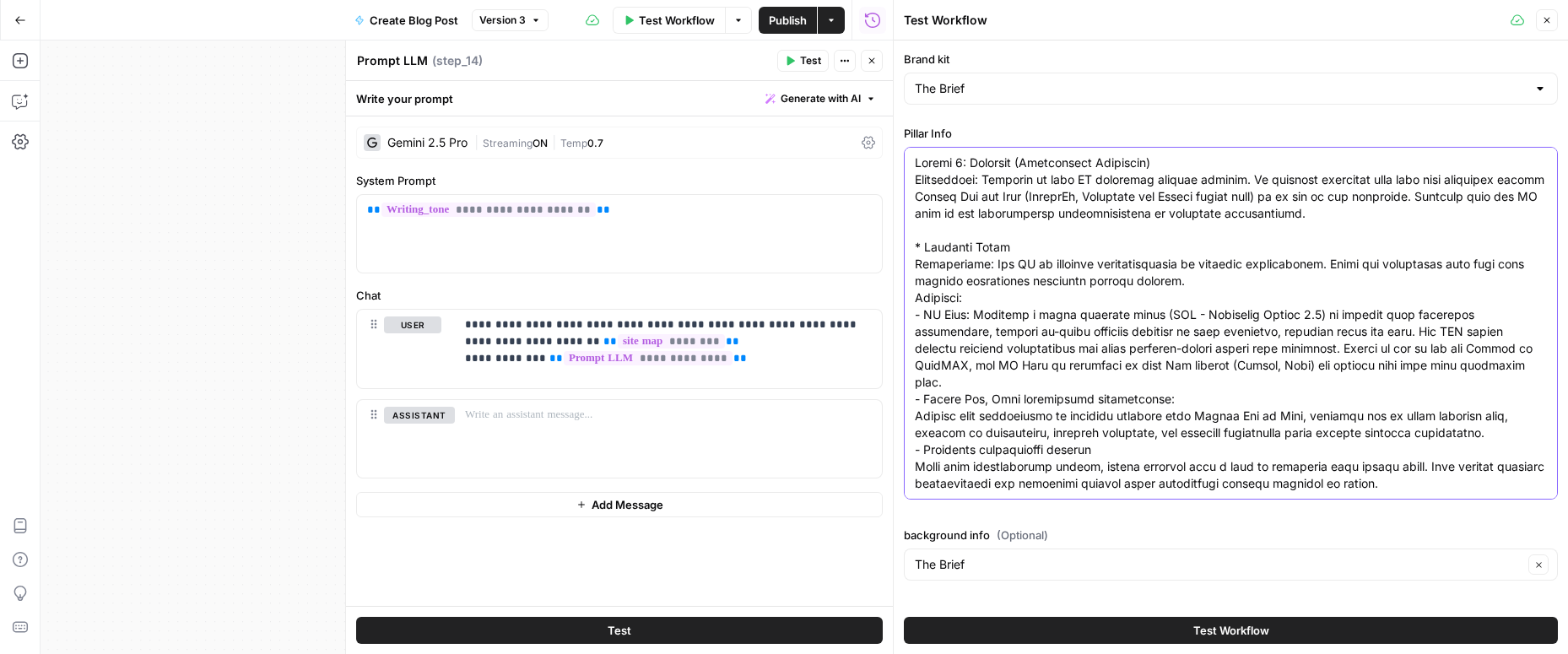
click at [936, 159] on textarea "Pillar Info" at bounding box center [1231, 475] width 632 height 641
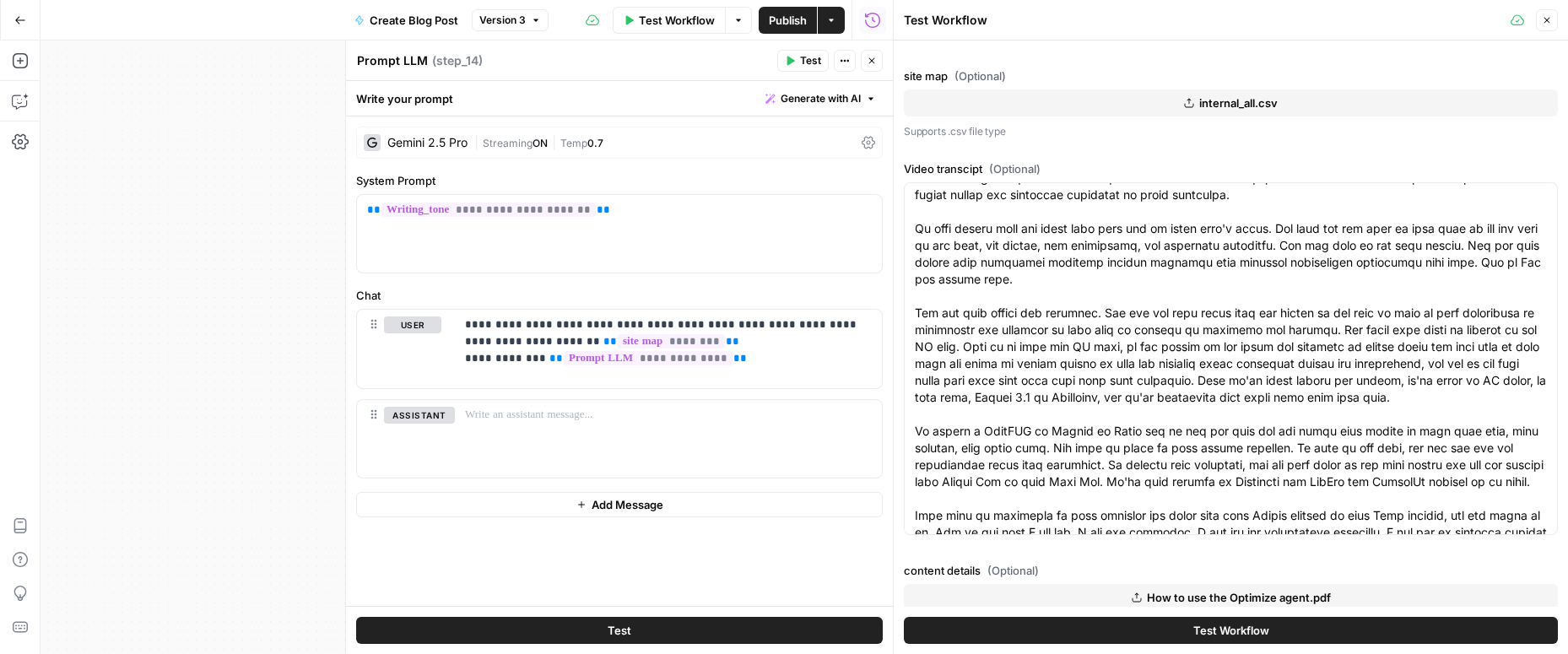
scroll to position [578, 0]
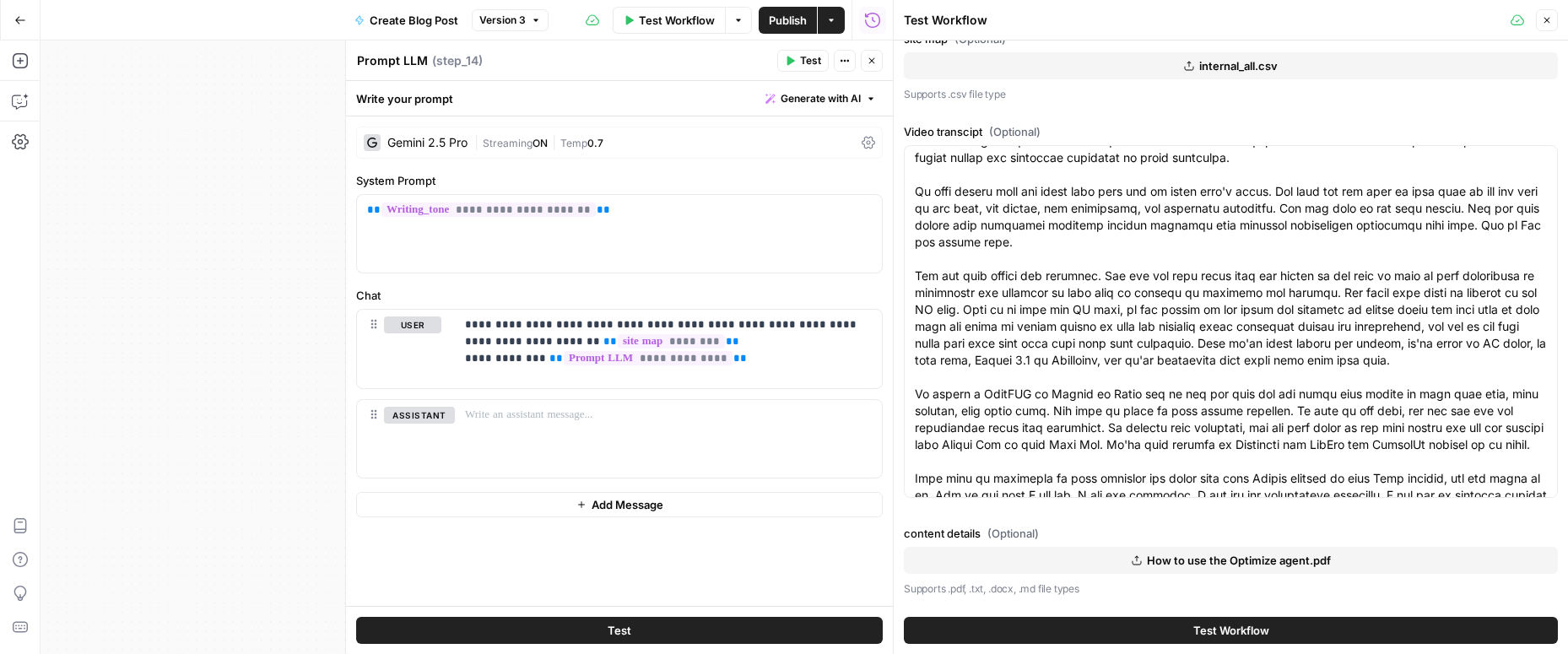
type textarea "Optimize (Performance Marketing) Description: Optimize is your AI marketing tho…"
click at [1005, 629] on button "Test Workflow" at bounding box center [1231, 630] width 654 height 27
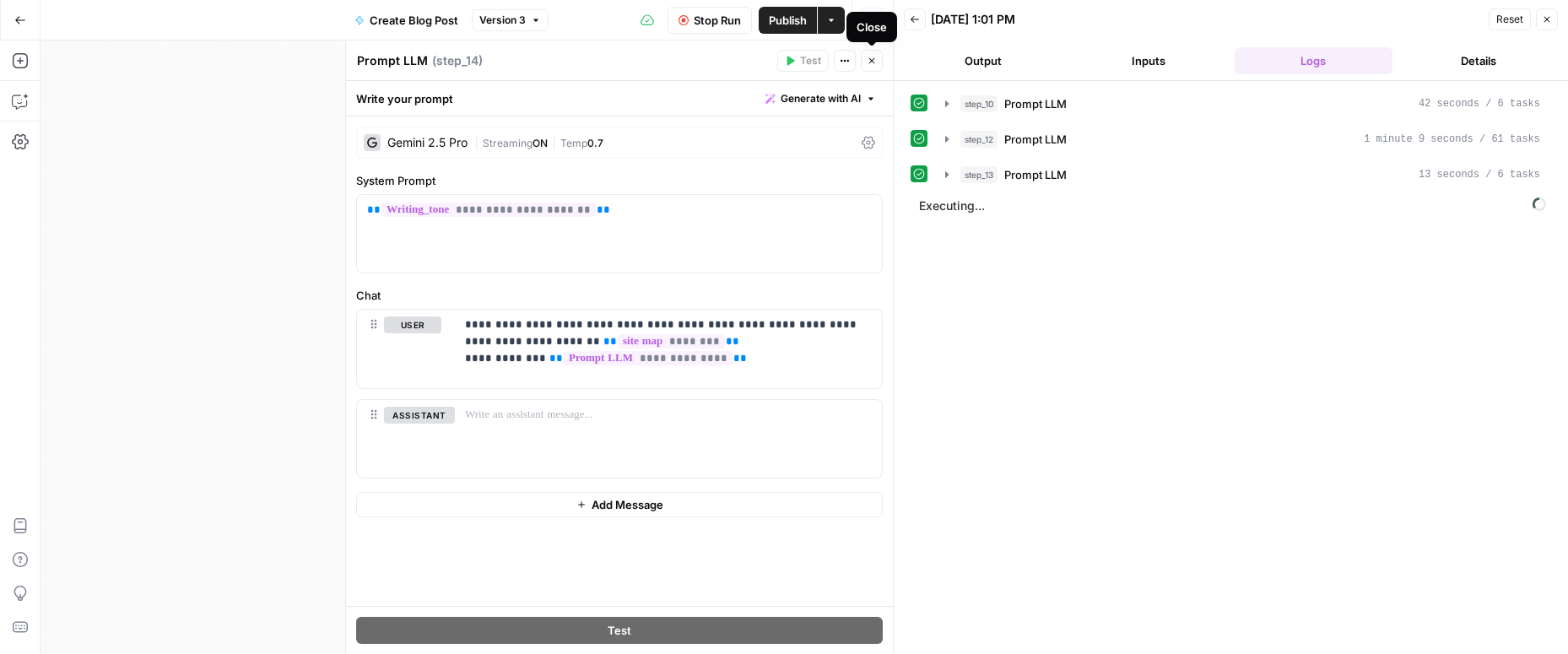
click at [869, 58] on icon "button" at bounding box center [872, 61] width 6 height 6
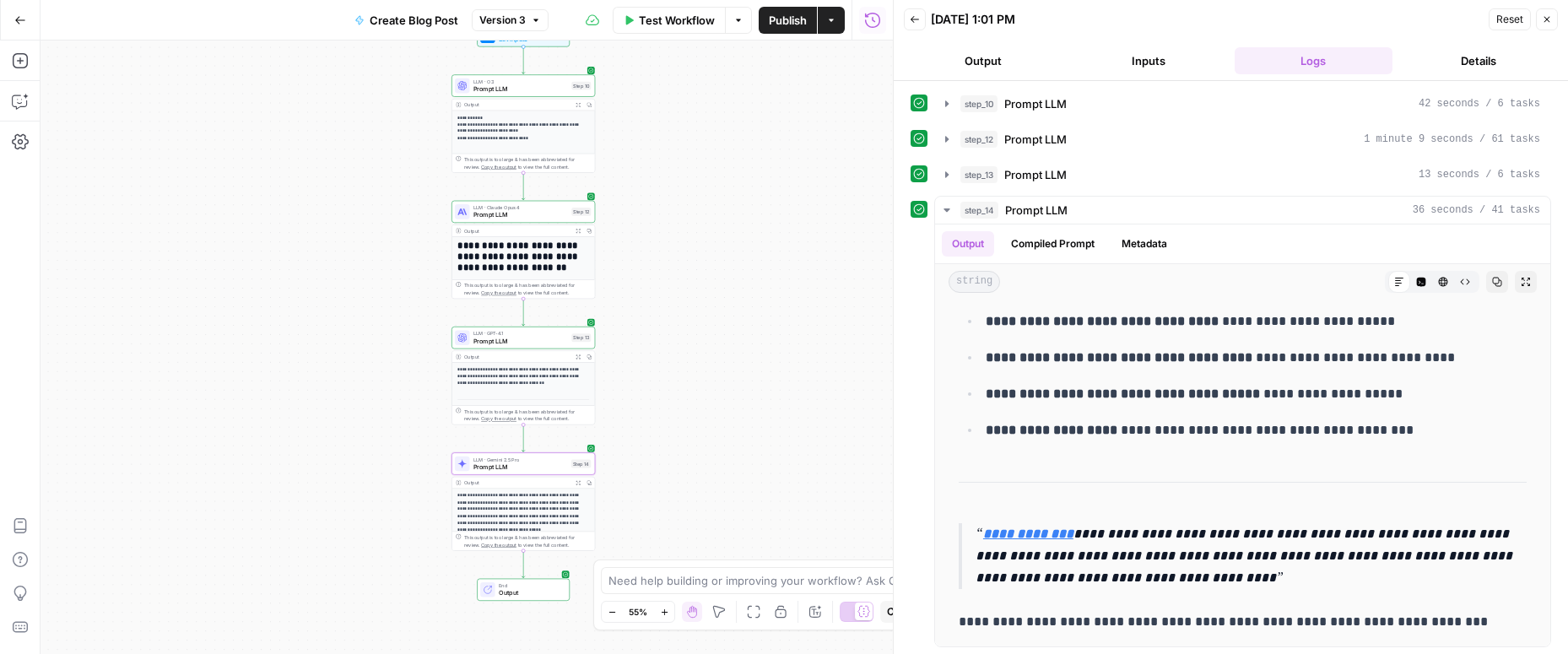
scroll to position [2, 0]
drag, startPoint x: 959, startPoint y: 503, endPoint x: 1307, endPoint y: 578, distance: 356.0
click at [18, 71] on button "Add Steps" at bounding box center [19, 60] width 27 height 27
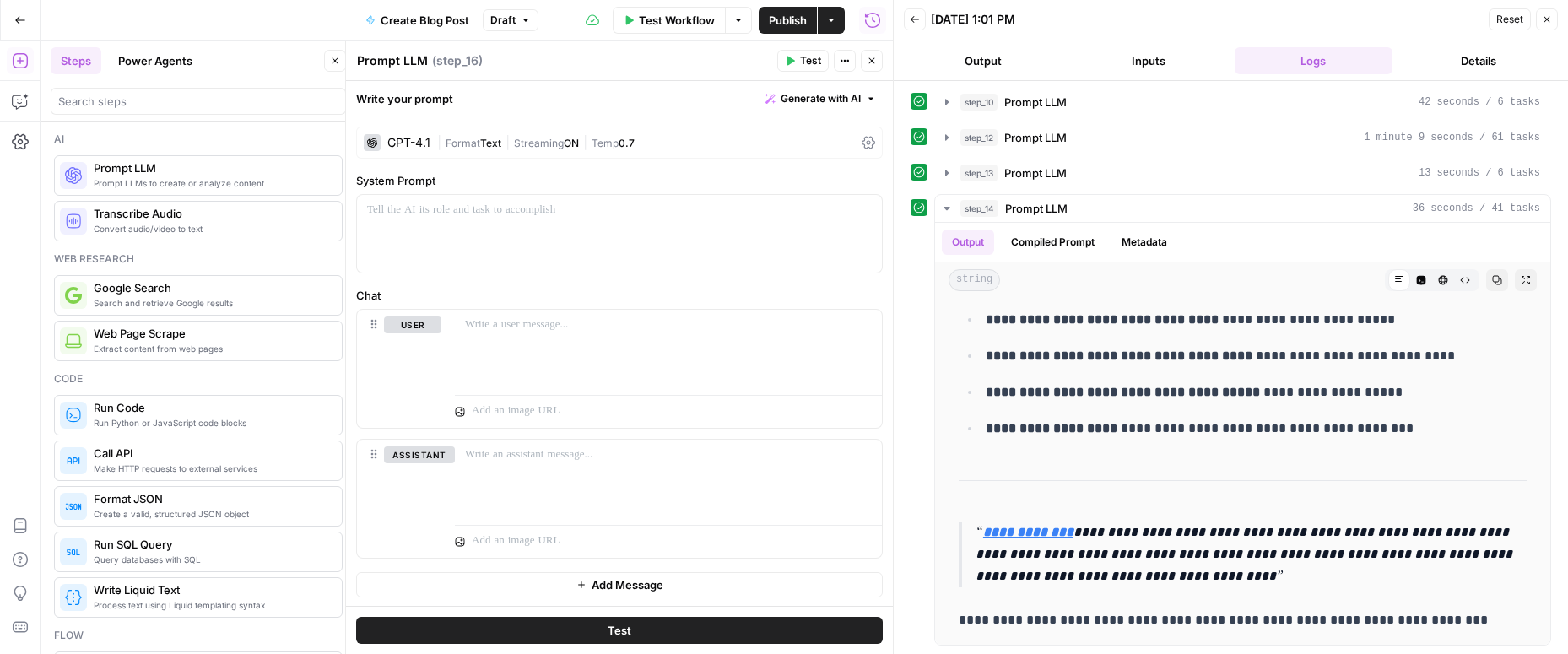
click at [1548, 15] on icon "button" at bounding box center [1546, 19] width 10 height 10
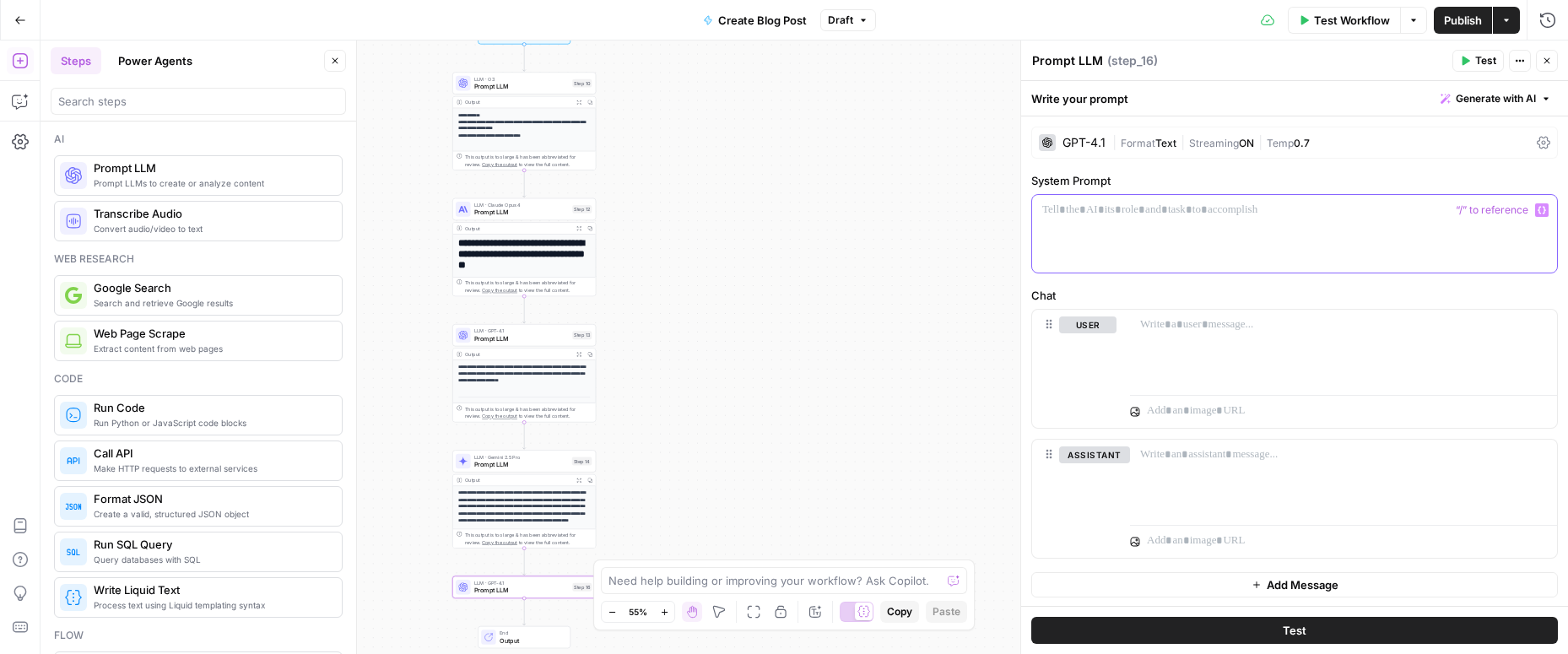
click at [1087, 213] on p at bounding box center [1294, 210] width 505 height 17
click at [1075, 152] on div "GPT-4.1 | Format Text | Streaming ON | Temp 0.7" at bounding box center [1294, 142] width 527 height 32
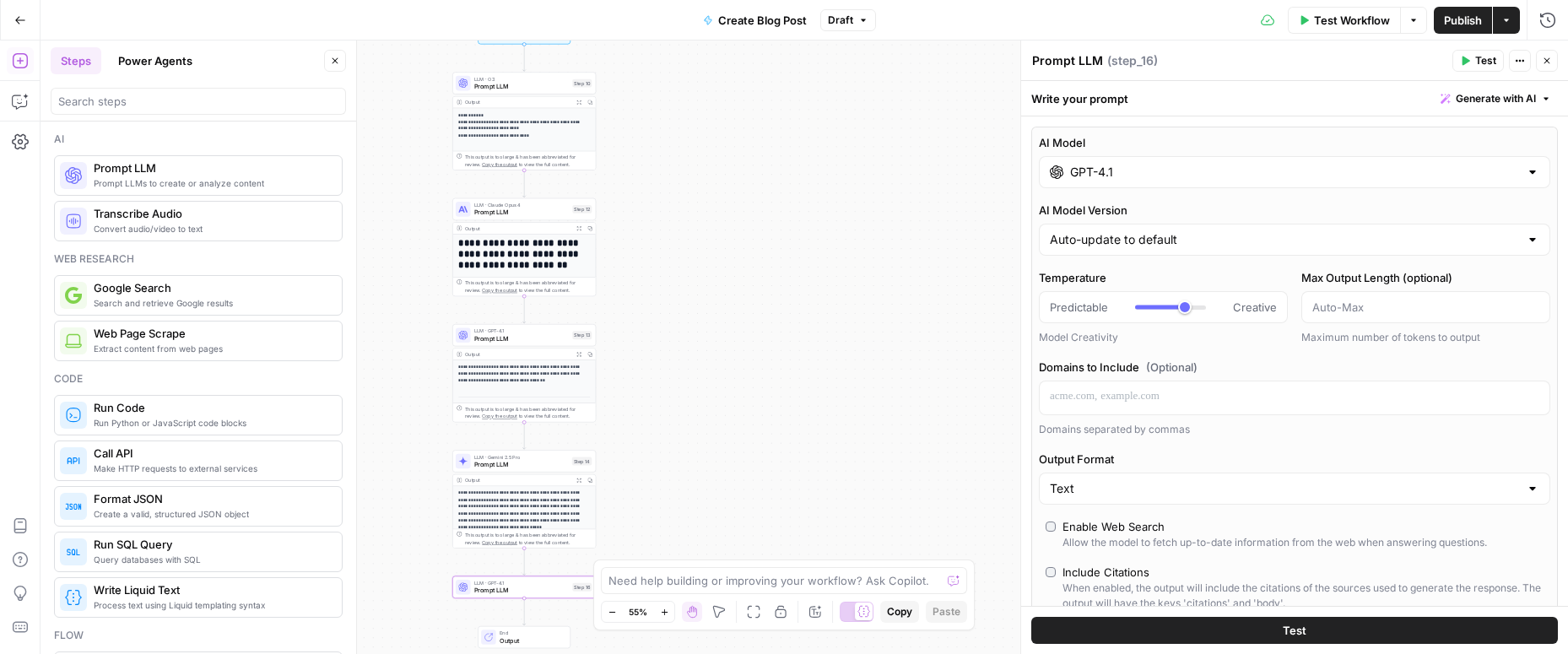
click at [1246, 180] on input "GPT-4.1" at bounding box center [1293, 172] width 449 height 17
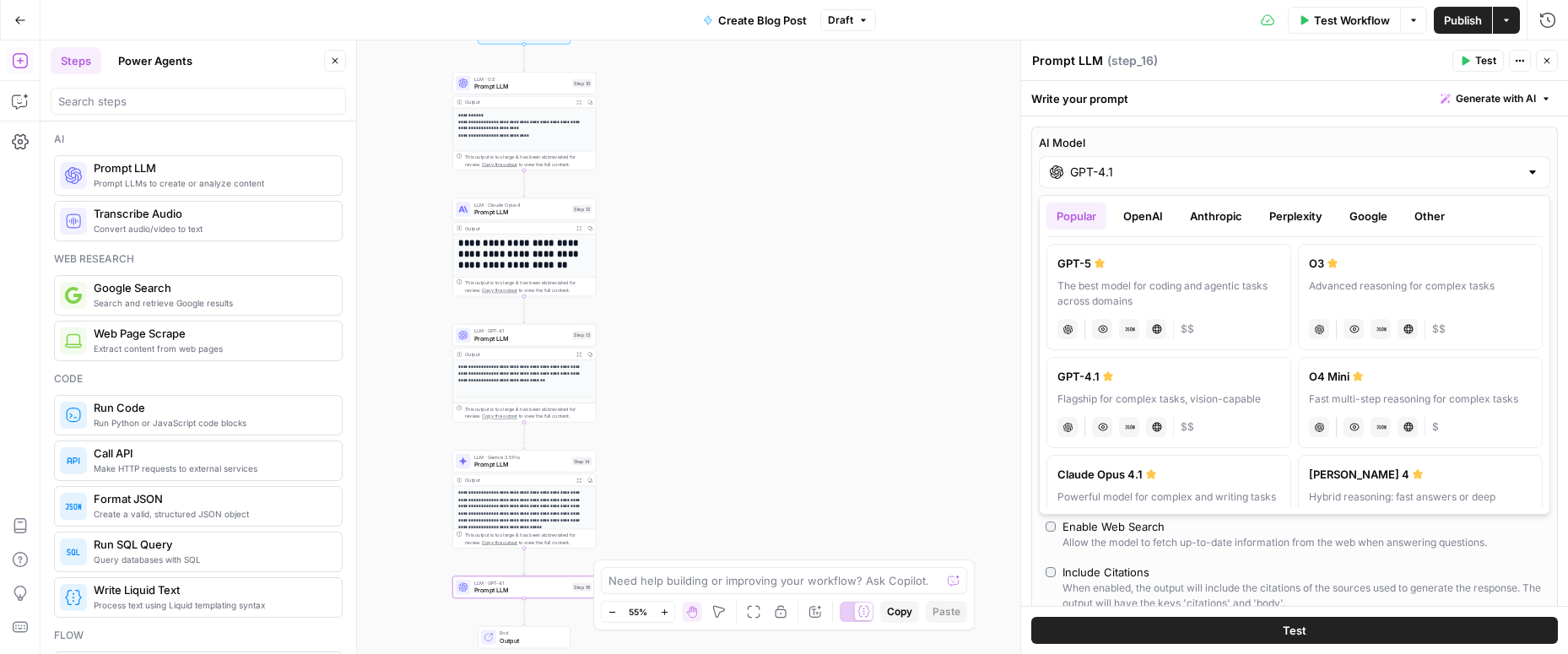
click at [1227, 220] on button "Anthropic" at bounding box center [1216, 216] width 73 height 27
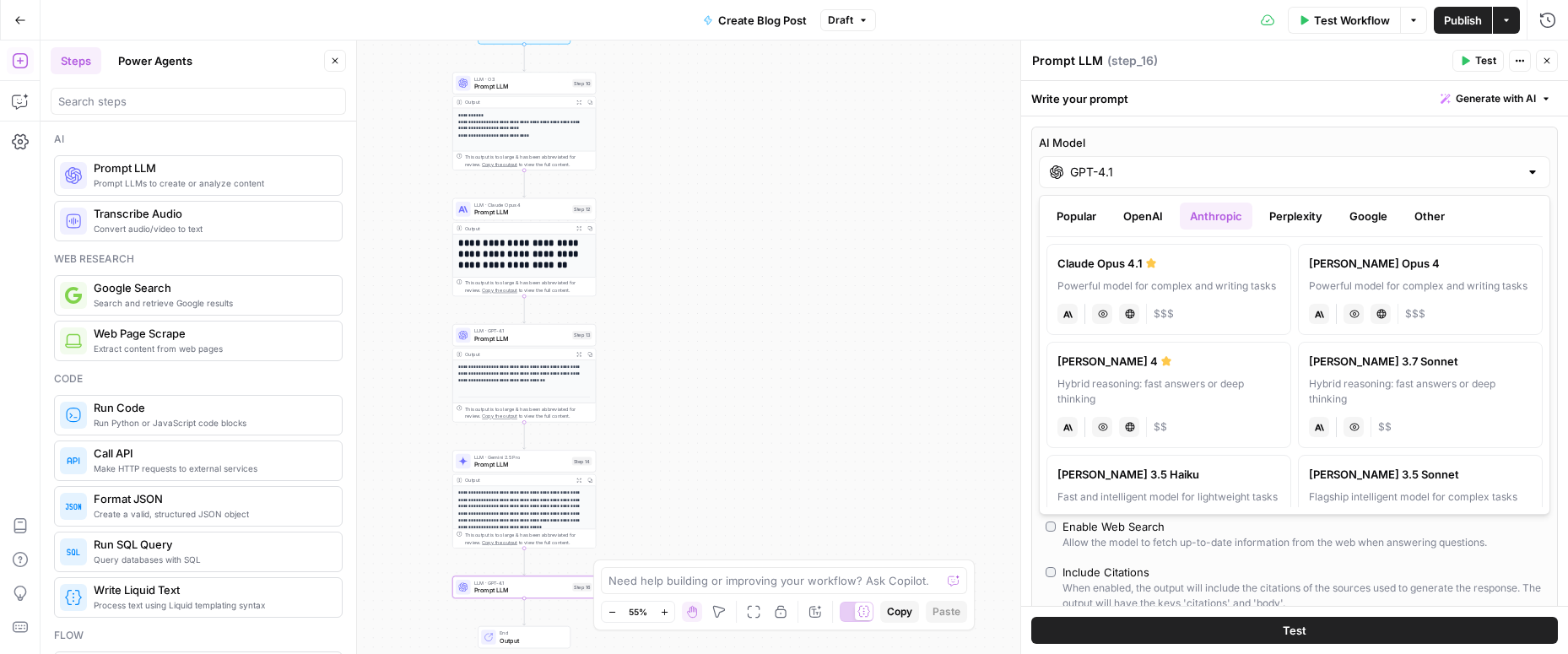
click at [1269, 219] on button "Perplexity" at bounding box center [1296, 216] width 74 height 27
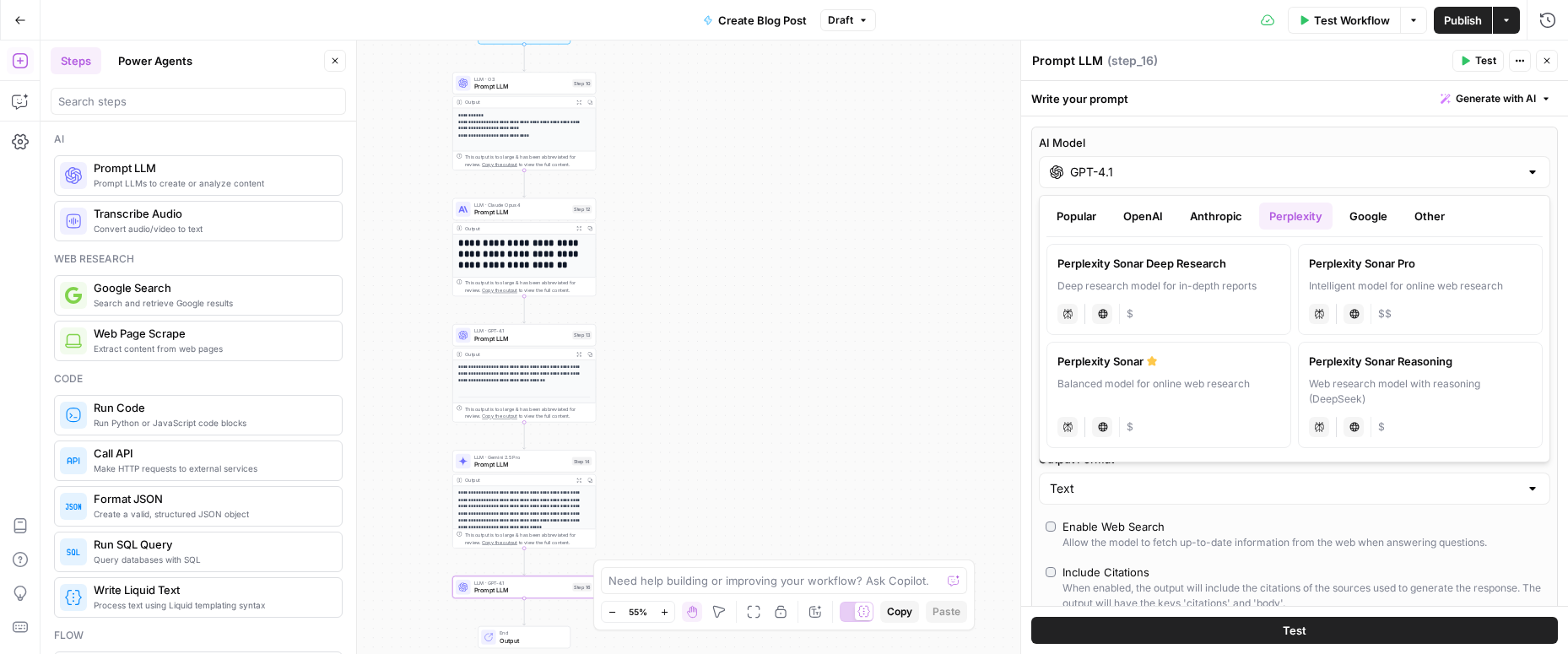
click at [1221, 229] on div "Popular OpenAI Anthropic Perplexity Google Other" at bounding box center [1294, 220] width 497 height 35
click at [1211, 215] on button "Anthropic" at bounding box center [1216, 216] width 73 height 27
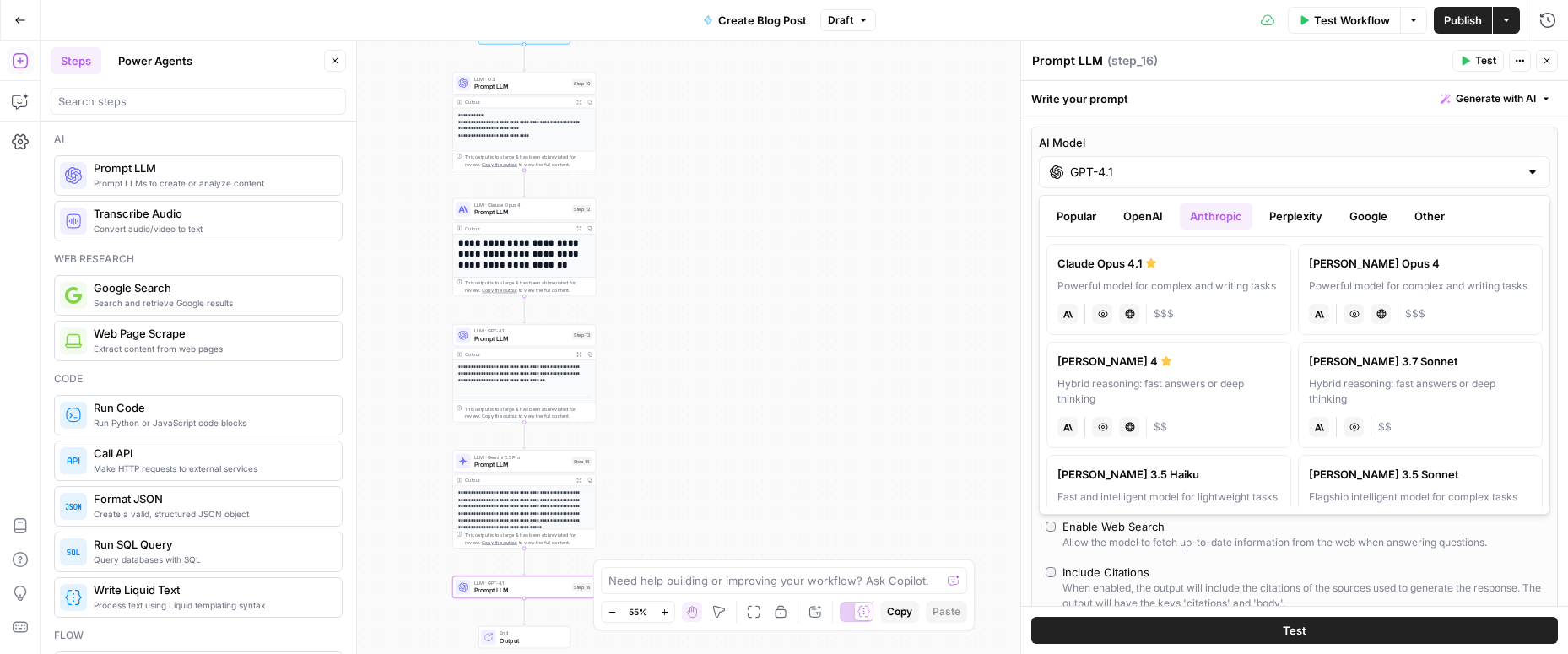
click at [1354, 216] on button "Google" at bounding box center [1368, 216] width 58 height 27
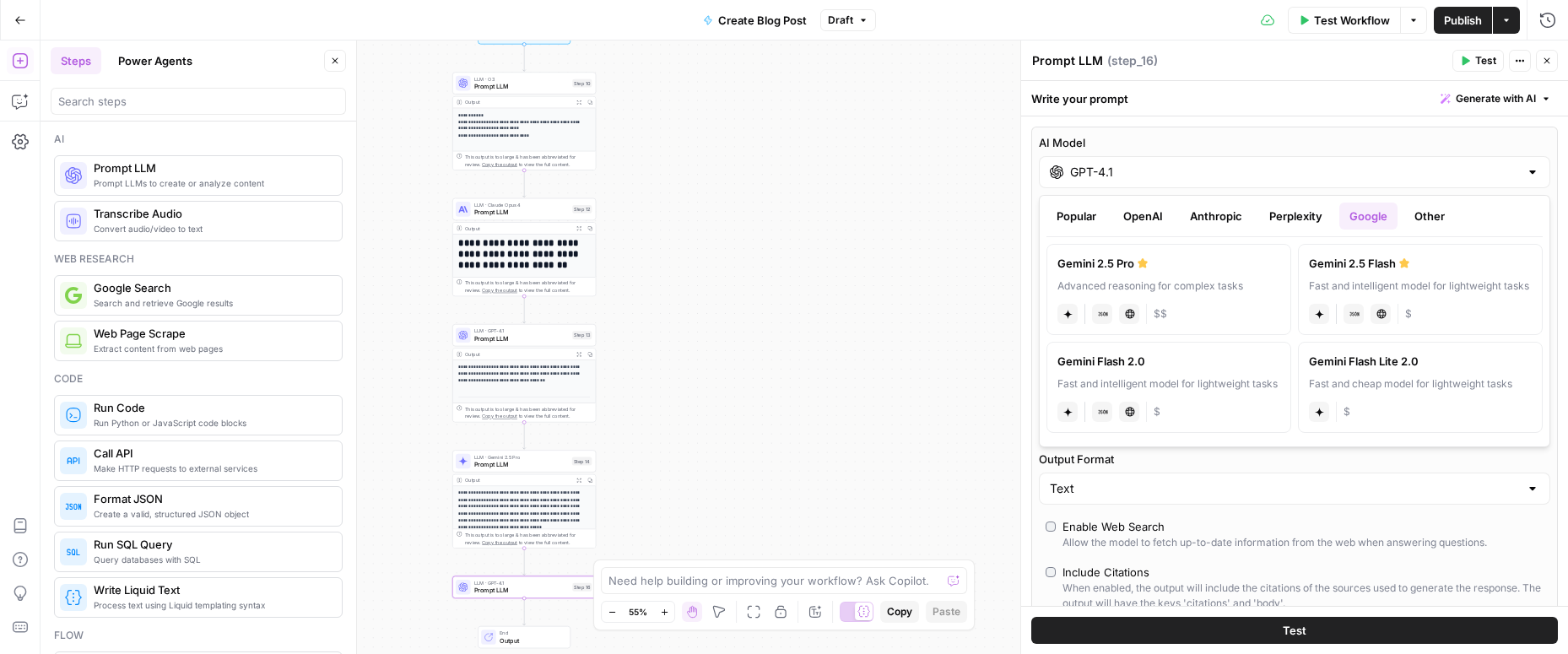
click at [1193, 274] on label "Gemini 2.5 Pro Advanced reasoning for complex tasks gemini JSON Mode Live Web R…" at bounding box center [1169, 289] width 245 height 91
type input "Gemini 2.5 Pro"
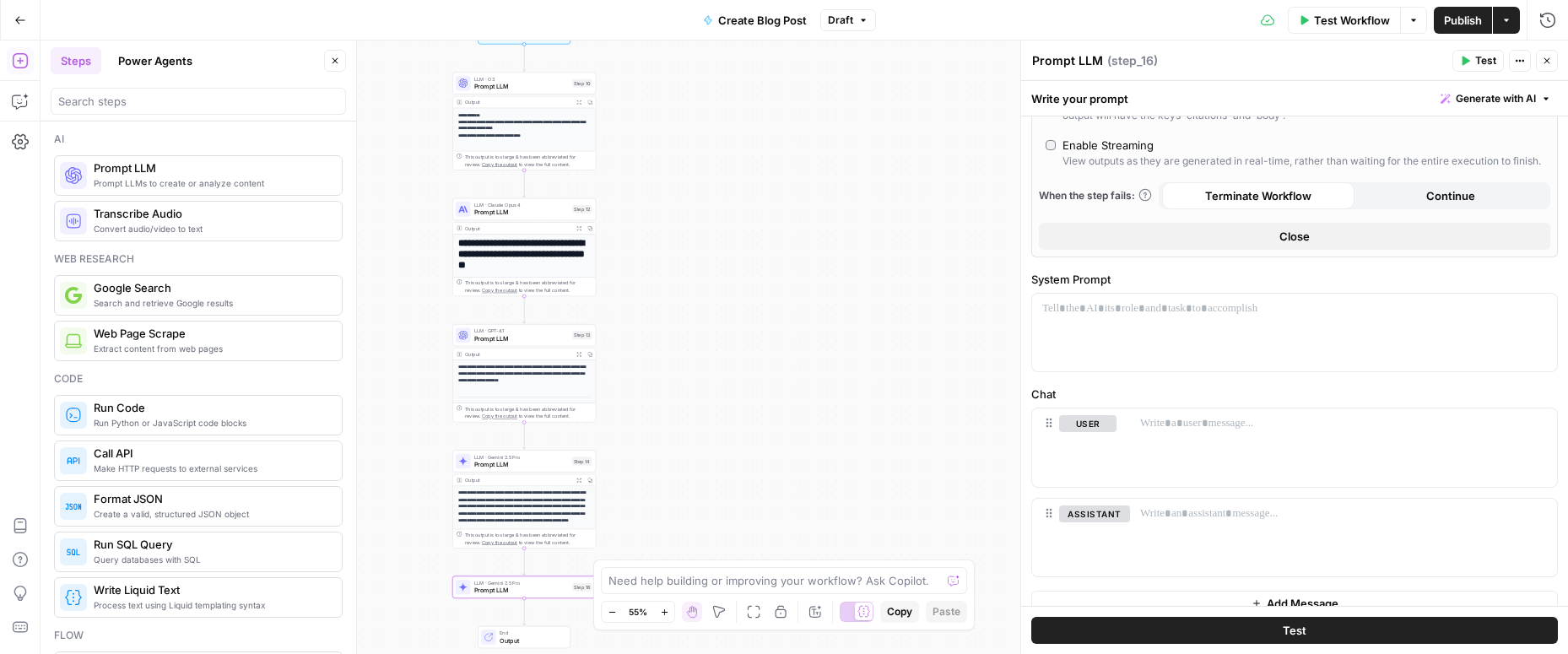
scroll to position [359, 0]
click at [1152, 327] on div at bounding box center [1294, 332] width 525 height 77
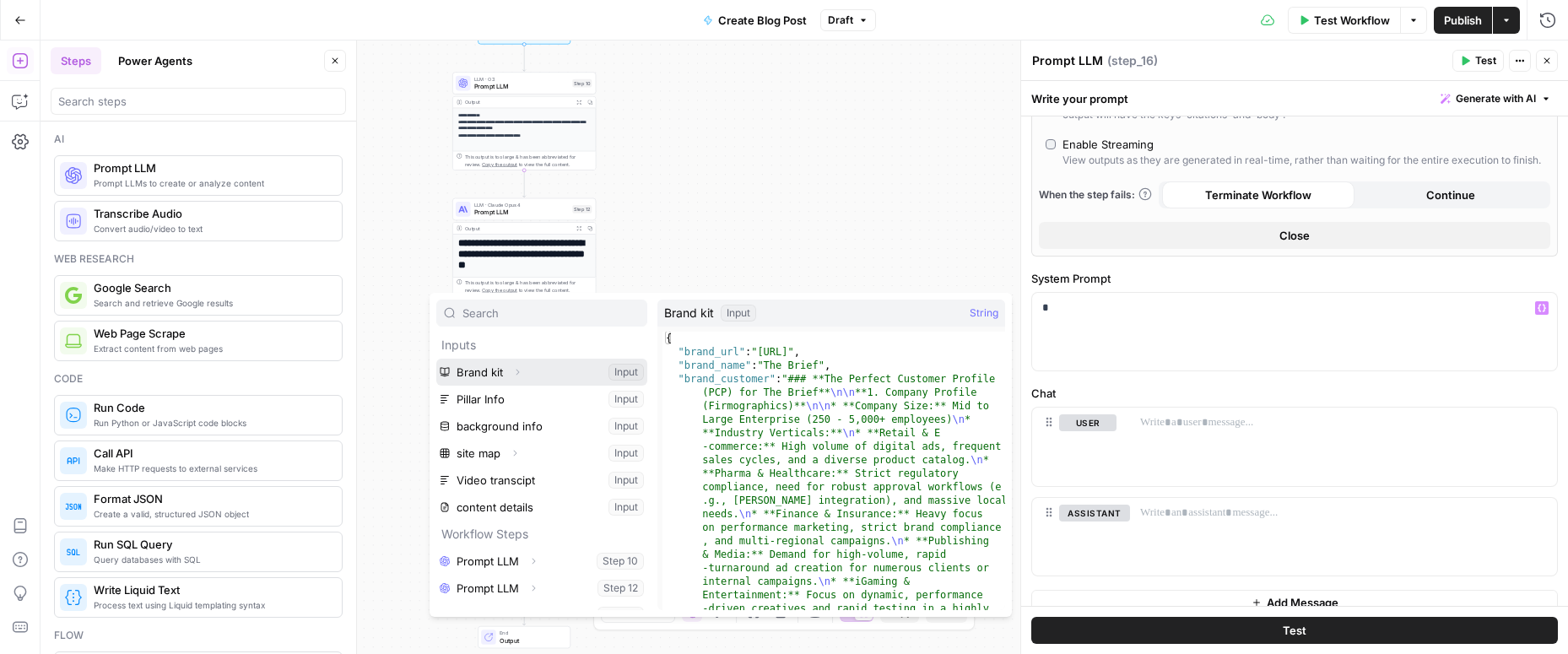
click at [512, 371] on icon "button" at bounding box center [517, 371] width 10 height 10
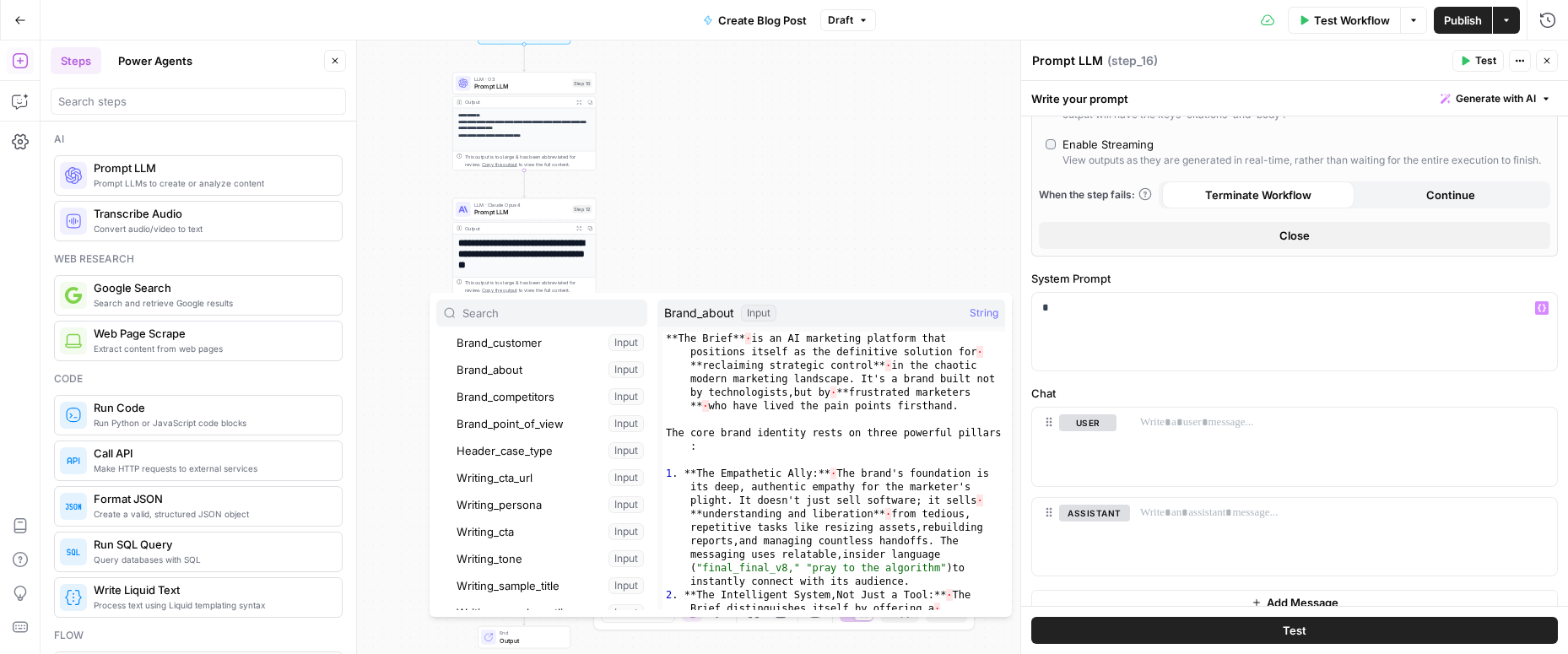
scroll to position [109, 0]
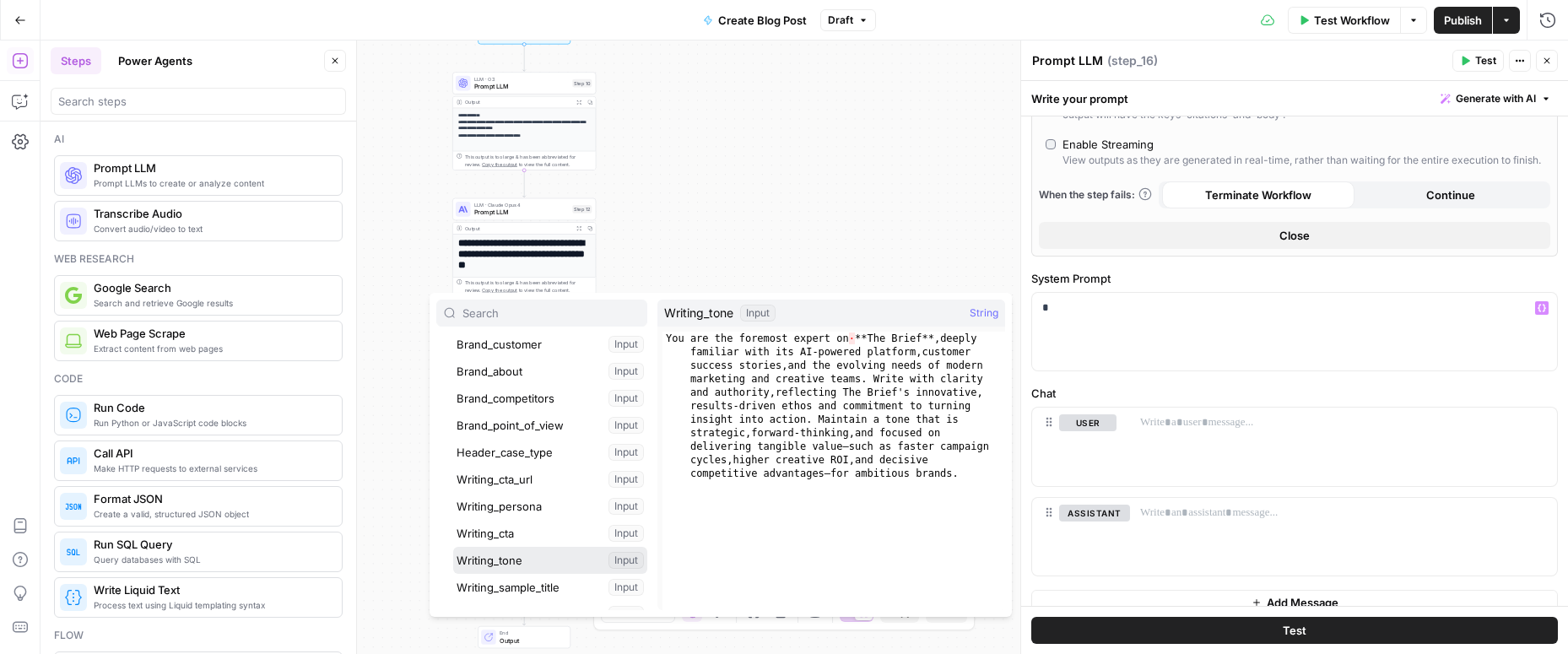
click at [506, 554] on button "Select variable Writing_tone" at bounding box center [550, 560] width 194 height 27
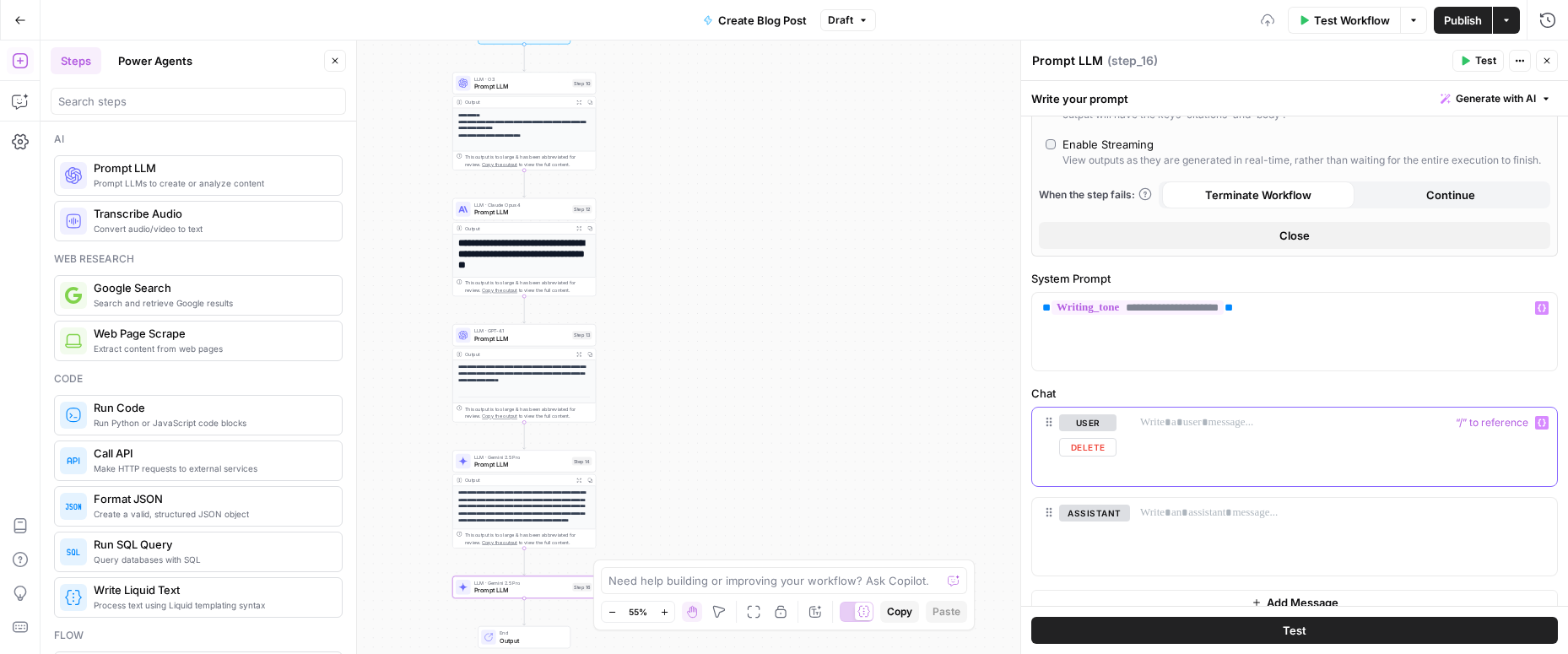
click at [1192, 440] on div at bounding box center [1342, 446] width 427 height 77
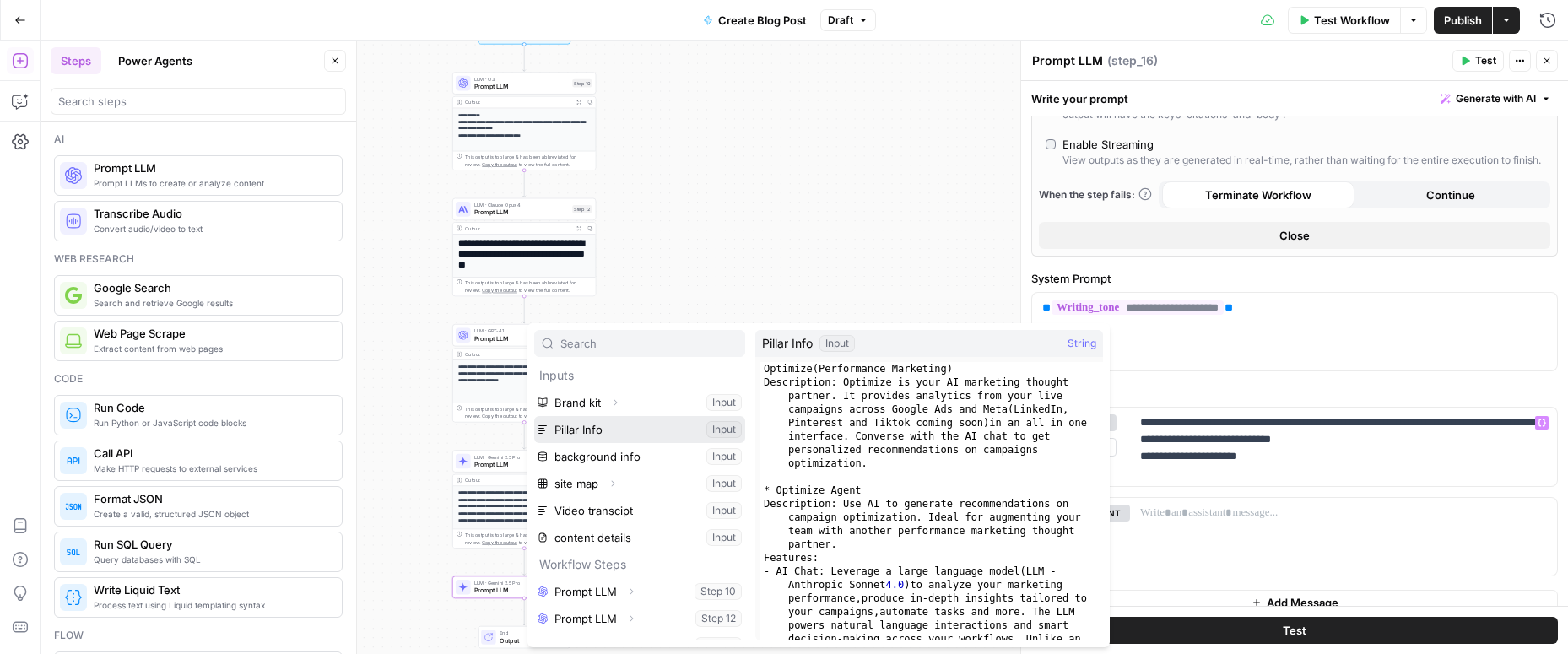
click at [594, 436] on button "Select variable Pillar Info" at bounding box center [639, 429] width 211 height 27
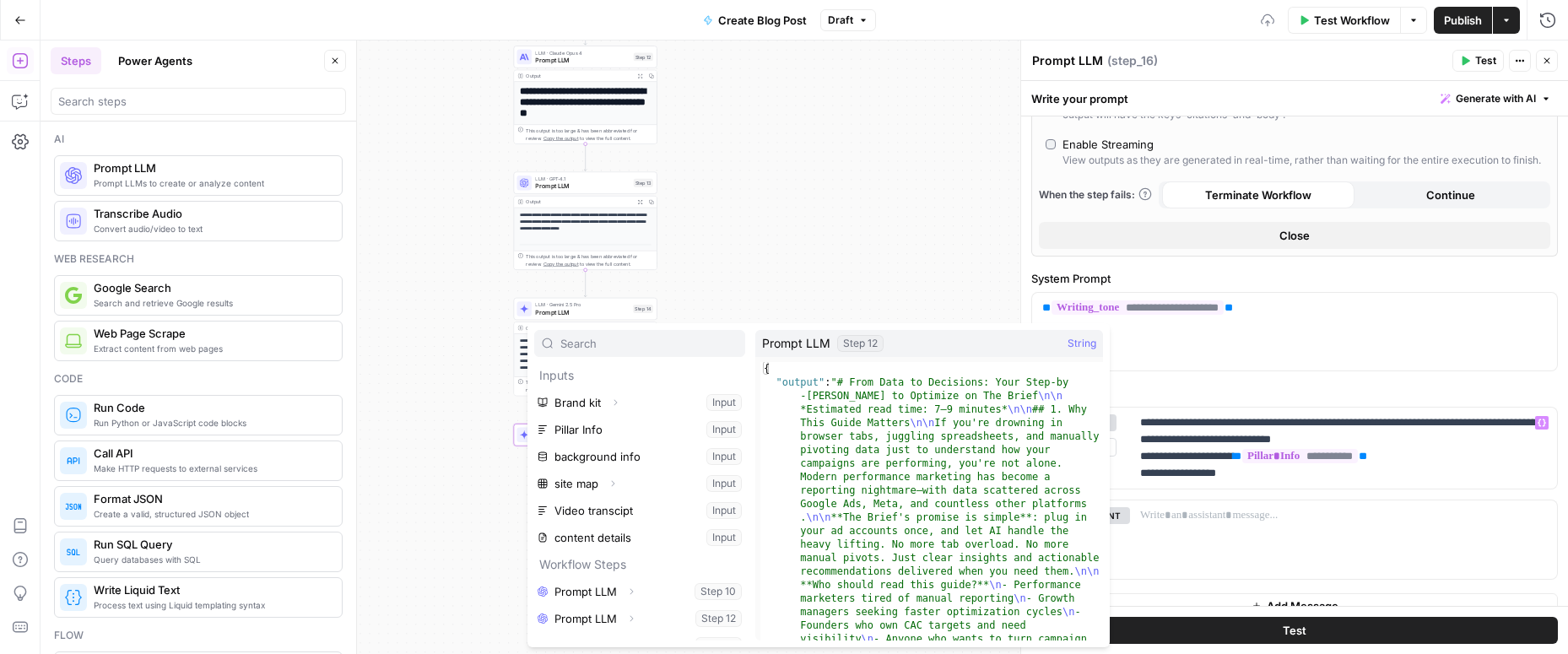
scroll to position [45, 0]
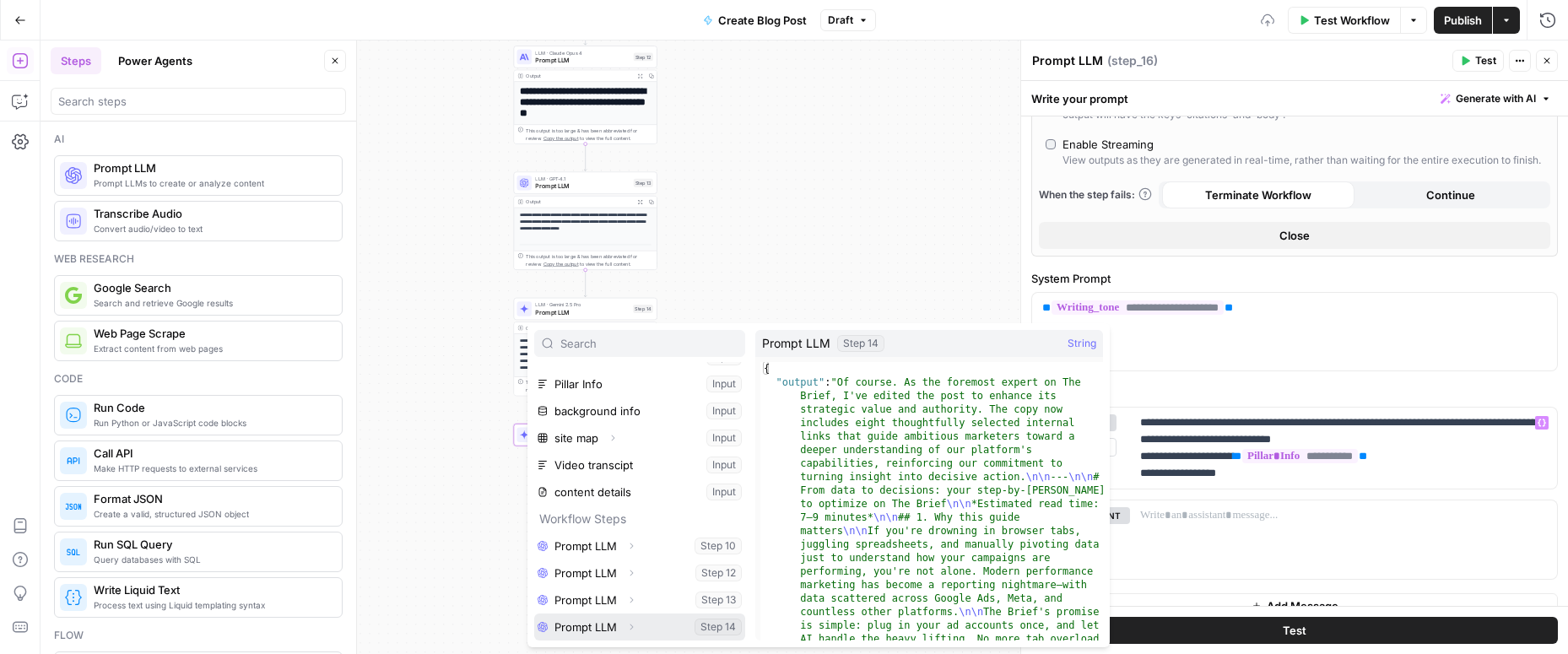
click at [588, 620] on button "Select variable Prompt LLM" at bounding box center [639, 626] width 211 height 27
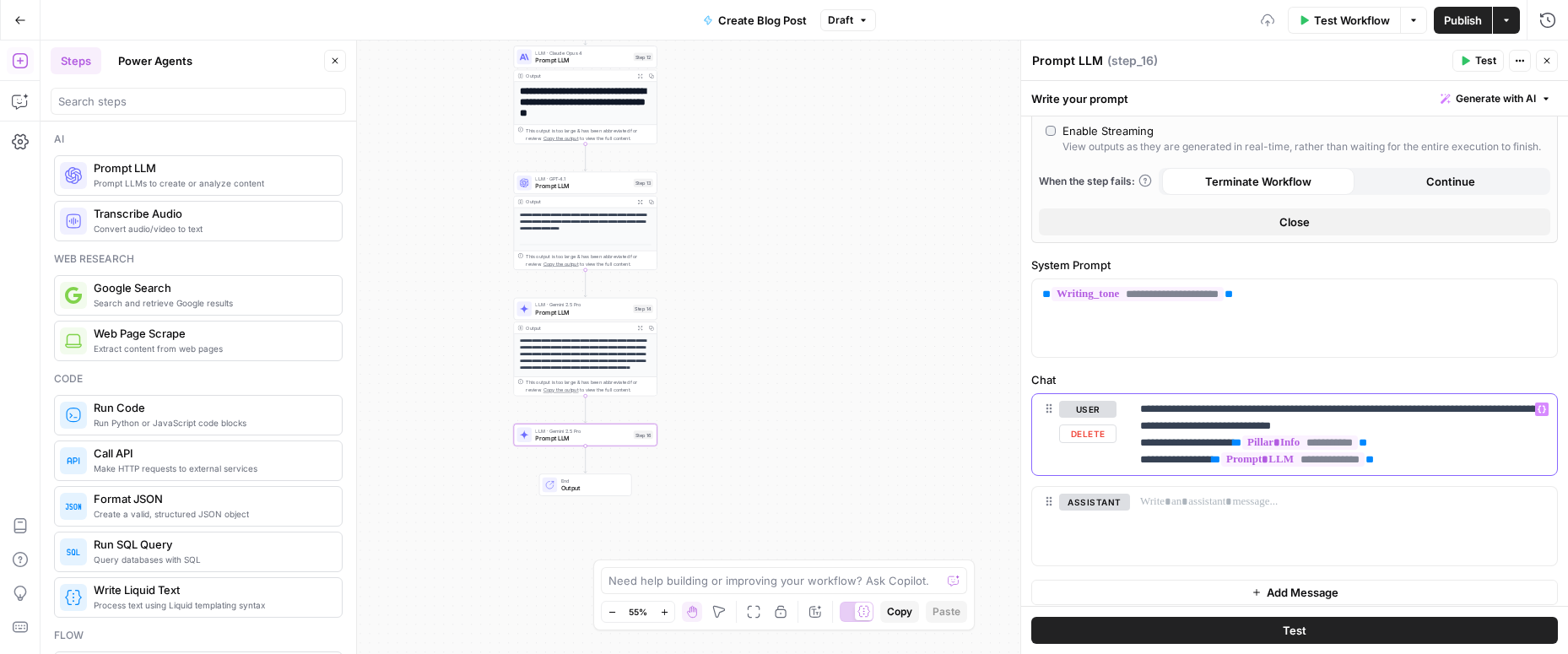
scroll to position [376, 0]
click at [1271, 409] on p "**********" at bounding box center [1342, 431] width 406 height 67
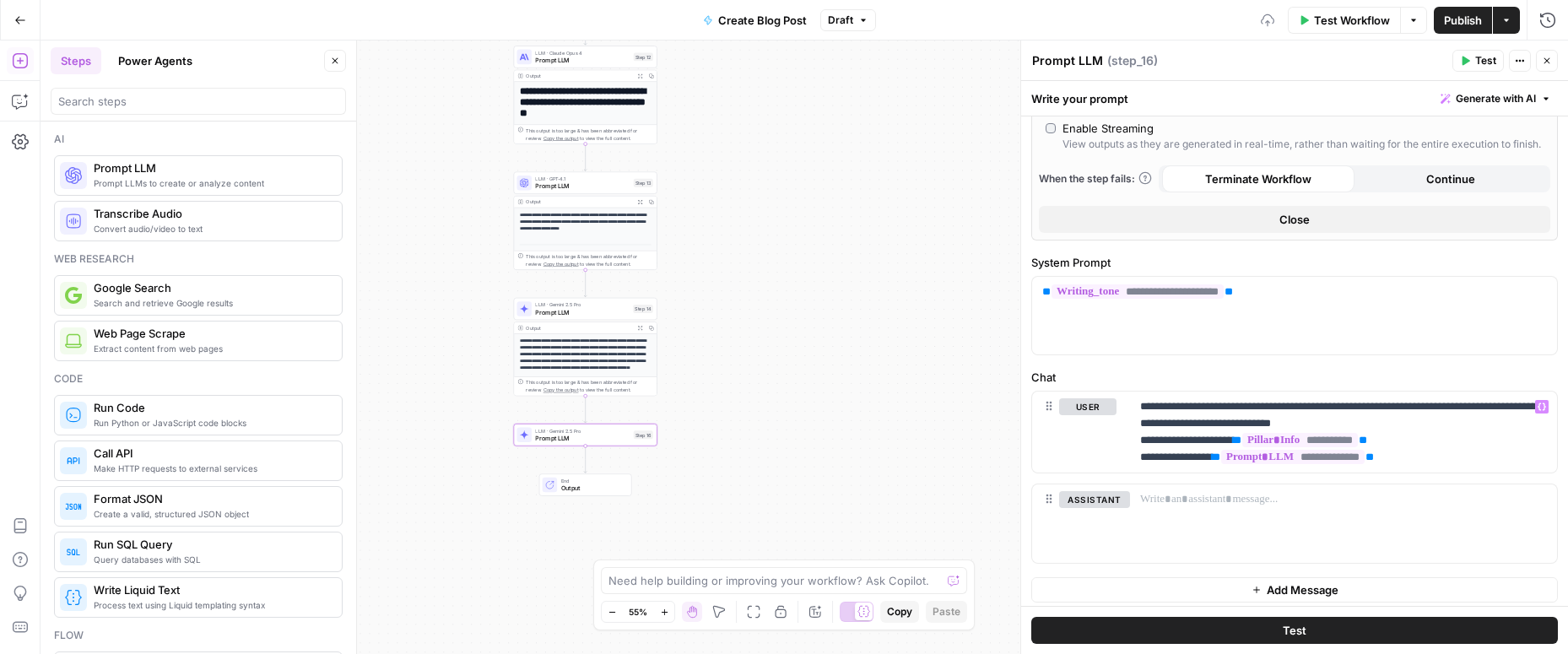
click at [1250, 637] on button "Test" at bounding box center [1294, 630] width 527 height 27
click at [1270, 624] on button "Test" at bounding box center [1294, 630] width 527 height 27
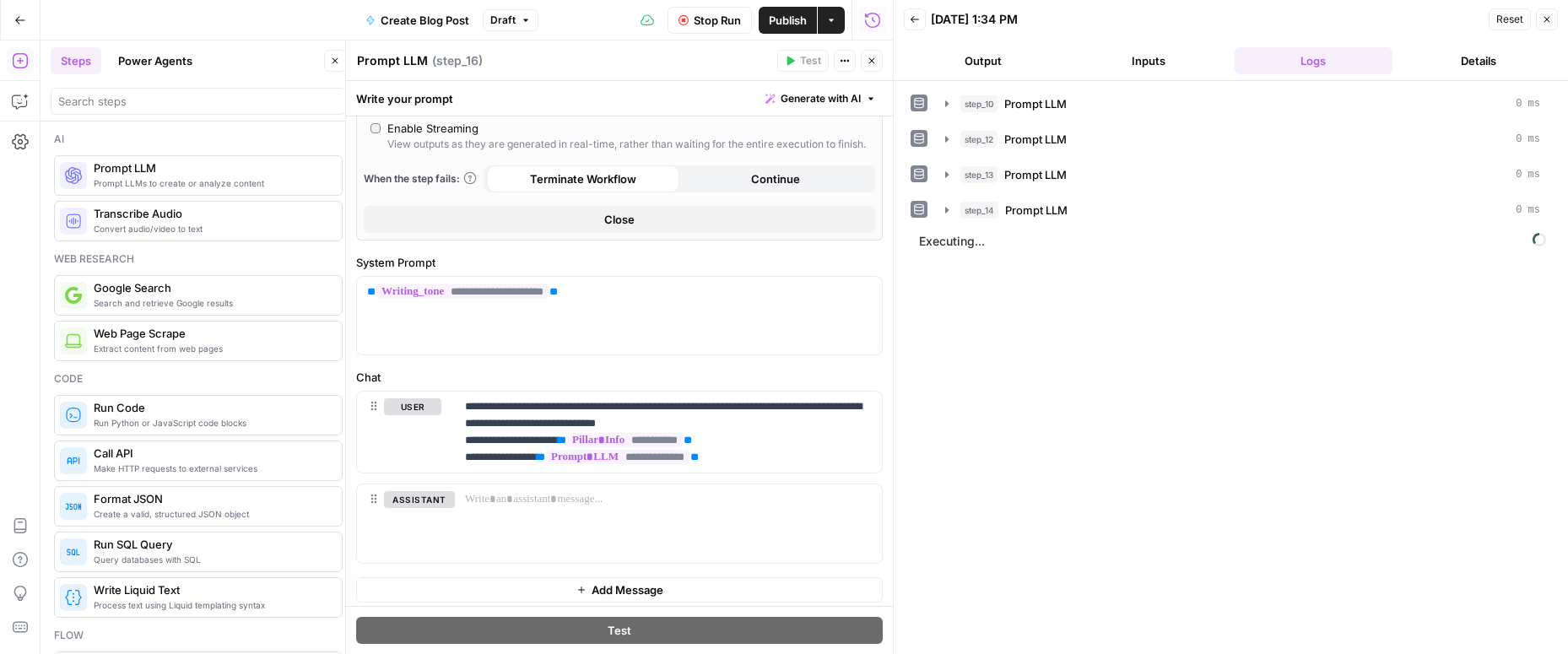
click at [789, 23] on span "Publish" at bounding box center [787, 20] width 38 height 17
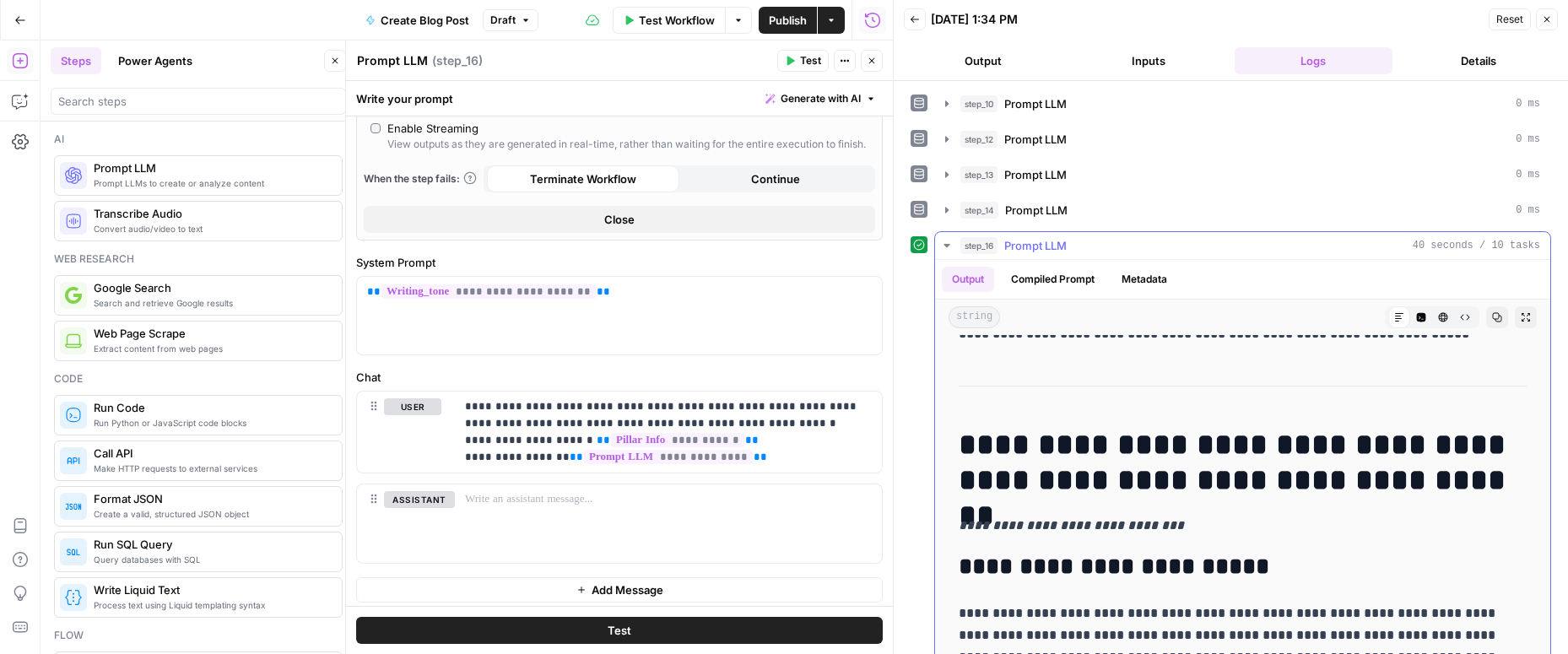
scroll to position [152, 0]
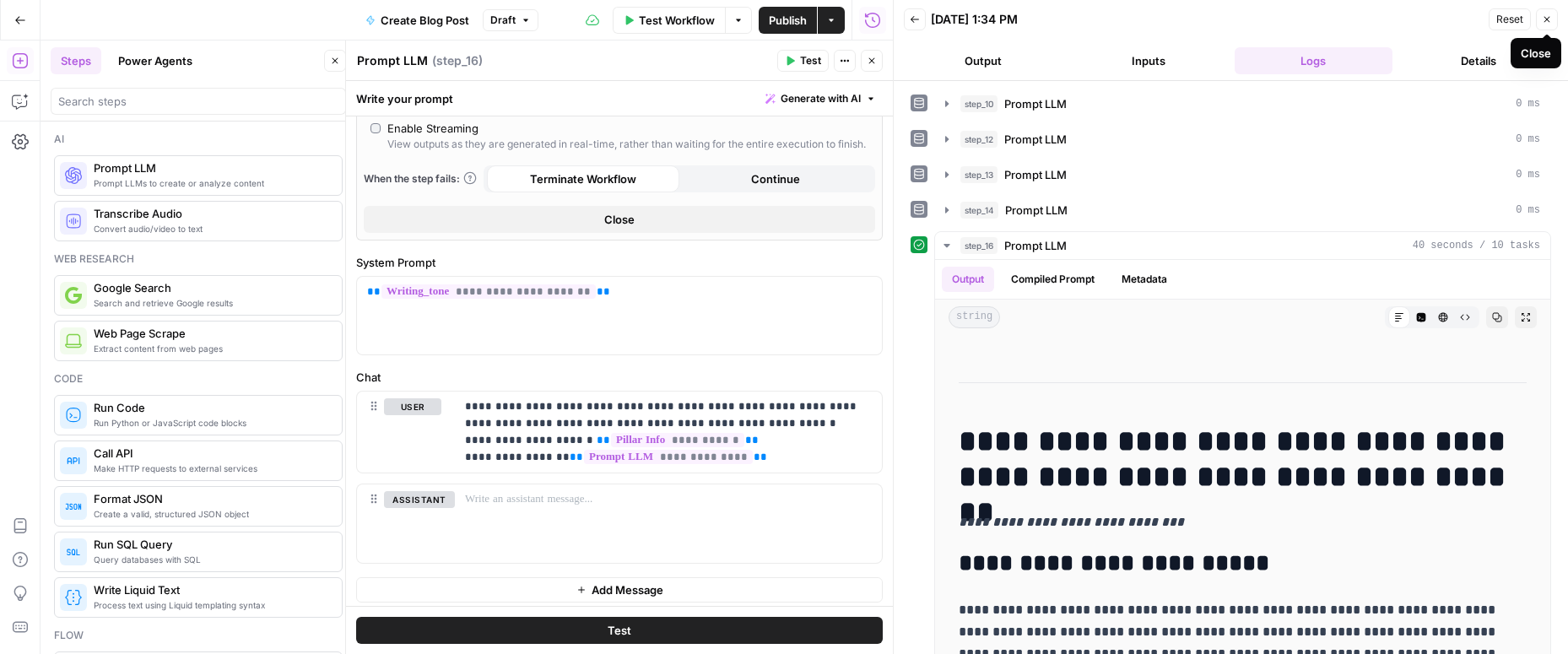
click at [1550, 16] on icon "button" at bounding box center [1546, 19] width 10 height 10
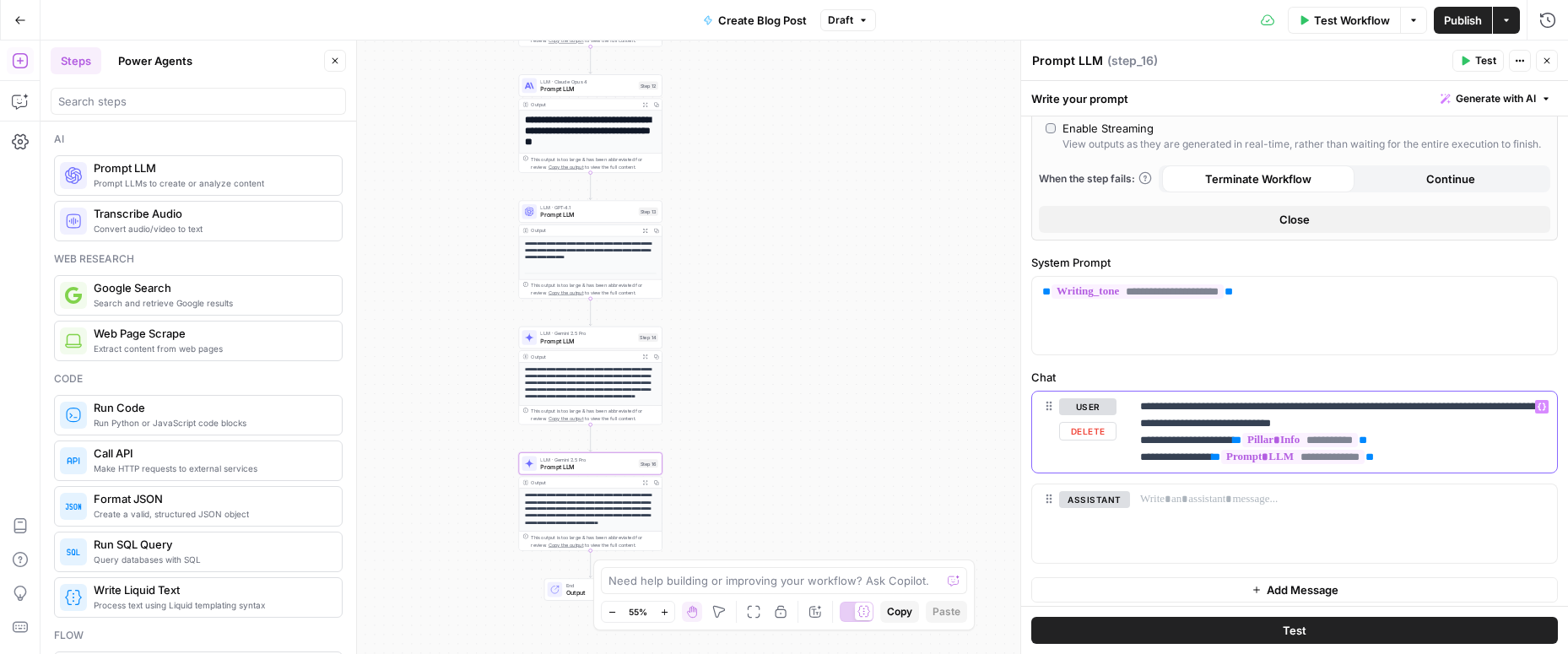
click at [1421, 453] on p "**********" at bounding box center [1342, 431] width 406 height 67
click at [598, 341] on span "Prompt LLM" at bounding box center [587, 341] width 94 height 9
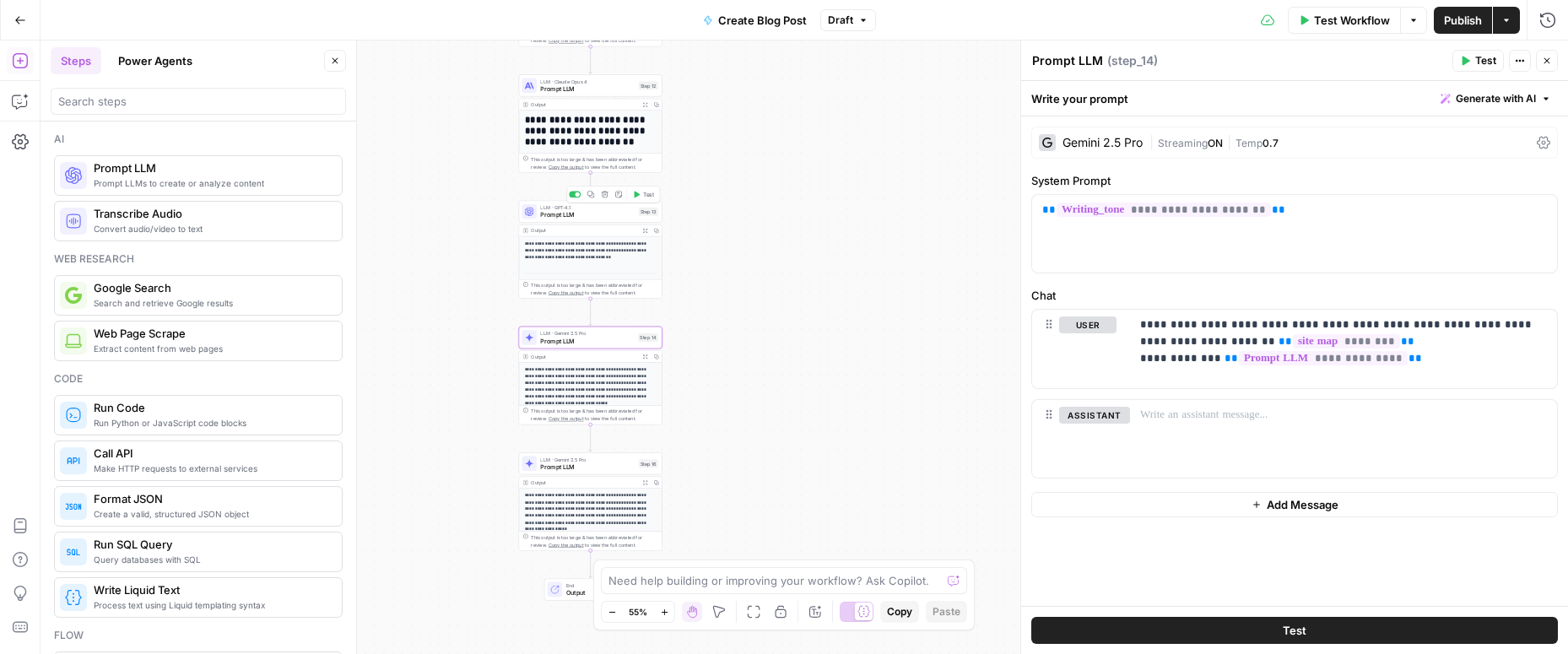
click at [592, 206] on span "LLM · GPT-4.1" at bounding box center [587, 207] width 95 height 7
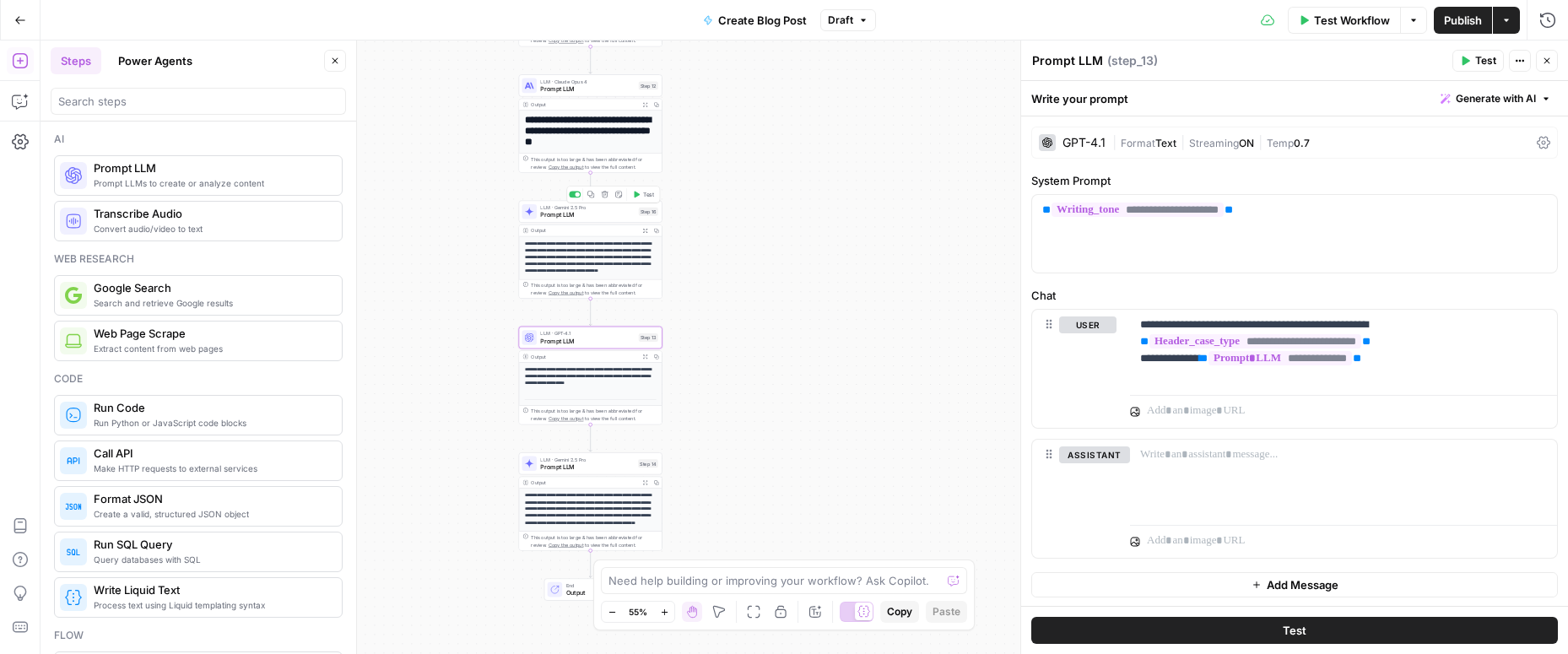
click at [607, 209] on span "LLM · Gemini 2.5 Pro" at bounding box center [587, 207] width 95 height 7
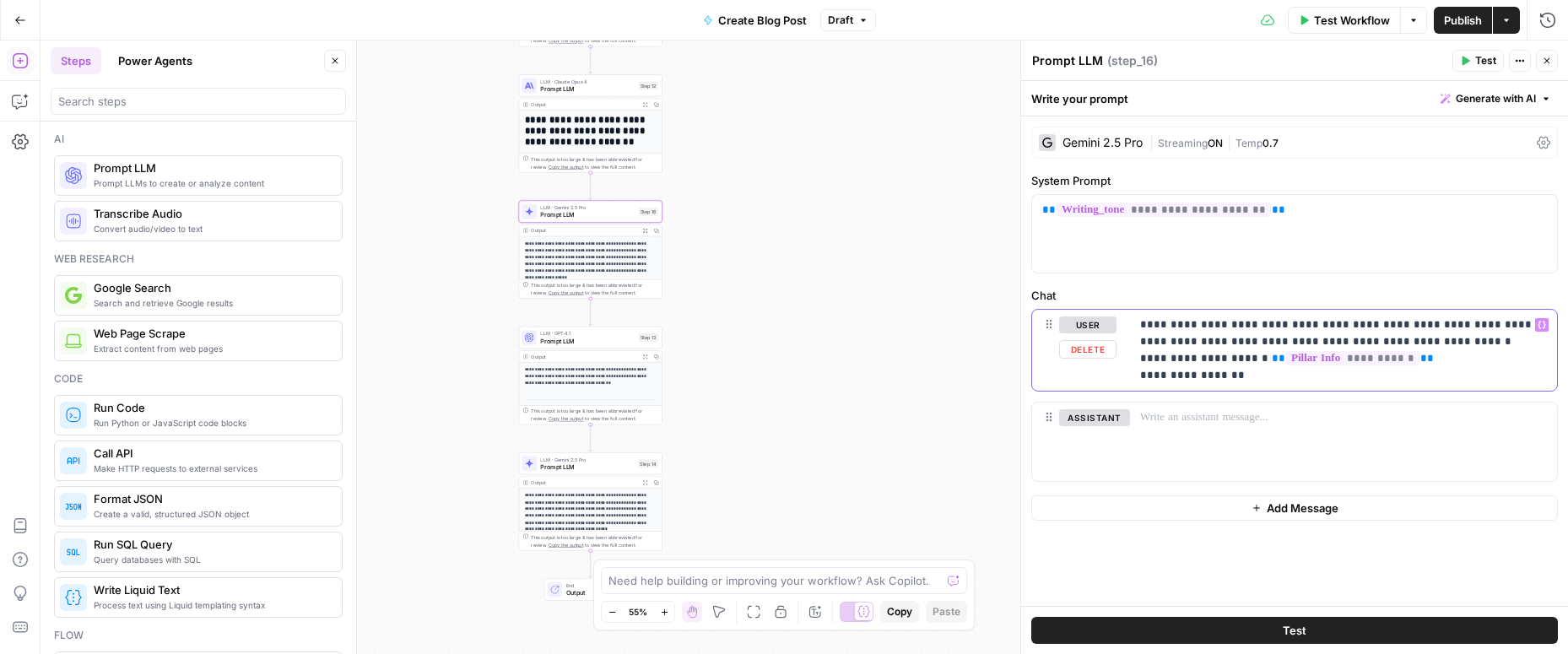
click at [1236, 374] on p "**********" at bounding box center [1342, 349] width 406 height 67
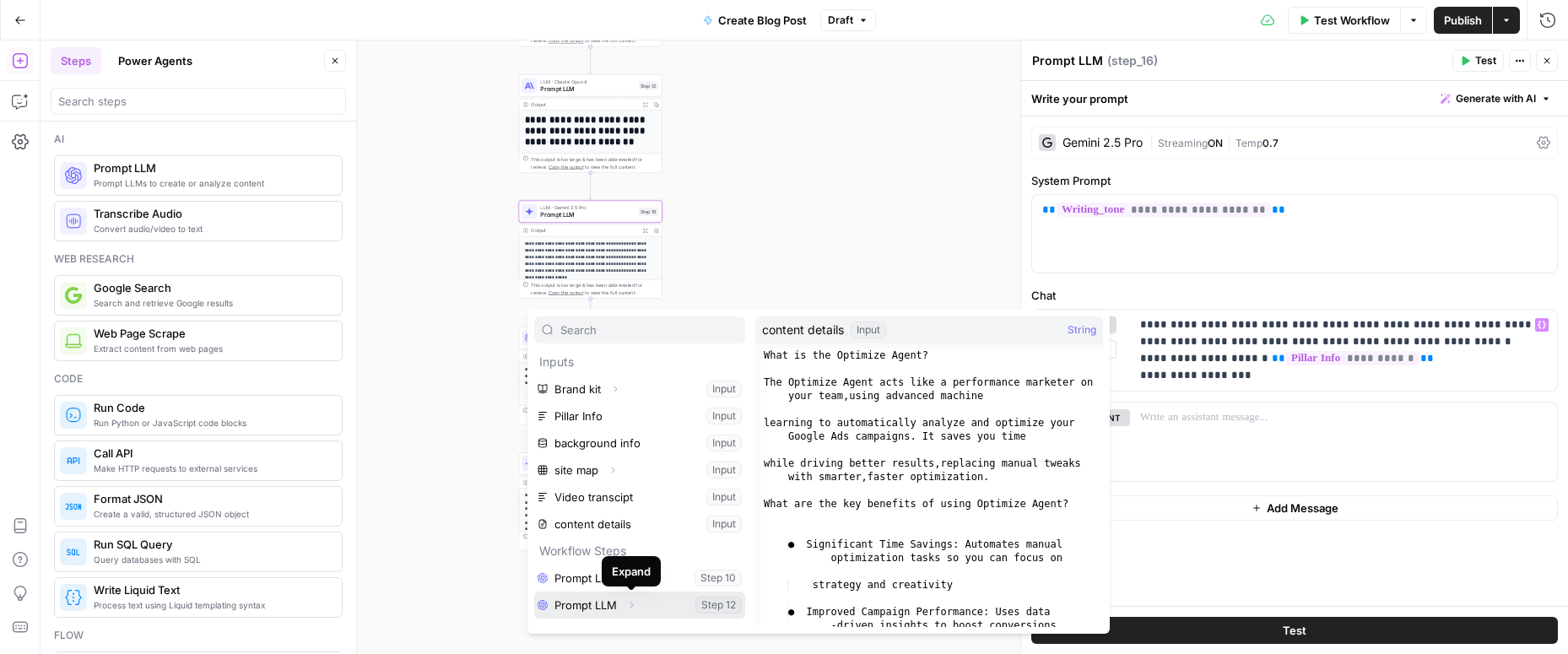
click at [625, 605] on button "Expand" at bounding box center [631, 605] width 22 height 22
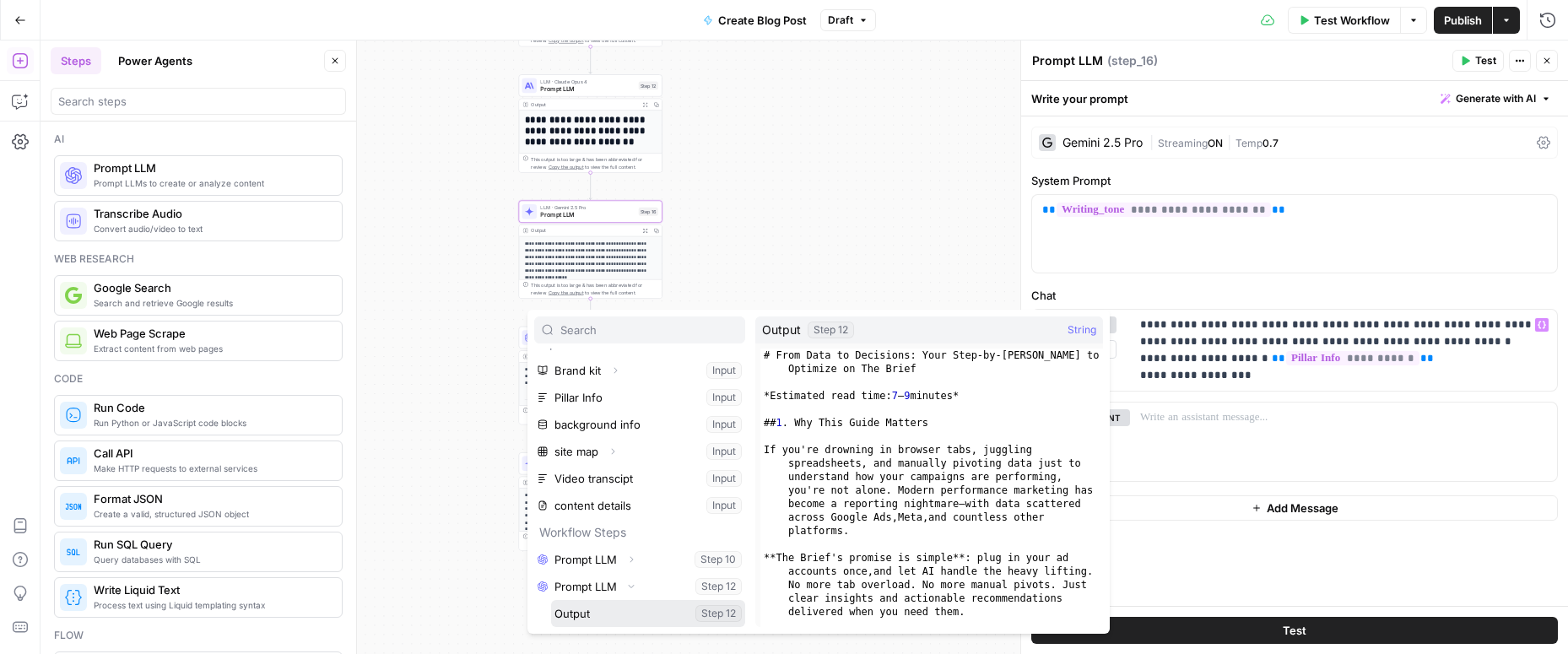
click at [634, 607] on button "Select variable Output" at bounding box center [648, 613] width 194 height 27
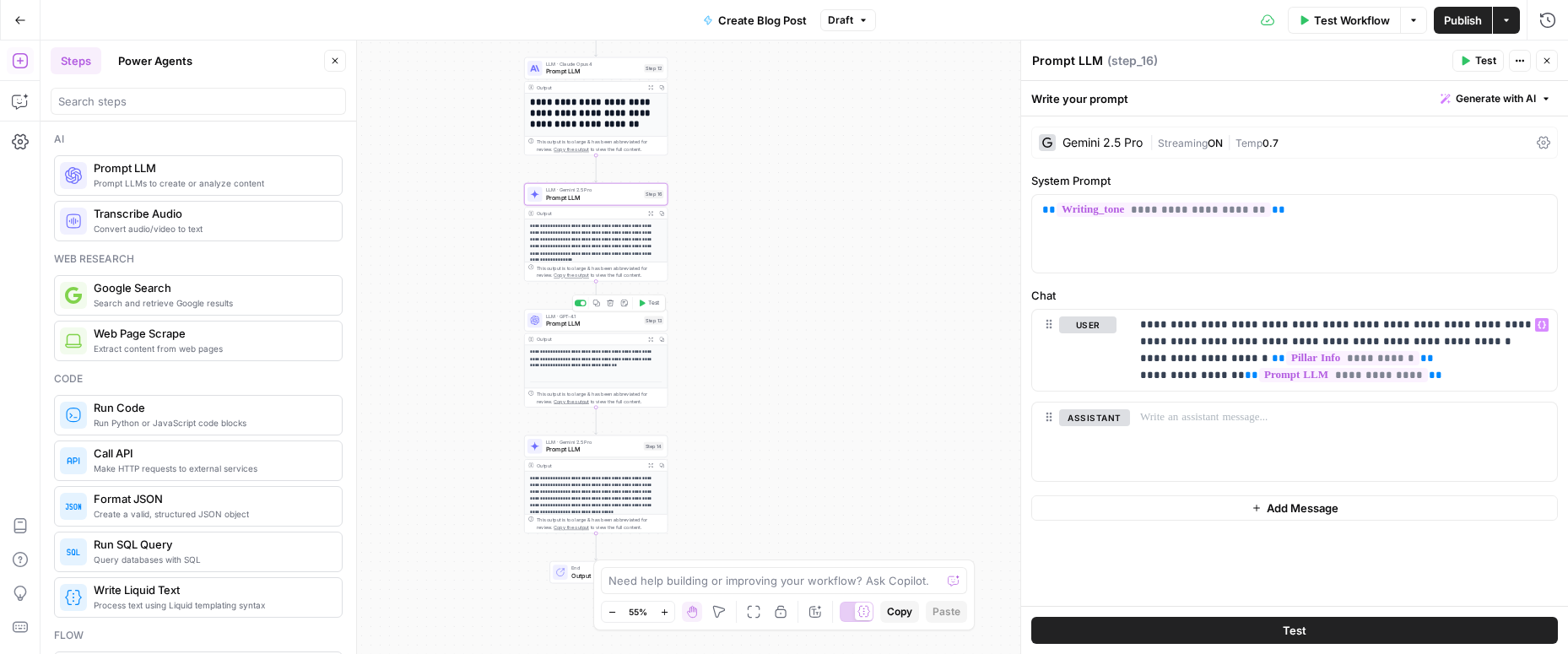
click at [603, 326] on span "Prompt LLM" at bounding box center [593, 323] width 95 height 9
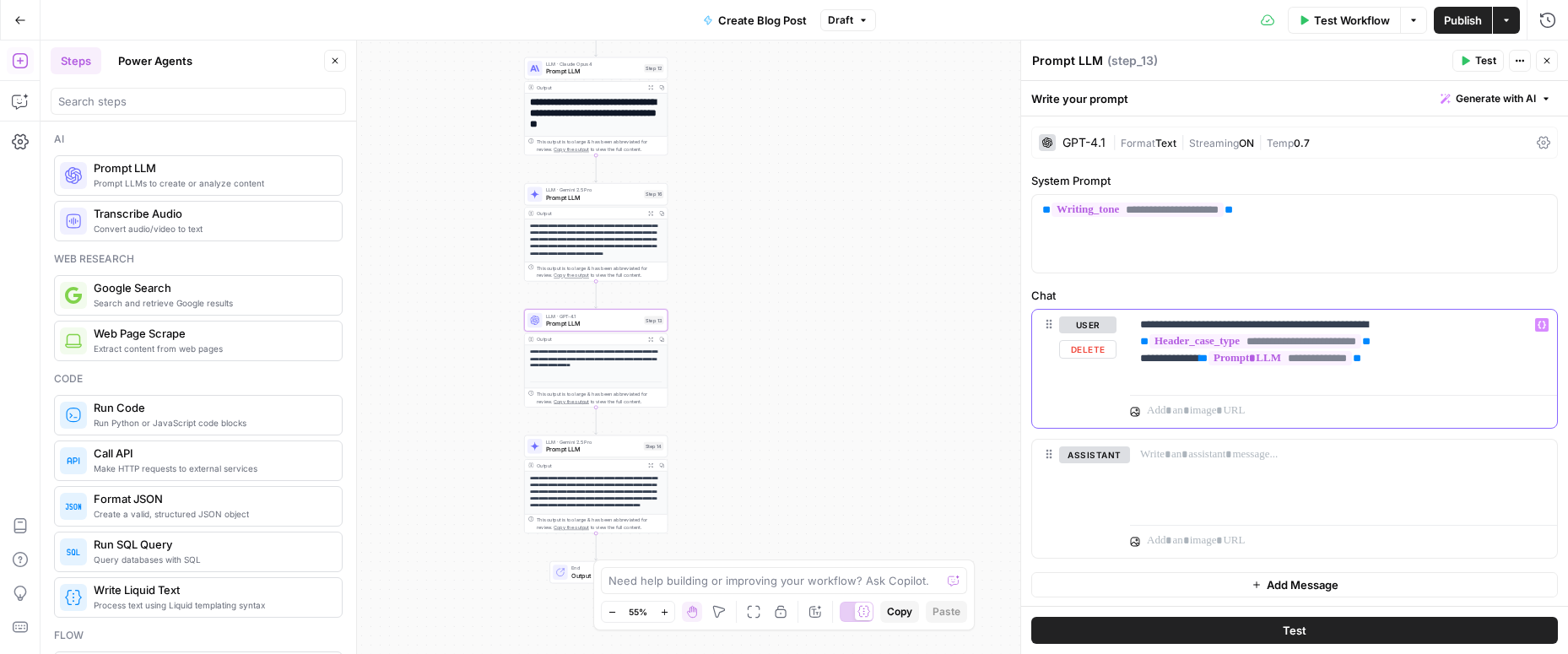
click at [1346, 359] on span "**********" at bounding box center [1281, 358] width 144 height 15
click at [1413, 355] on p "**********" at bounding box center [1342, 341] width 406 height 51
click at [1368, 387] on div "**********" at bounding box center [1342, 348] width 427 height 77
click at [1453, 376] on div "**********" at bounding box center [1342, 348] width 427 height 77
click at [1410, 386] on div "**********" at bounding box center [1342, 348] width 427 height 77
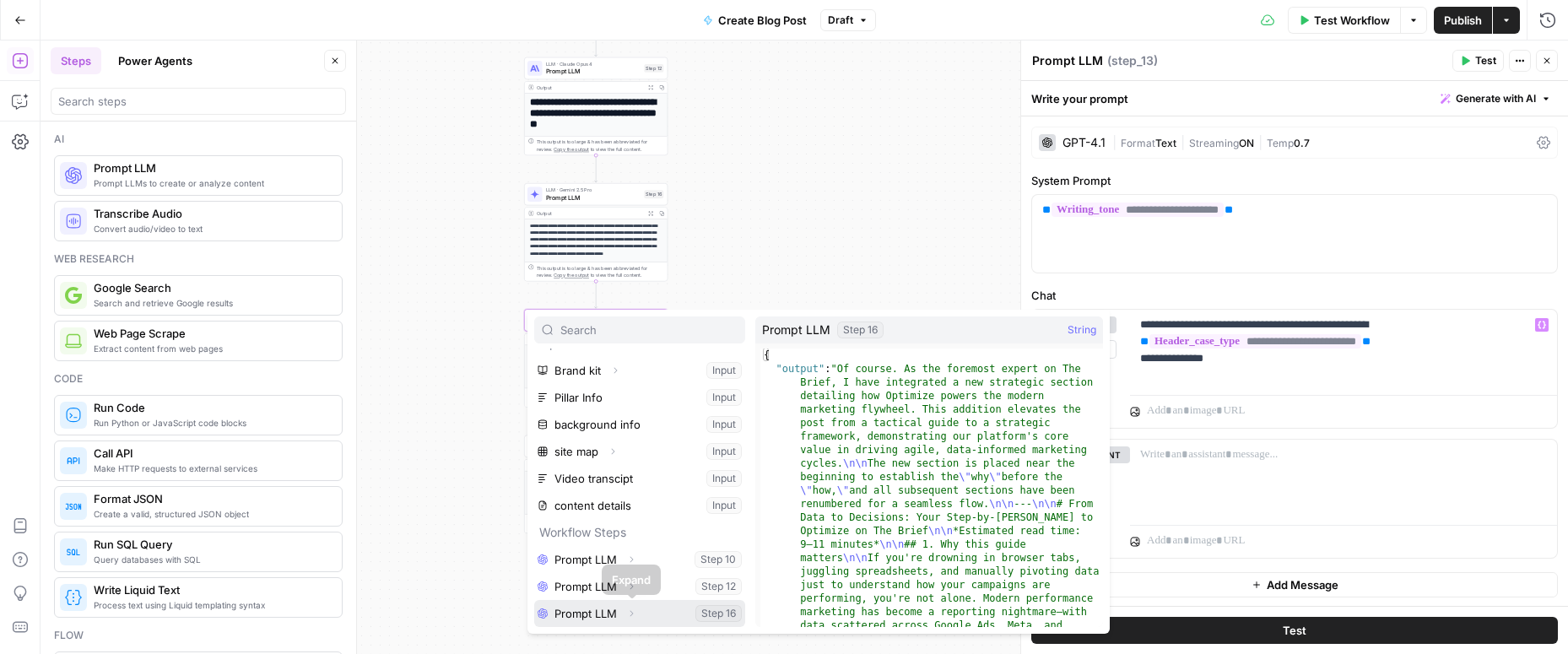
click at [615, 614] on button "Select variable Prompt LLM" at bounding box center [639, 613] width 211 height 27
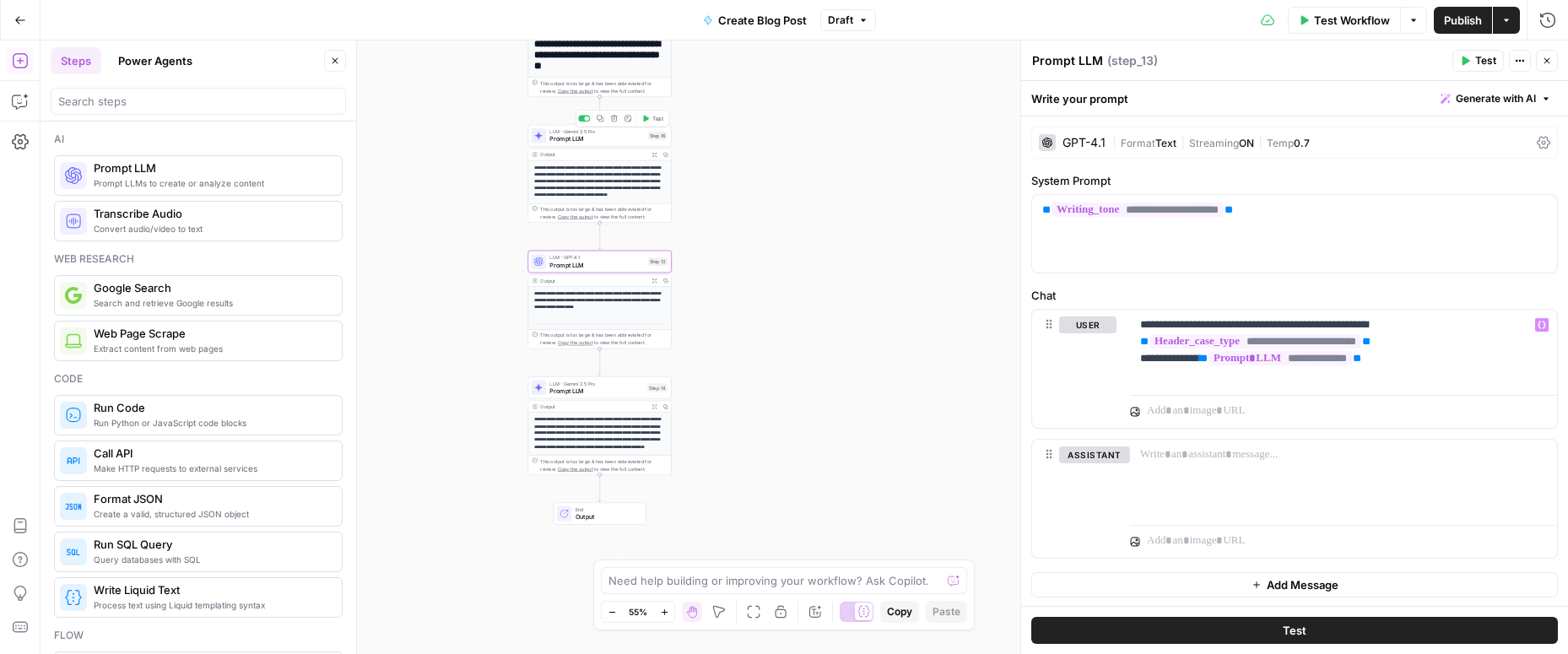
click at [614, 132] on span "LLM · Gemini 2.5 Pro" at bounding box center [596, 131] width 95 height 7
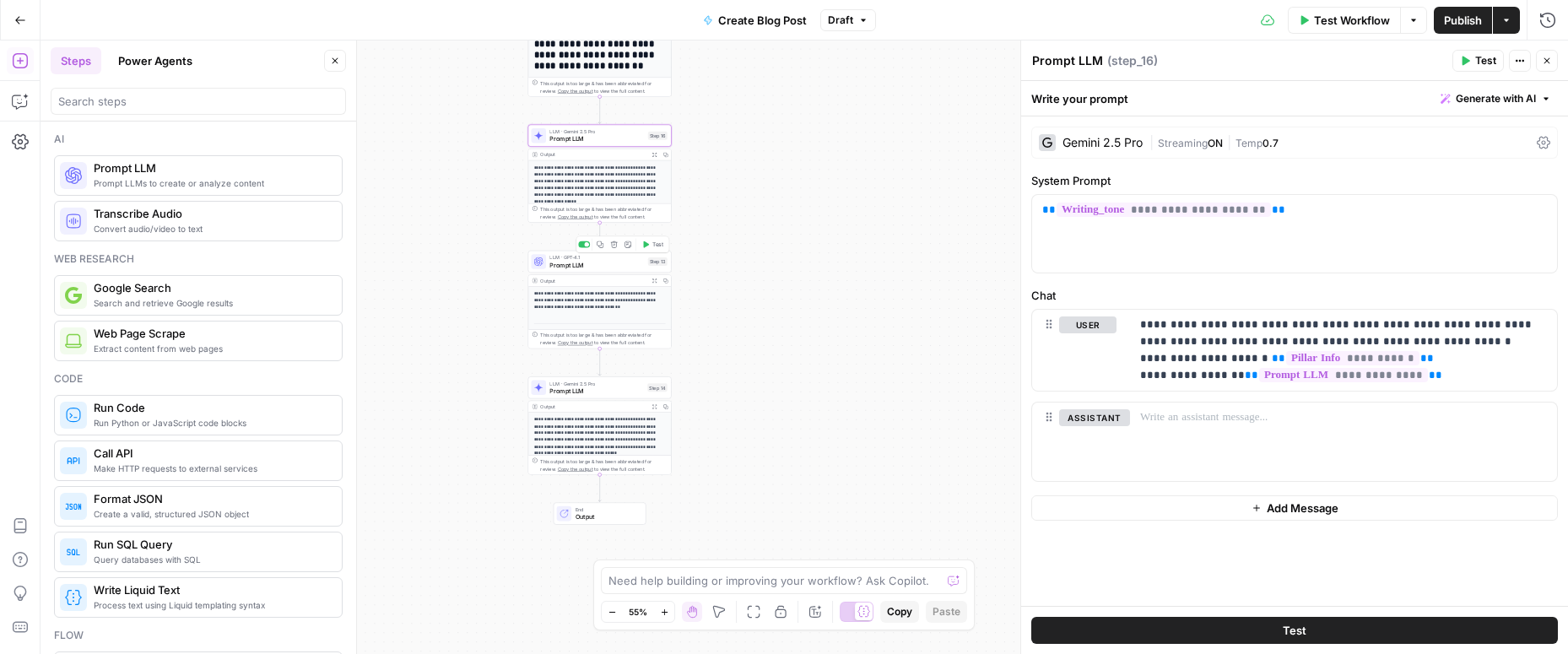
click at [603, 262] on span "Prompt LLM" at bounding box center [596, 264] width 95 height 9
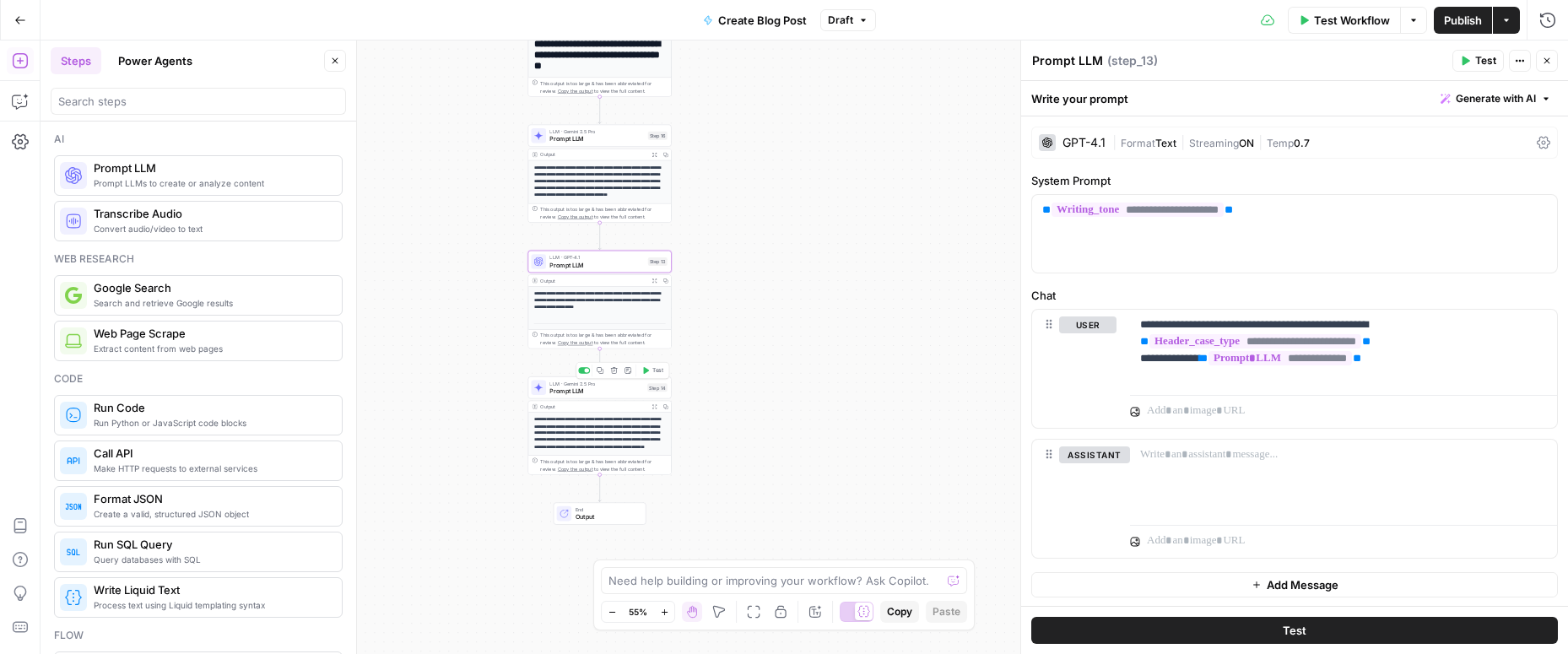
click at [603, 389] on span "Prompt LLM" at bounding box center [596, 391] width 94 height 9
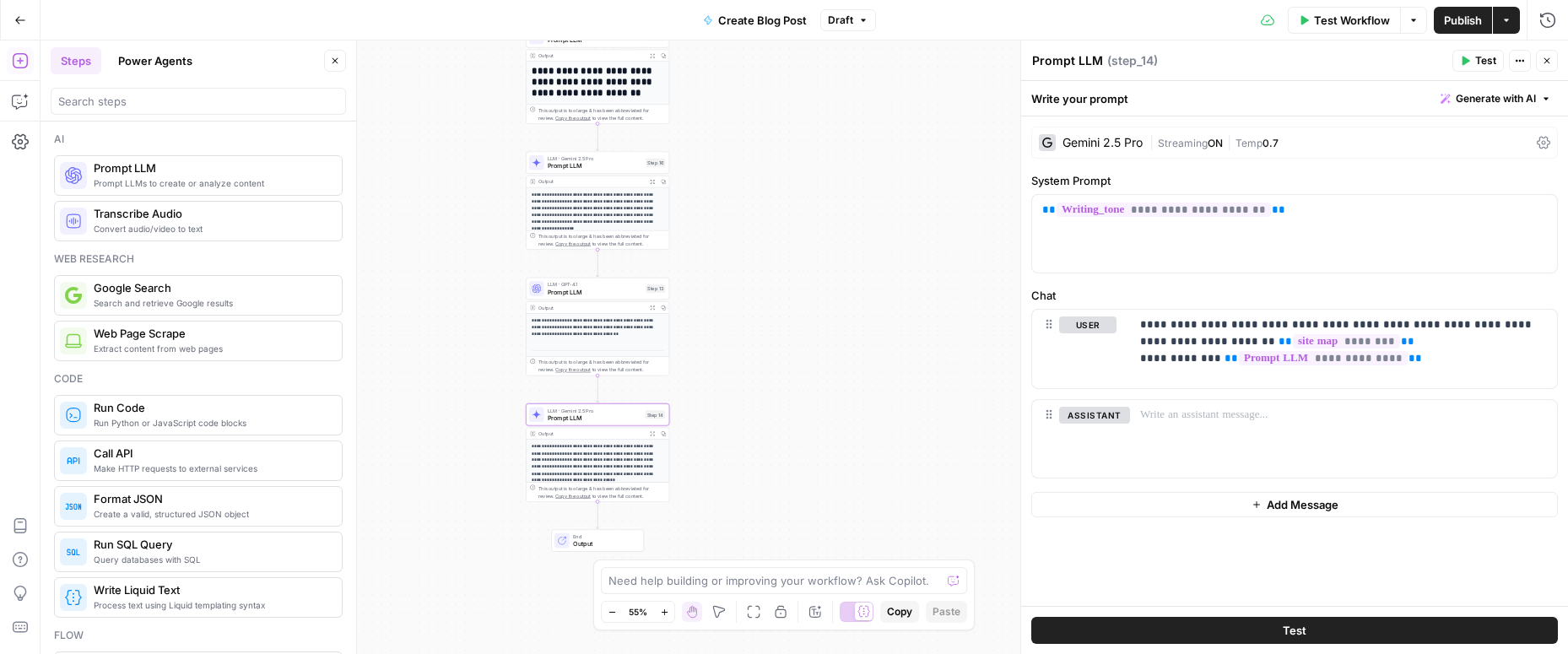
click at [1462, 18] on span "Publish" at bounding box center [1462, 20] width 38 height 17
click at [1322, 25] on span "Test Workflow" at bounding box center [1337, 20] width 76 height 17
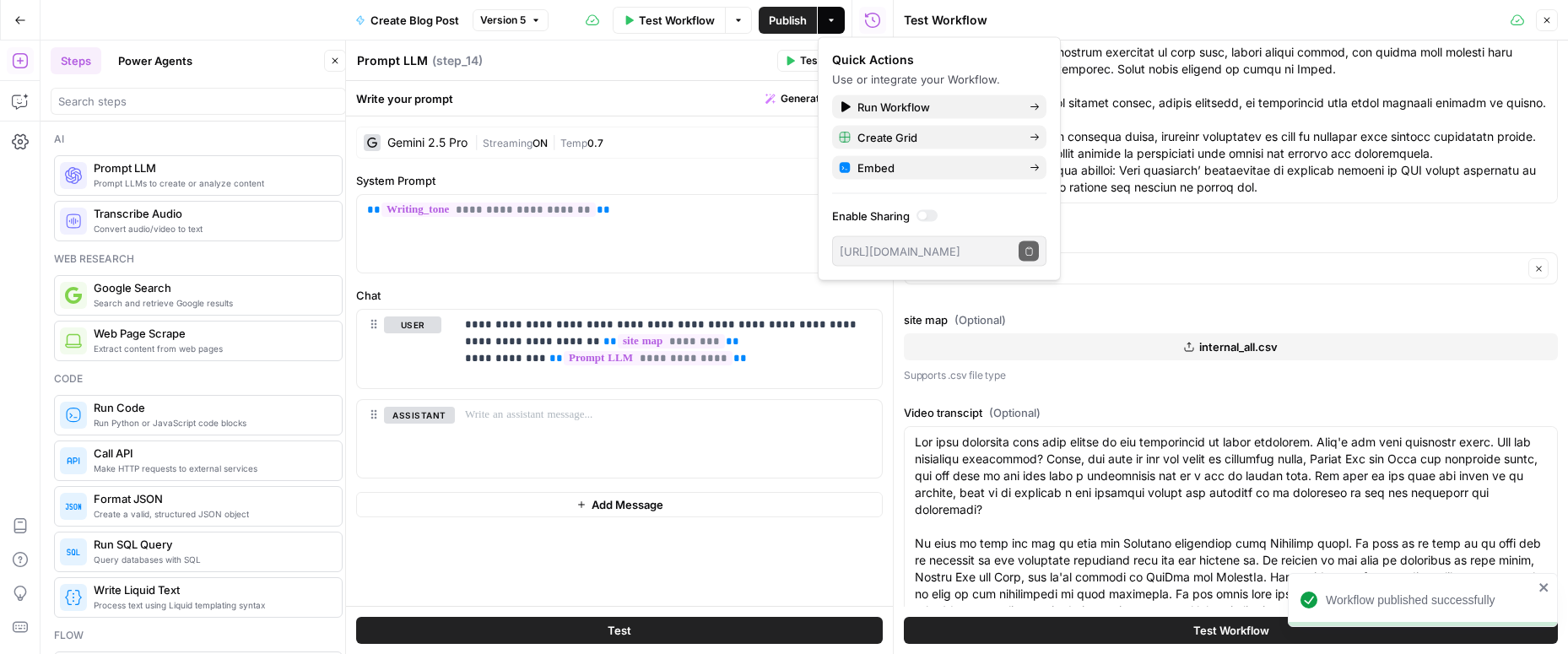
scroll to position [298, 0]
click at [1108, 638] on button "Test Workflow" at bounding box center [1231, 630] width 654 height 27
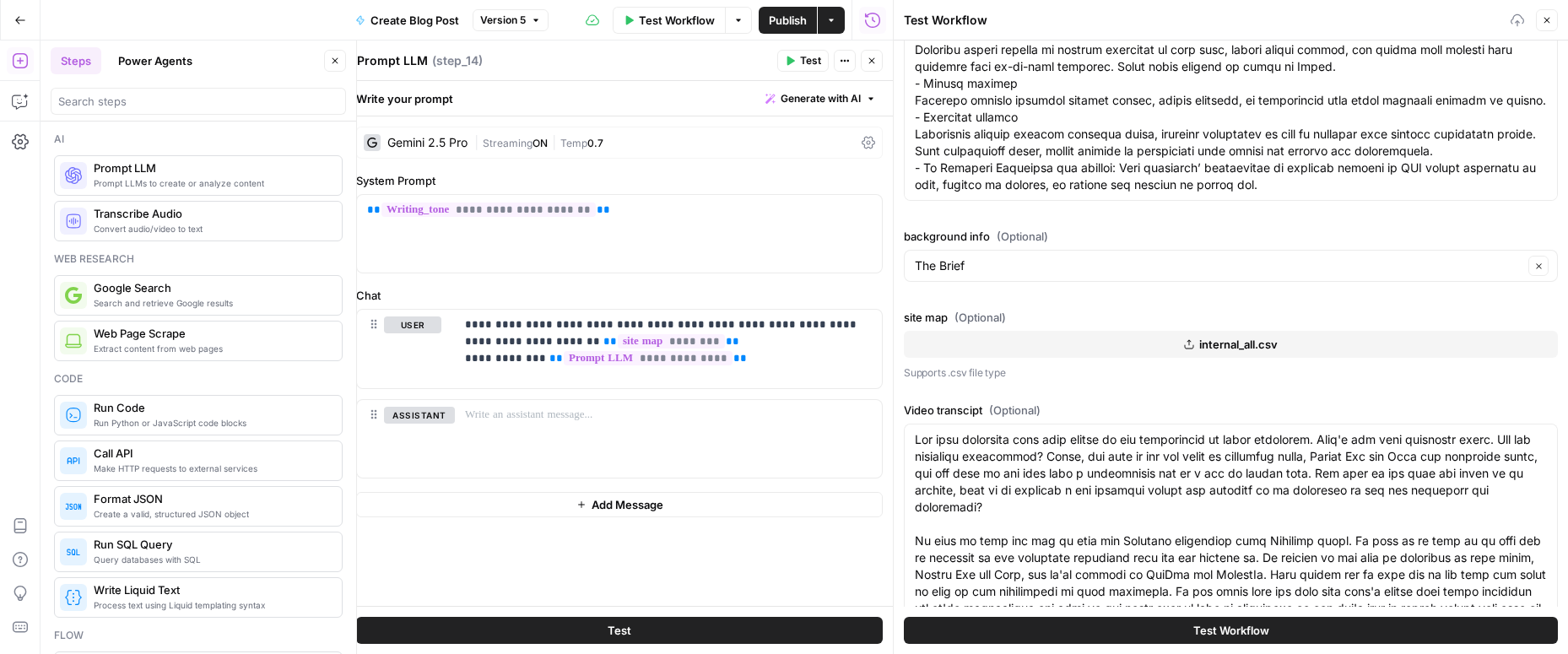
click at [332, 57] on icon "button" at bounding box center [334, 60] width 10 height 10
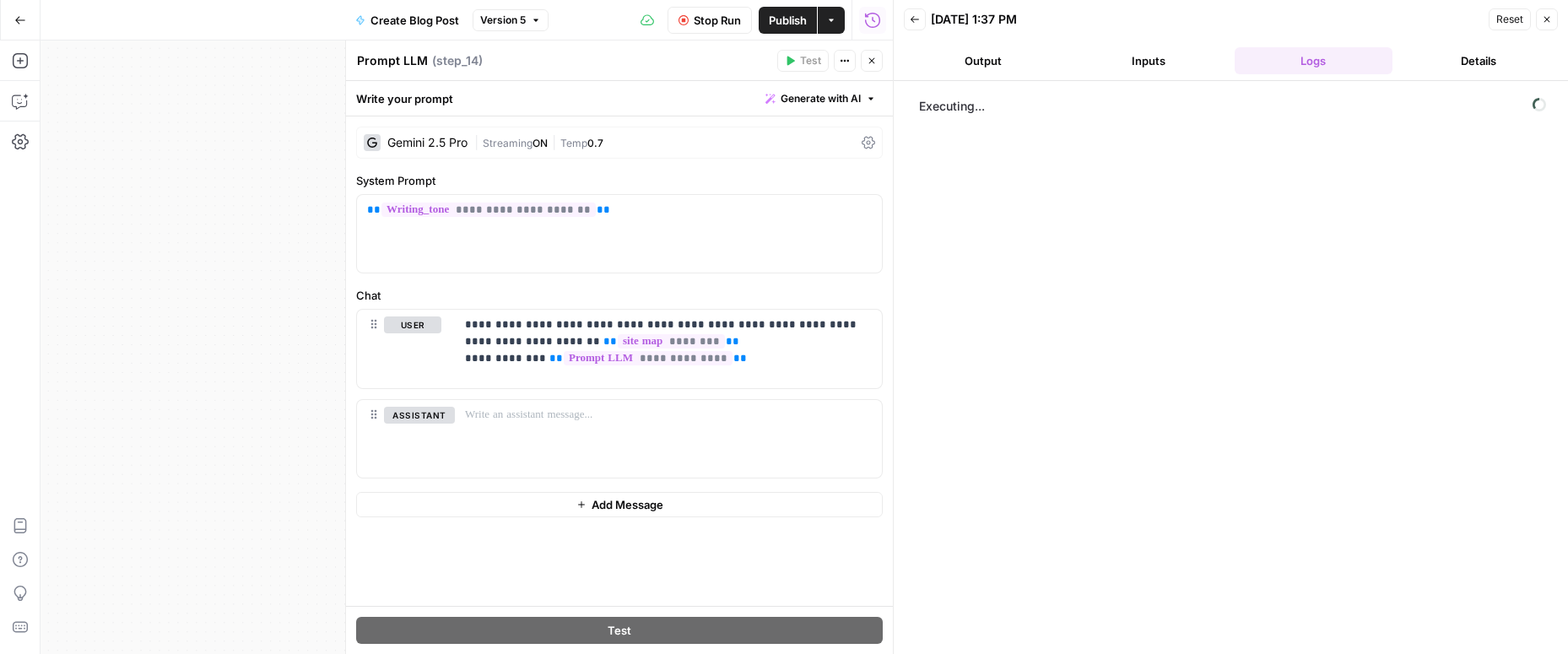
click at [868, 60] on icon "button" at bounding box center [872, 60] width 10 height 10
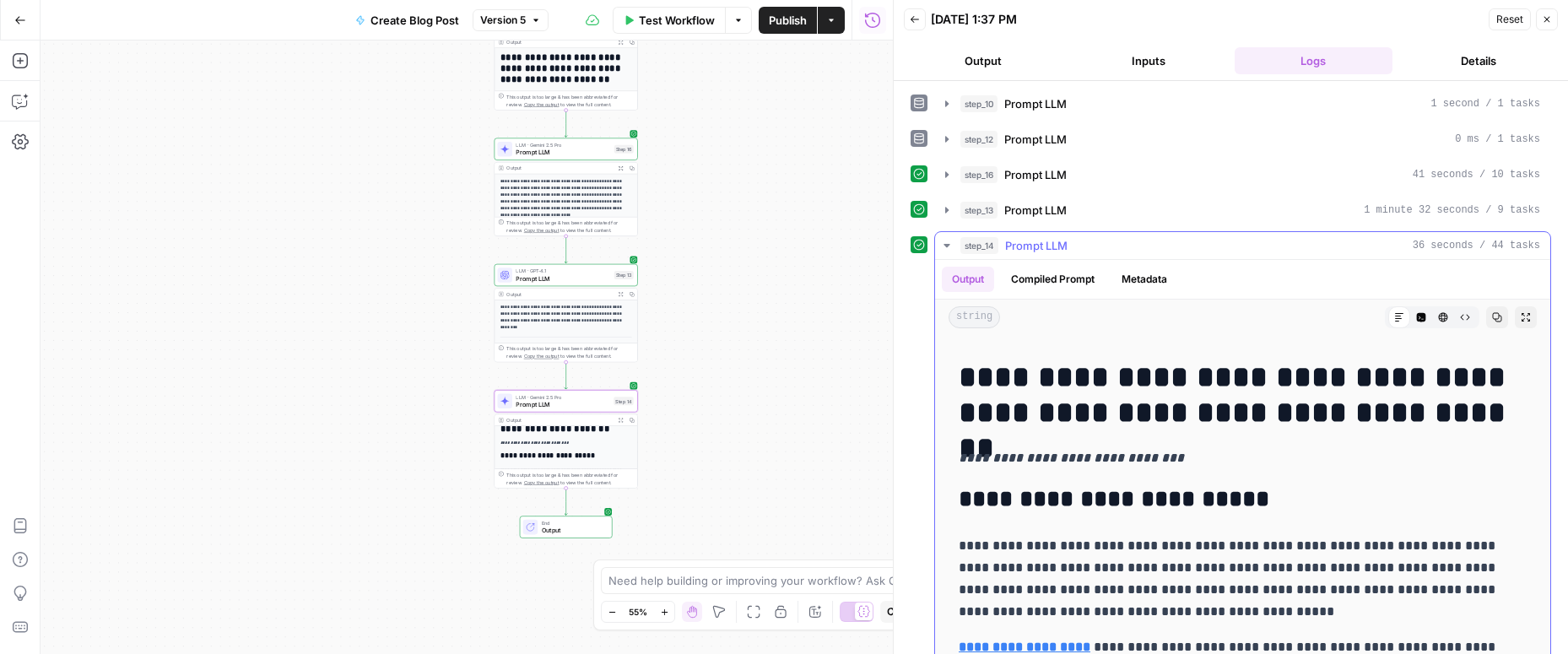
scroll to position [181, 0]
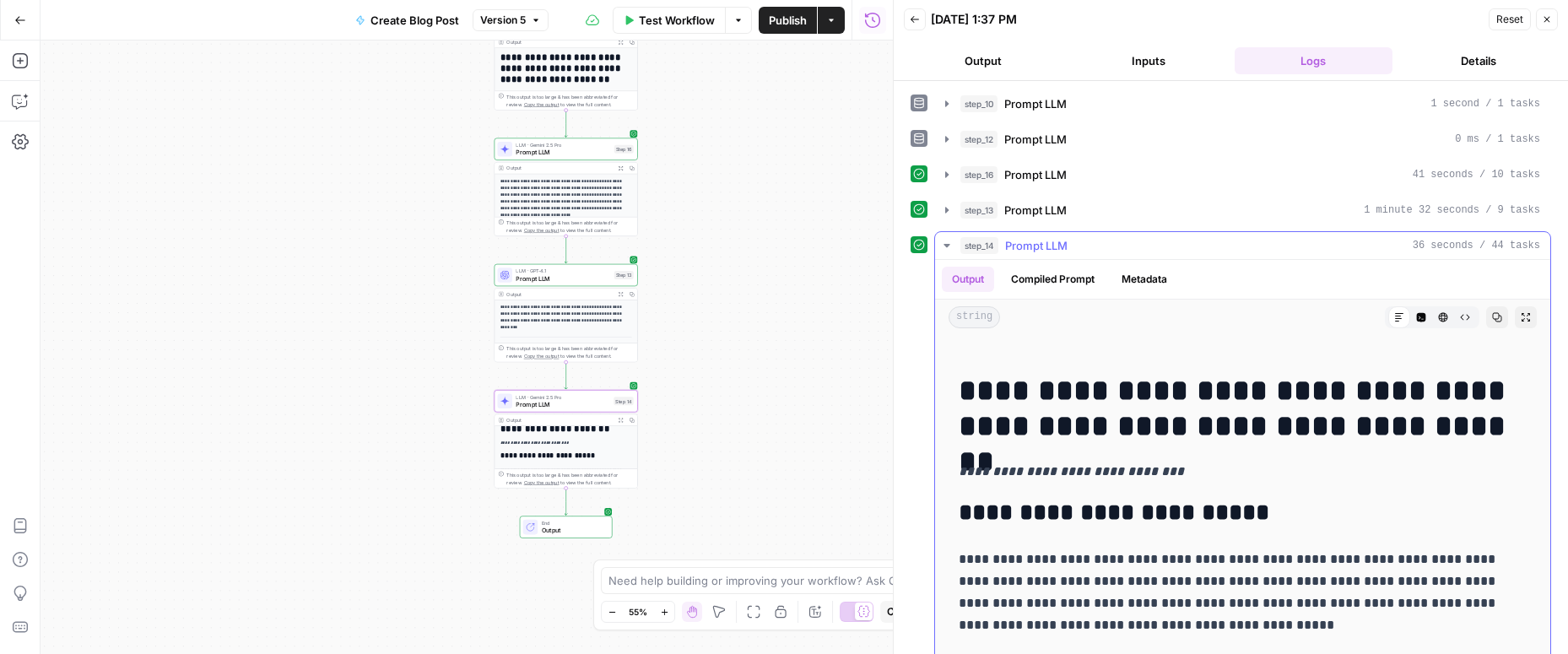
drag, startPoint x: 958, startPoint y: 391, endPoint x: 1188, endPoint y: 445, distance: 236.3
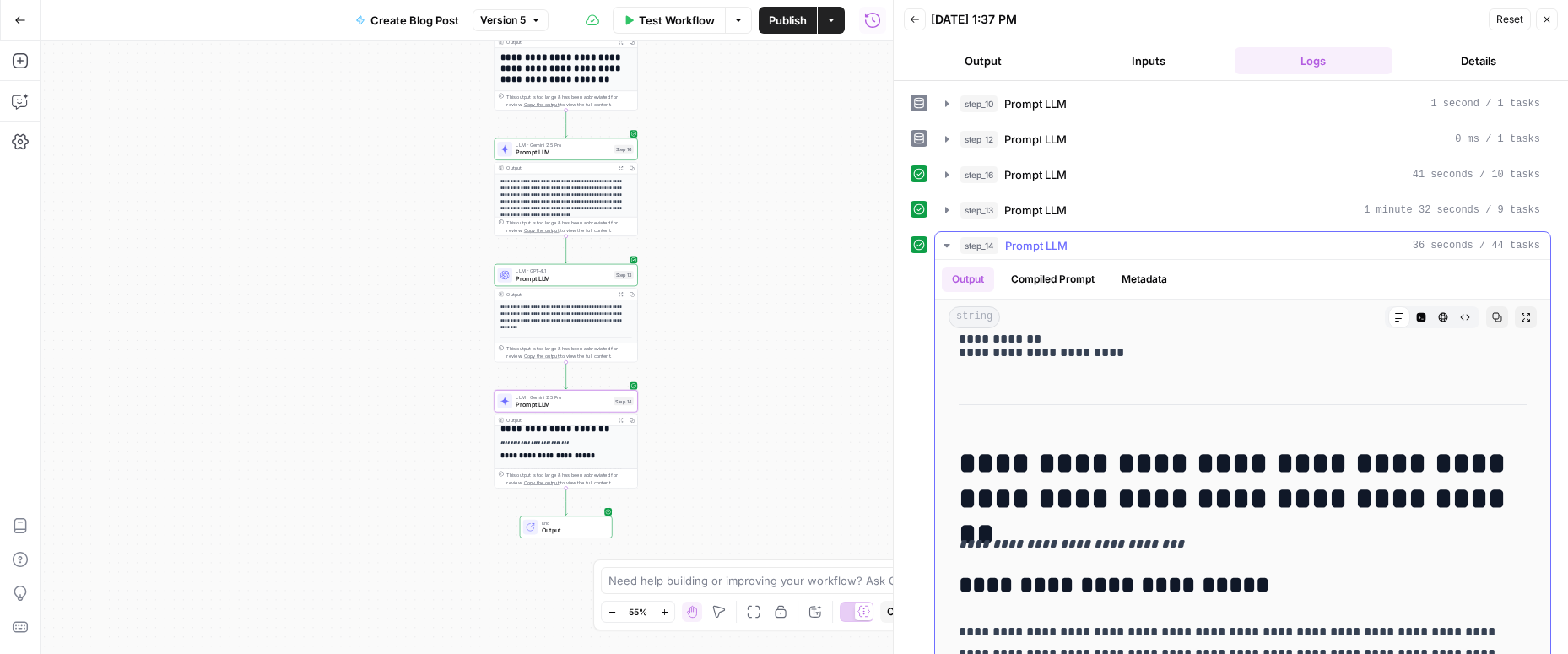
scroll to position [0, 0]
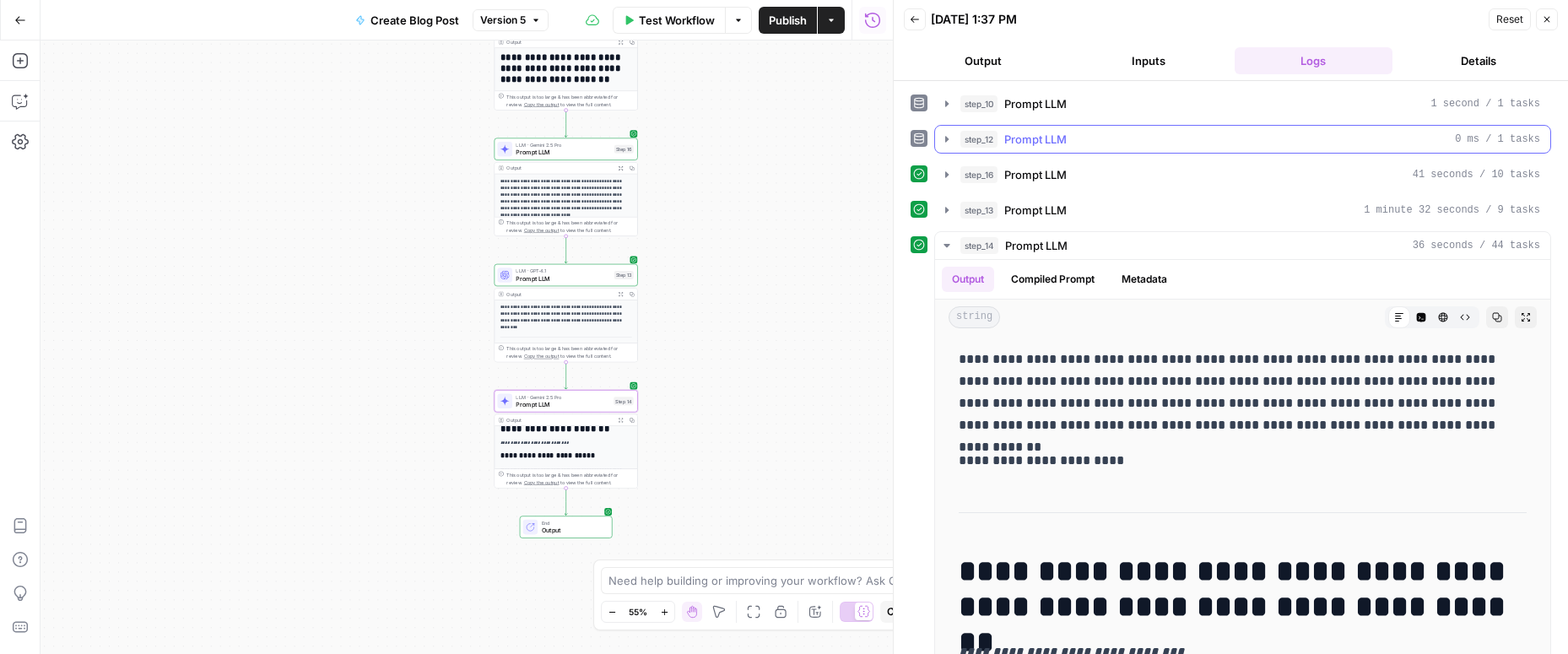
click at [942, 140] on icon "button" at bounding box center [946, 139] width 14 height 14
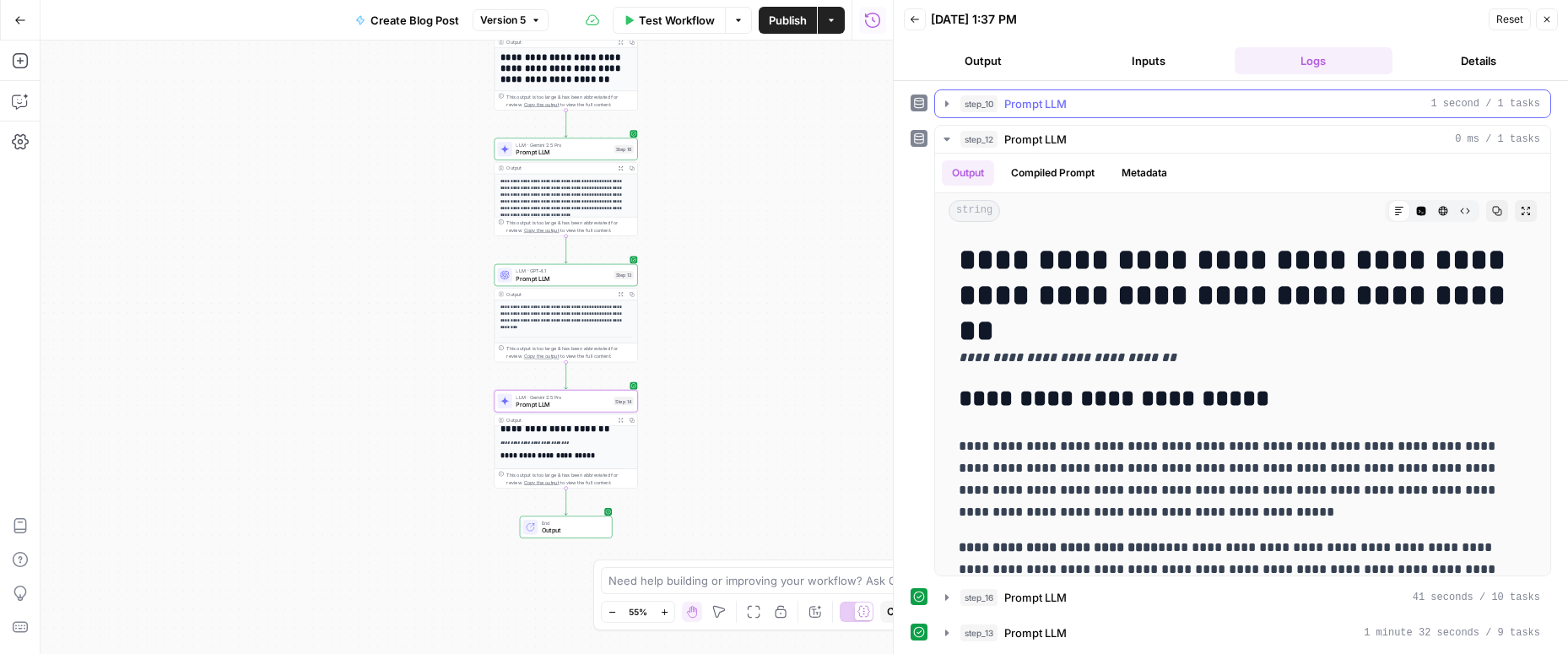
click at [946, 103] on icon "button" at bounding box center [947, 103] width 4 height 6
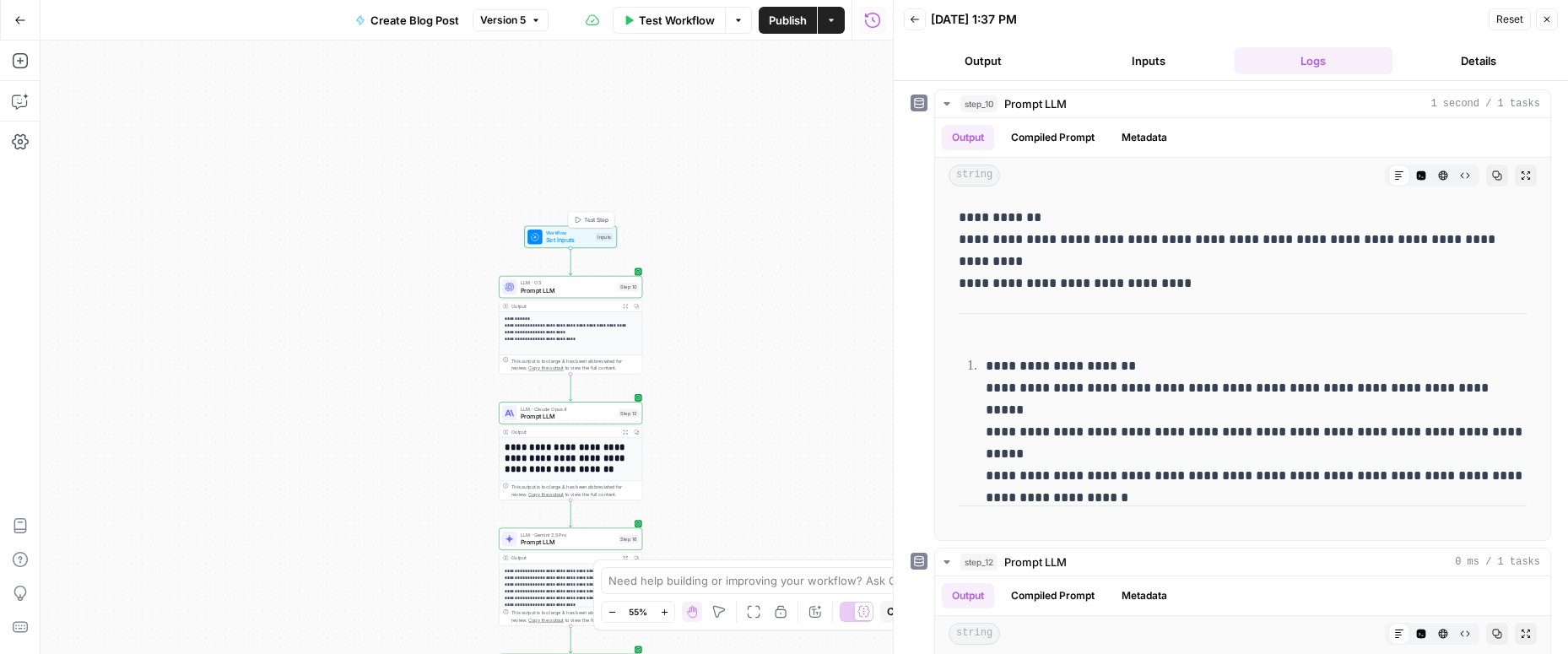
click at [558, 239] on span "Set Inputs" at bounding box center [568, 240] width 45 height 9
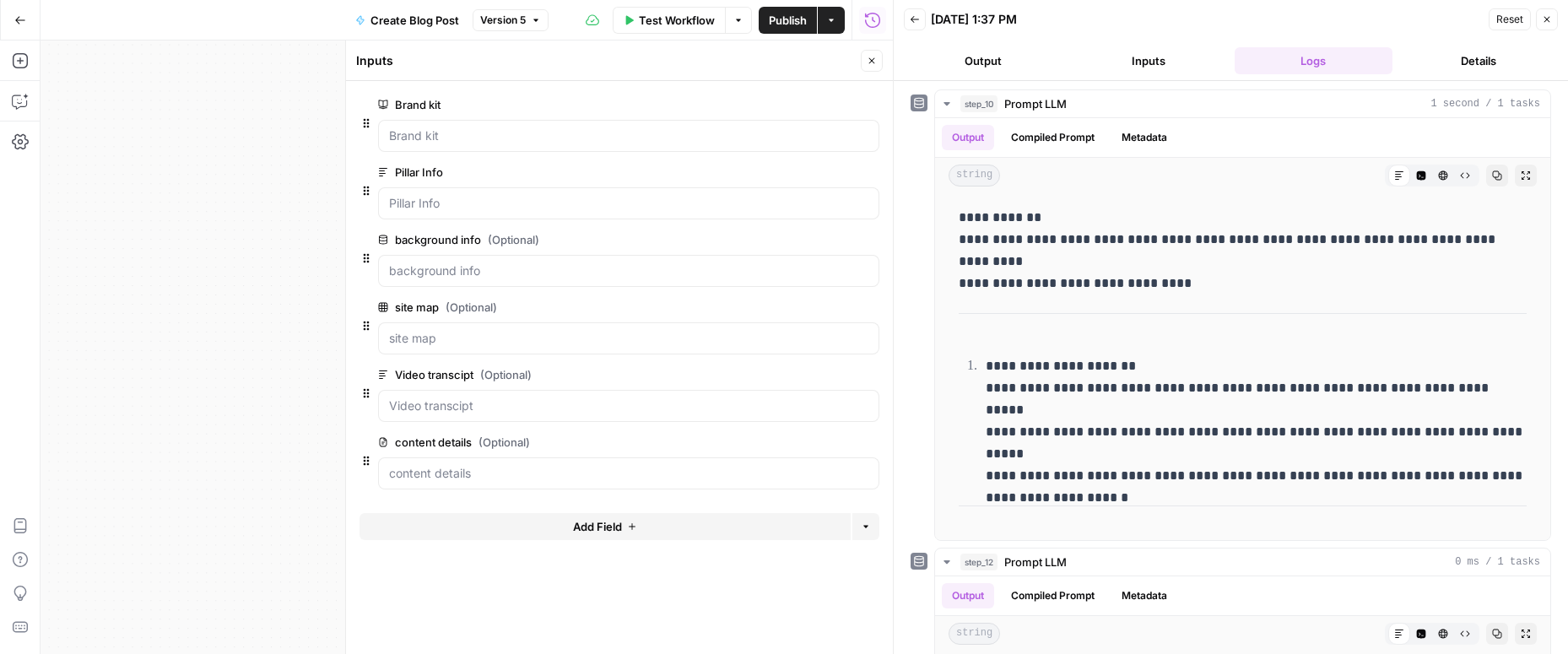
click at [878, 58] on button "Close" at bounding box center [872, 61] width 22 height 22
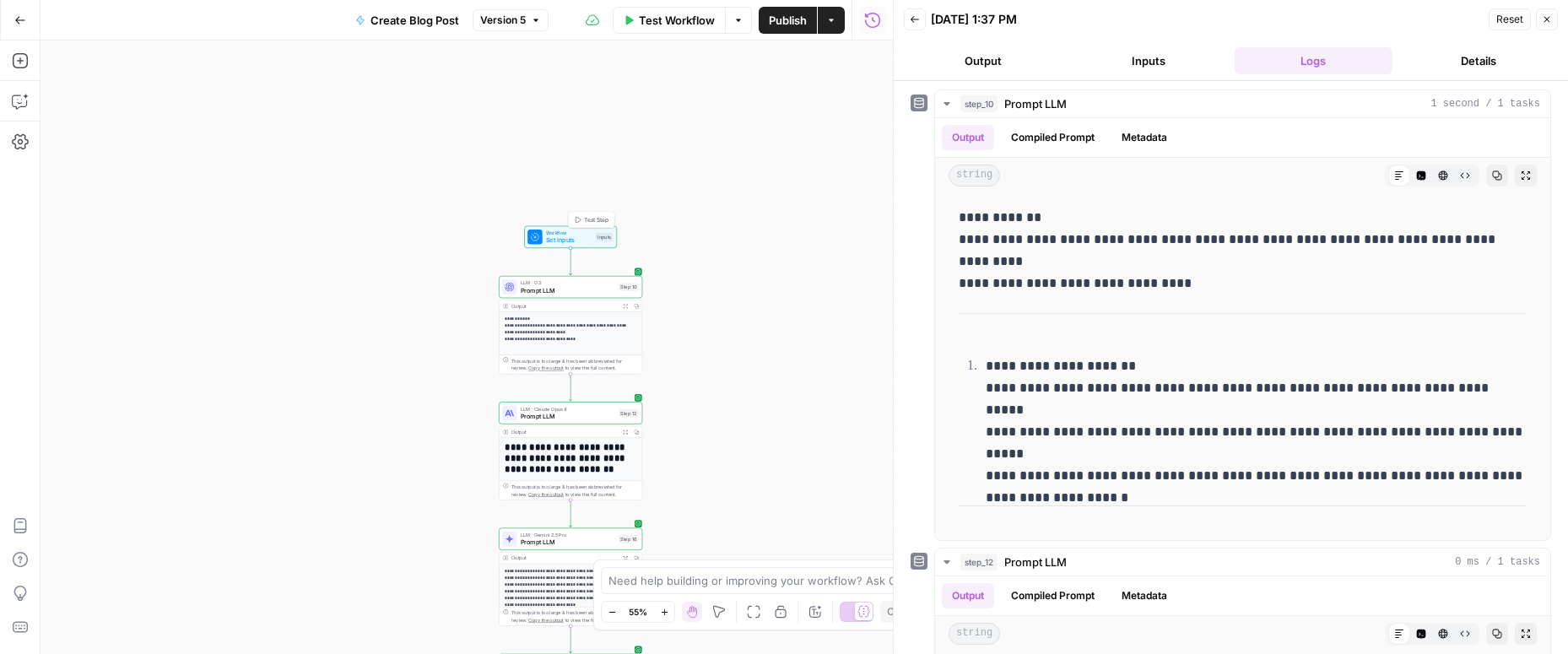
click at [592, 216] on span "Test Step" at bounding box center [596, 219] width 25 height 8
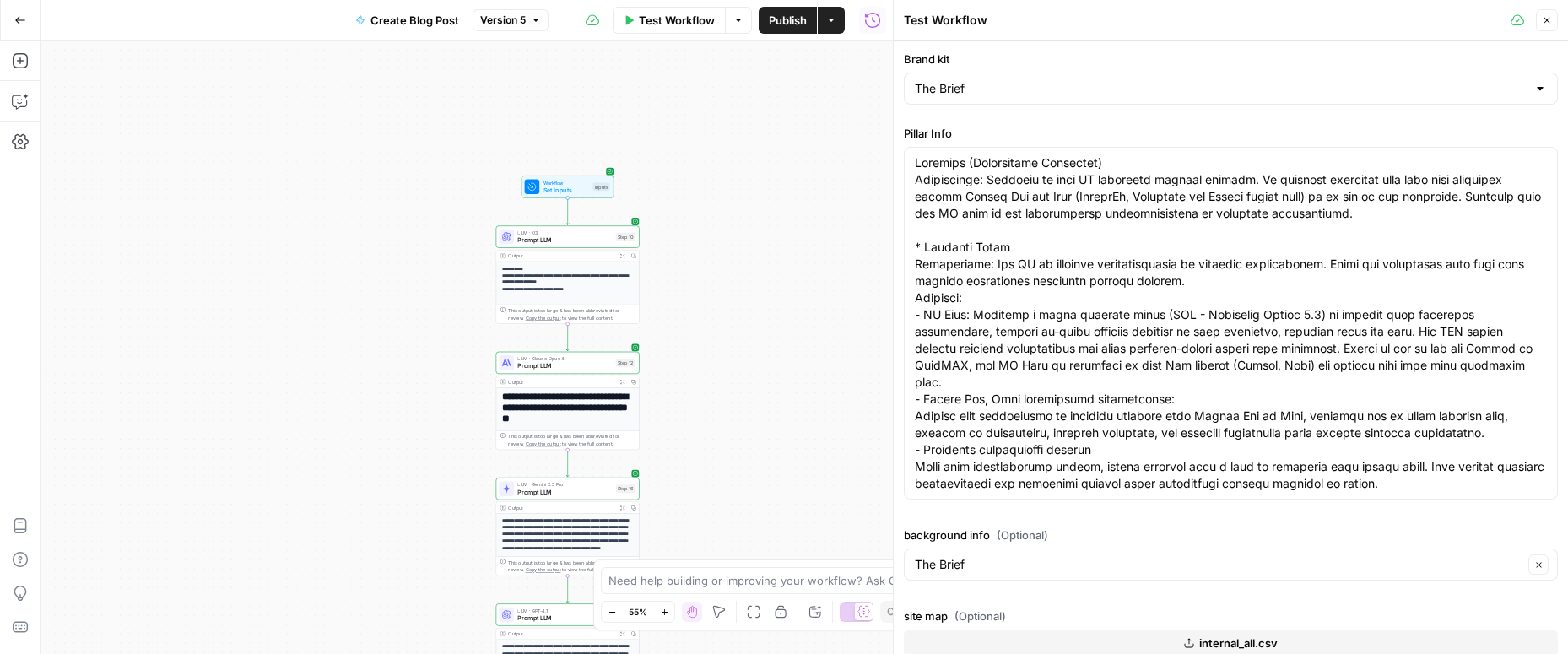
click at [580, 266] on p "**********" at bounding box center [568, 279] width 132 height 27
click at [1546, 18] on icon "button" at bounding box center [1546, 19] width 10 height 10
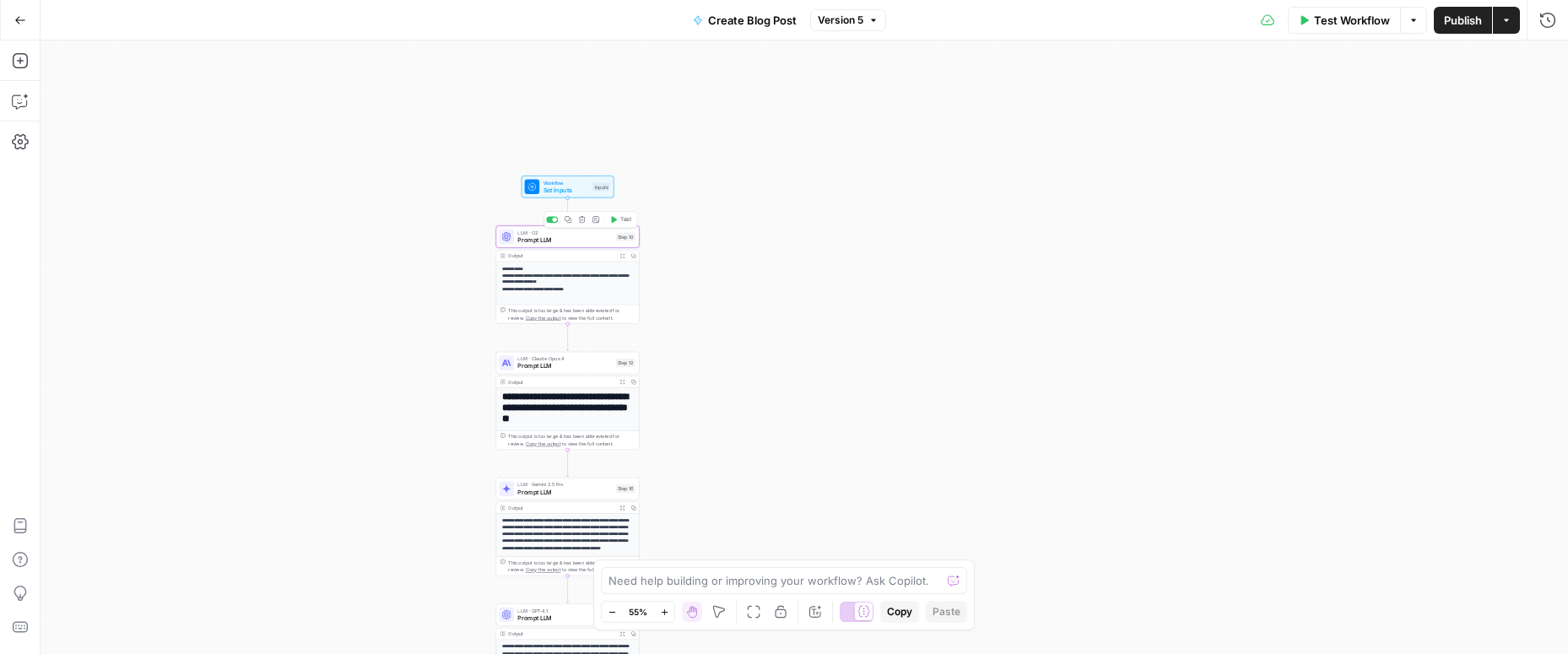
click at [581, 244] on span "Prompt LLM" at bounding box center [564, 240] width 95 height 9
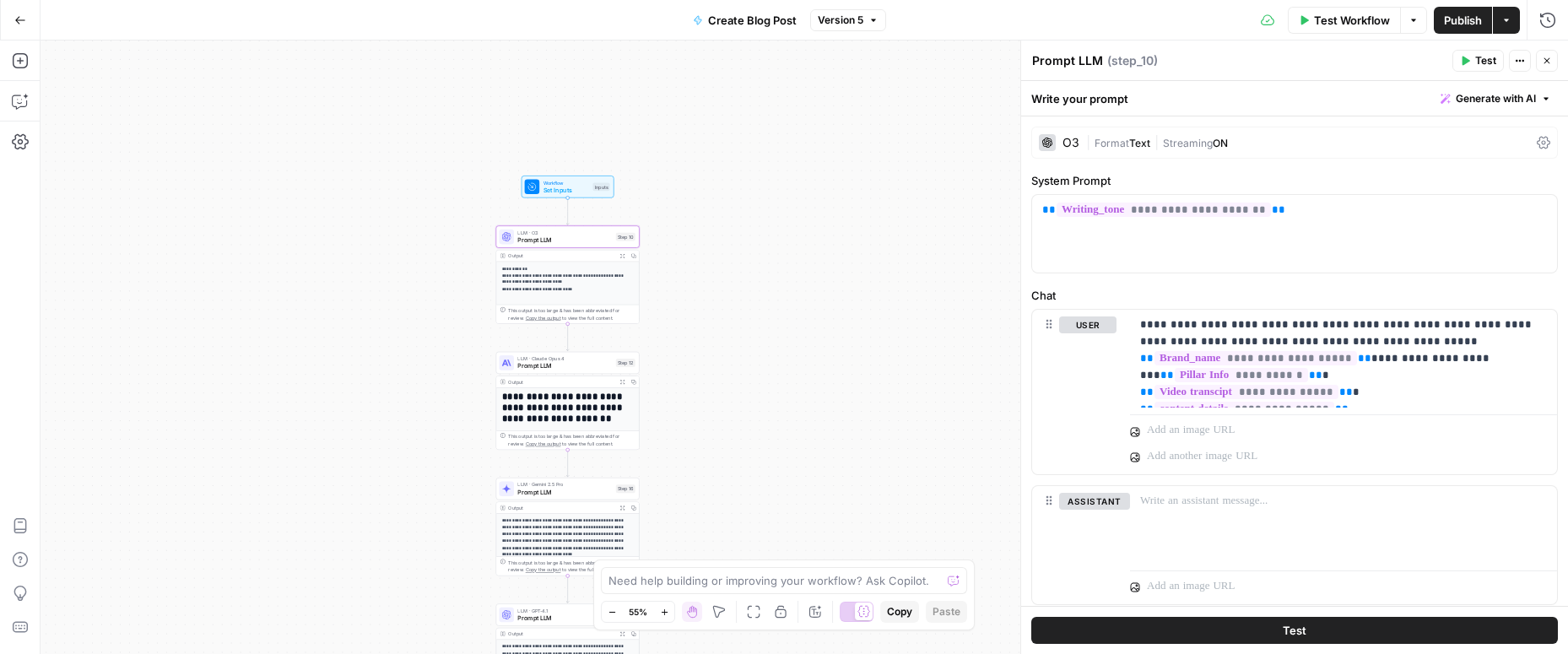
click at [1466, 64] on icon "button" at bounding box center [1465, 60] width 10 height 10
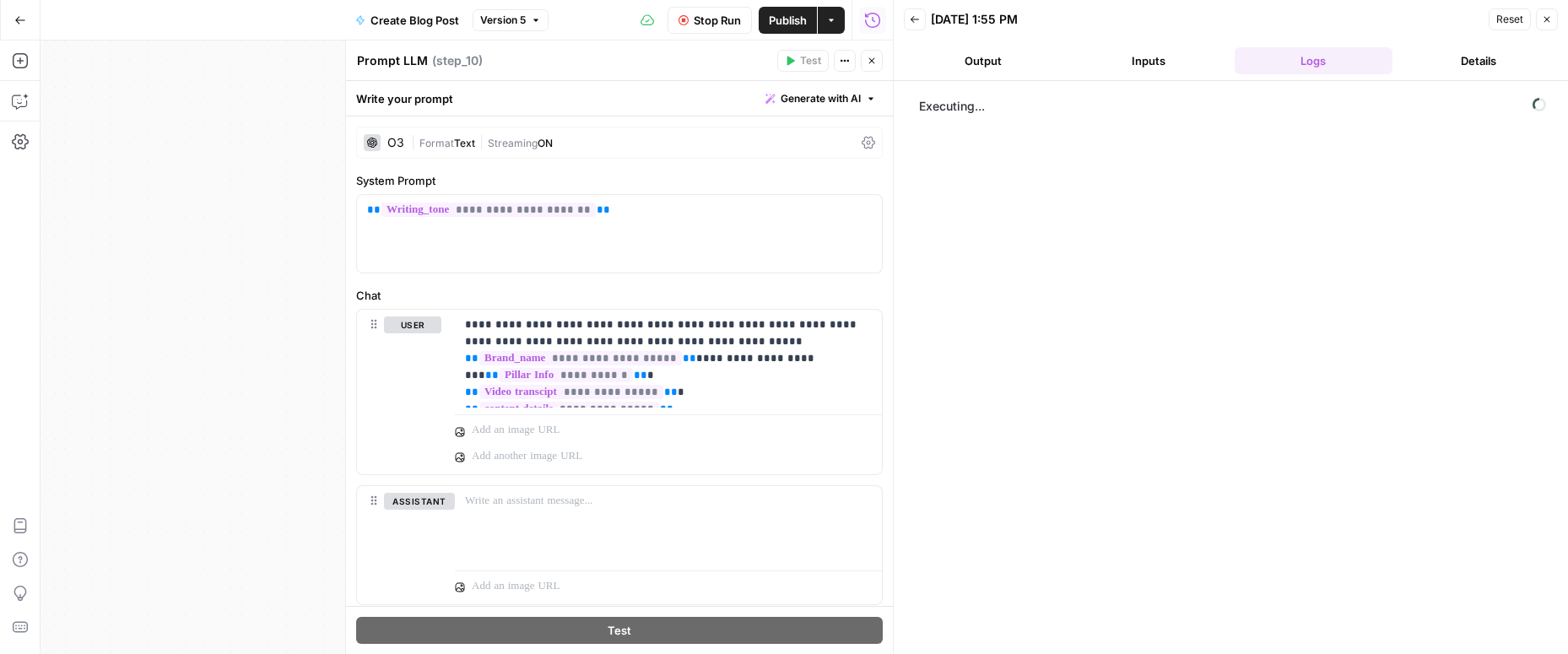
click at [389, 140] on div "O3" at bounding box center [395, 142] width 17 height 12
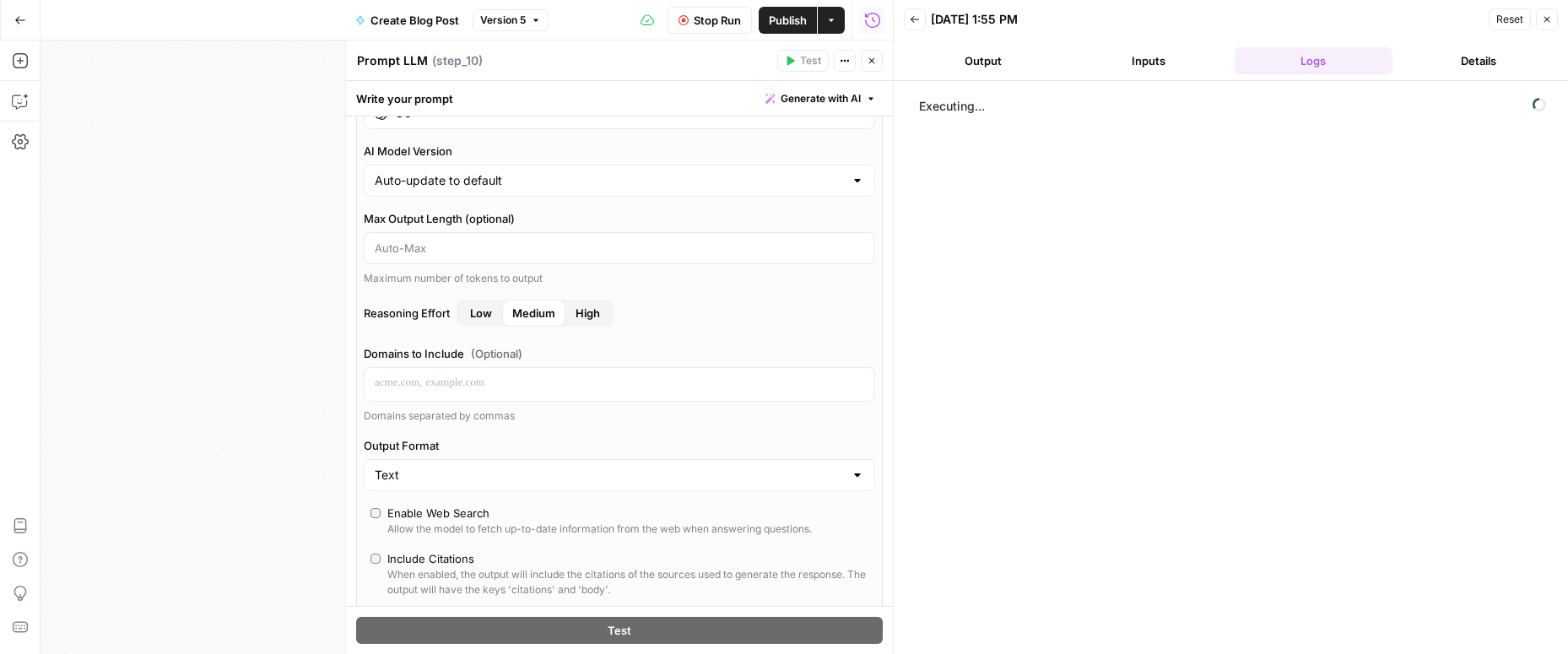
scroll to position [61, 0]
click at [579, 311] on span "High" at bounding box center [588, 311] width 25 height 17
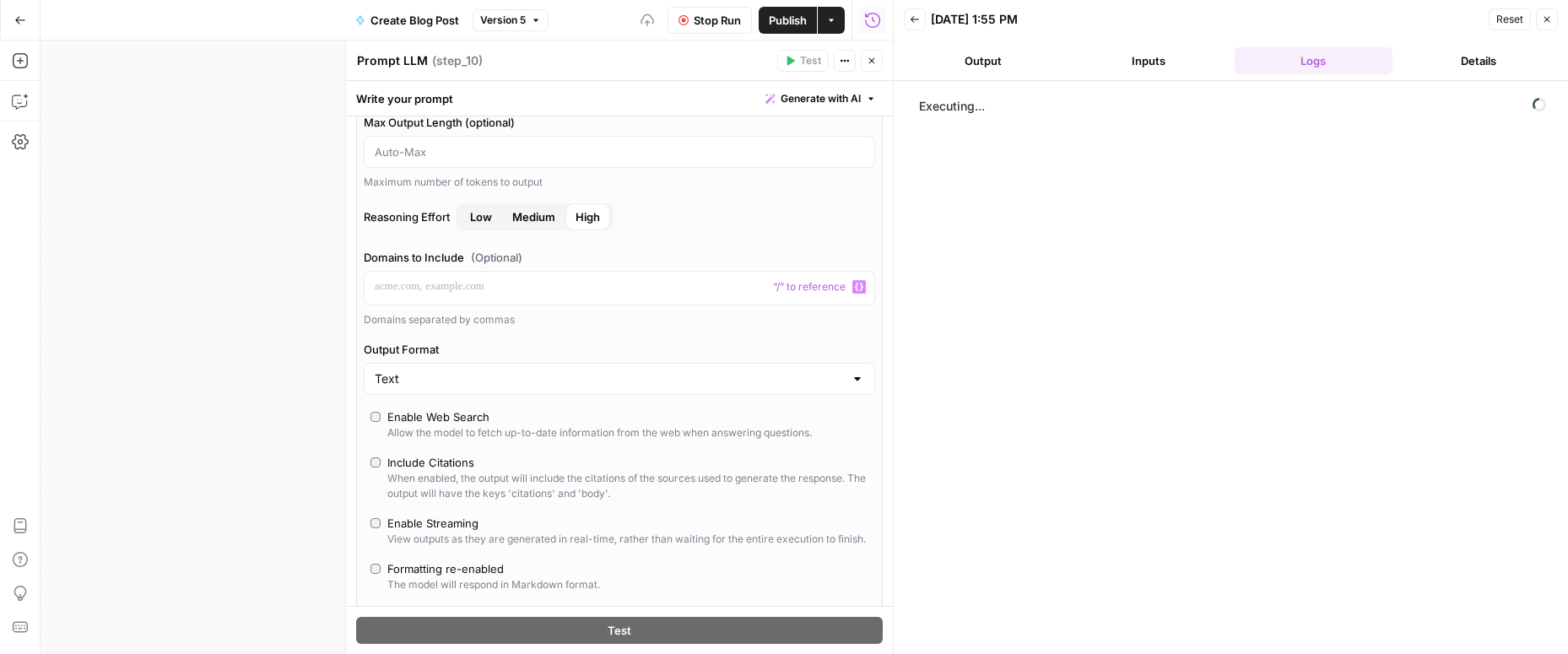
scroll to position [158, 0]
click at [490, 287] on p at bounding box center [619, 285] width 489 height 17
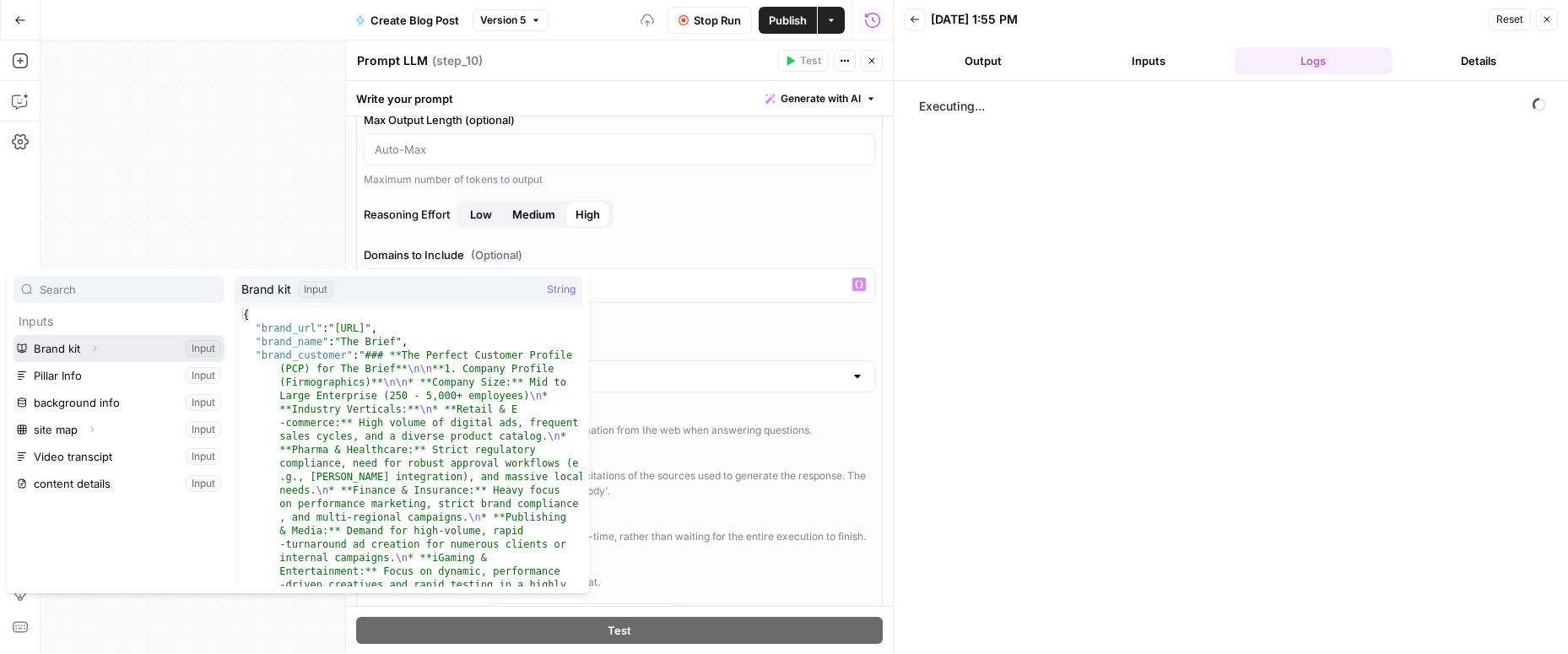
click at [97, 346] on icon "button" at bounding box center [94, 348] width 10 height 10
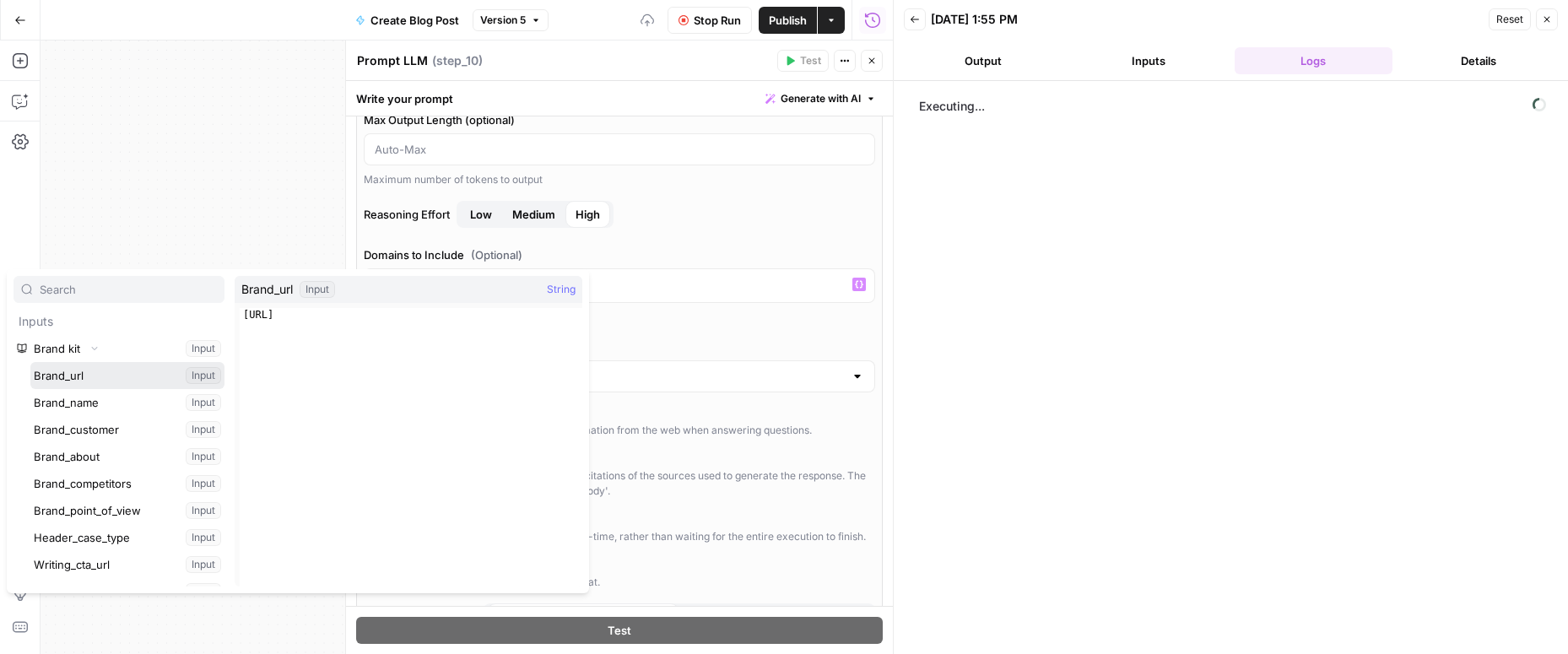
click at [96, 377] on button "Select variable Brand_url" at bounding box center [127, 375] width 194 height 27
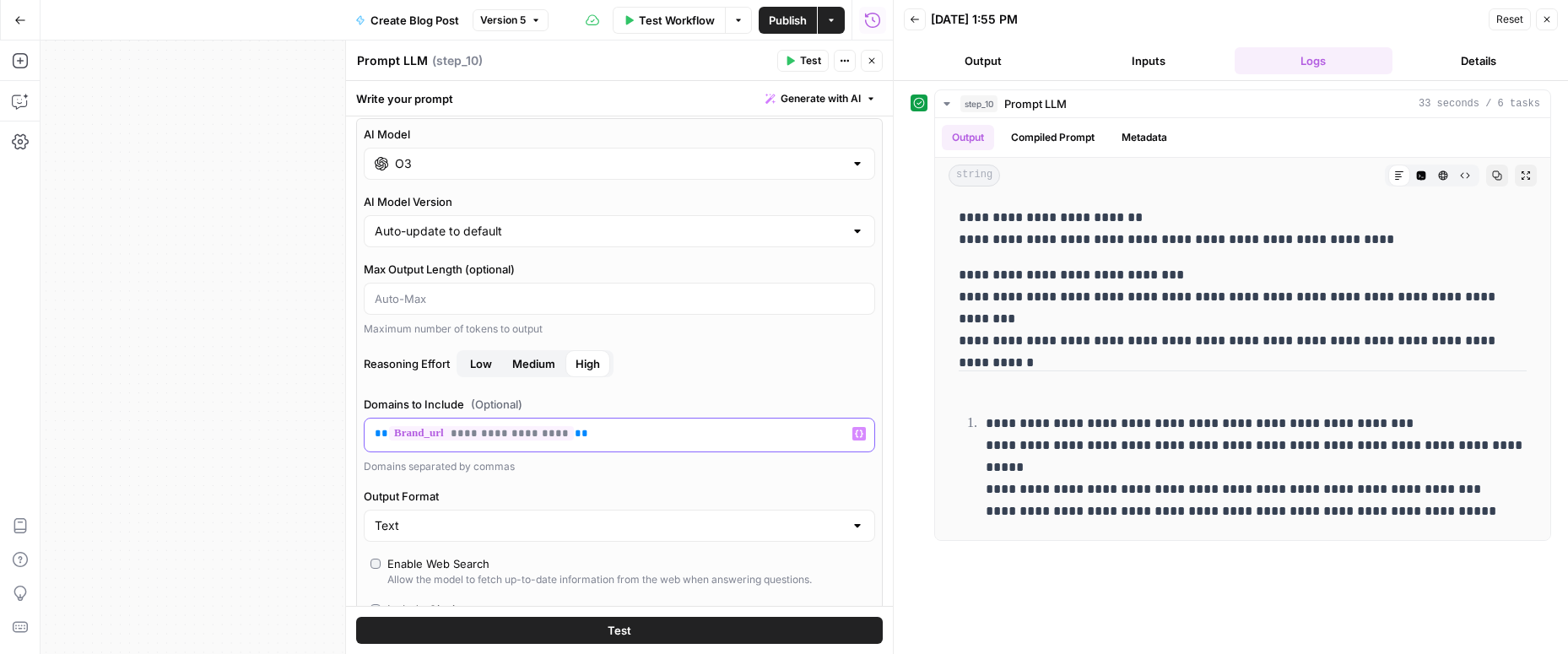
scroll to position [0, 0]
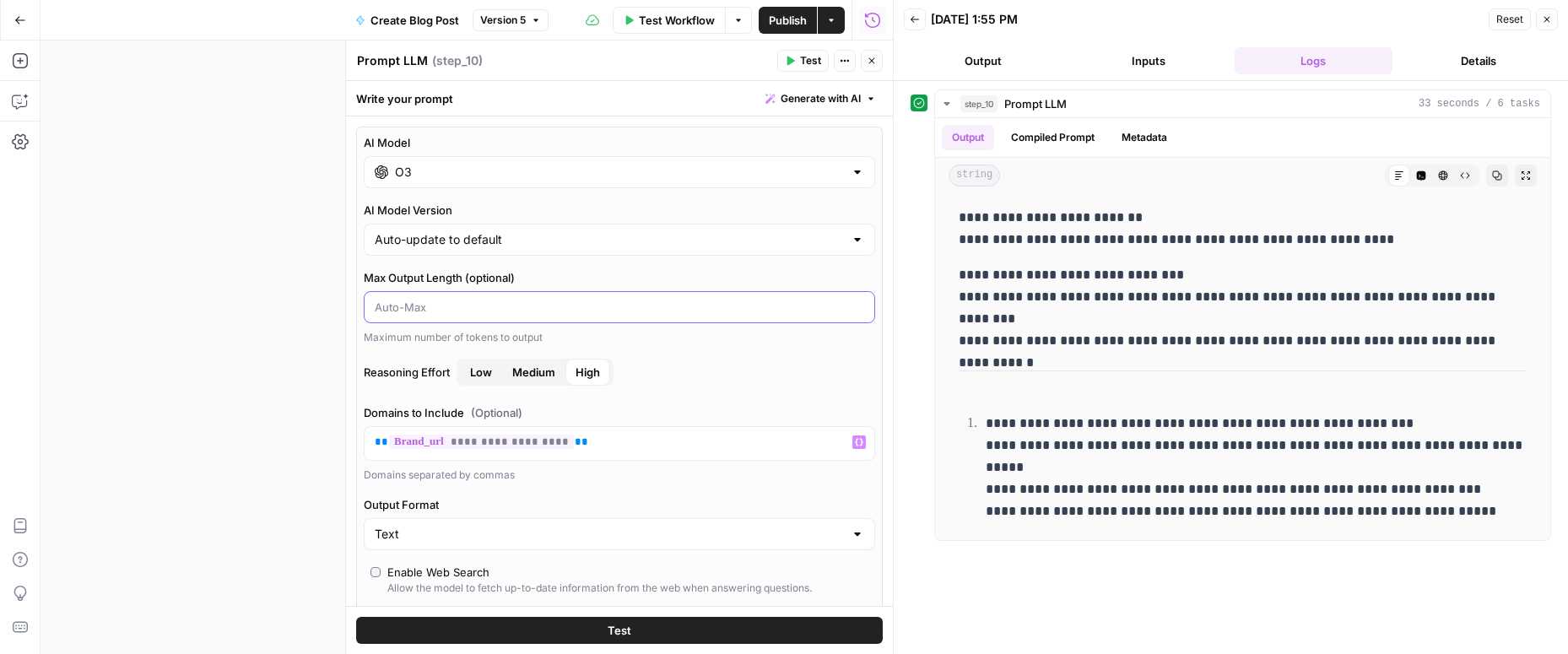
click at [434, 308] on input "Max Output Length (optional)" at bounding box center [619, 307] width 489 height 17
click at [536, 272] on label "Max Output Length (optional)" at bounding box center [619, 277] width 511 height 17
click at [536, 298] on input "Max Output Length (optional)" at bounding box center [619, 307] width 489 height 17
click at [860, 247] on div at bounding box center [857, 239] width 14 height 17
click at [734, 210] on label "AI Model Version" at bounding box center [619, 210] width 511 height 17
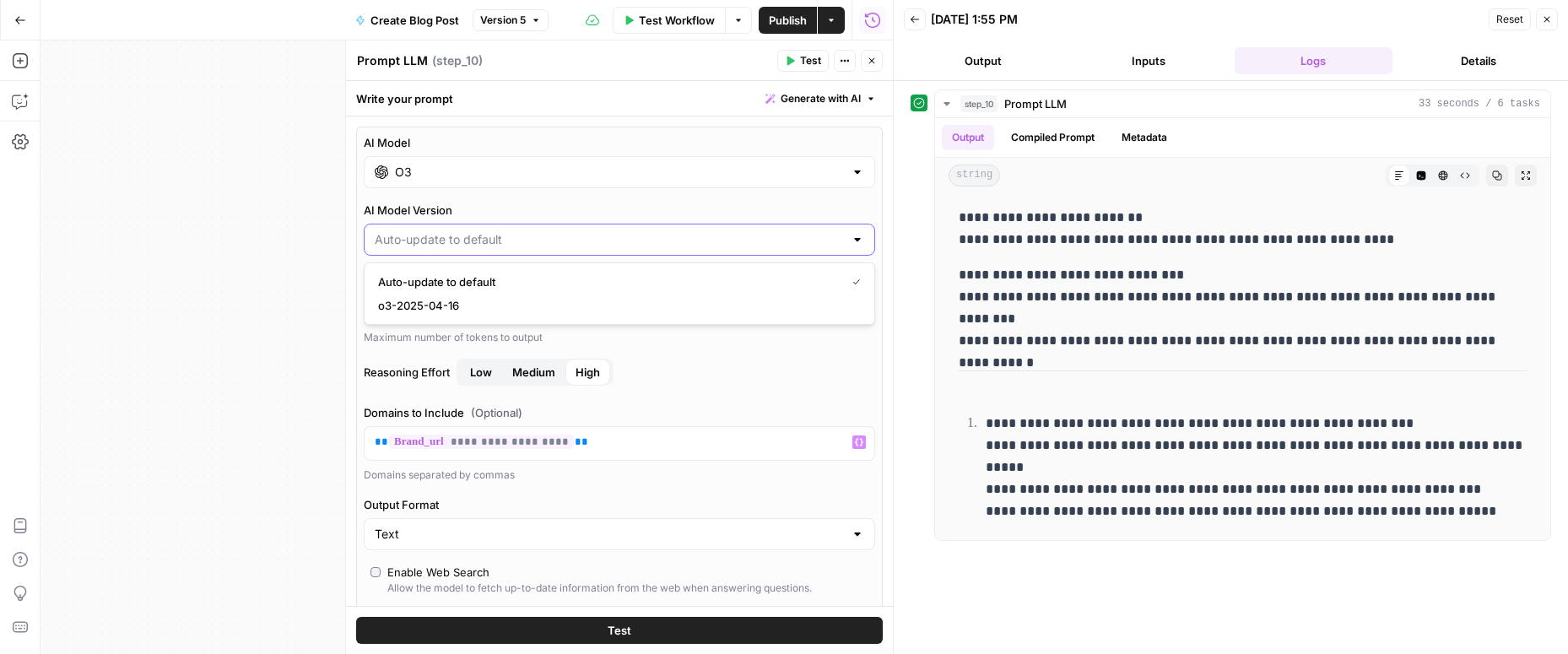
click at [734, 231] on input "AI Model Version" at bounding box center [609, 239] width 469 height 17
click at [841, 143] on label "AI Model" at bounding box center [619, 143] width 511 height 17
click at [841, 164] on input "O3" at bounding box center [619, 172] width 449 height 17
type input "Auto-update to default"
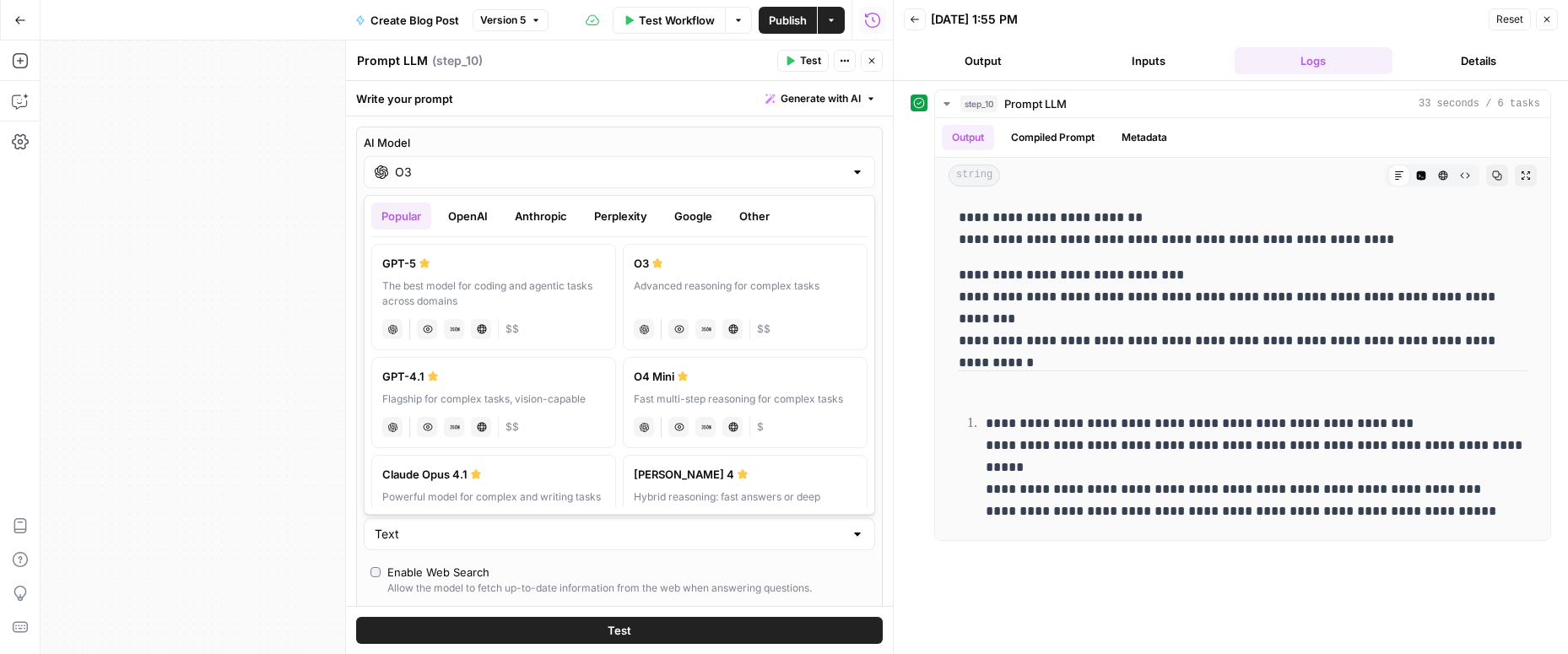
click at [788, 25] on span "Publish" at bounding box center [787, 20] width 38 height 17
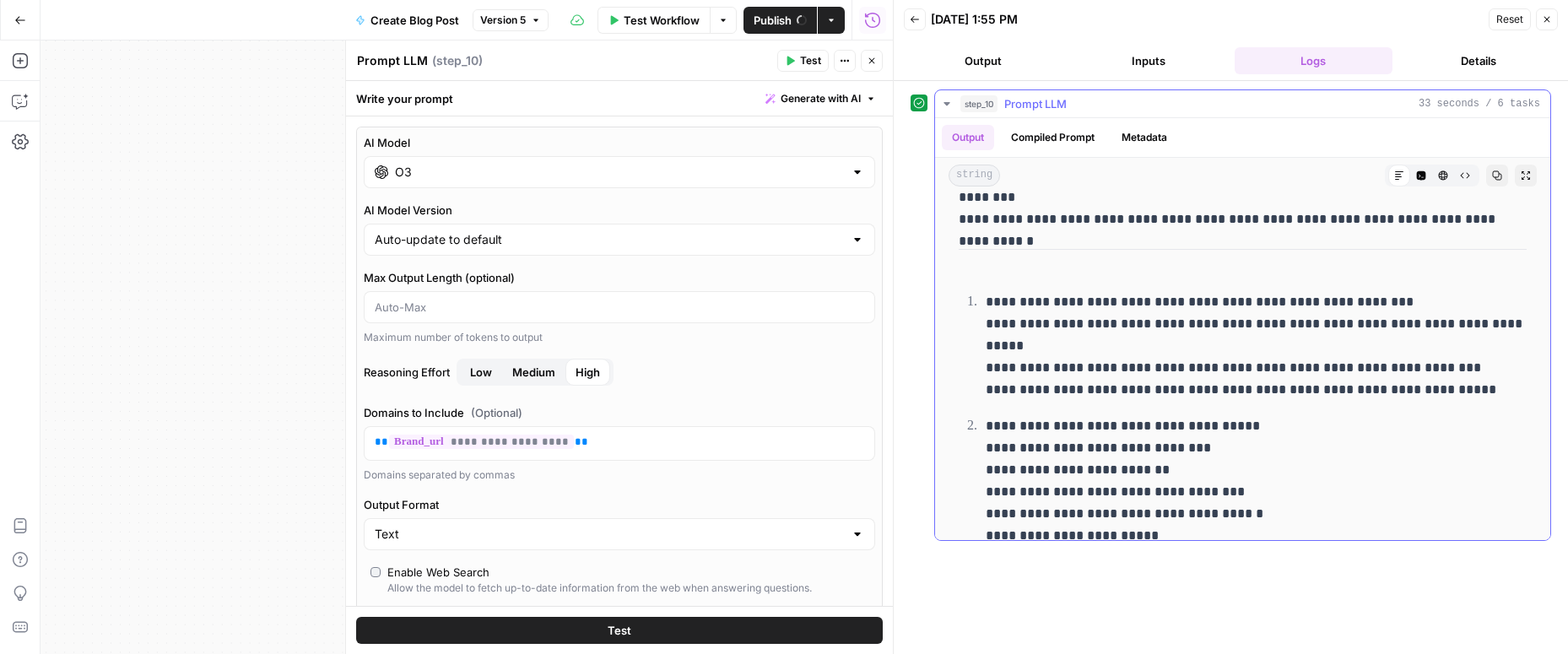
scroll to position [127, 0]
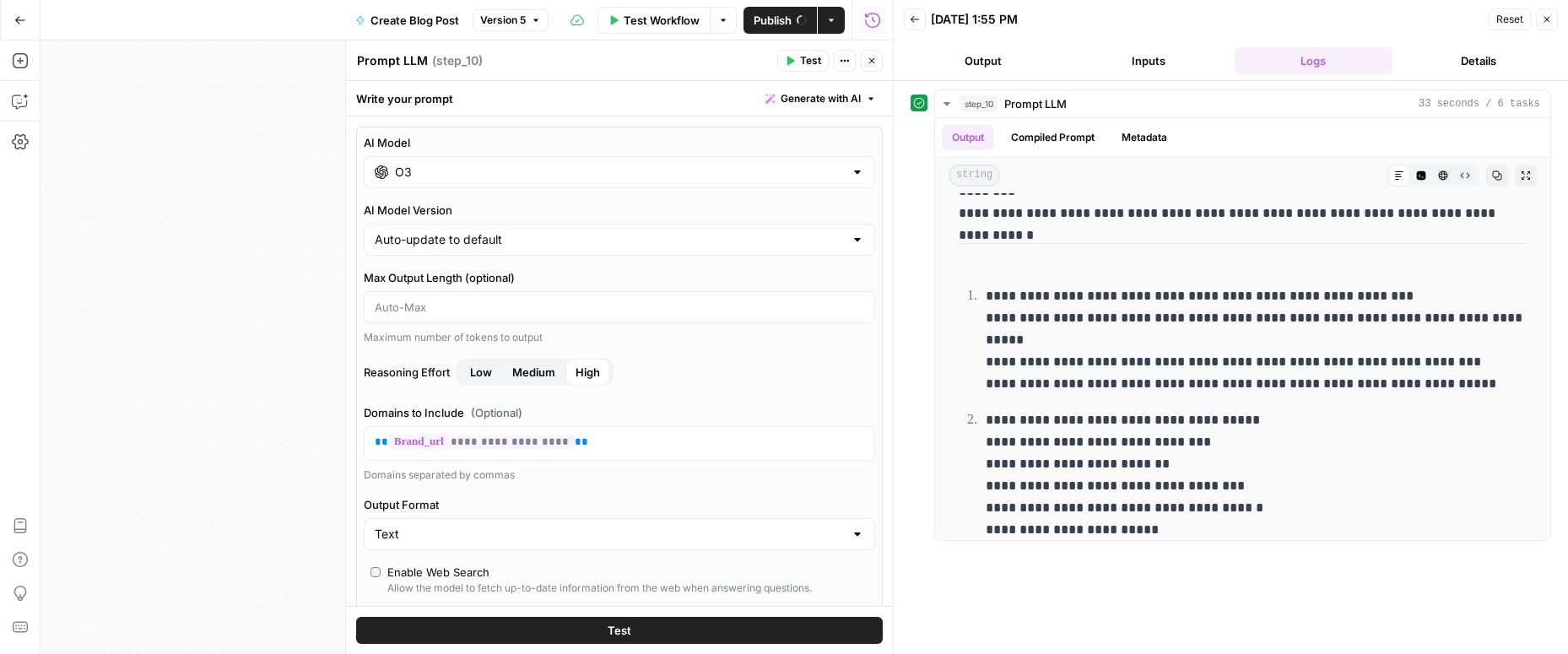
click at [1546, 22] on icon "button" at bounding box center [1546, 19] width 10 height 10
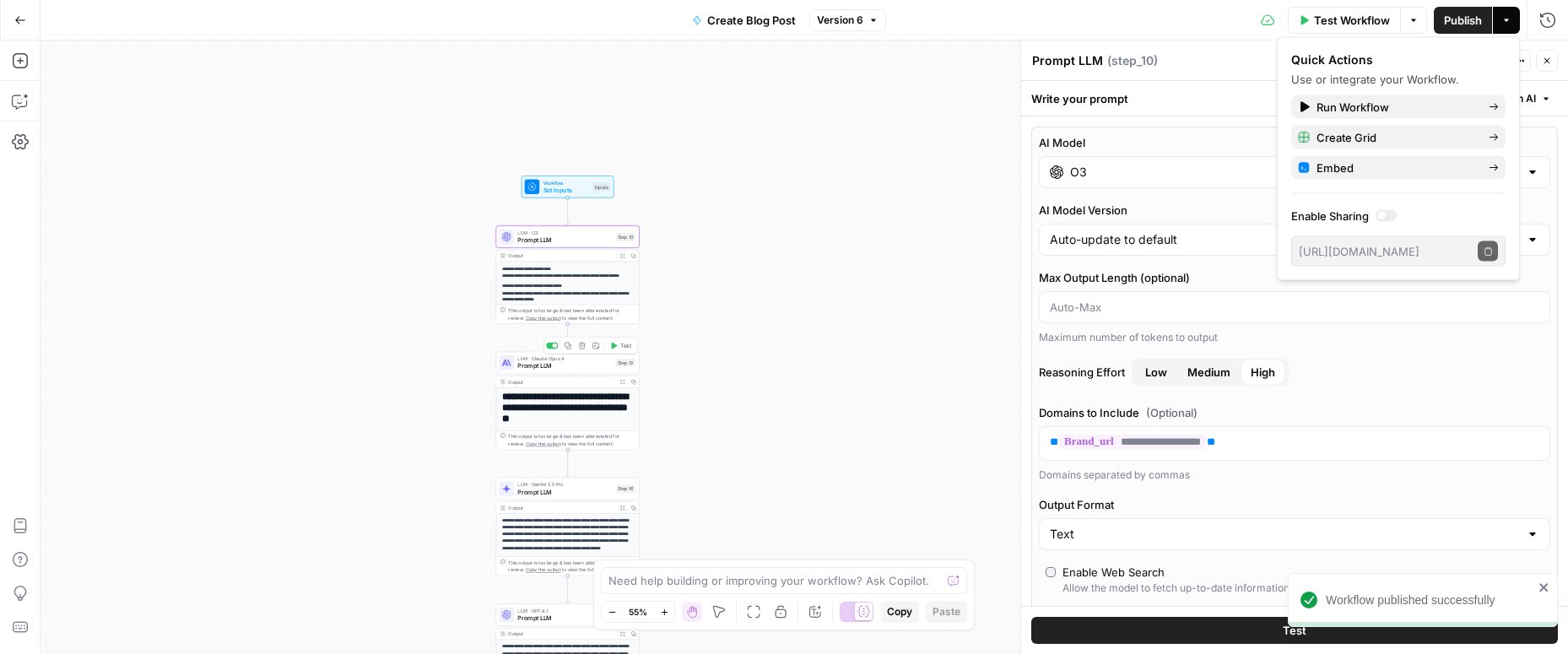
click at [579, 366] on span "Prompt LLM" at bounding box center [564, 366] width 95 height 9
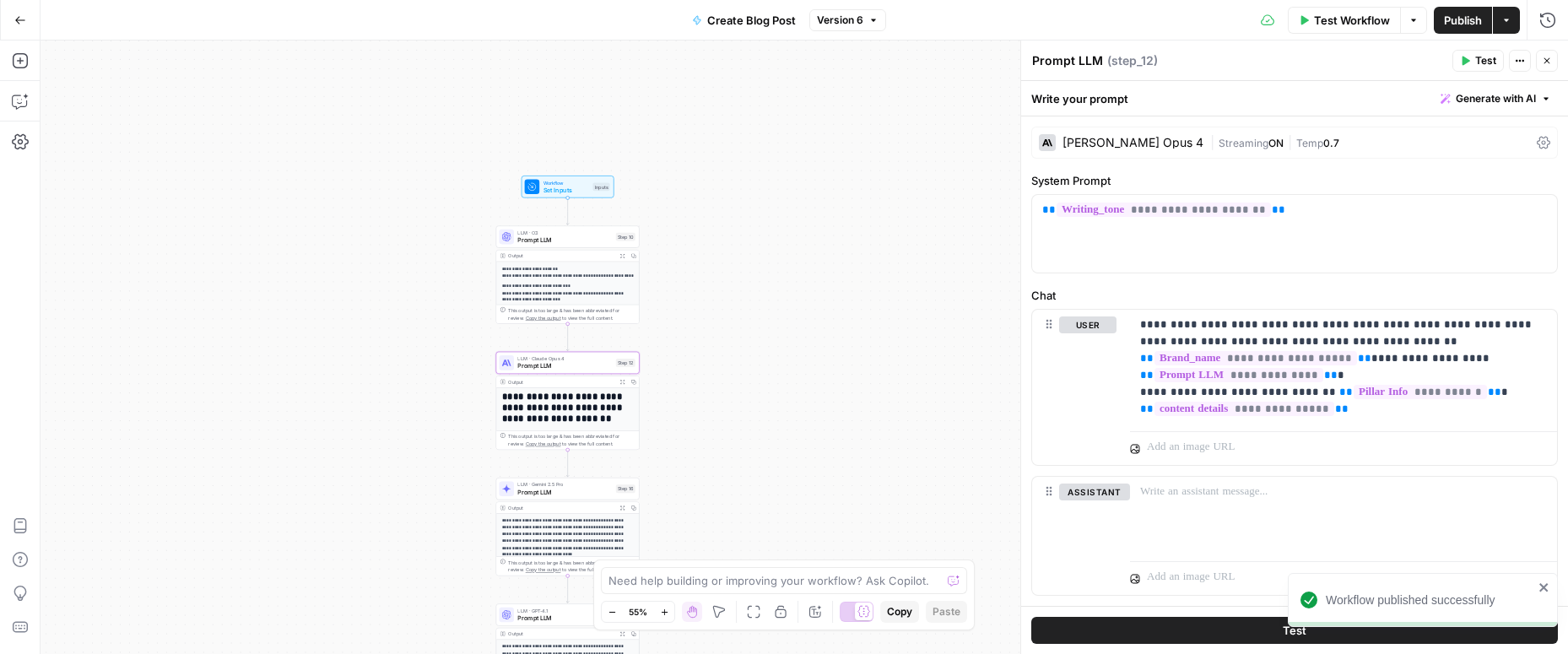
click at [1089, 140] on div "Claude Opus 4" at bounding box center [1132, 142] width 141 height 12
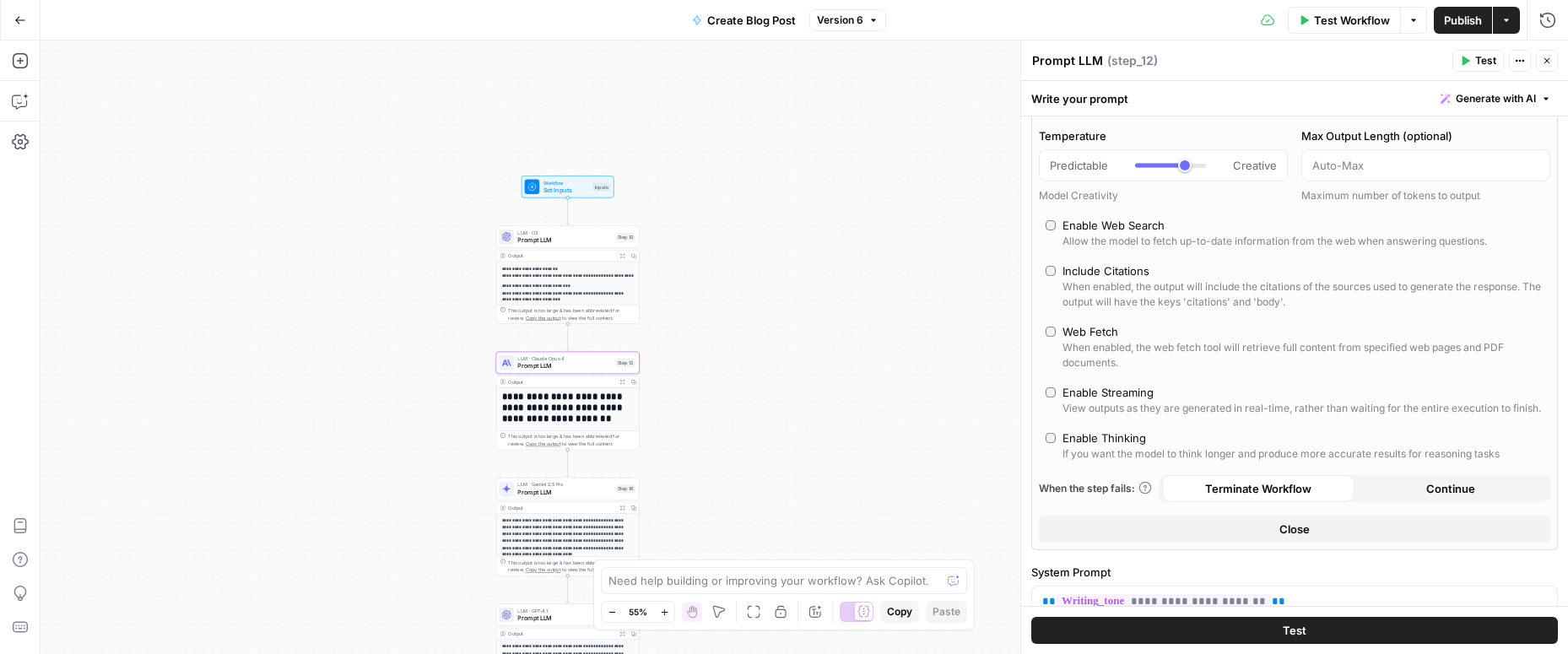
scroll to position [77, 0]
type input "*"
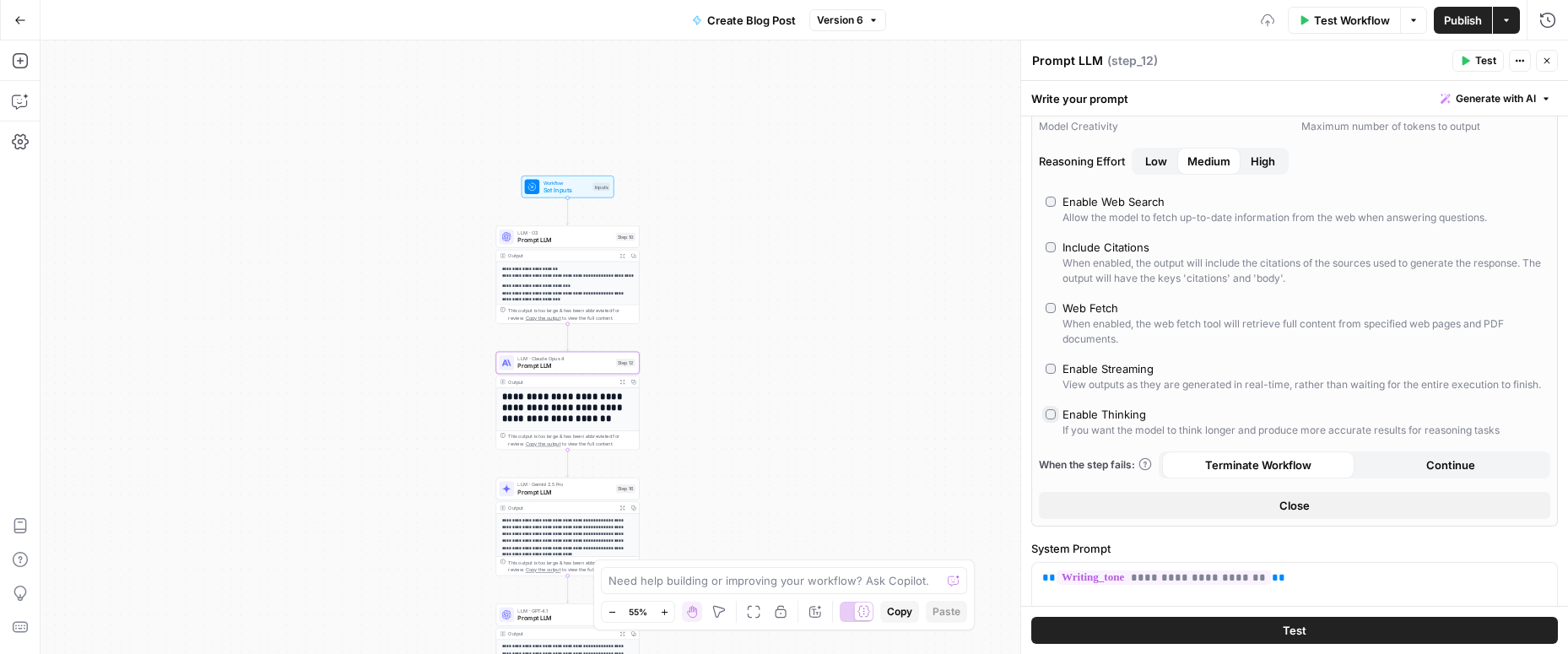
scroll to position [146, 0]
click at [1250, 160] on button "High" at bounding box center [1262, 158] width 45 height 27
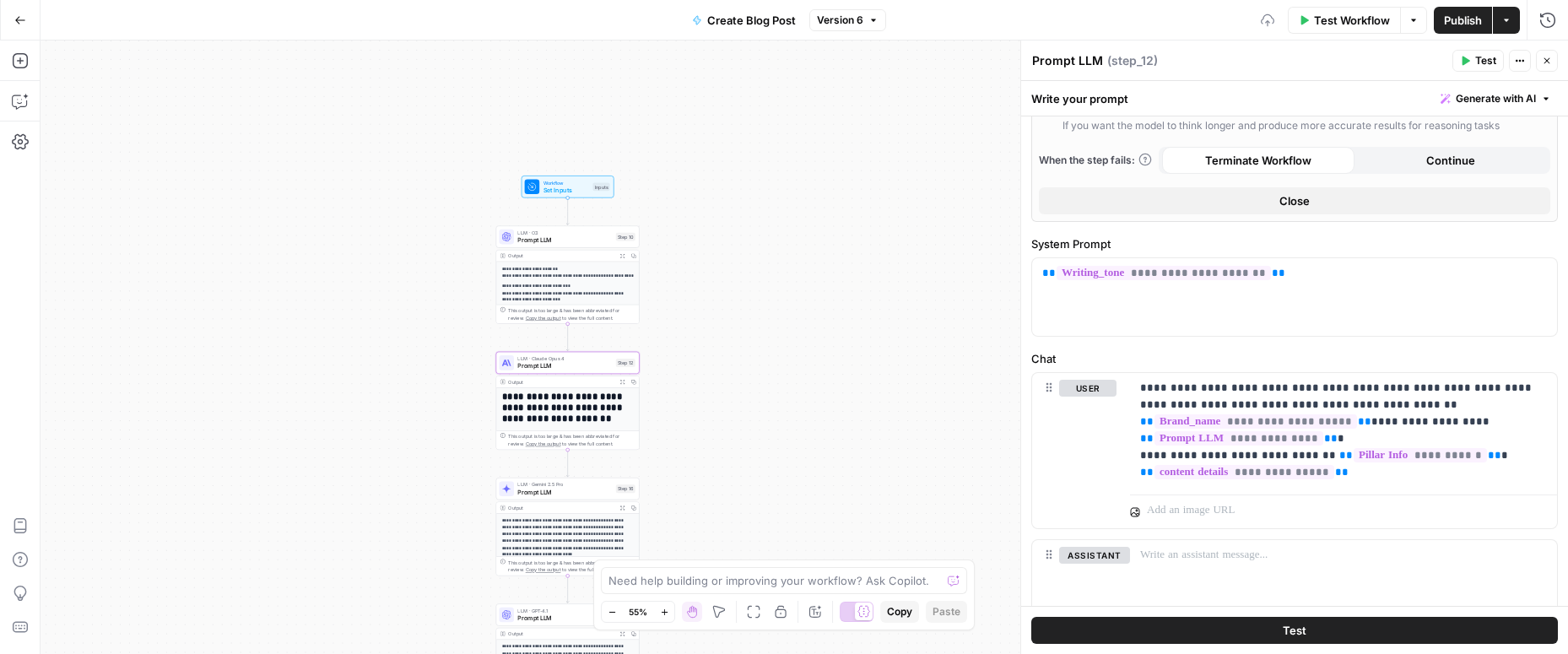
scroll to position [550, 0]
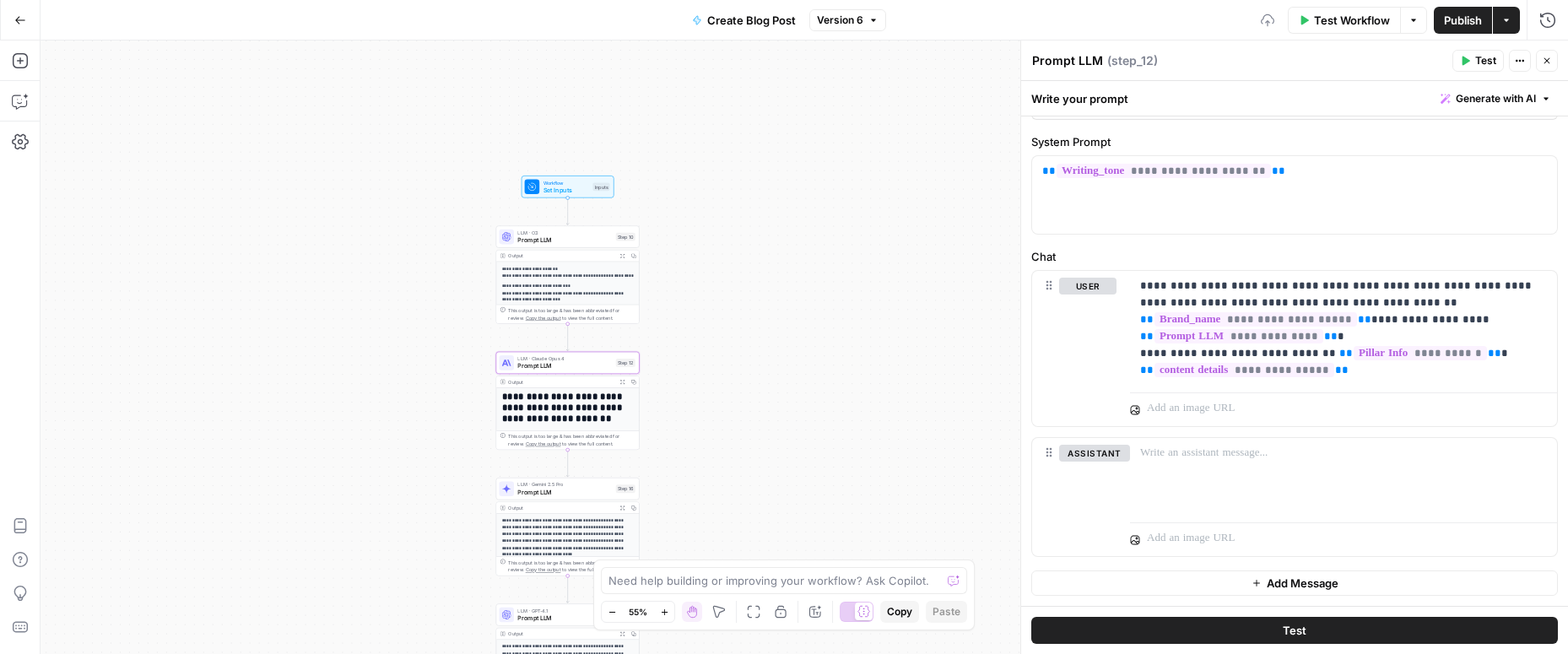
click at [1266, 627] on button "Test" at bounding box center [1294, 630] width 527 height 27
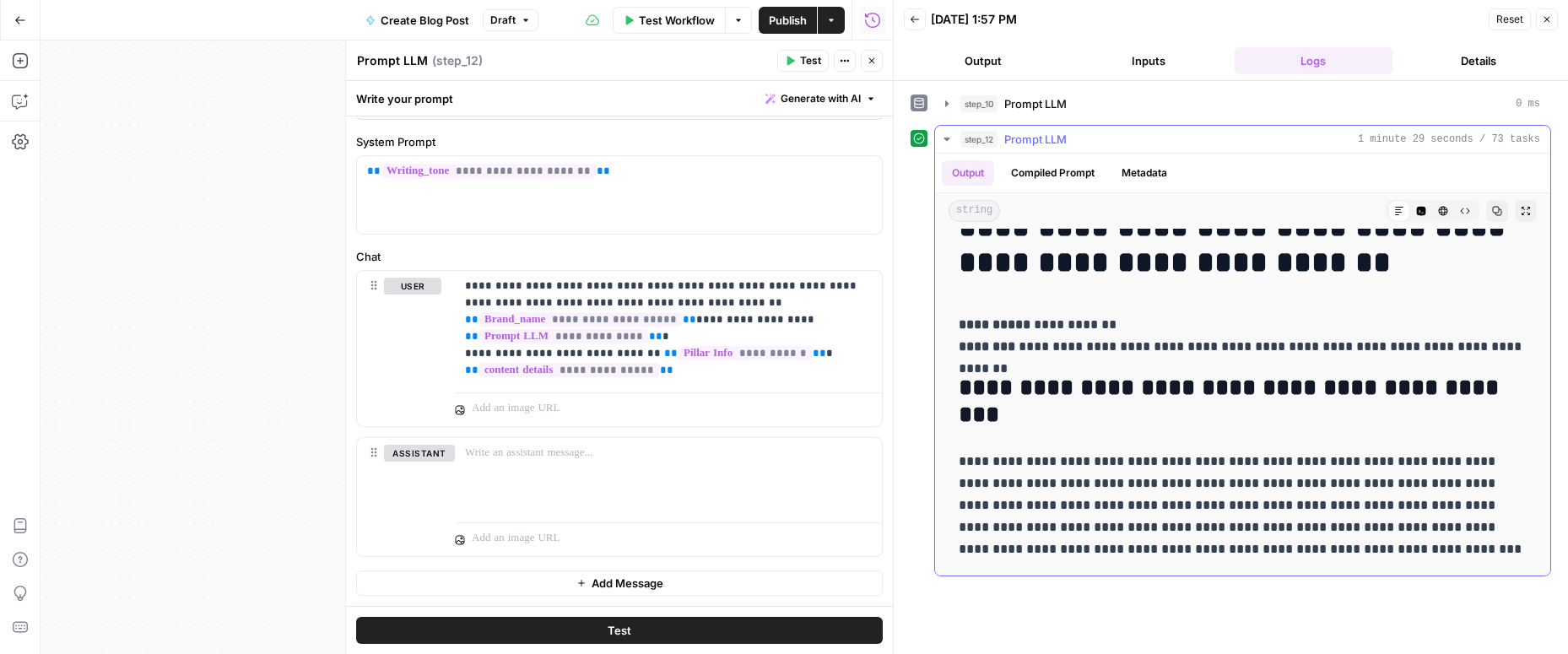
scroll to position [35, 0]
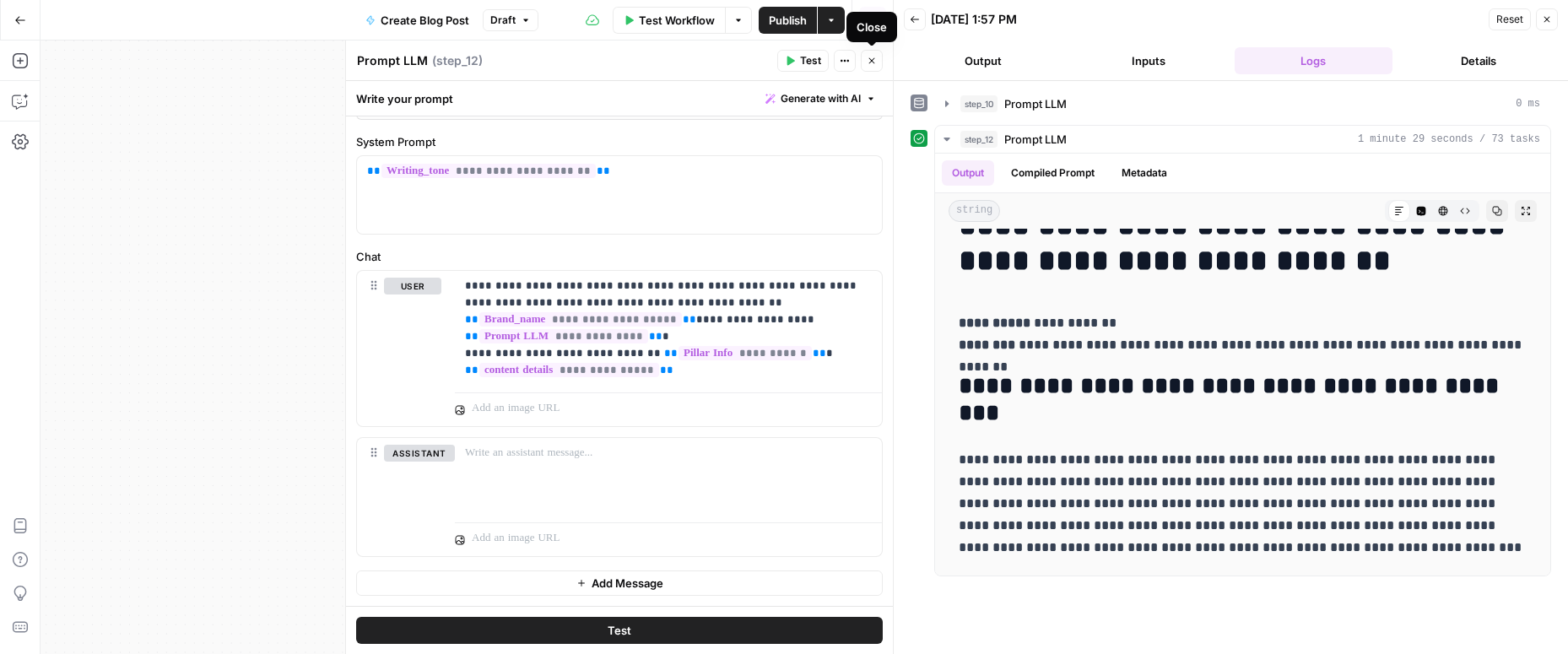
click at [872, 63] on icon "button" at bounding box center [872, 60] width 10 height 10
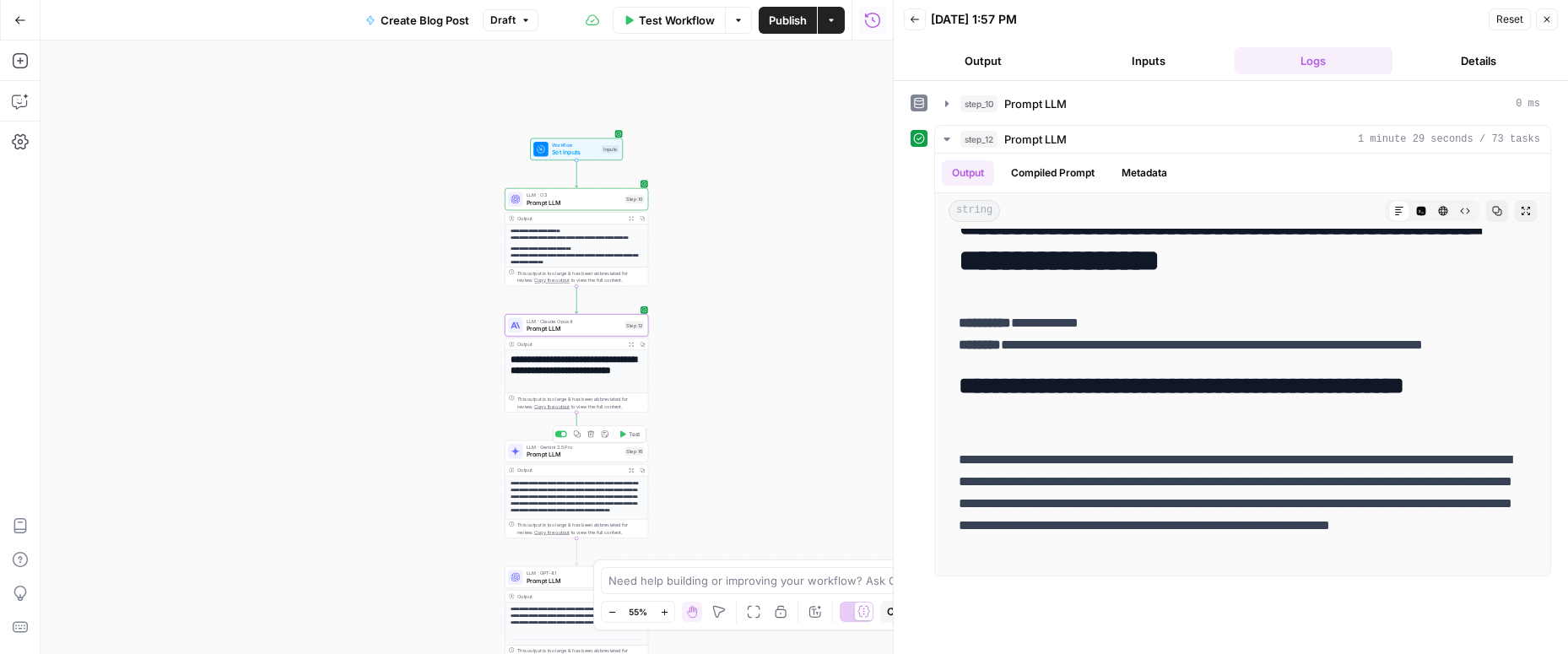
click at [628, 437] on span "Test" at bounding box center [634, 433] width 11 height 8
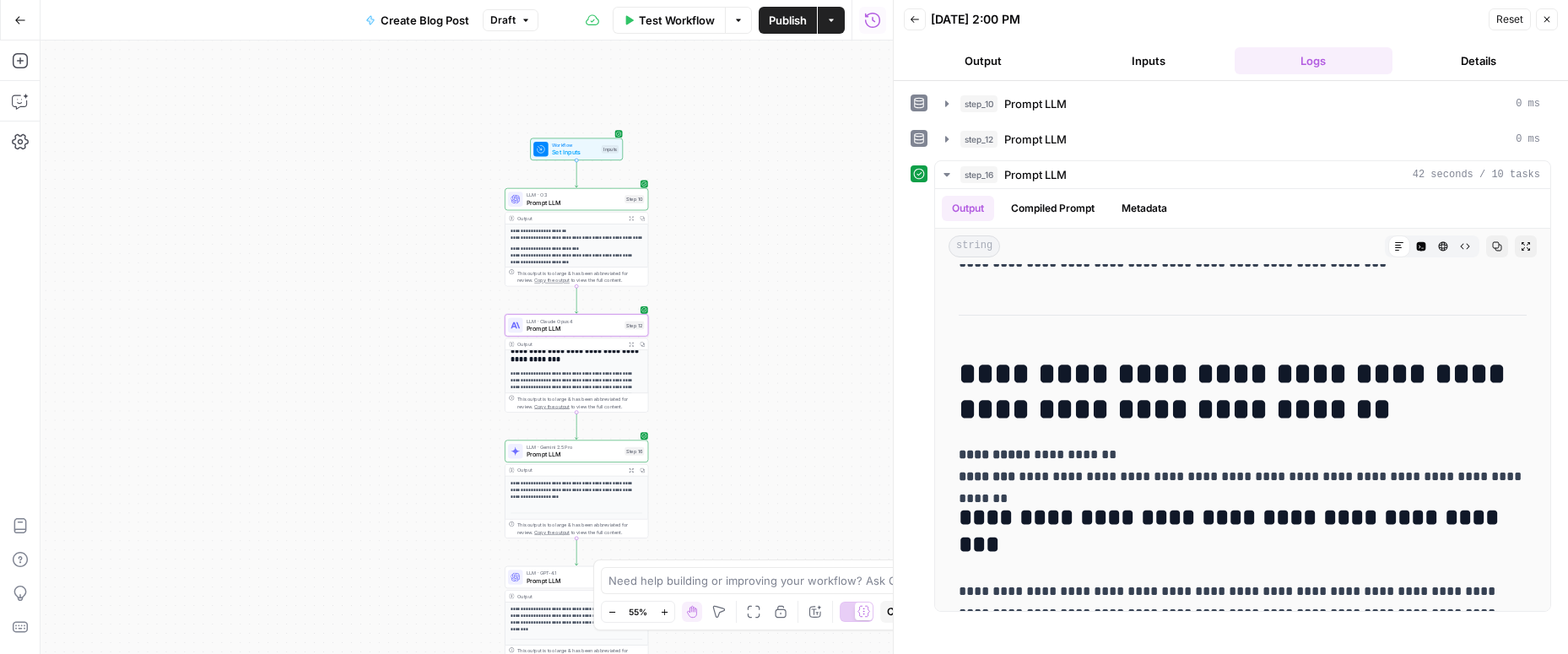
scroll to position [137, 0]
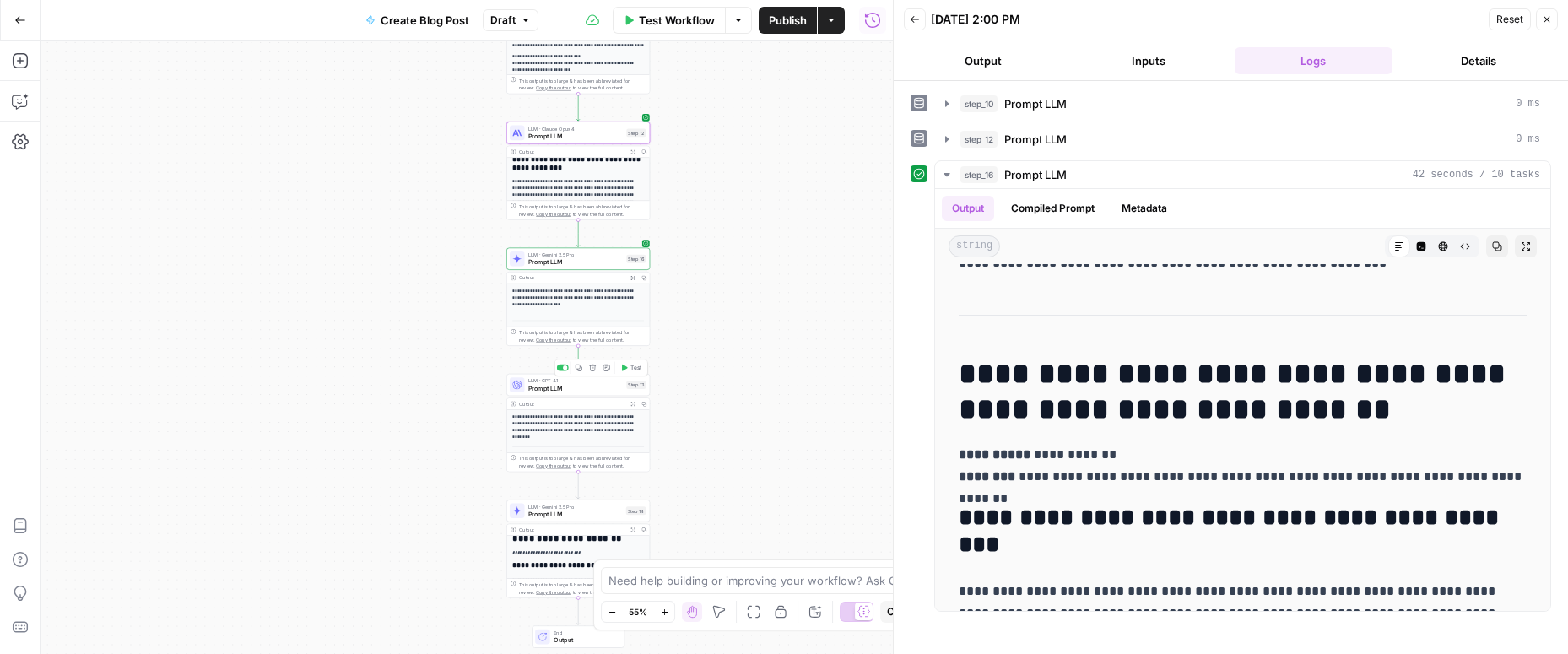
click at [588, 387] on span "Prompt LLM" at bounding box center [575, 388] width 95 height 9
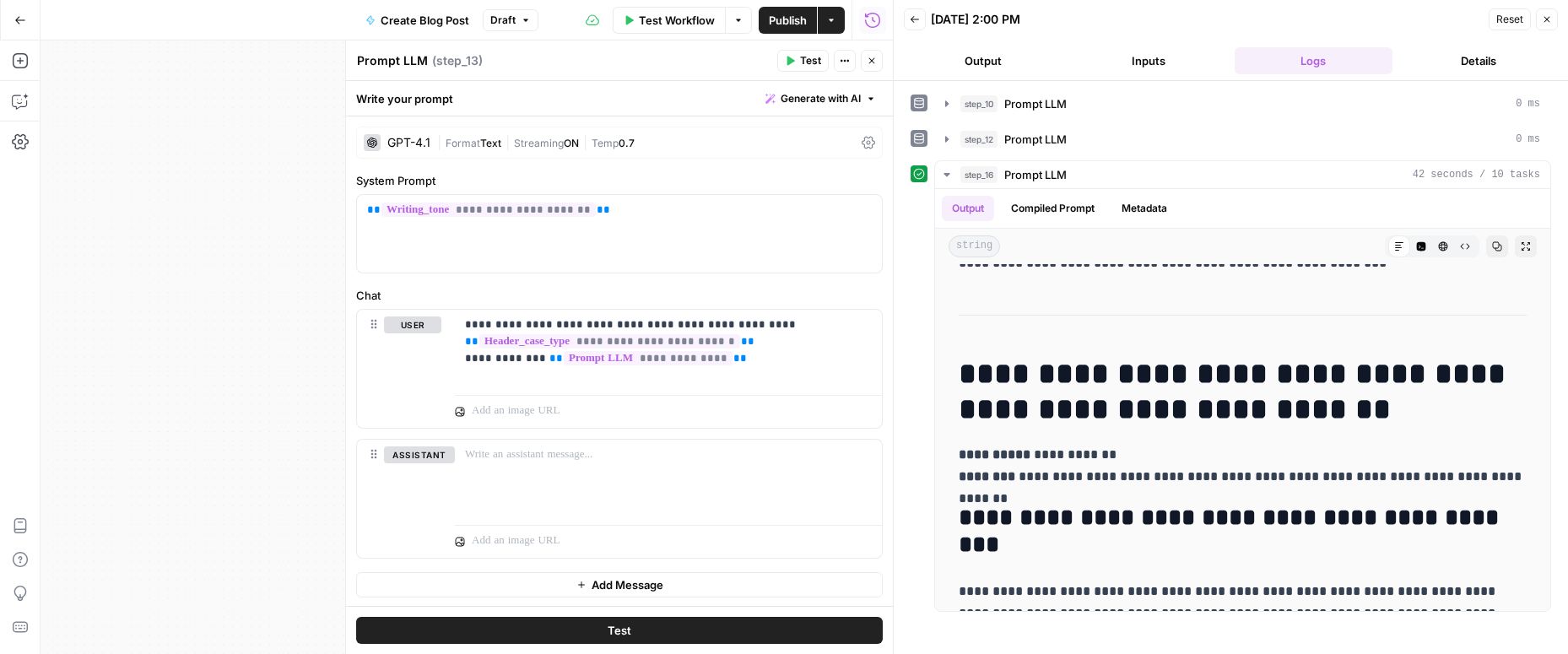
click at [804, 53] on span "Test" at bounding box center [810, 61] width 21 height 15
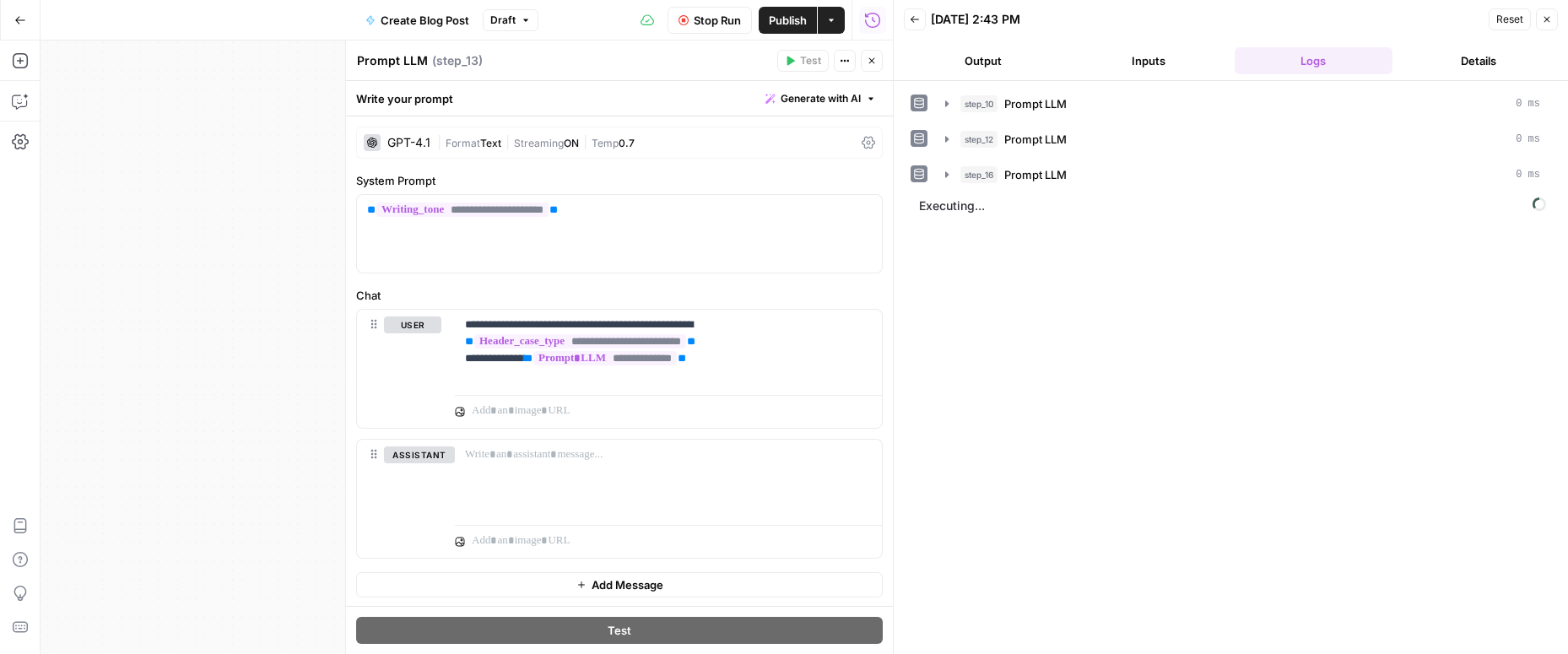
click at [872, 62] on icon "button" at bounding box center [872, 60] width 10 height 10
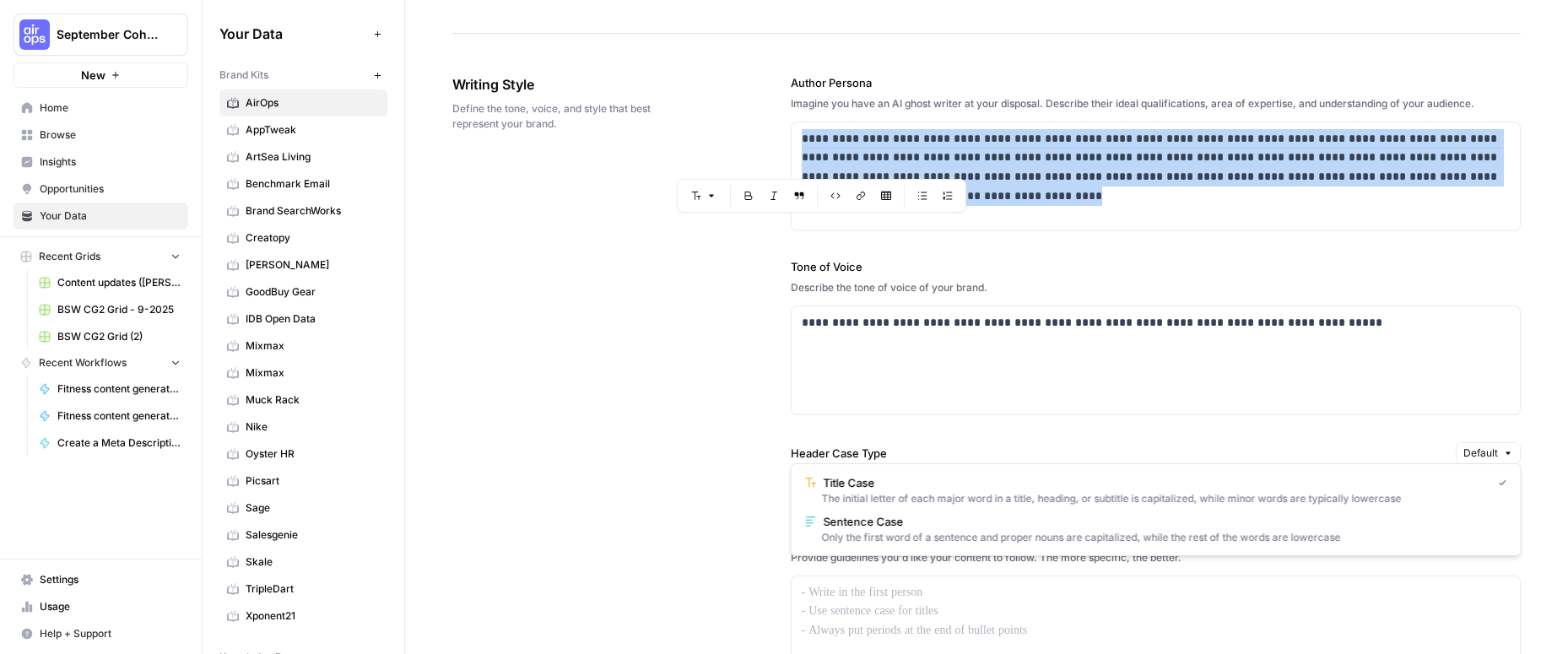
scroll to position [964, 0]
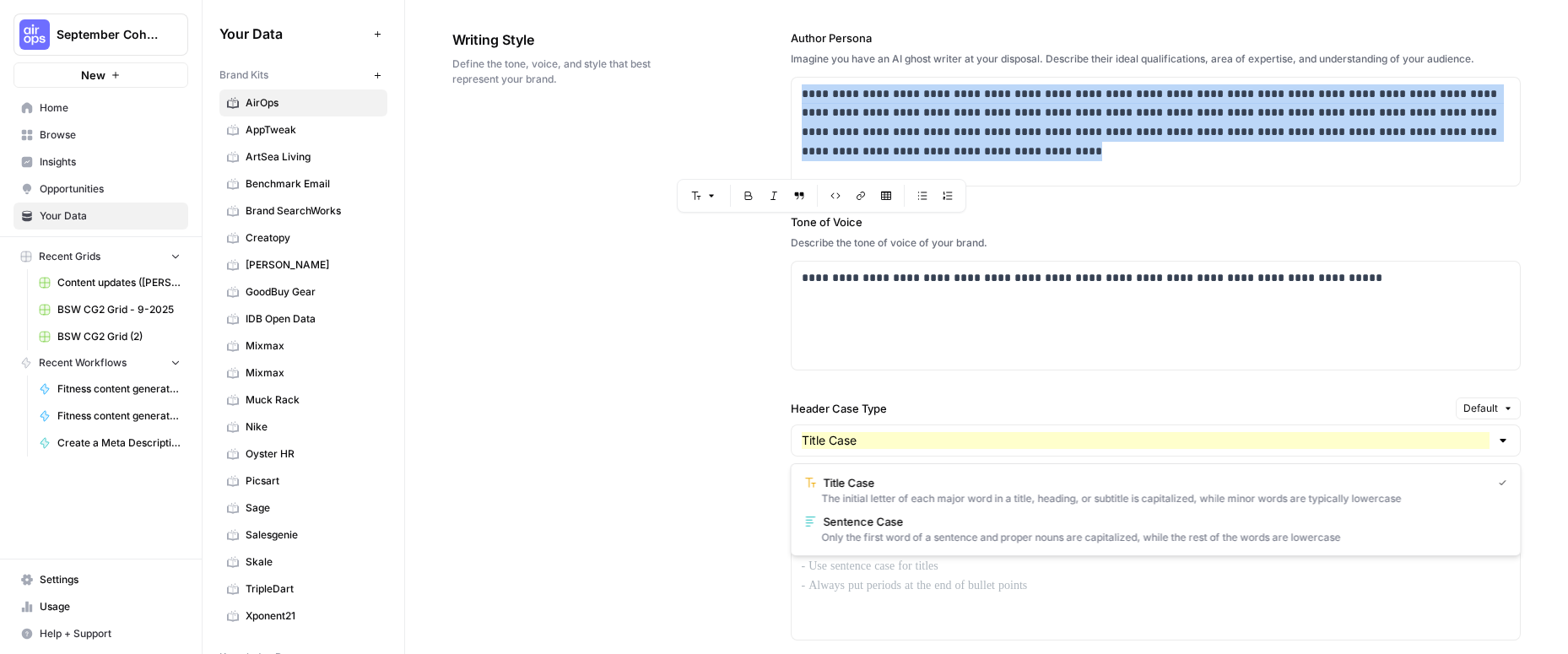
click at [594, 392] on div "**********" at bounding box center [987, 441] width 1069 height 892
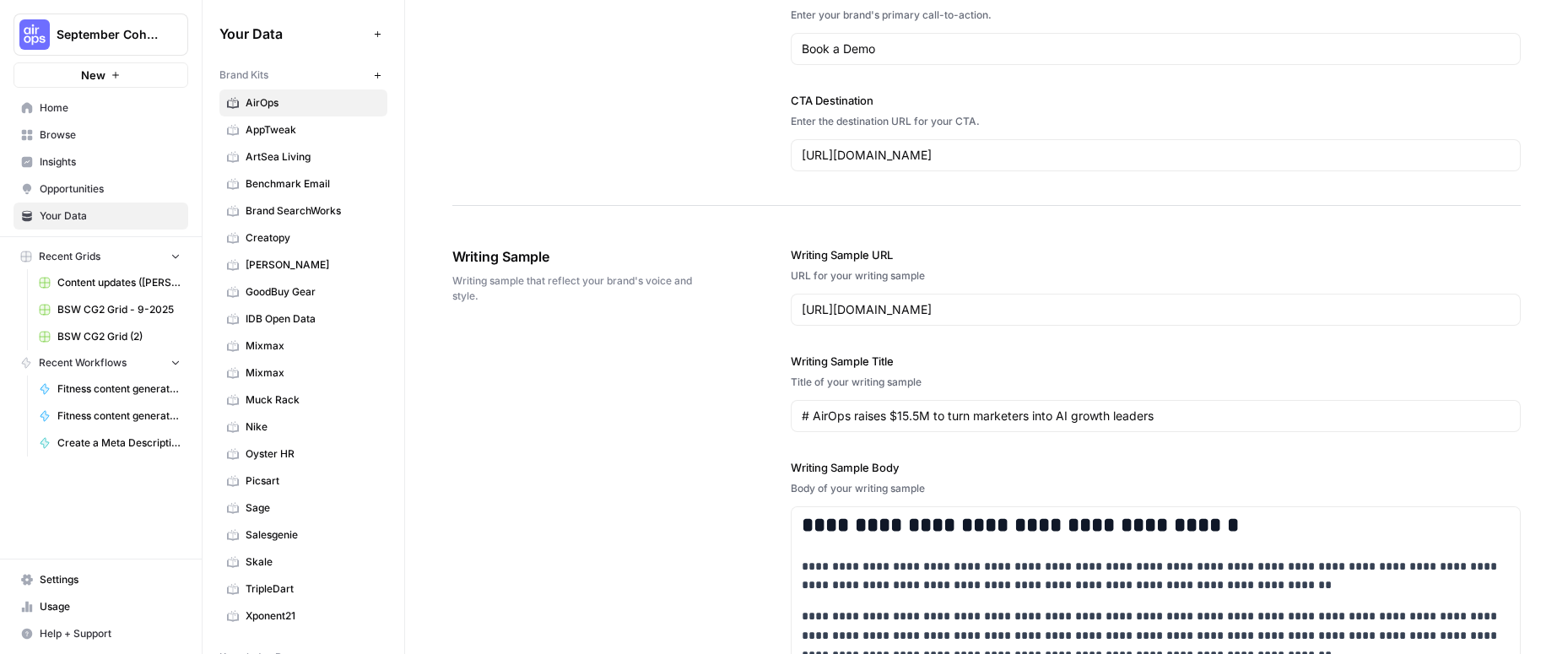
scroll to position [1653, 0]
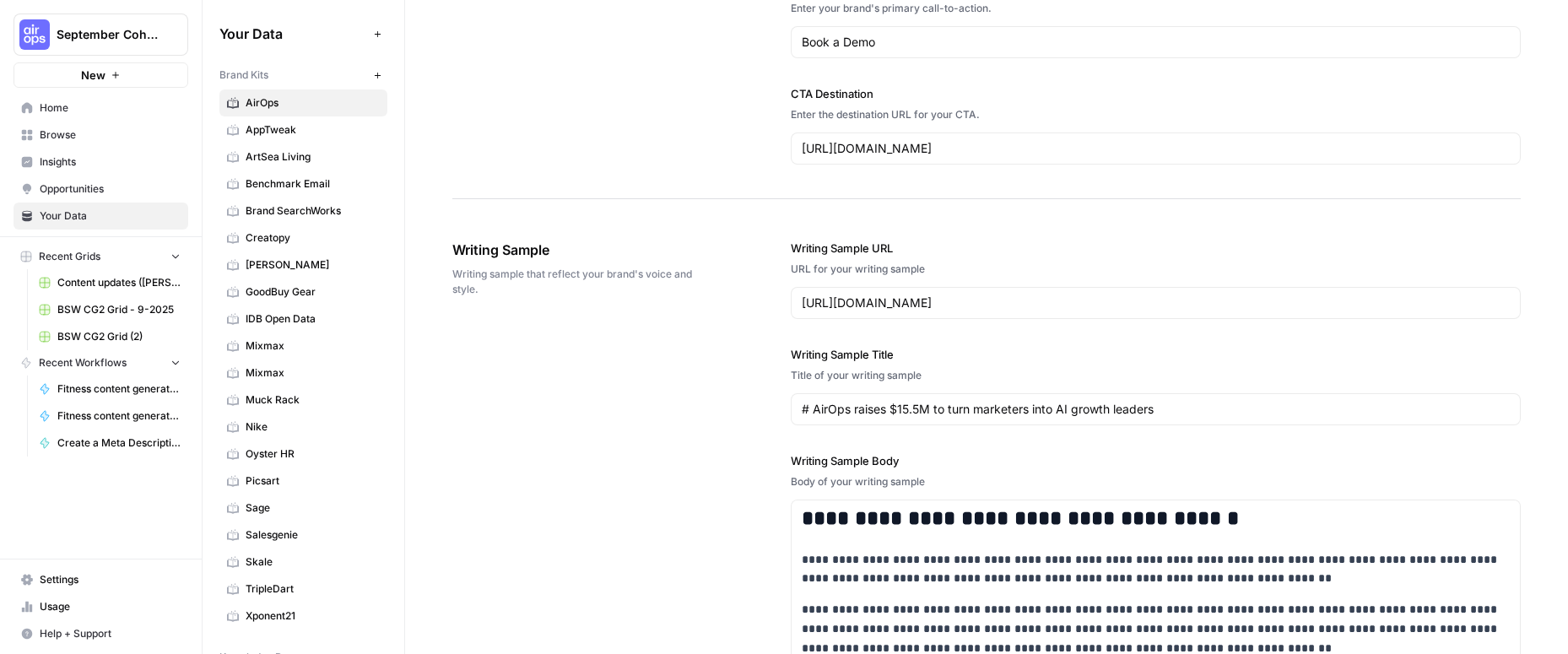
click at [132, 46] on button "September Cohort" at bounding box center [101, 35] width 175 height 42
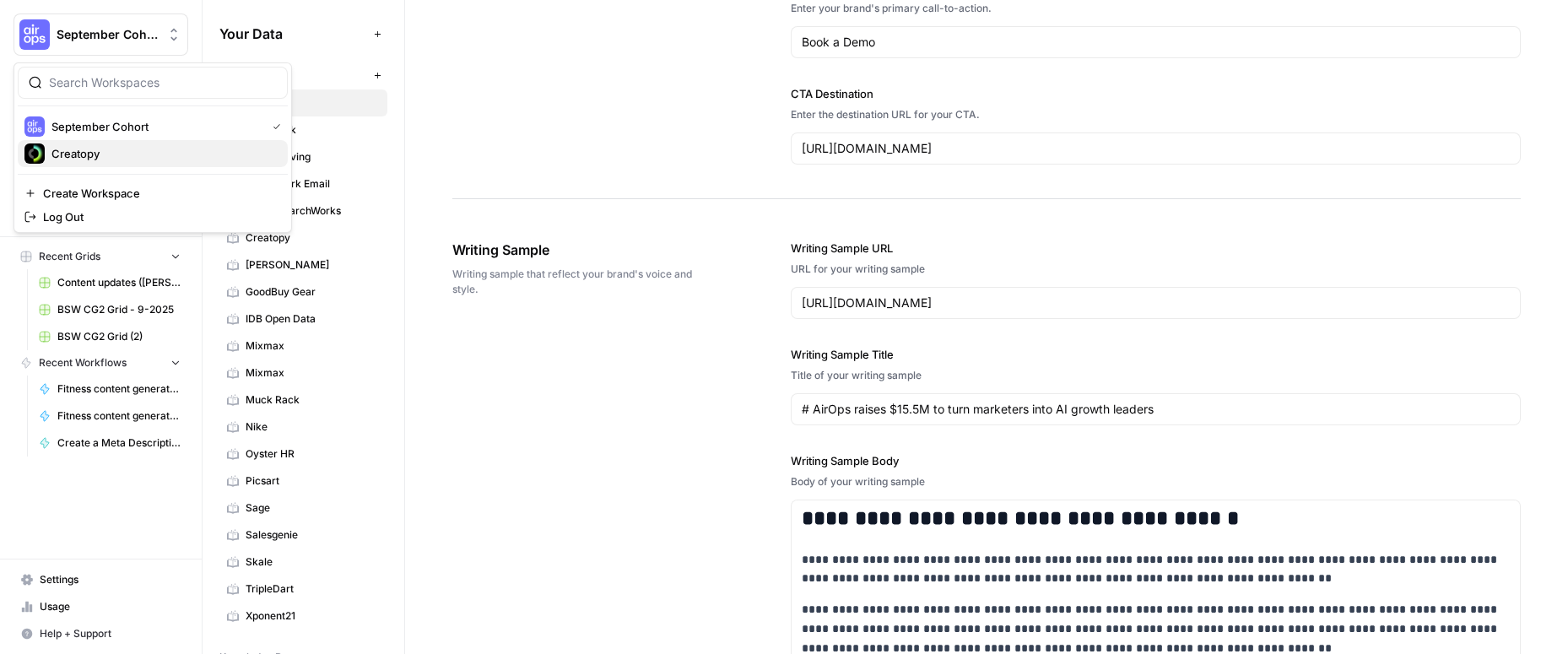
click at [124, 158] on span "Creatopy" at bounding box center [163, 154] width 223 height 17
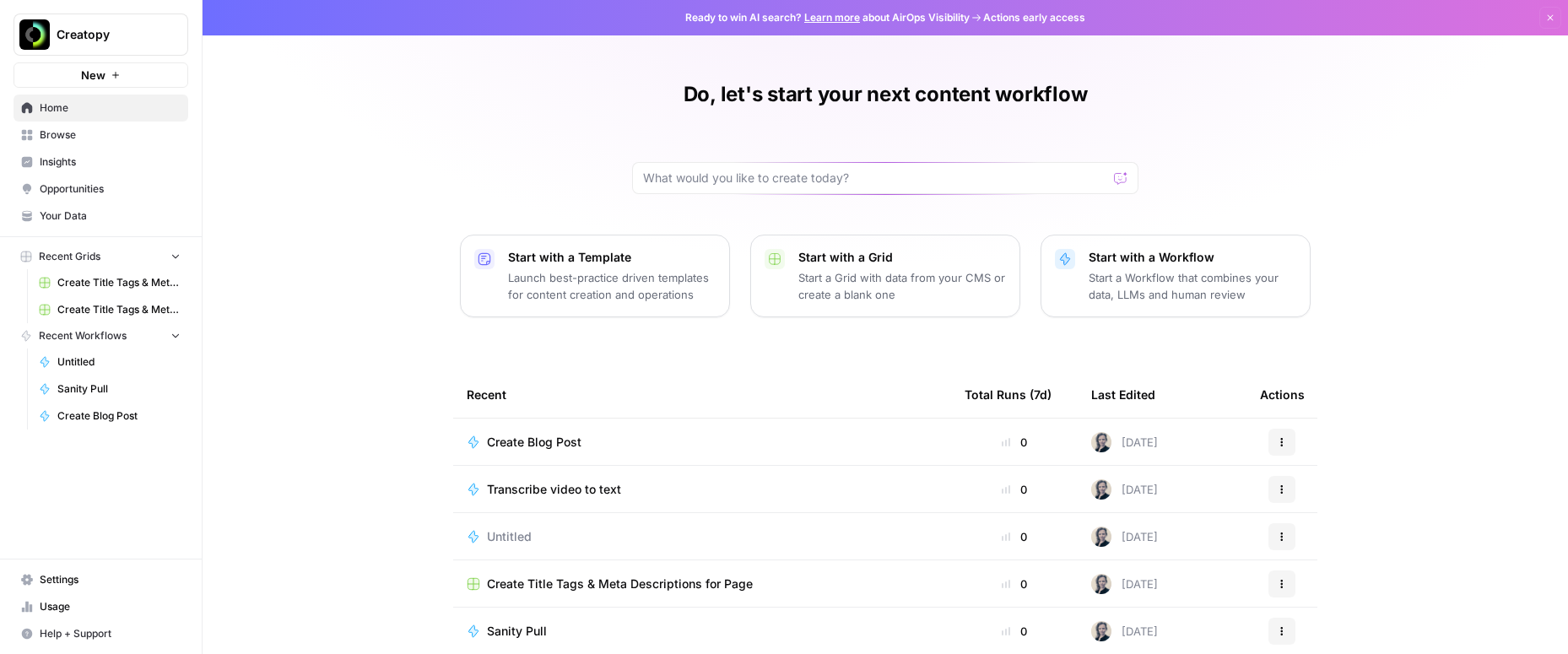
click at [120, 217] on span "Your Data" at bounding box center [110, 216] width 141 height 15
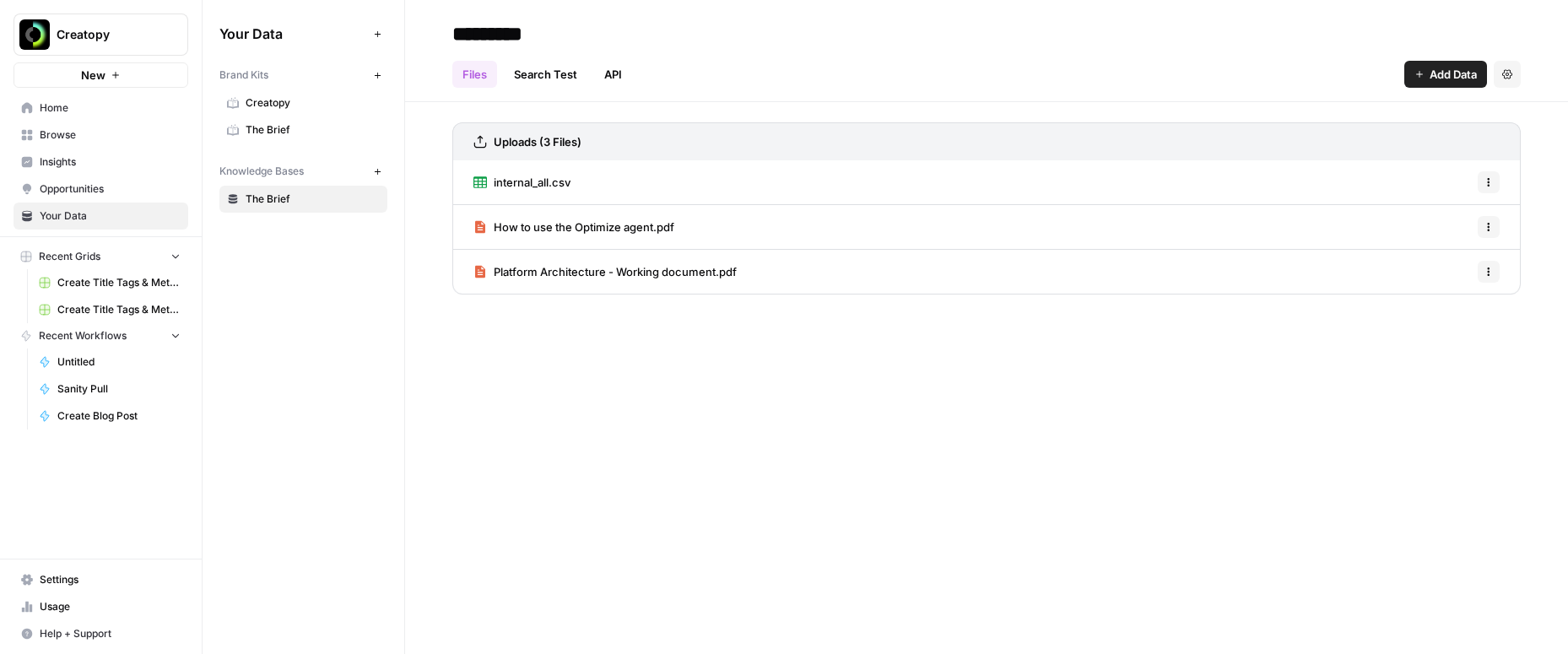
click at [297, 123] on span "The Brief" at bounding box center [313, 130] width 135 height 15
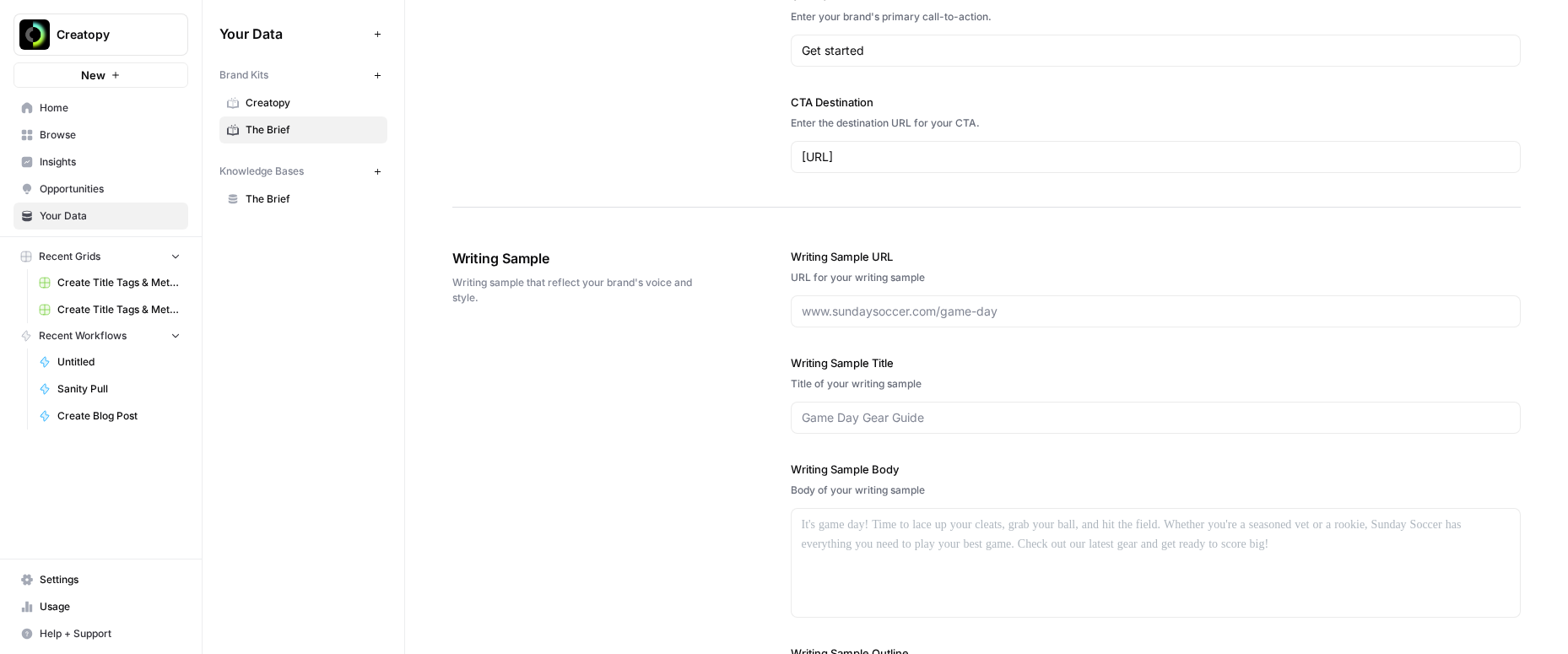
scroll to position [2168, 0]
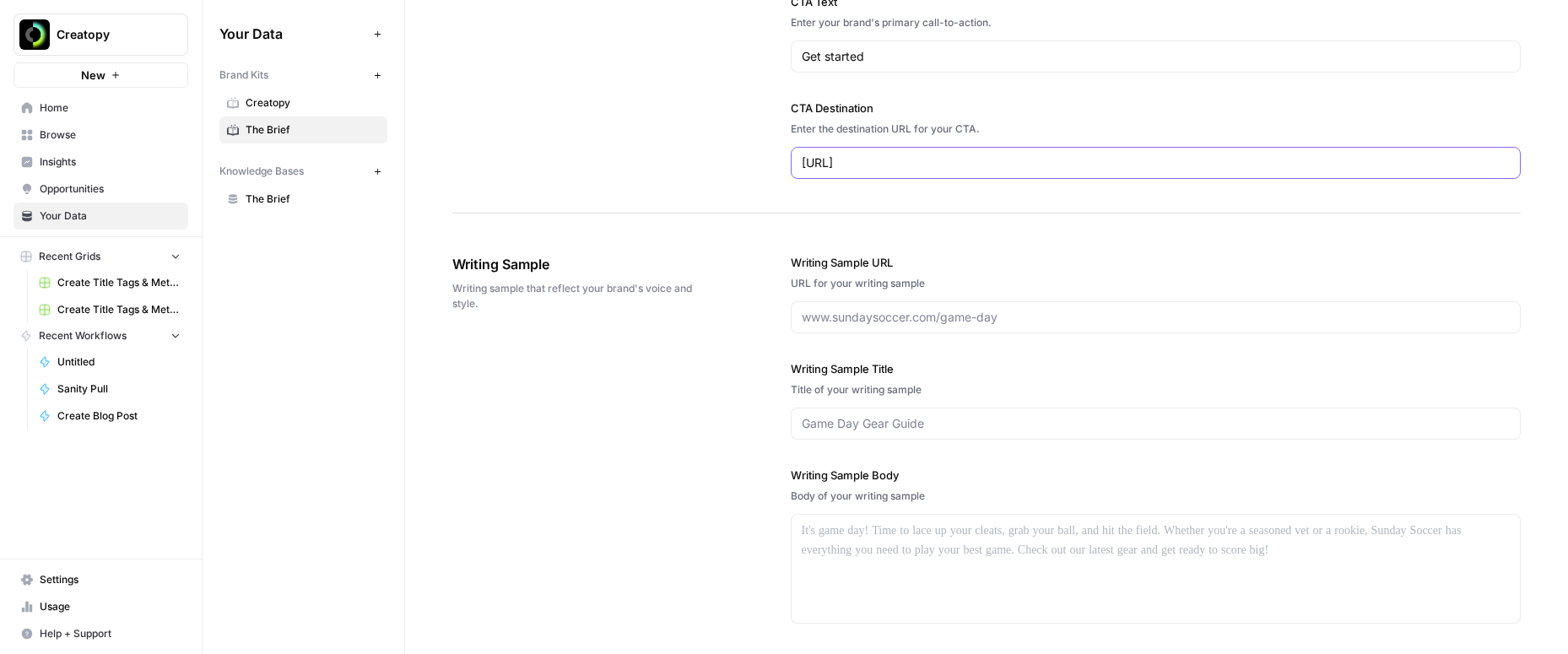
click at [872, 166] on input "[URL]" at bounding box center [1155, 163] width 708 height 17
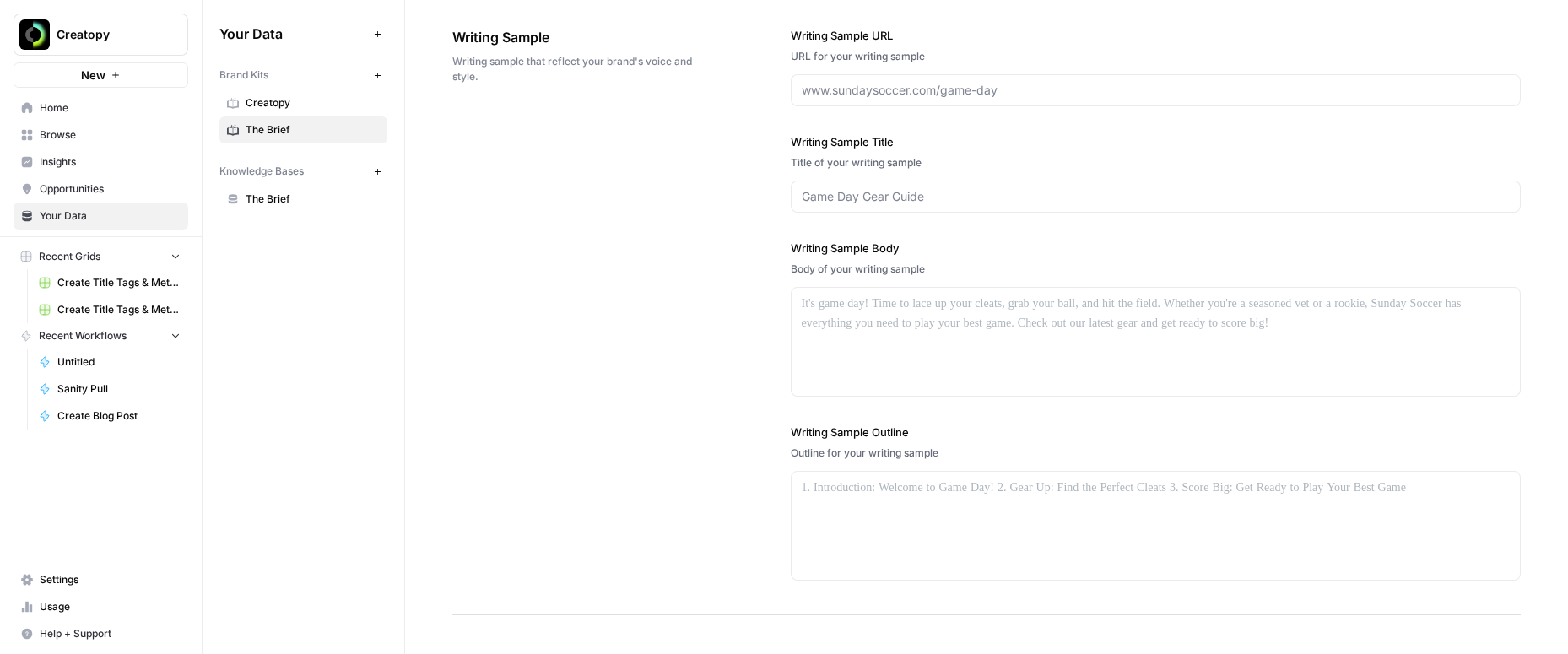
scroll to position [2403, 0]
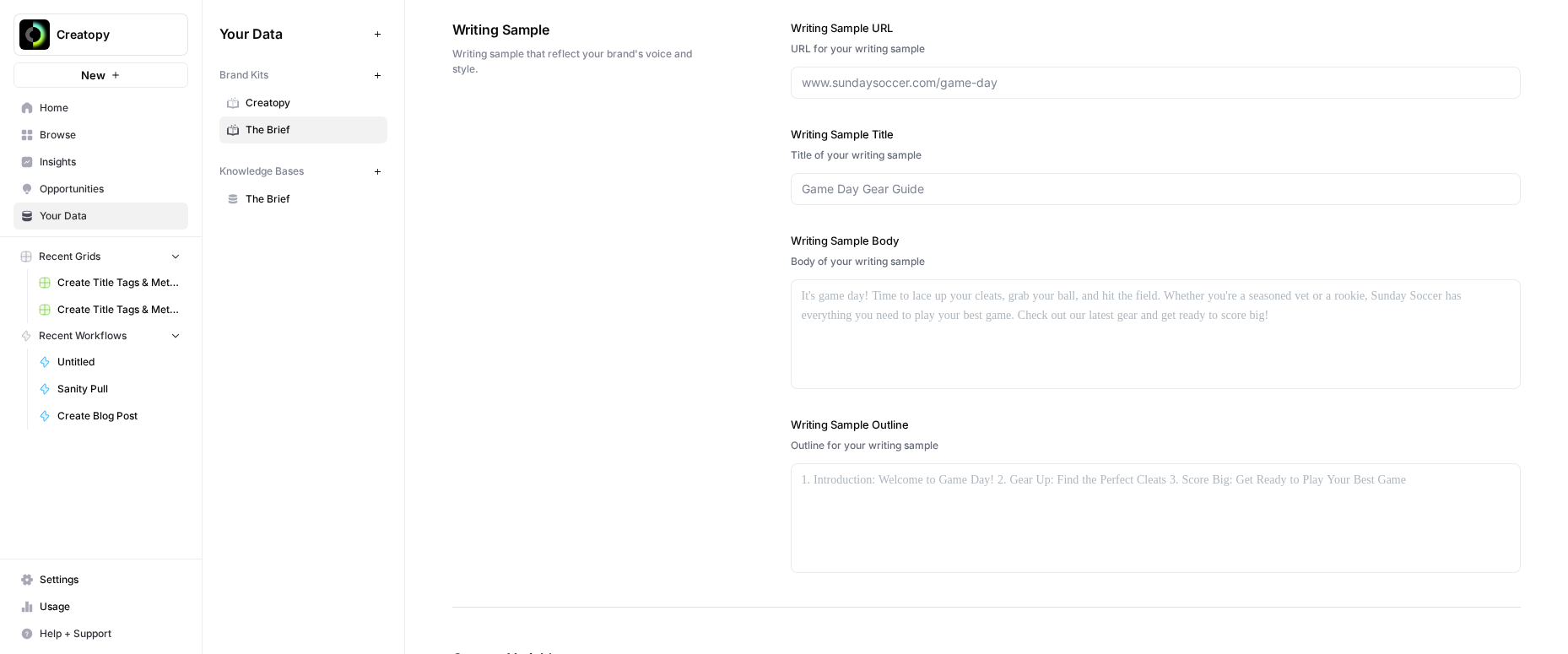
type input "[URL]"
click at [849, 317] on div at bounding box center [1155, 333] width 729 height 108
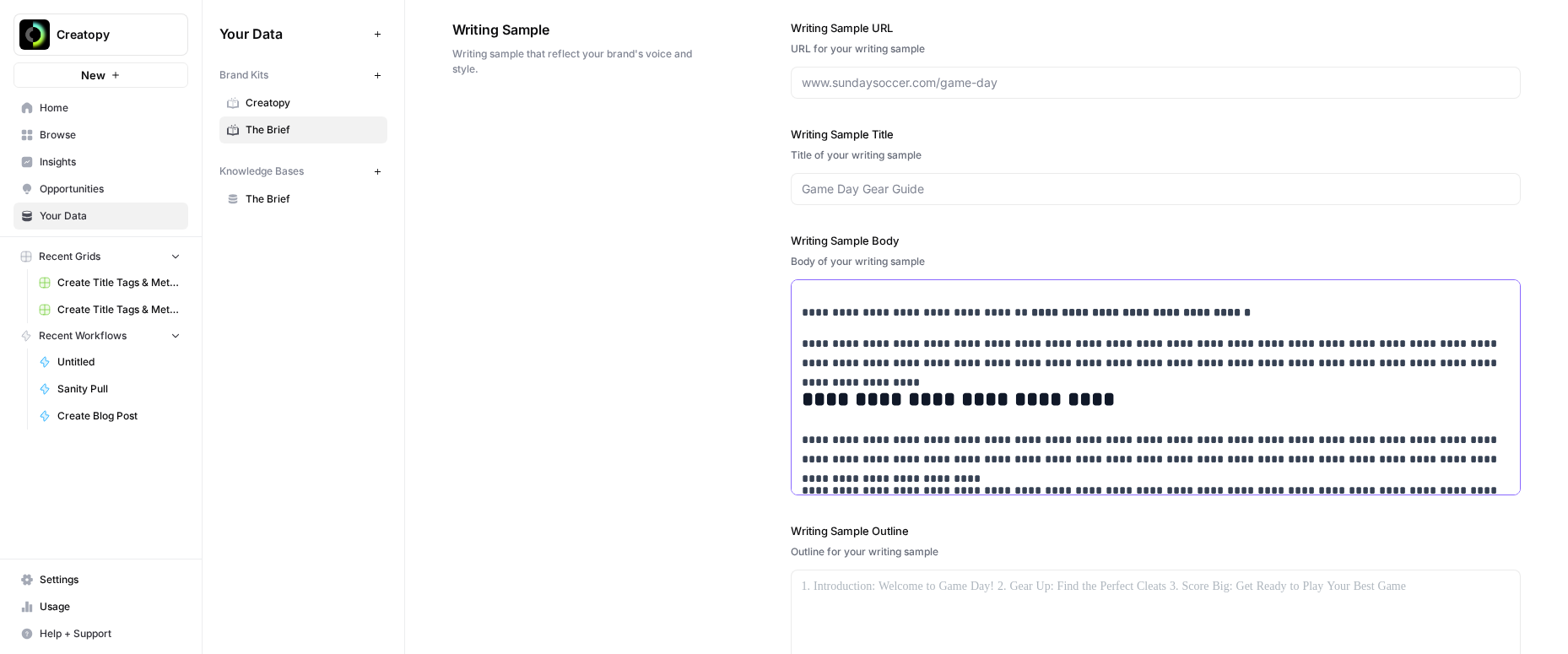
scroll to position [0, 0]
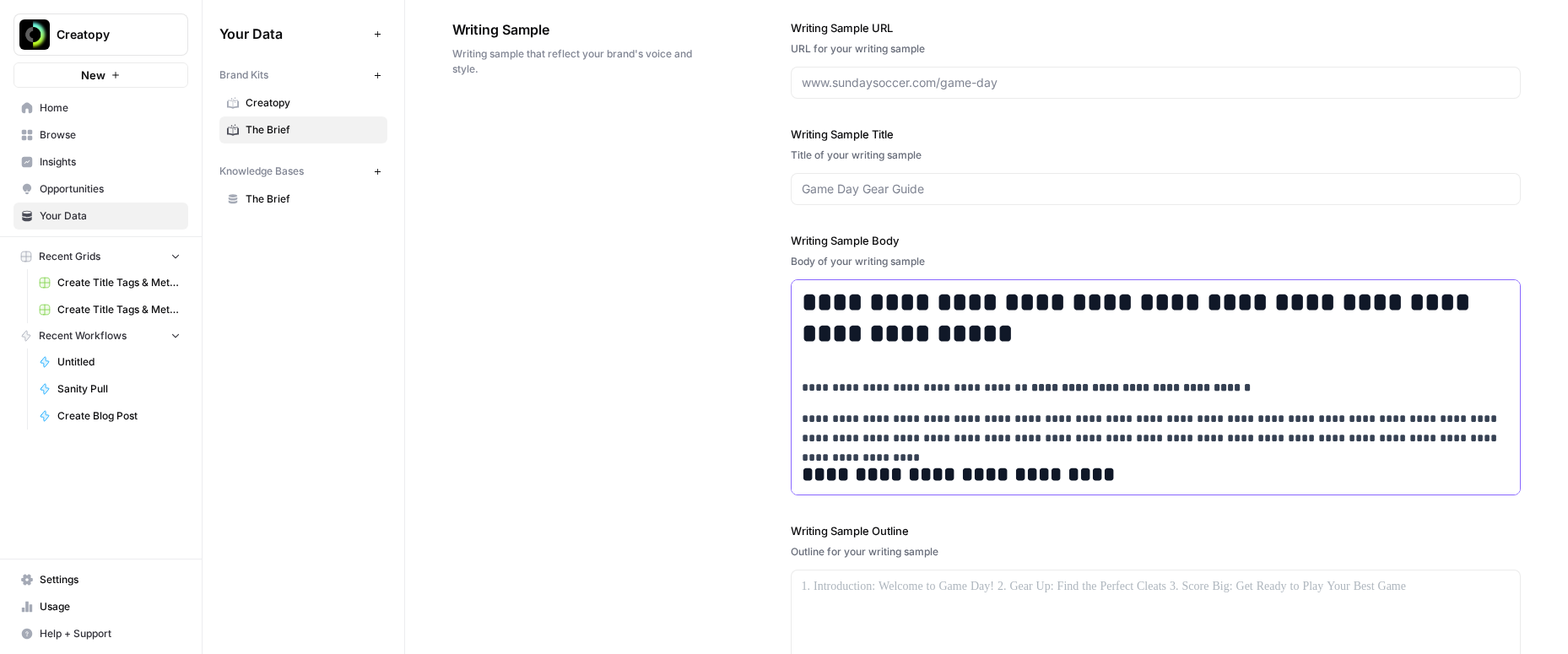
click at [802, 297] on strong "**********" at bounding box center [1139, 317] width 675 height 58
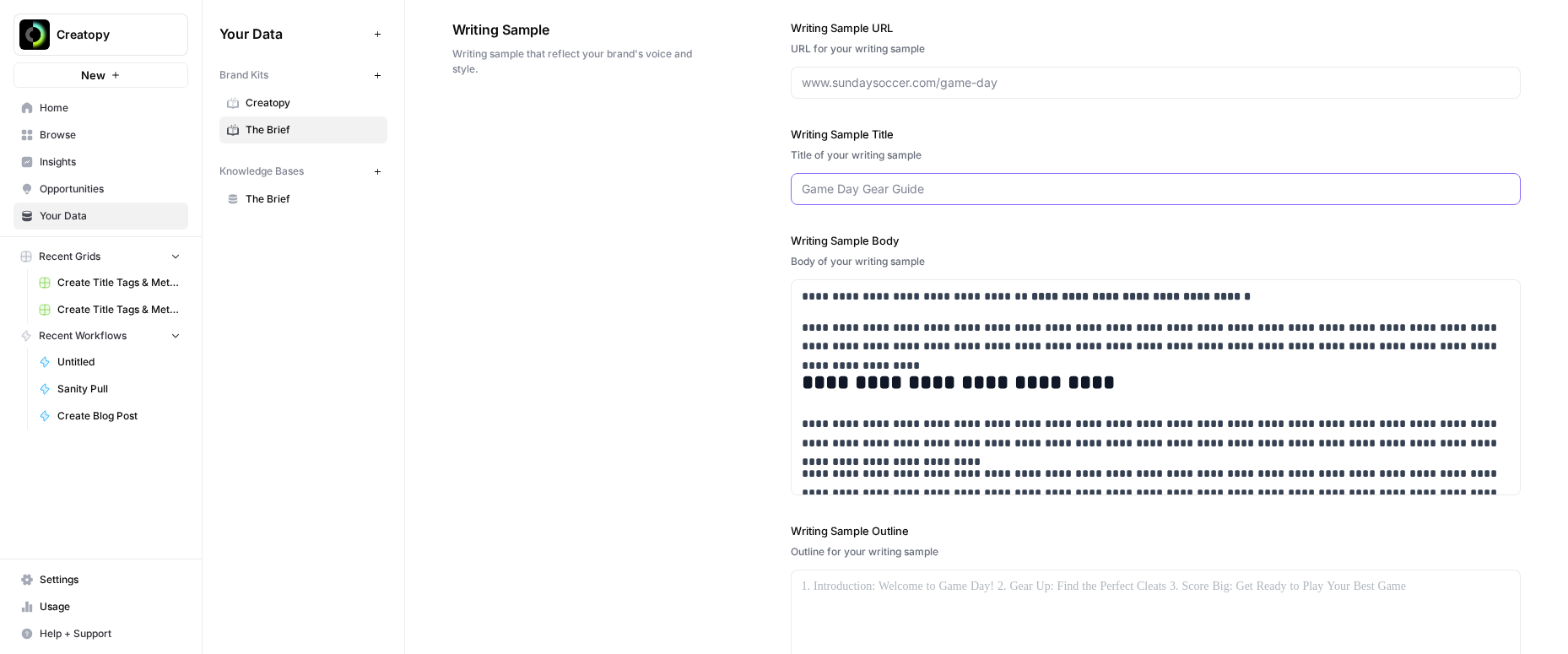
click at [807, 183] on input "Writing Sample Title" at bounding box center [1155, 189] width 708 height 17
paste input "Creatopy is now The Brief: an AI marketing platform for campaigns"
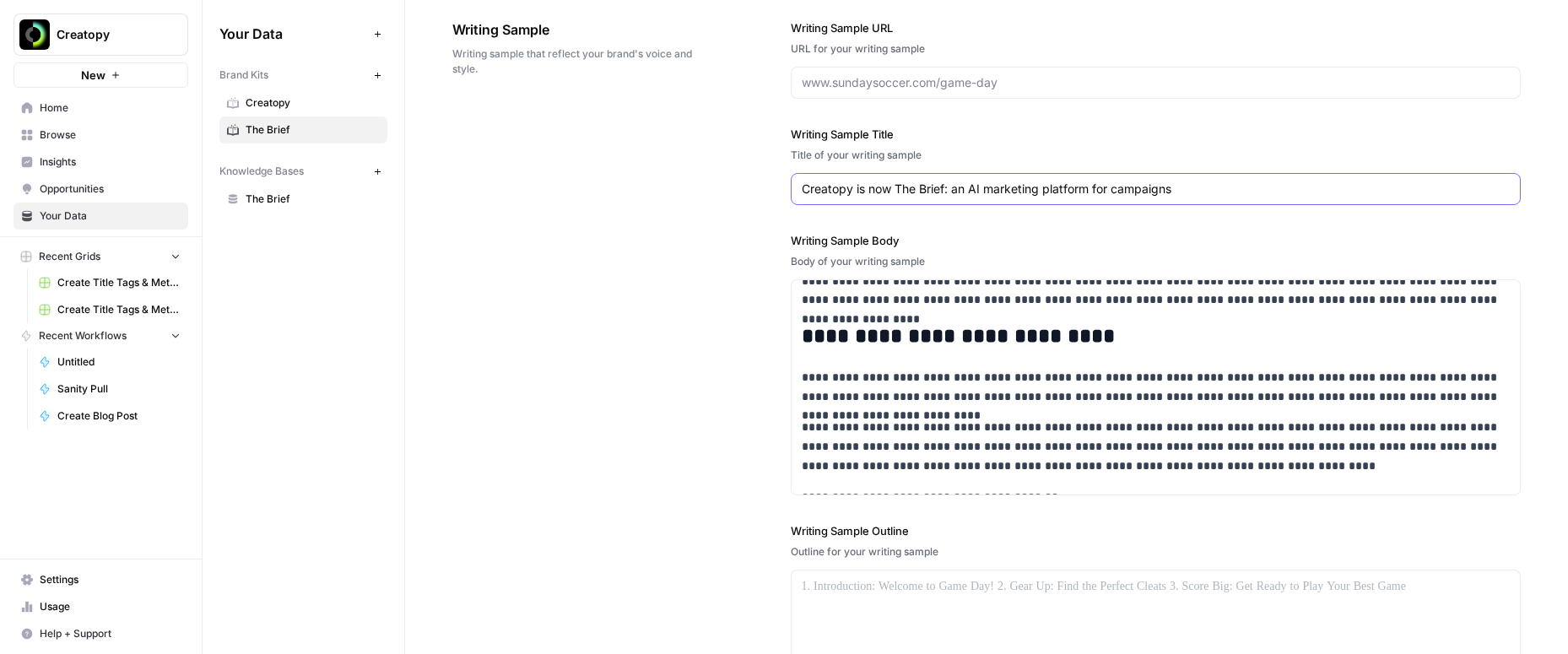
scroll to position [60, 0]
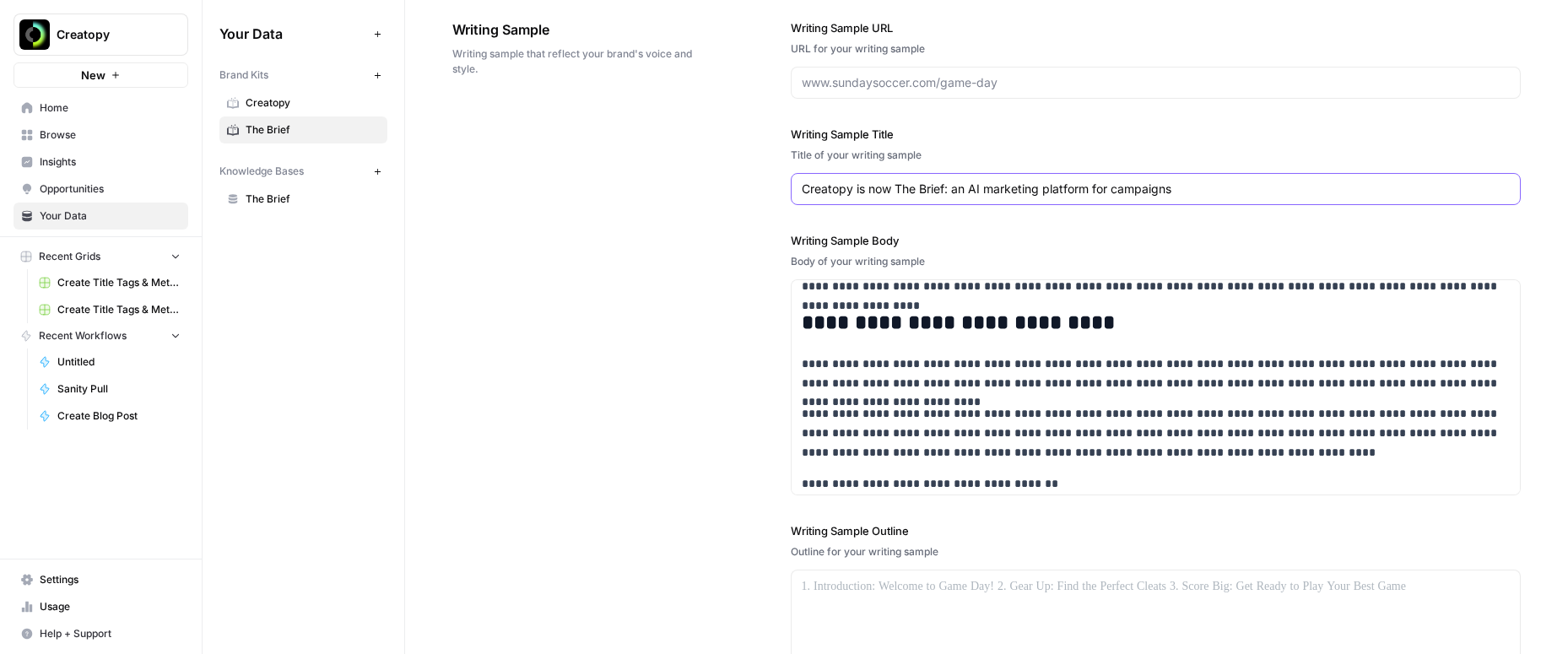
type input "Creatopy is now The Brief: an AI marketing platform for campaigns"
click at [712, 416] on div "**********" at bounding box center [987, 349] width 1069 height 728
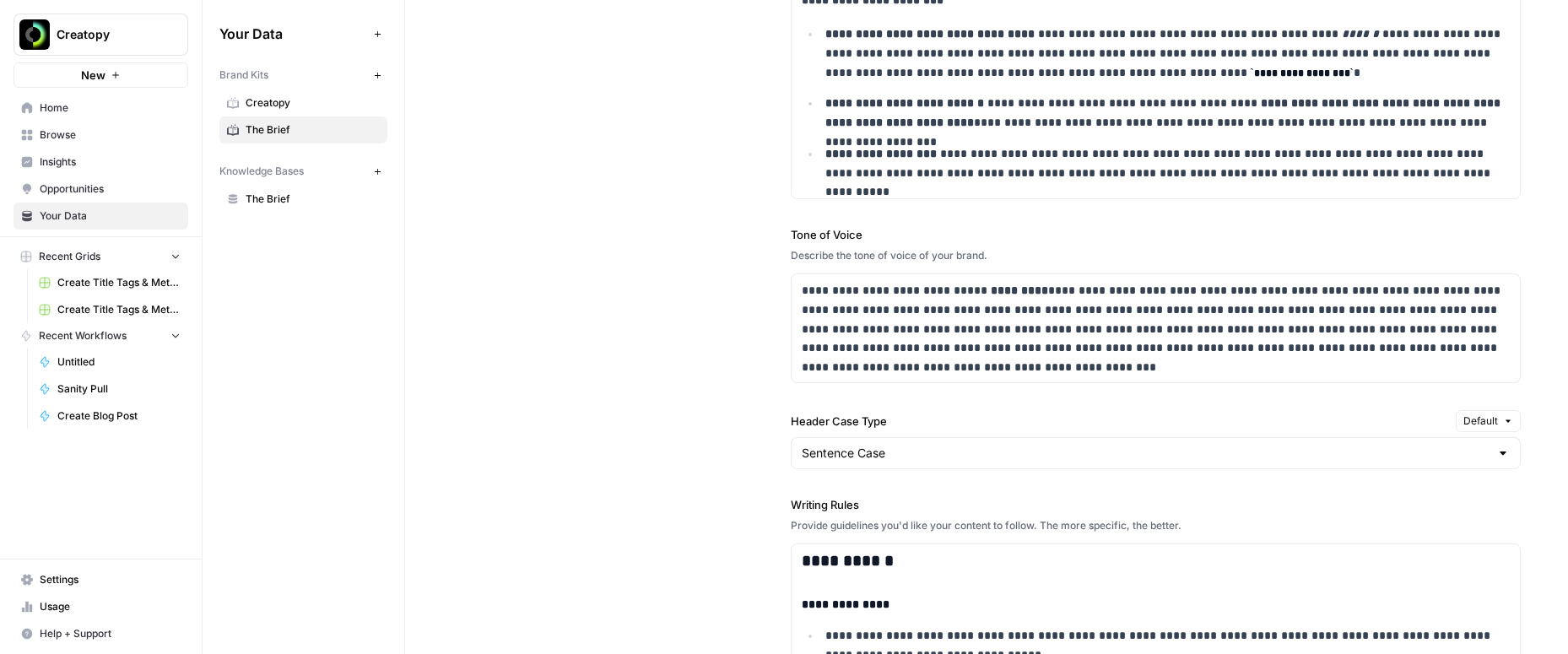
scroll to position [1349, 0]
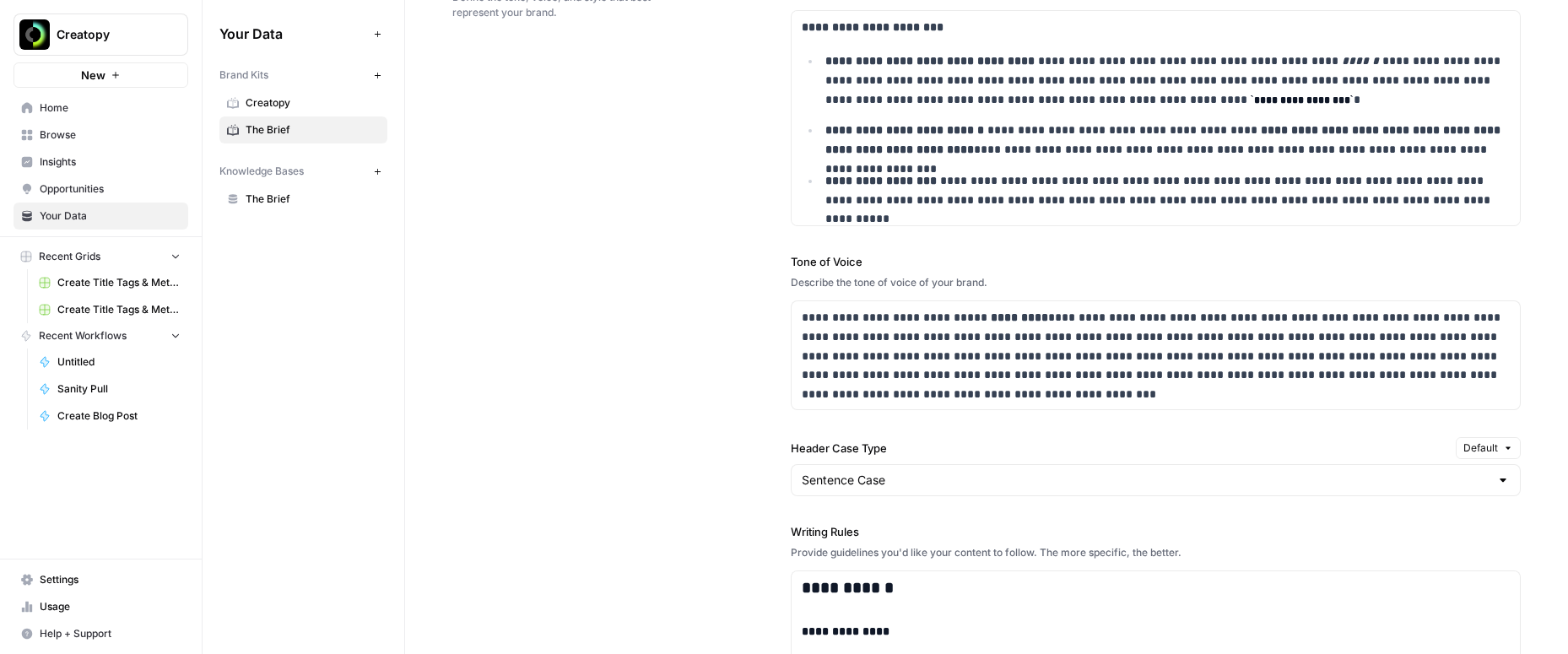
click at [52, 578] on span "Settings" at bounding box center [110, 579] width 141 height 15
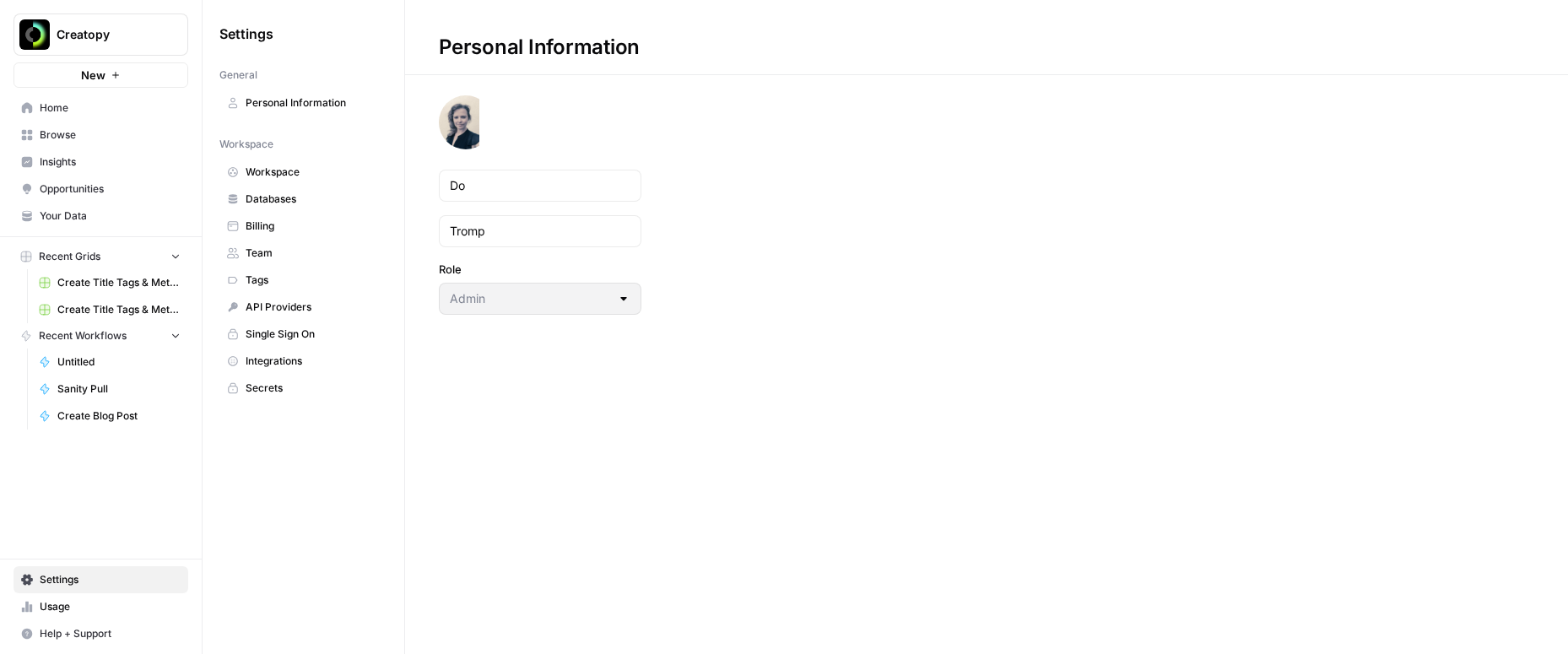
click at [272, 360] on span "Integrations" at bounding box center [313, 361] width 135 height 15
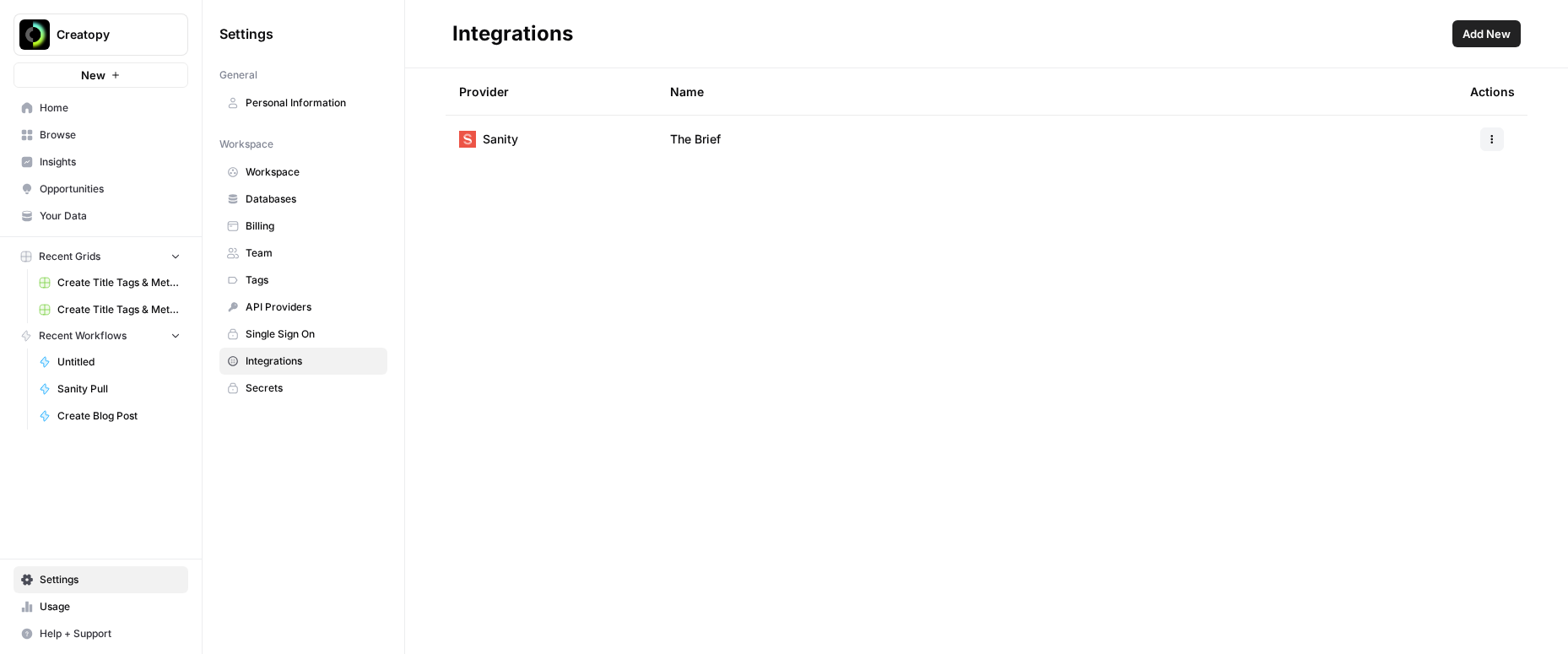
click at [1505, 42] on button "Add New" at bounding box center [1486, 33] width 68 height 27
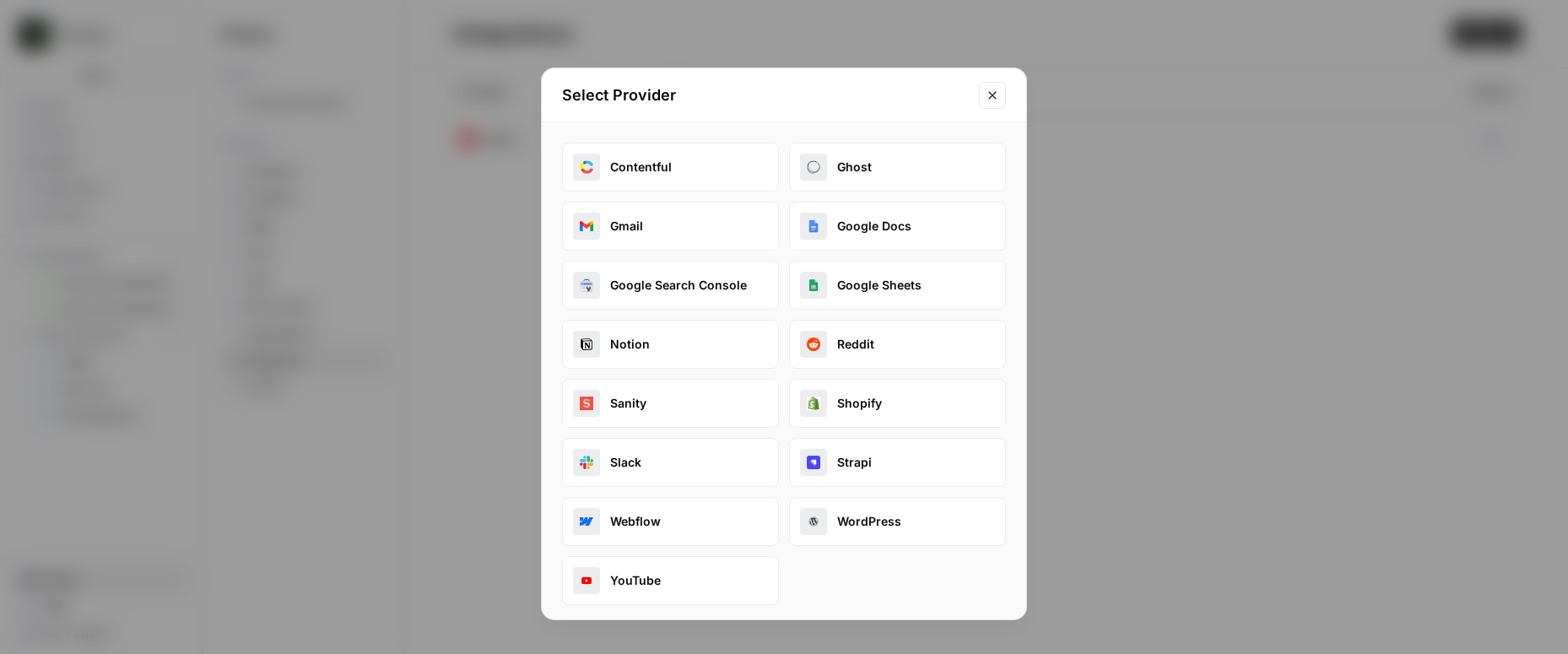
click at [870, 529] on button "WordPress" at bounding box center [896, 521] width 216 height 49
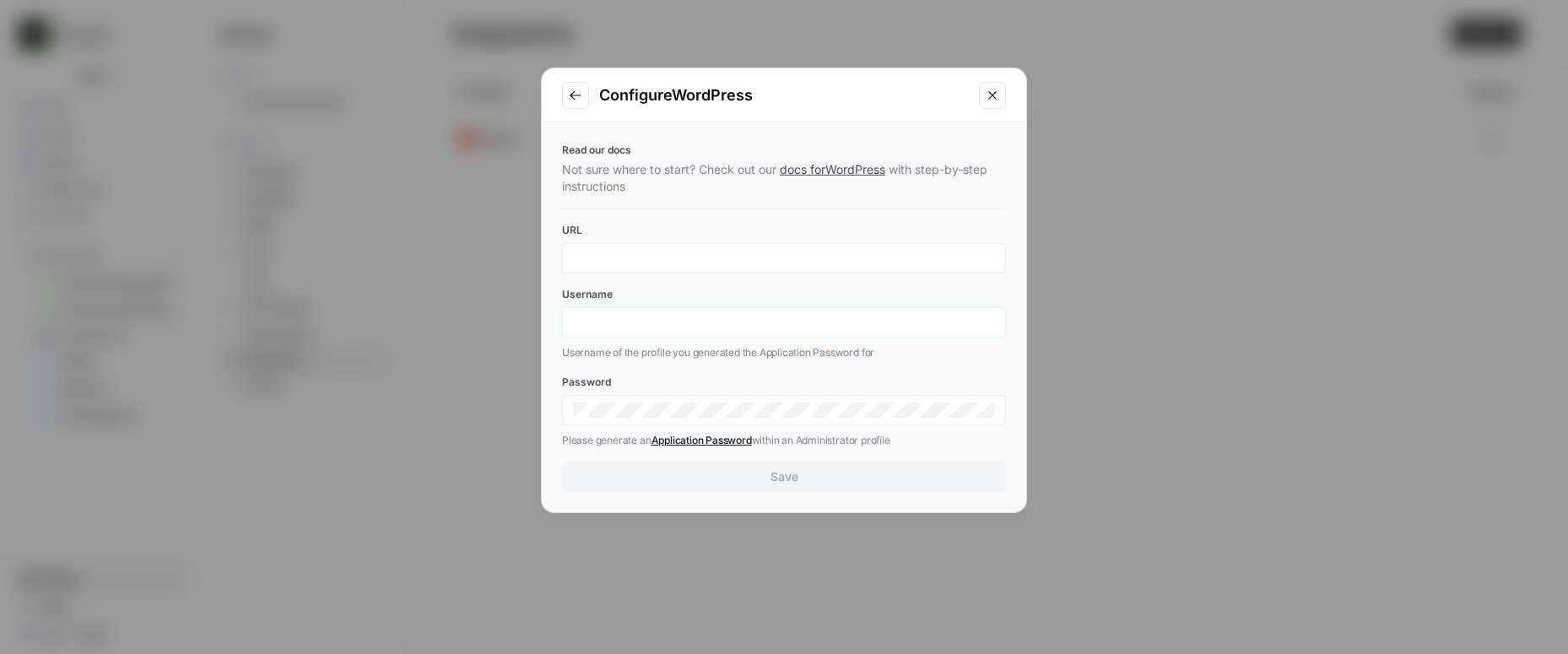
type input "[EMAIL_ADDRESS][DOMAIN_NAME]"
click at [587, 92] on button "Go to previous step" at bounding box center [575, 95] width 27 height 27
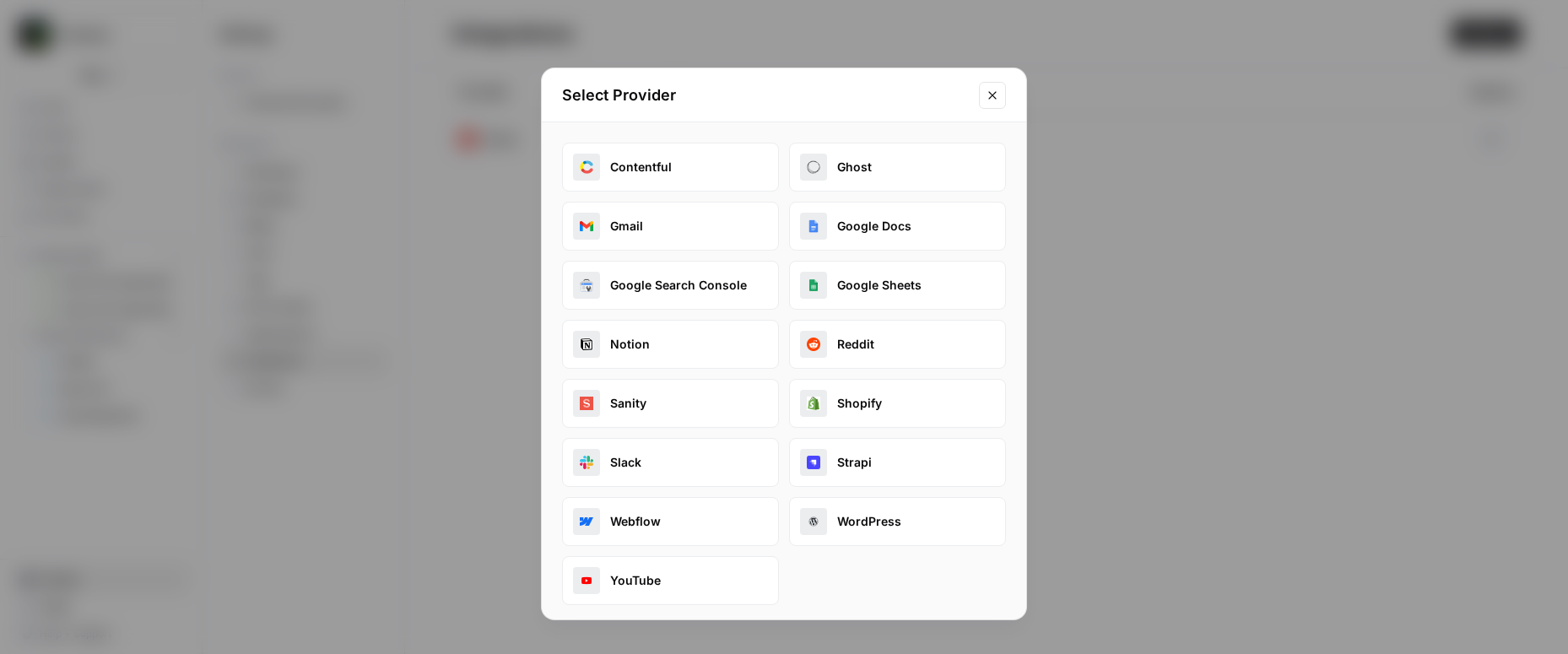
click at [986, 95] on icon "Close modal" at bounding box center [992, 95] width 14 height 14
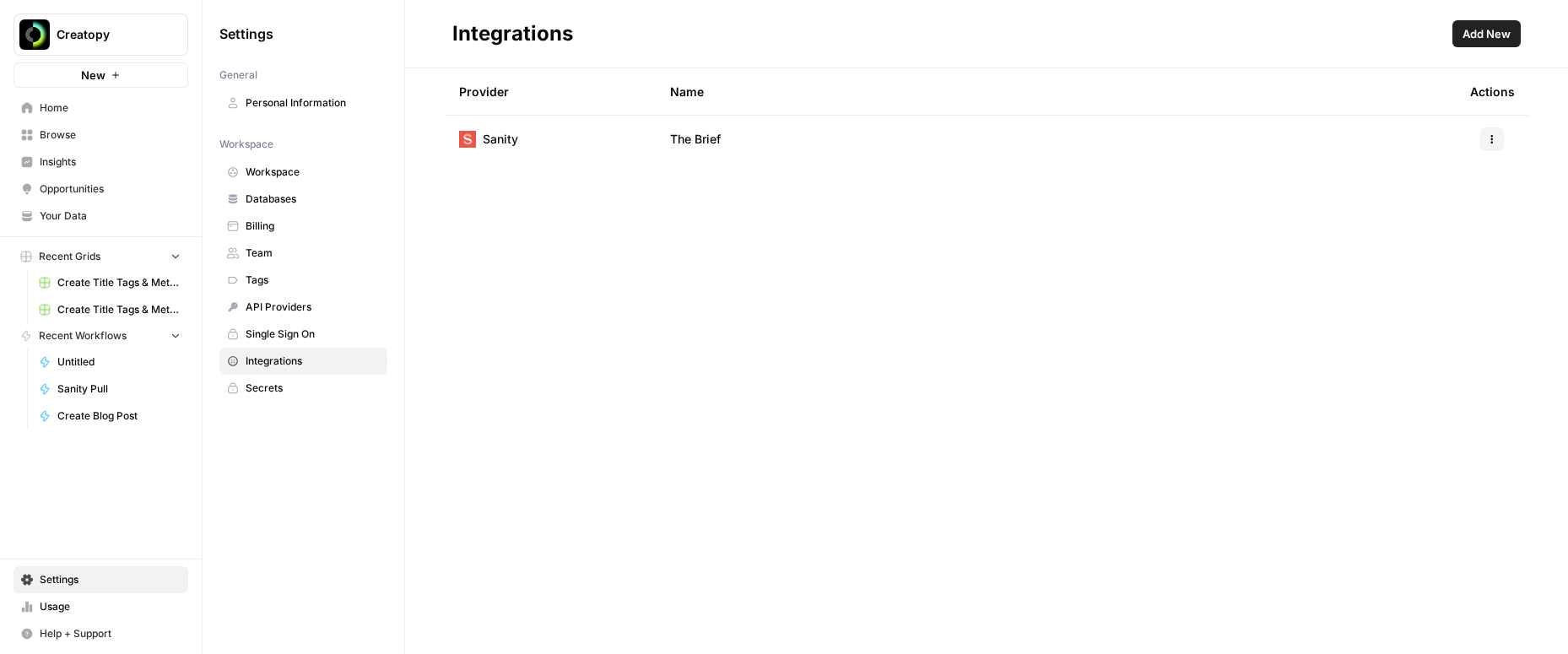
click at [59, 109] on span "Home" at bounding box center [110, 108] width 141 height 15
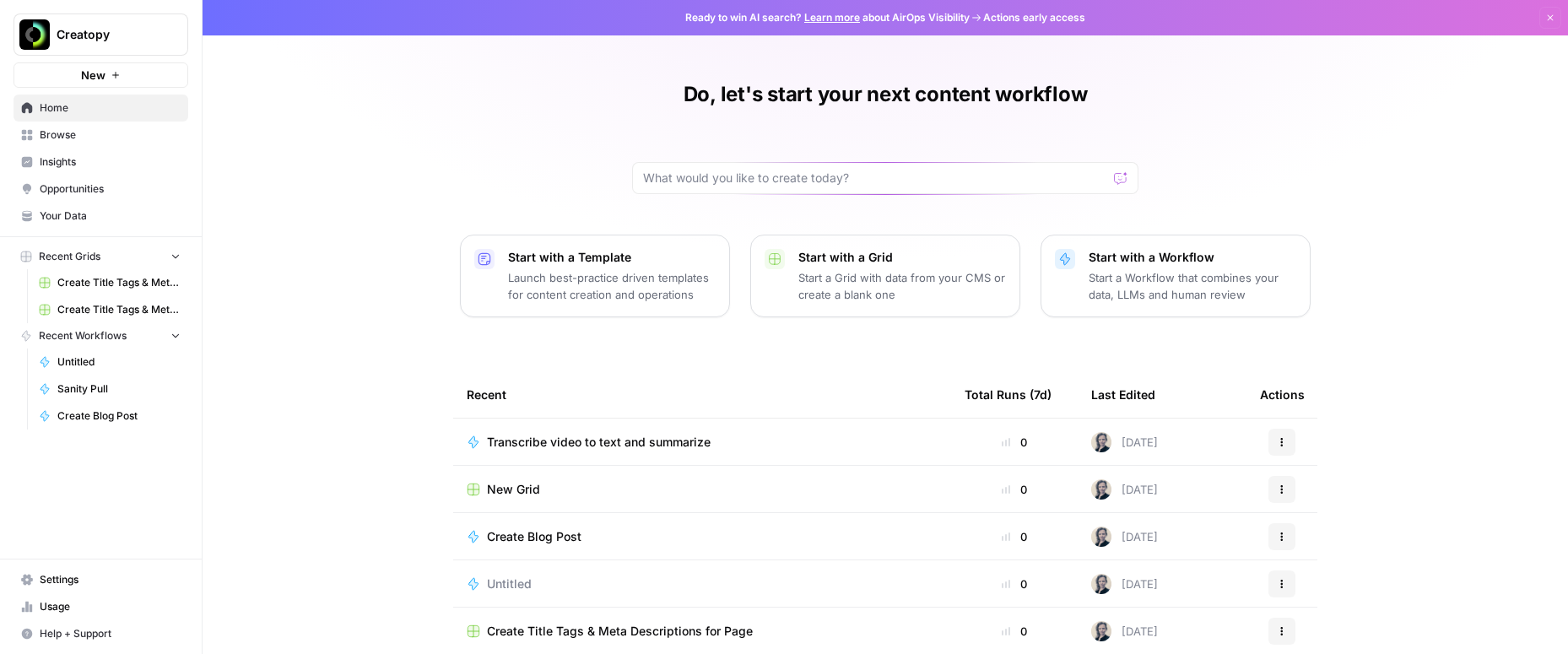
click at [1129, 267] on div "Start with a Workflow Start a Workflow that combines your data, LLMs and human …" at bounding box center [1192, 275] width 207 height 54
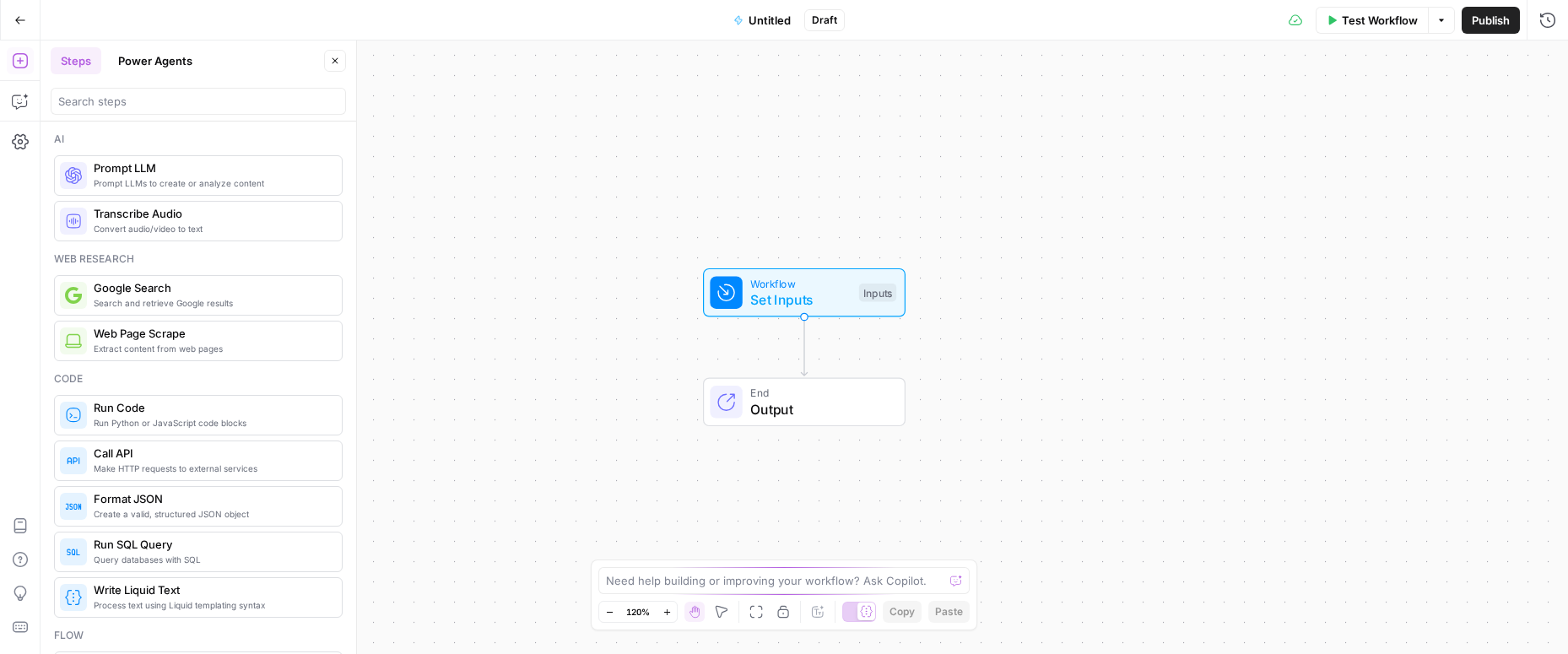
click at [167, 343] on span "Extract content from web pages" at bounding box center [211, 348] width 235 height 14
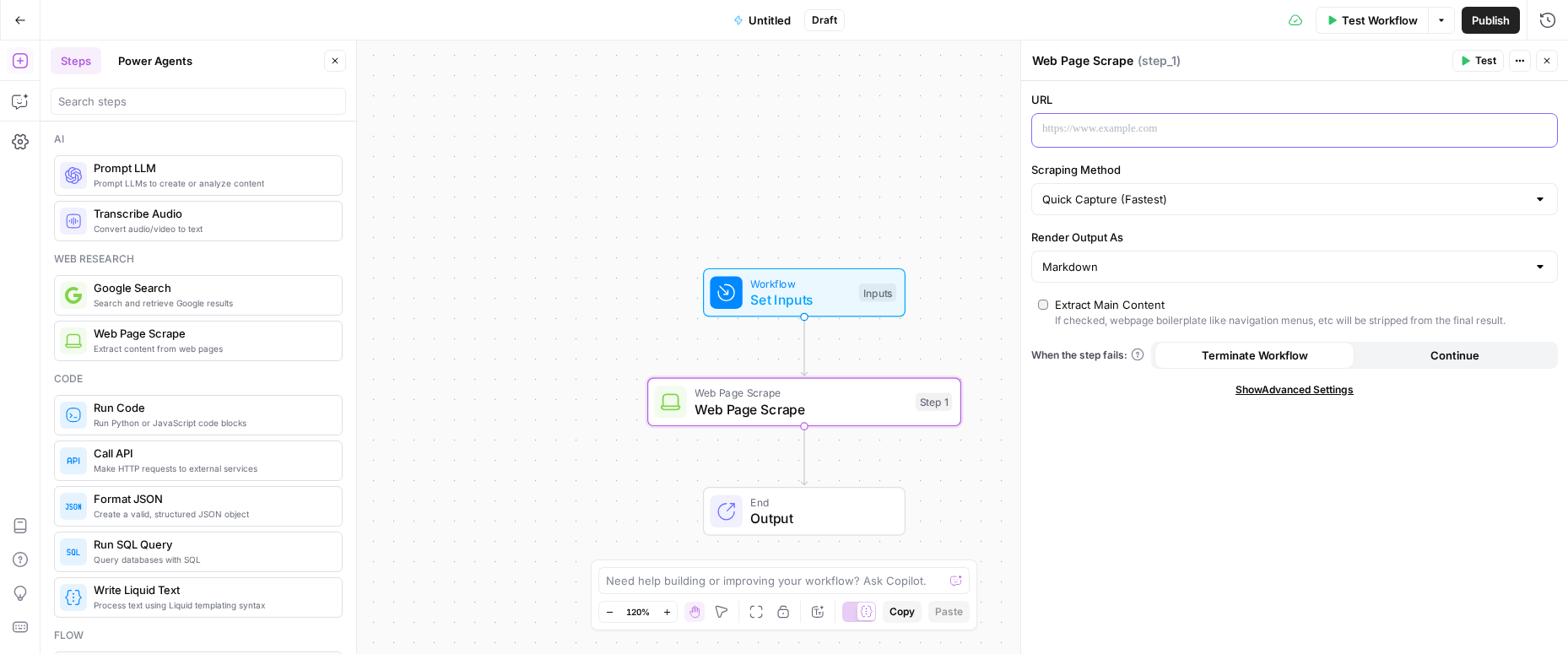
click at [1117, 137] on div at bounding box center [1281, 131] width 497 height 33
click at [1154, 401] on div "URL “/” to reference Variables Menu Scraping Method Quick Capture (Fastest) Ren…" at bounding box center [1294, 368] width 547 height 573
click at [1070, 129] on p at bounding box center [1281, 129] width 477 height 17
click at [825, 283] on span "Workflow" at bounding box center [800, 283] width 100 height 16
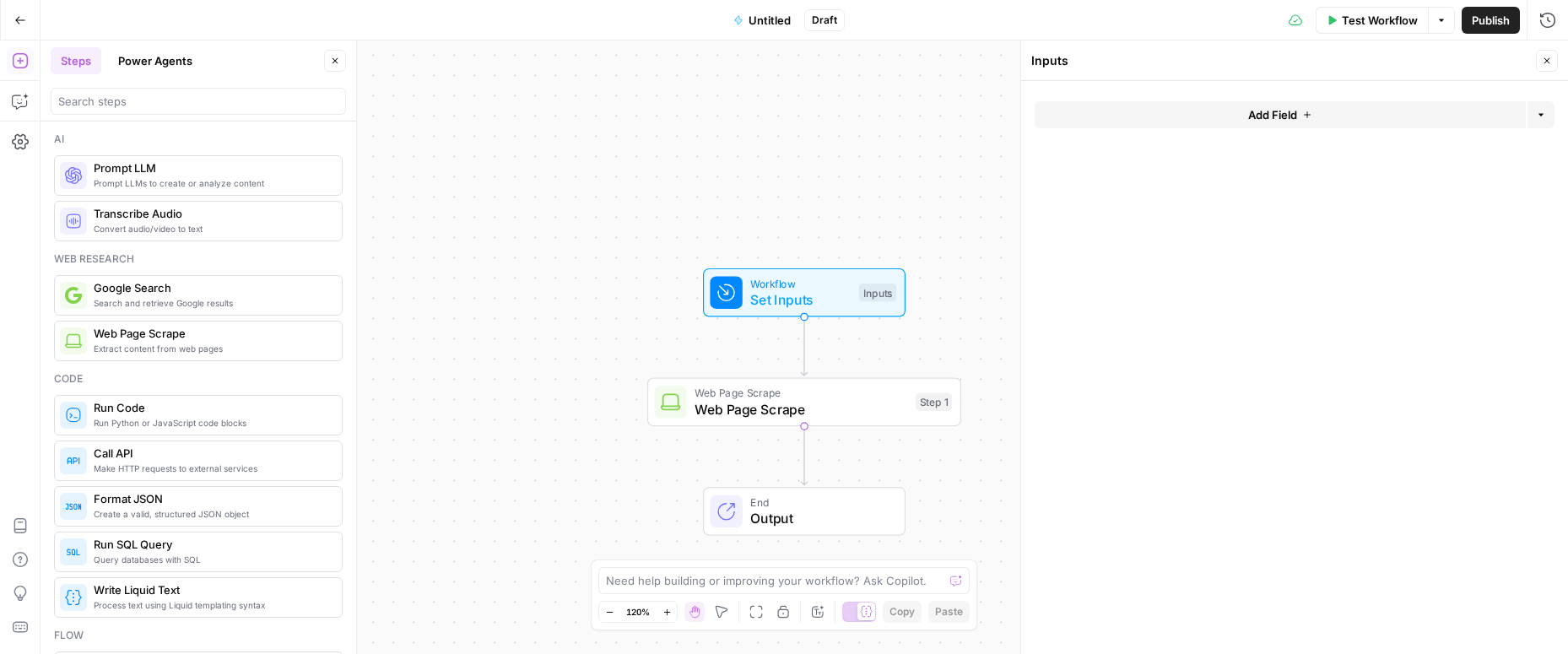
click at [1274, 113] on span "Add Field" at bounding box center [1272, 114] width 49 height 17
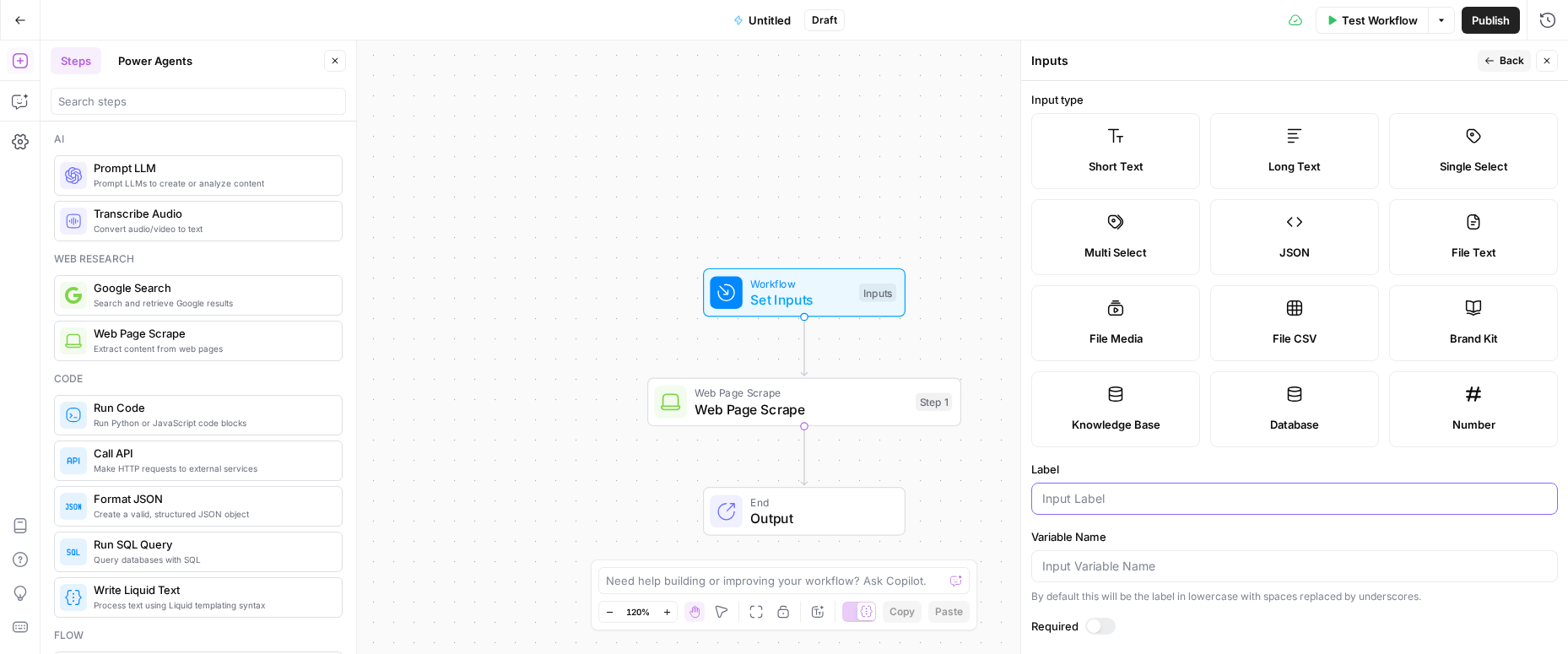
click at [1090, 500] on input "Label" at bounding box center [1294, 498] width 505 height 17
type input "URL"
click at [1493, 62] on icon "button" at bounding box center [1489, 60] width 10 height 10
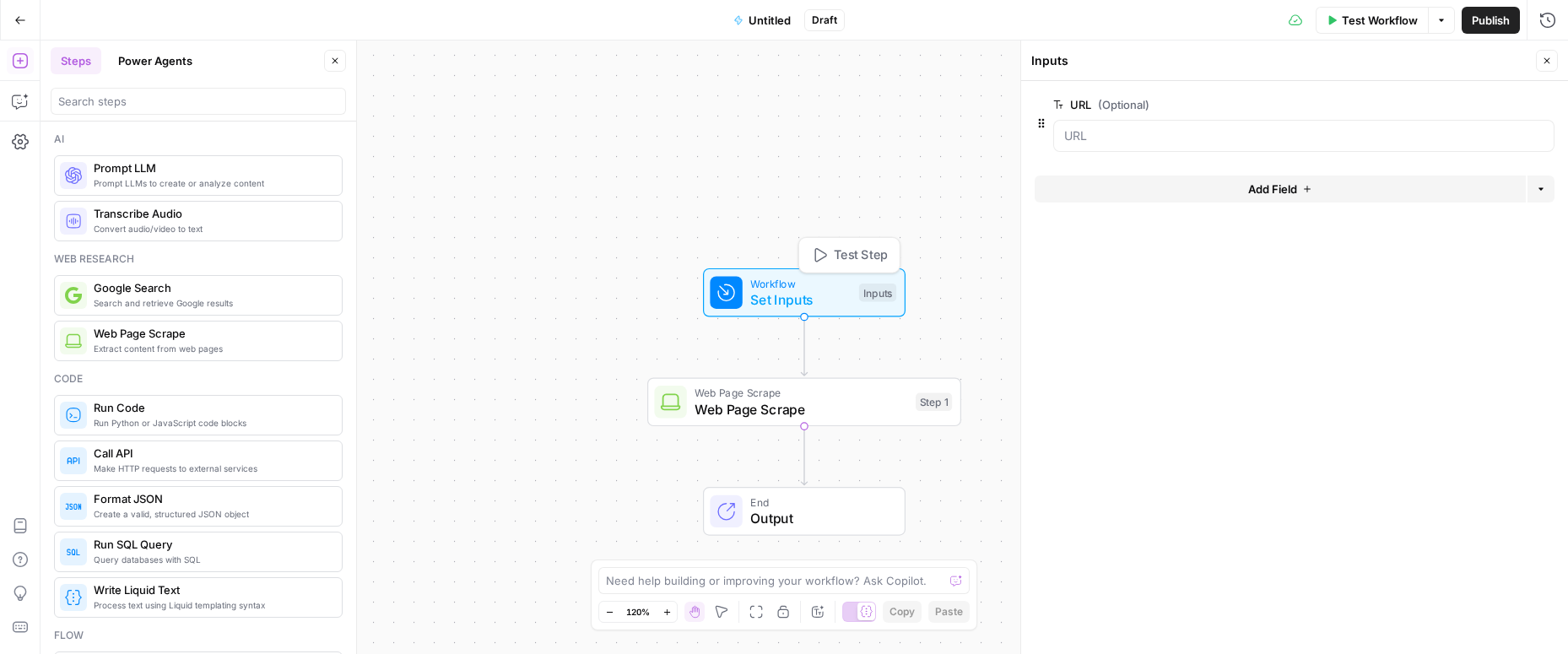
click at [837, 253] on span "Test Step" at bounding box center [860, 255] width 54 height 18
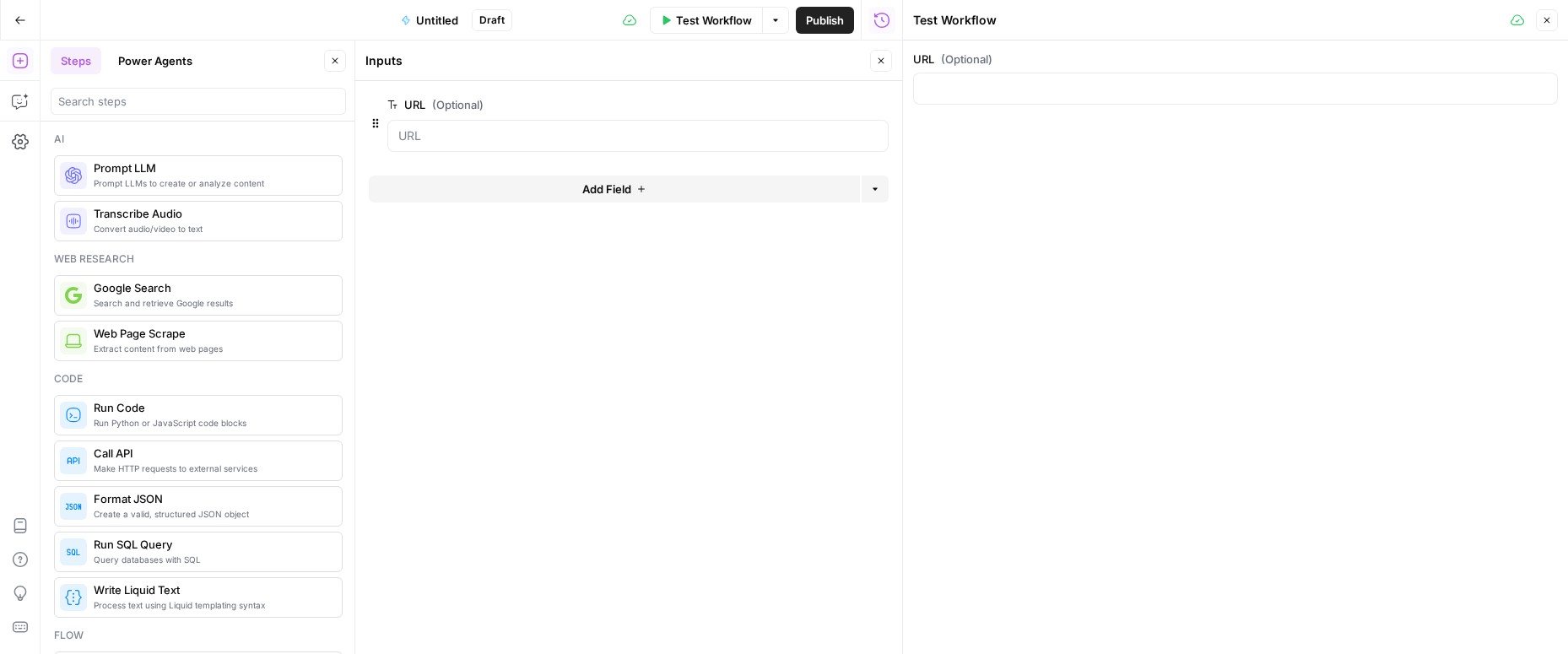
click at [1025, 77] on div at bounding box center [1235, 88] width 645 height 32
paste input "[URL][DOMAIN_NAME]"
type input "[URL][DOMAIN_NAME]"
click at [1553, 20] on button "Close" at bounding box center [1547, 20] width 22 height 22
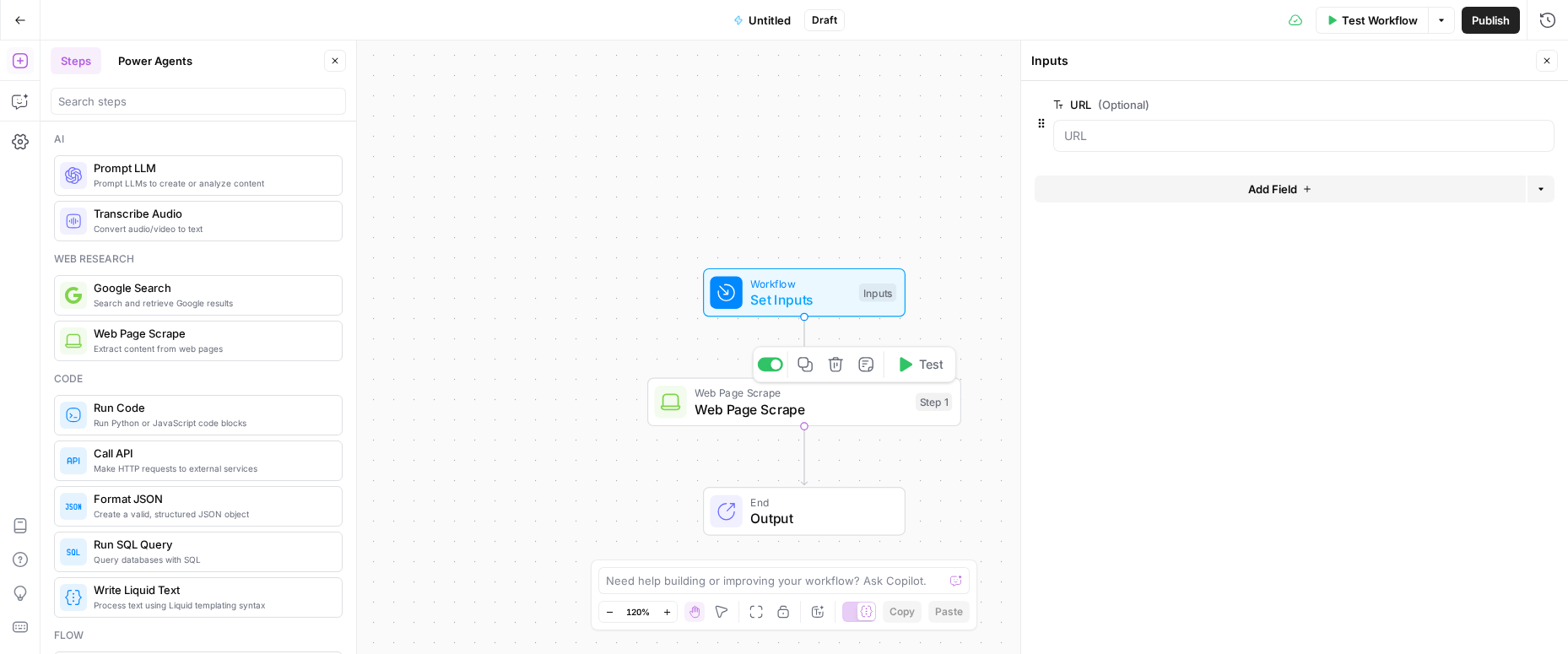
click at [859, 391] on span "Web Page Scrape" at bounding box center [801, 392] width 213 height 16
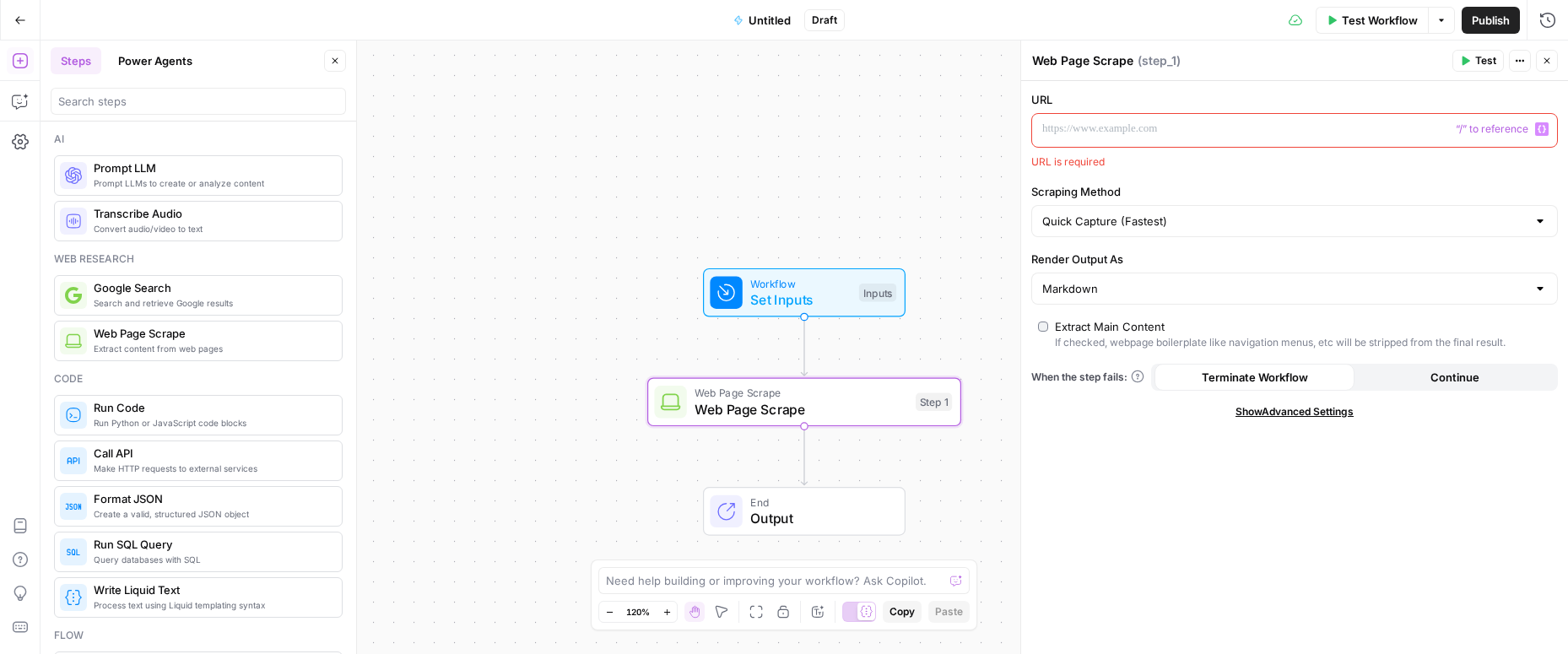
click at [1052, 118] on div at bounding box center [1281, 131] width 497 height 33
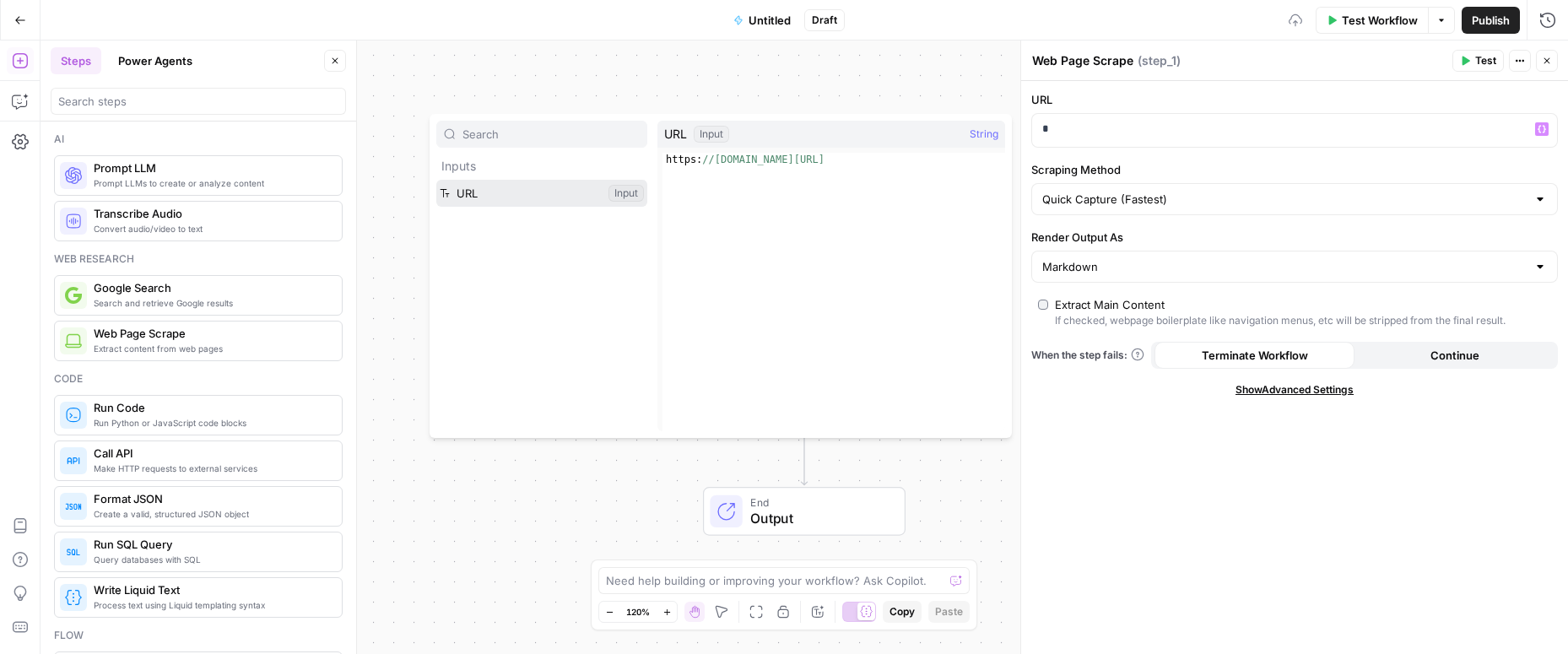
click at [544, 190] on button "Select variable URL" at bounding box center [542, 193] width 211 height 27
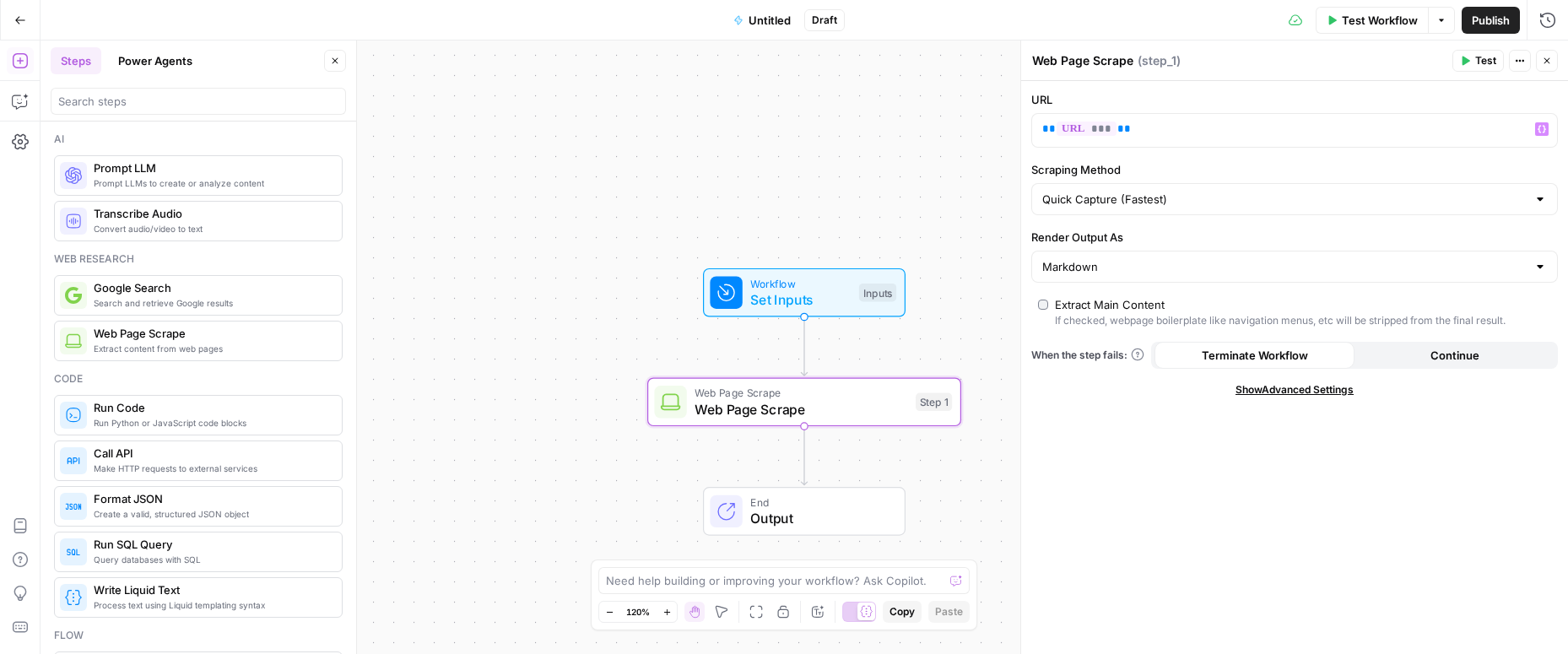
click at [1462, 62] on icon "button" at bounding box center [1466, 61] width 7 height 9
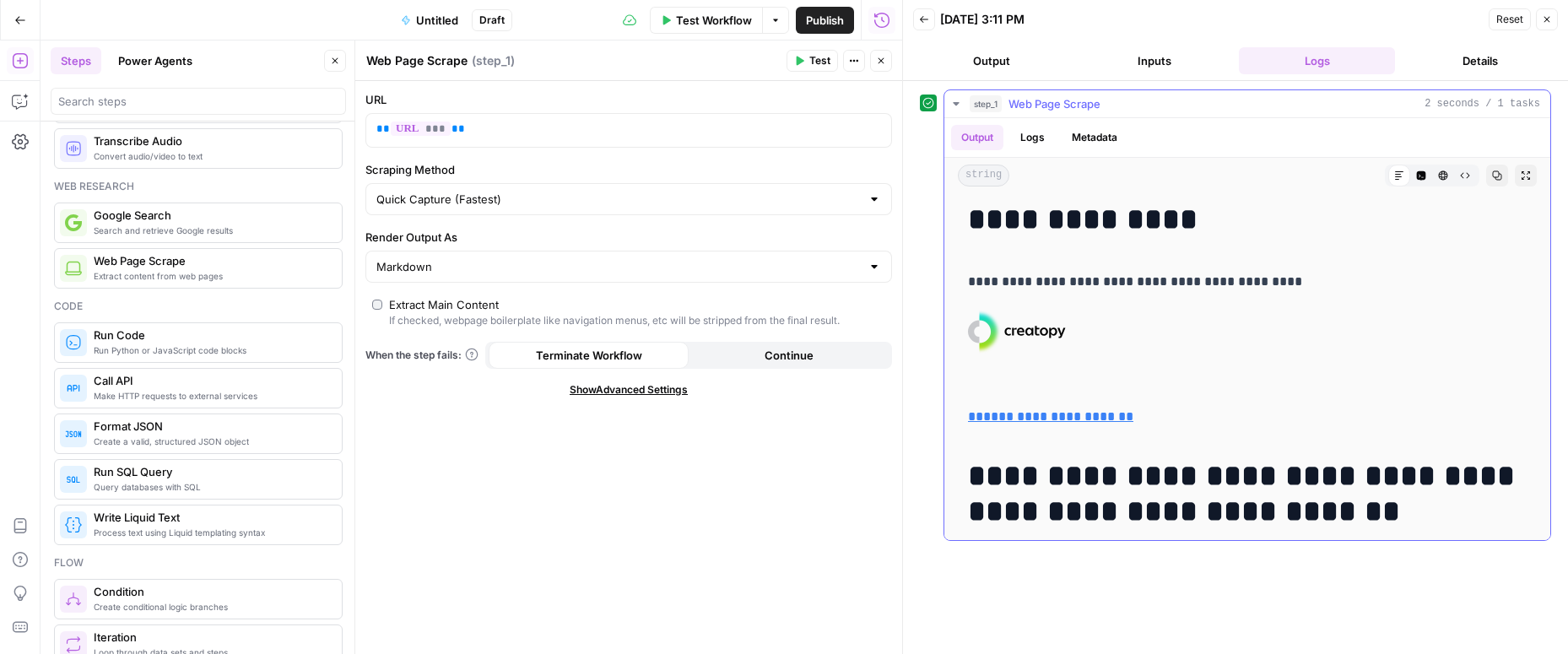
scroll to position [42, 0]
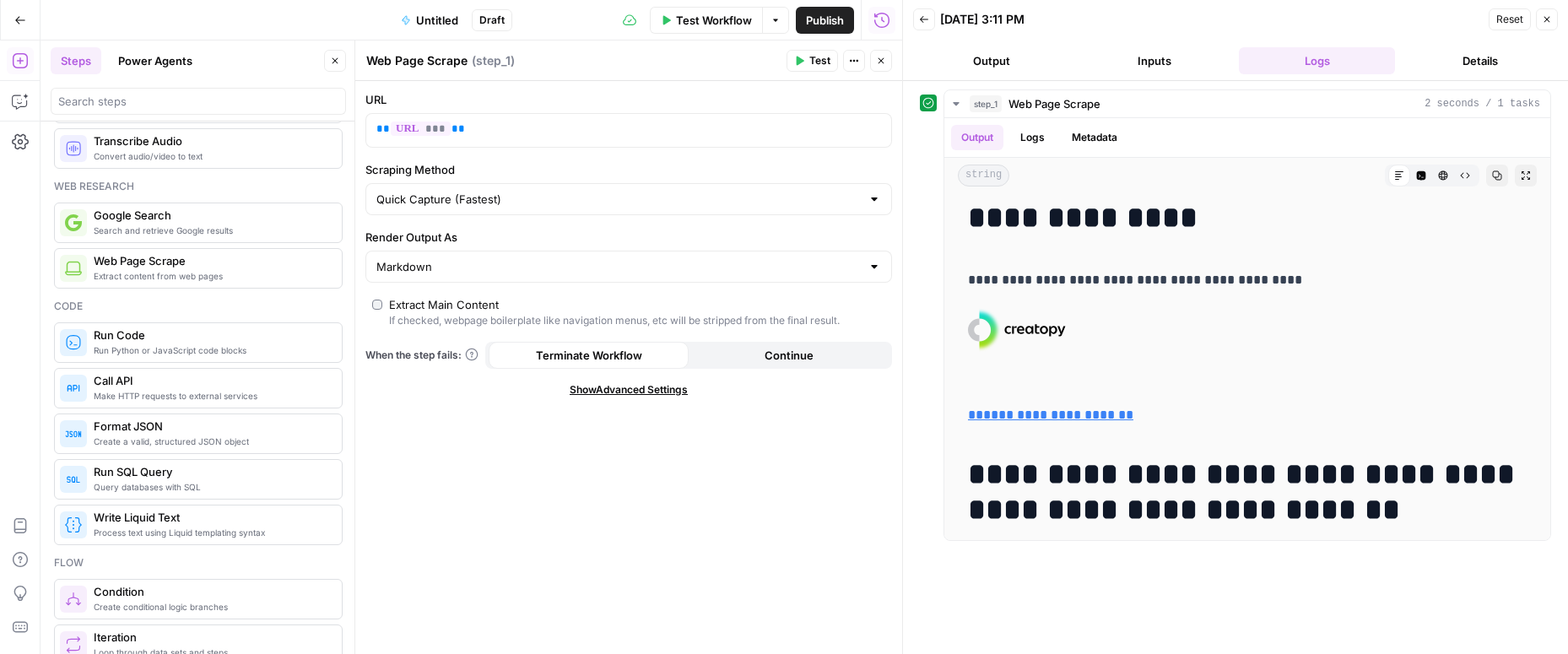
click at [877, 271] on div at bounding box center [874, 266] width 14 height 17
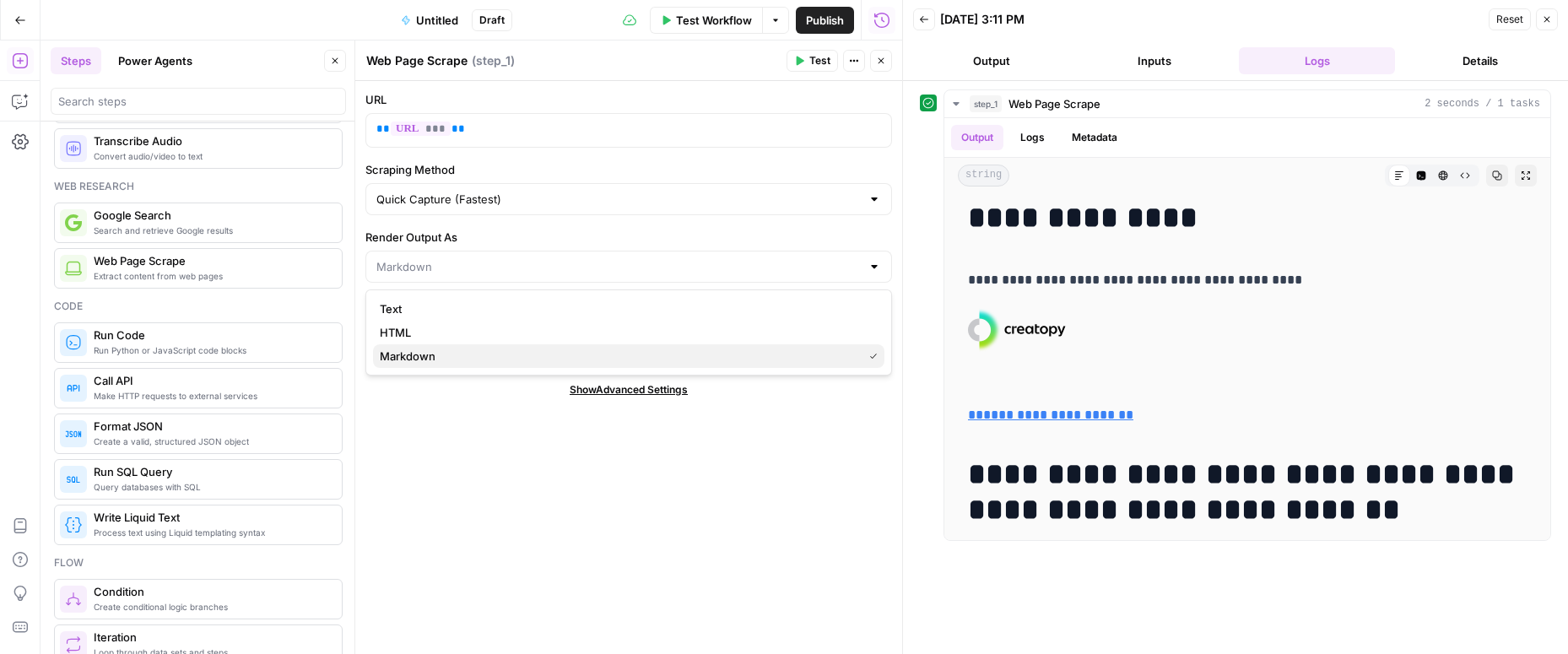
click at [755, 356] on span "Markdown" at bounding box center [617, 356] width 476 height 17
type input "Markdown"
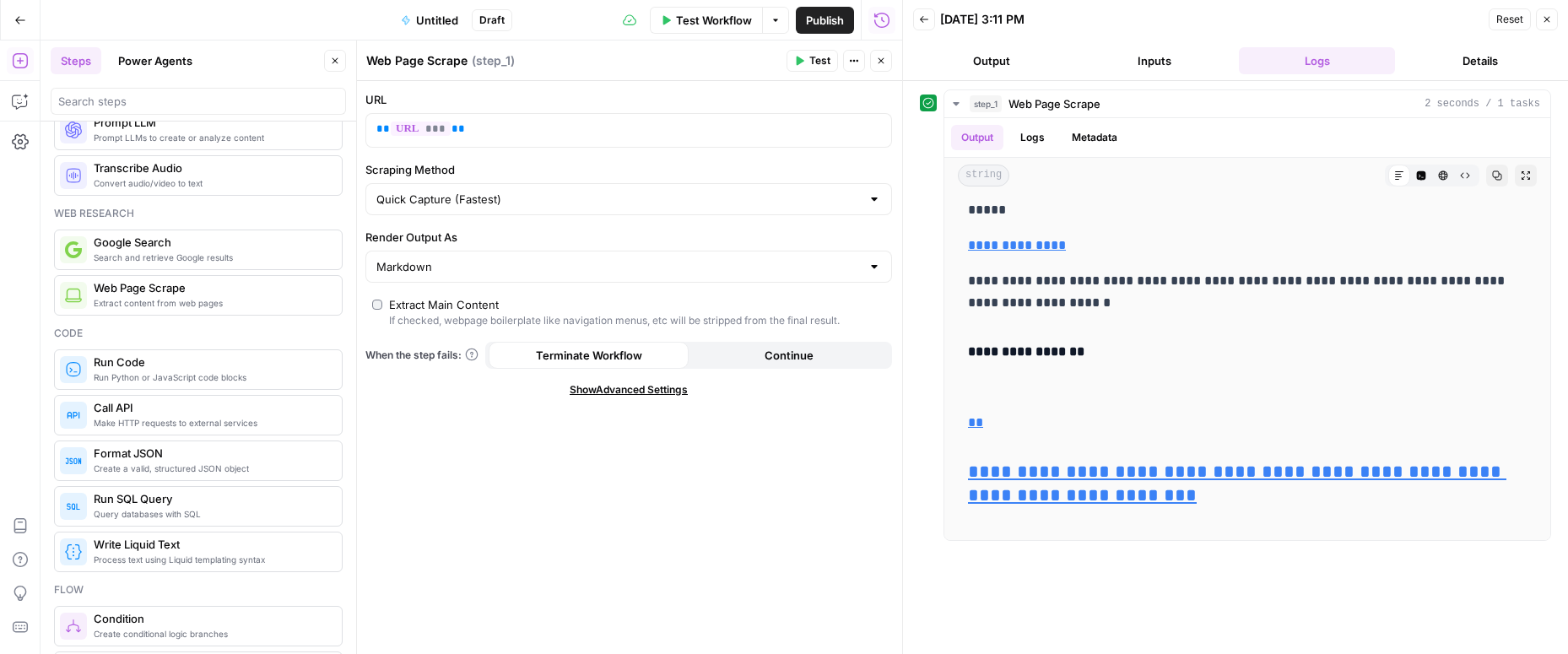
scroll to position [0, 0]
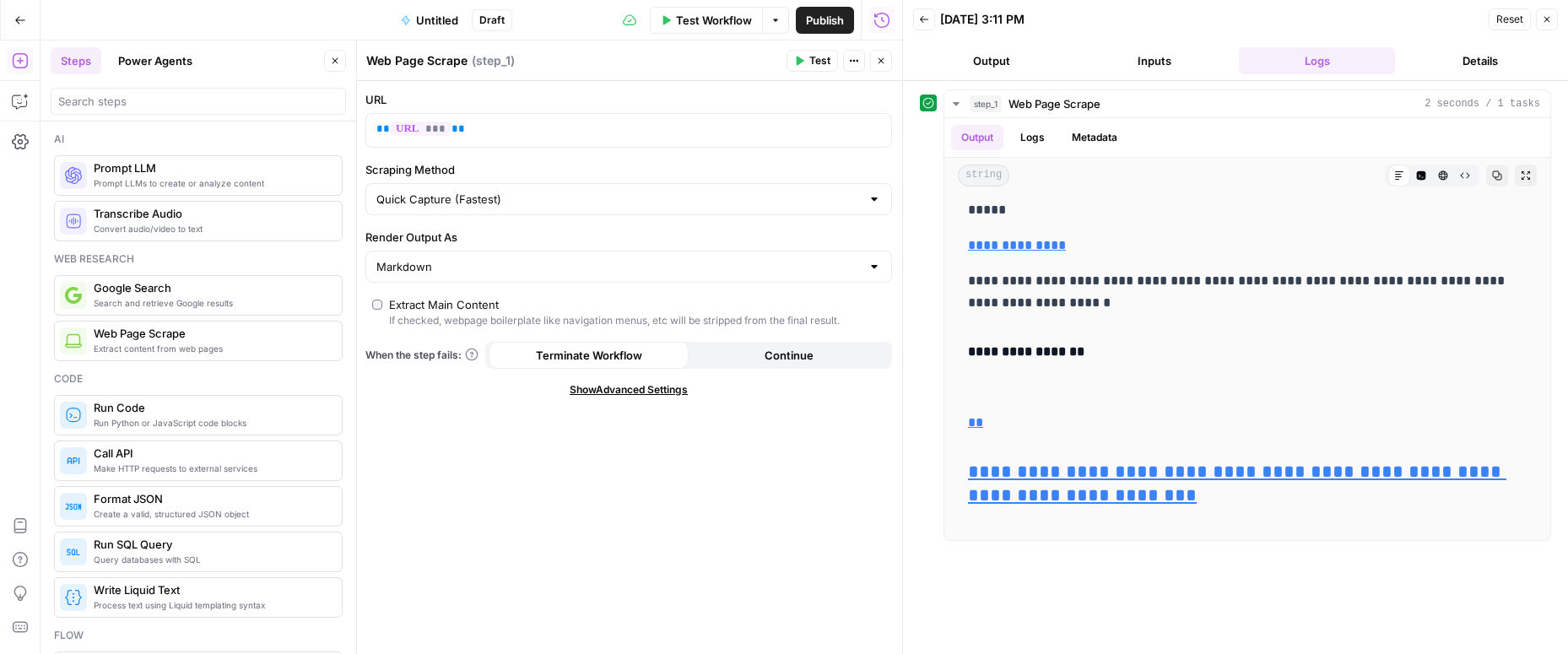
click at [166, 181] on span "Prompt LLMs to create or analyze content" at bounding box center [211, 182] width 235 height 14
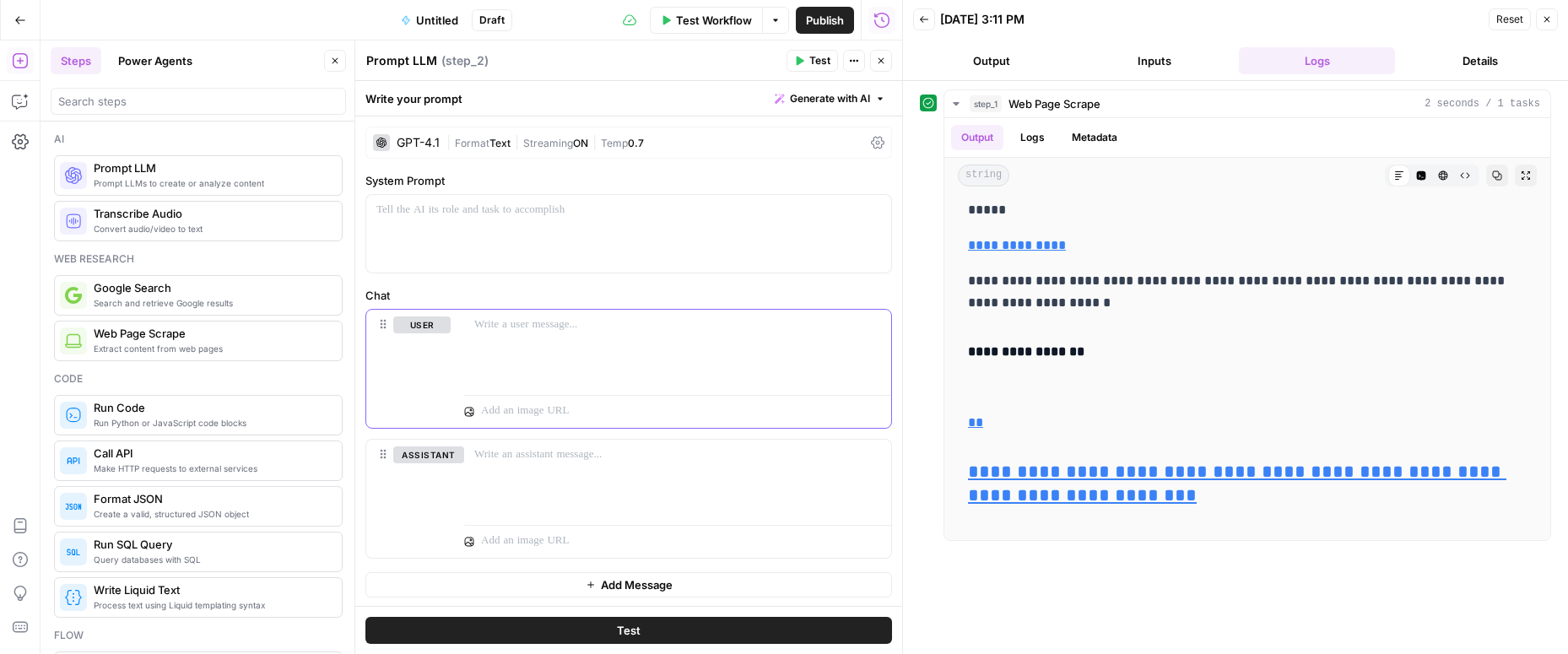
click at [583, 334] on div at bounding box center [677, 348] width 427 height 77
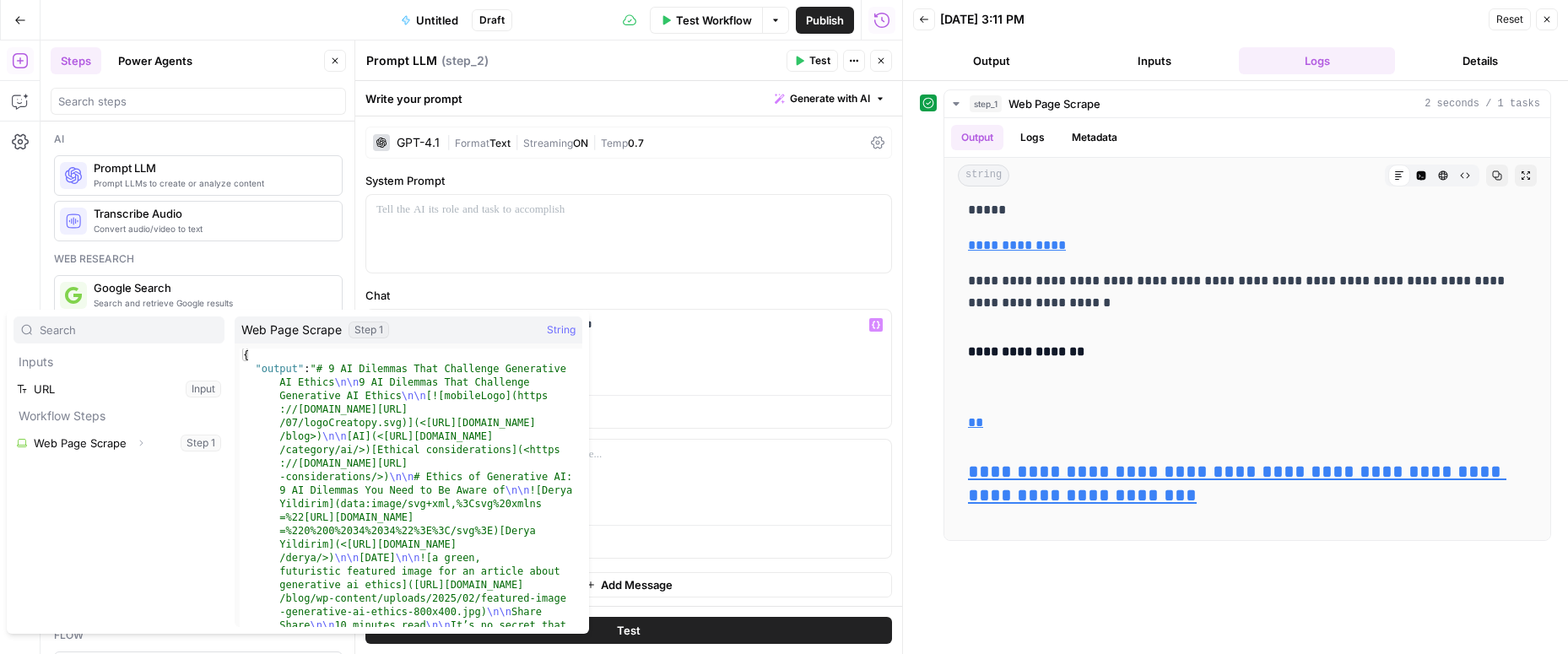
click at [135, 447] on icon "button" at bounding box center [140, 442] width 10 height 10
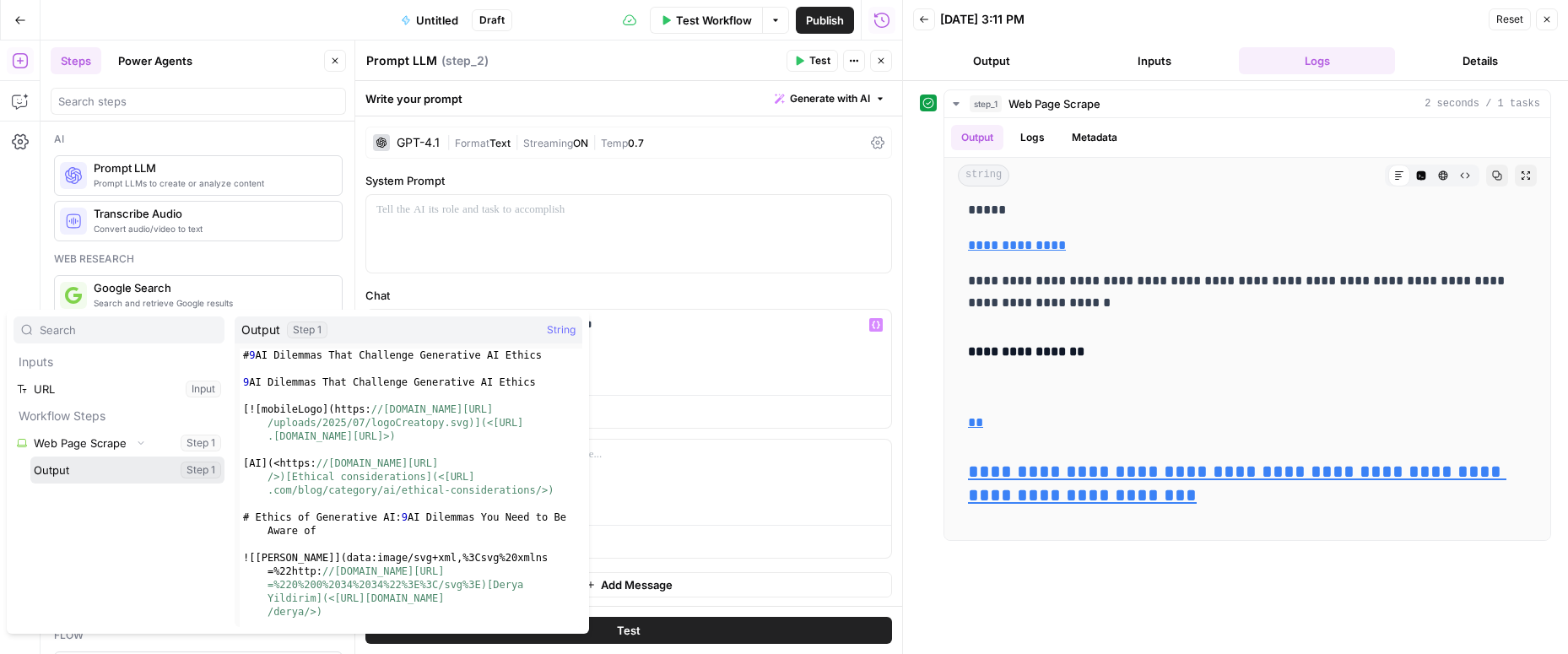
click at [98, 466] on button "Select variable Output" at bounding box center [127, 470] width 194 height 27
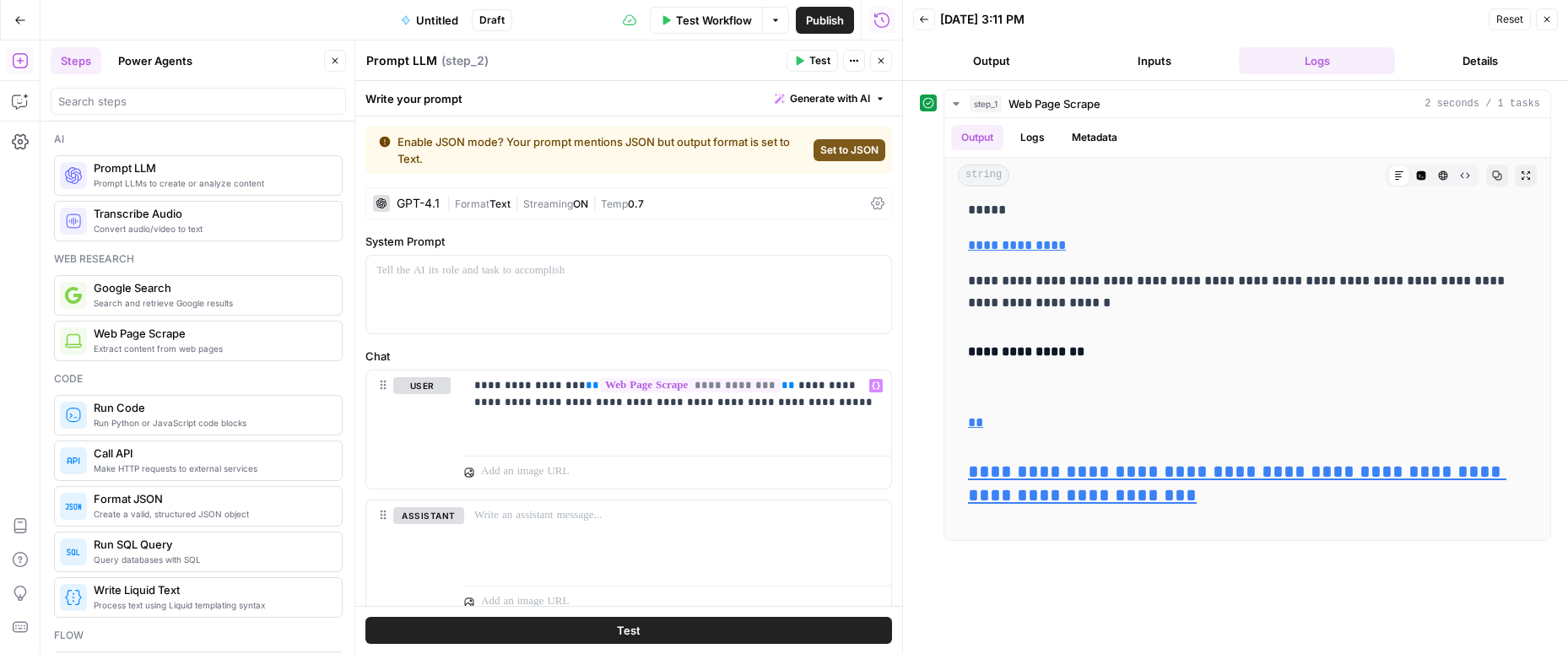
click at [831, 154] on span "Set to JSON" at bounding box center [848, 150] width 58 height 15
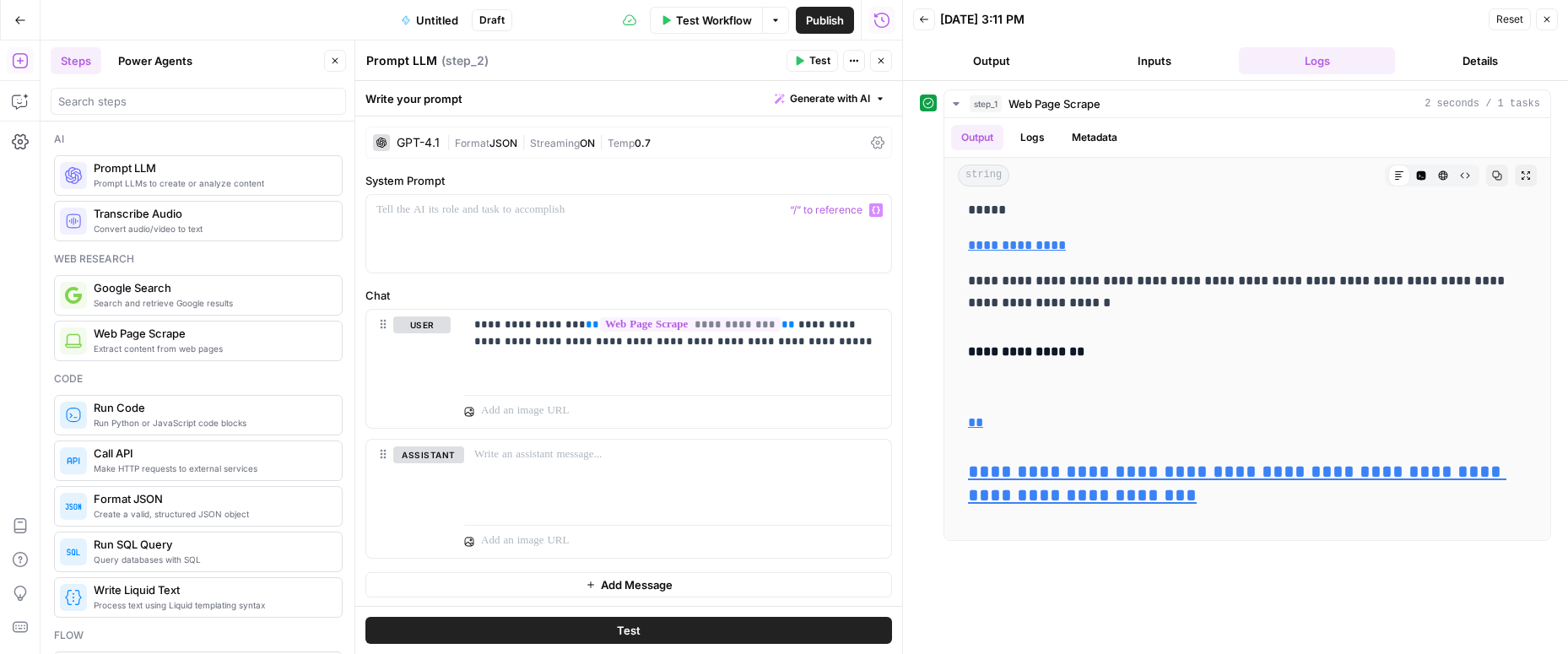
scroll to position [2, 0]
click at [636, 631] on span "Test" at bounding box center [629, 630] width 24 height 17
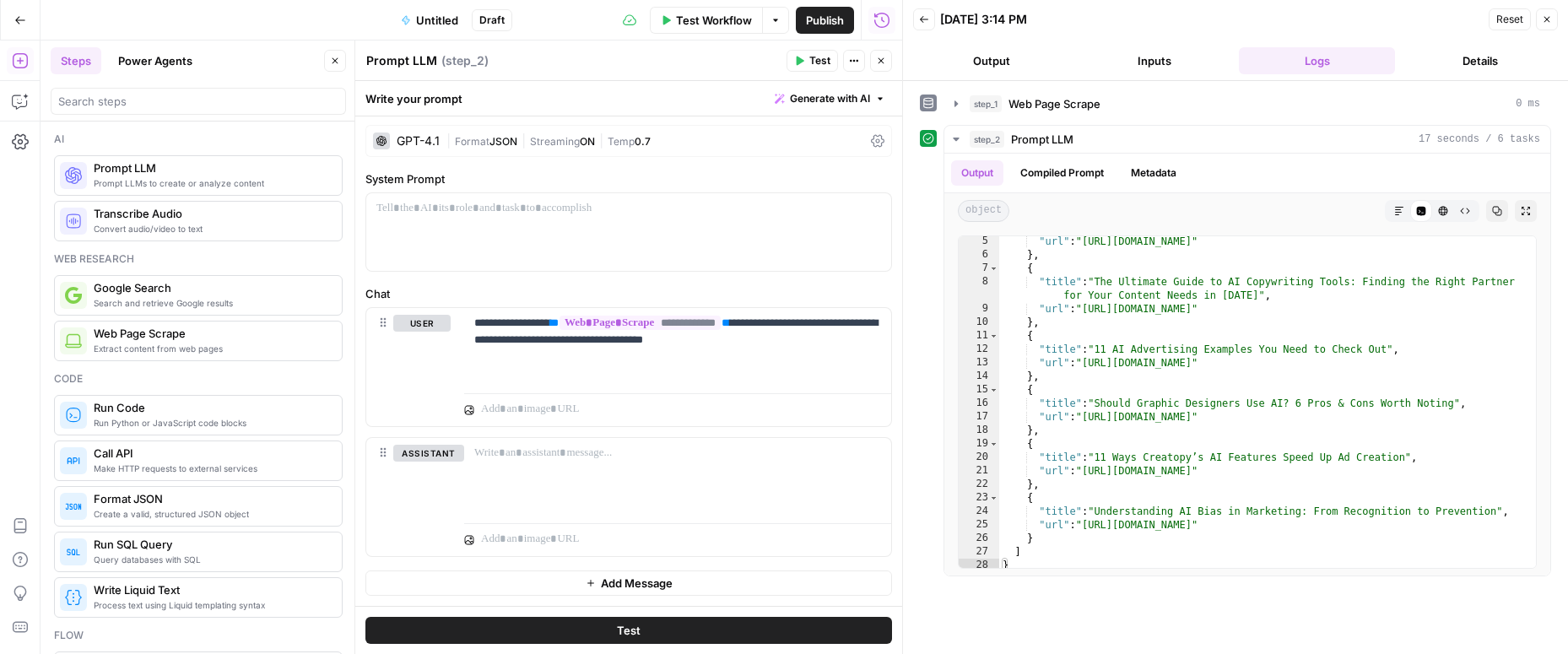
scroll to position [0, 0]
click at [797, 325] on p "**********" at bounding box center [677, 333] width 406 height 34
click at [828, 325] on p "**********" at bounding box center [677, 341] width 406 height 51
click at [509, 343] on p "**********" at bounding box center [677, 341] width 406 height 51
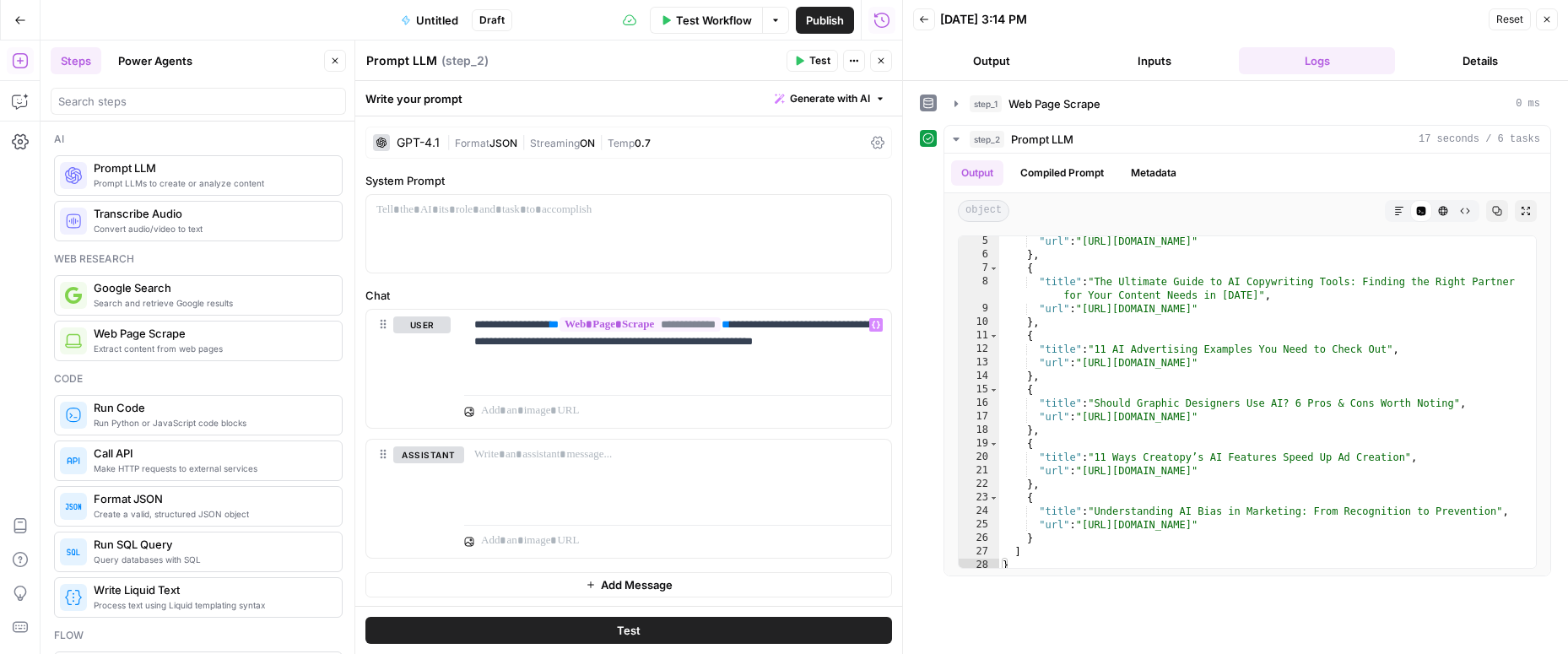
click at [553, 628] on button "Test" at bounding box center [629, 630] width 527 height 27
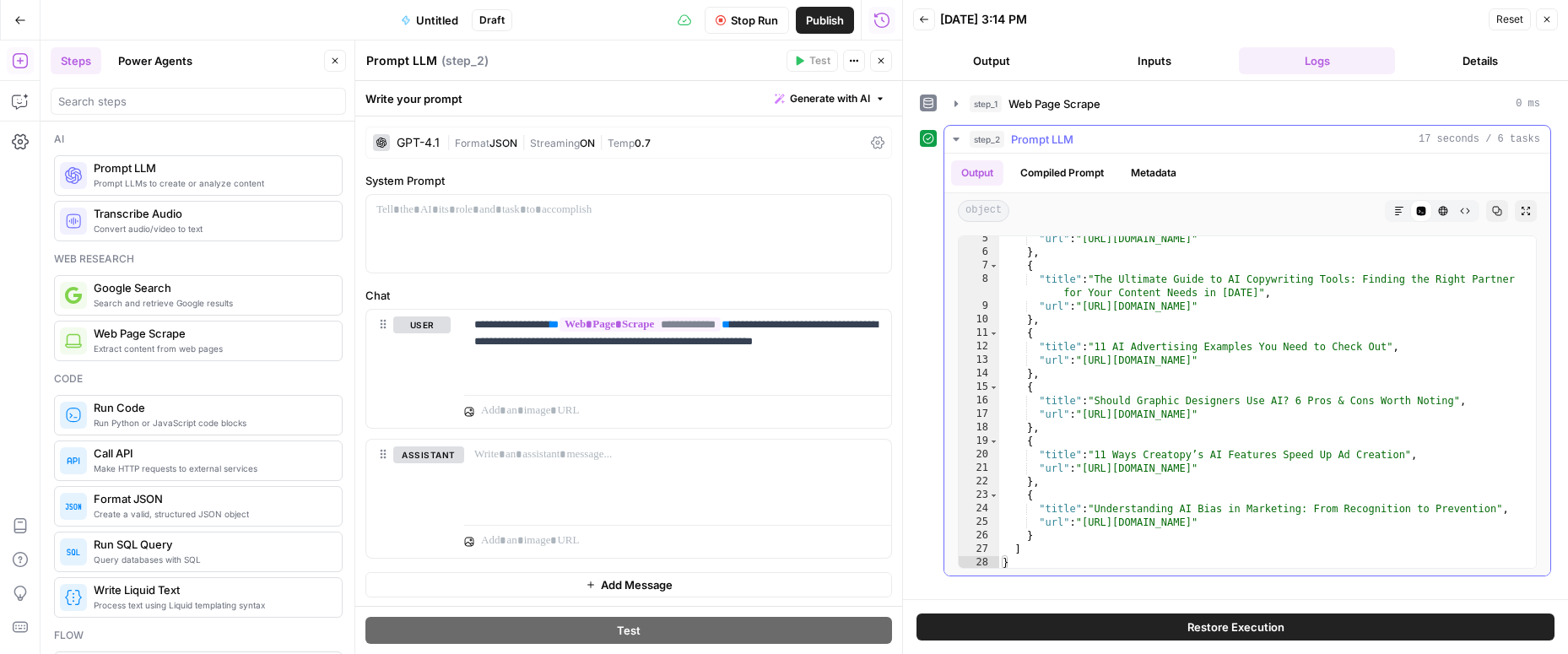
scroll to position [72, 0]
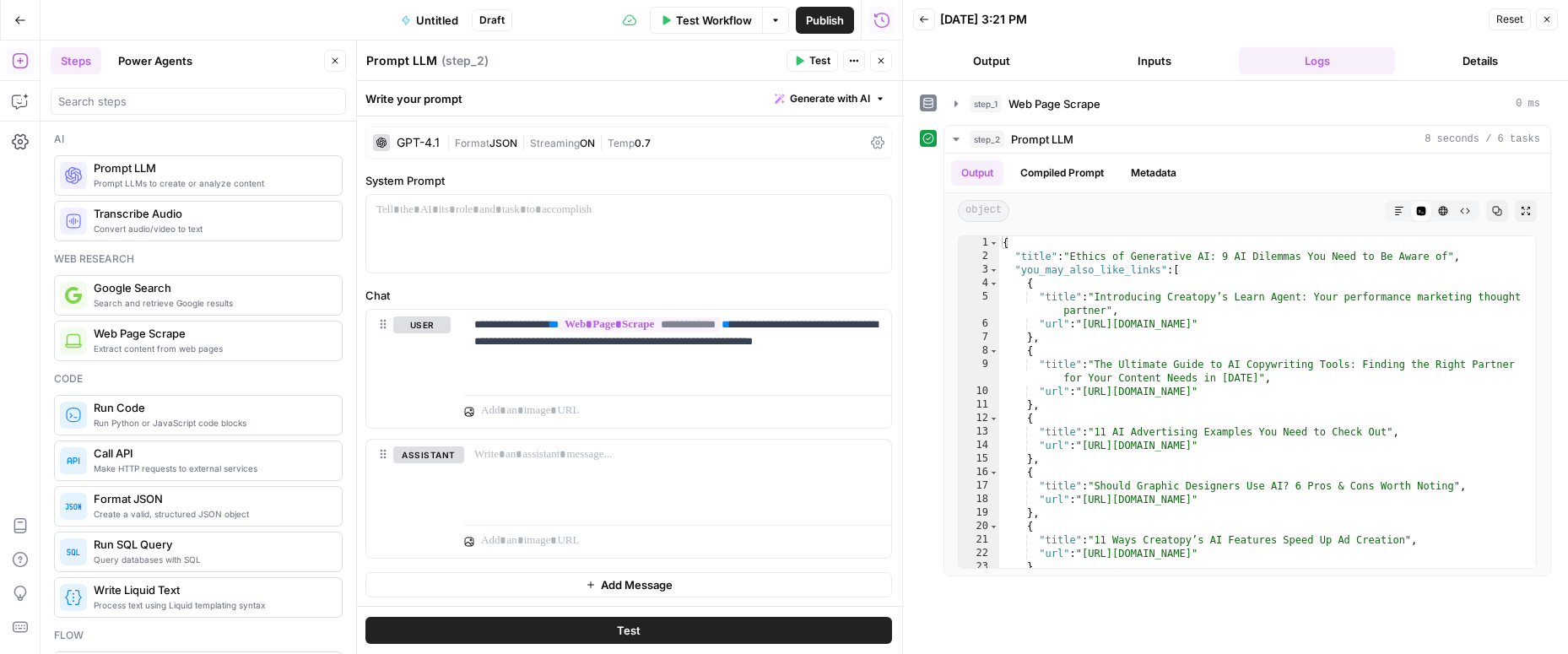
click at [434, 16] on span "Untitled" at bounding box center [438, 20] width 42 height 17
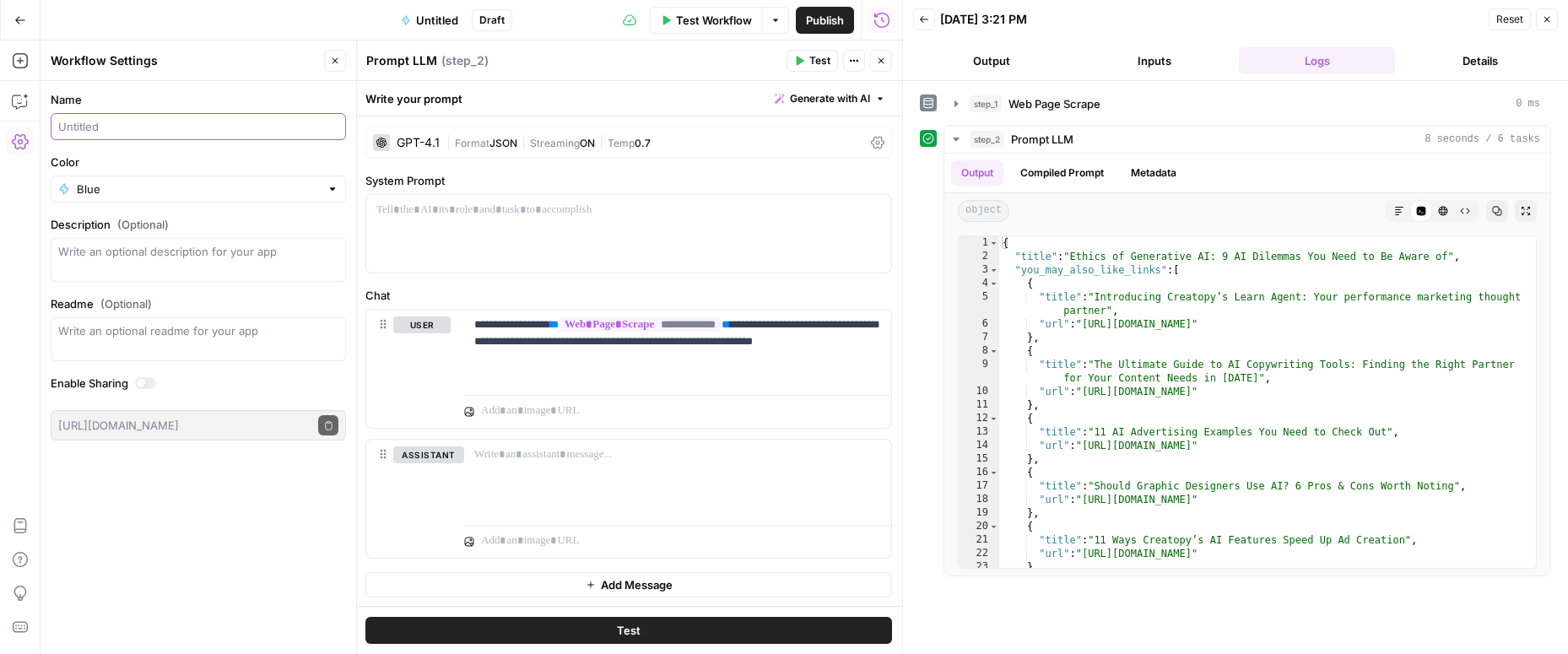
click at [101, 121] on input "Name" at bounding box center [198, 126] width 280 height 17
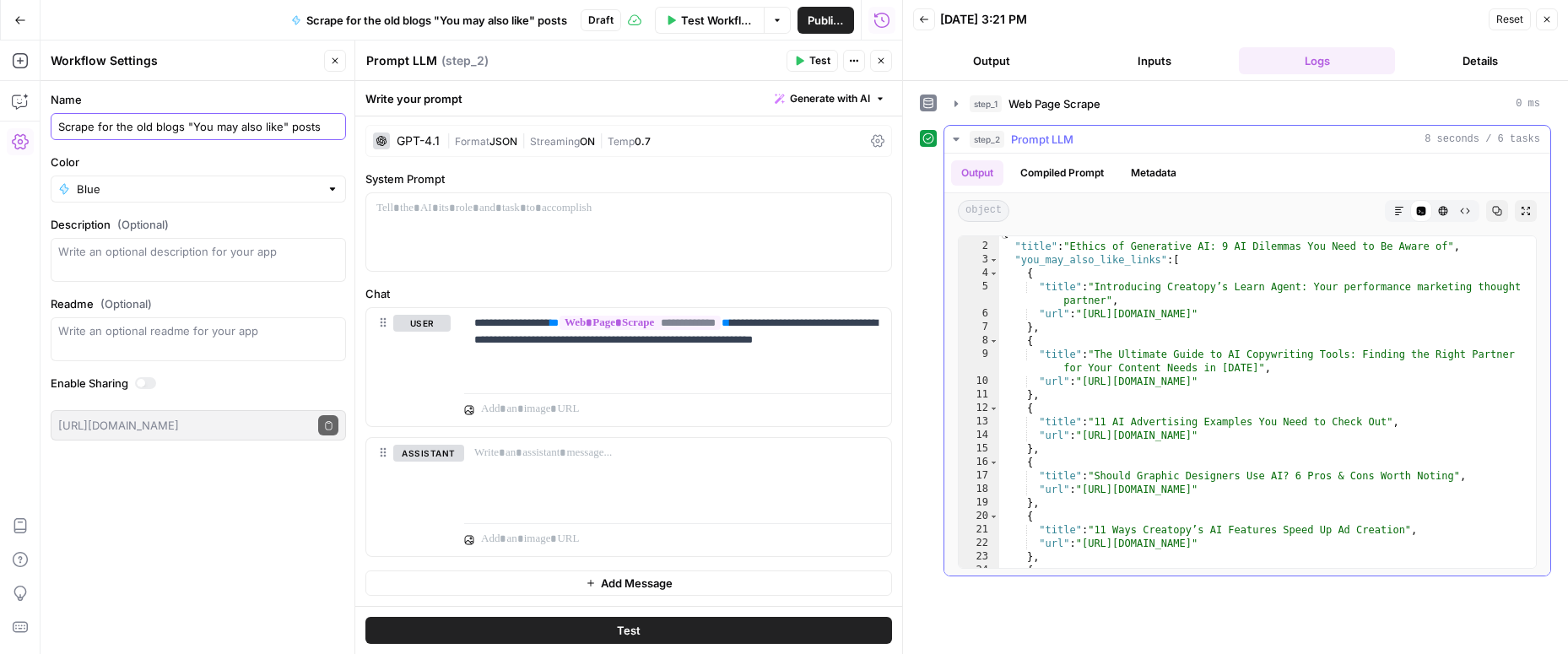
scroll to position [0, 0]
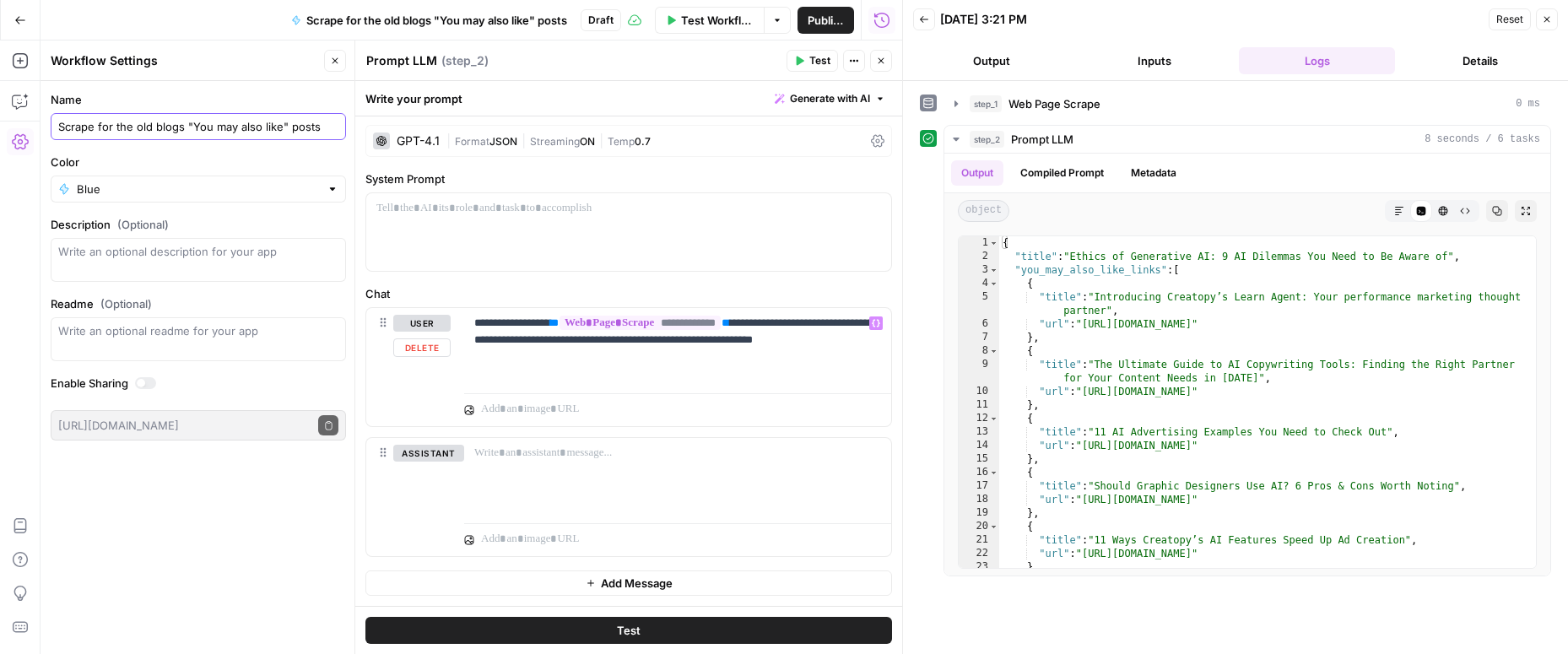
type input "Scrape for the old blogs "You may also like" posts"
click at [802, 335] on p "**********" at bounding box center [677, 340] width 406 height 51
click at [659, 635] on button "Test" at bounding box center [629, 630] width 527 height 27
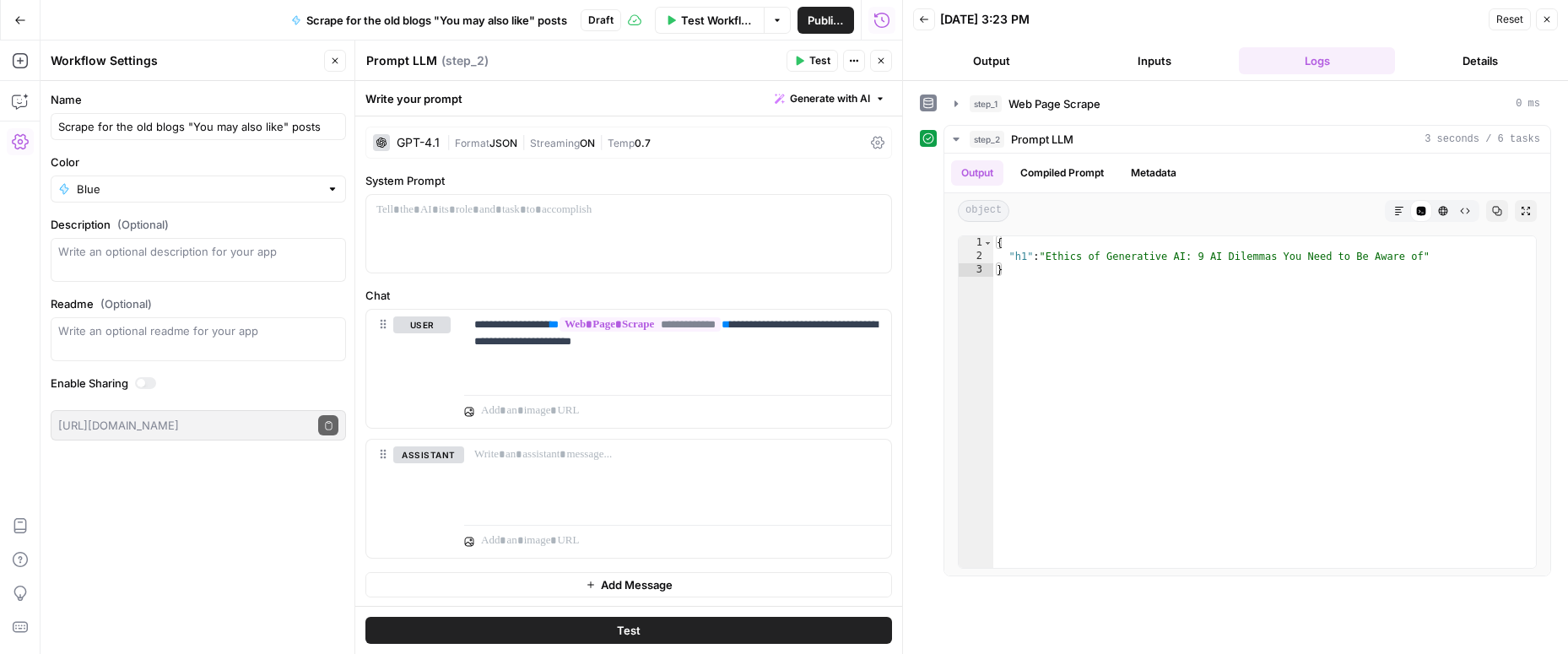
scroll to position [2, 0]
click at [883, 60] on icon "button" at bounding box center [881, 60] width 10 height 10
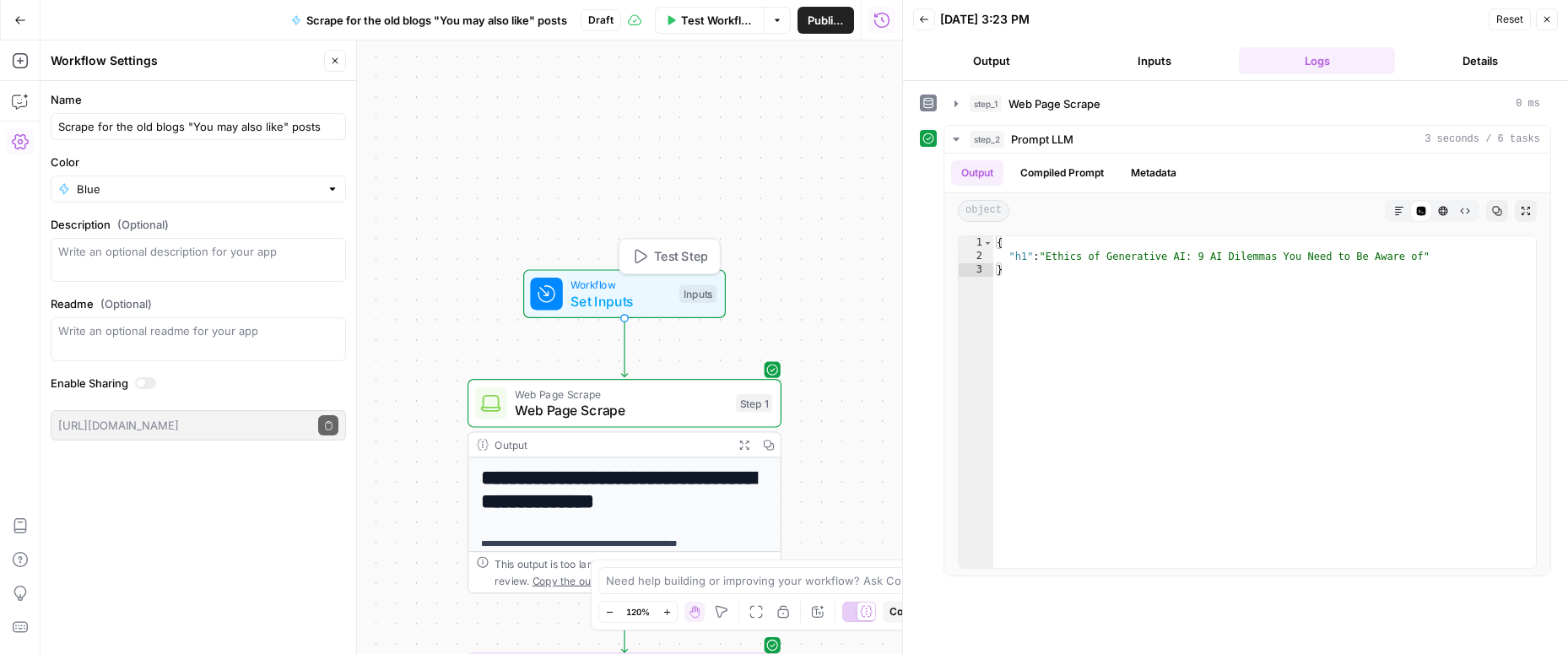
click at [625, 298] on span "Set Inputs" at bounding box center [620, 301] width 100 height 20
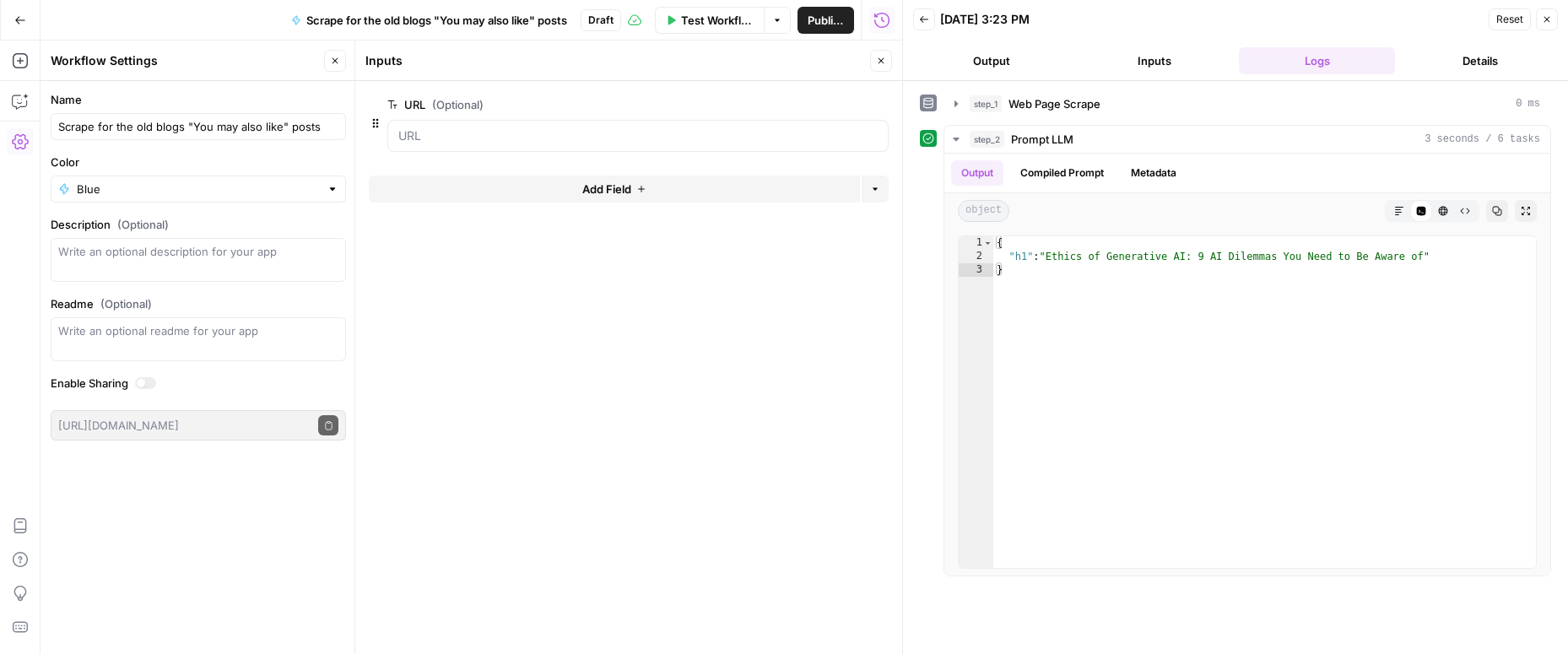
click at [889, 59] on button "Close" at bounding box center [881, 61] width 22 height 22
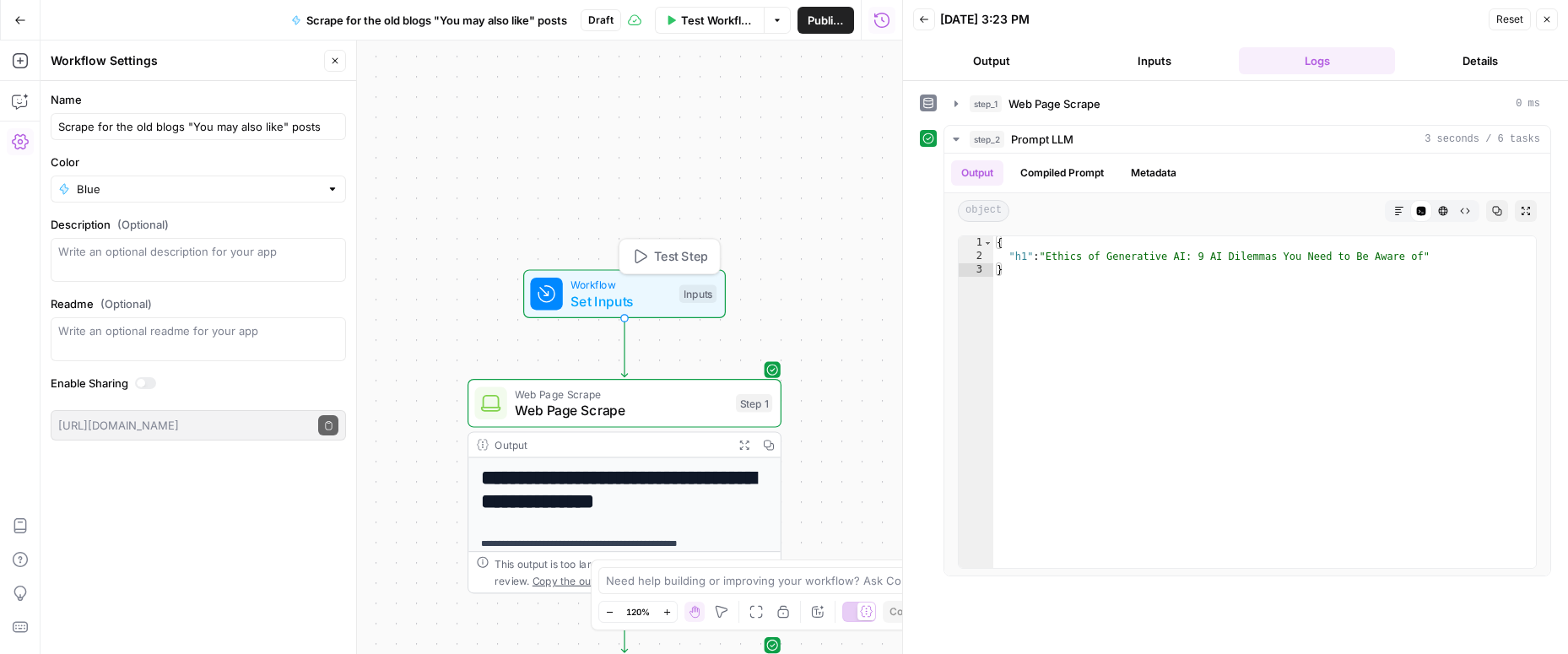
click at [651, 255] on button "Test Step" at bounding box center [670, 256] width 92 height 26
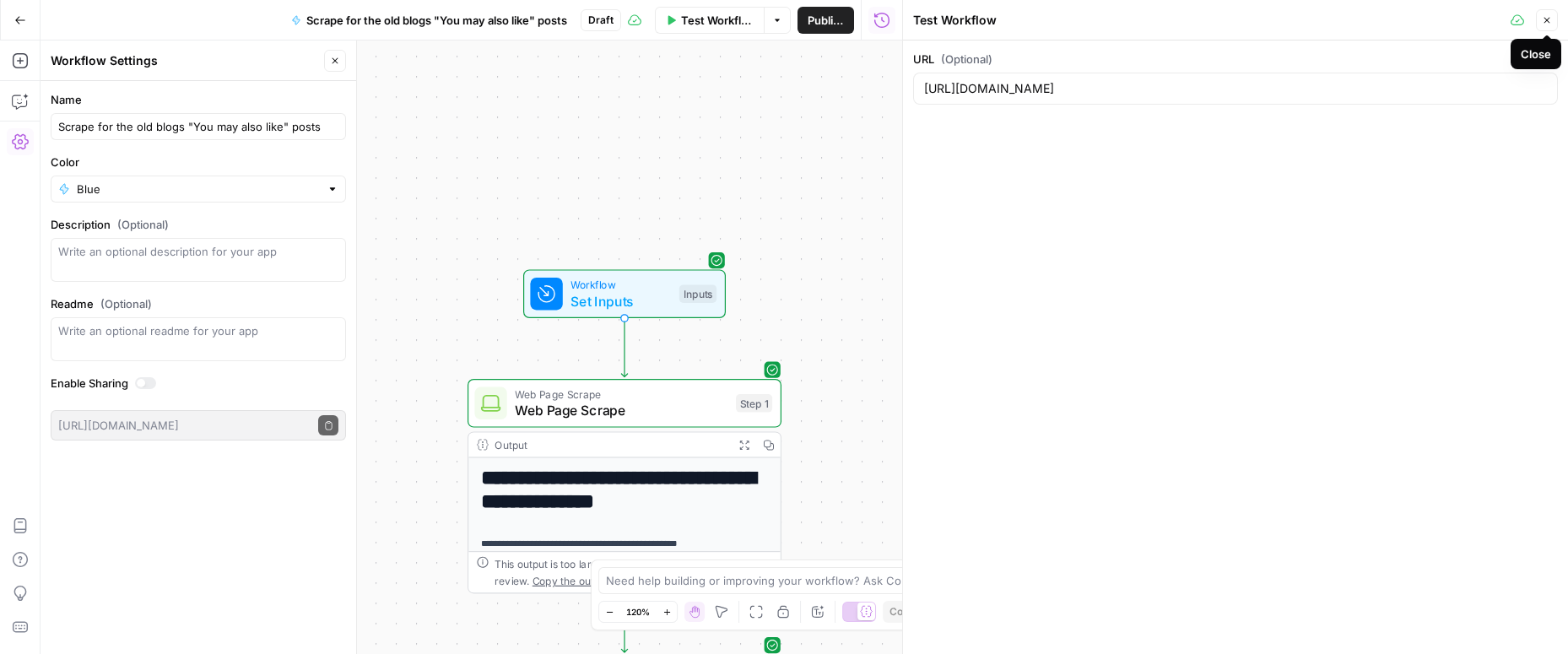
click at [1540, 18] on button "Close" at bounding box center [1547, 20] width 22 height 22
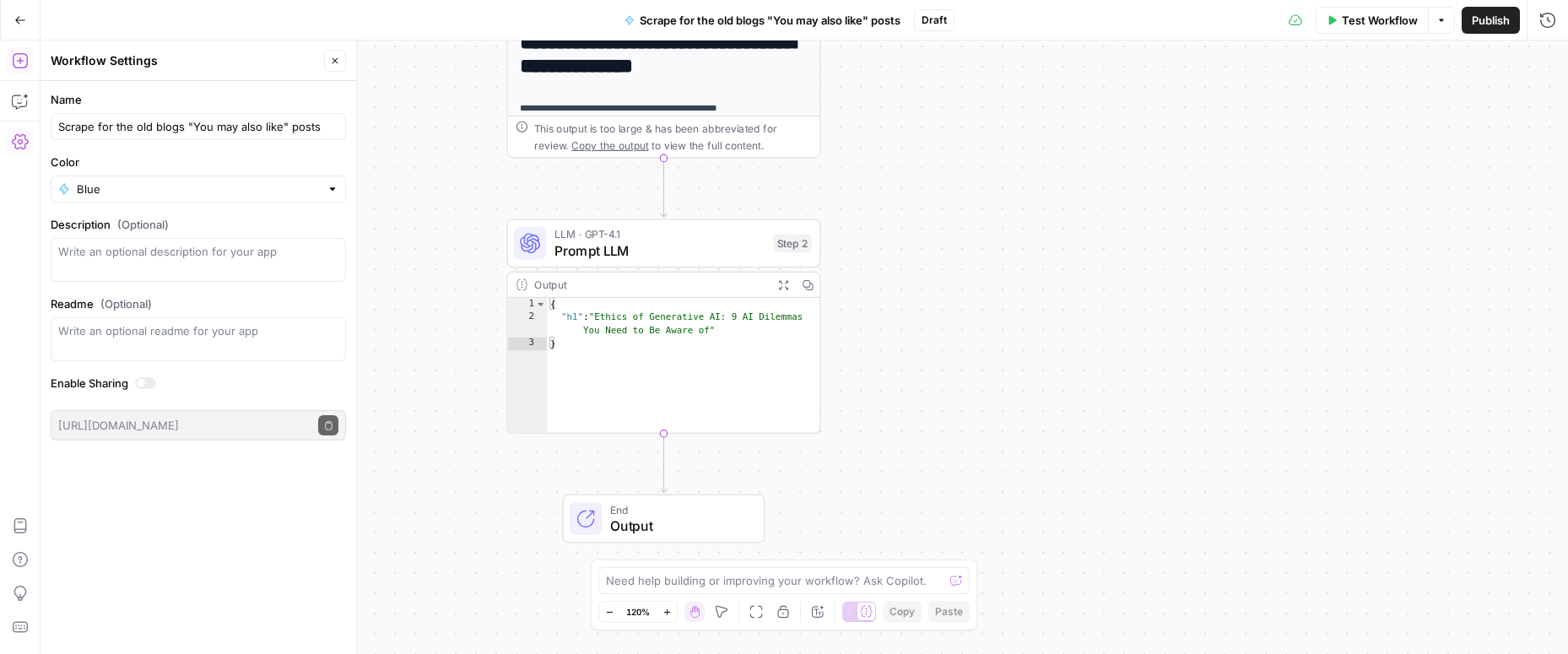
click at [24, 72] on button "Add Steps" at bounding box center [19, 60] width 27 height 27
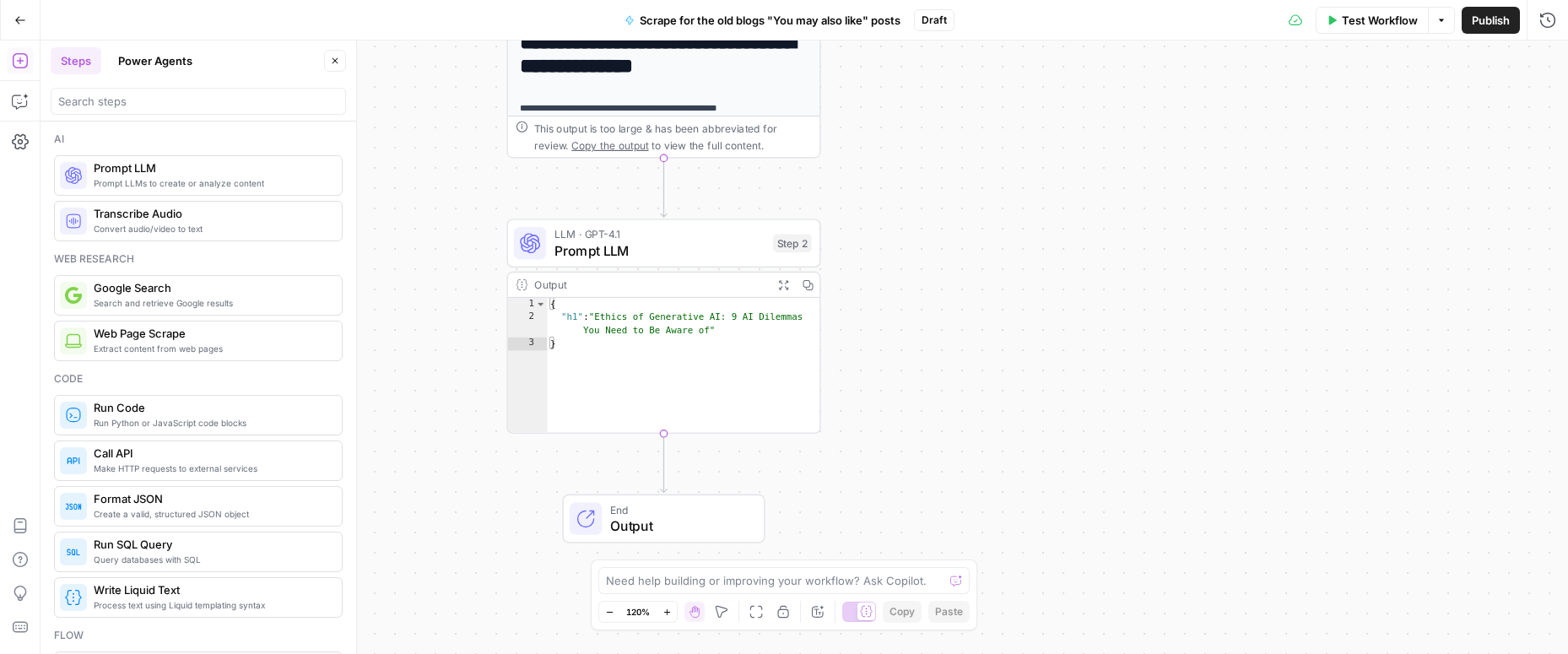
click at [139, 177] on span "Prompt LLMs to create or analyze content" at bounding box center [211, 182] width 235 height 14
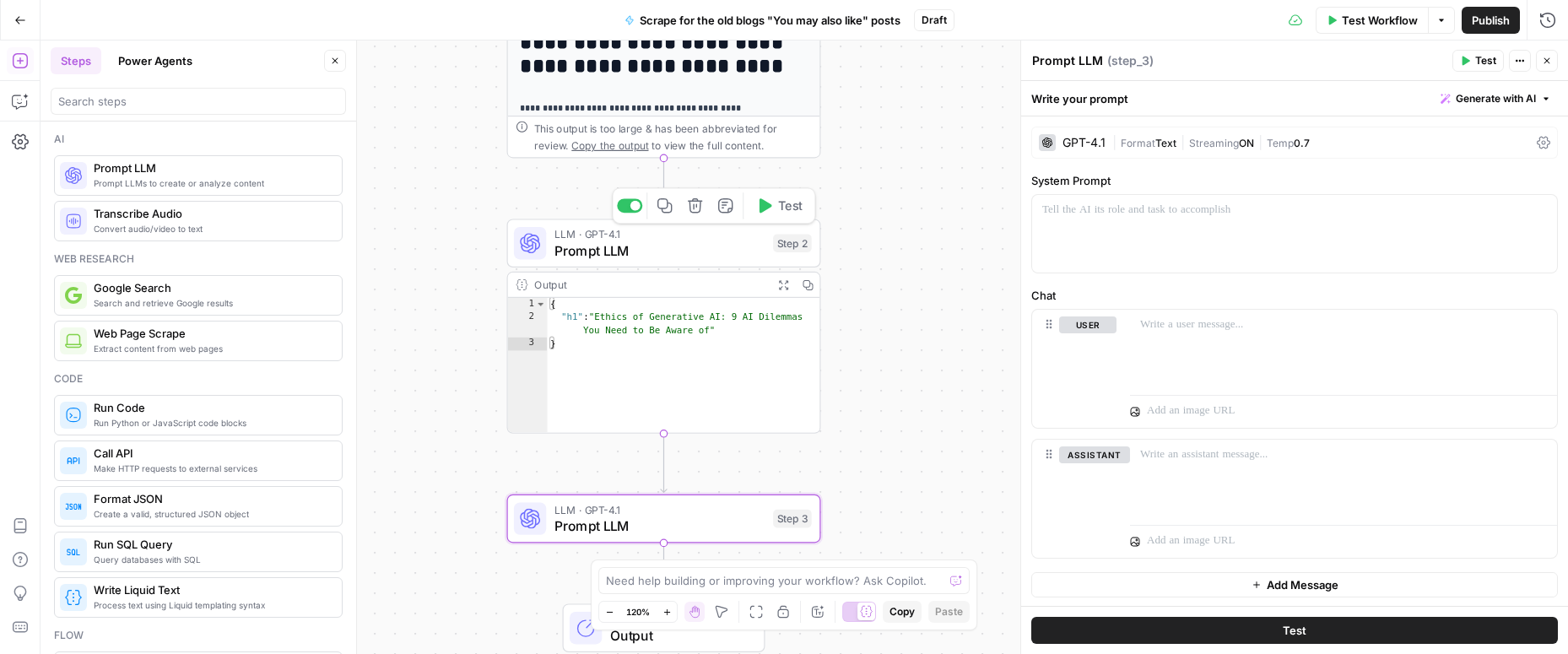
click at [585, 248] on span "Prompt LLM" at bounding box center [660, 251] width 211 height 20
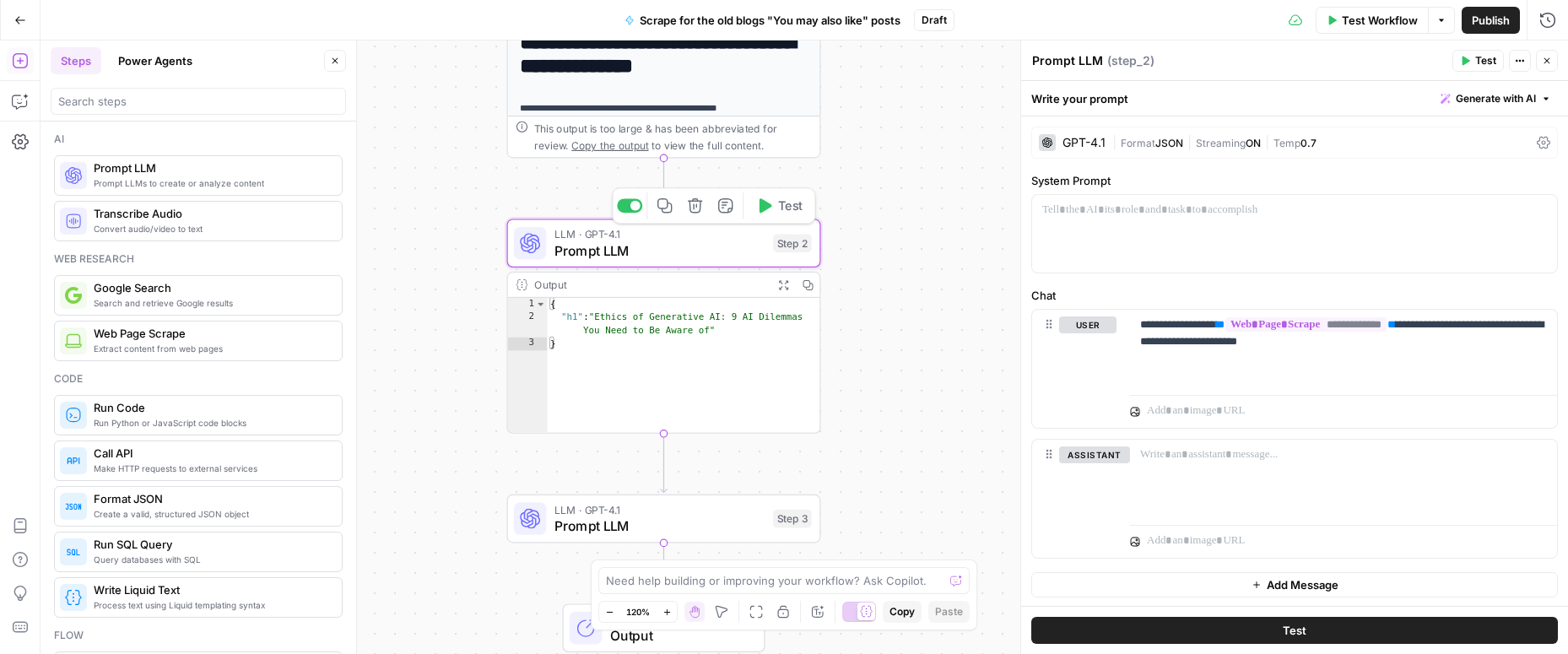
click at [587, 259] on span "Prompt LLM" at bounding box center [660, 251] width 211 height 20
click at [1070, 64] on textarea "Prompt LLM" at bounding box center [1067, 61] width 71 height 17
type textarea "Grab title"
click at [649, 520] on span "Prompt LLM" at bounding box center [660, 526] width 211 height 20
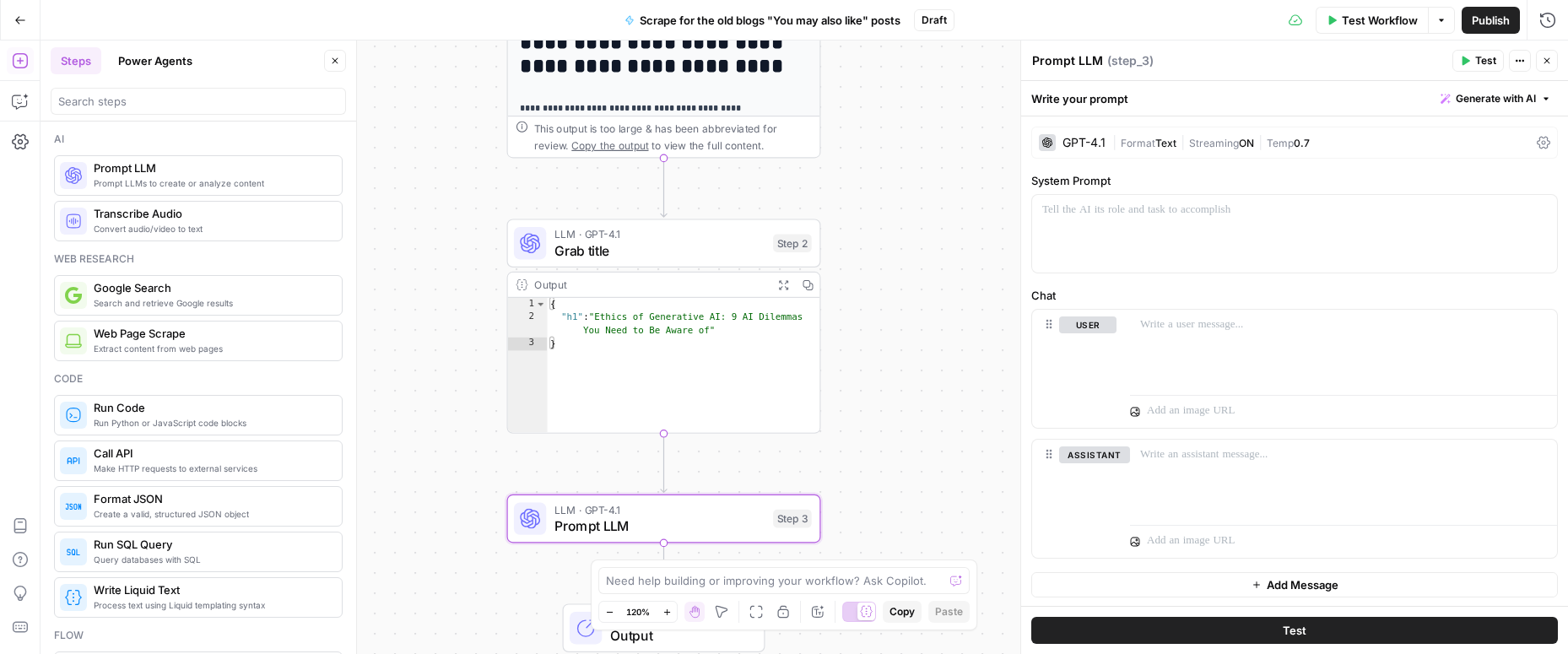
click at [1059, 61] on textarea "Prompt LLM" at bounding box center [1067, 61] width 71 height 17
type textarea "Grab related links"
click at [1180, 346] on div at bounding box center [1342, 348] width 427 height 77
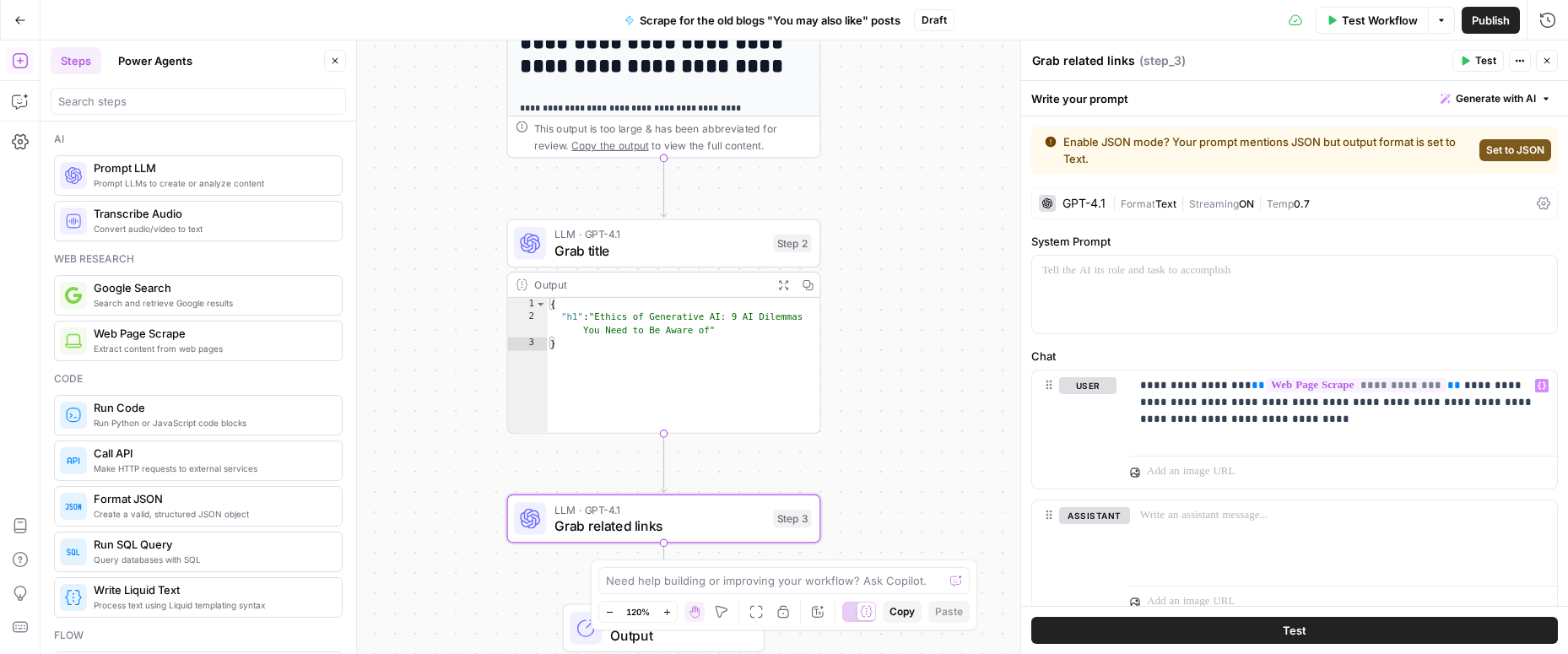
click at [1488, 151] on span "Set to JSON" at bounding box center [1515, 150] width 58 height 15
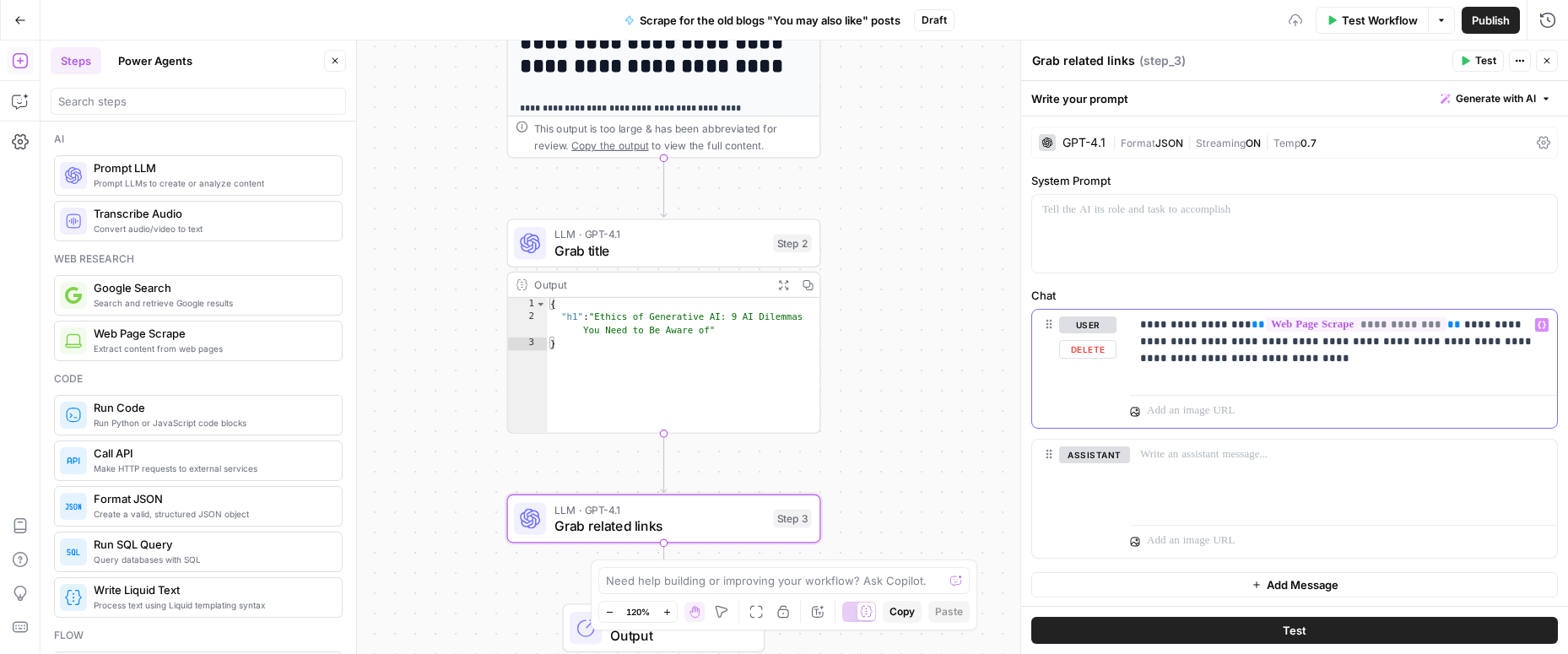
click at [1305, 353] on p "**********" at bounding box center [1342, 341] width 406 height 51
click at [1199, 630] on button "Test" at bounding box center [1294, 630] width 527 height 27
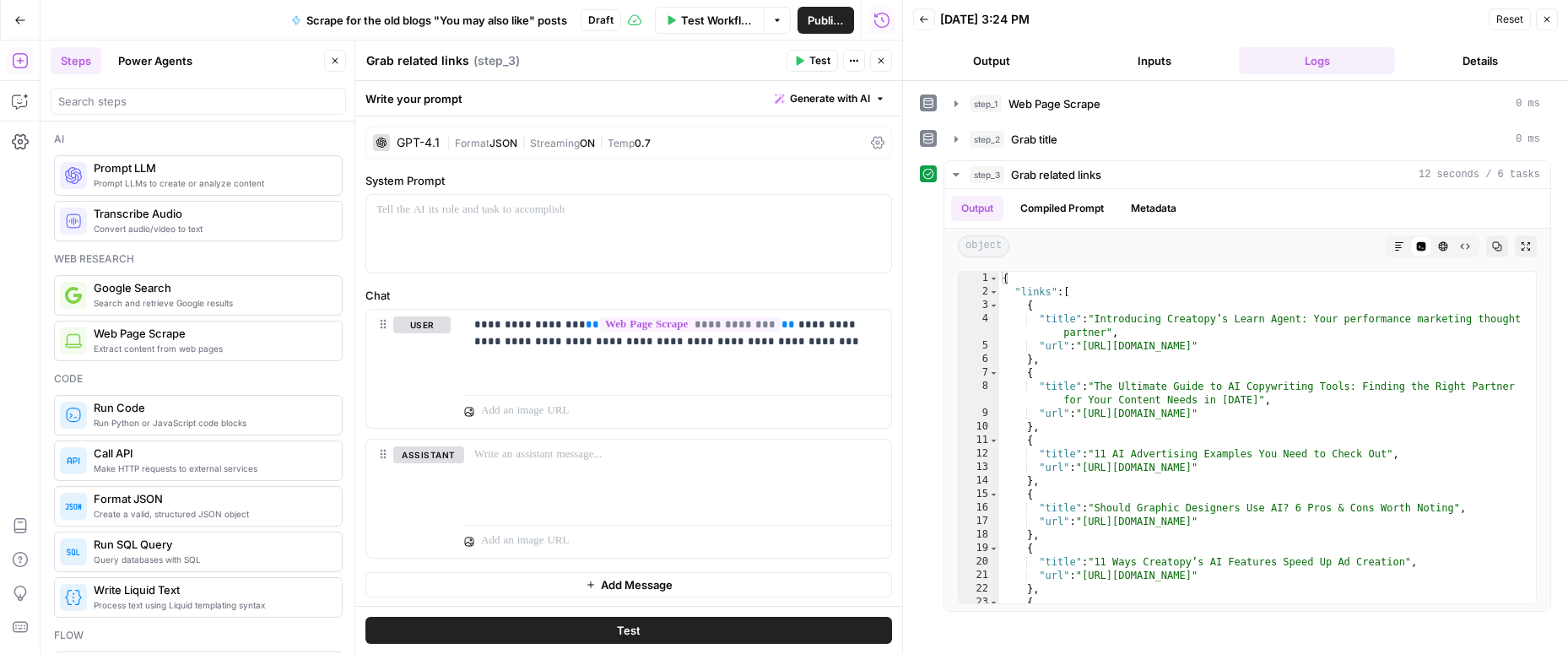
click at [1551, 19] on button "Close" at bounding box center [1547, 19] width 22 height 22
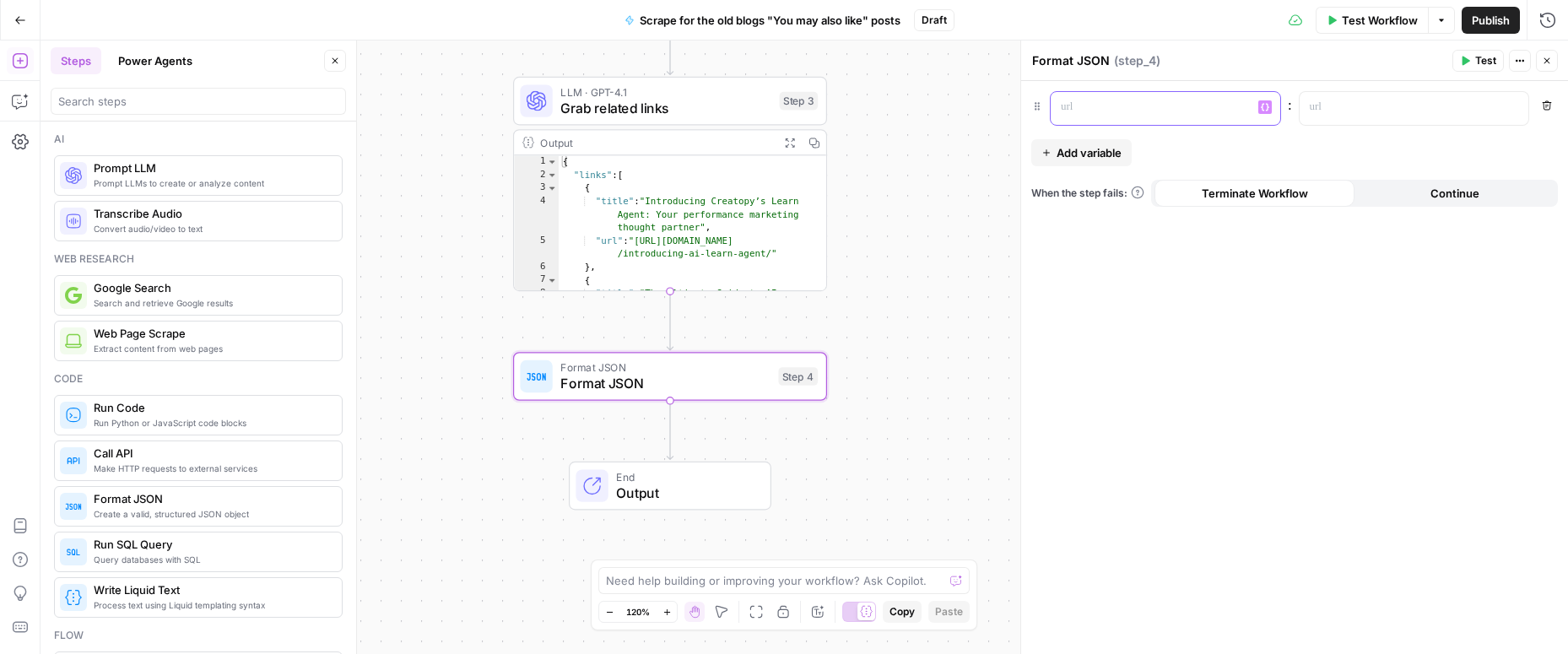
click at [1079, 101] on p at bounding box center [1152, 107] width 182 height 17
click at [1330, 100] on p at bounding box center [1401, 107] width 182 height 17
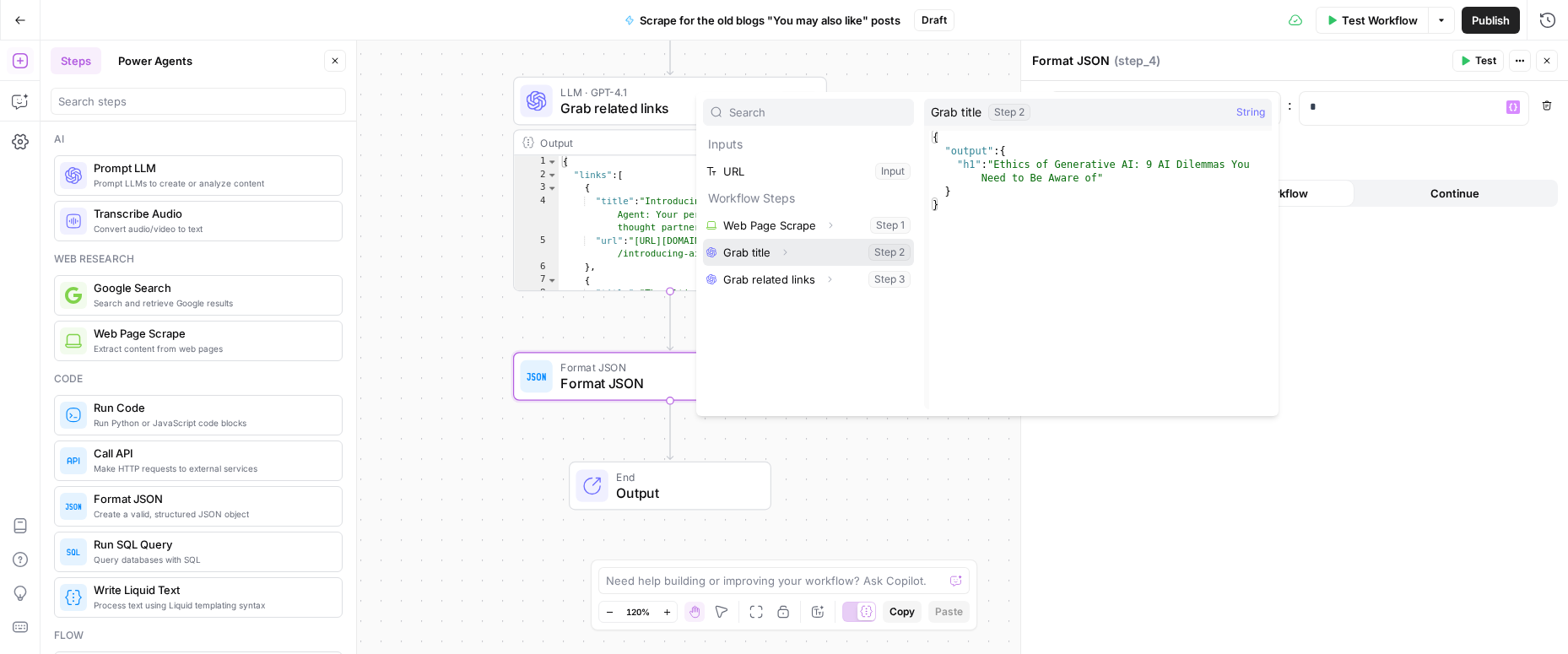
click at [757, 246] on button "Select variable Grab title" at bounding box center [808, 251] width 211 height 27
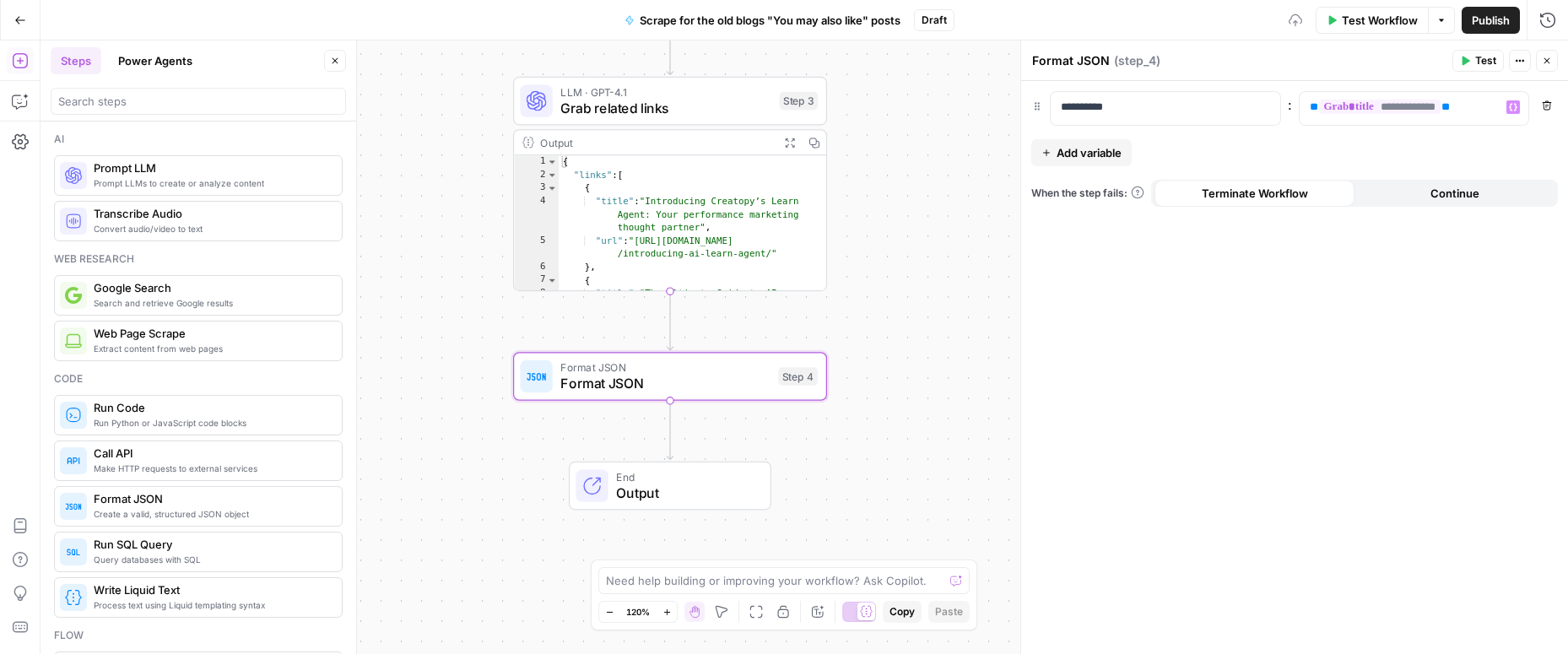
click at [1063, 146] on span "Add variable" at bounding box center [1089, 153] width 65 height 17
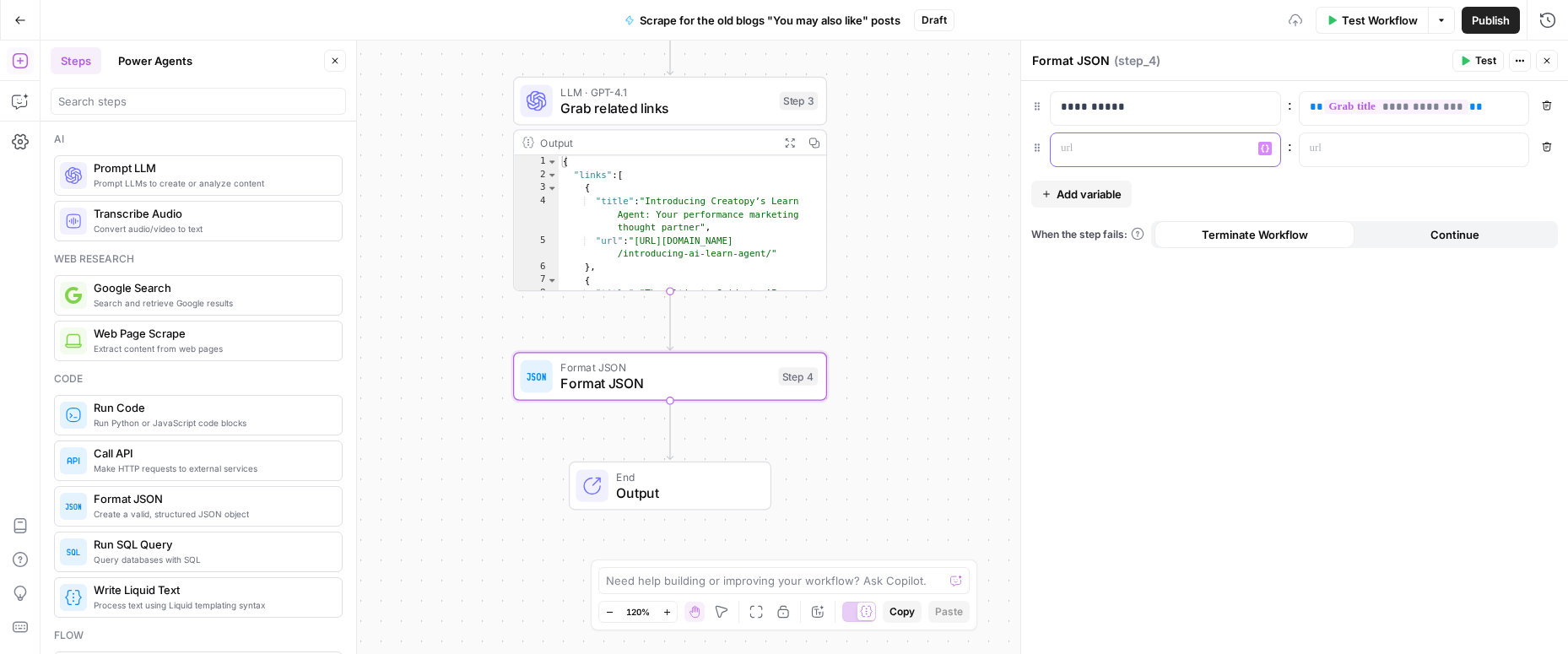
click at [1071, 142] on p at bounding box center [1152, 148] width 182 height 17
click at [1325, 155] on p at bounding box center [1401, 148] width 182 height 17
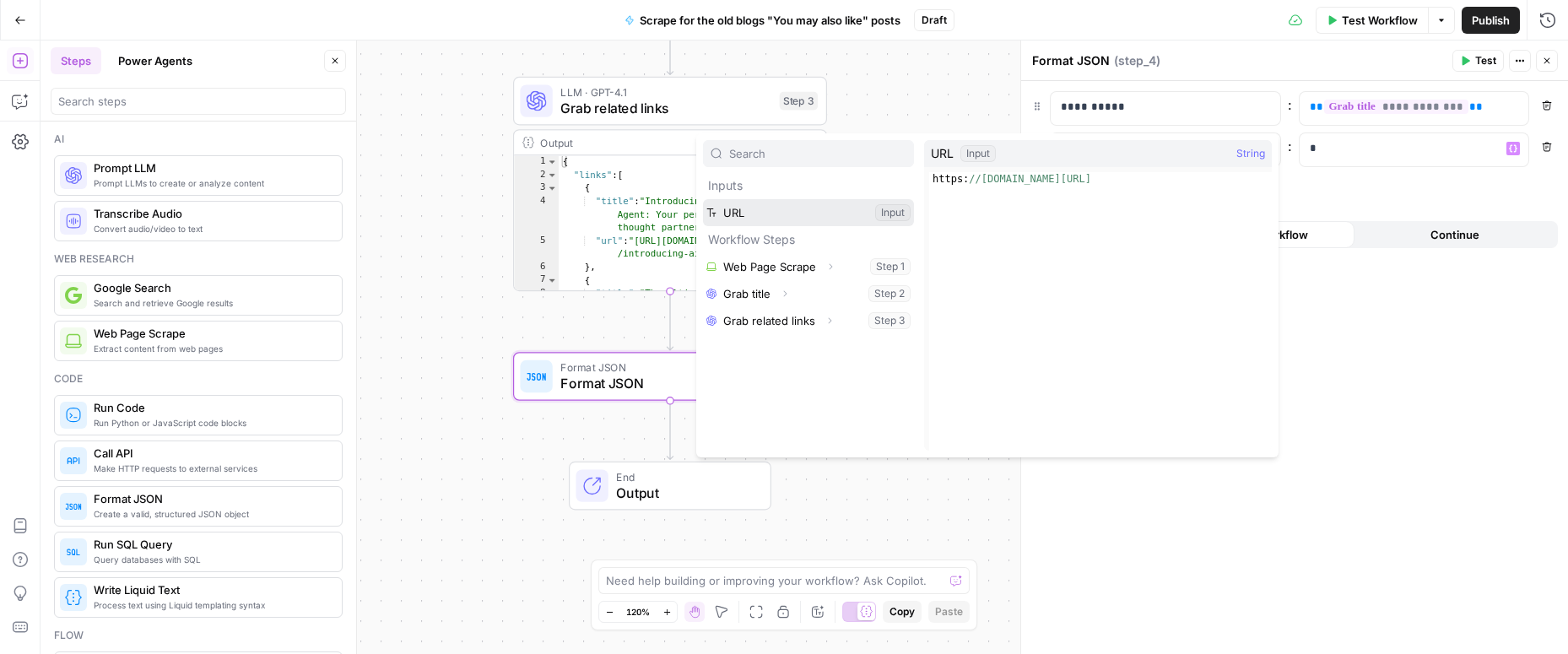
click at [774, 216] on button "Select variable URL" at bounding box center [808, 212] width 211 height 27
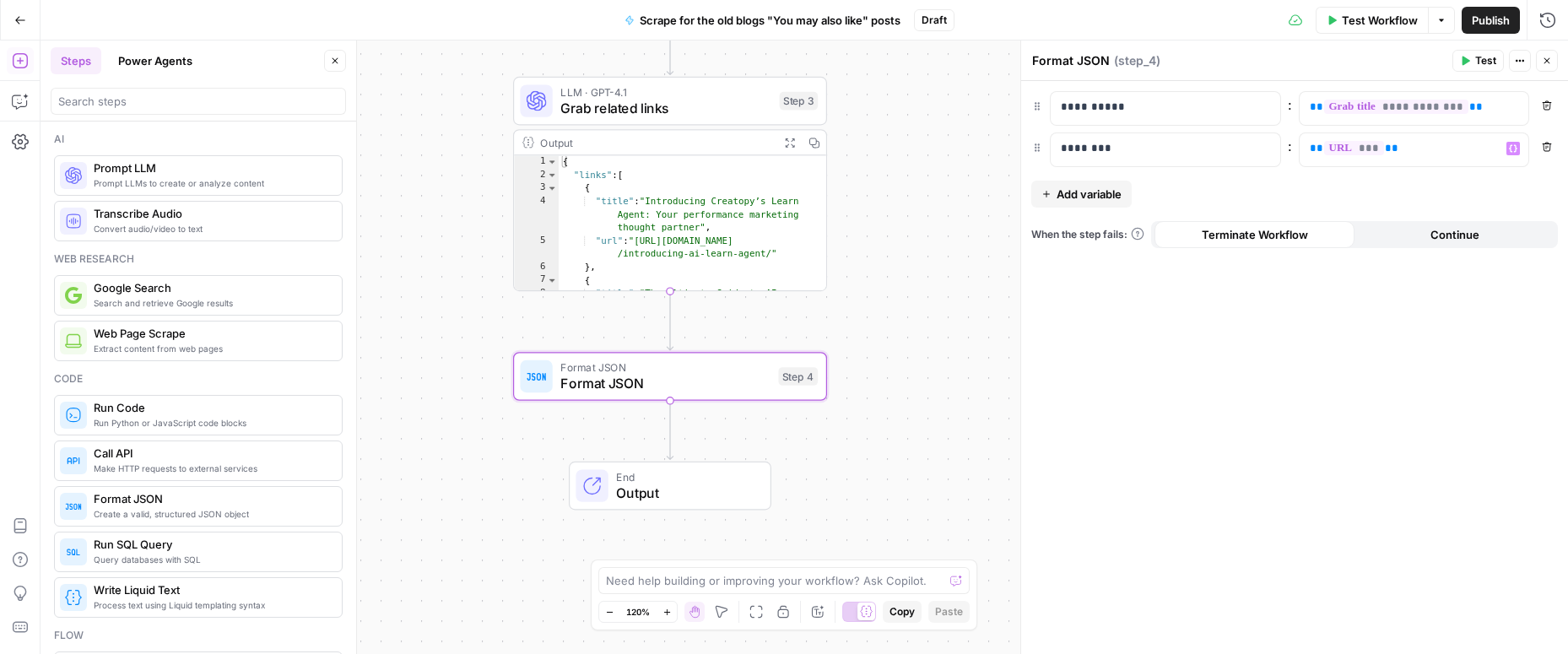
click at [1075, 203] on button "Add variable" at bounding box center [1081, 193] width 100 height 27
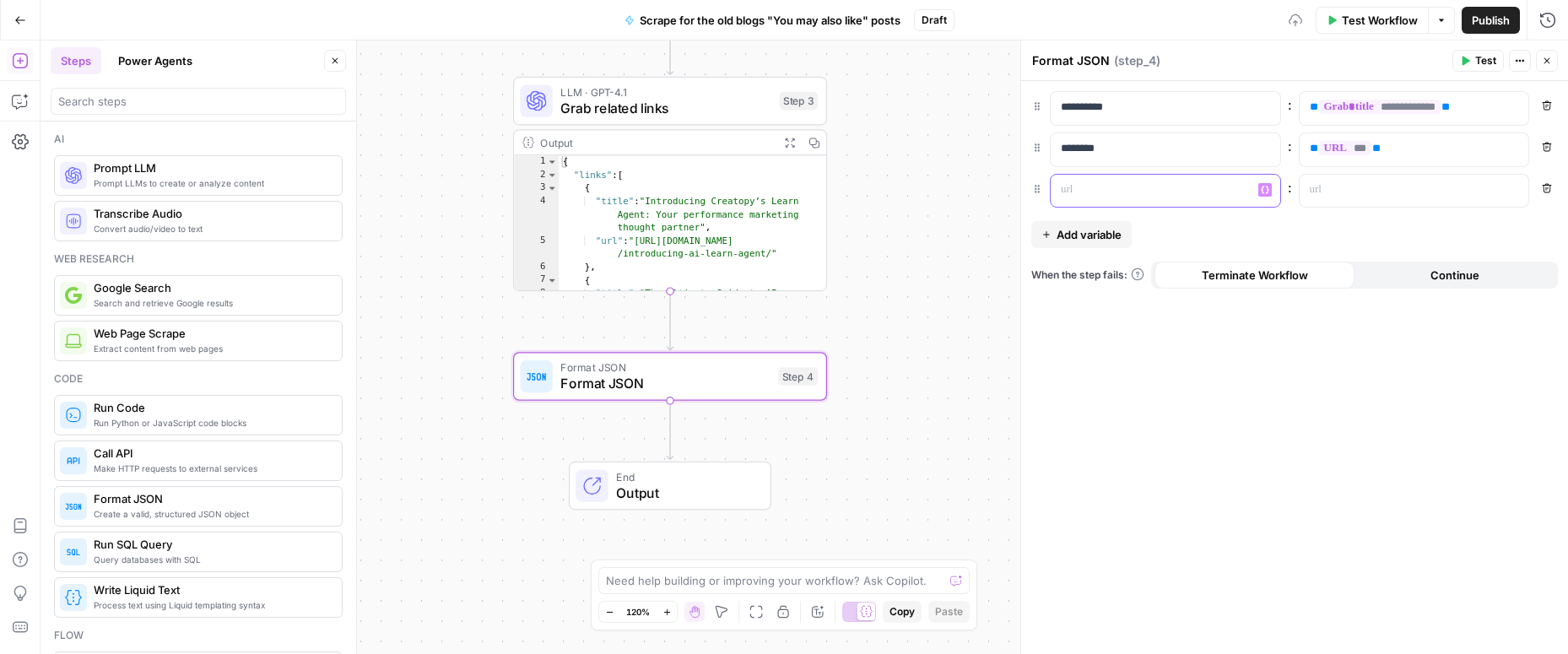
click at [1088, 196] on p at bounding box center [1152, 190] width 182 height 17
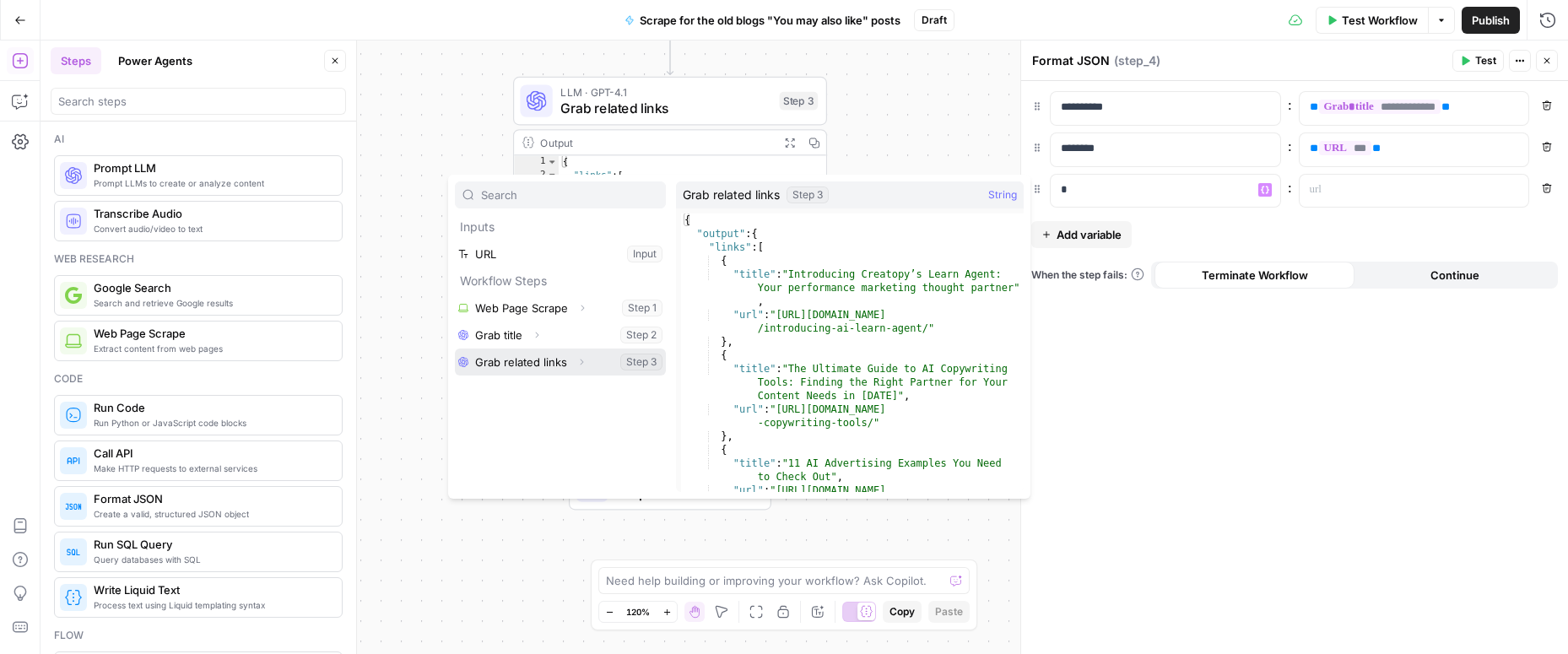
click at [541, 357] on button "Select variable Grab related links" at bounding box center [560, 361] width 211 height 27
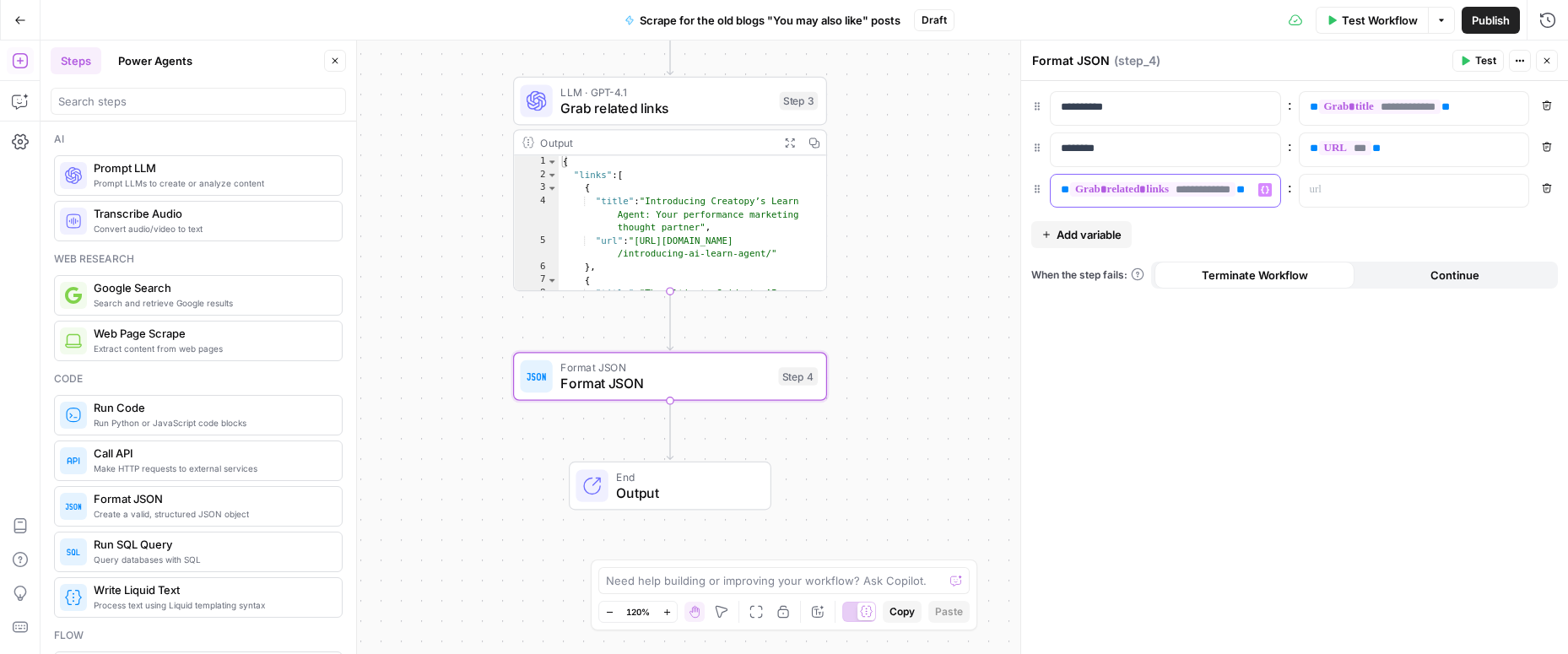
click at [1052, 189] on div "**********" at bounding box center [1152, 192] width 203 height 33
click at [1369, 194] on p at bounding box center [1401, 190] width 182 height 17
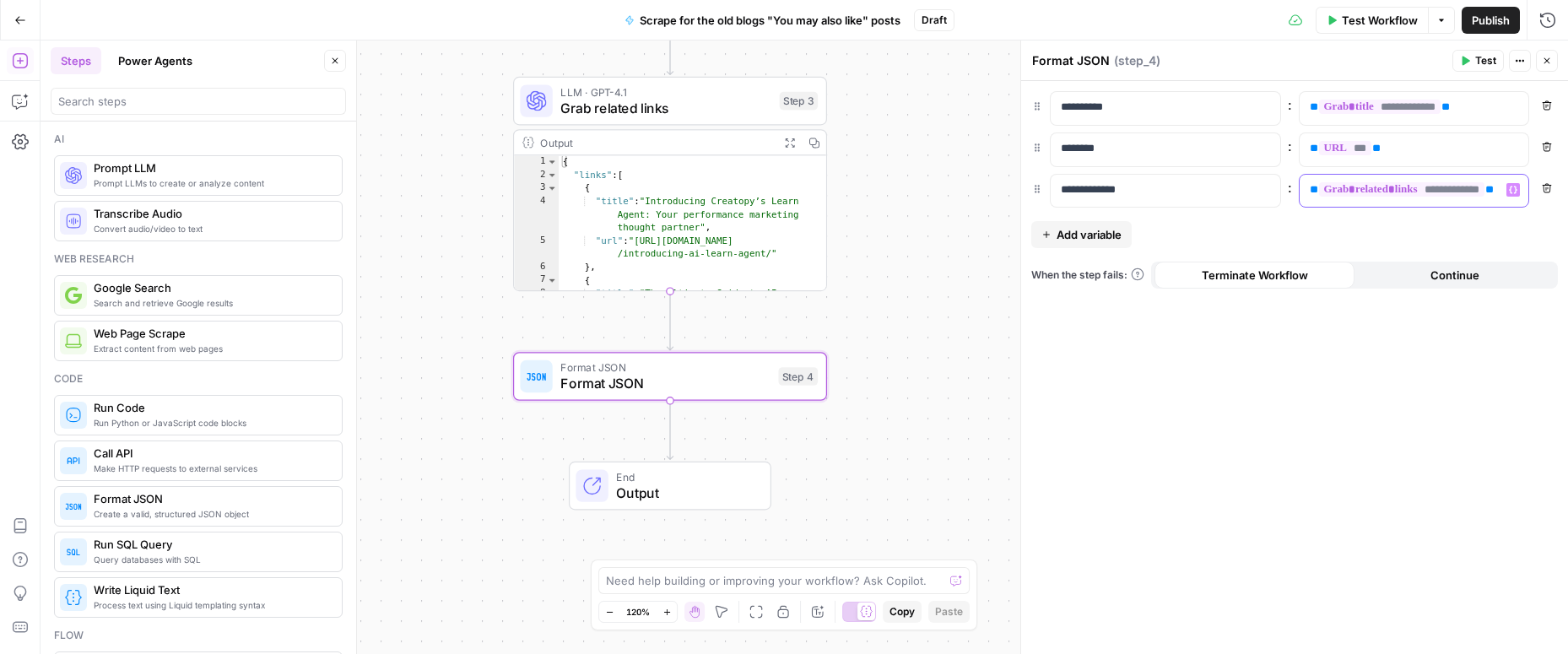
click at [1363, 203] on div "**********" at bounding box center [1401, 192] width 203 height 33
click at [1392, 187] on span "**********" at bounding box center [1402, 190] width 166 height 15
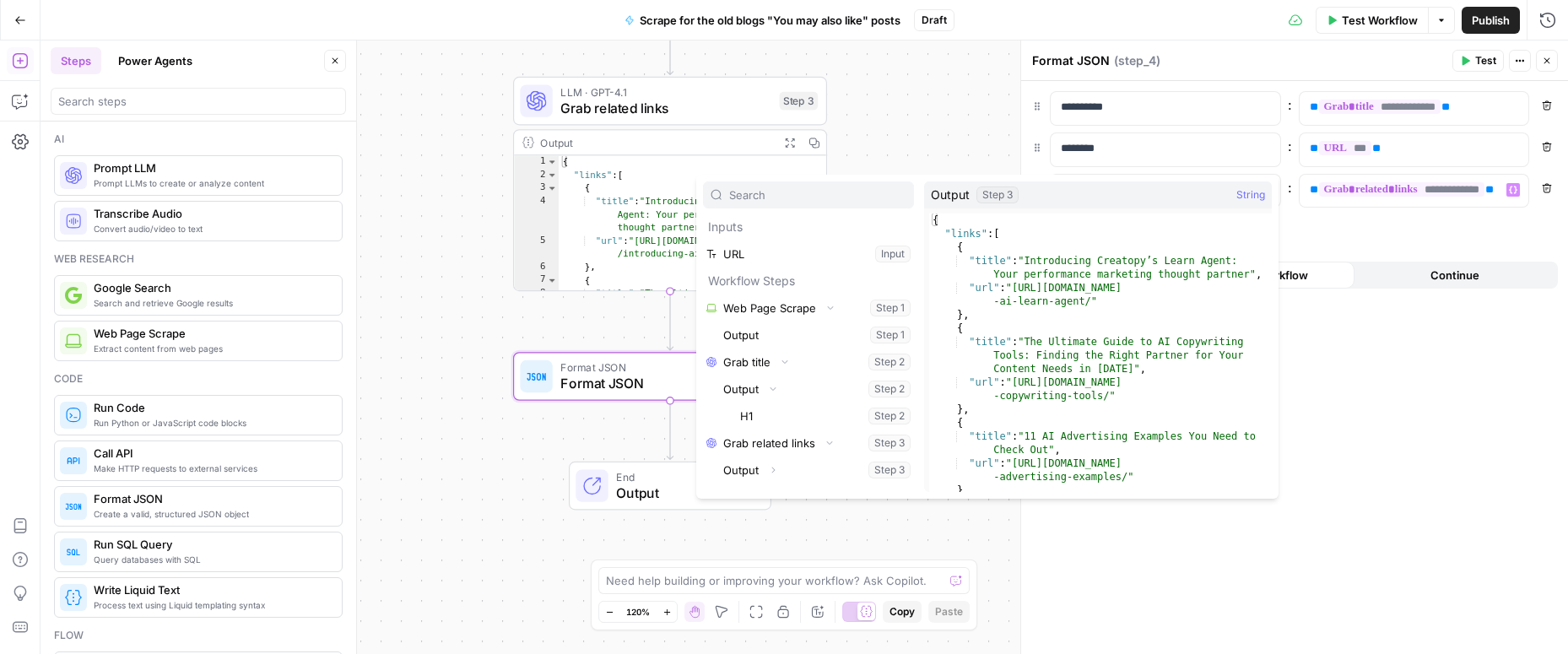
click at [1410, 226] on div "**********" at bounding box center [1294, 368] width 547 height 573
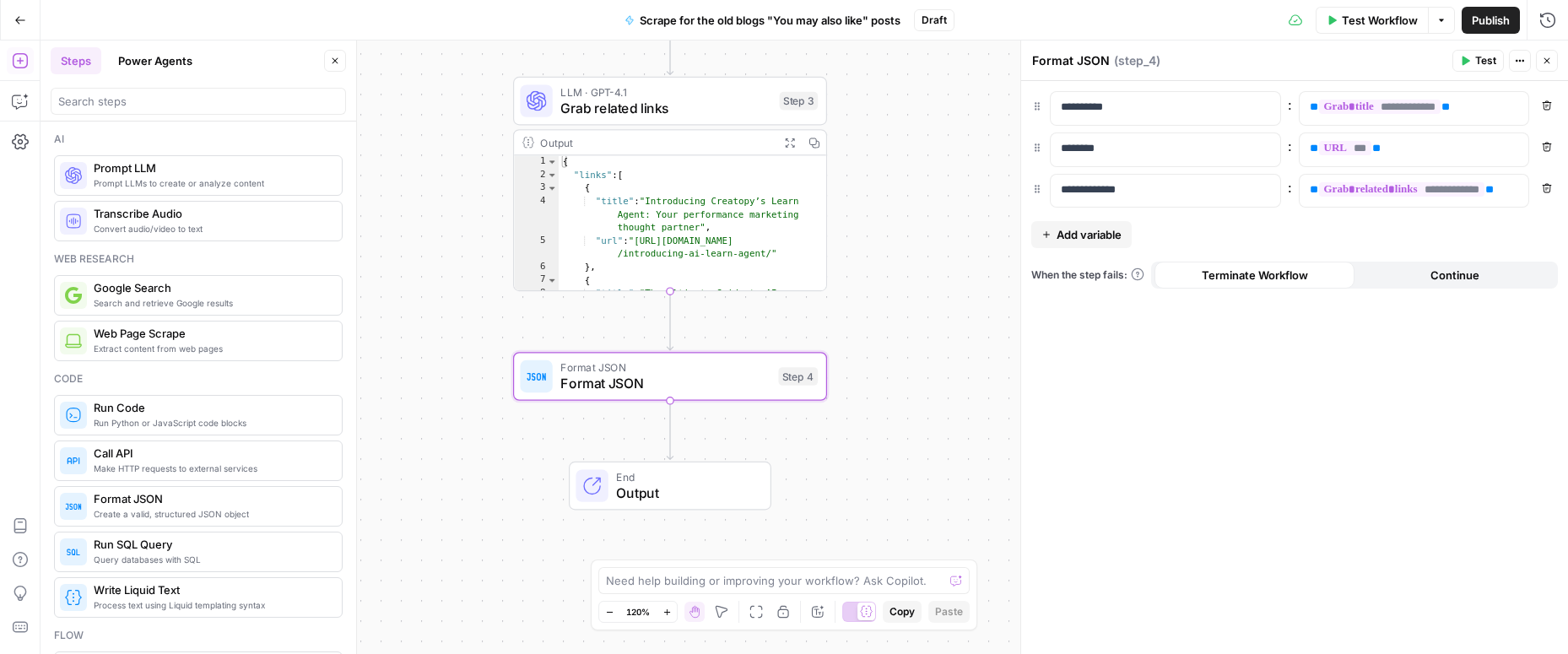
click at [1472, 55] on button "Test" at bounding box center [1478, 61] width 52 height 22
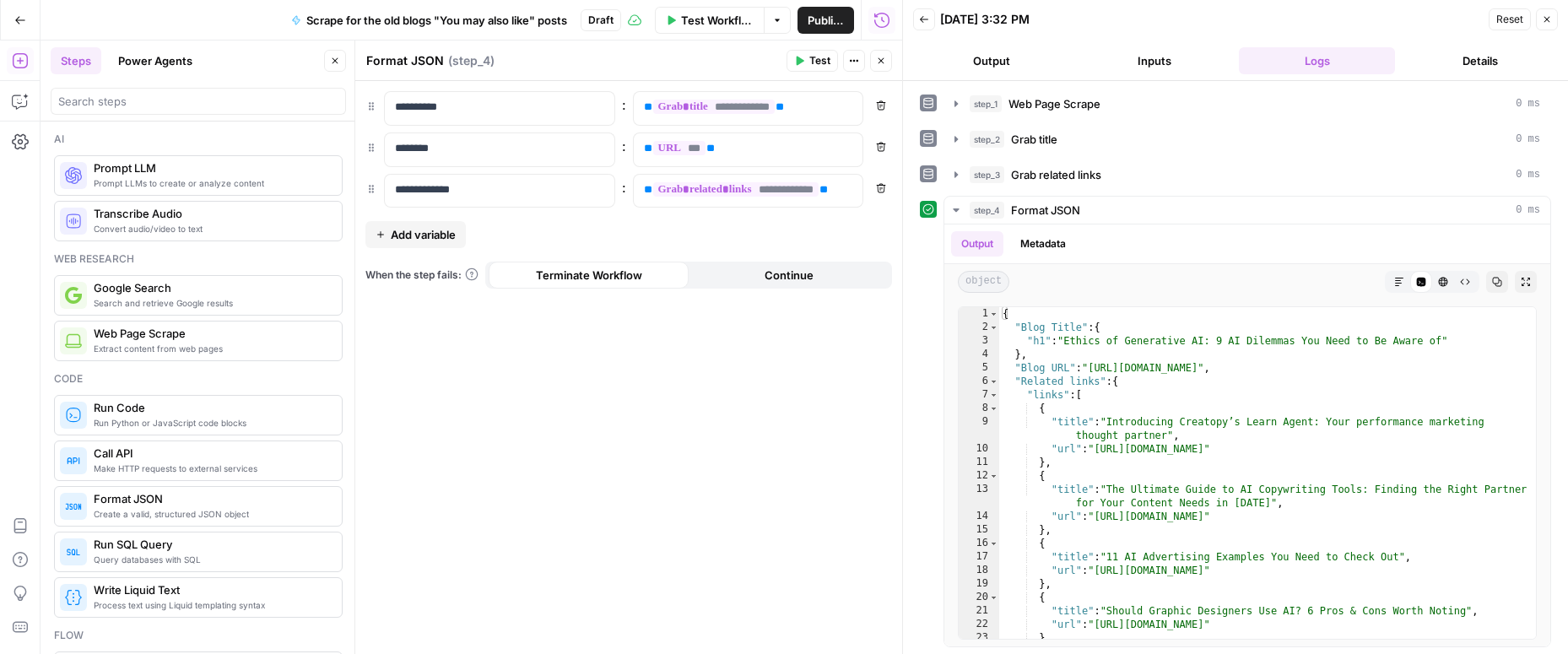
click at [798, 446] on div "**********" at bounding box center [629, 368] width 547 height 573
click at [828, 24] on span "Publish" at bounding box center [825, 20] width 36 height 17
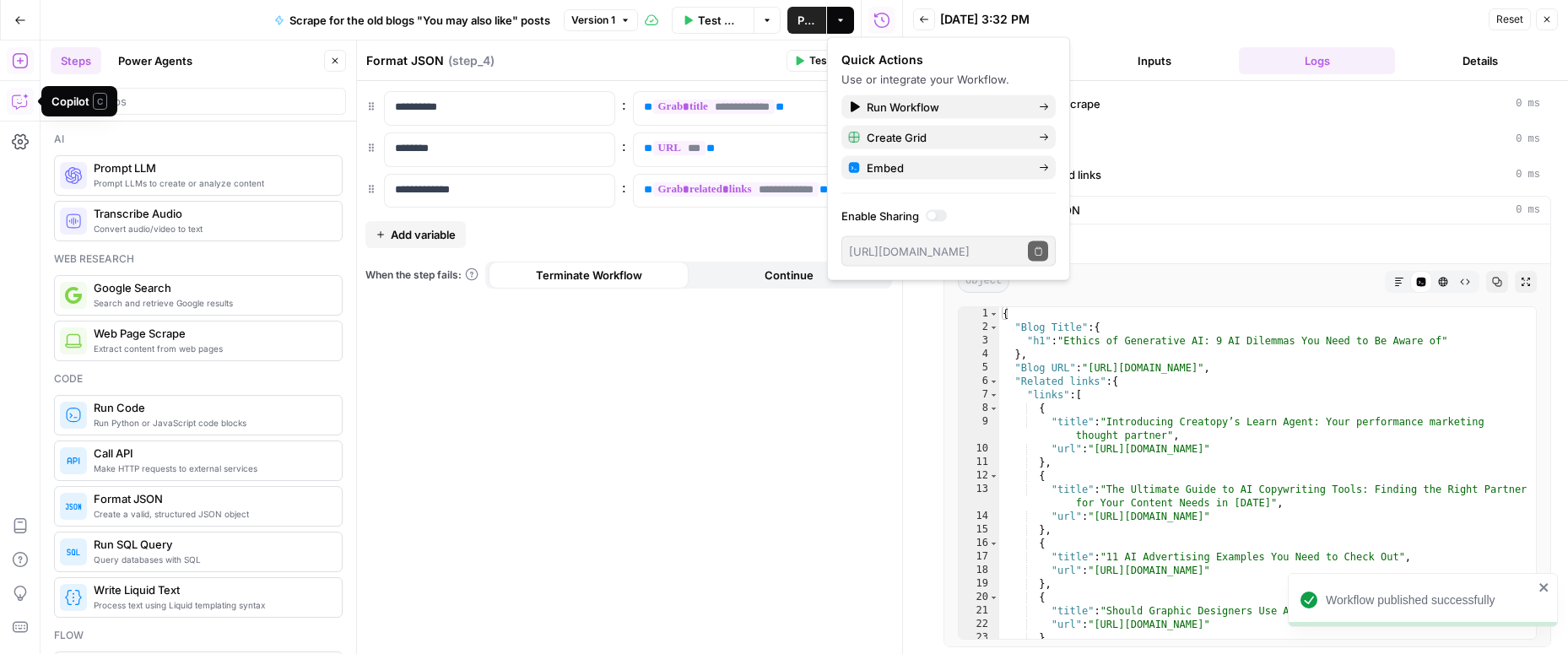
click at [20, 105] on icon "button" at bounding box center [20, 101] width 17 height 17
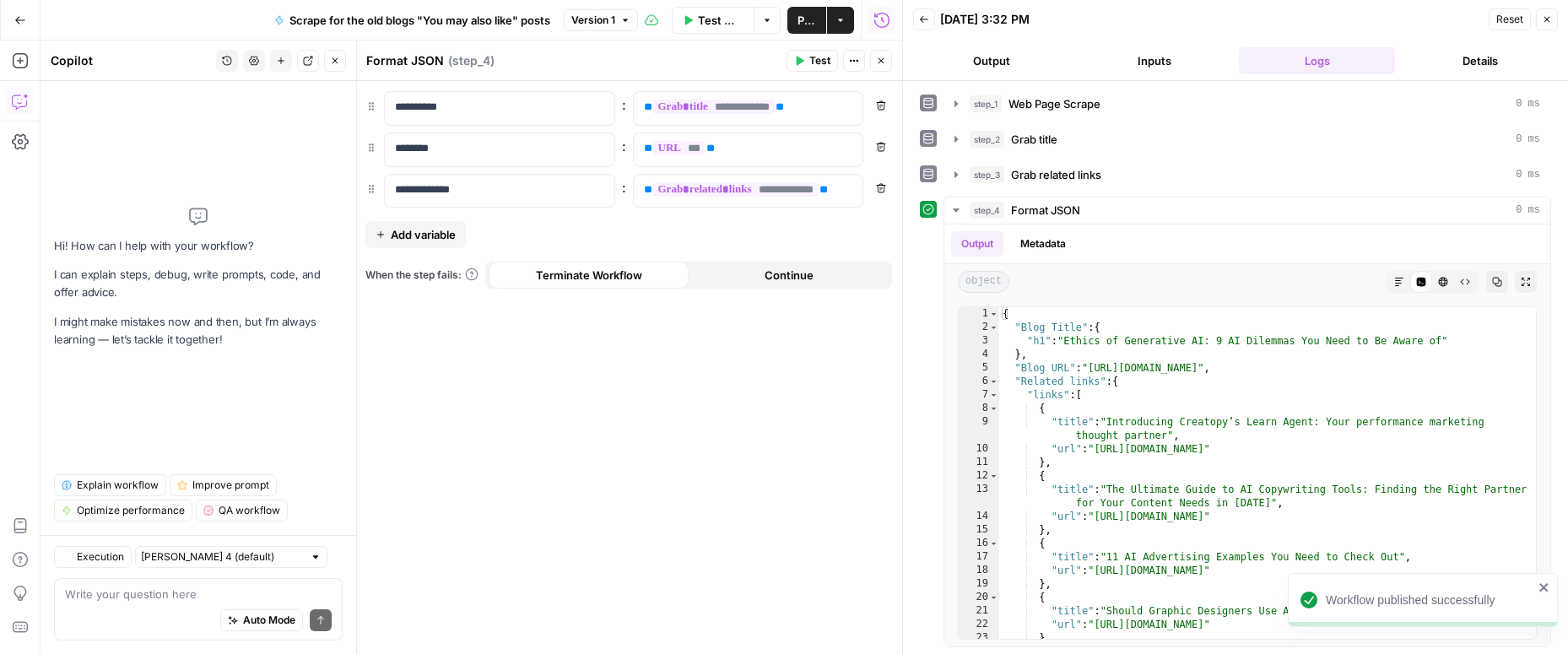
click at [147, 604] on div "Auto Mode Send" at bounding box center [198, 621] width 266 height 37
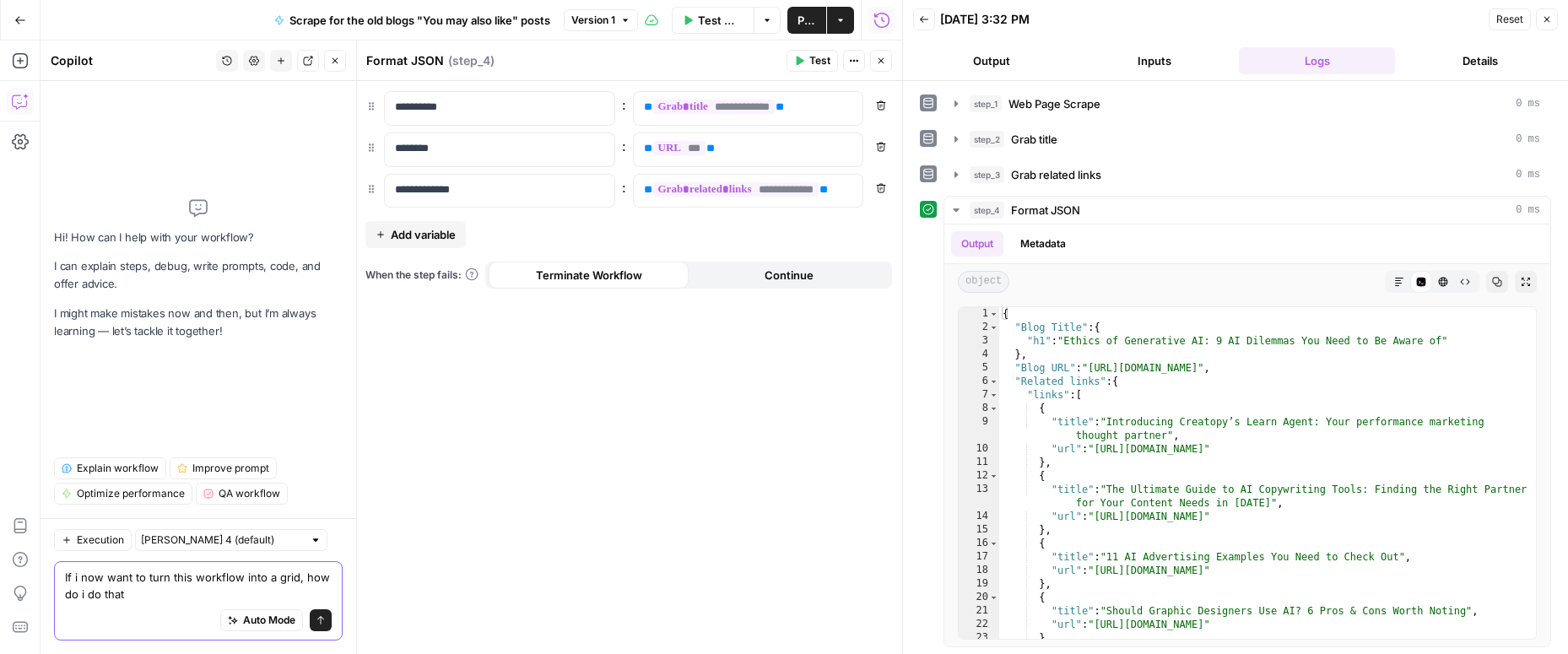
type textarea "If i now want to turn this workflow into a grid, how do i do that/"
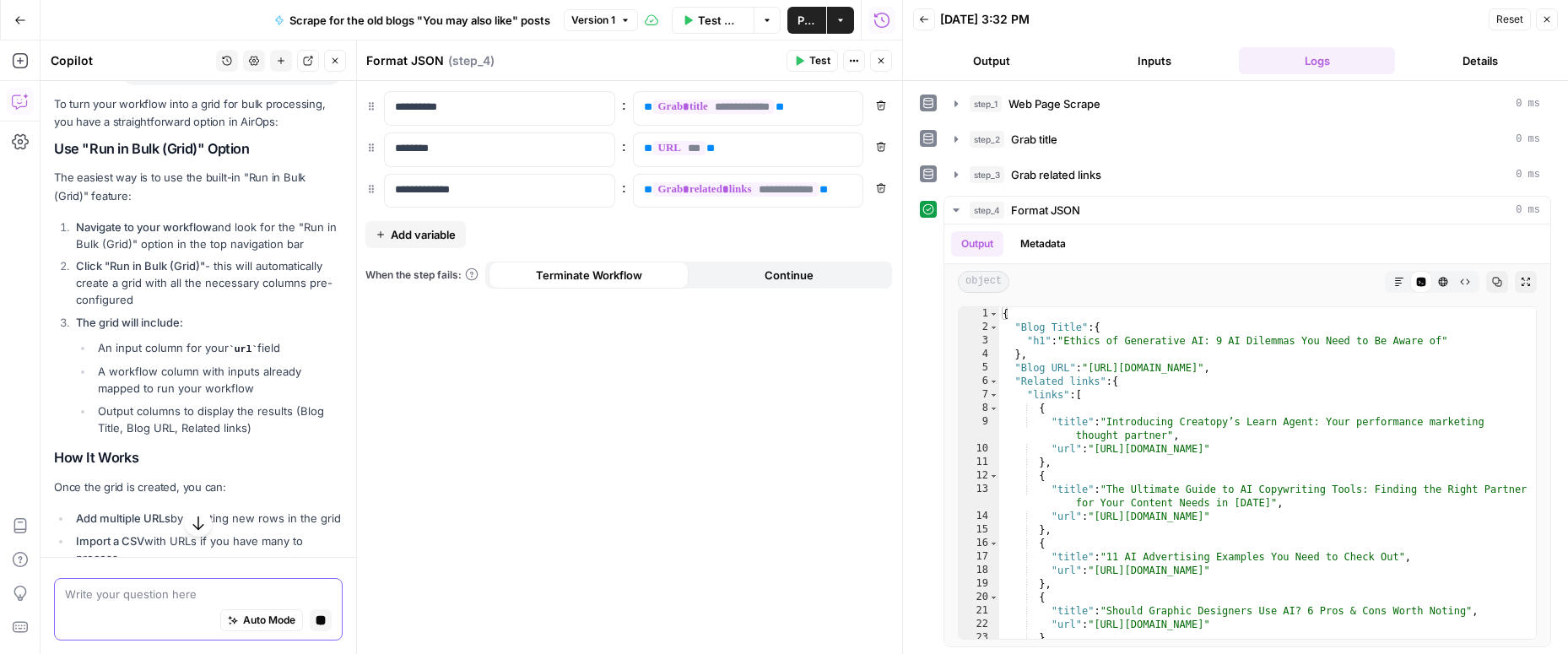
scroll to position [173, 0]
click at [778, 12] on button "Options" at bounding box center [766, 19] width 27 height 27
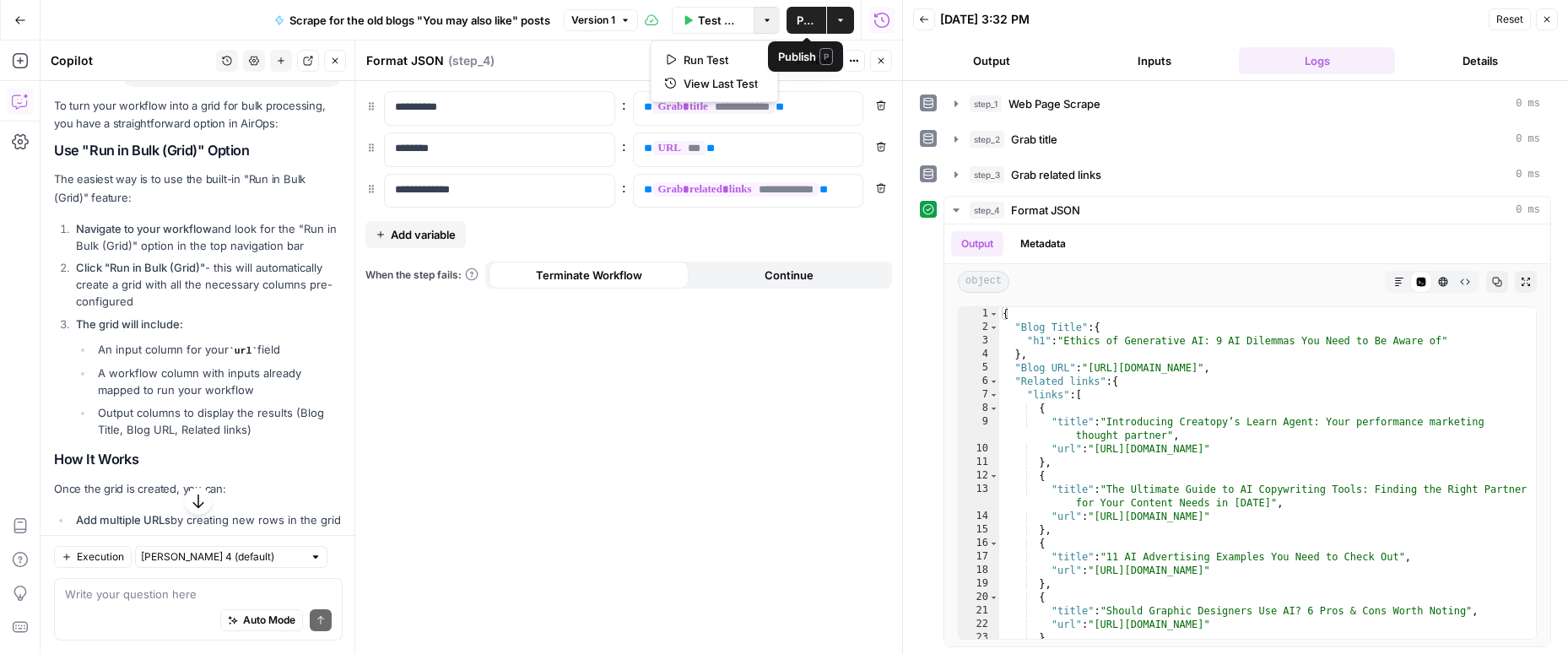
click at [834, 20] on button "Actions" at bounding box center [840, 19] width 27 height 27
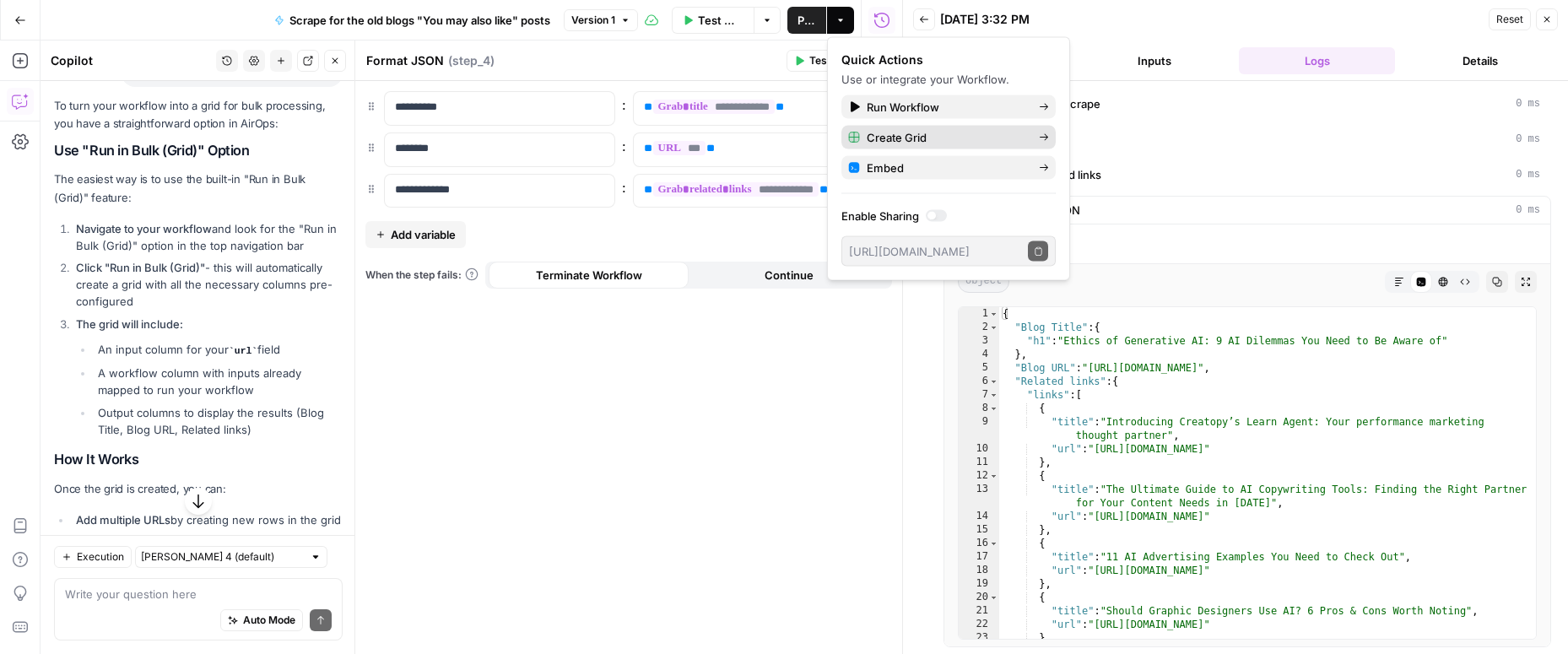
click at [850, 139] on rect "button" at bounding box center [853, 137] width 10 height 10
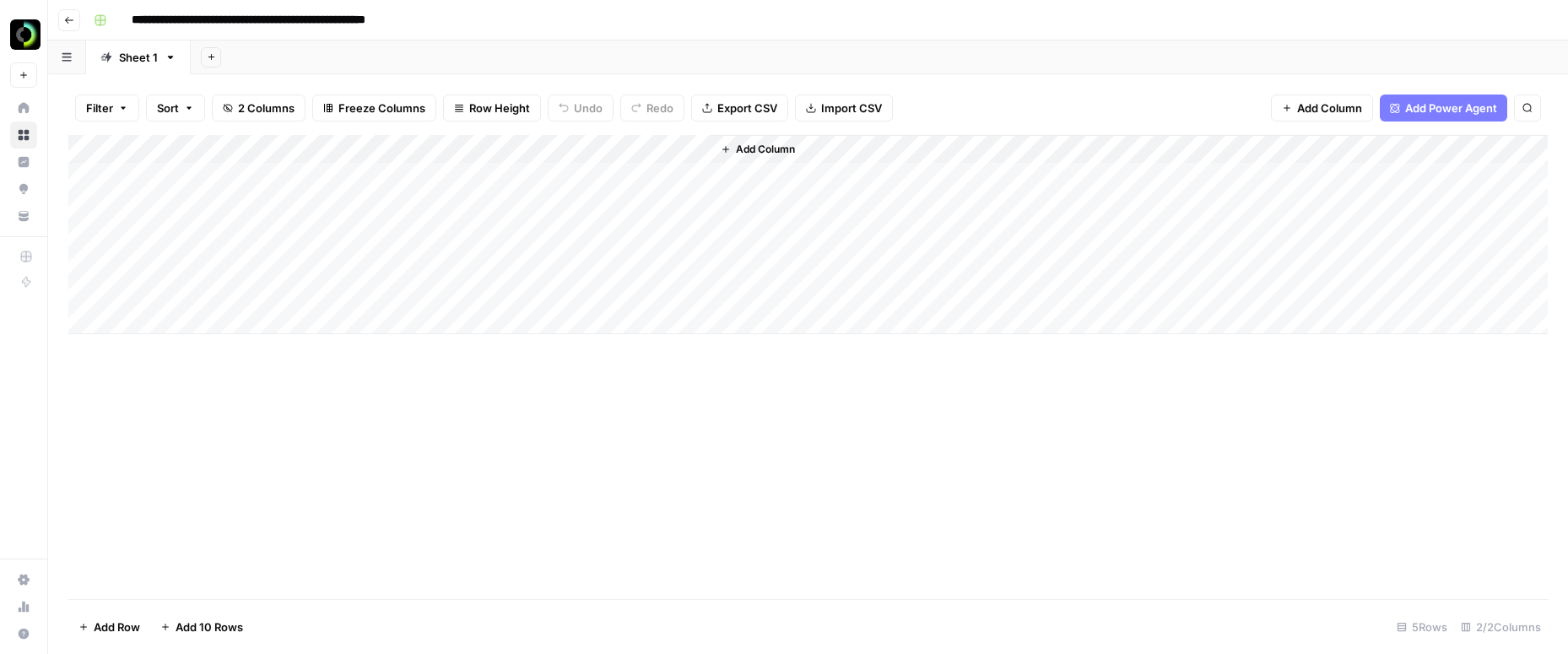
click at [262, 169] on div "Add Column" at bounding box center [808, 235] width 1480 height 199
click at [220, 173] on div "Add Column" at bounding box center [808, 235] width 1480 height 199
click at [181, 173] on textarea "**********" at bounding box center [261, 178] width 270 height 24
type textarea "**********"
click at [184, 200] on div "Add Column" at bounding box center [808, 235] width 1480 height 199
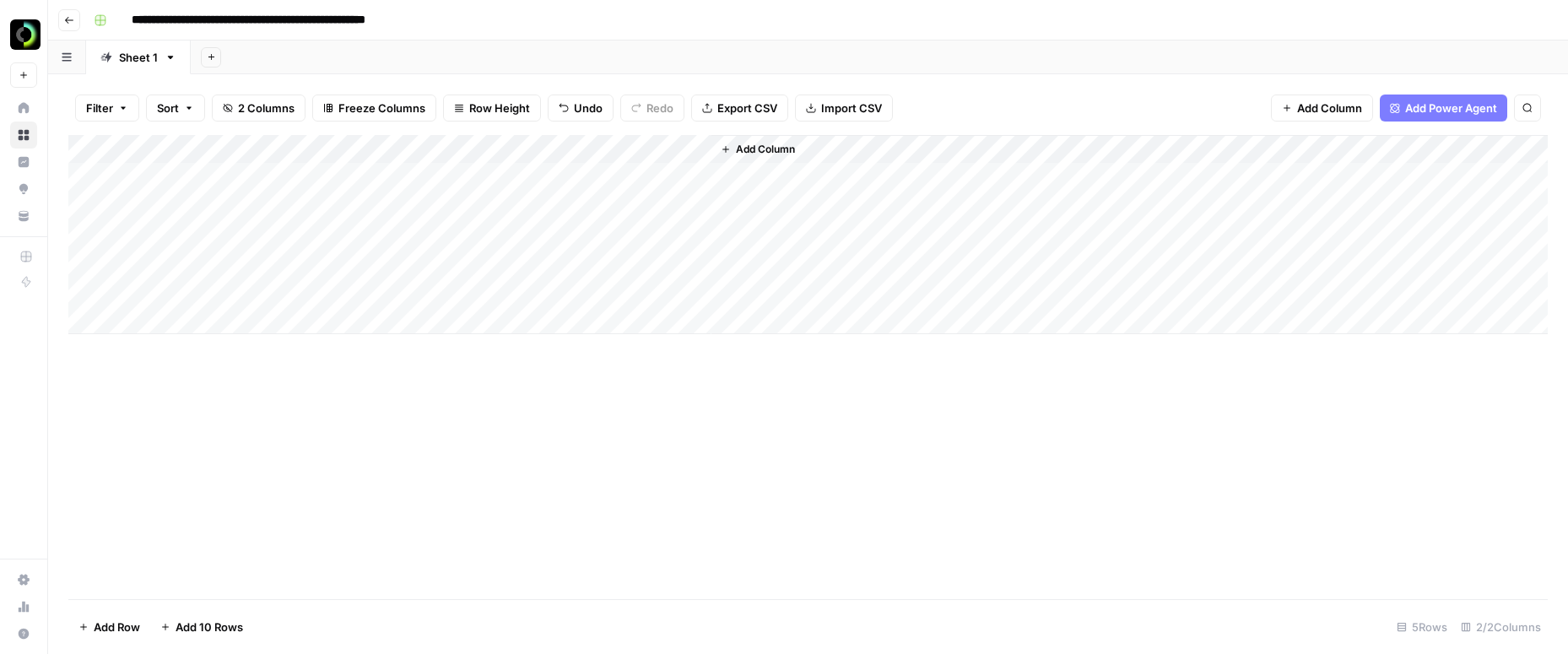
click at [193, 202] on div "Add Column" at bounding box center [808, 235] width 1480 height 199
type textarea "**********"
click at [205, 236] on div "Add Column" at bounding box center [808, 235] width 1480 height 199
type textarea "**********"
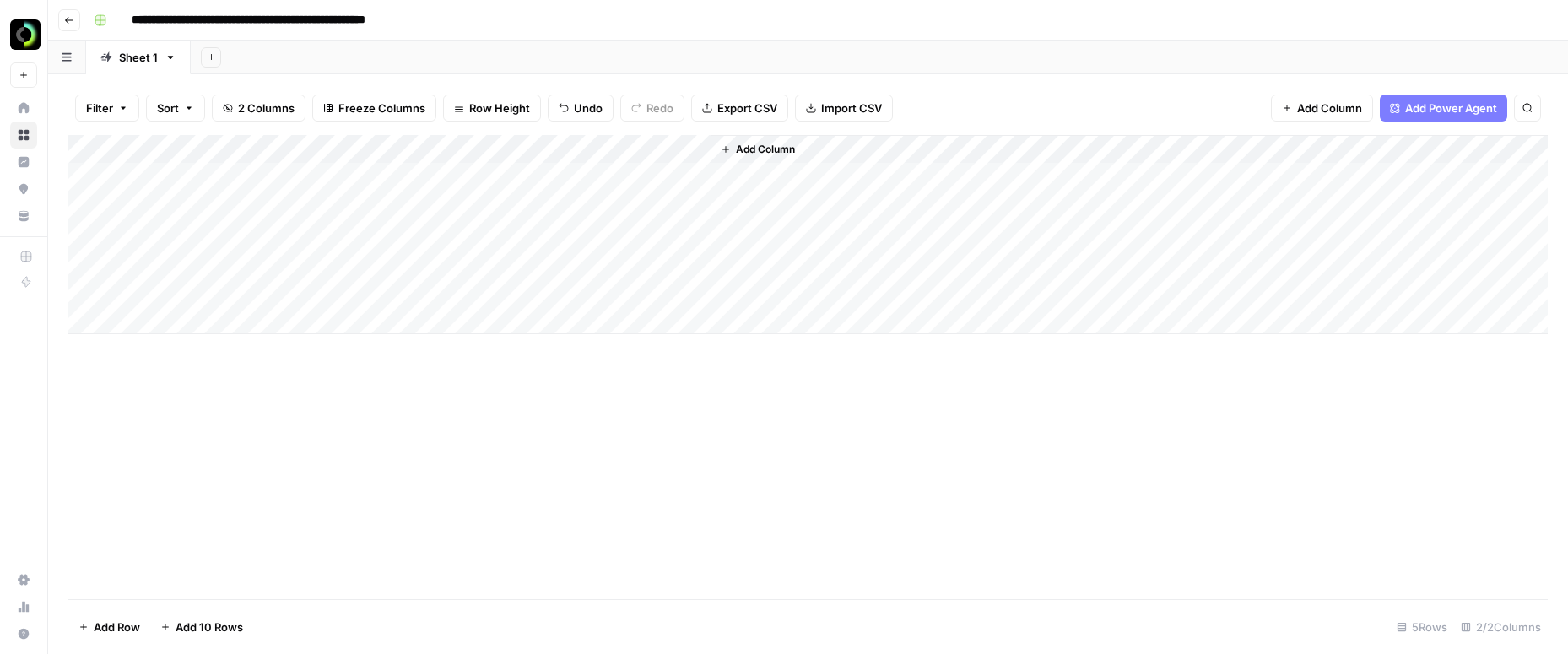
click at [215, 259] on div "Add Column" at bounding box center [808, 235] width 1480 height 199
type textarea "**********"
click at [219, 286] on div "Add Column" at bounding box center [808, 235] width 1480 height 199
type textarea "**********"
click at [695, 152] on div "Add Column" at bounding box center [808, 235] width 1480 height 199
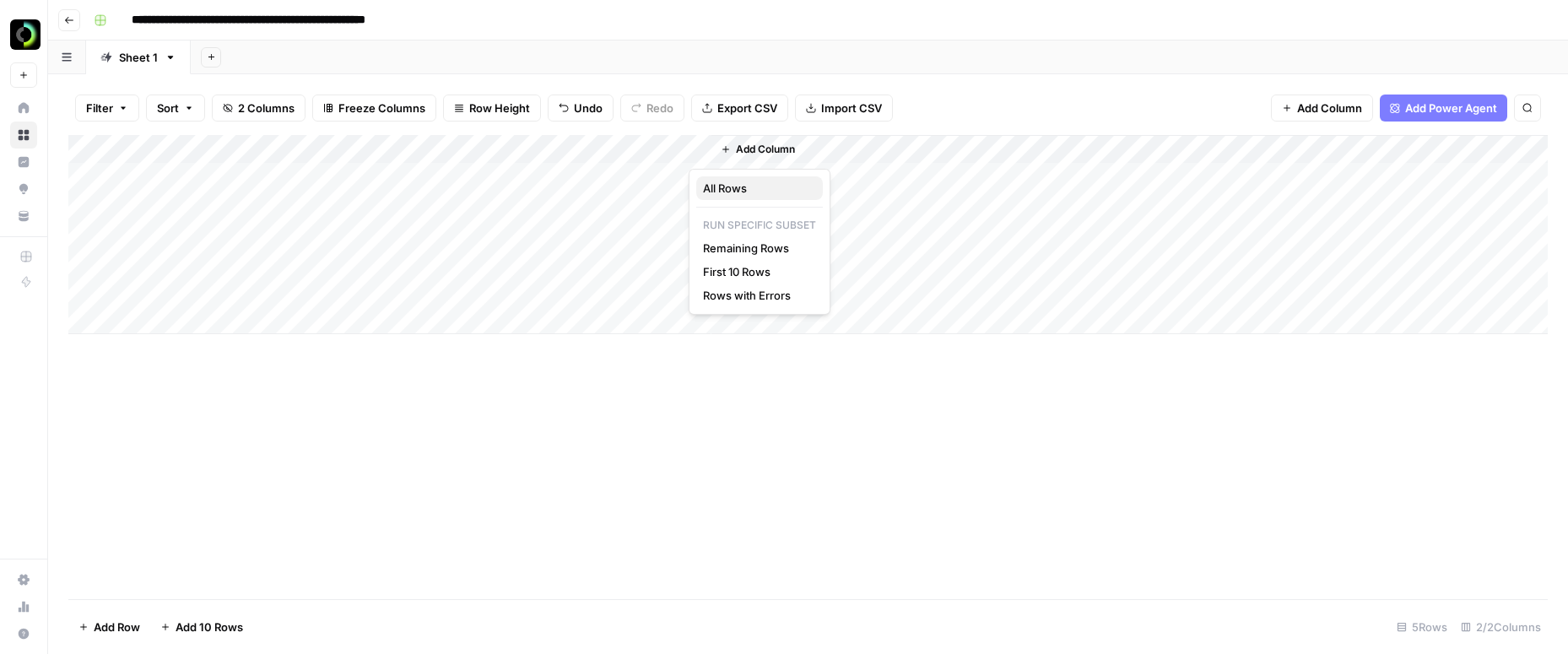
click at [715, 189] on span "All Rows" at bounding box center [755, 188] width 106 height 17
click at [288, 178] on div "Add Column" at bounding box center [808, 235] width 1480 height 199
click at [191, 623] on span "Add 10 Rows" at bounding box center [209, 626] width 67 height 17
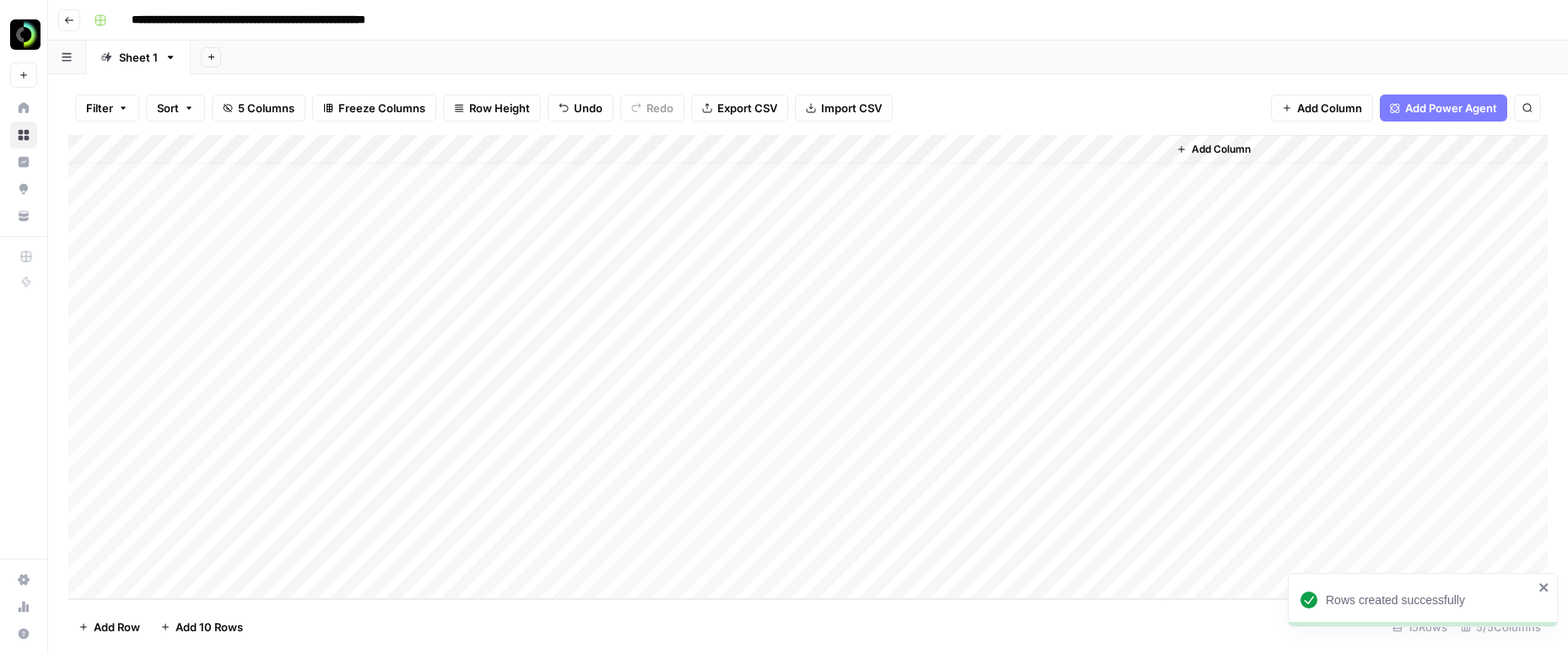
click at [191, 623] on span "Add 10 Rows" at bounding box center [209, 626] width 67 height 17
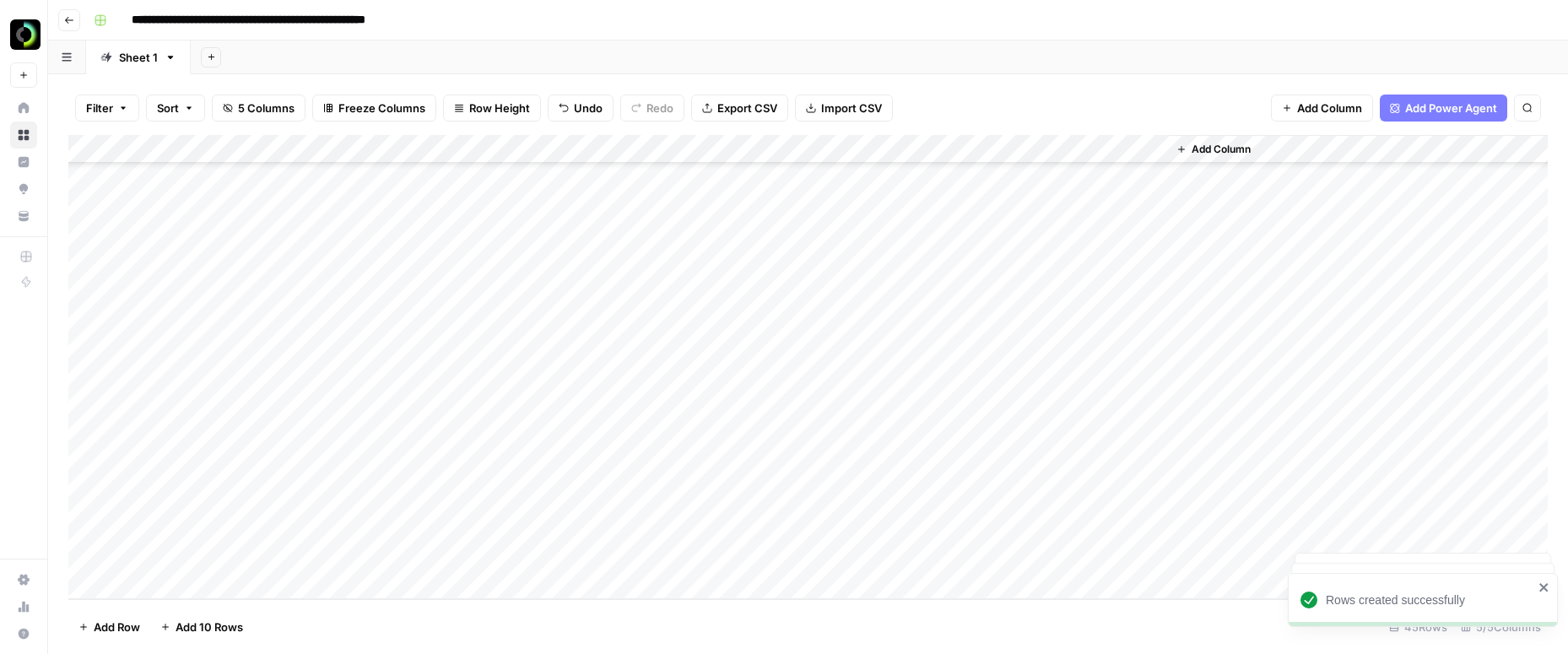
click at [191, 623] on span "Add 10 Rows" at bounding box center [209, 626] width 67 height 17
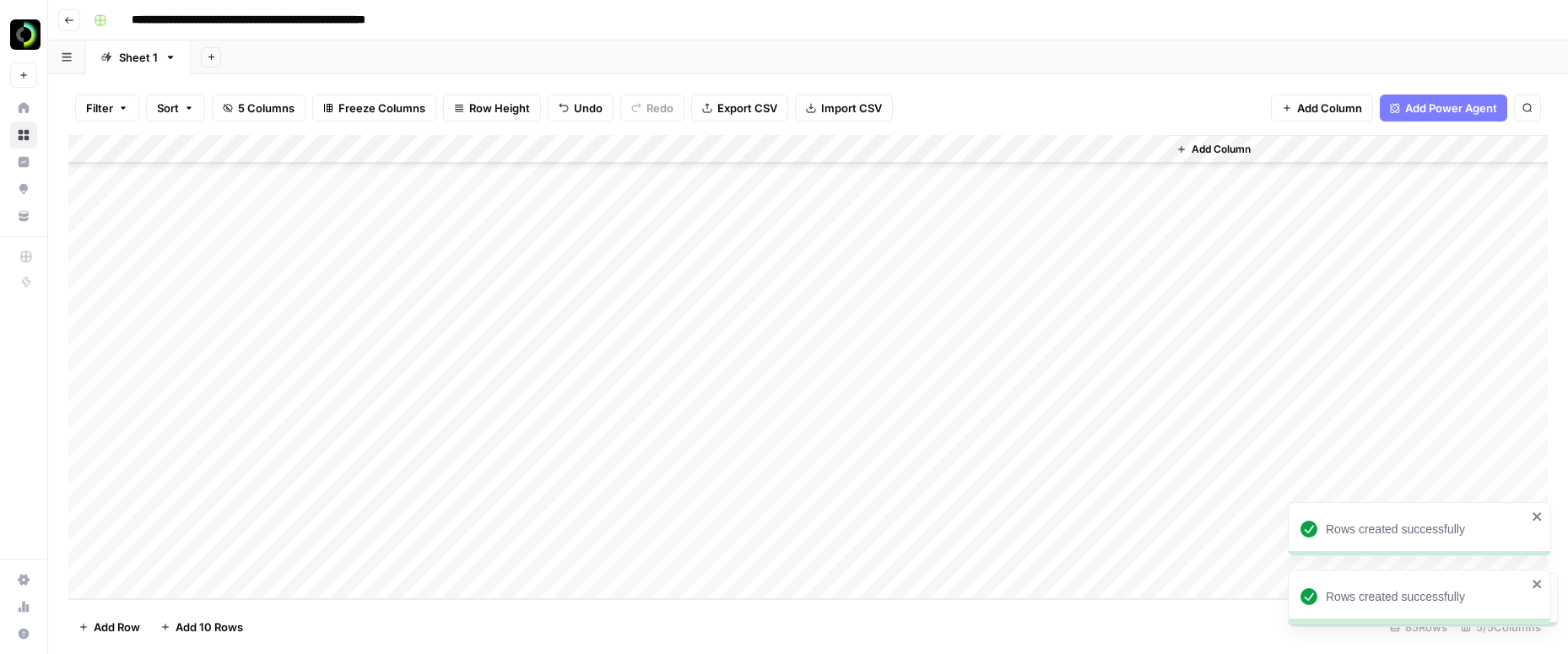
click at [191, 623] on span "Add 10 Rows" at bounding box center [209, 626] width 67 height 17
click at [182, 176] on div "Add Column" at bounding box center [808, 368] width 1480 height 464
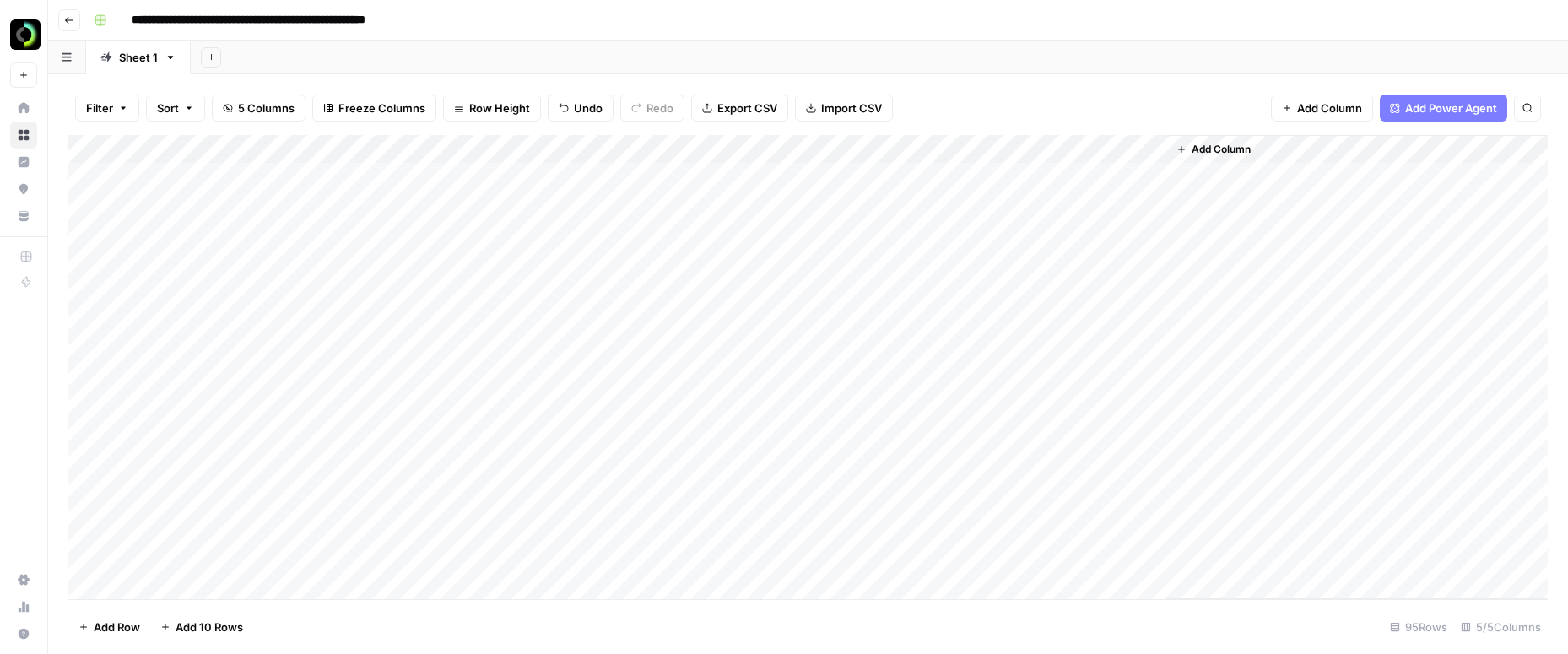
click at [674, 149] on div "Add Column" at bounding box center [808, 368] width 1480 height 464
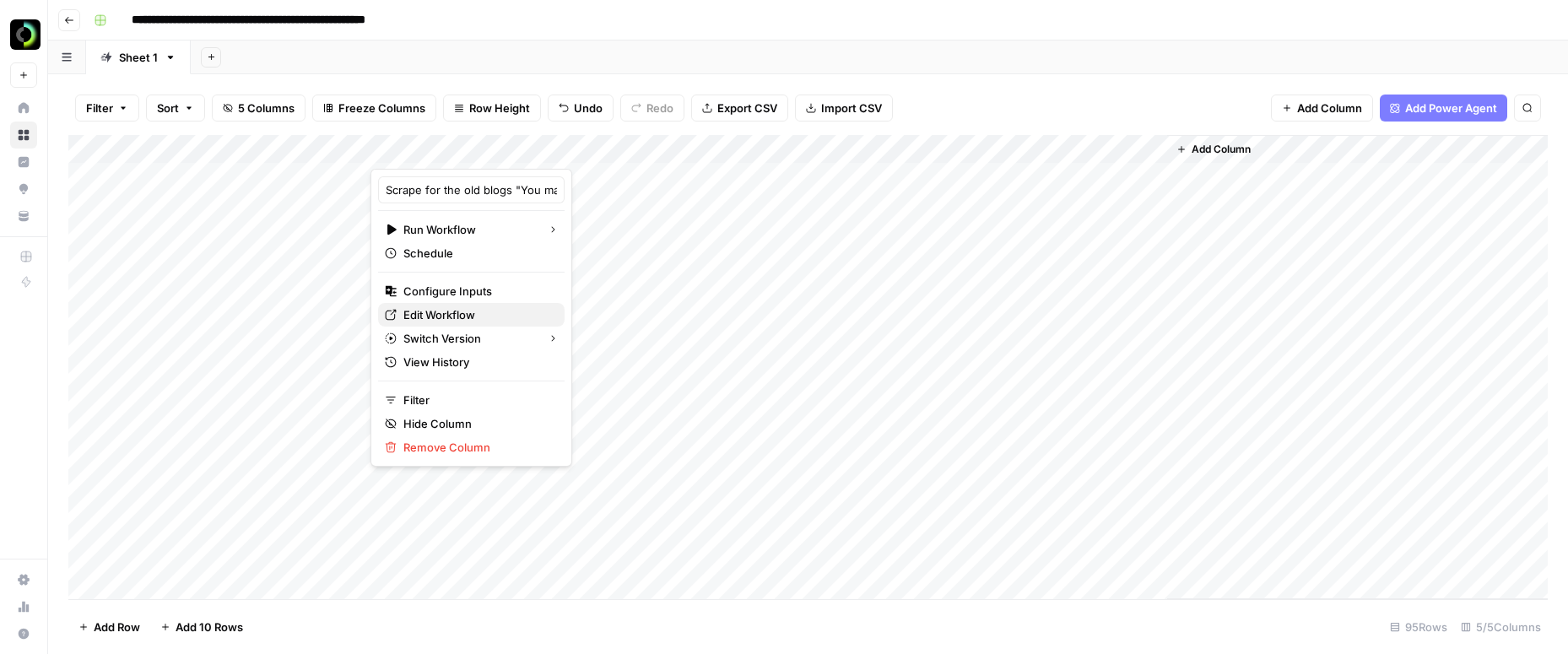
click at [481, 316] on span "Edit Workflow" at bounding box center [477, 314] width 147 height 17
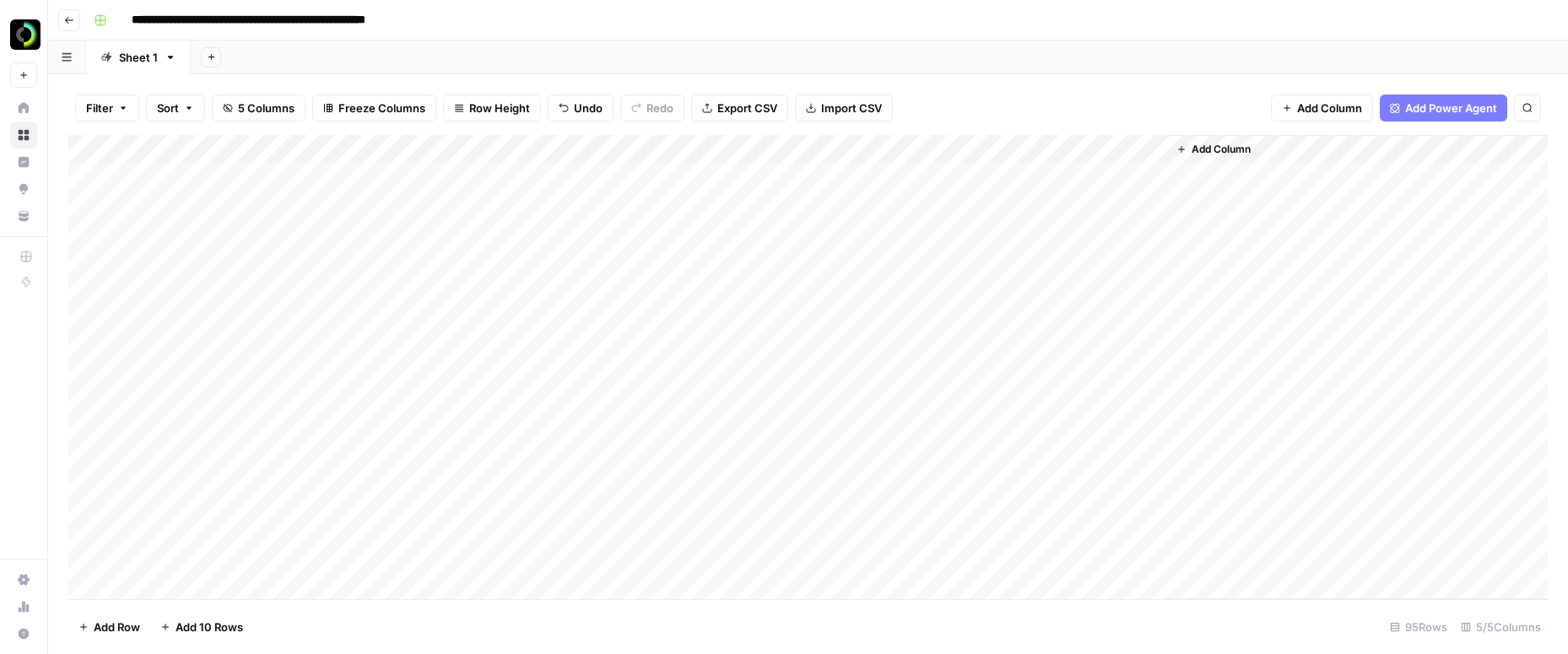
click at [847, 101] on span "Import CSV" at bounding box center [851, 108] width 61 height 17
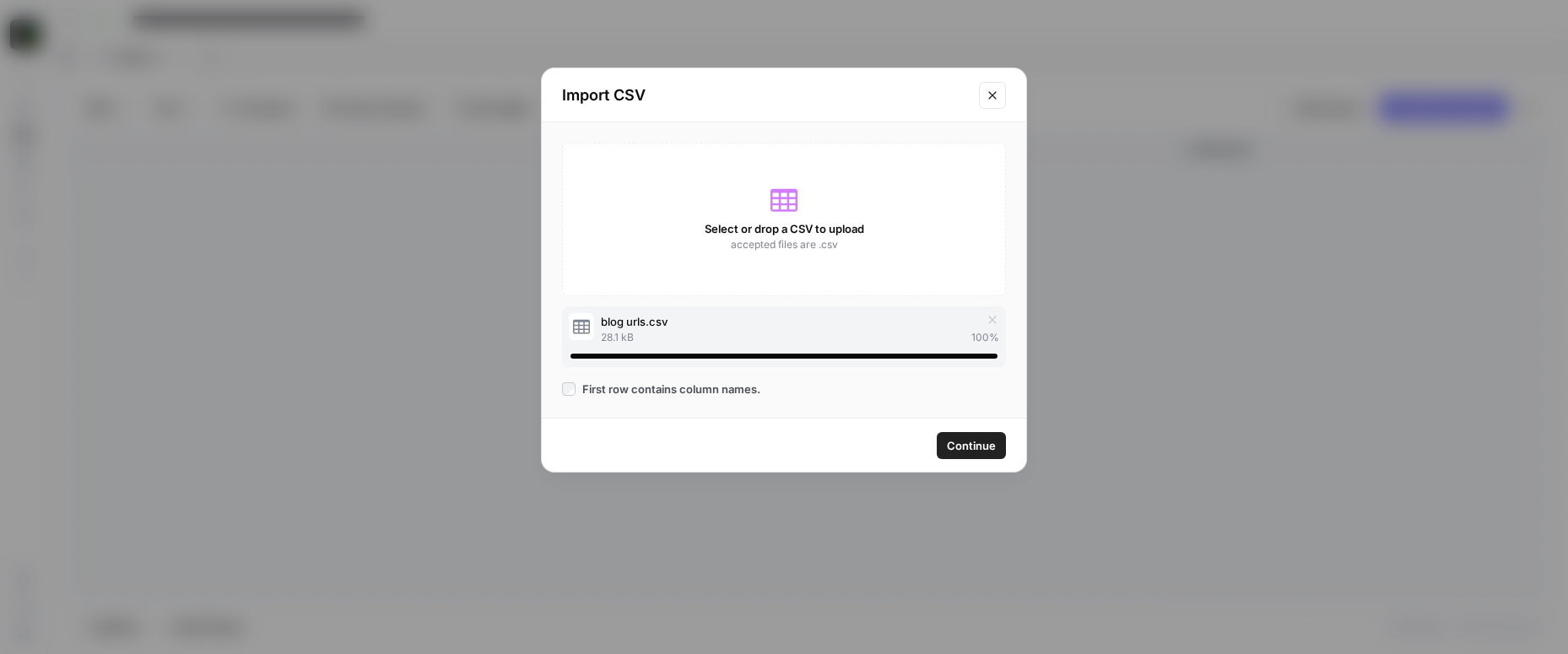
click at [969, 442] on span "Continue" at bounding box center [971, 445] width 49 height 17
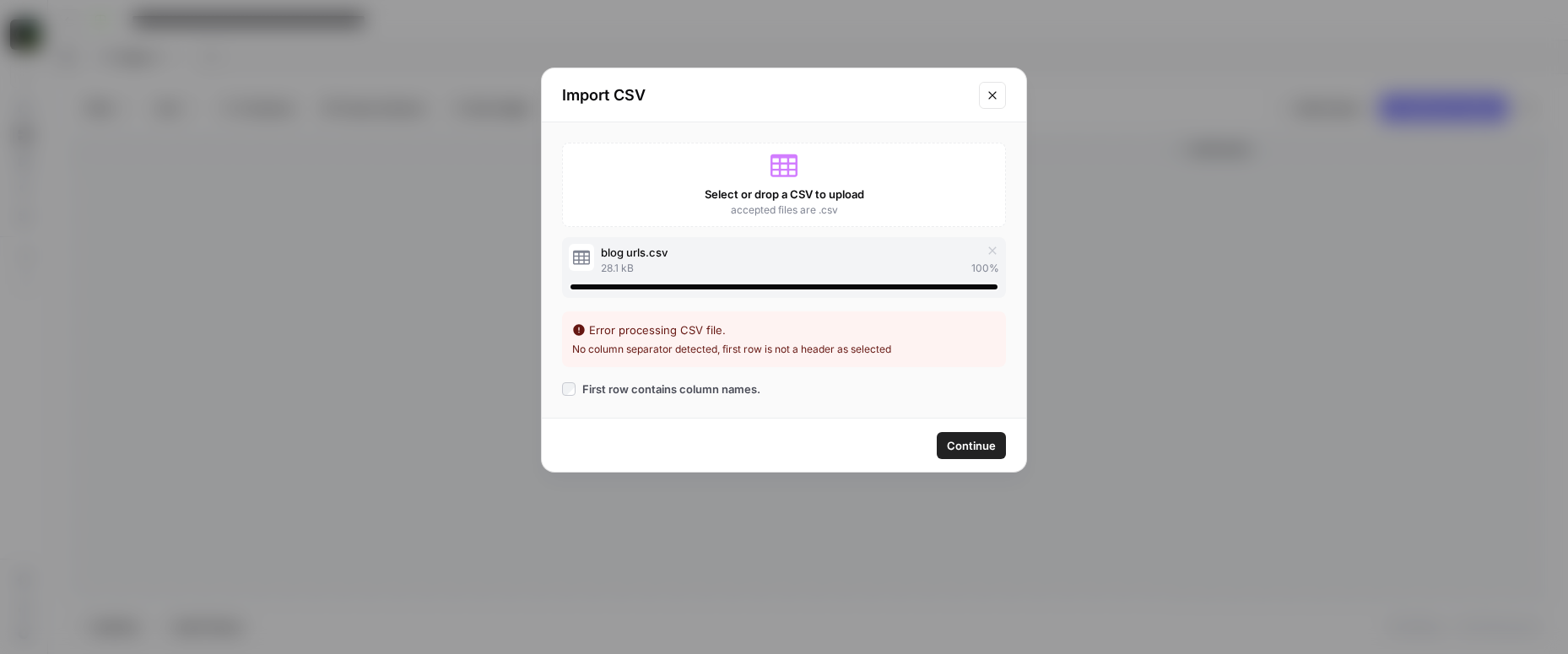
click at [715, 383] on span "First row contains column names." at bounding box center [671, 389] width 178 height 17
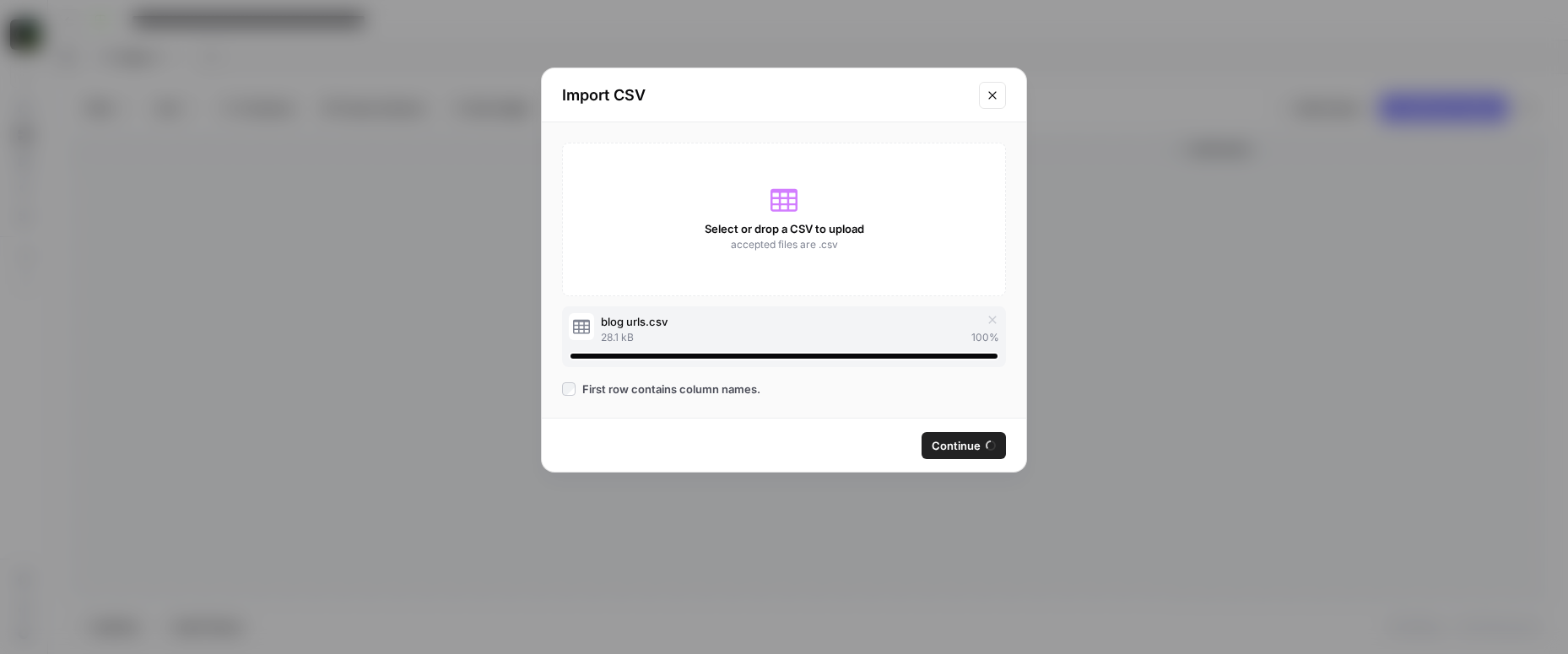
click at [715, 383] on span "First row contains column names." at bounding box center [671, 389] width 178 height 17
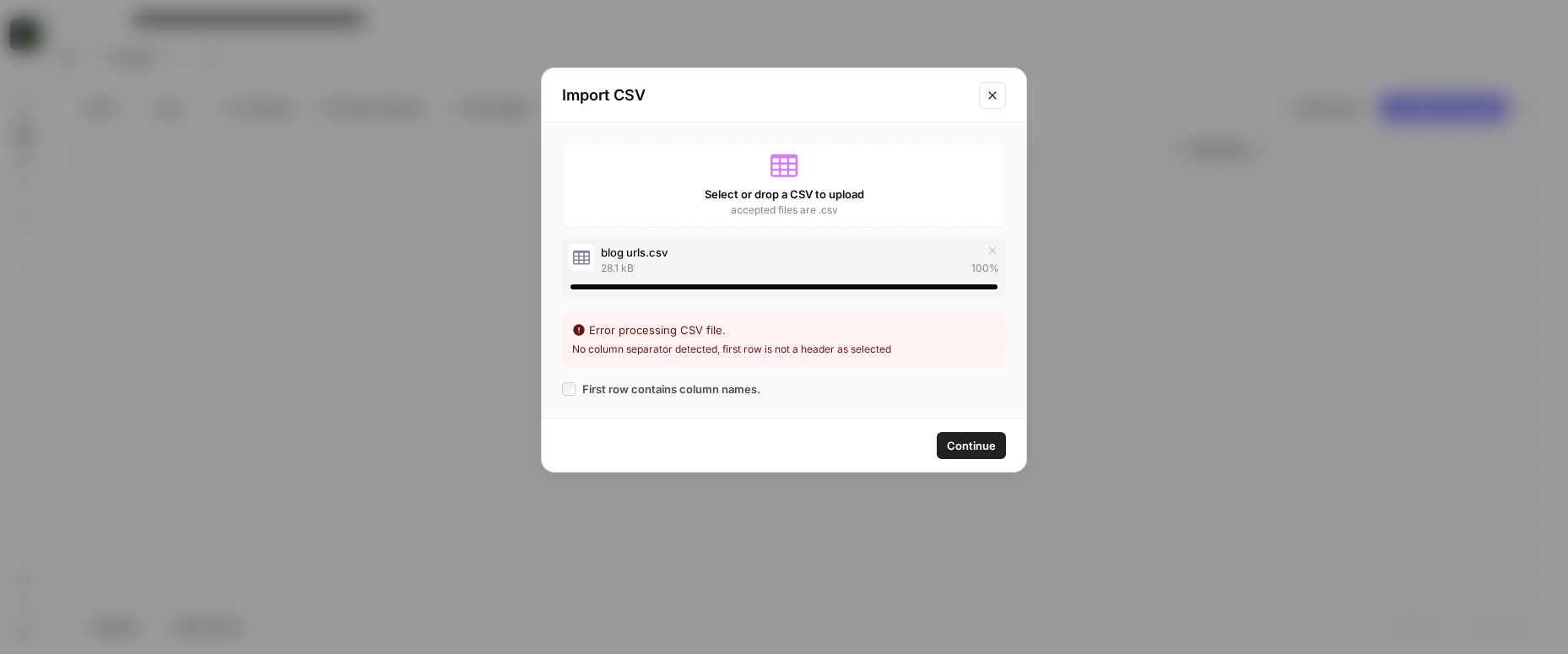
click at [715, 383] on span "First row contains column names." at bounding box center [671, 389] width 178 height 17
click at [994, 96] on icon "Close modal" at bounding box center [992, 95] width 14 height 14
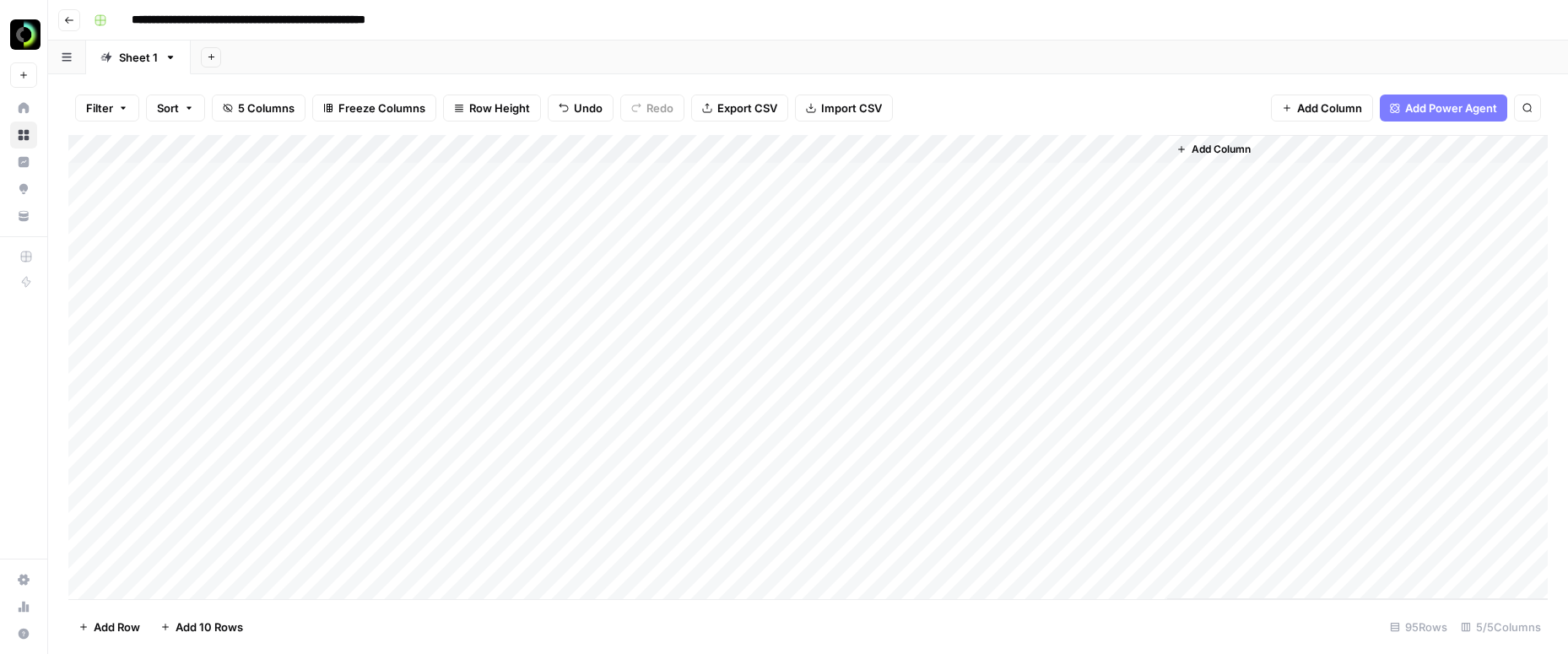
click at [837, 113] on span "Import CSV" at bounding box center [851, 108] width 61 height 17
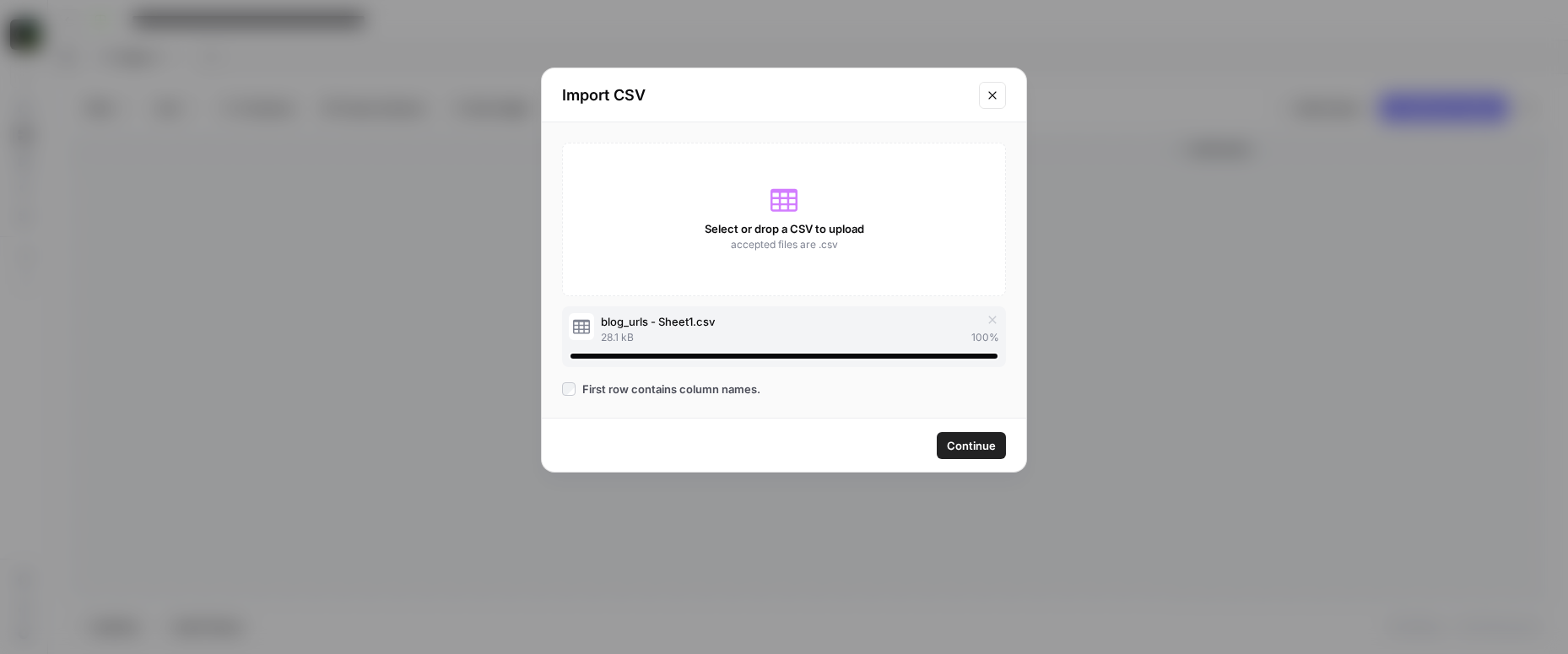
click at [963, 440] on span "Continue" at bounding box center [971, 445] width 49 height 17
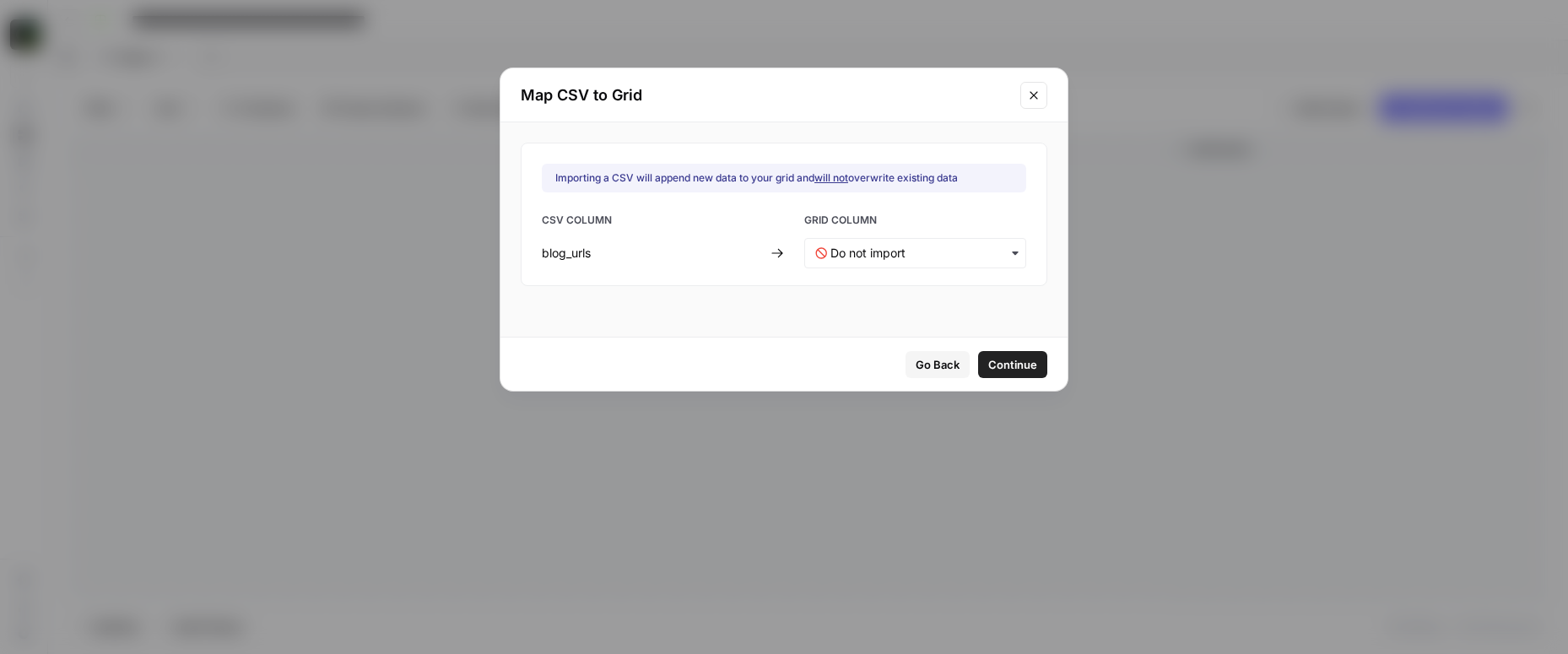
click at [902, 263] on div "button" at bounding box center [915, 252] width 222 height 30
click at [898, 311] on div "URL" at bounding box center [904, 298] width 198 height 30
click at [989, 356] on span "Continue" at bounding box center [1012, 365] width 49 height 17
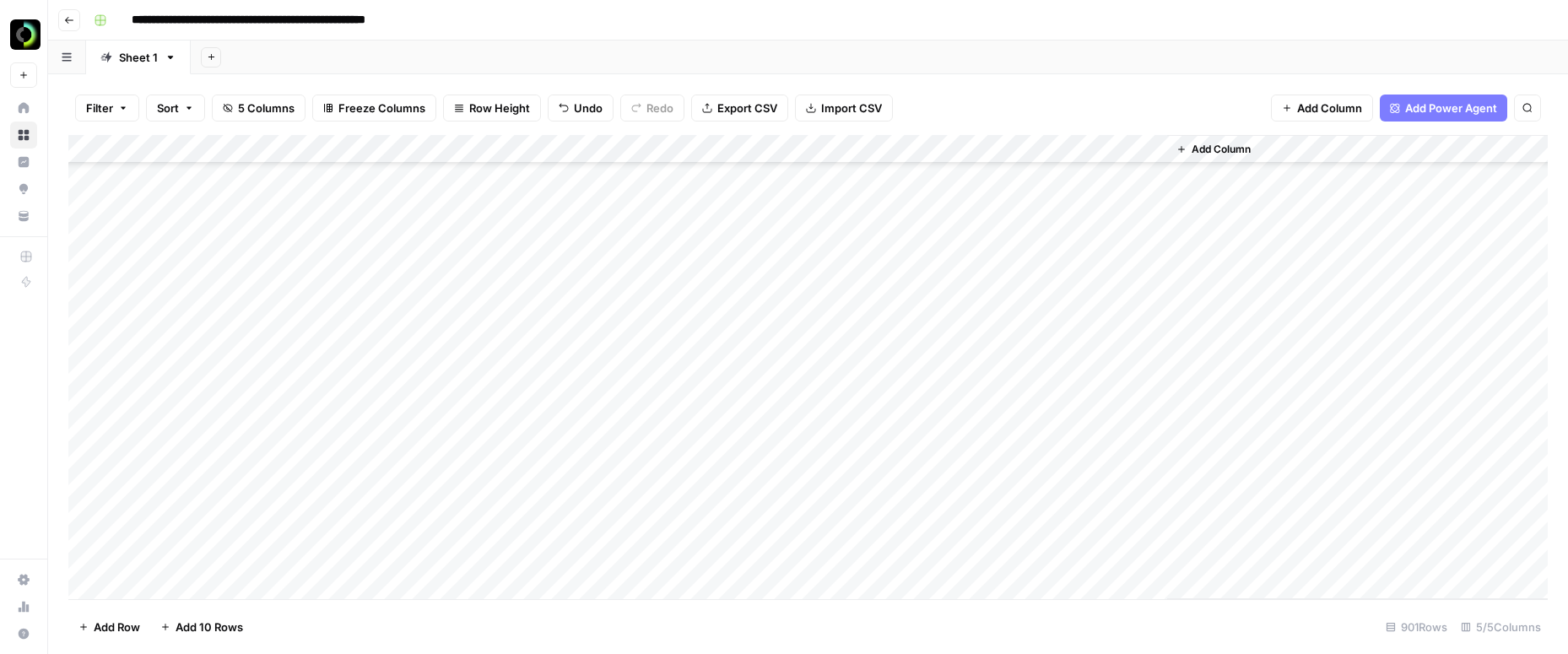
scroll to position [2525, 0]
click at [86, 346] on div "Add Column" at bounding box center [808, 368] width 1480 height 464
click at [86, 326] on div "Add Column" at bounding box center [808, 368] width 1480 height 464
click at [87, 298] on div "Add Column" at bounding box center [808, 368] width 1480 height 464
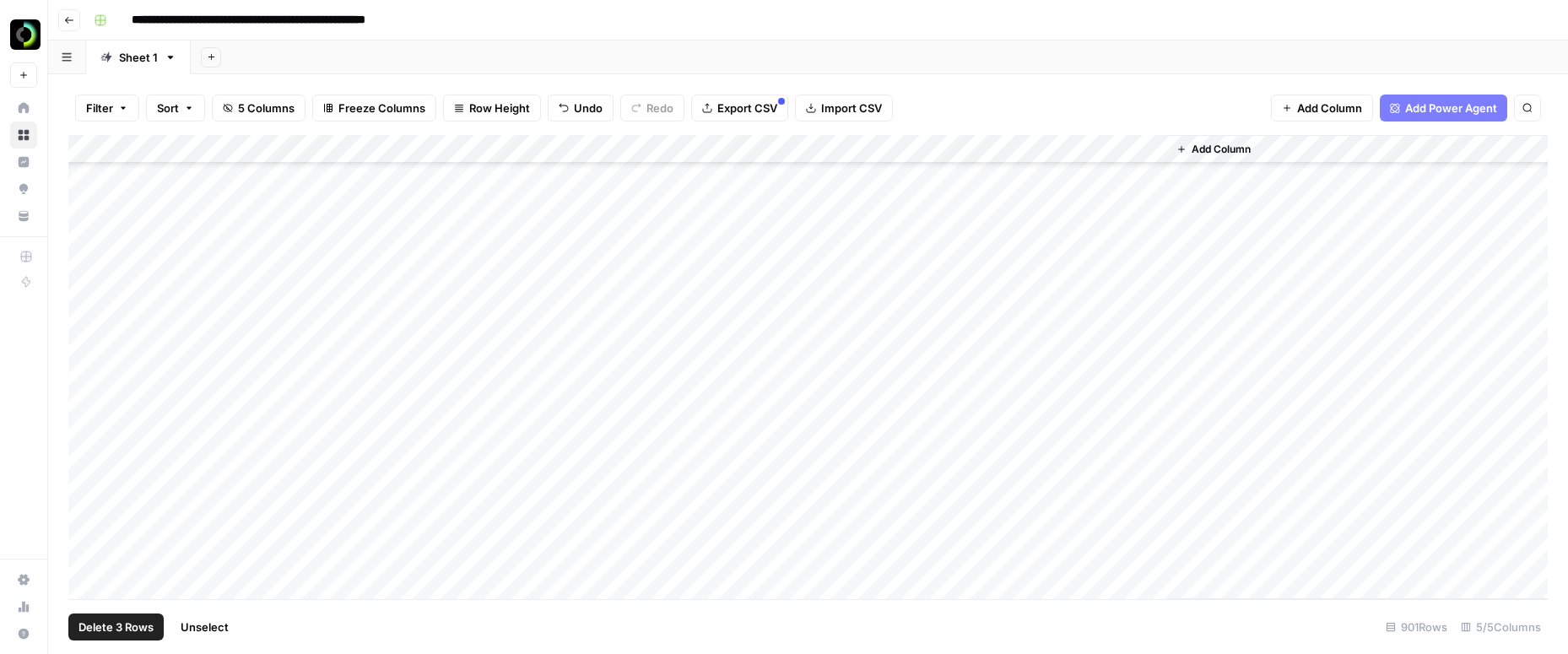
click at [588, 102] on span "Undo" at bounding box center [588, 108] width 29 height 17
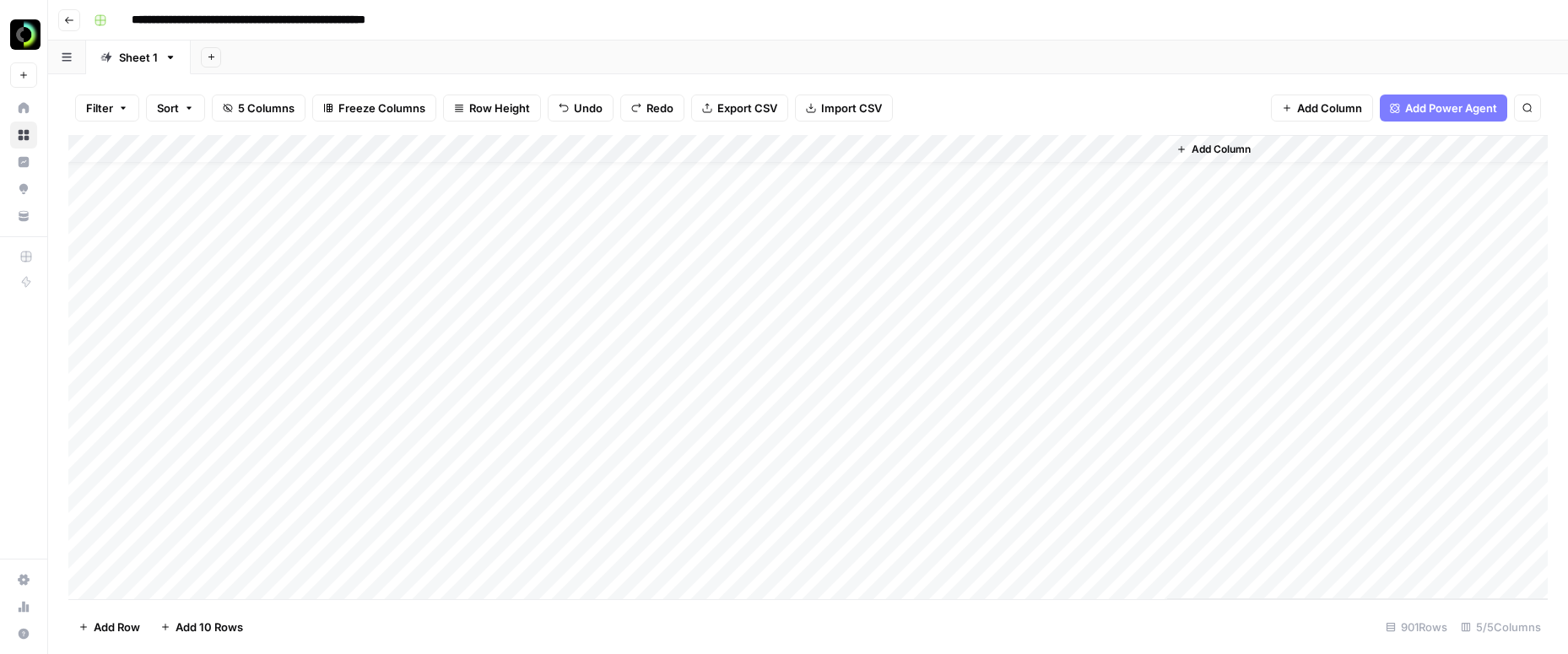
click at [588, 102] on span "Undo" at bounding box center [588, 108] width 29 height 17
click at [70, 13] on button "Go back" at bounding box center [69, 20] width 22 height 22
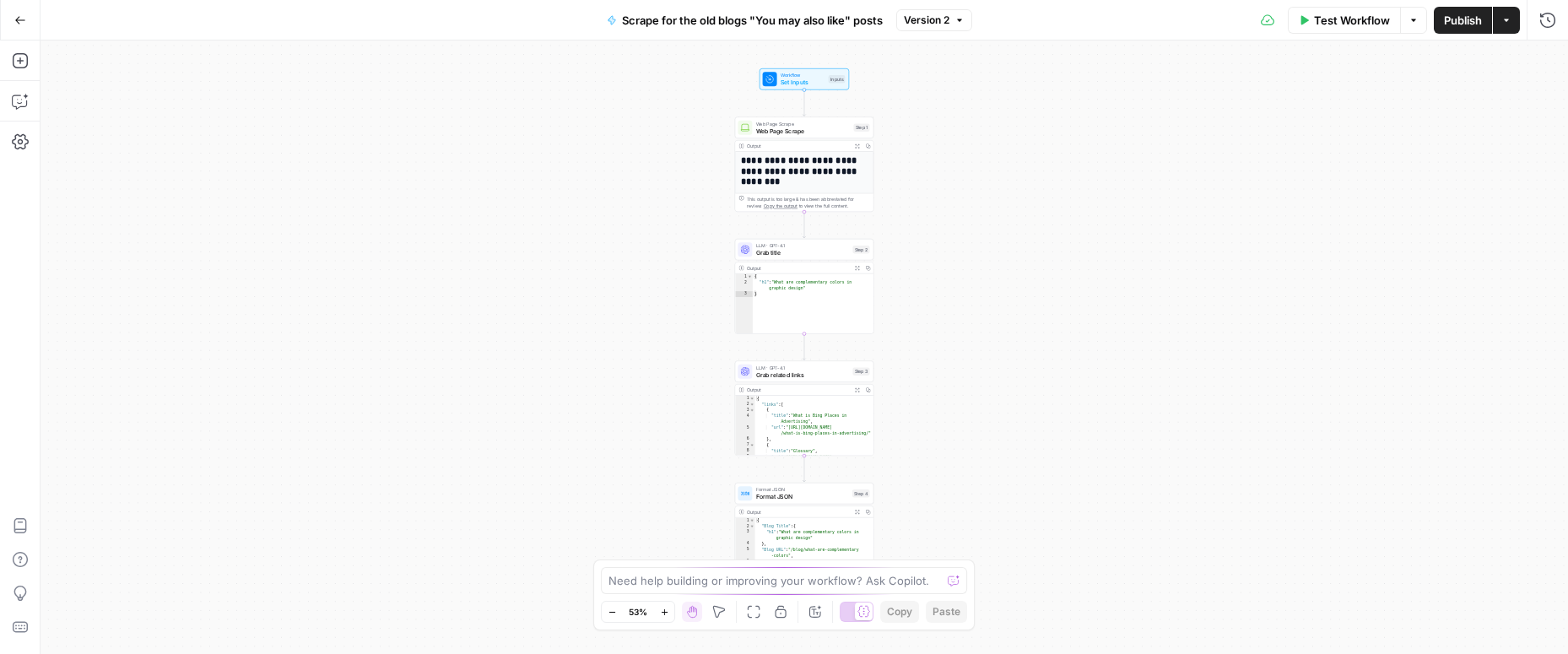
click at [1502, 25] on button "Actions" at bounding box center [1505, 19] width 27 height 27
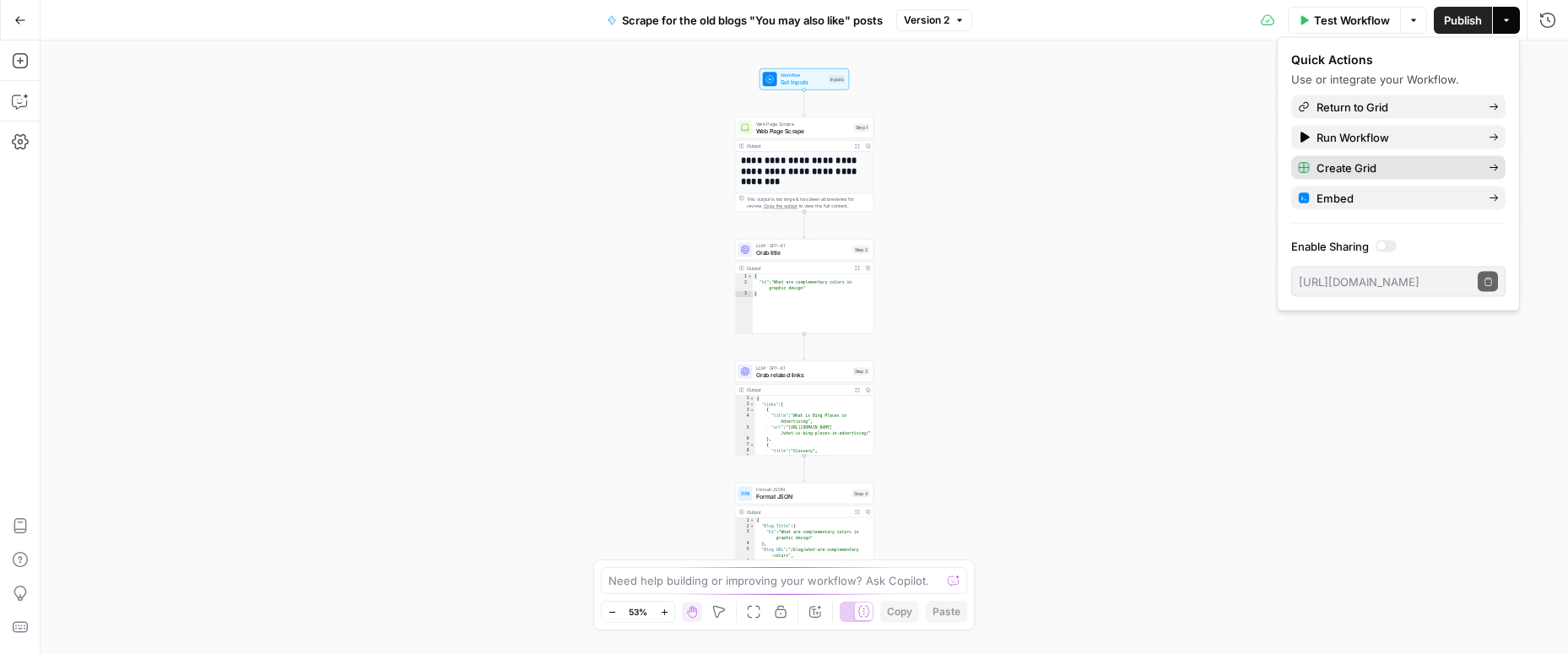
click at [1354, 169] on span "Create Grid" at bounding box center [1396, 168] width 158 height 17
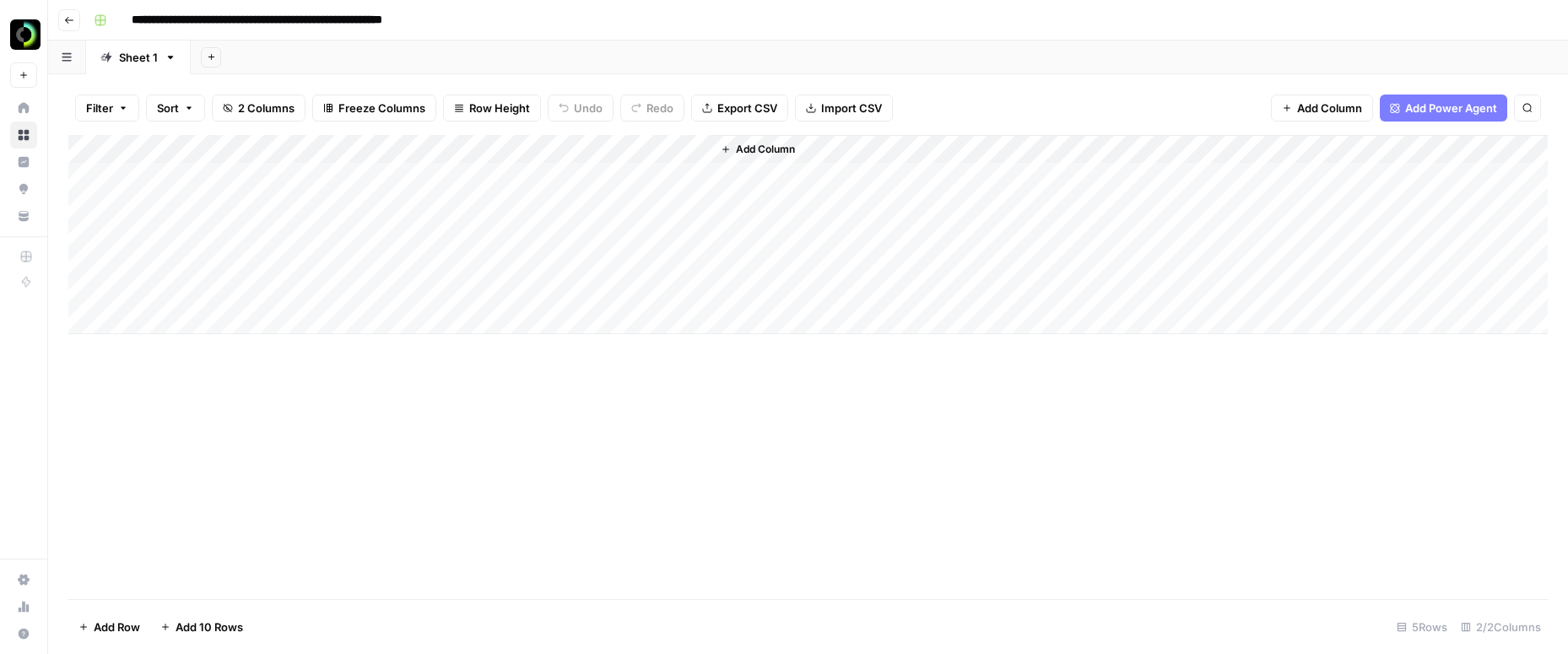
click at [809, 104] on icon "button" at bounding box center [812, 109] width 9 height 9
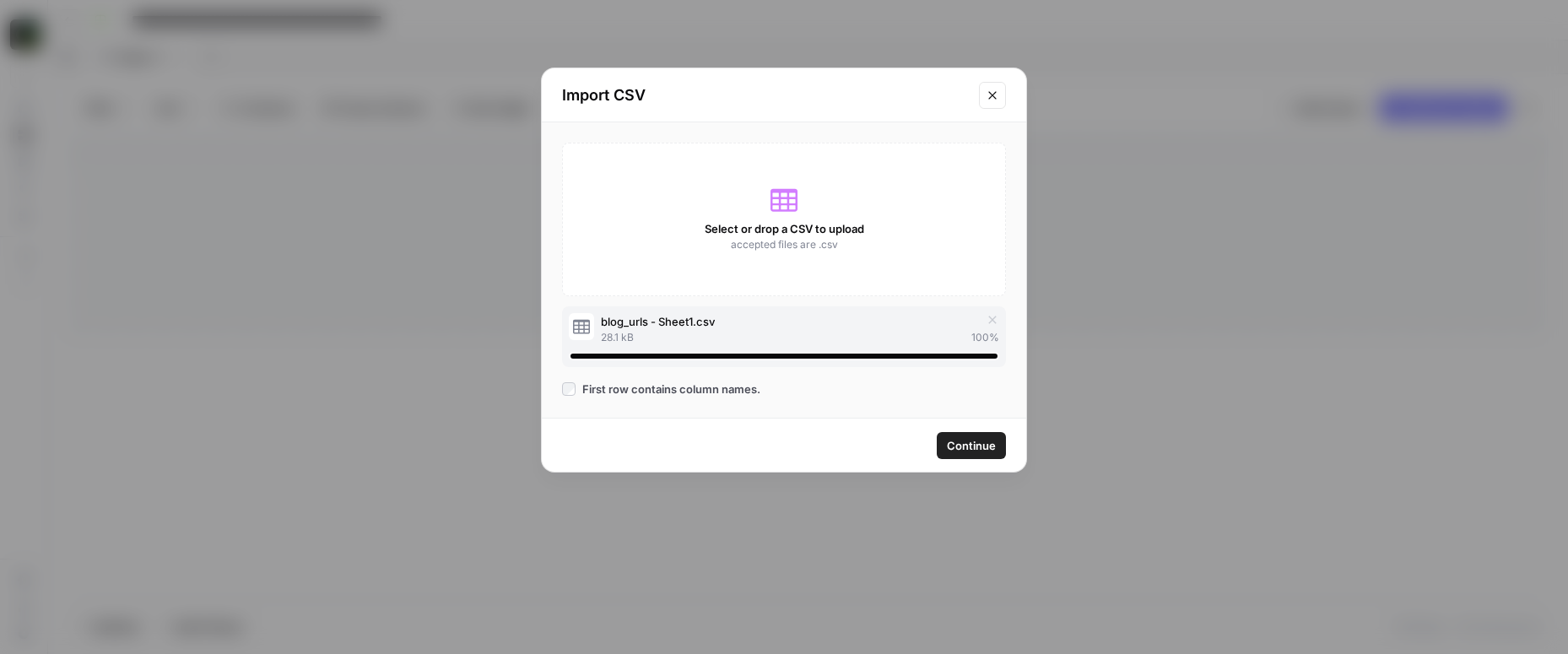
click at [979, 451] on span "Continue" at bounding box center [971, 445] width 49 height 17
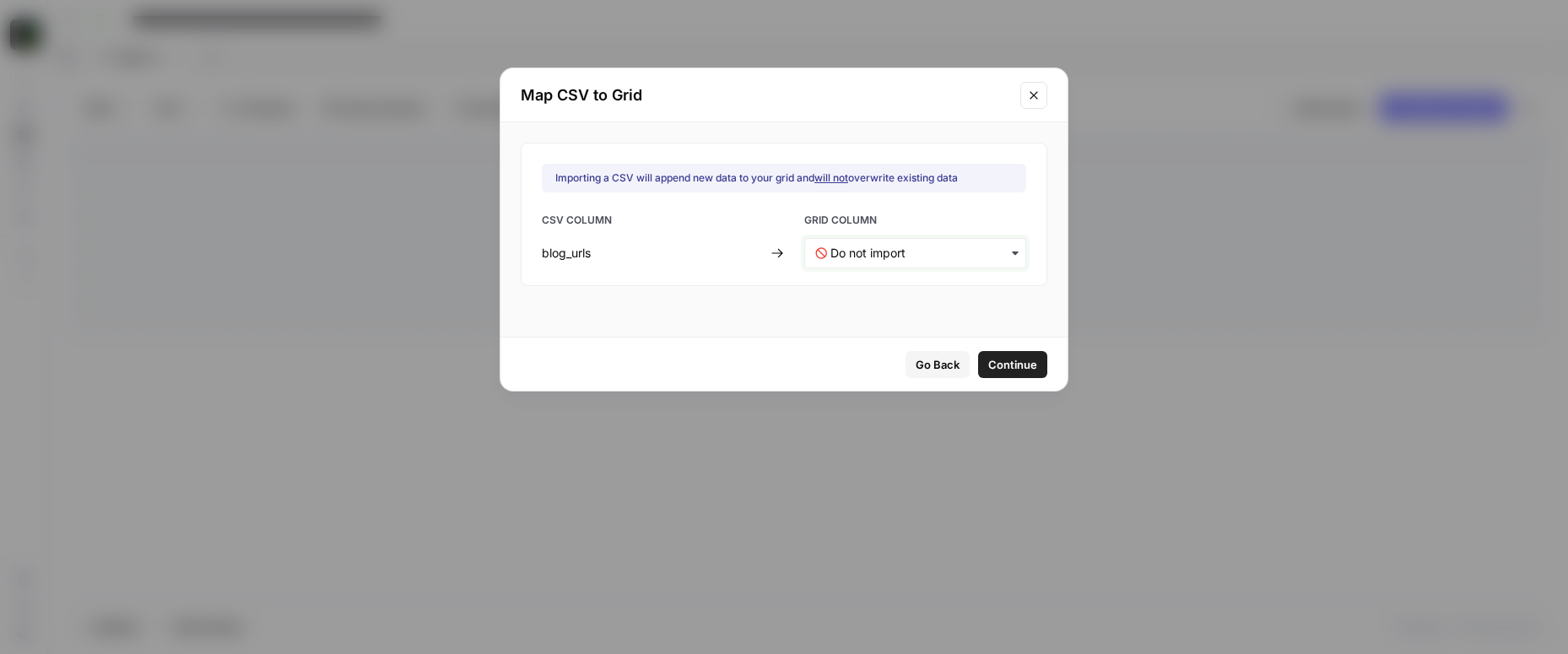
click at [967, 252] on input "text" at bounding box center [922, 253] width 185 height 17
click at [946, 299] on div "URL" at bounding box center [904, 298] width 198 height 30
click at [989, 364] on span "Continue" at bounding box center [1012, 365] width 49 height 17
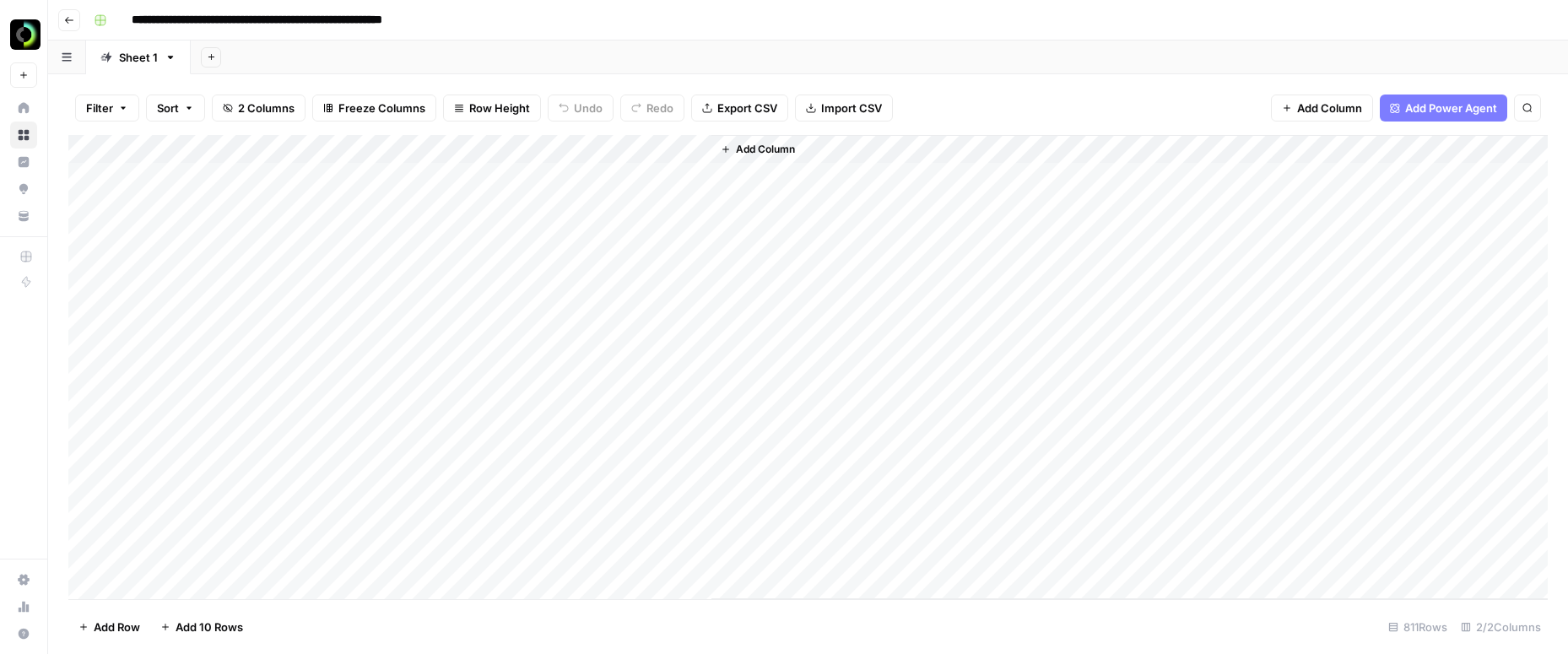
click at [89, 289] on div "Add Column" at bounding box center [808, 368] width 1480 height 464
click at [87, 263] on div "Add Column" at bounding box center [808, 368] width 1480 height 464
click at [86, 236] on div "Add Column" at bounding box center [808, 368] width 1480 height 464
click at [85, 207] on div "Add Column" at bounding box center [808, 368] width 1480 height 464
click at [85, 180] on div "Add Column" at bounding box center [808, 368] width 1480 height 464
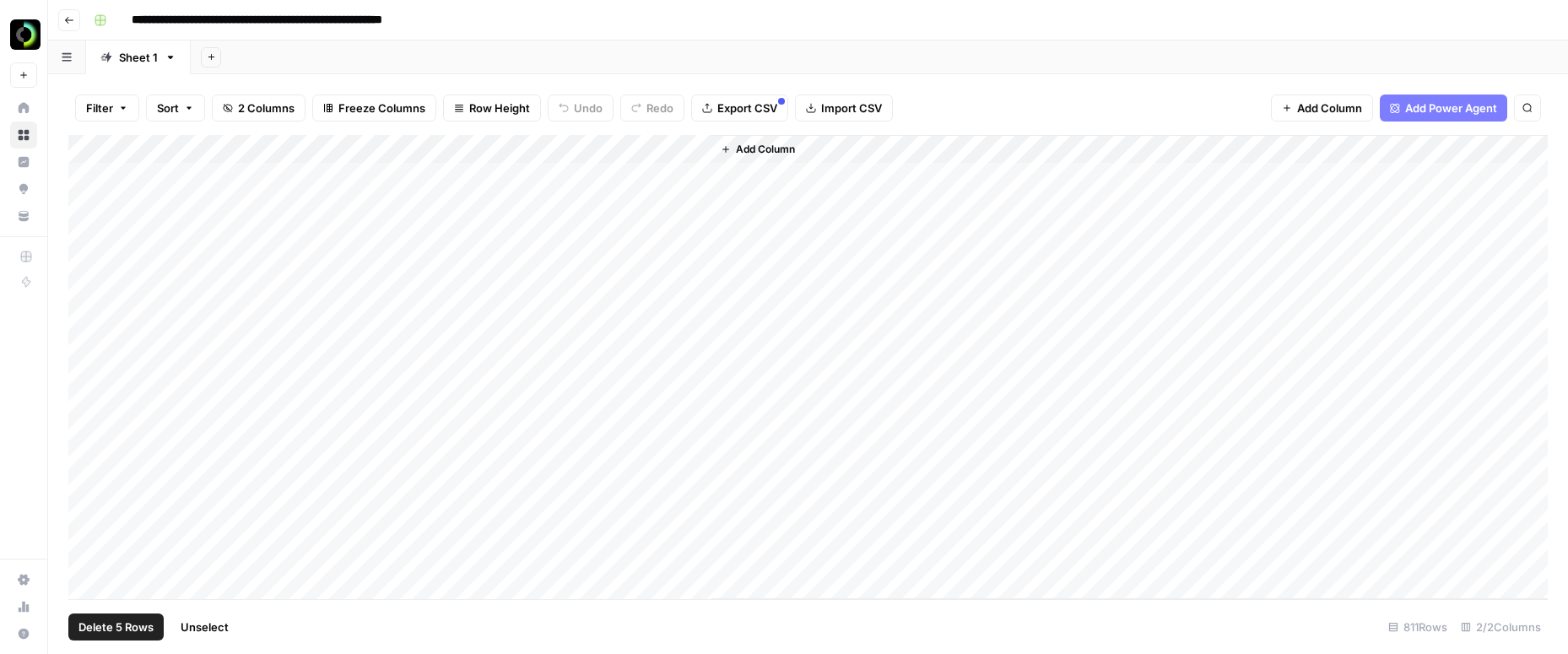
click at [107, 625] on span "Delete 5 Rows" at bounding box center [116, 626] width 76 height 17
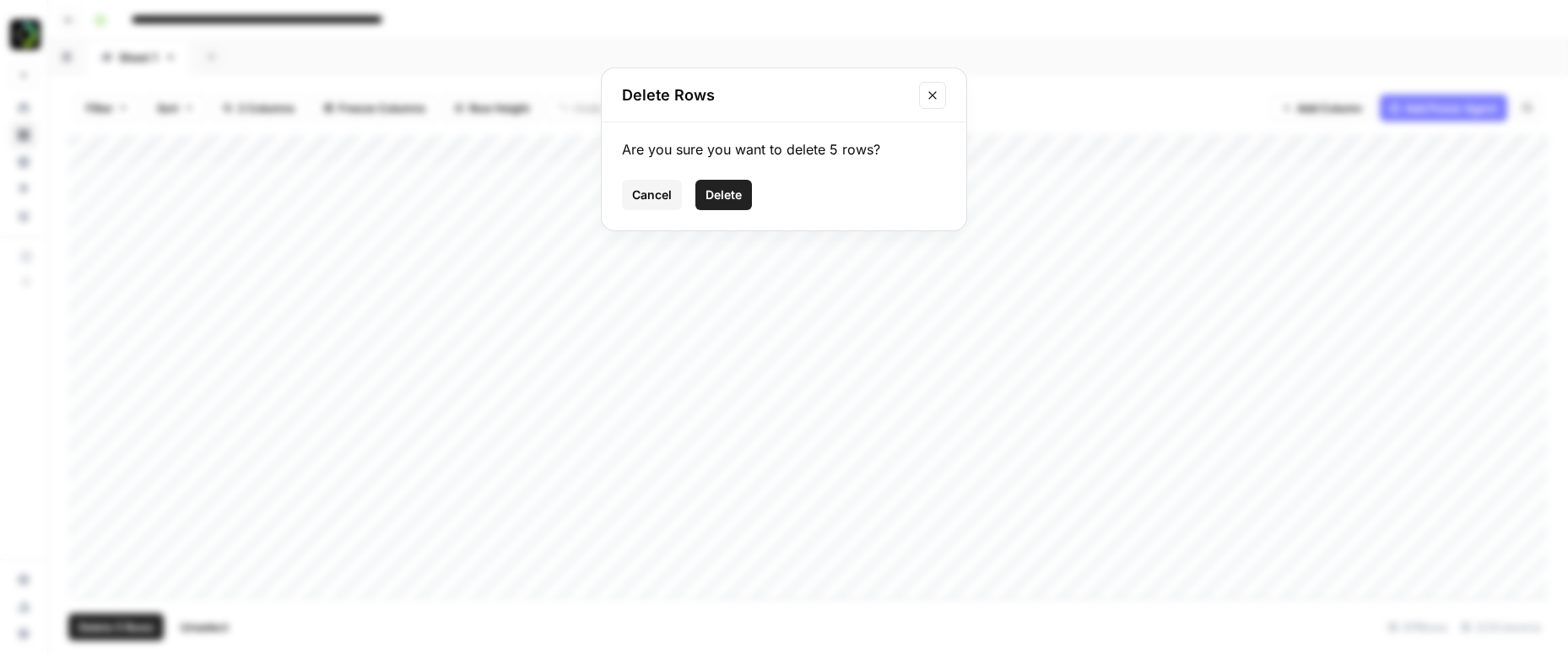
click at [733, 186] on span "Delete" at bounding box center [723, 194] width 36 height 17
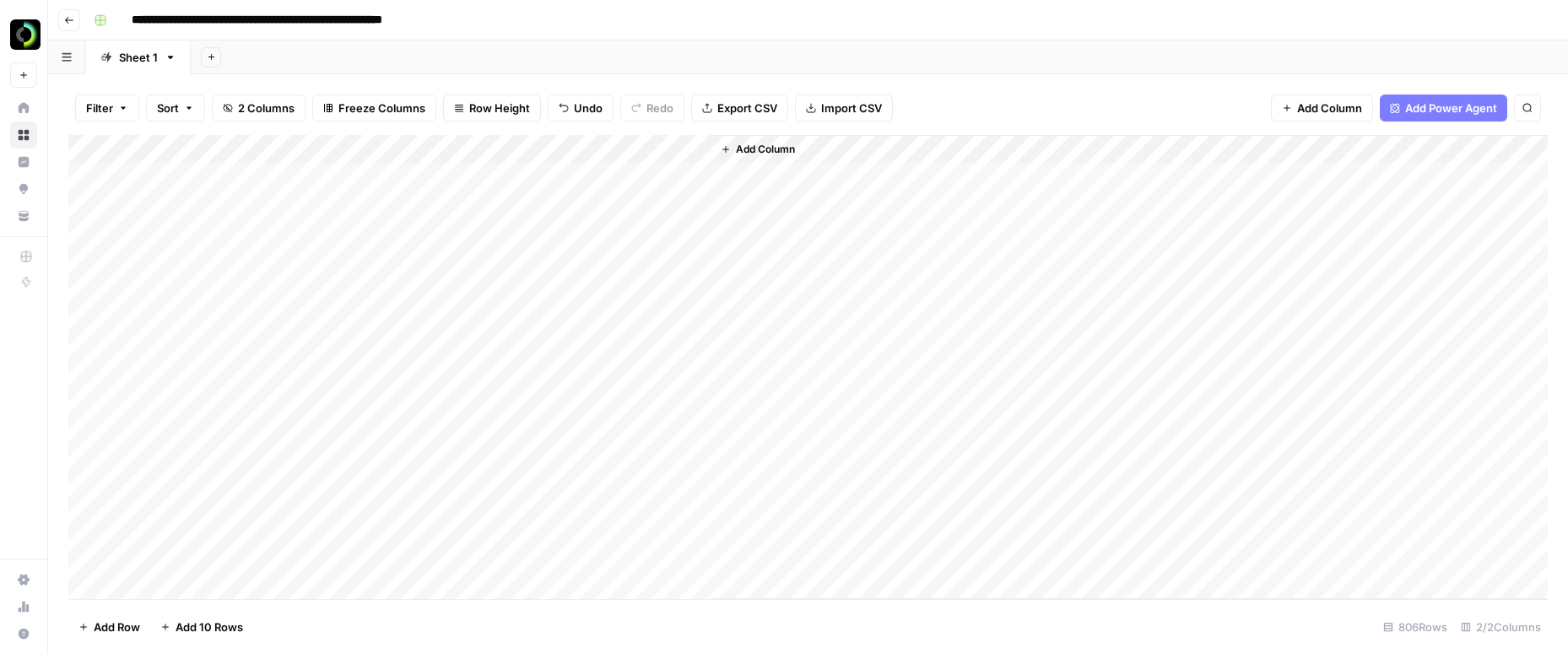
click at [693, 150] on div "Add Column" at bounding box center [808, 368] width 1480 height 464
click at [713, 186] on span "All Rows" at bounding box center [755, 188] width 106 height 17
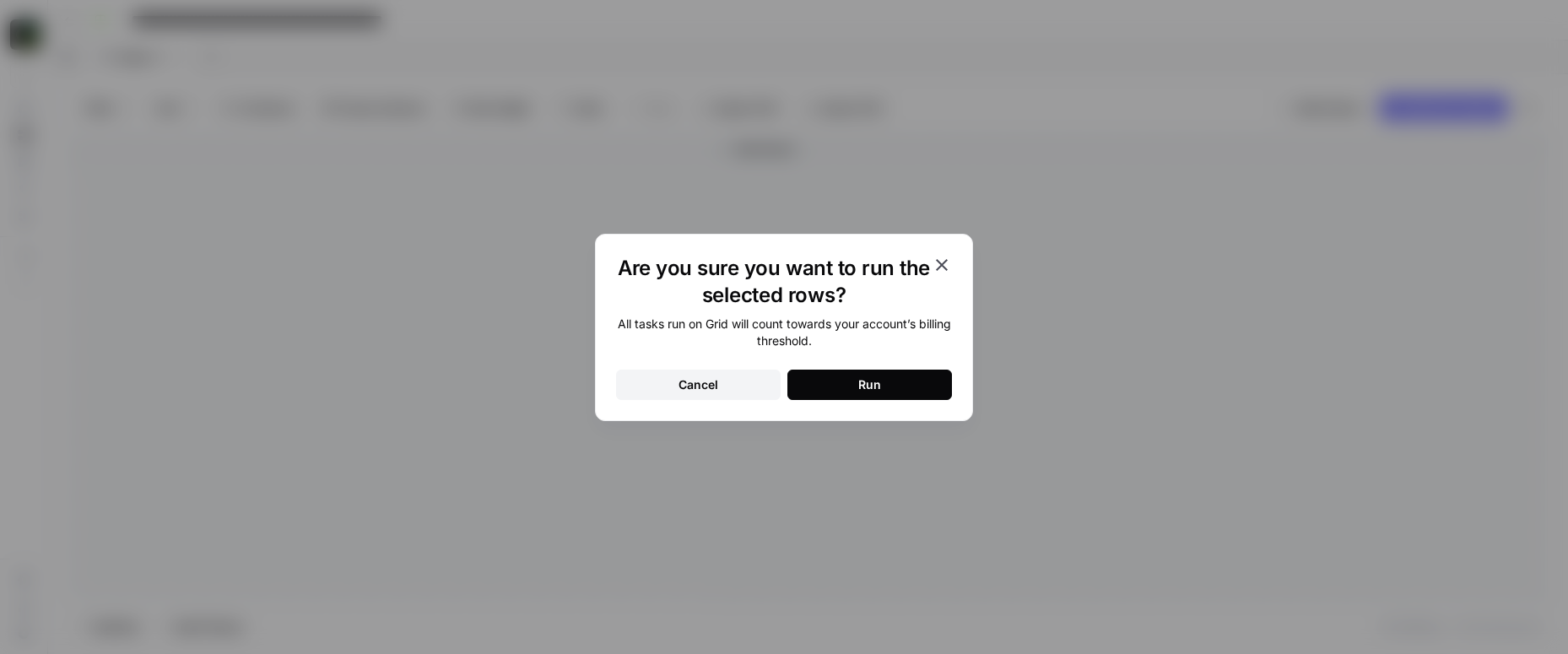
click at [835, 379] on button "Run" at bounding box center [870, 384] width 165 height 30
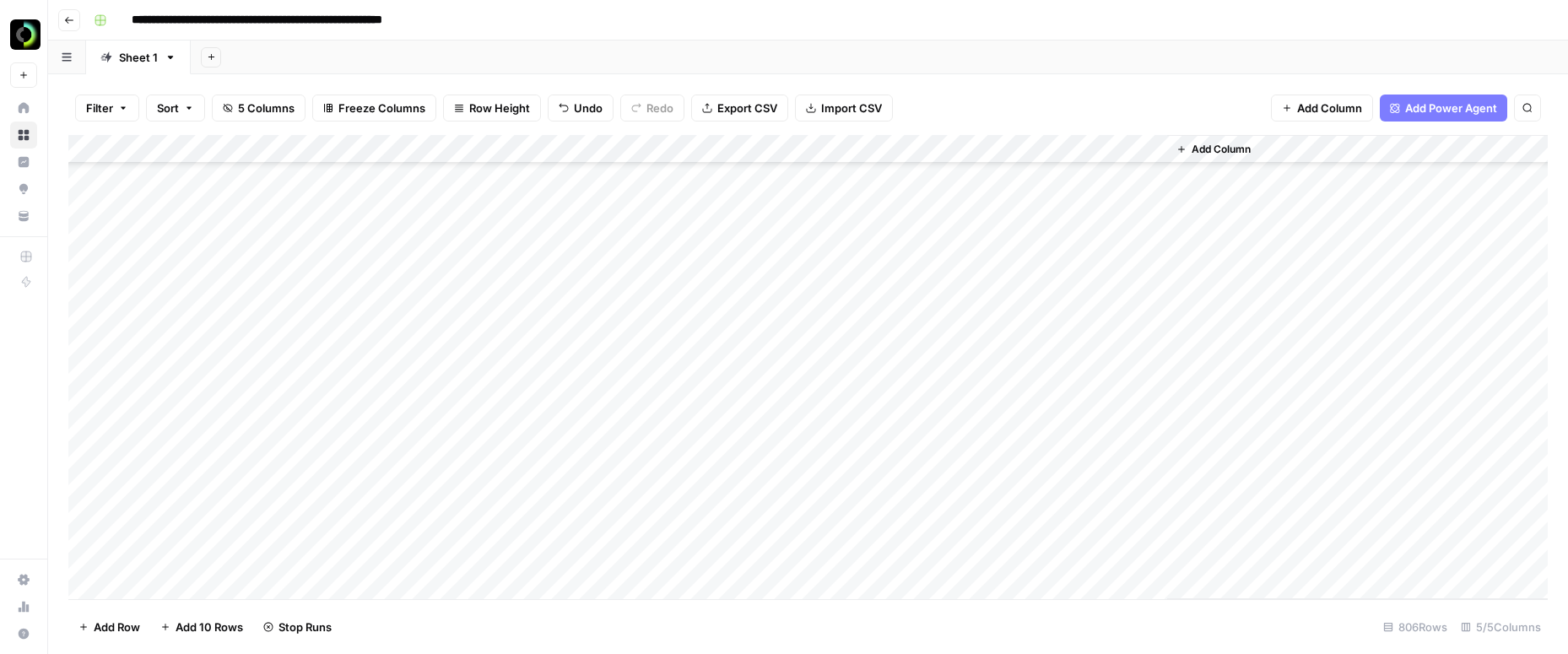
scroll to position [1425, 0]
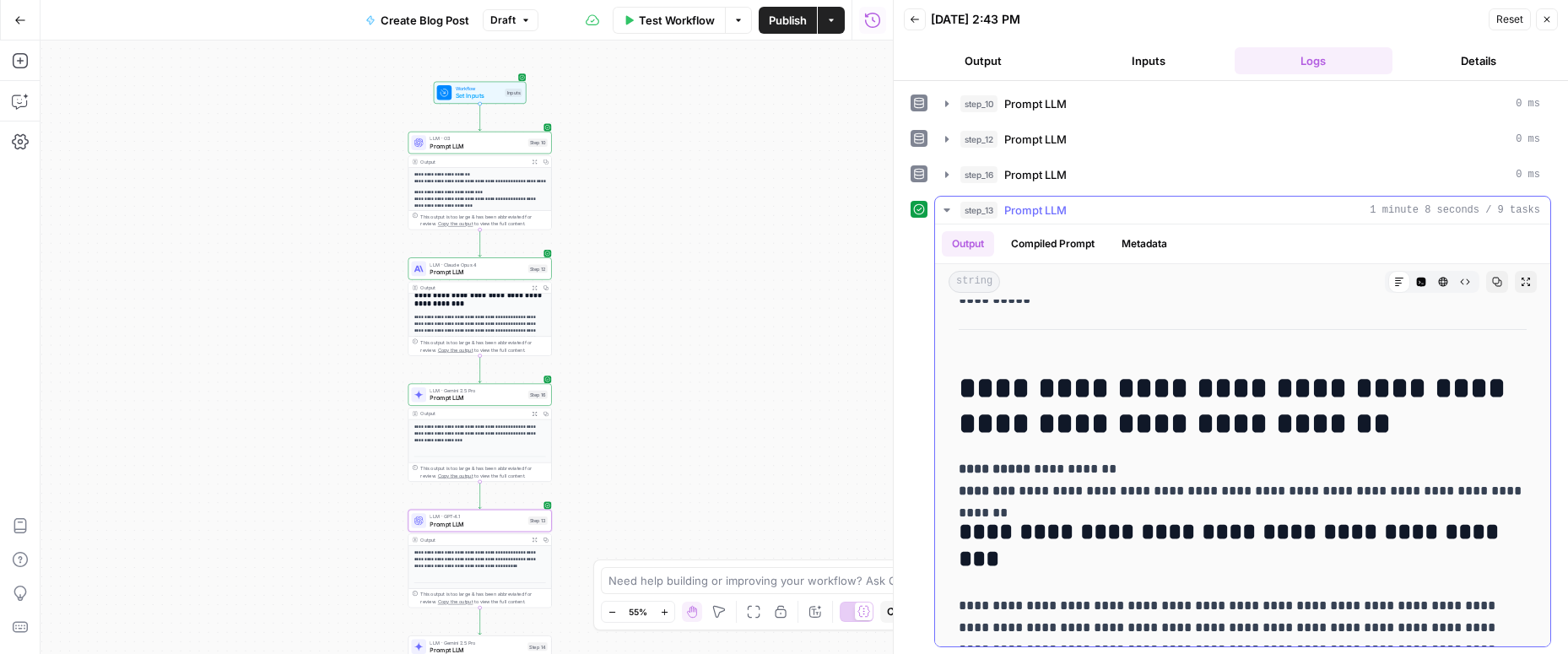
scroll to position [64, 0]
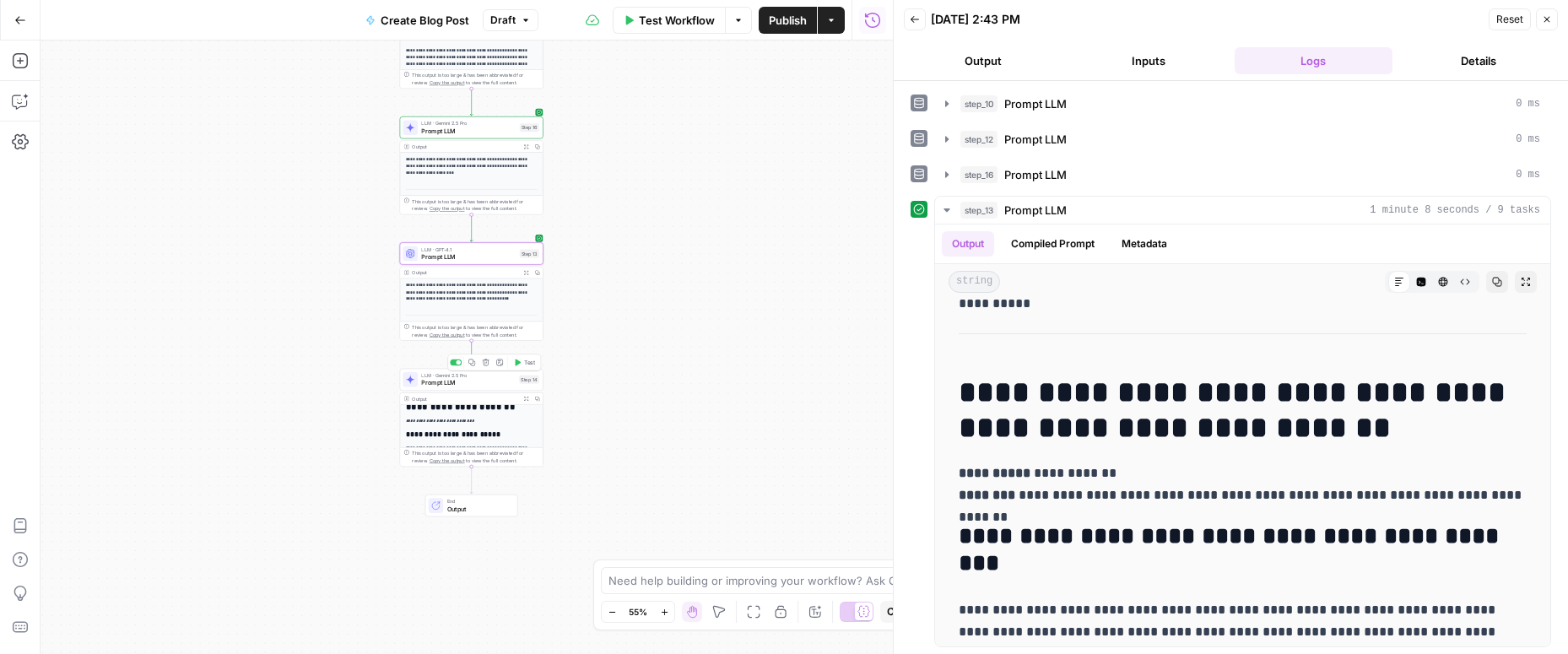
click at [519, 362] on icon "button" at bounding box center [519, 362] width 6 height 6
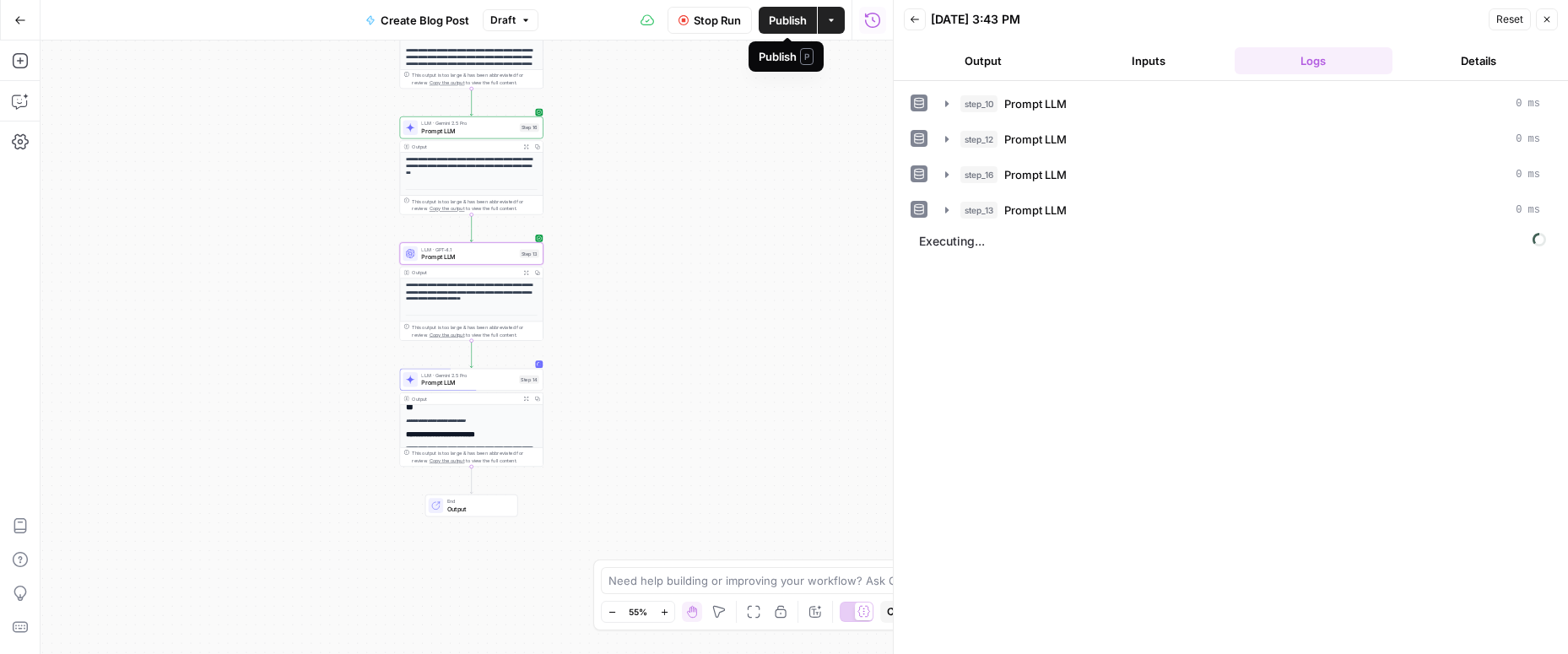
click at [774, 28] on button "Publish" at bounding box center [787, 19] width 58 height 27
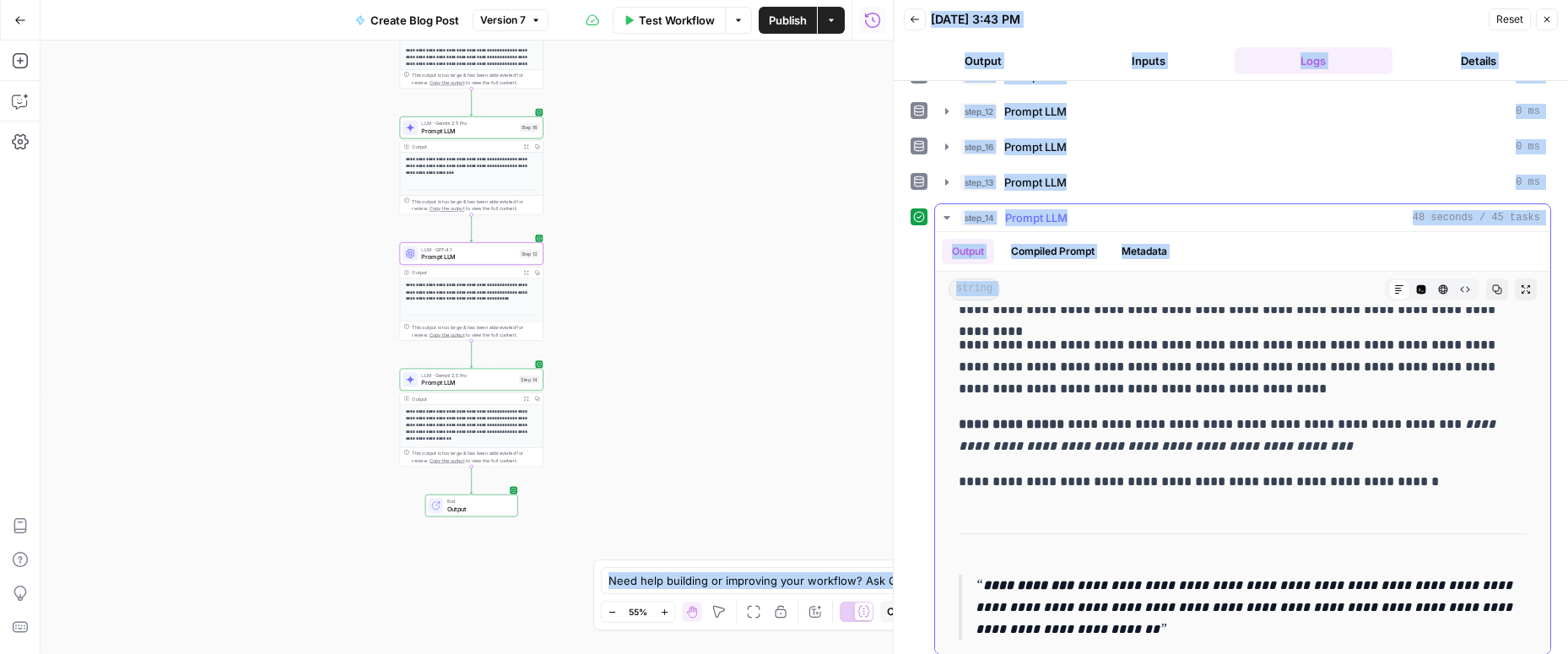
scroll to position [37, 0]
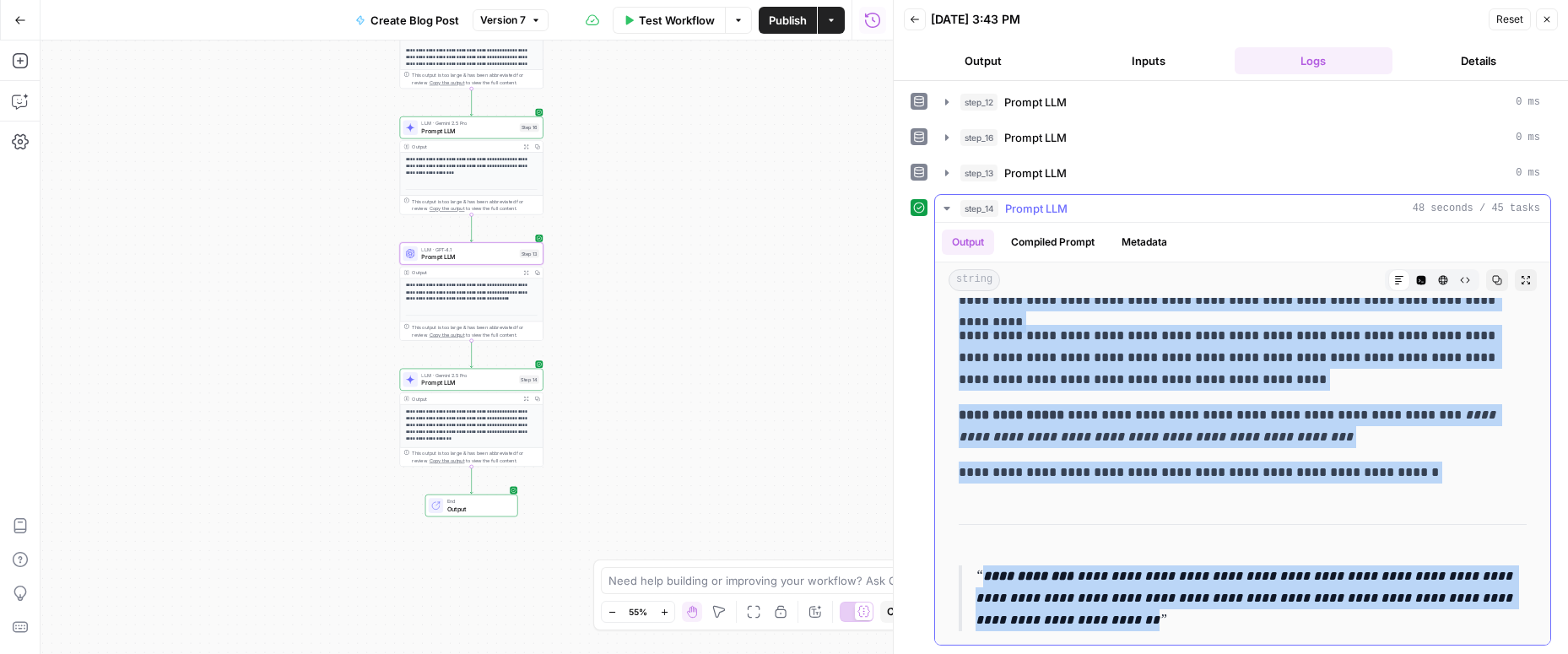
drag, startPoint x: 963, startPoint y: 412, endPoint x: 1199, endPoint y: 612, distance: 309.3
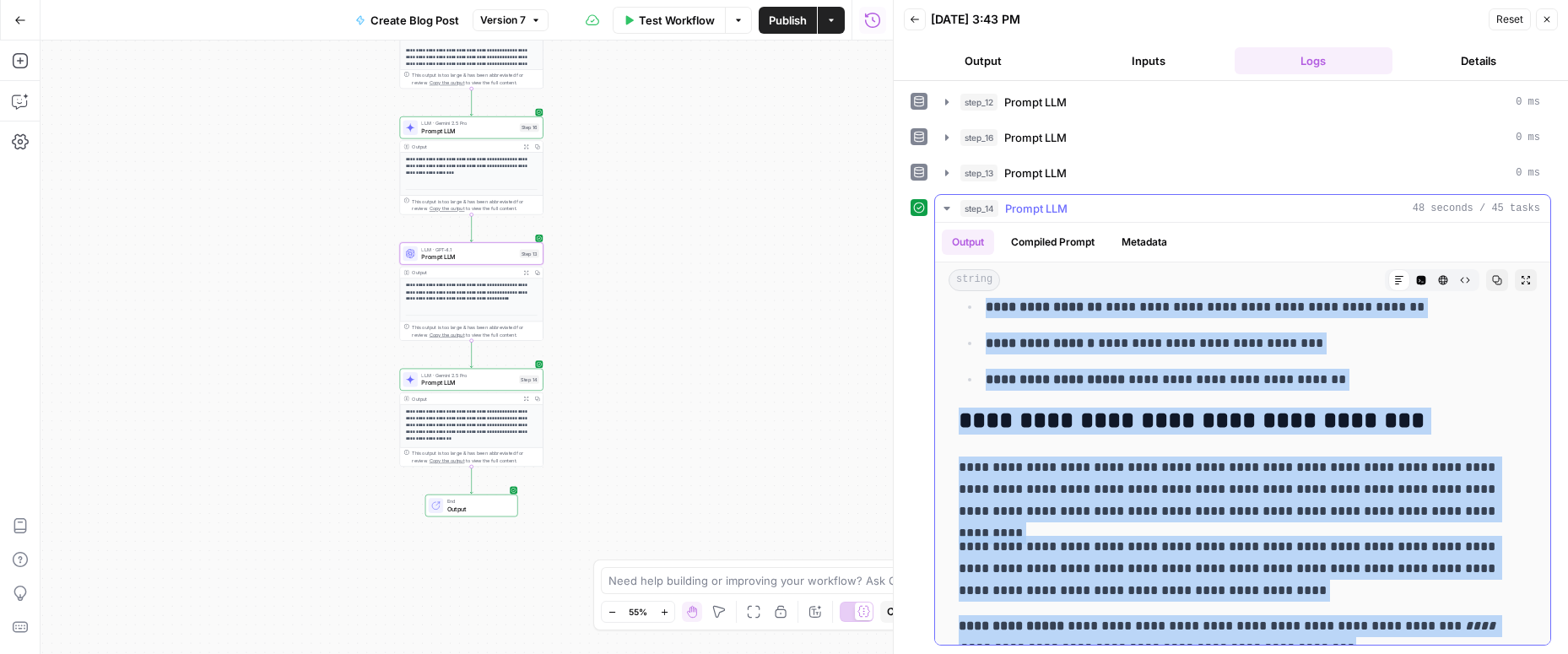
scroll to position [7351, 0]
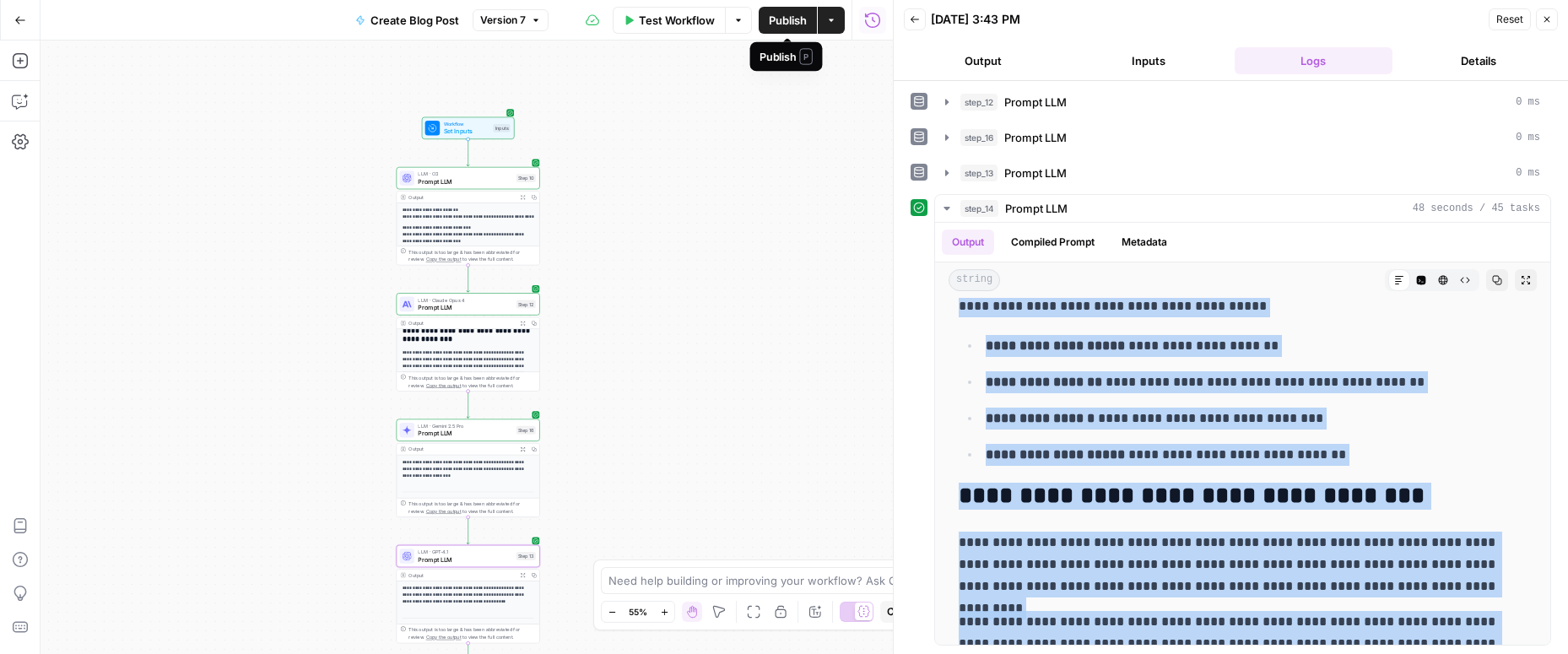
click at [789, 20] on span "Publish" at bounding box center [787, 20] width 38 height 17
click at [826, 21] on icon "button" at bounding box center [831, 19] width 10 height 10
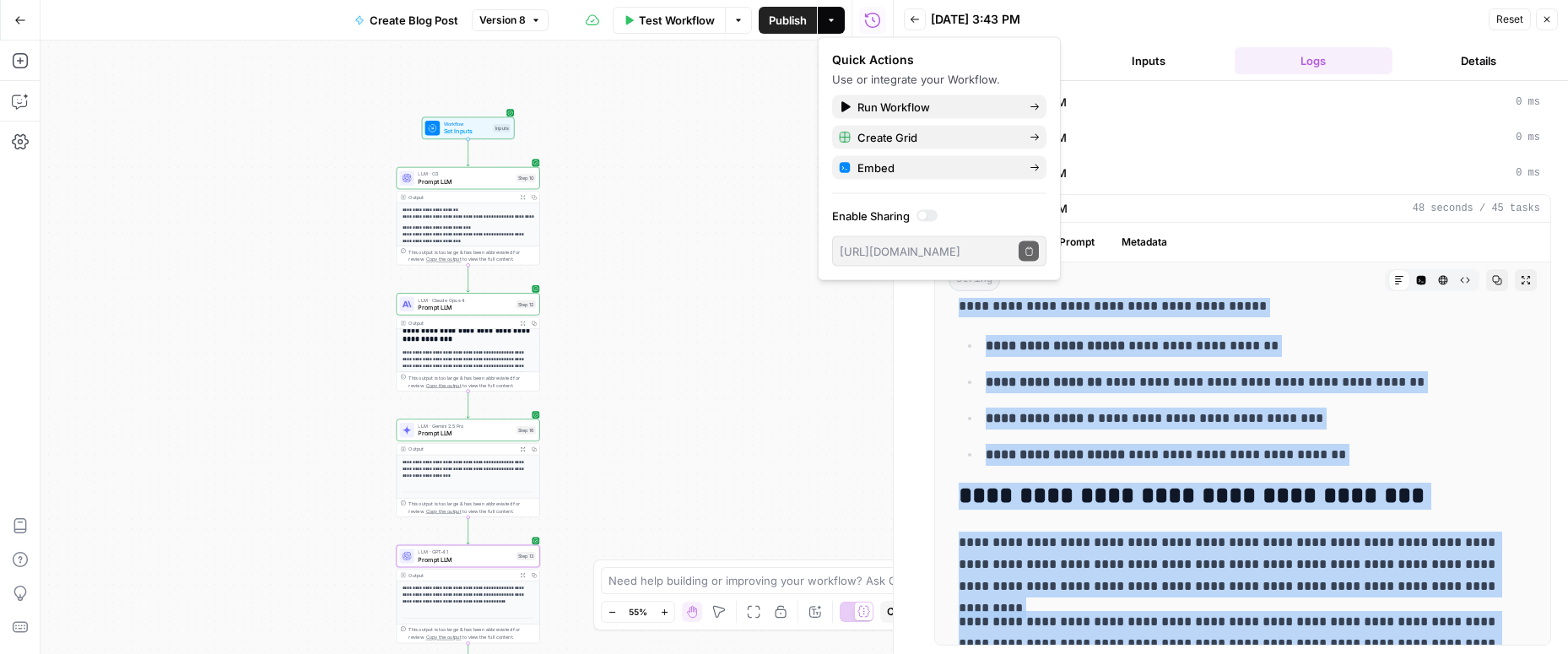
click at [927, 218] on div at bounding box center [927, 216] width 21 height 12
click at [1036, 253] on button "Copy public execute URL" at bounding box center [1029, 251] width 20 height 20
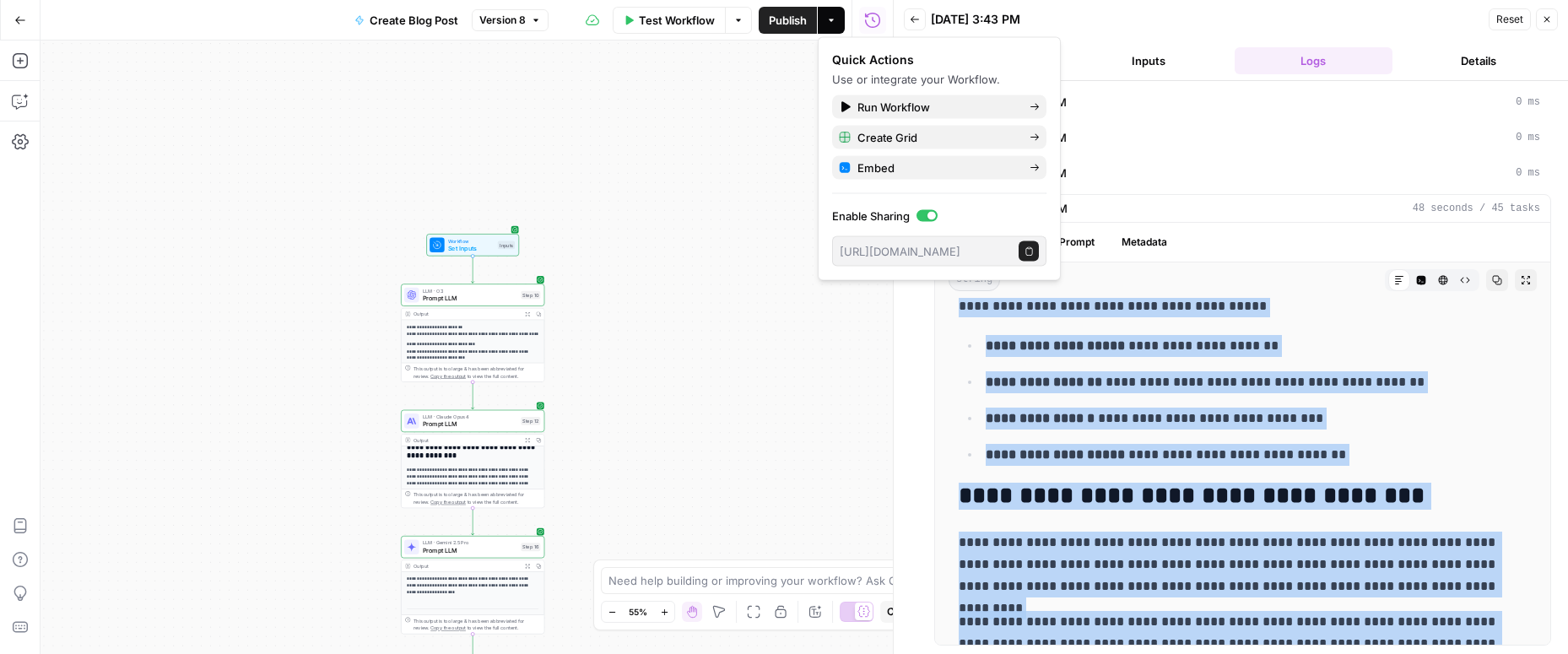
click at [314, 15] on div "Go Back Create Blog Post Version 8 Test Workflow Options Publish Actions Run Hi…" at bounding box center [446, 19] width 893 height 40
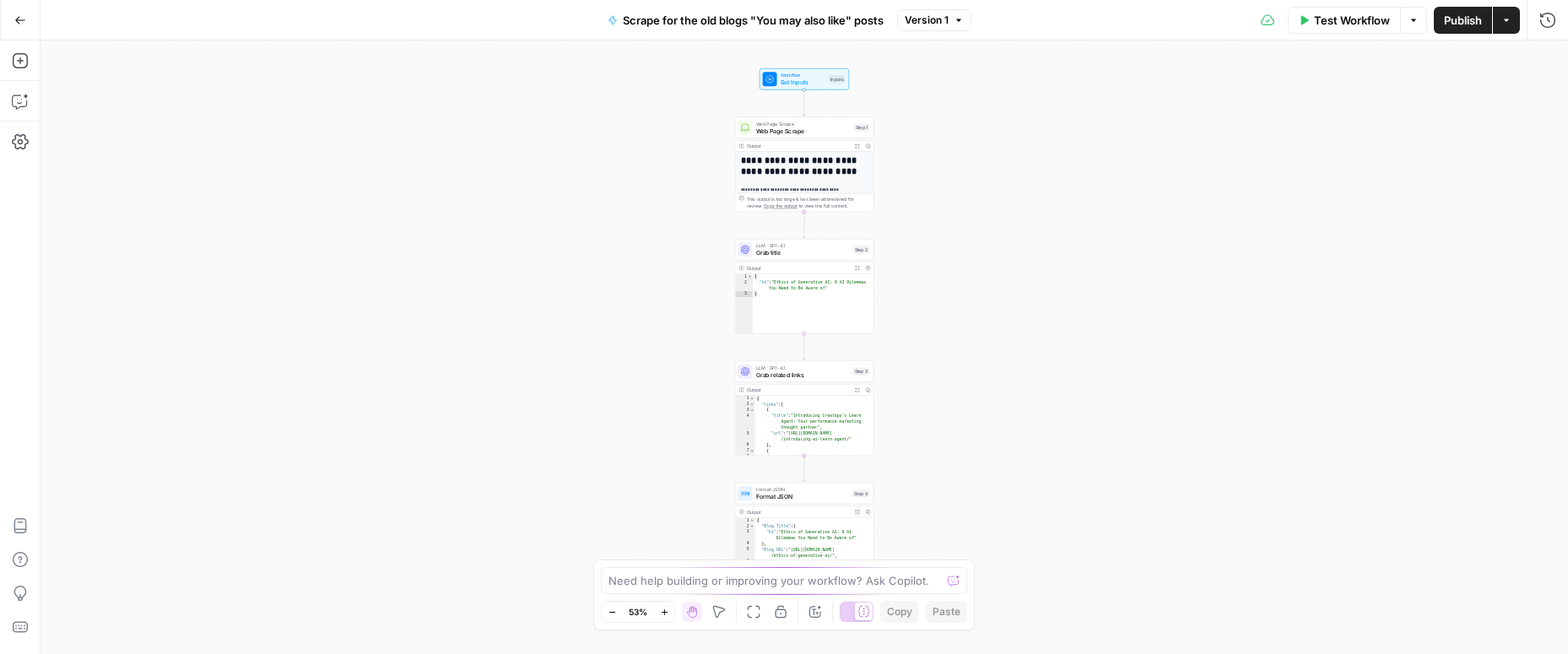
click at [807, 77] on span "Set Inputs" at bounding box center [802, 82] width 45 height 9
click at [813, 129] on span "Web Page Scrape" at bounding box center [803, 131] width 95 height 9
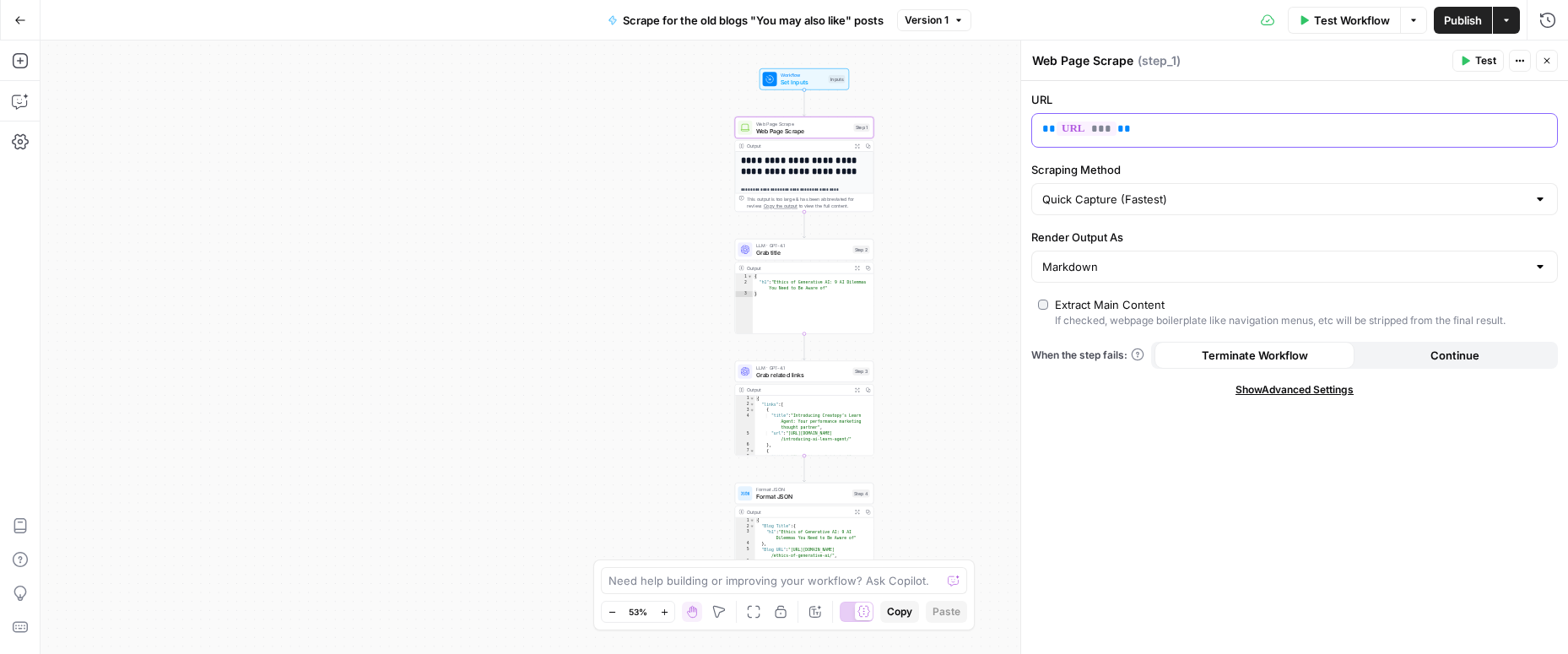
click at [1198, 131] on p "** *** **" at bounding box center [1281, 129] width 477 height 17
click at [1174, 128] on p "** *** **" at bounding box center [1281, 129] width 477 height 17
click at [1473, 61] on button "Test" at bounding box center [1478, 61] width 52 height 22
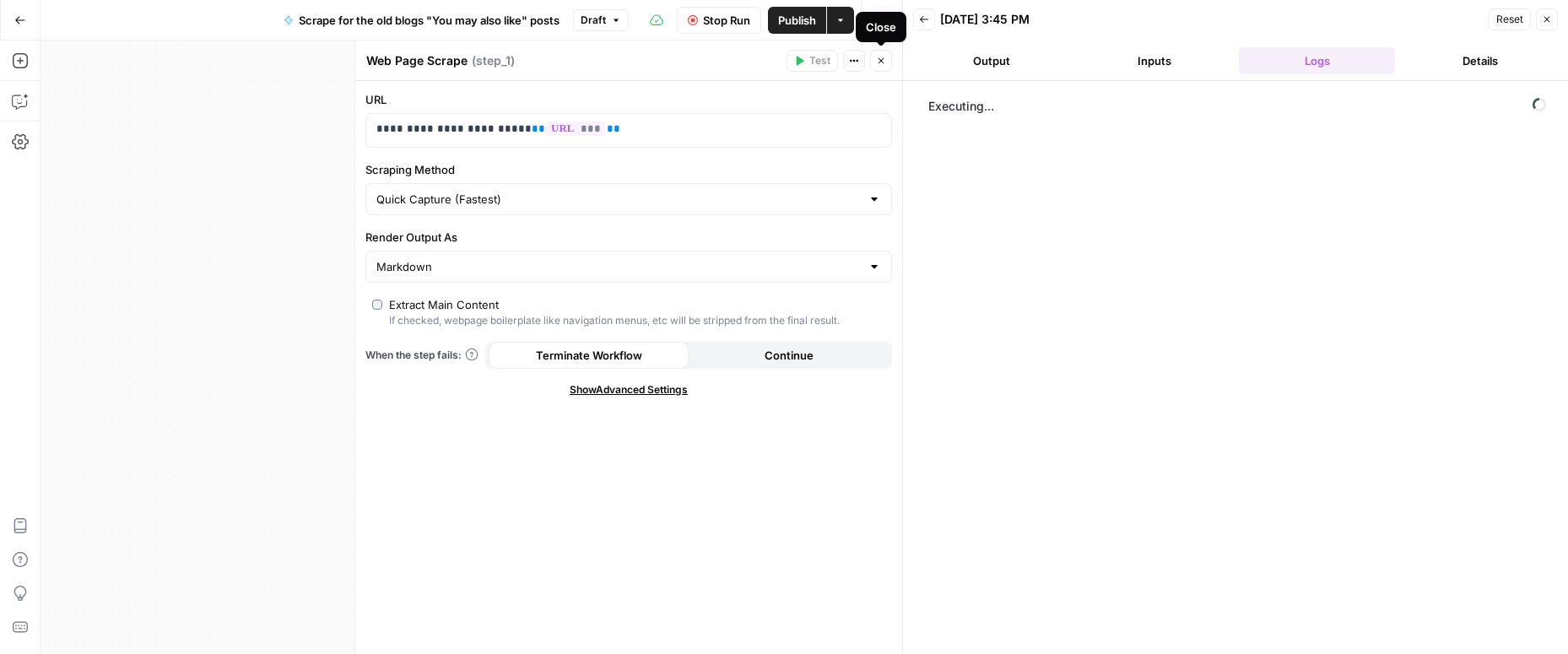
click at [885, 56] on icon "button" at bounding box center [881, 60] width 10 height 10
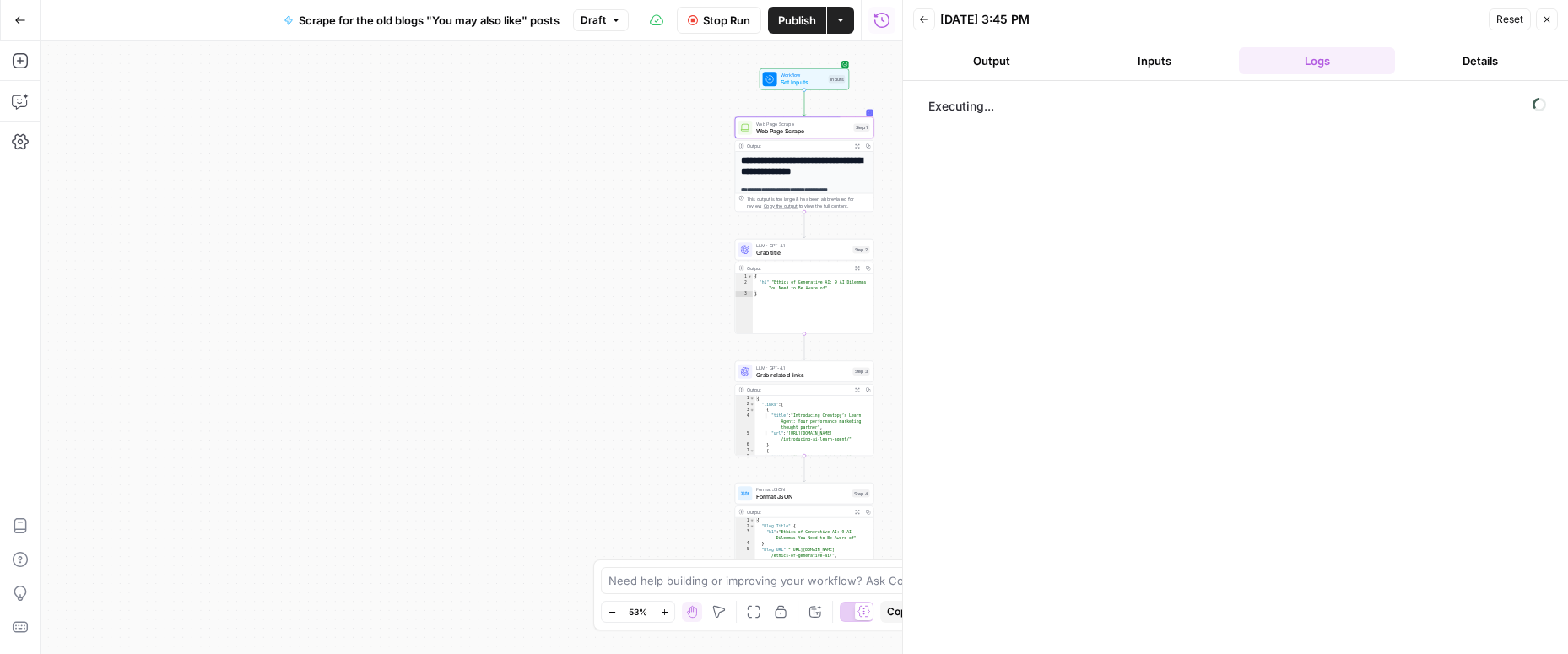
click at [791, 80] on span "Set Inputs" at bounding box center [802, 82] width 45 height 9
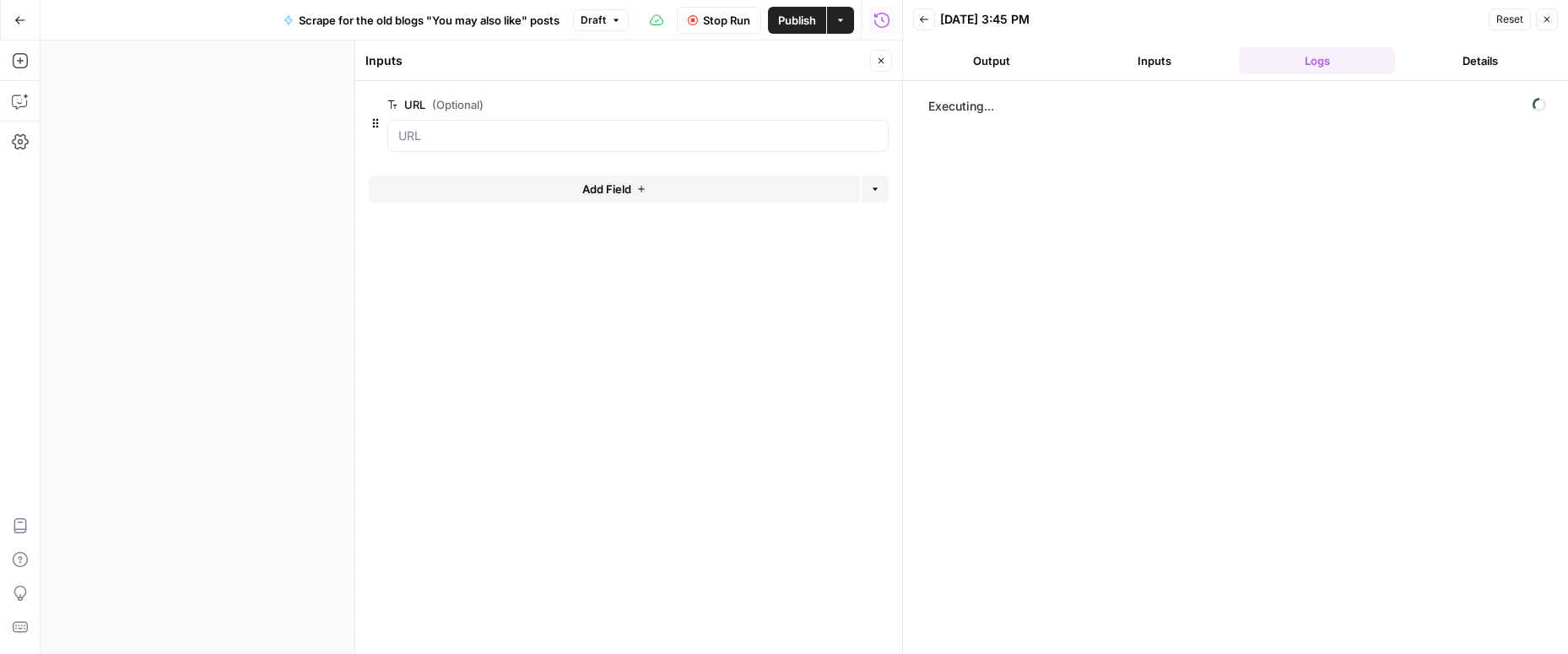
click at [738, 20] on span "Stop Run" at bounding box center [726, 20] width 47 height 17
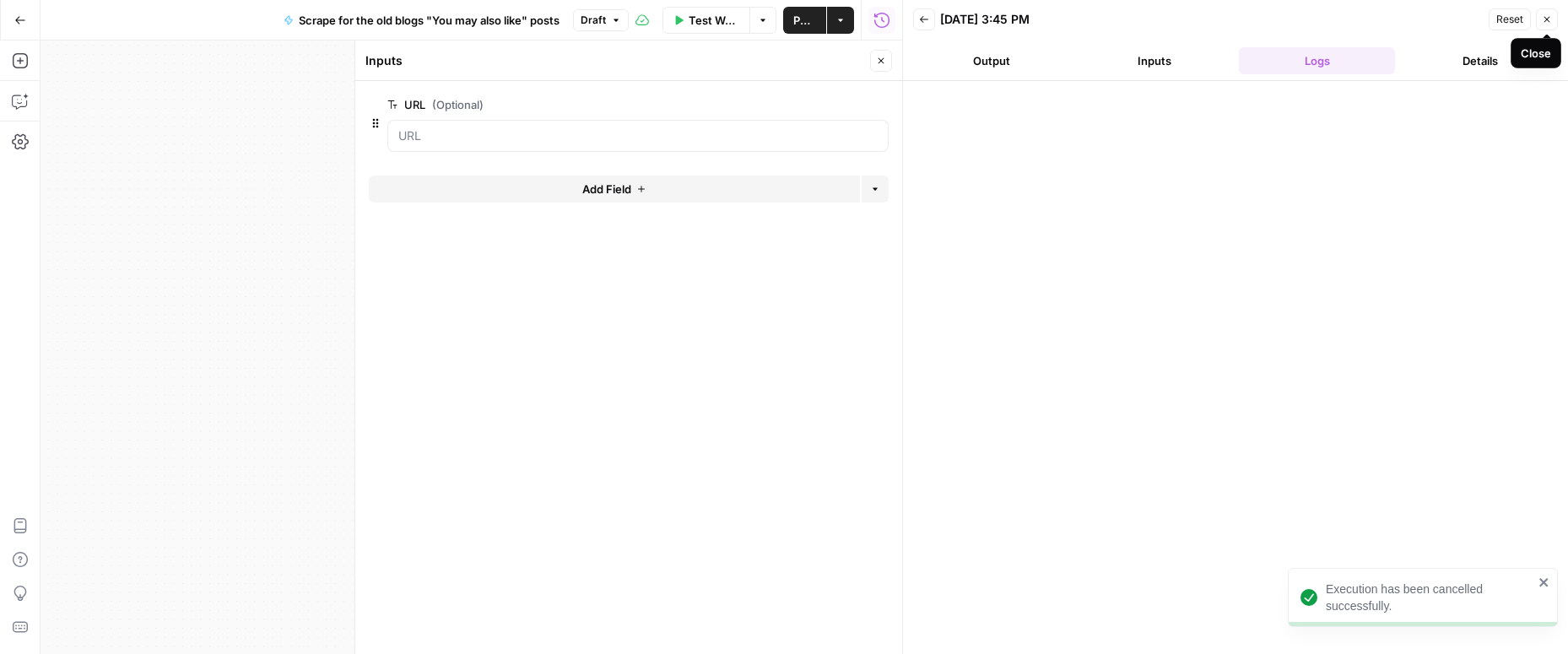
click at [1549, 14] on button "Close" at bounding box center [1547, 19] width 22 height 22
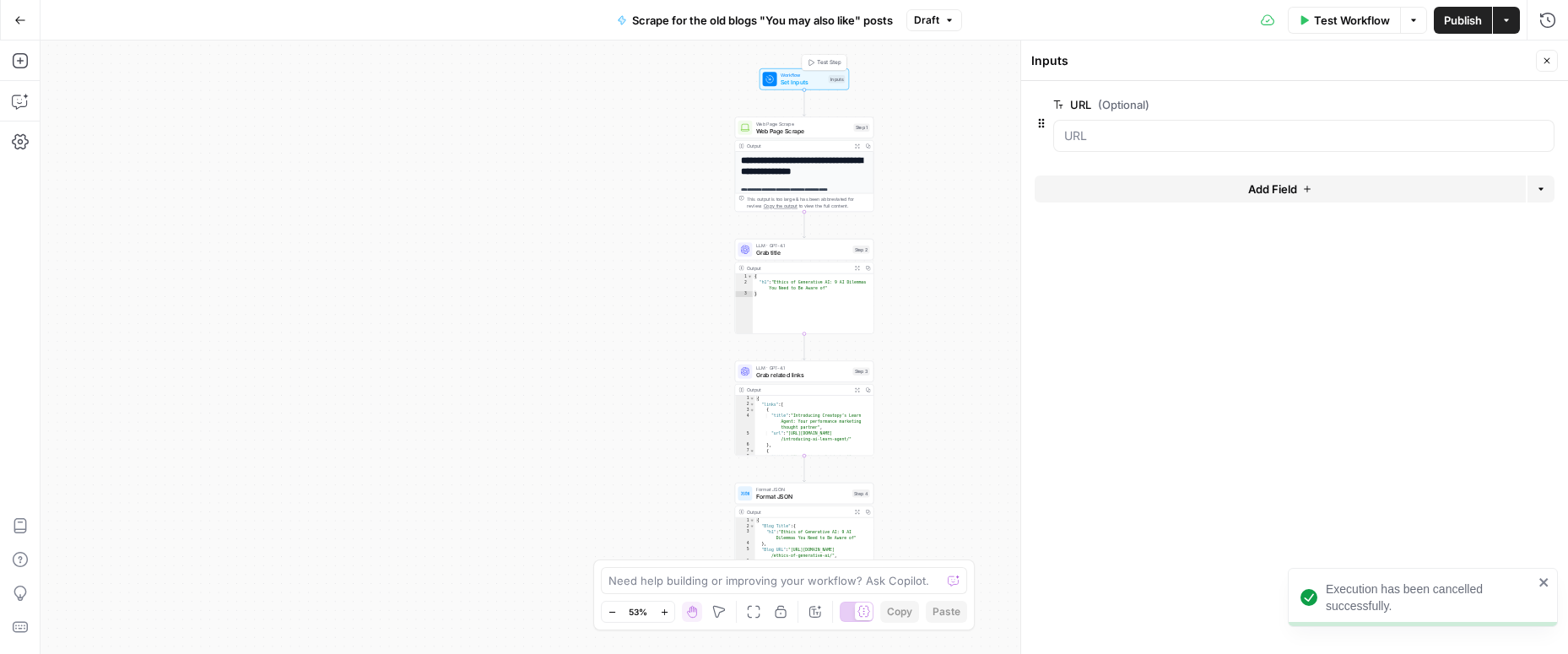
click at [824, 62] on span "Test Step" at bounding box center [829, 62] width 24 height 8
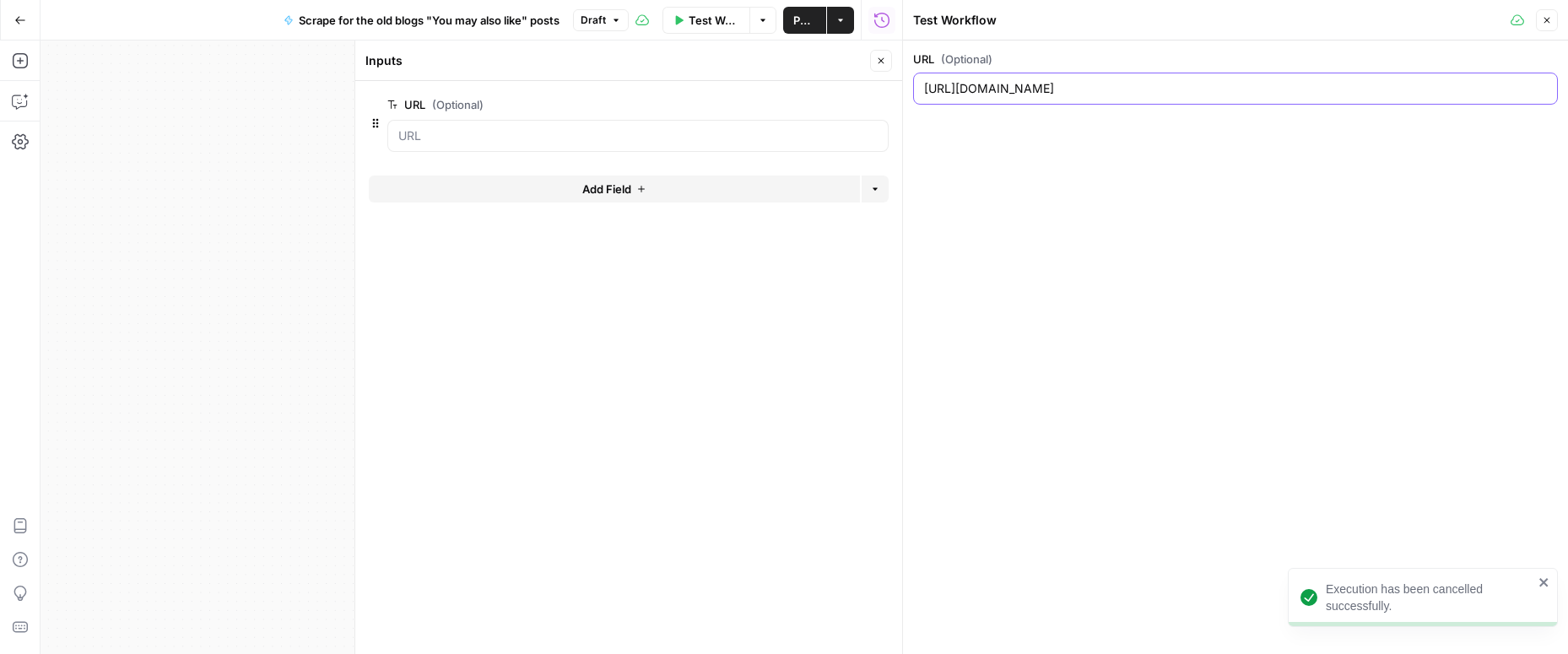
click at [1009, 94] on input "https://www.creatopy.com/blog/ethics-of-generative-ai/" at bounding box center [1235, 88] width 623 height 17
type input "/blog/ethics-of-generative-ai/"
click at [1118, 217] on div "URL (Optional) /blog/ethics-of-generative-ai/" at bounding box center [1235, 347] width 665 height 613
click at [1544, 27] on button "Close" at bounding box center [1547, 20] width 22 height 22
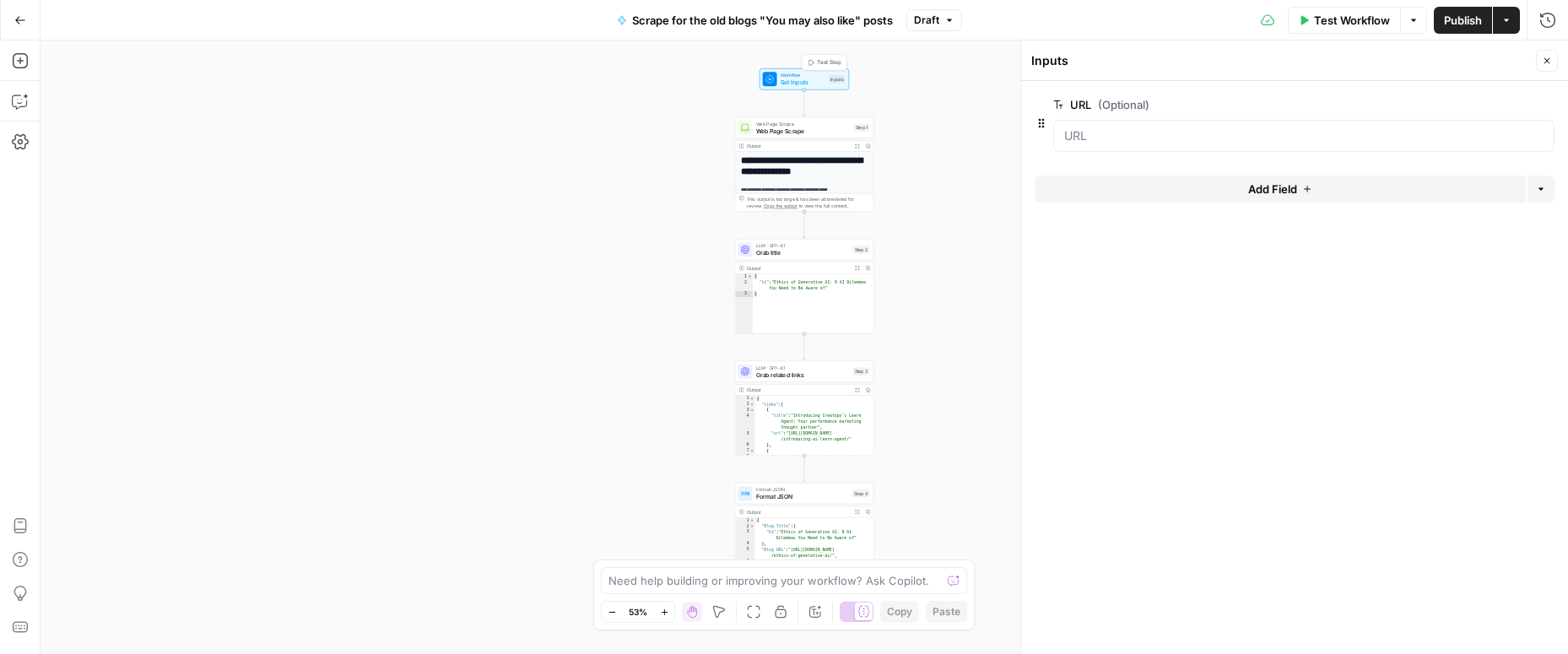
click at [807, 82] on span "Set Inputs" at bounding box center [802, 82] width 45 height 9
click at [817, 61] on span "Test Step" at bounding box center [829, 62] width 24 height 8
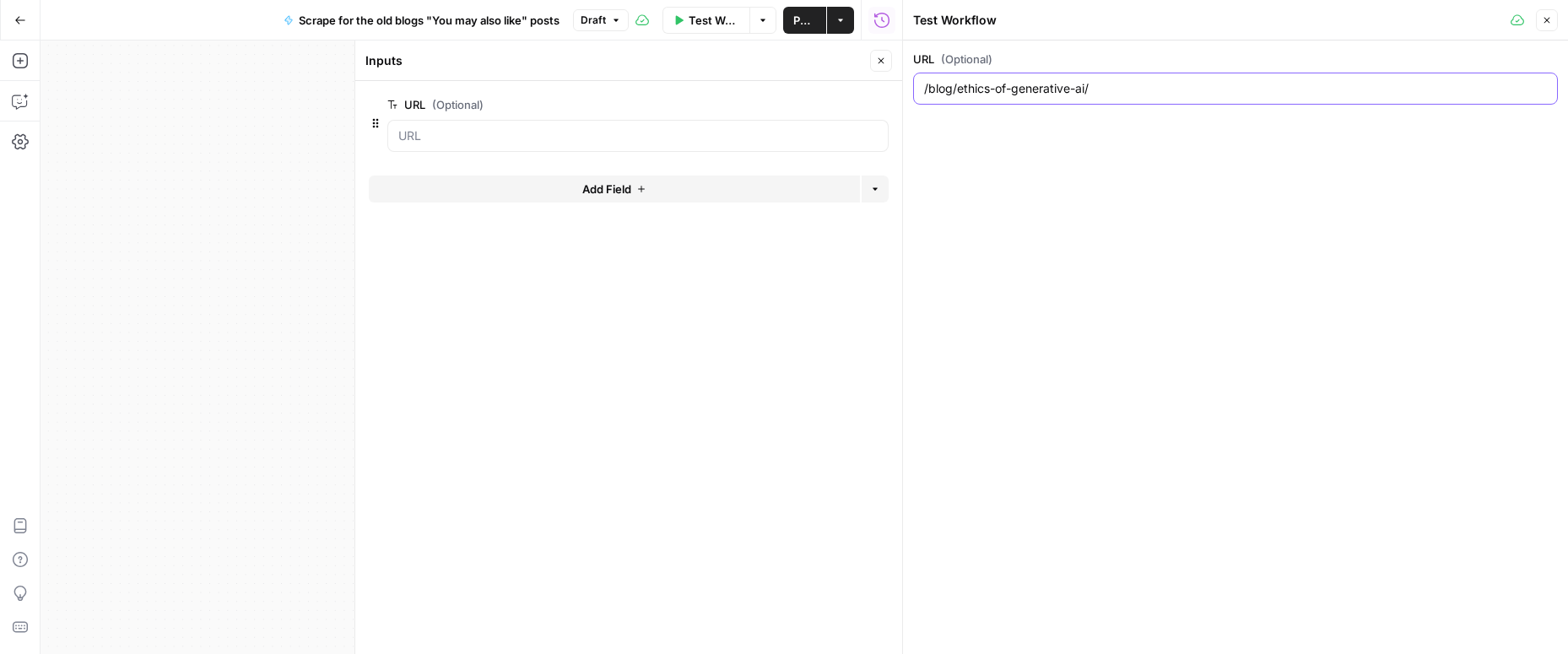
click at [1119, 89] on input "/blog/ethics-of-generative-ai/" at bounding box center [1235, 88] width 623 height 17
paste input "what-are-complementary-colors"
type input "/blog/what-are-complementary-colors"
click at [1539, 9] on button "Close" at bounding box center [1547, 20] width 22 height 22
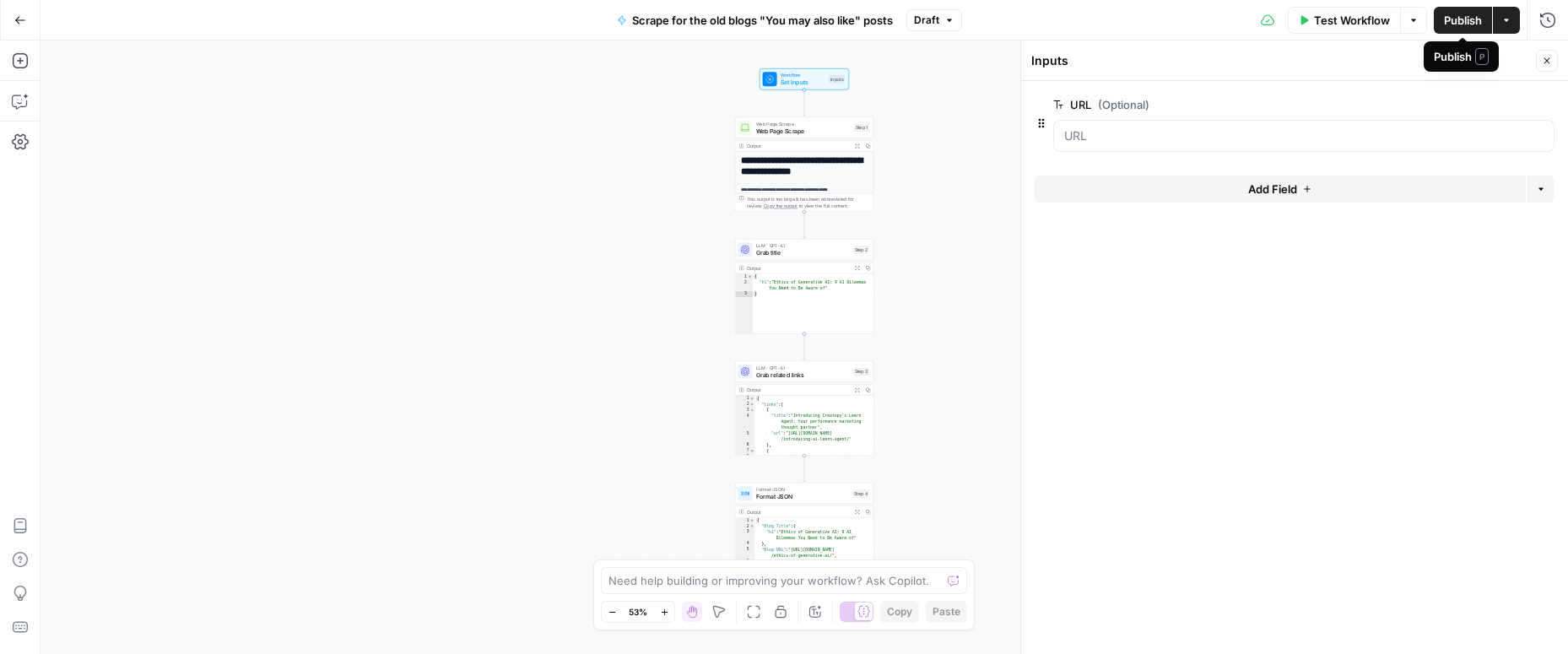
click at [1452, 15] on span "Publish" at bounding box center [1462, 20] width 38 height 17
click at [1317, 24] on span "Test Workflow" at bounding box center [1337, 20] width 76 height 17
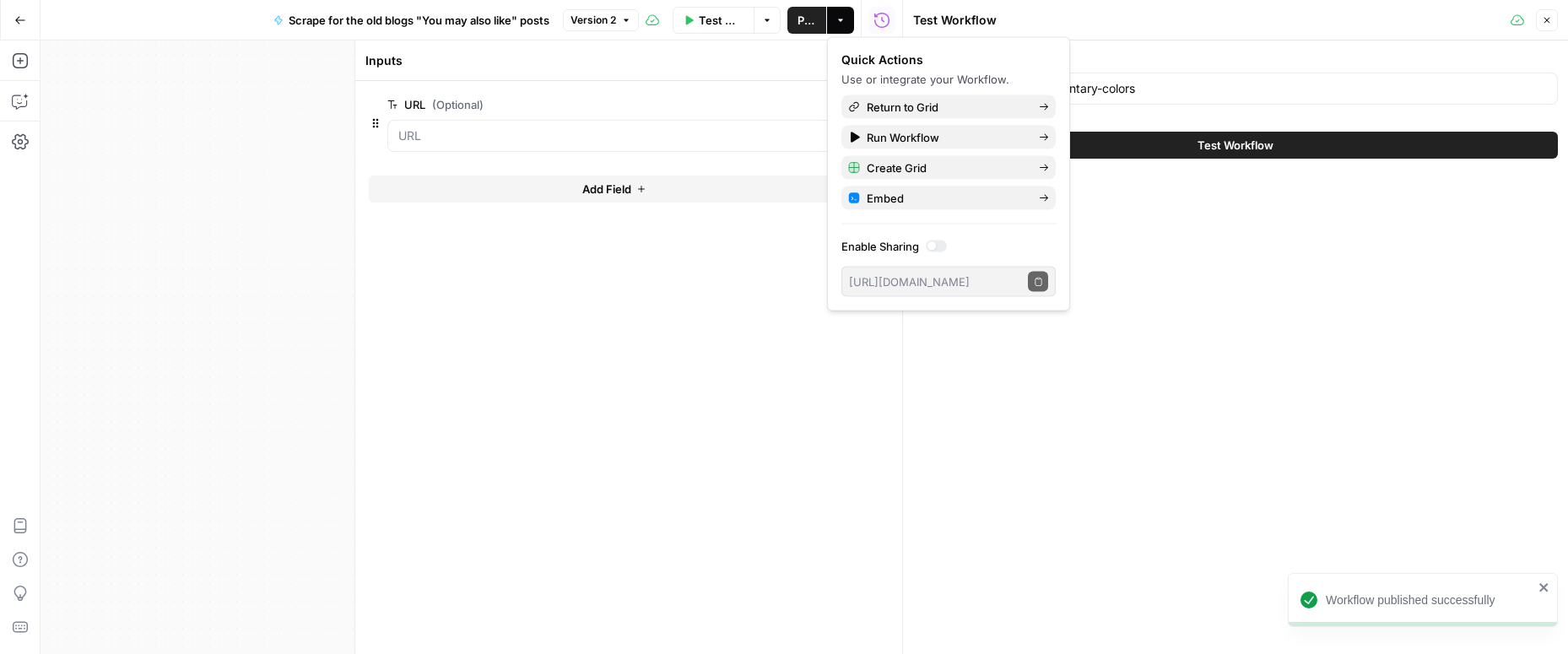
click at [1230, 139] on span "Test Workflow" at bounding box center [1235, 145] width 76 height 17
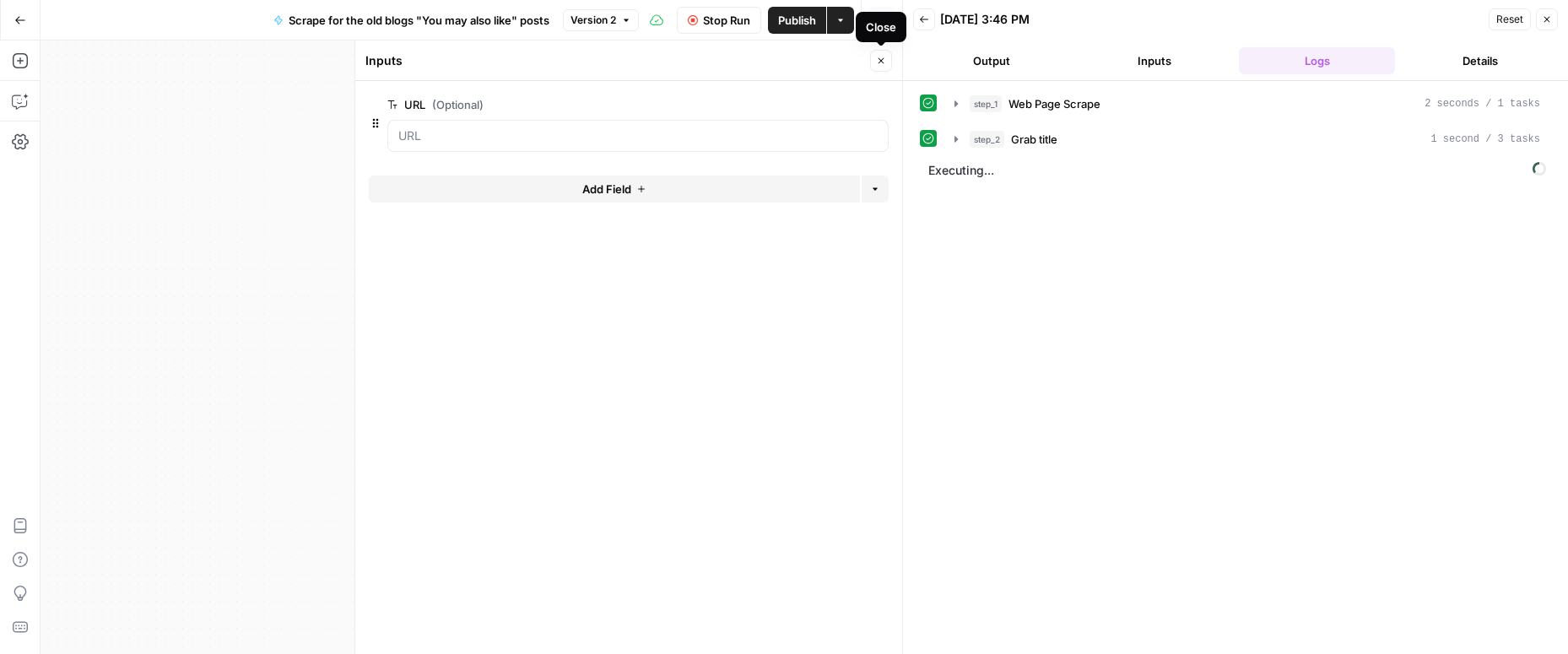
click at [883, 64] on icon "button" at bounding box center [881, 60] width 10 height 10
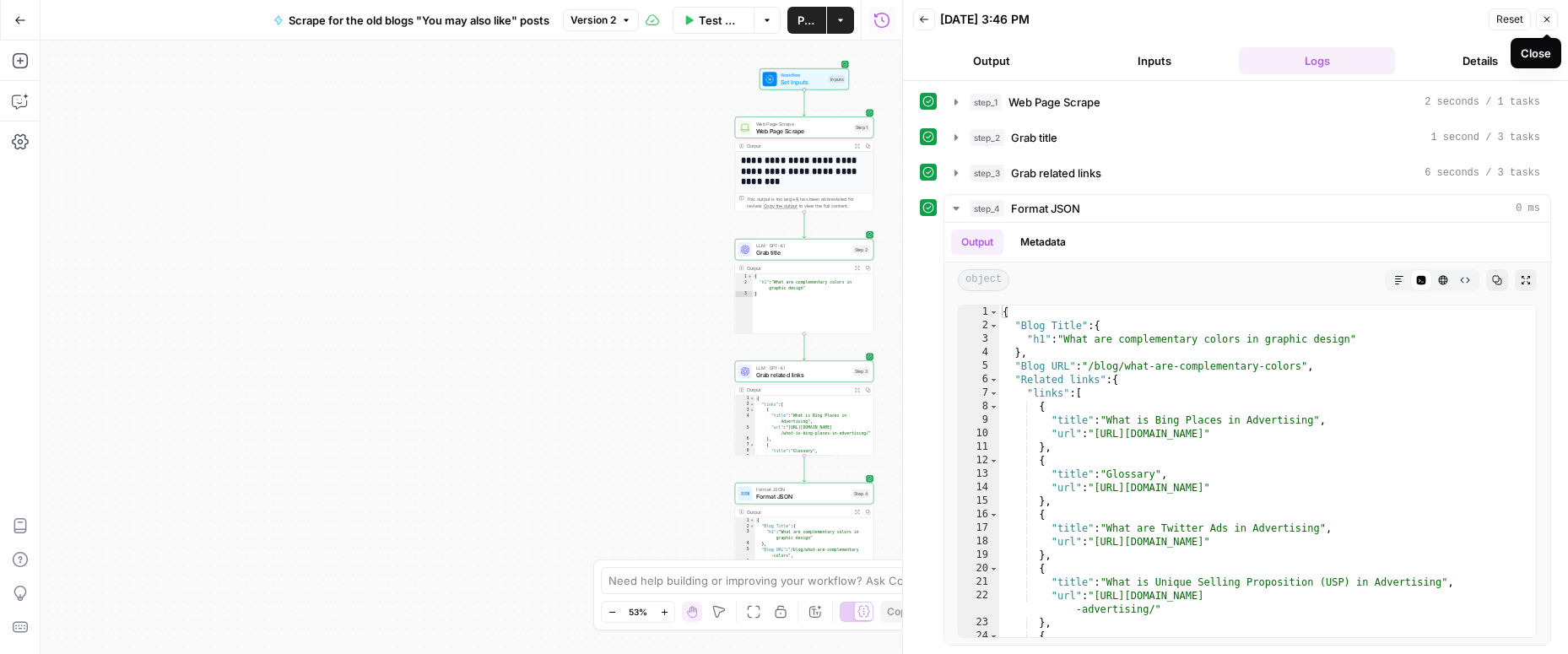
click at [1545, 23] on icon "button" at bounding box center [1546, 19] width 10 height 10
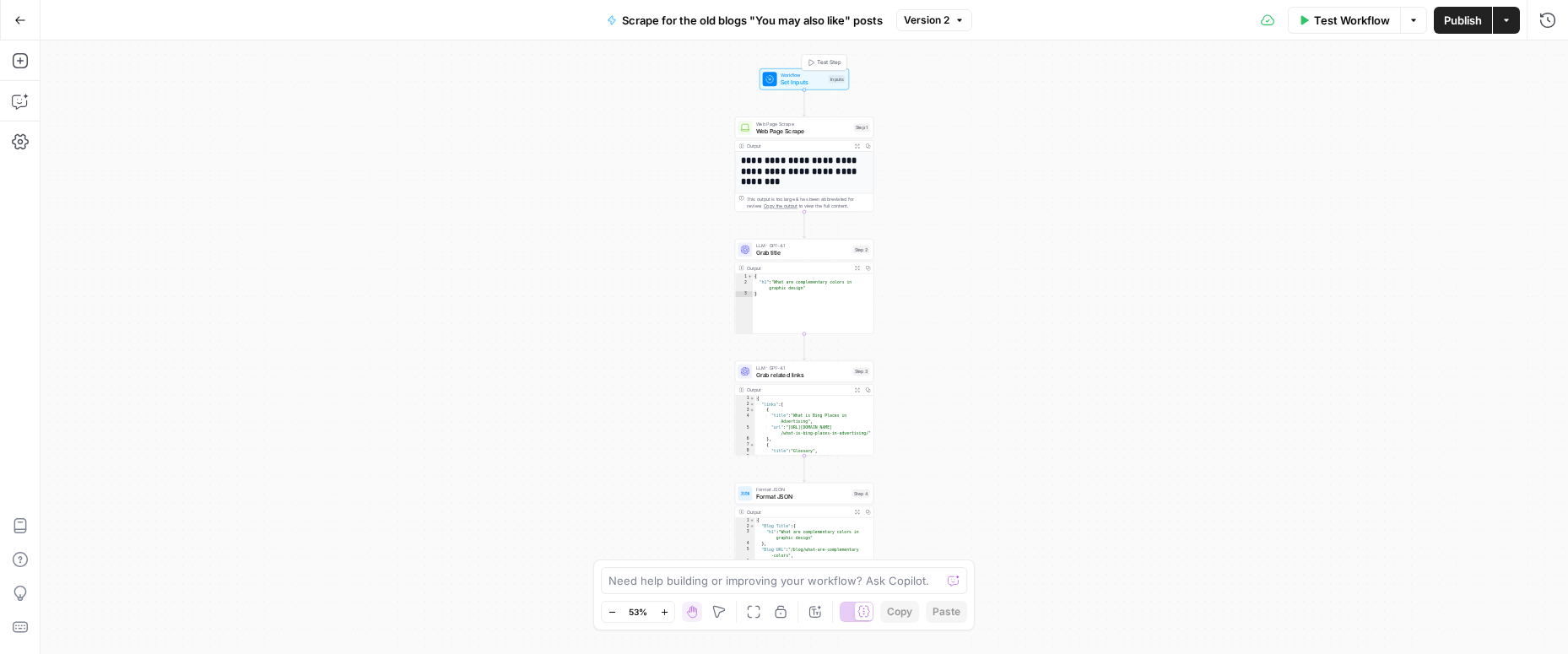
click at [801, 79] on span "Set Inputs" at bounding box center [802, 82] width 45 height 9
click at [789, 132] on span "Web Page Scrape" at bounding box center [803, 131] width 95 height 9
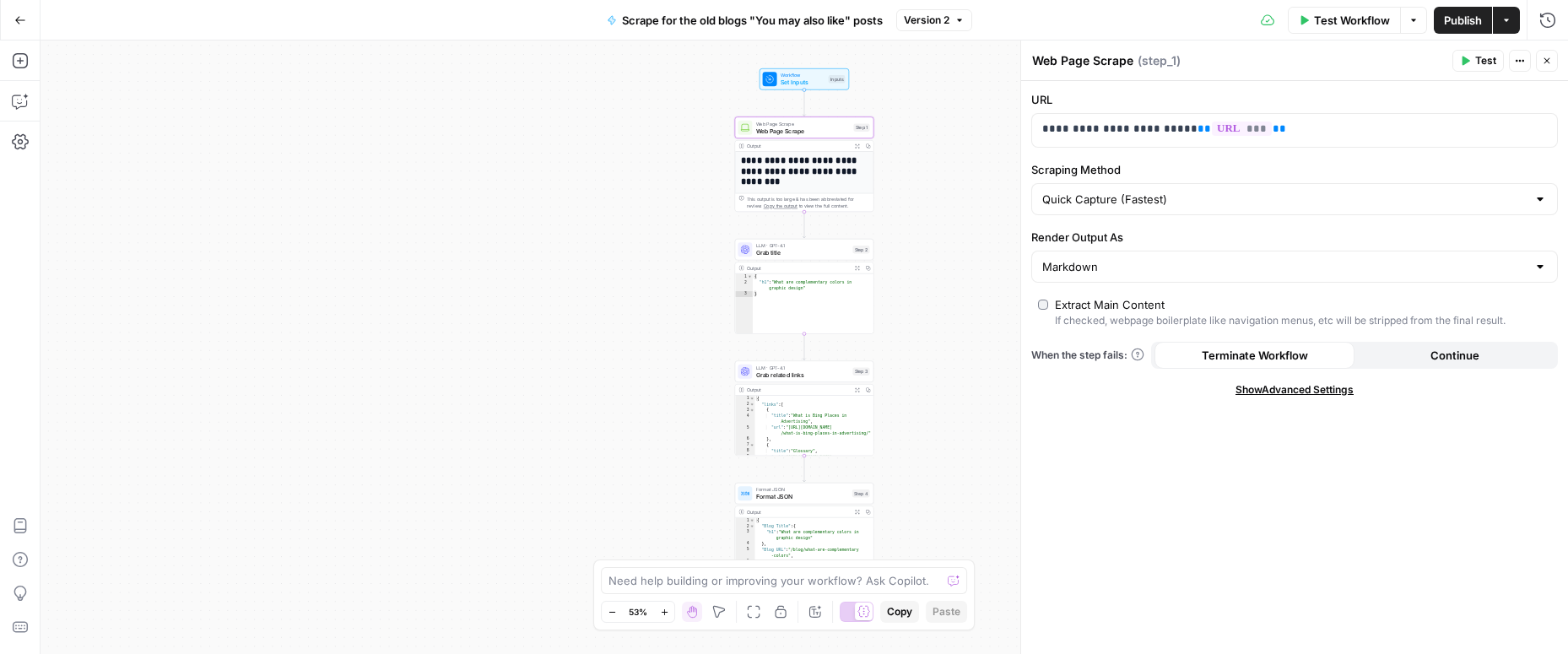
click at [1369, 28] on span "Test Workflow" at bounding box center [1352, 20] width 76 height 17
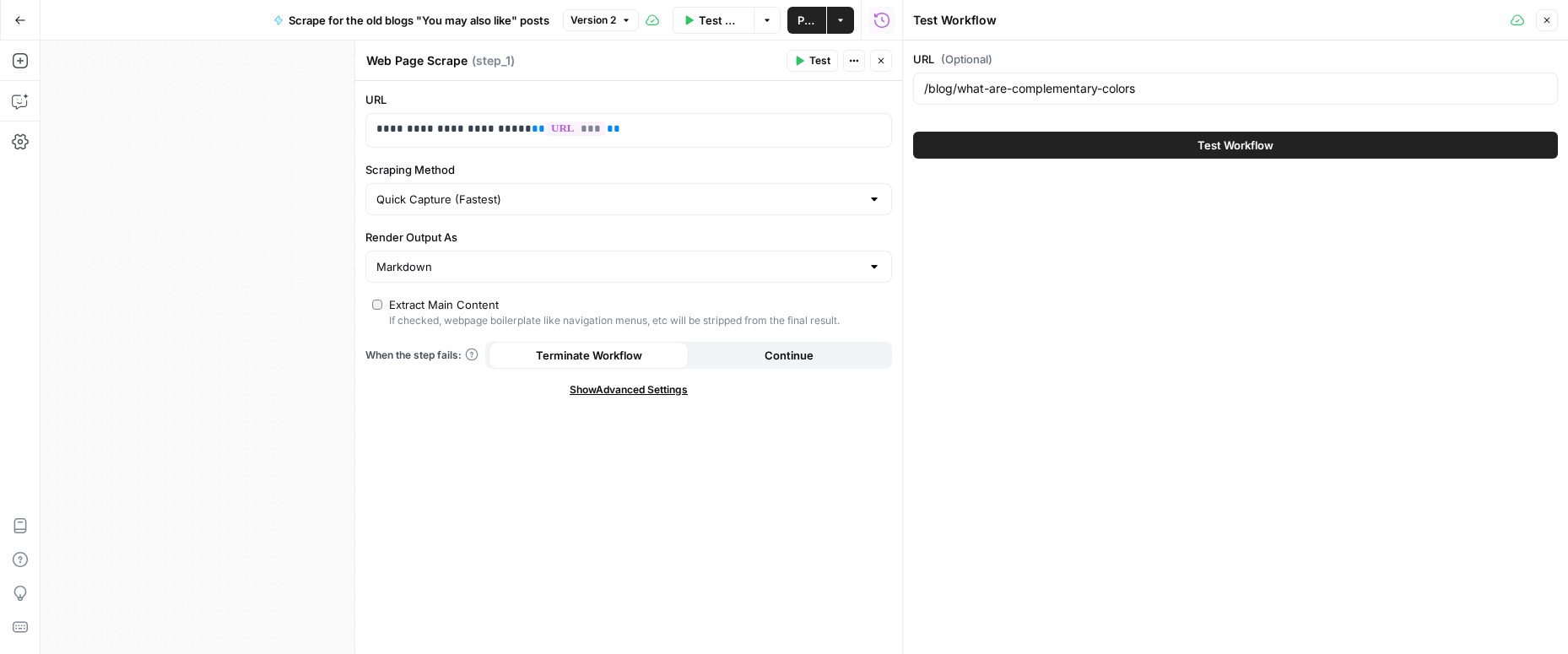
click at [803, 19] on span "Publish" at bounding box center [807, 20] width 18 height 17
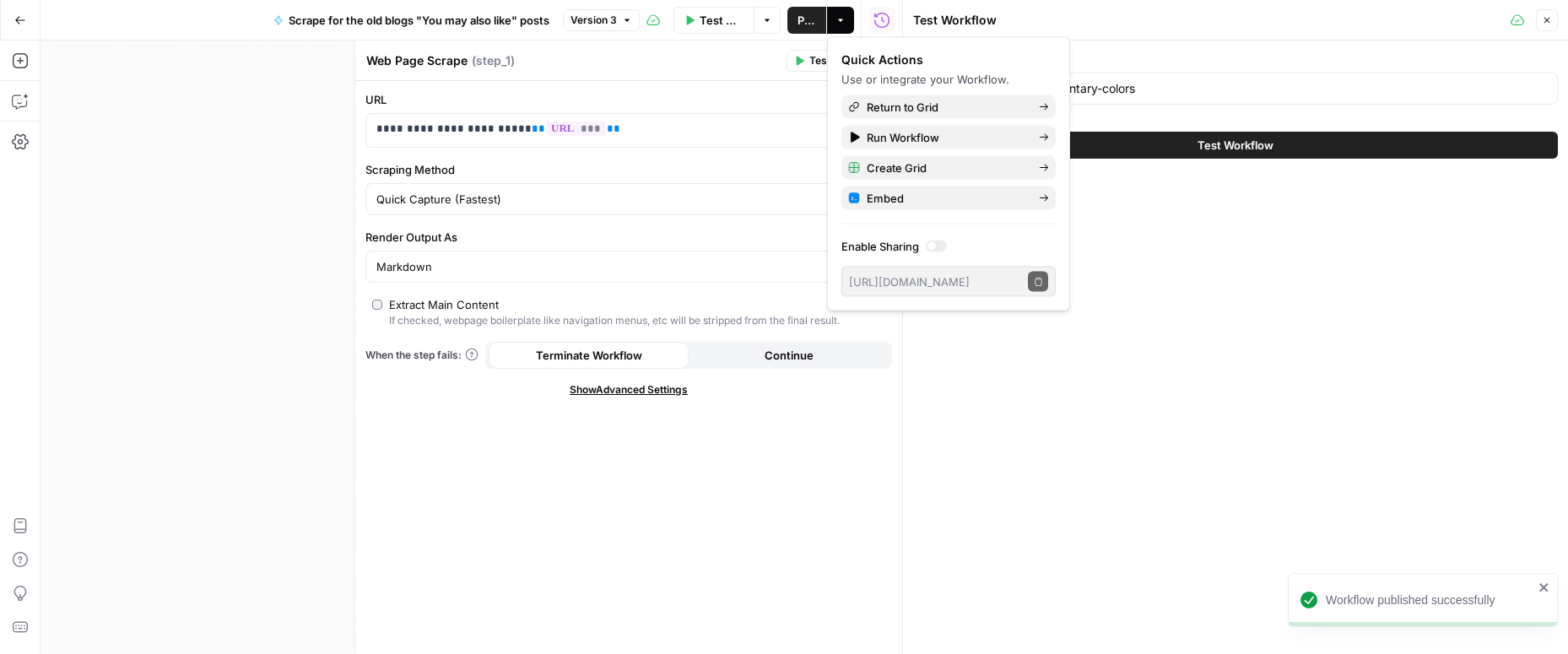
click at [1541, 19] on button "Close" at bounding box center [1547, 20] width 22 height 22
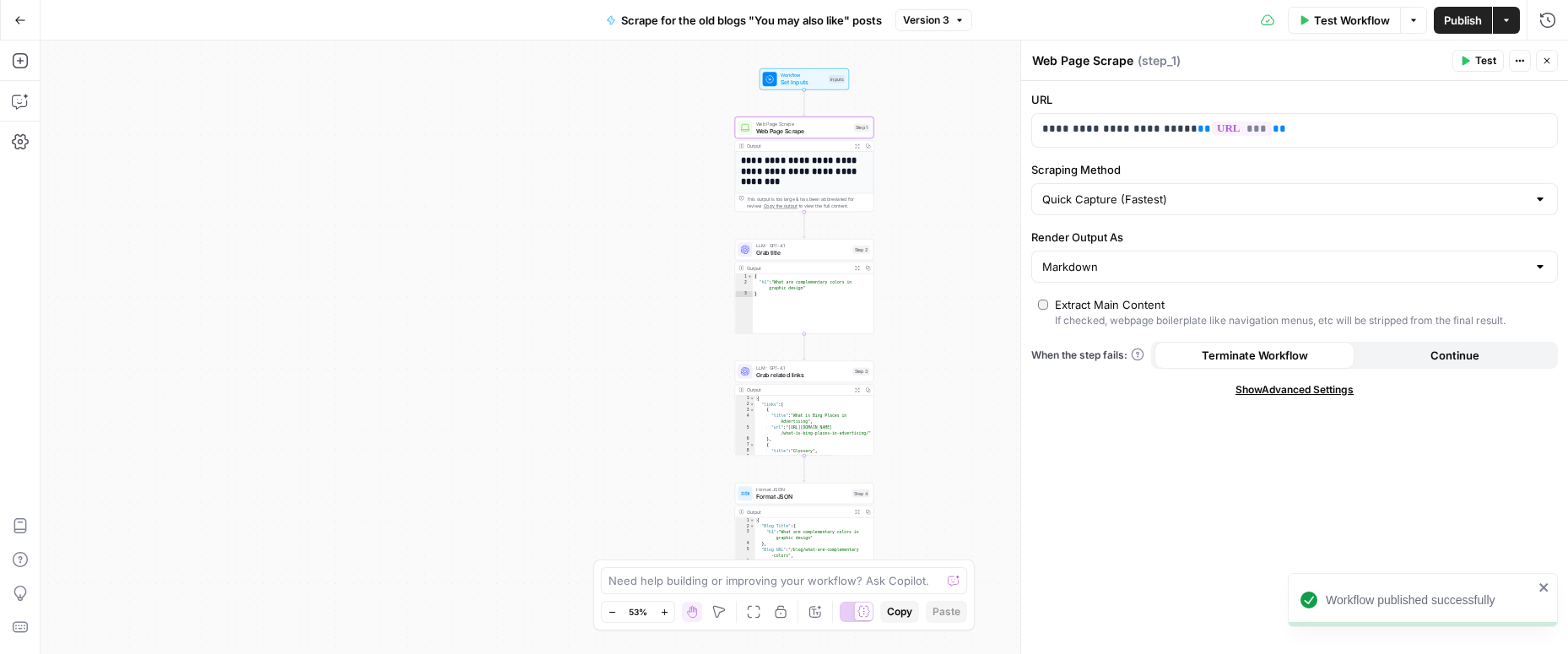
click at [15, 15] on icon "button" at bounding box center [20, 20] width 12 height 12
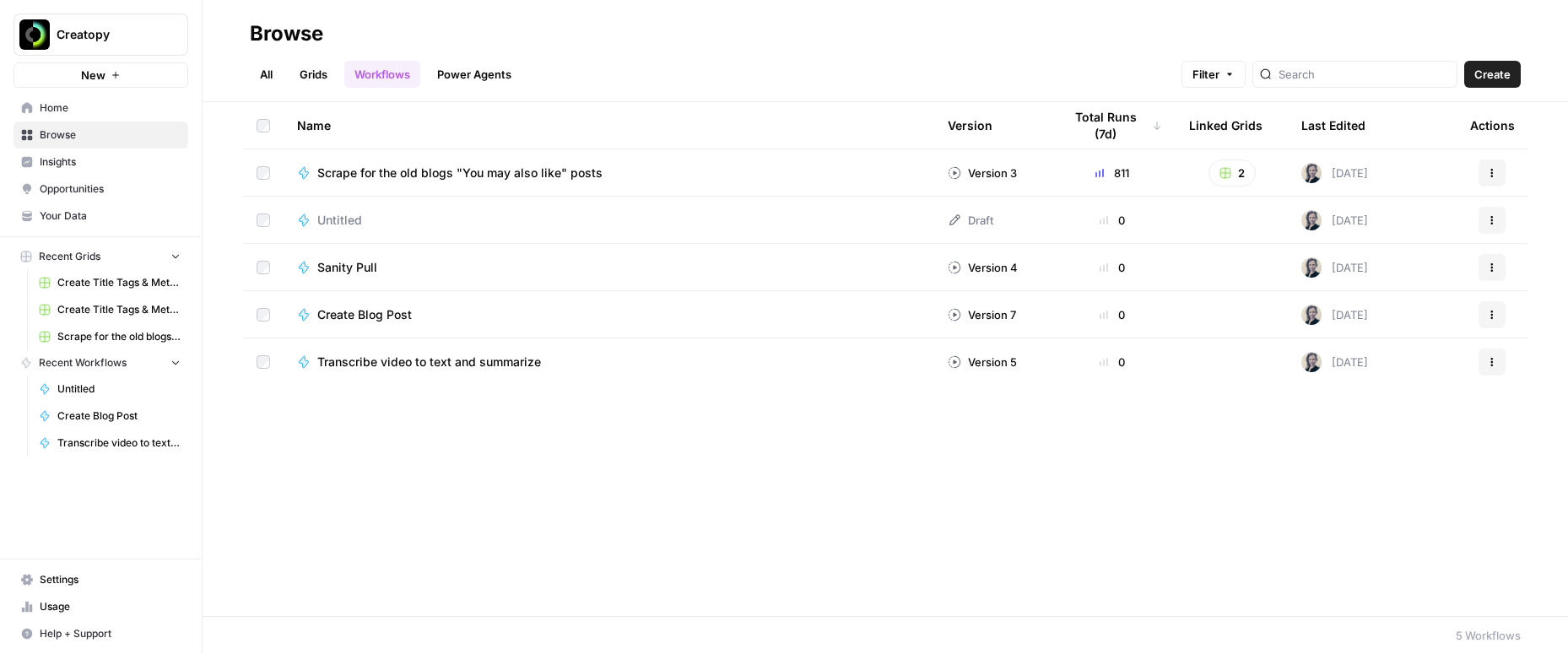
click at [45, 605] on span "Usage" at bounding box center [110, 606] width 141 height 15
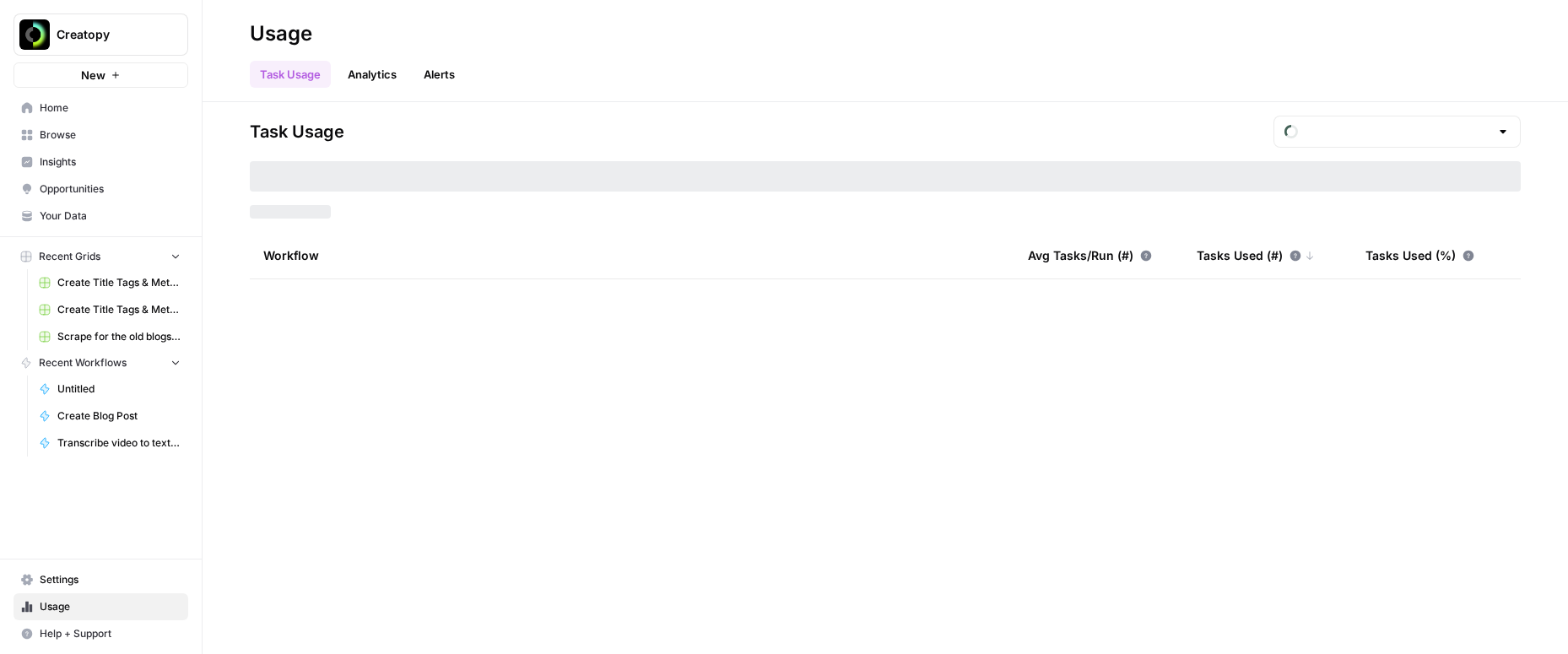
type input "September Tasks"
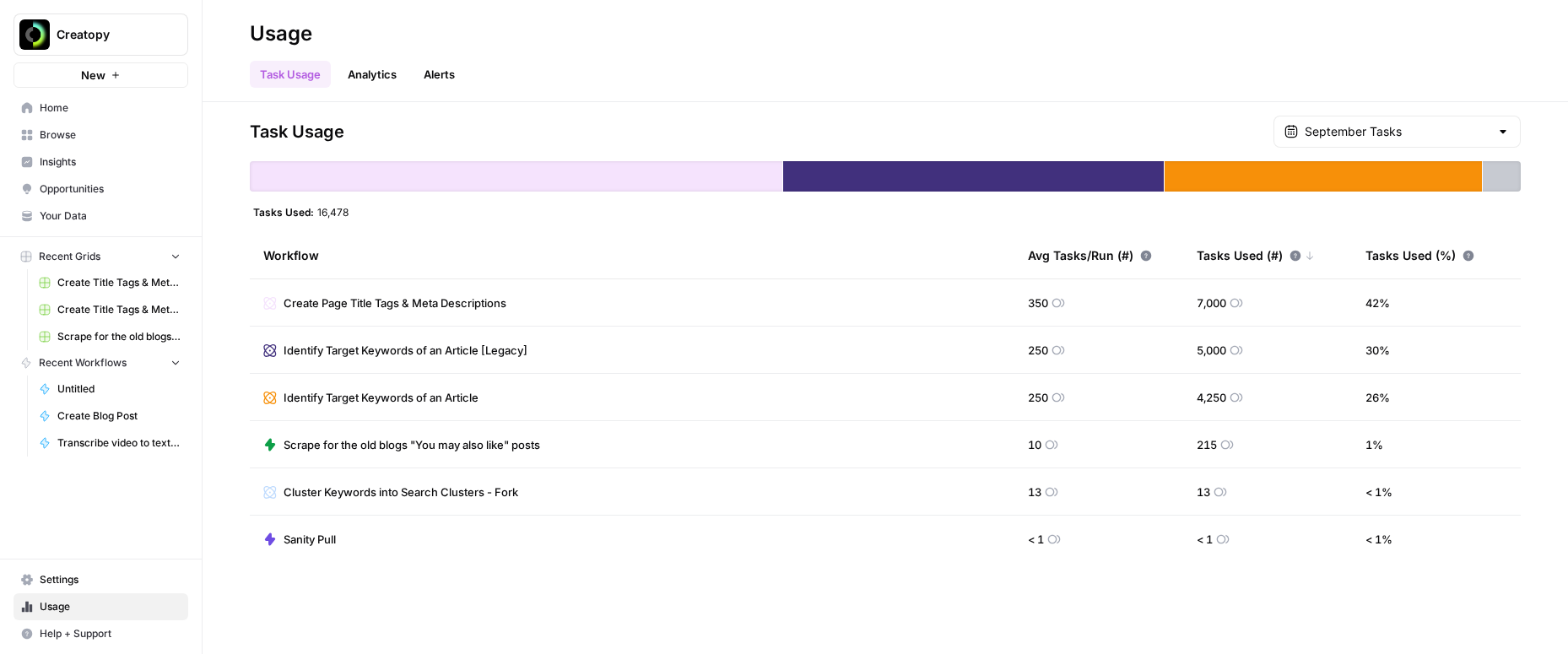
click at [374, 82] on link "Analytics" at bounding box center [371, 74] width 69 height 27
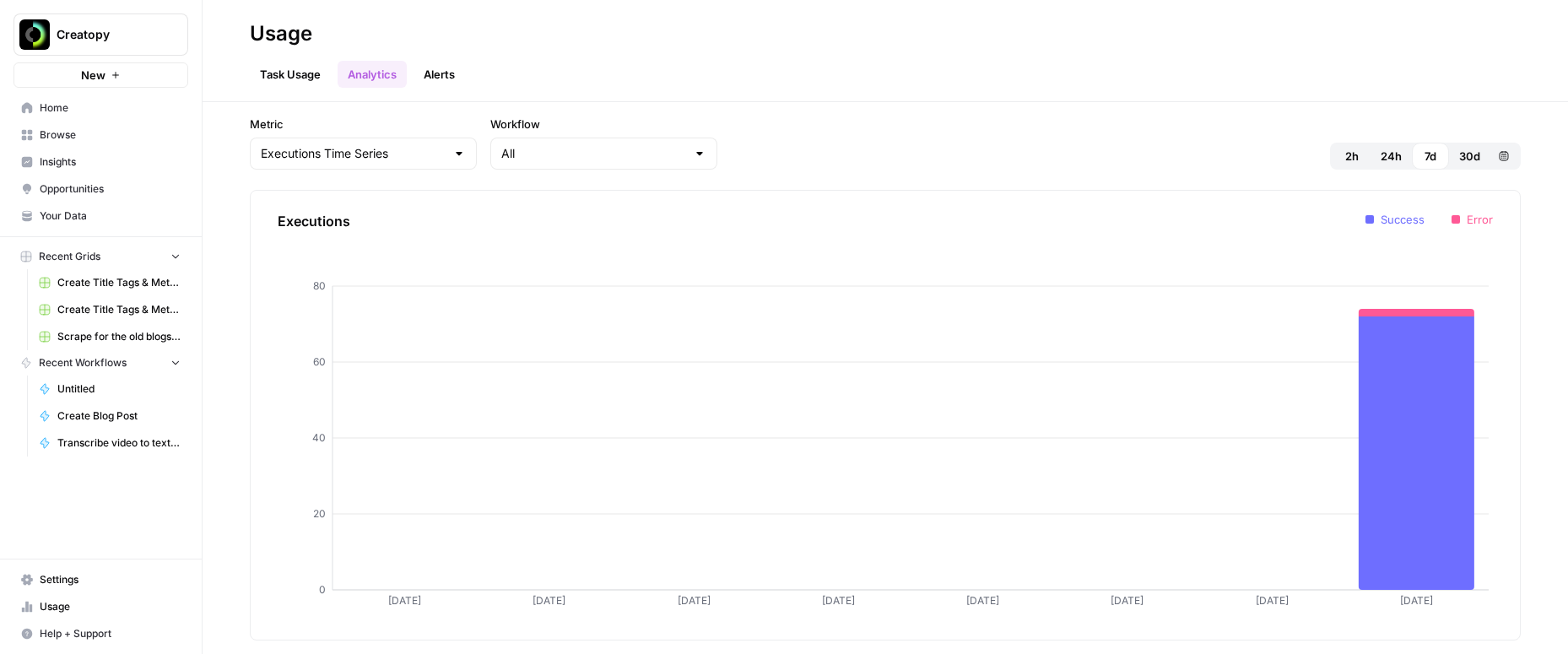
click at [451, 76] on link "Alerts" at bounding box center [439, 74] width 52 height 27
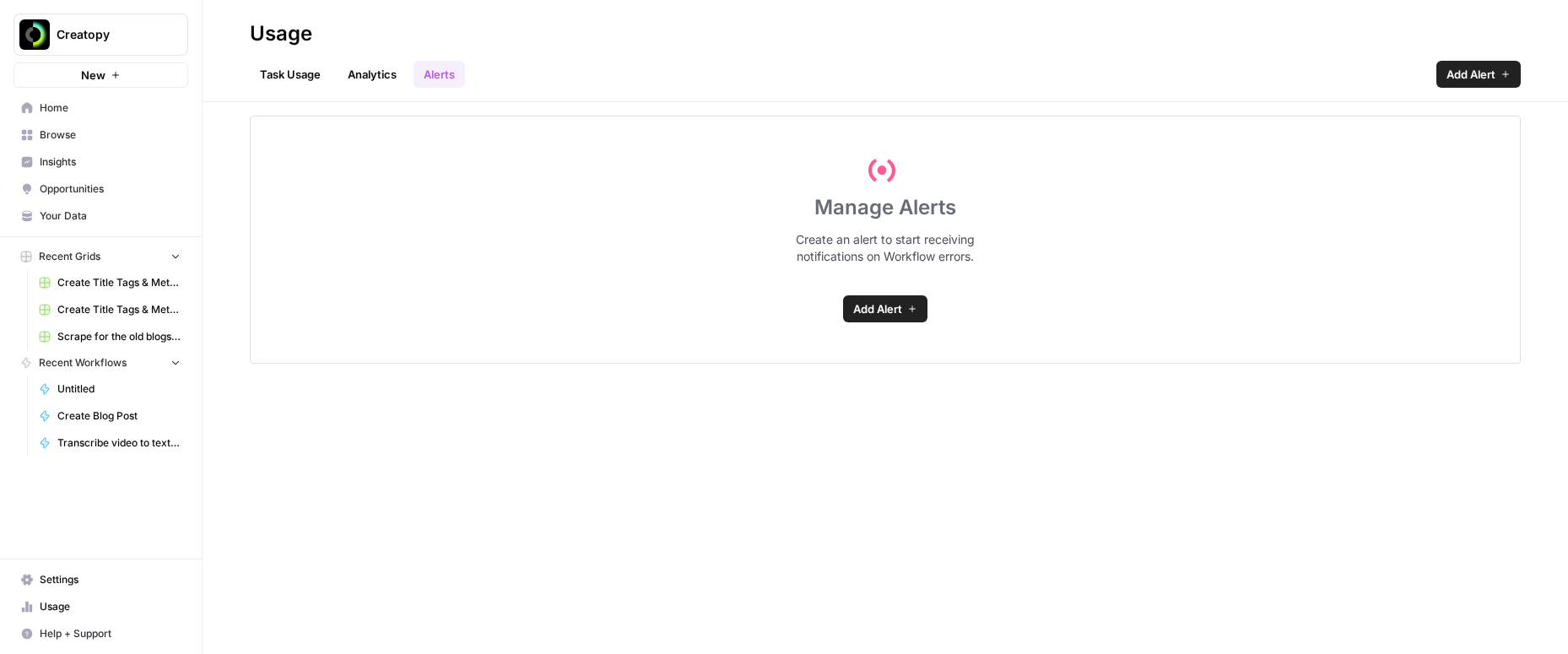
click at [286, 75] on link "Task Usage" at bounding box center [290, 74] width 81 height 27
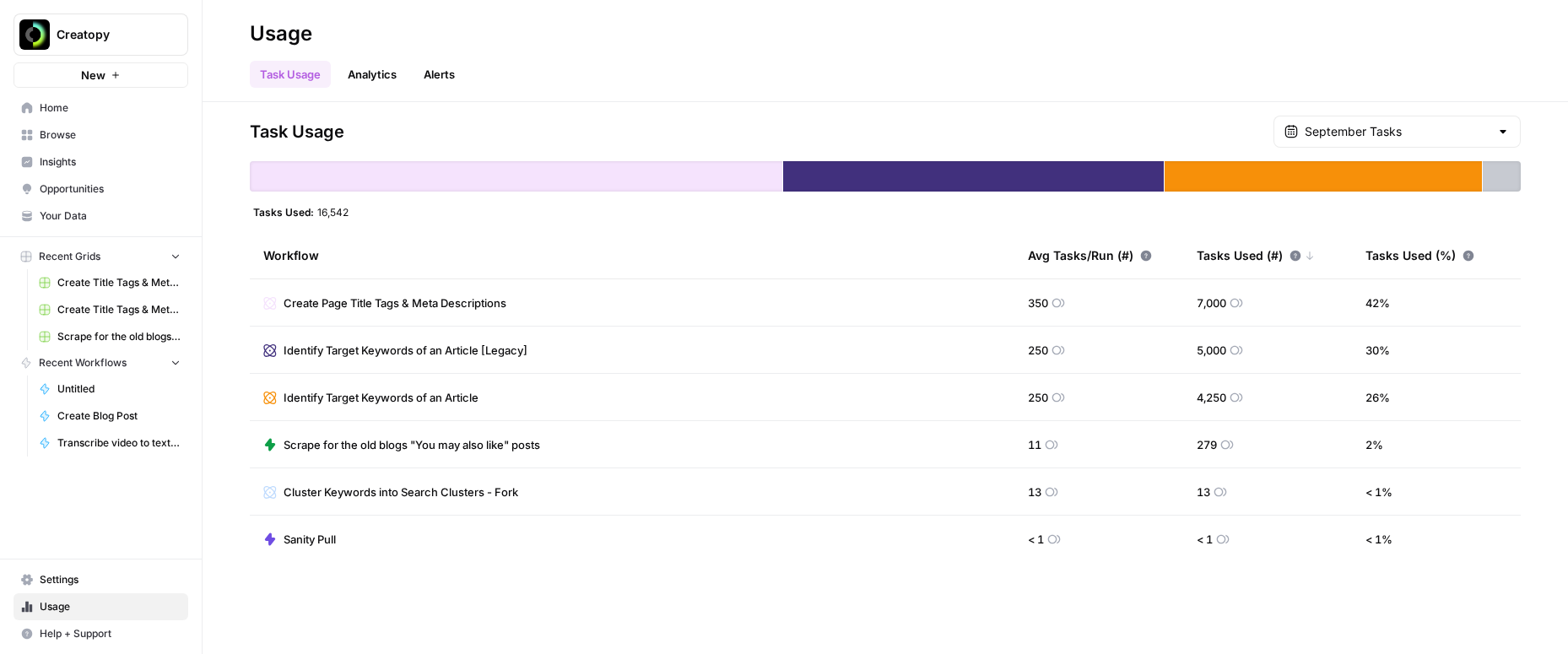
click at [78, 107] on span "Home" at bounding box center [110, 108] width 141 height 15
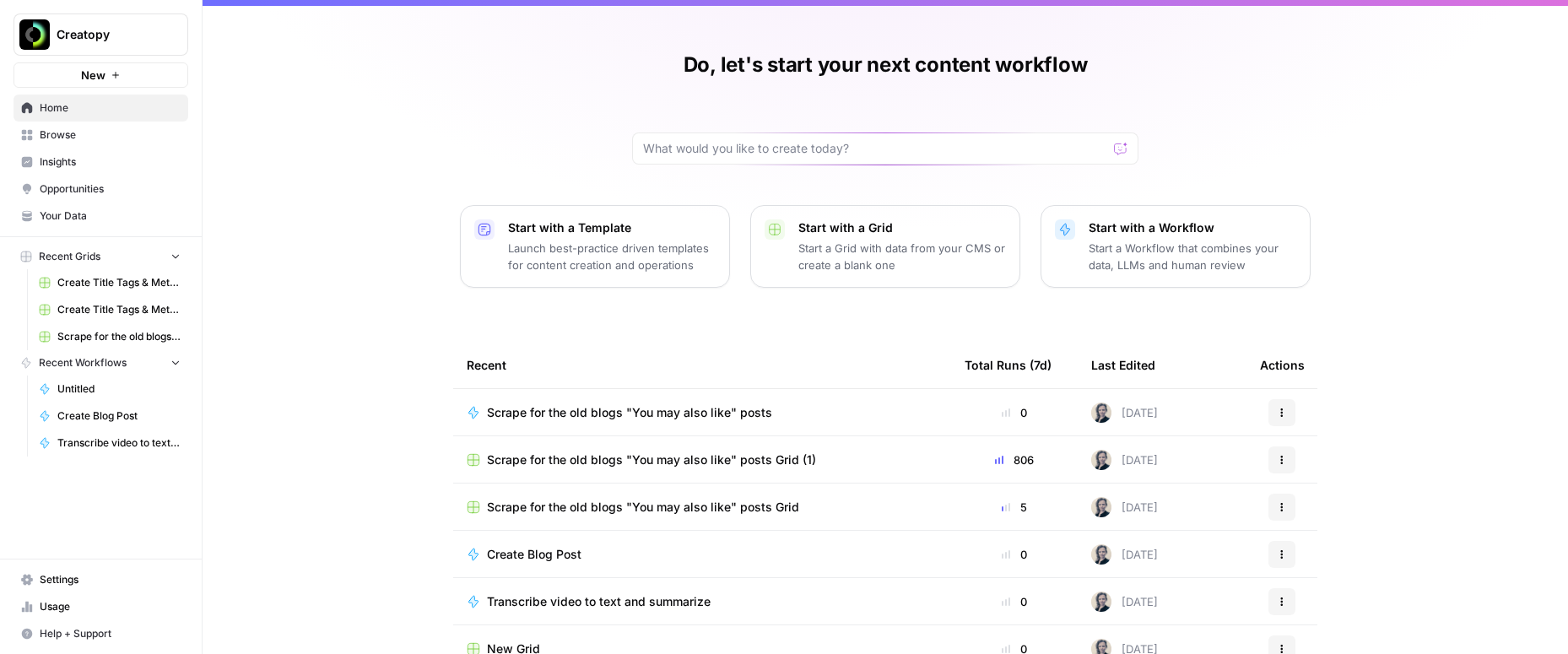
scroll to position [27, 0]
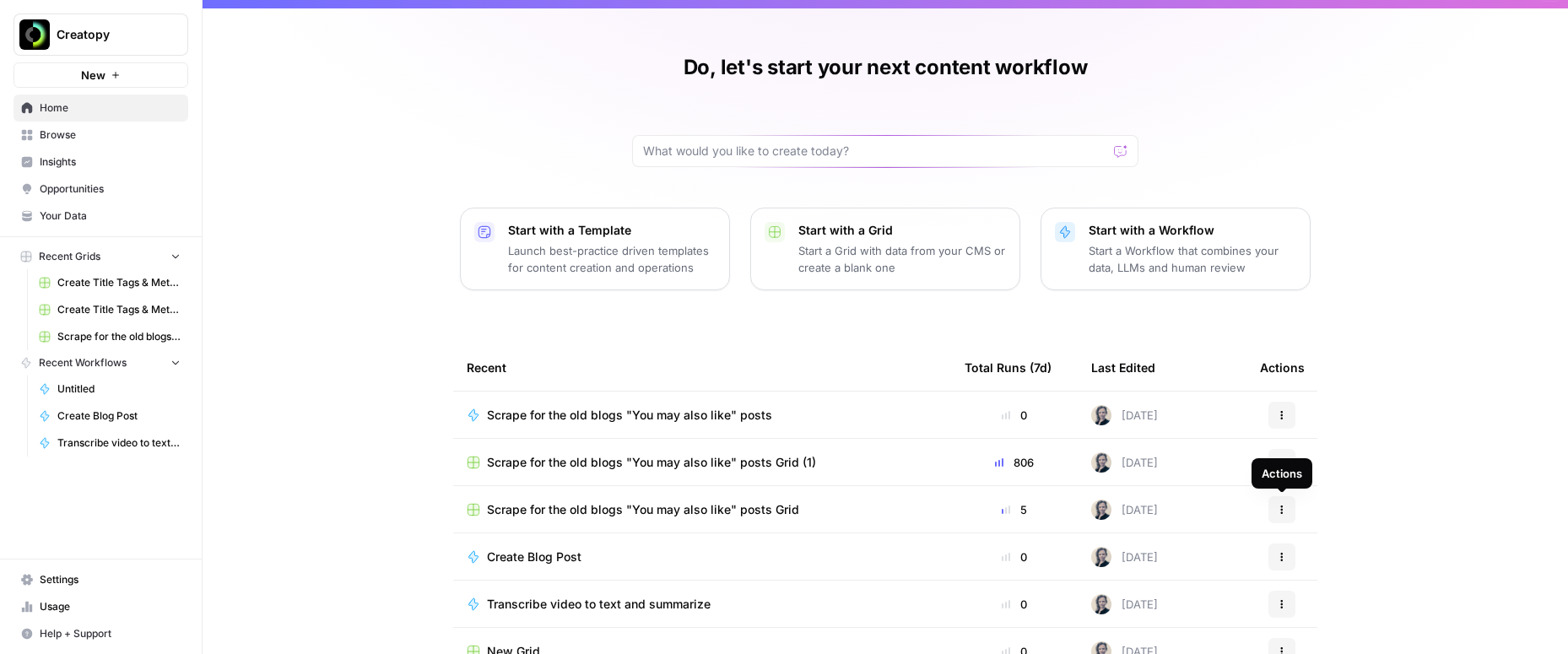
click at [1283, 507] on icon "button" at bounding box center [1281, 509] width 10 height 10
click at [1310, 587] on span "Delete" at bounding box center [1368, 587] width 135 height 17
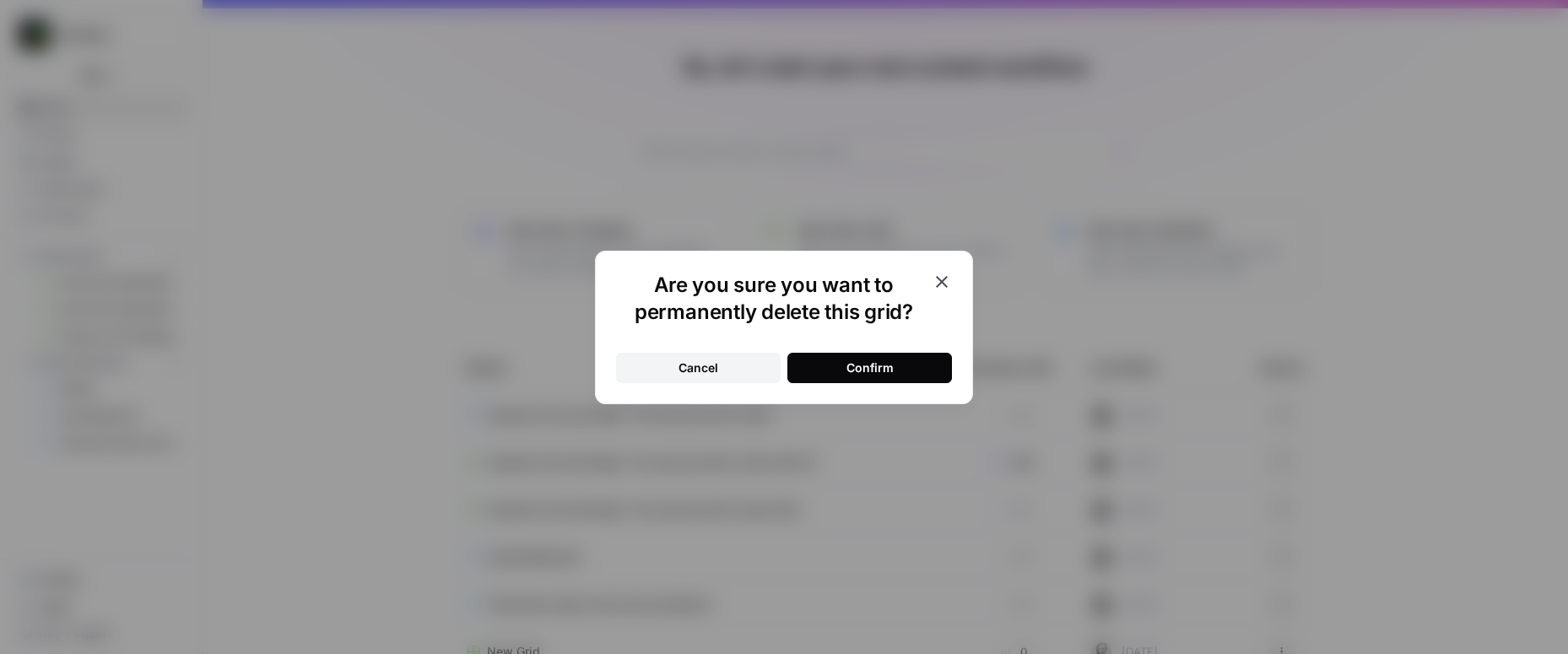
click at [874, 367] on div "Confirm" at bounding box center [870, 368] width 47 height 17
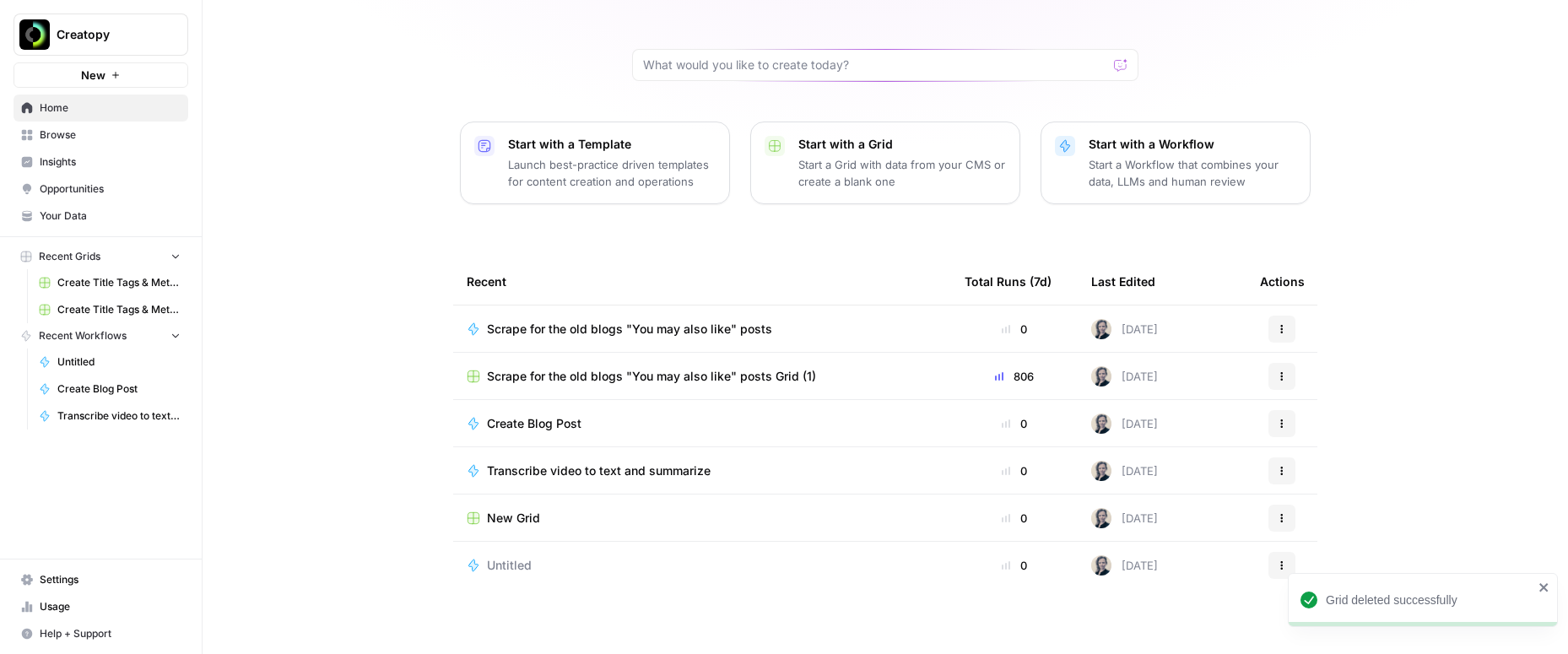
scroll to position [123, 0]
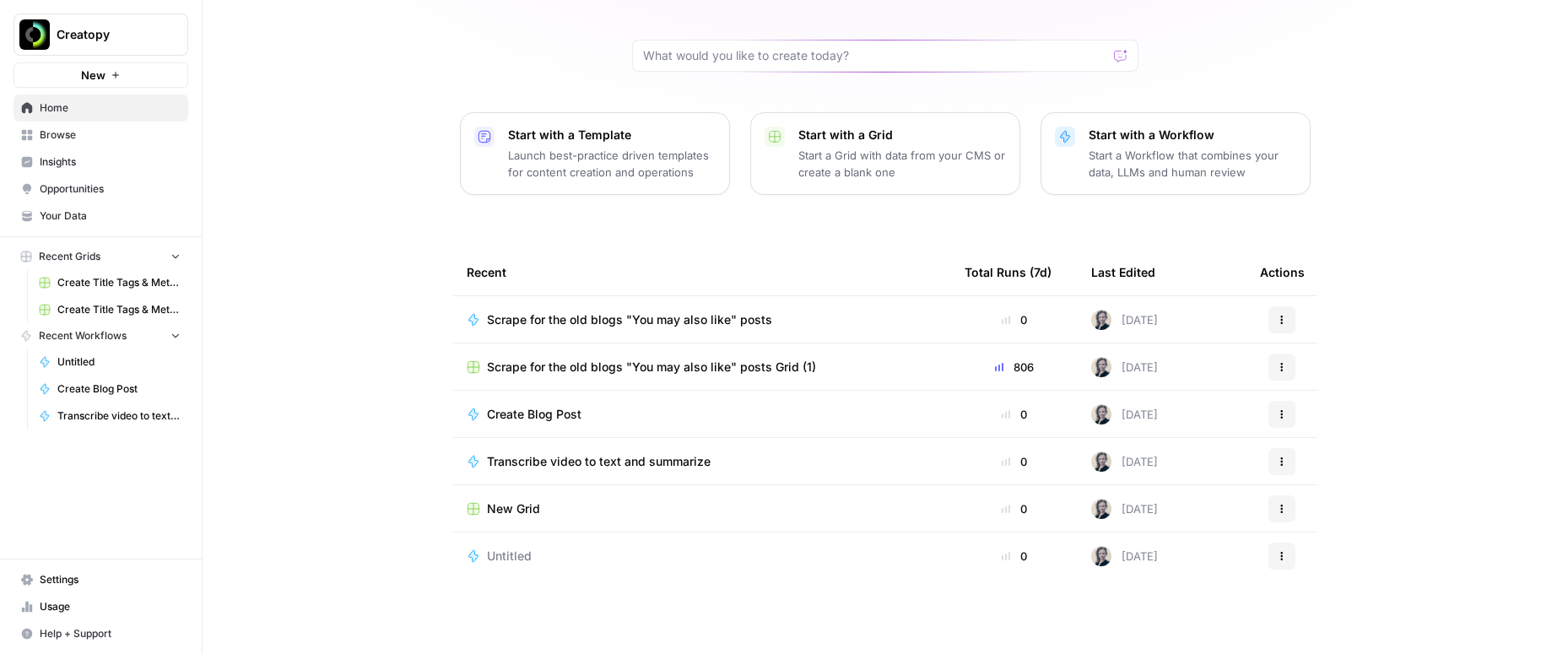
click at [50, 582] on span "Settings" at bounding box center [110, 579] width 141 height 15
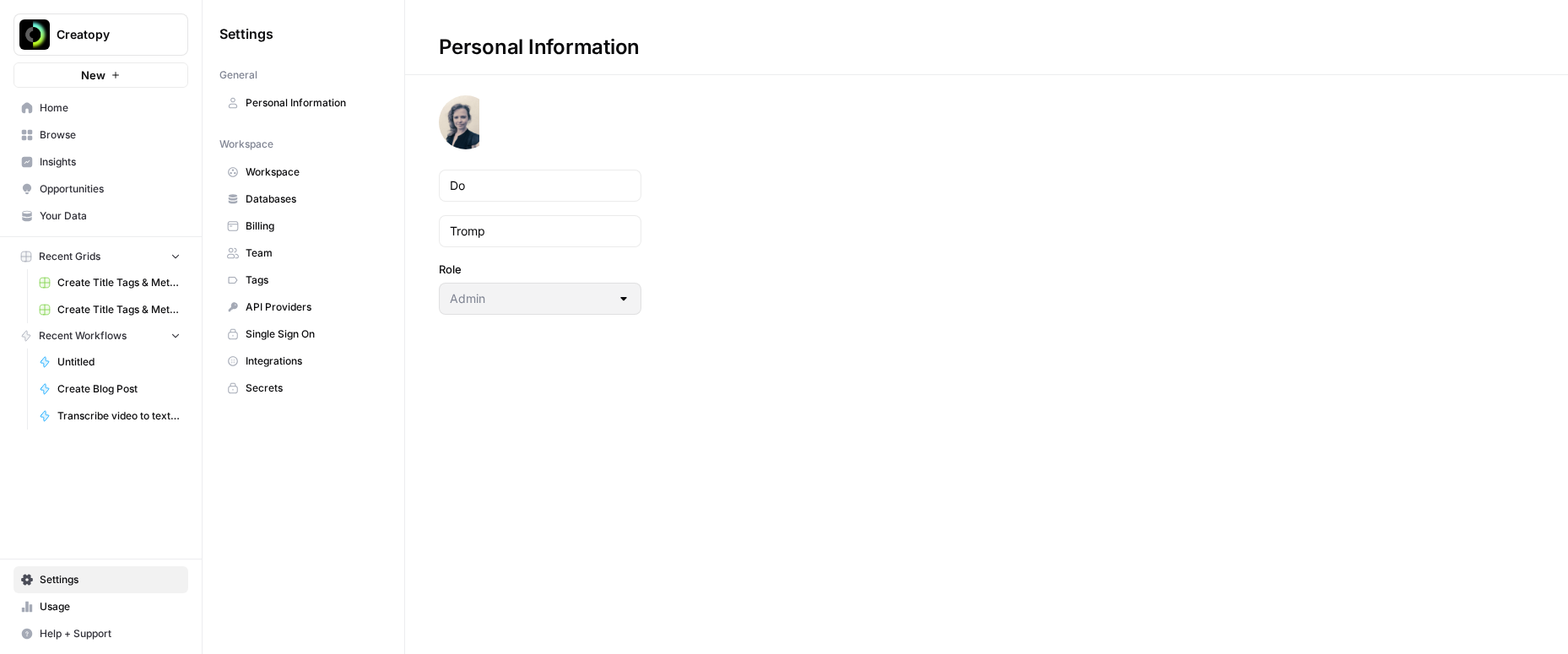
click at [54, 607] on span "Usage" at bounding box center [110, 606] width 141 height 15
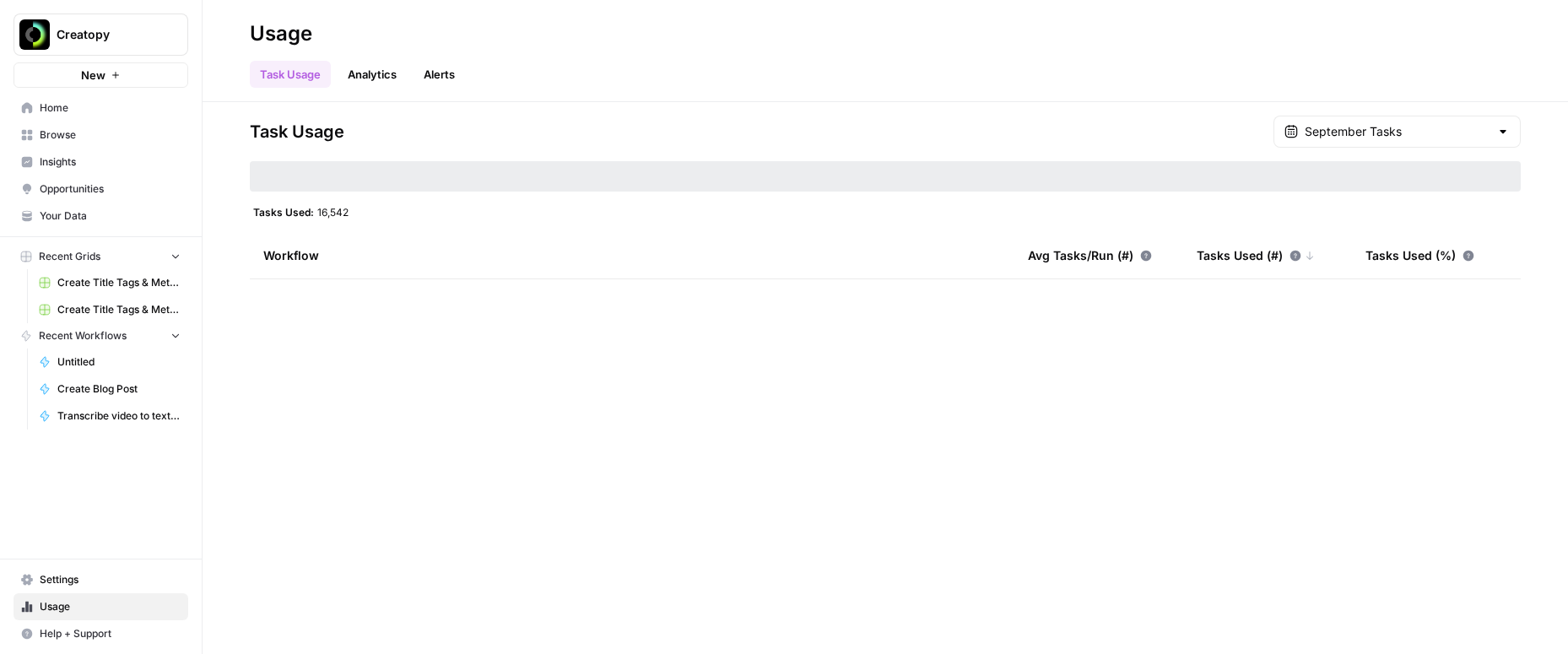
click at [391, 76] on link "Analytics" at bounding box center [371, 74] width 69 height 27
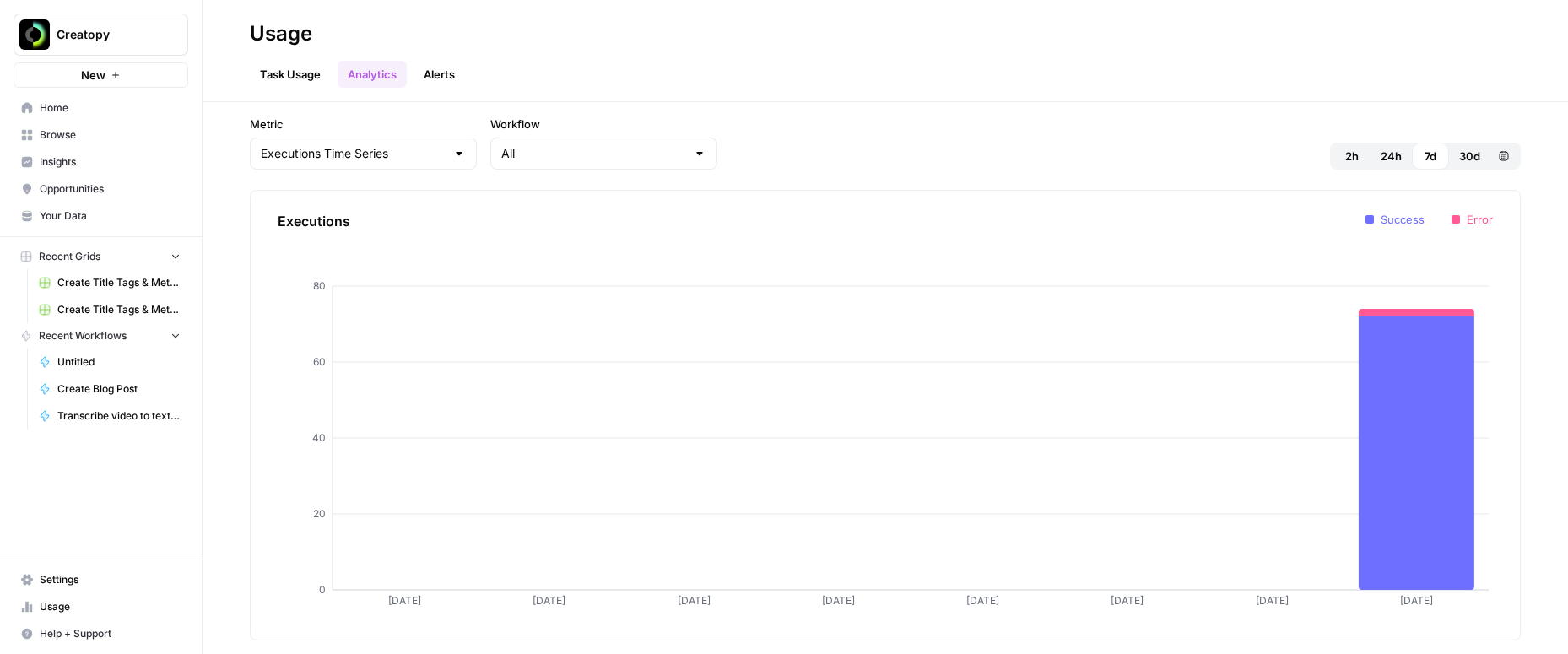
click at [427, 76] on link "Alerts" at bounding box center [439, 74] width 52 height 27
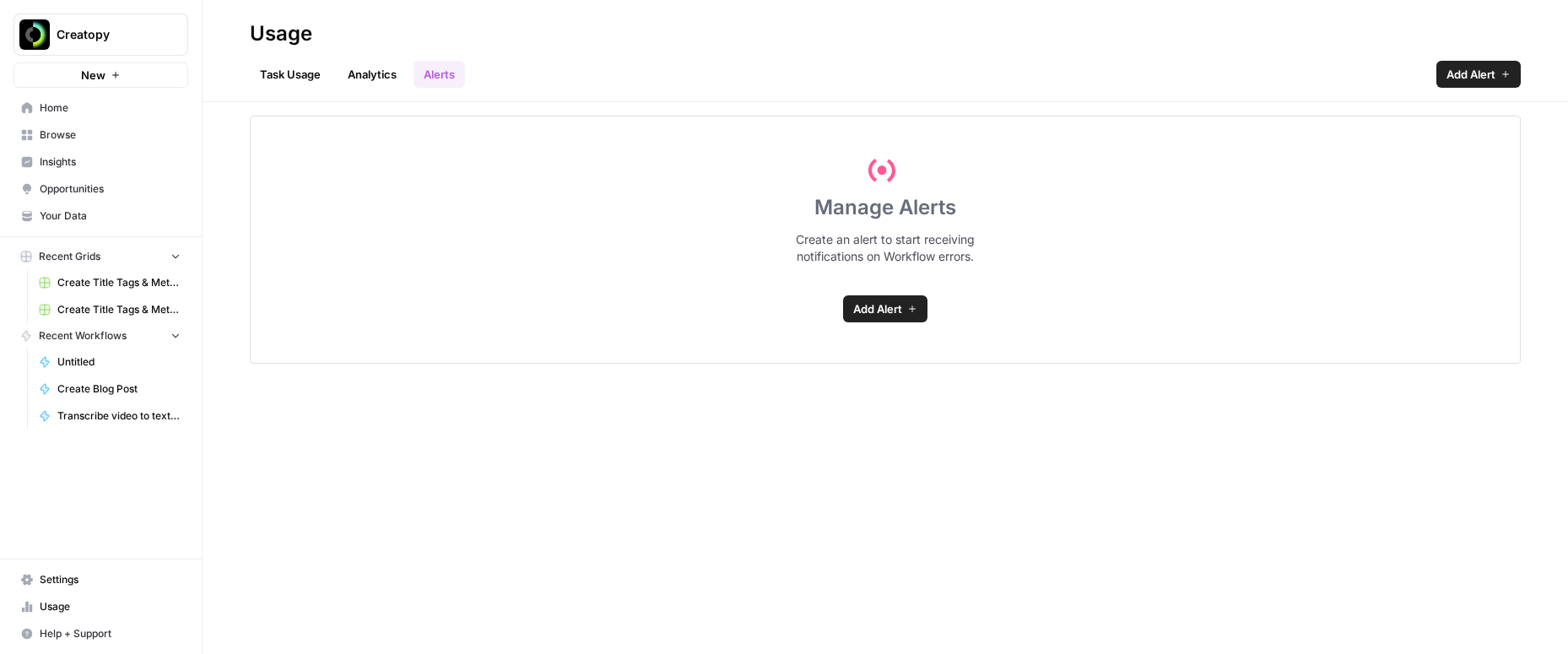
click at [899, 307] on span "Add Alert" at bounding box center [877, 309] width 49 height 17
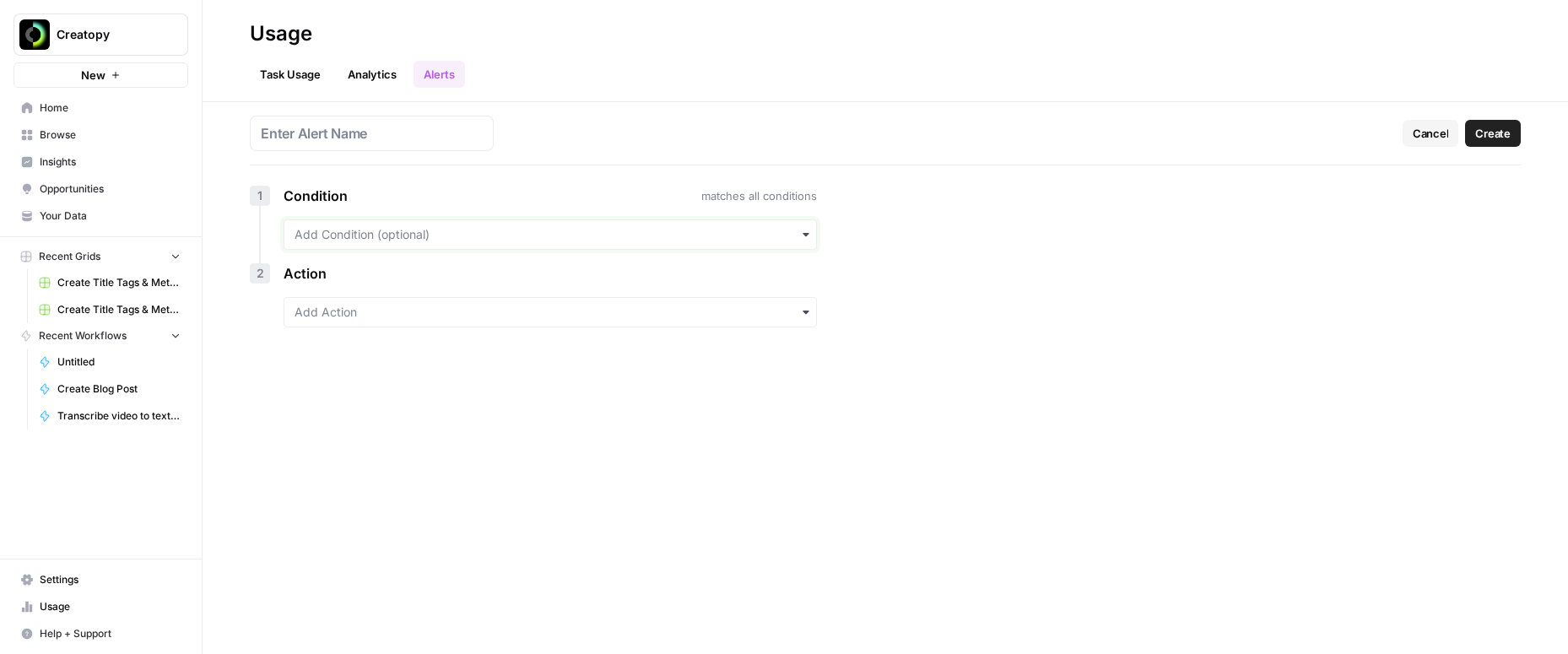
click at [789, 239] on input "text" at bounding box center [550, 234] width 511 height 17
click at [865, 236] on div "Cancel Create 1 Condition matches all conditions 2 Action" at bounding box center [885, 378] width 1365 height 552
click at [439, 416] on div "Cancel Create 1 Condition matches all conditions 2 Action" at bounding box center [885, 378] width 1365 height 552
click at [50, 156] on span "Insights" at bounding box center [110, 162] width 141 height 15
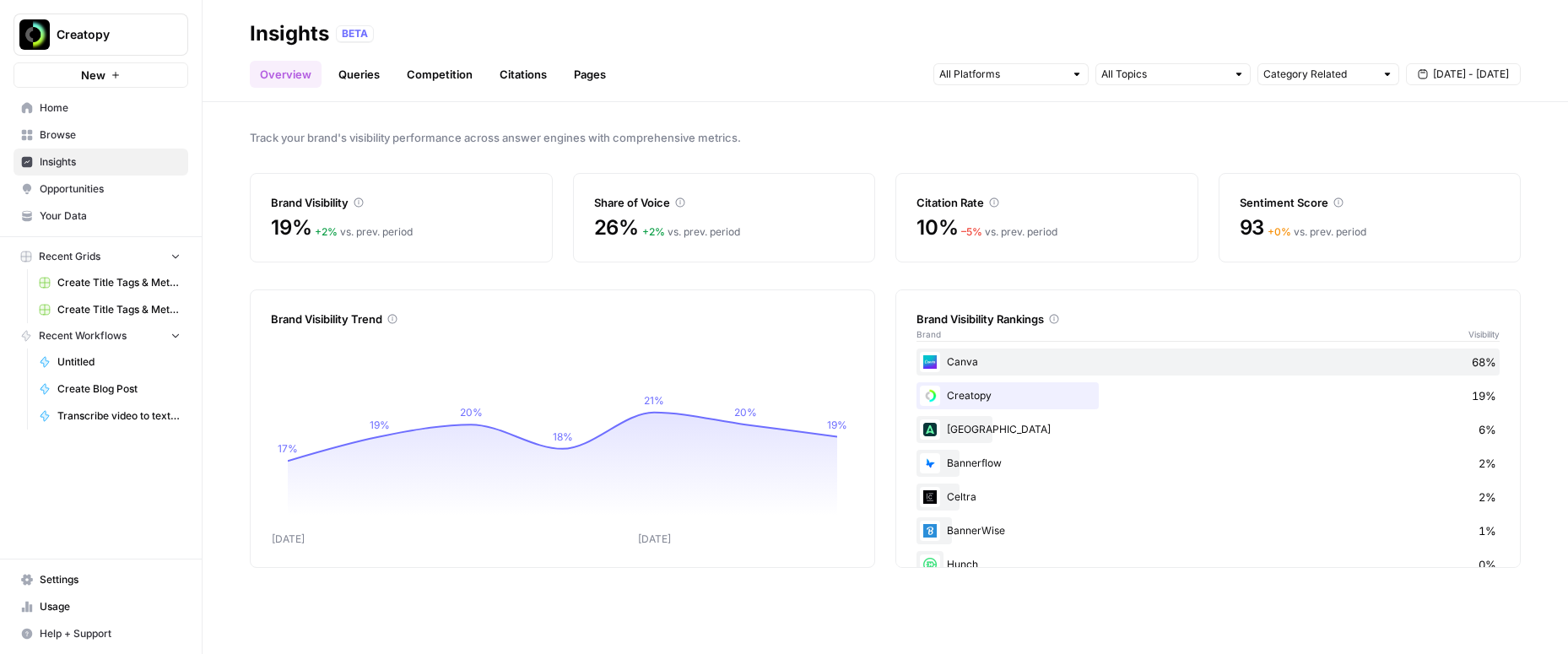
click at [353, 83] on link "Queries" at bounding box center [358, 74] width 62 height 27
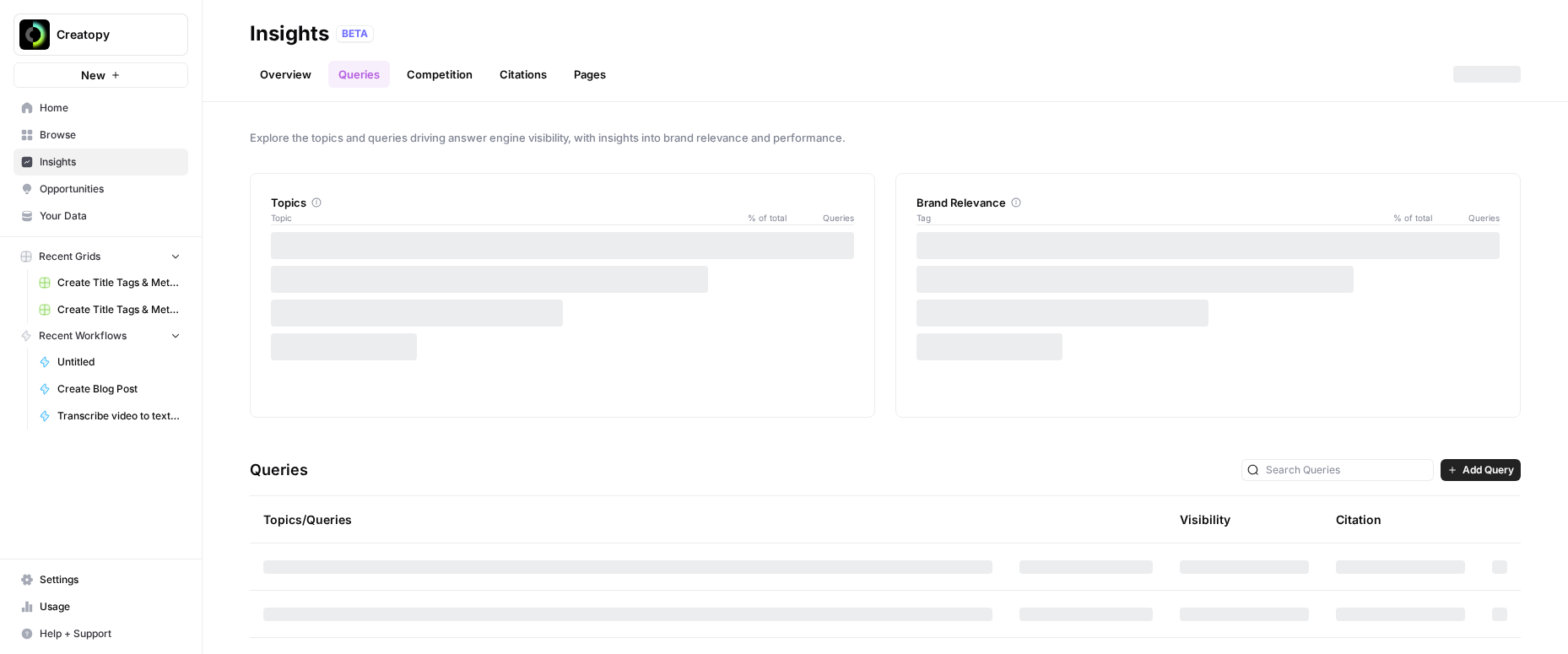
click at [287, 83] on link "Overview" at bounding box center [286, 74] width 72 height 27
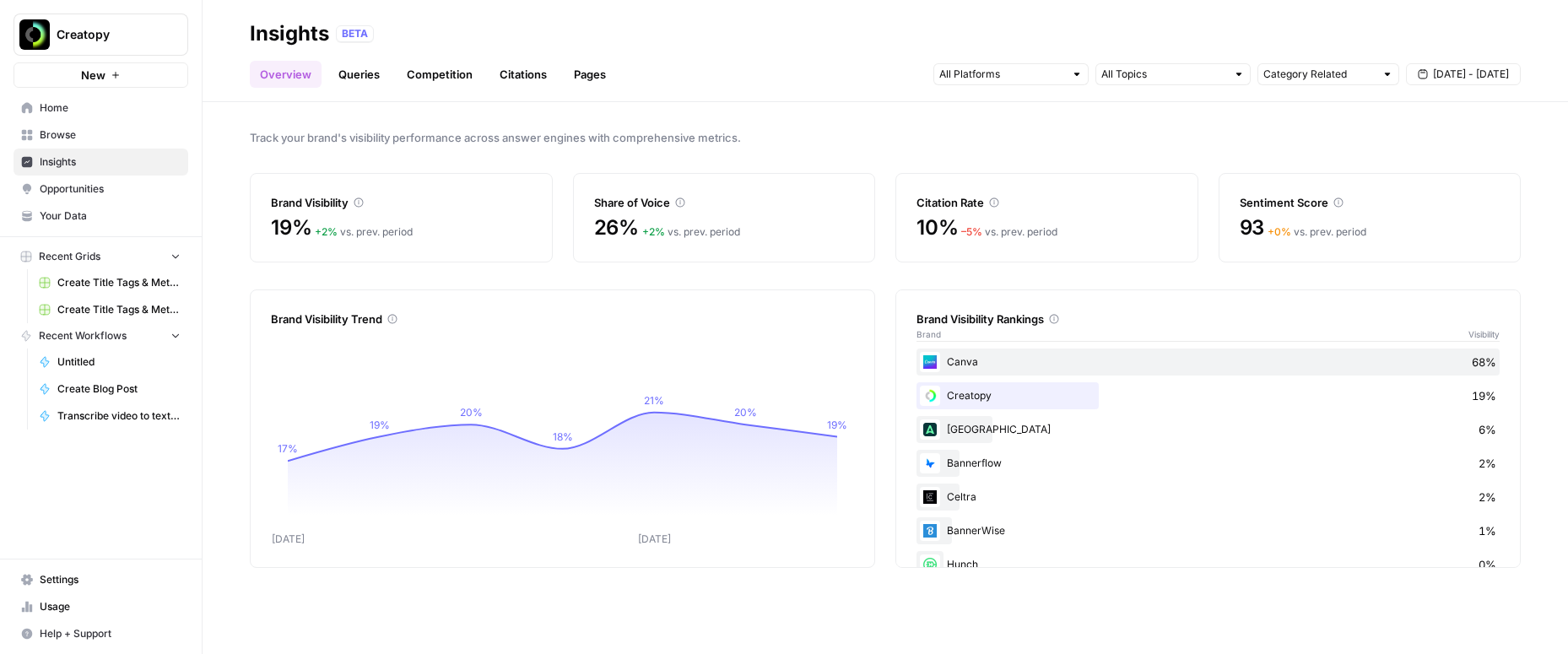
click at [1448, 75] on span "Sep 17 - Sep 23" at bounding box center [1470, 74] width 76 height 15
click at [1371, 171] on div "1" at bounding box center [1363, 177] width 23 height 23
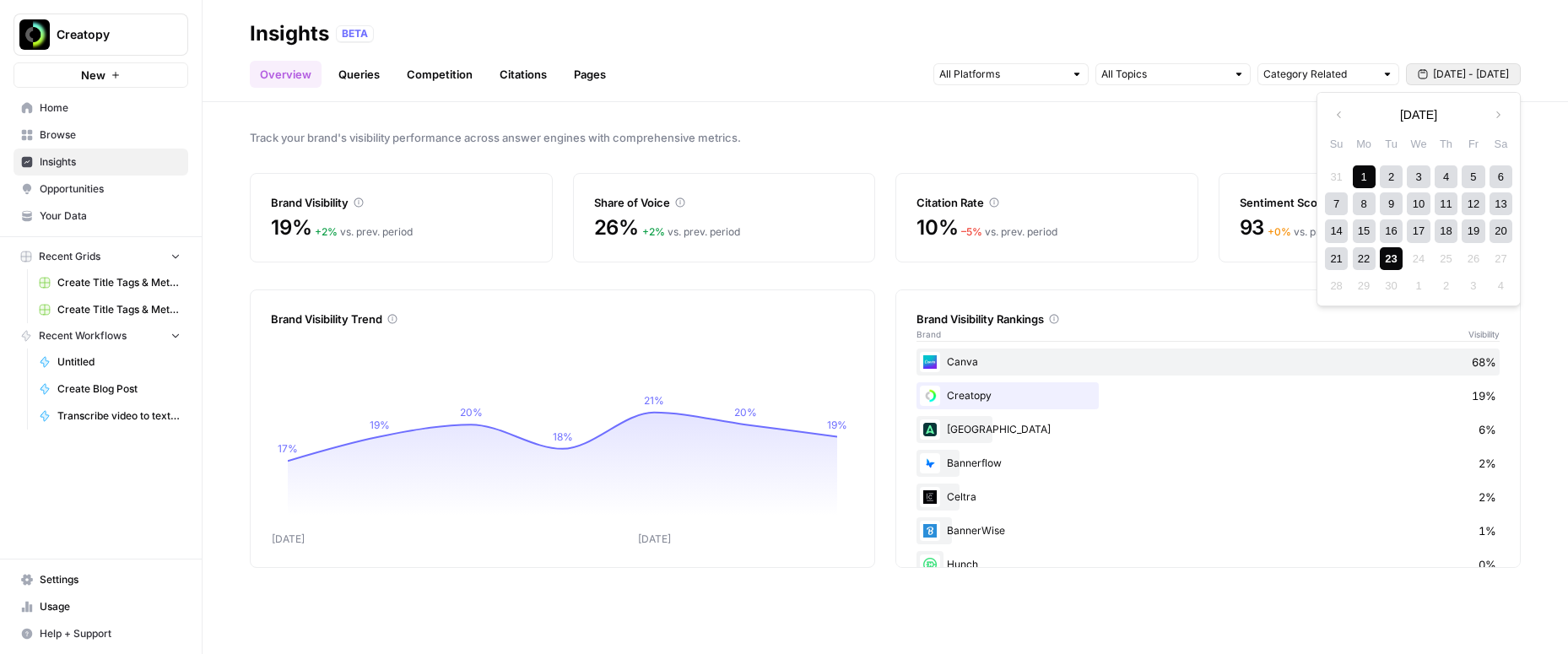
click at [1392, 261] on div "23" at bounding box center [1391, 258] width 23 height 23
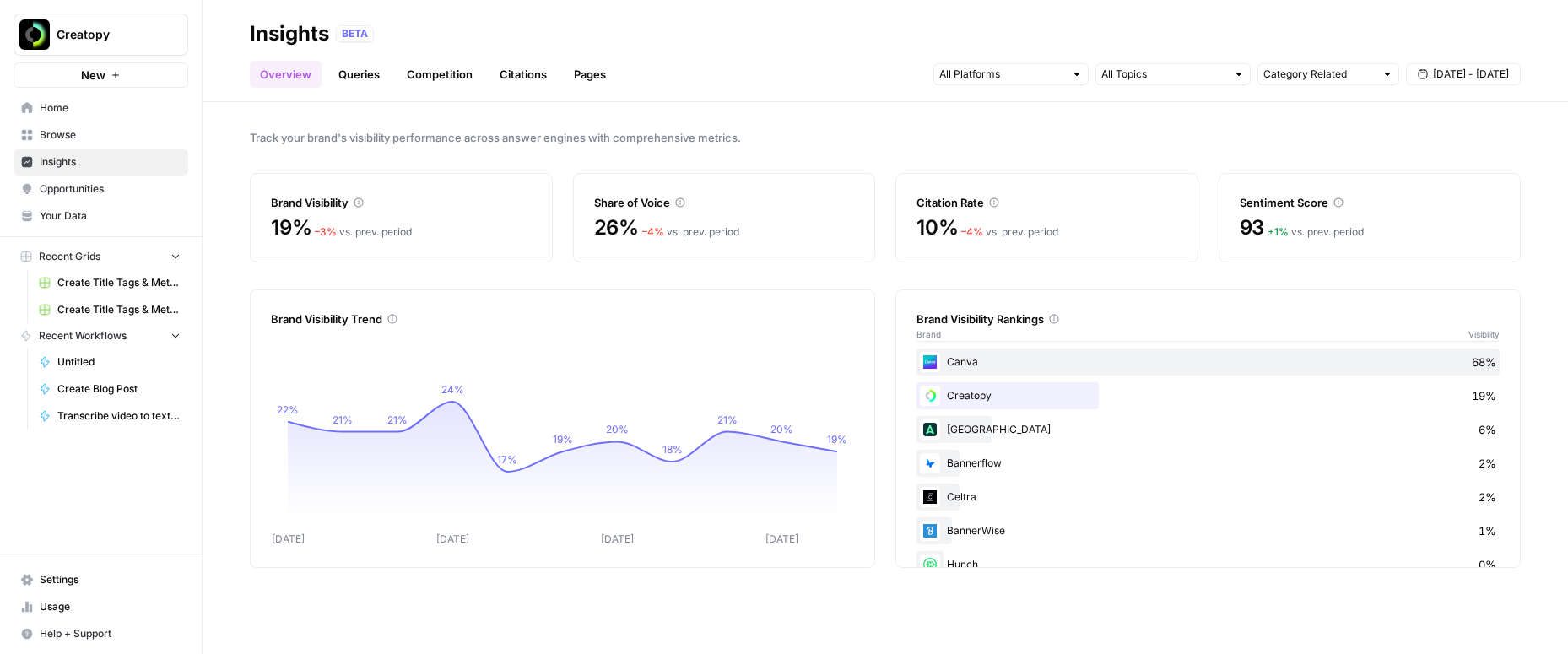
click at [1387, 72] on div at bounding box center [1387, 74] width 12 height 12
click at [1151, 116] on div "Track your brand's visibility performance across answer engines with comprehens…" at bounding box center [885, 378] width 1365 height 552
type input "Category Related"
click at [1238, 76] on div at bounding box center [1238, 74] width 12 height 12
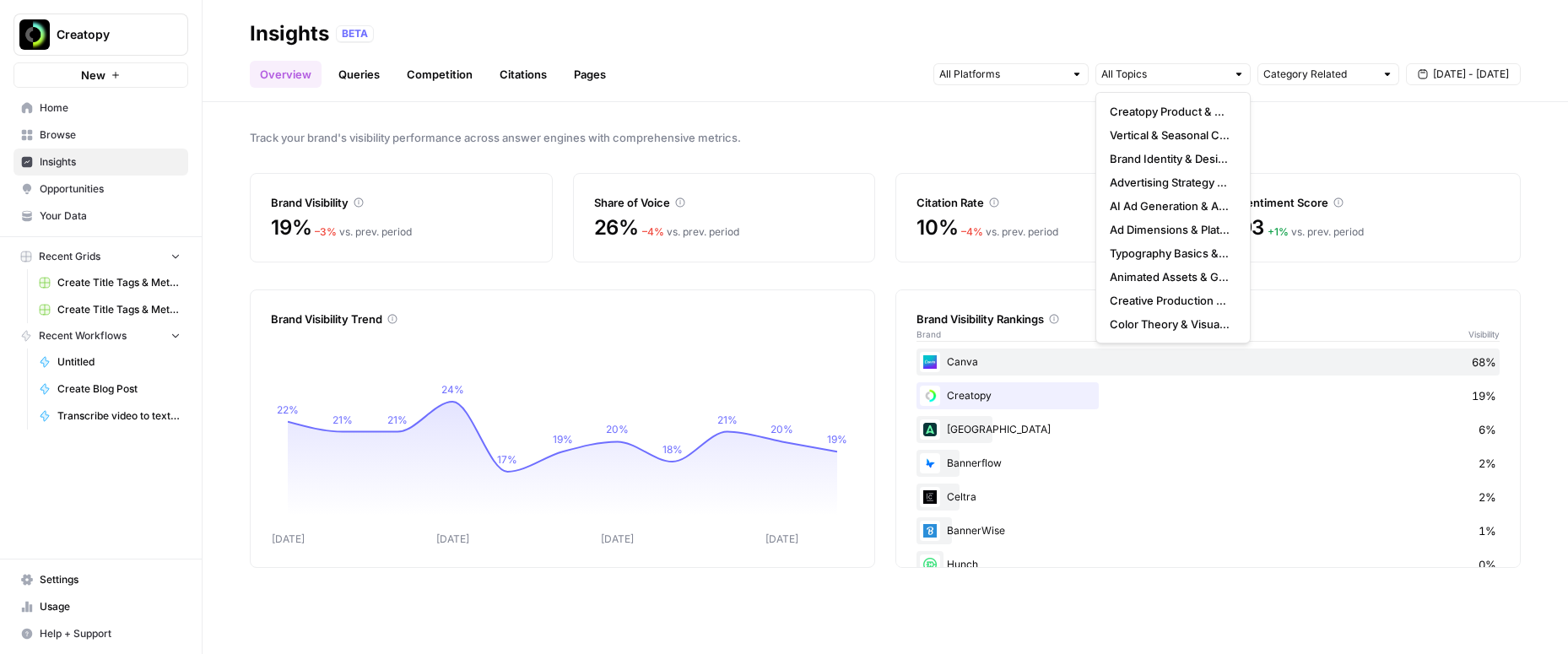
click at [1253, 106] on div "Track your brand's visibility performance across answer engines with comprehens…" at bounding box center [885, 378] width 1365 height 552
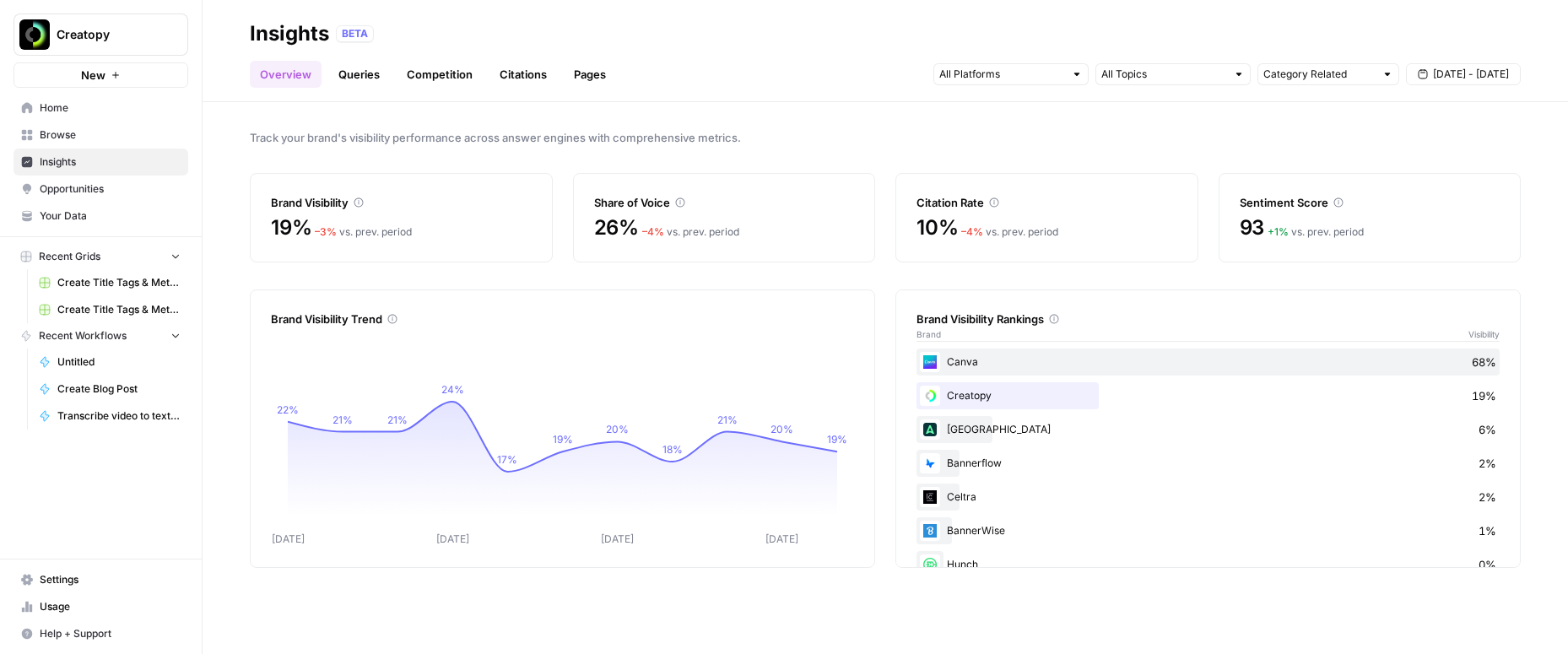
click at [350, 78] on link "Queries" at bounding box center [358, 74] width 62 height 27
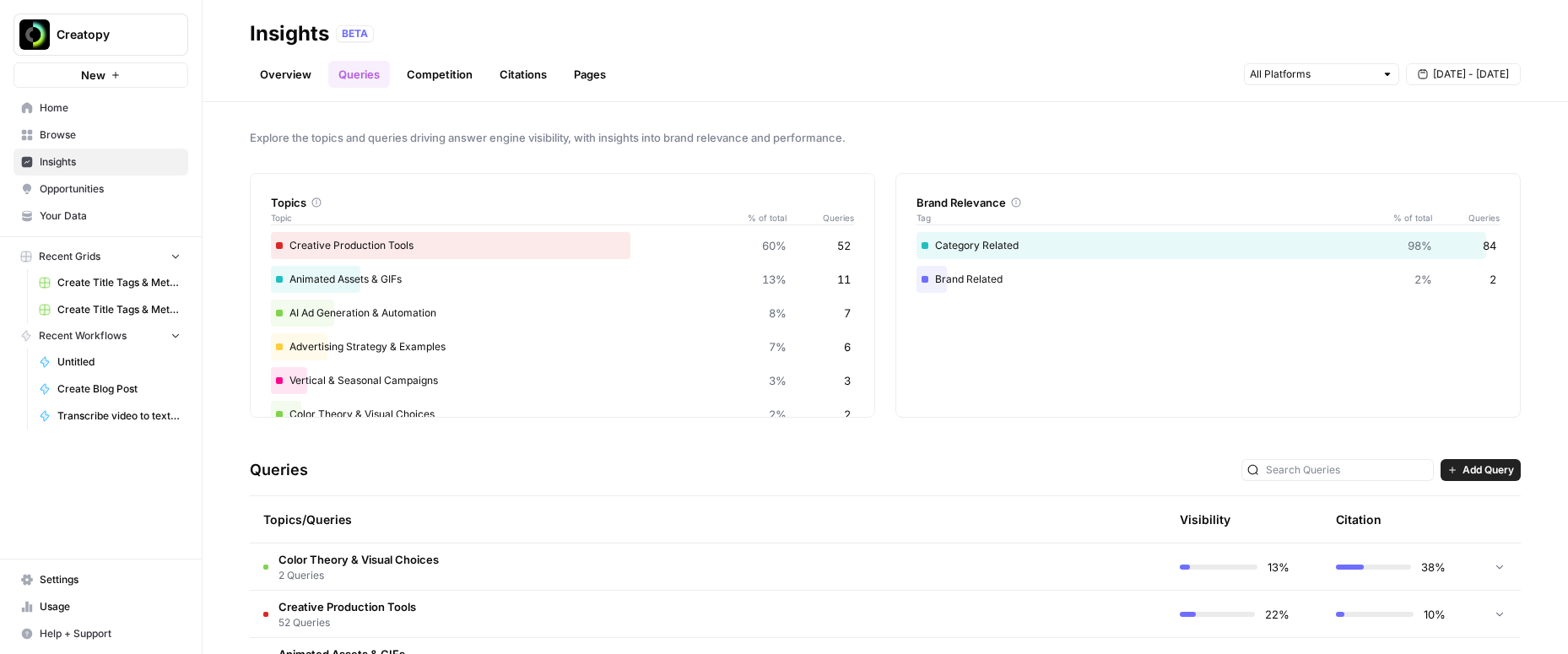
click at [430, 71] on link "Competition" at bounding box center [439, 74] width 86 height 27
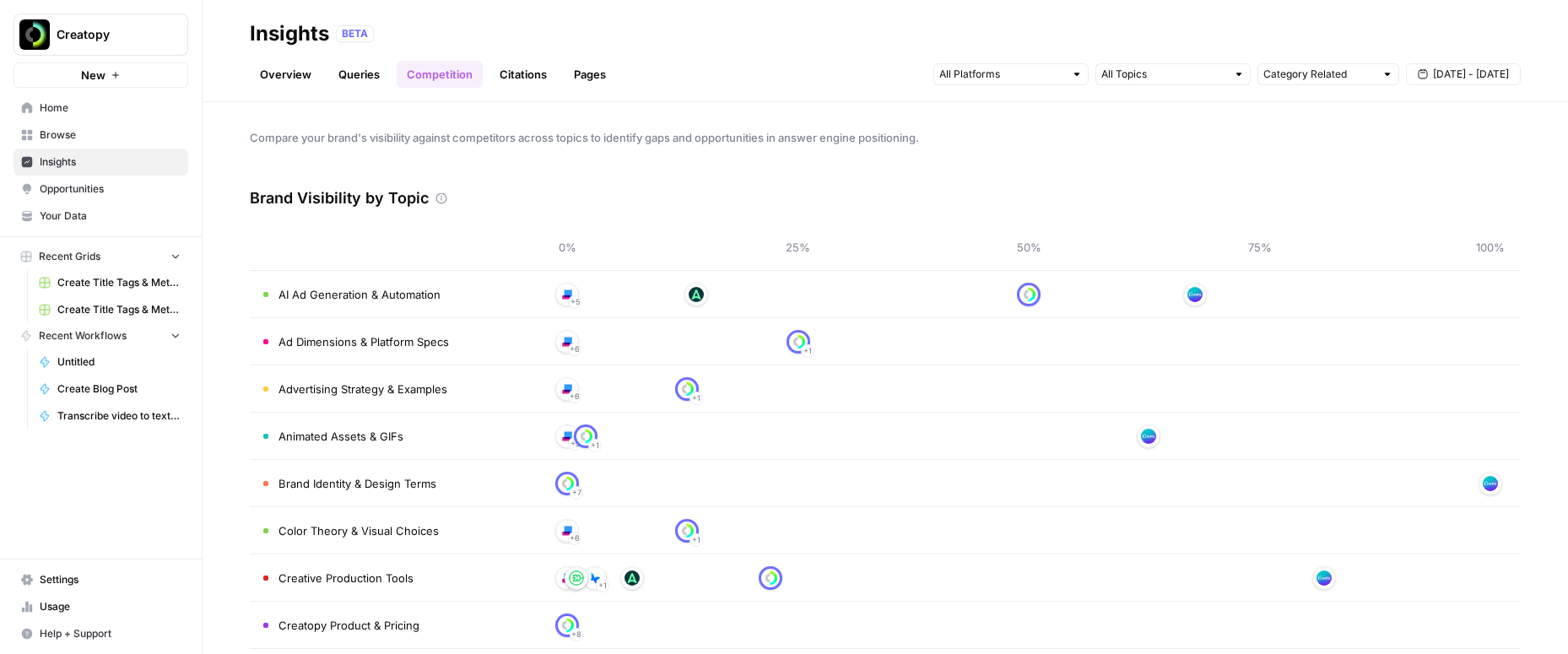
click at [522, 76] on link "Citations" at bounding box center [522, 74] width 67 height 27
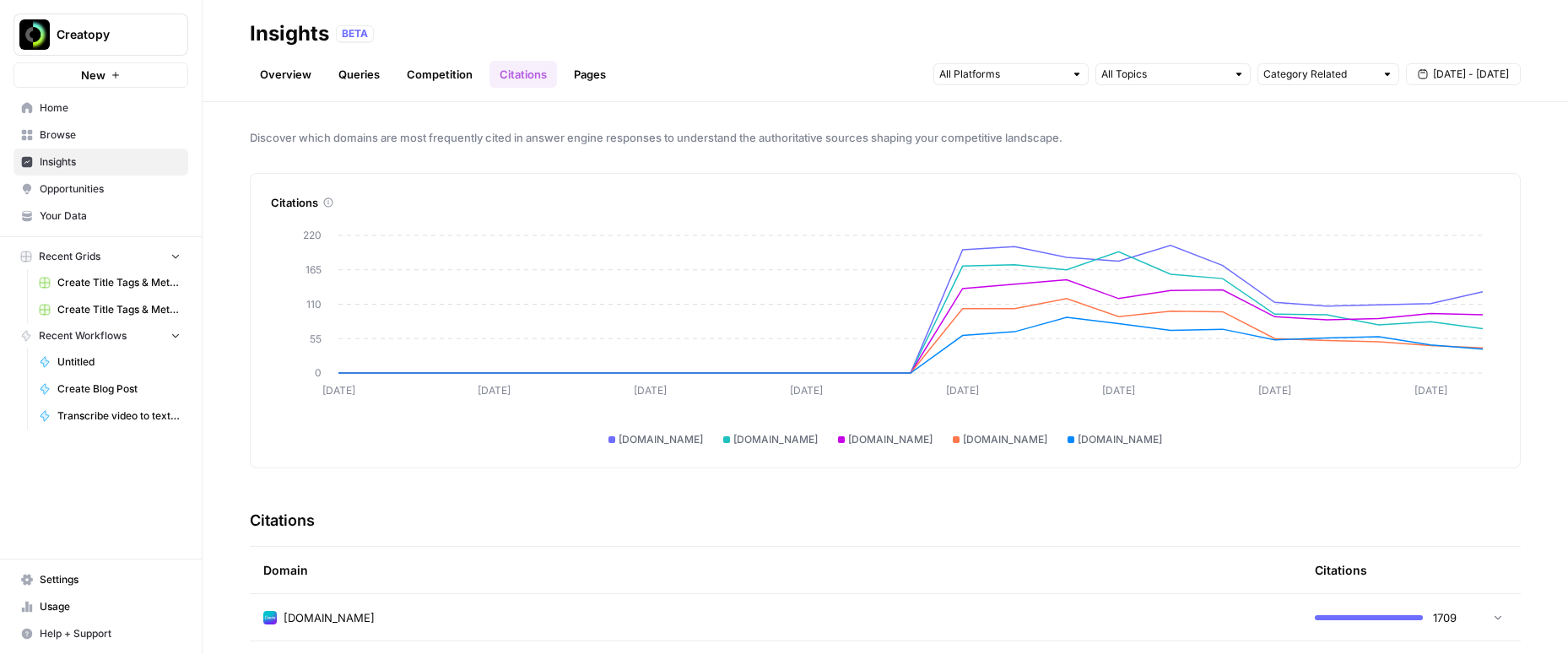
click at [1435, 72] on span "Sep 1 - Sep 23" at bounding box center [1470, 74] width 76 height 15
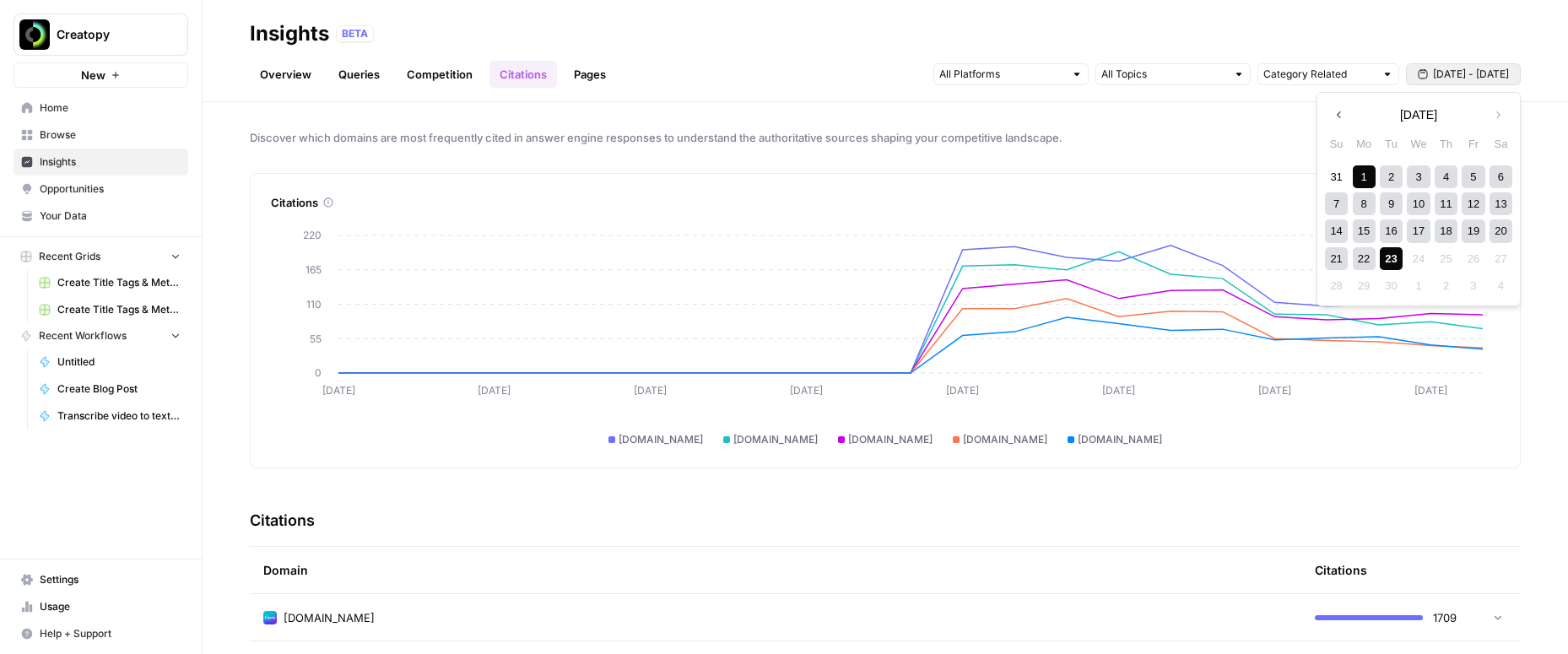
click at [1470, 209] on div "12" at bounding box center [1472, 204] width 23 height 23
click at [1391, 260] on div "23" at bounding box center [1391, 258] width 23 height 23
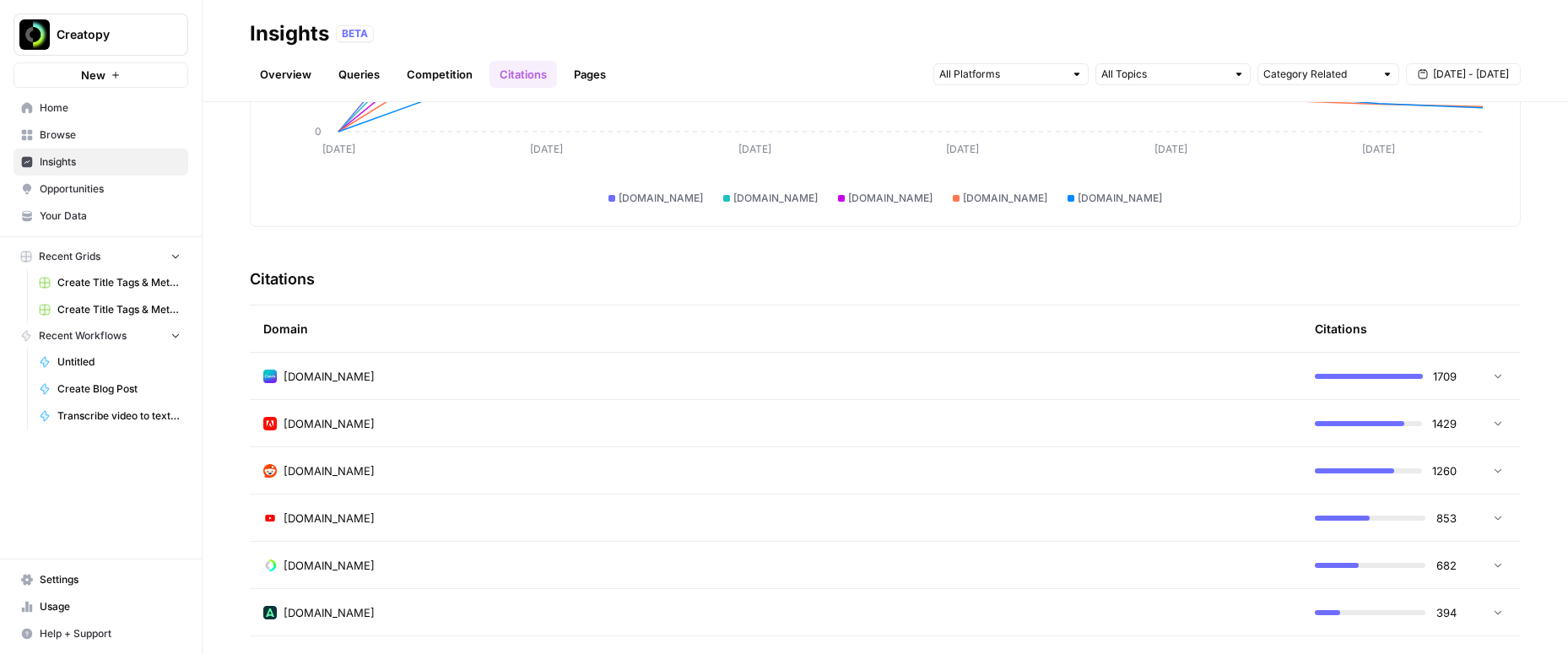
scroll to position [231, 0]
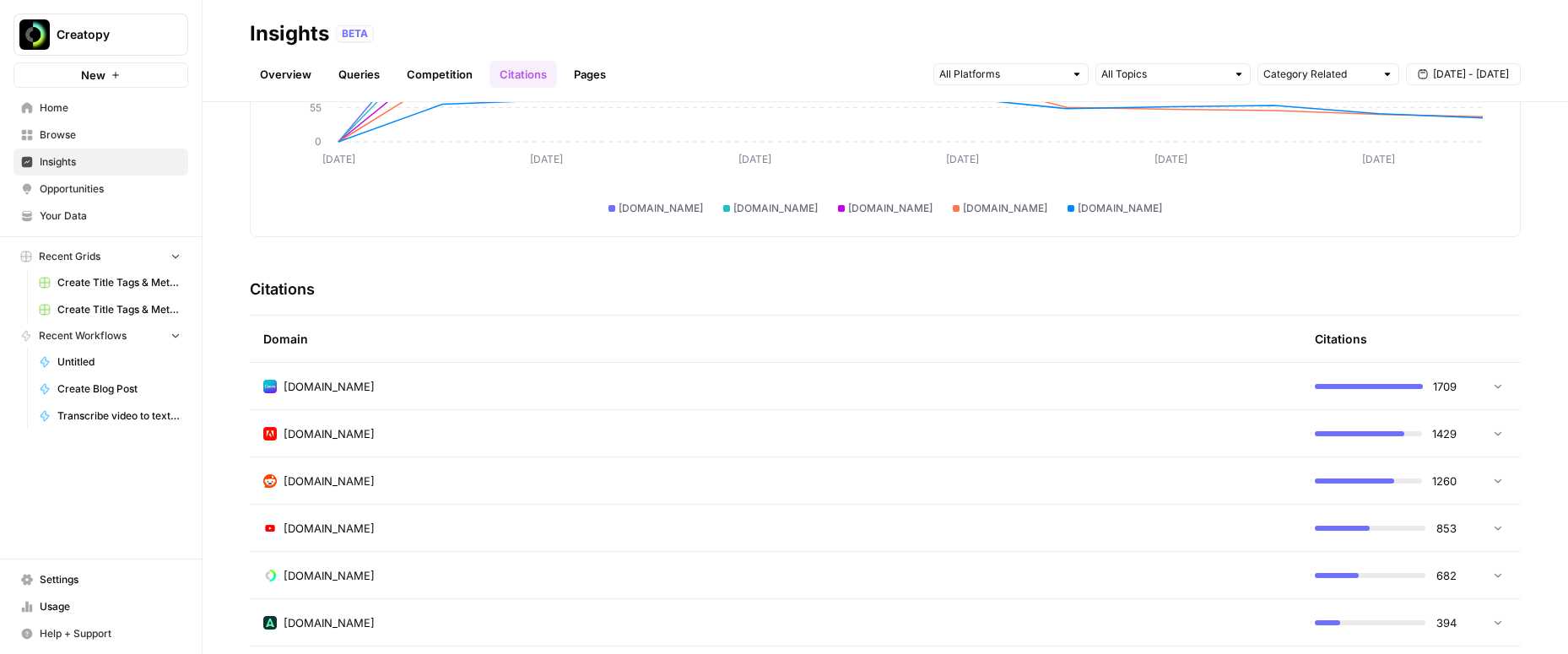
click at [1487, 584] on td at bounding box center [1495, 575] width 51 height 46
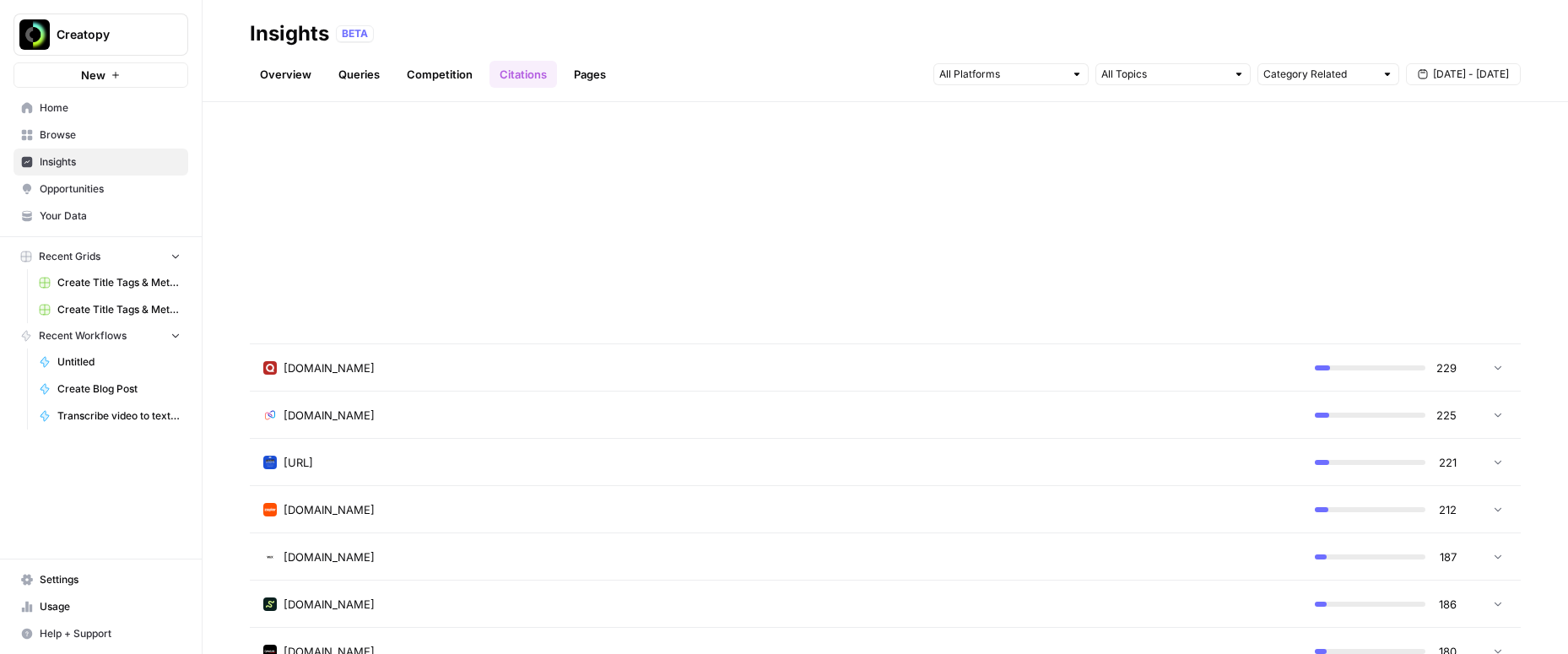
scroll to position [2795, 0]
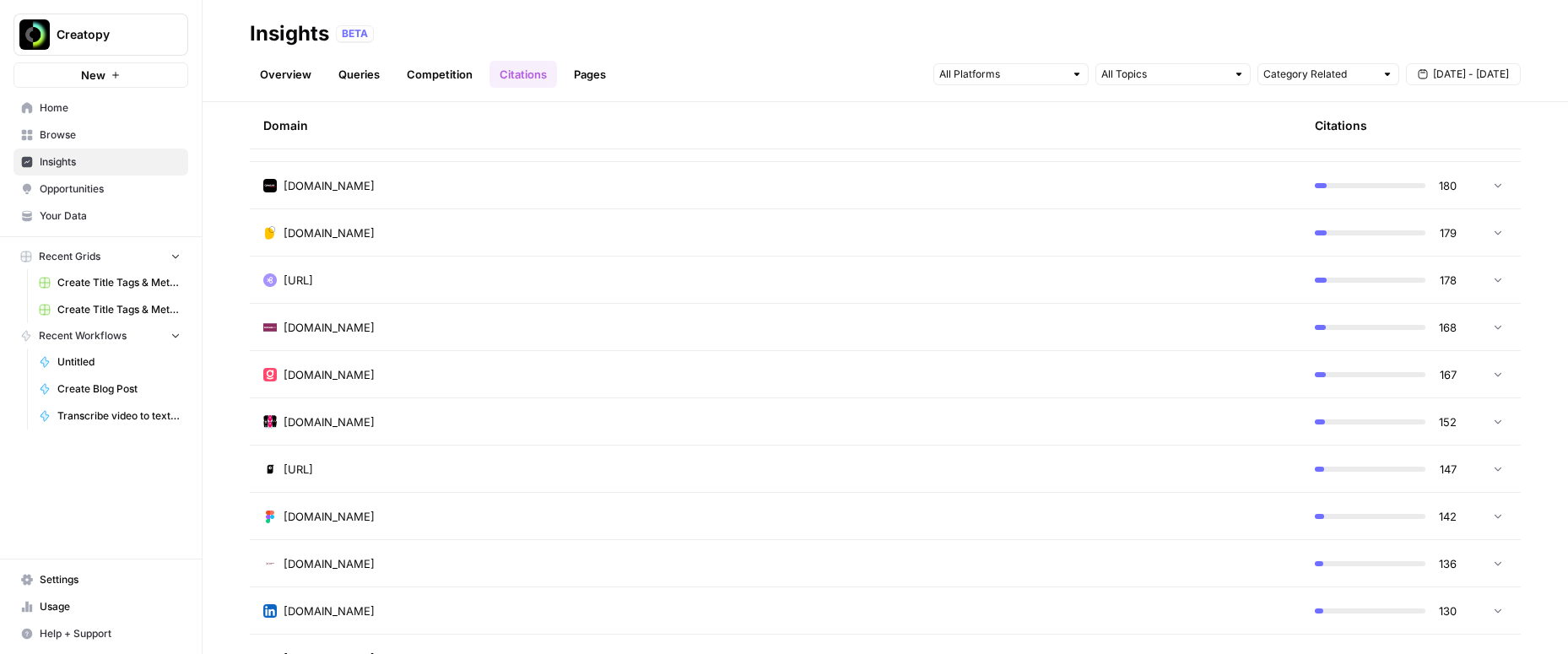
click at [588, 76] on link "Pages" at bounding box center [590, 74] width 53 height 27
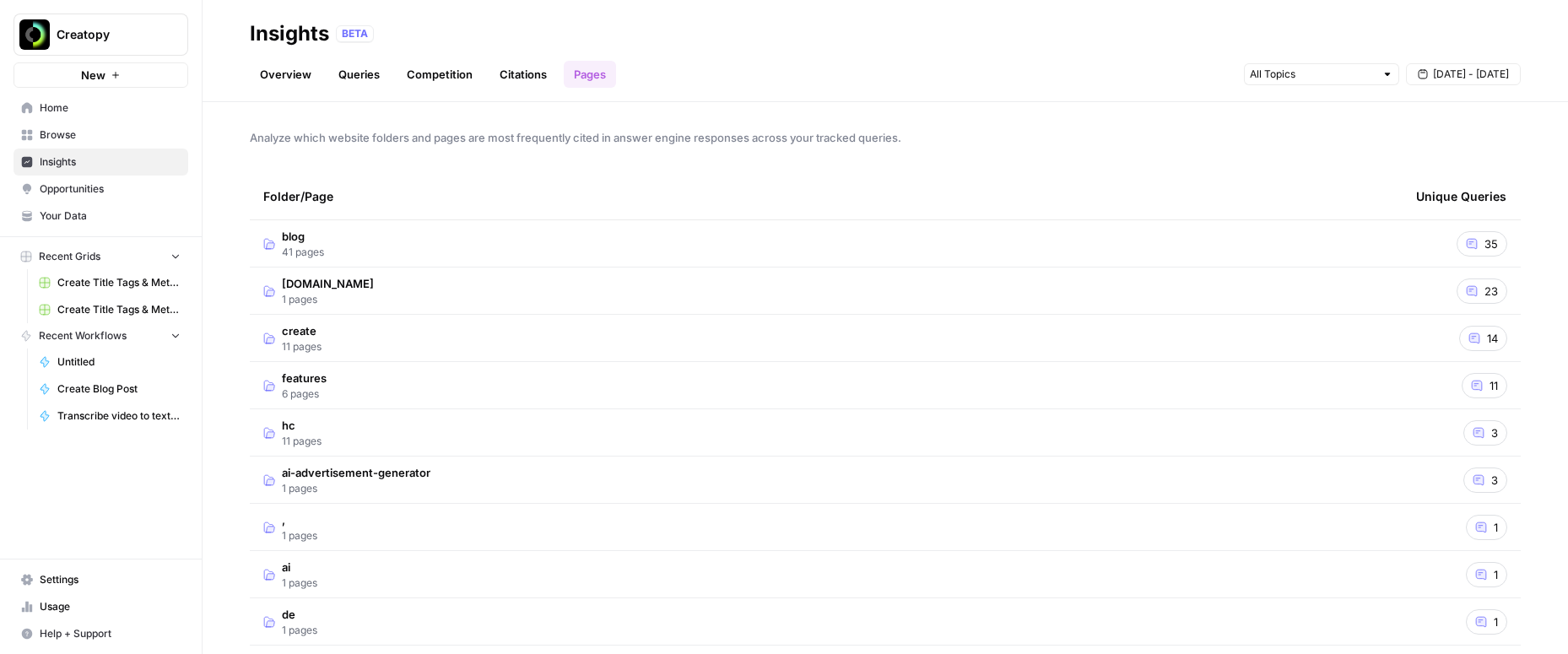
click at [316, 250] on span "41 pages" at bounding box center [303, 252] width 42 height 15
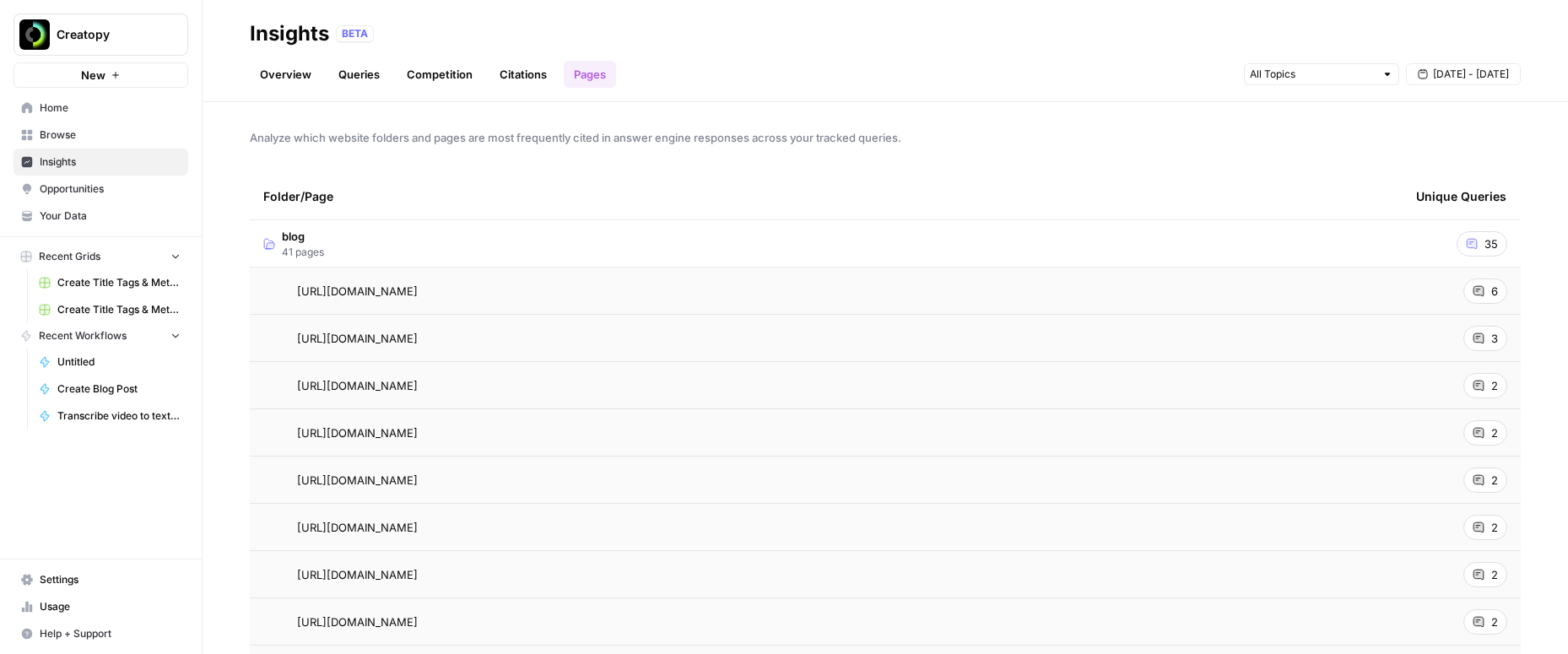
click at [516, 78] on link "Citations" at bounding box center [522, 74] width 67 height 27
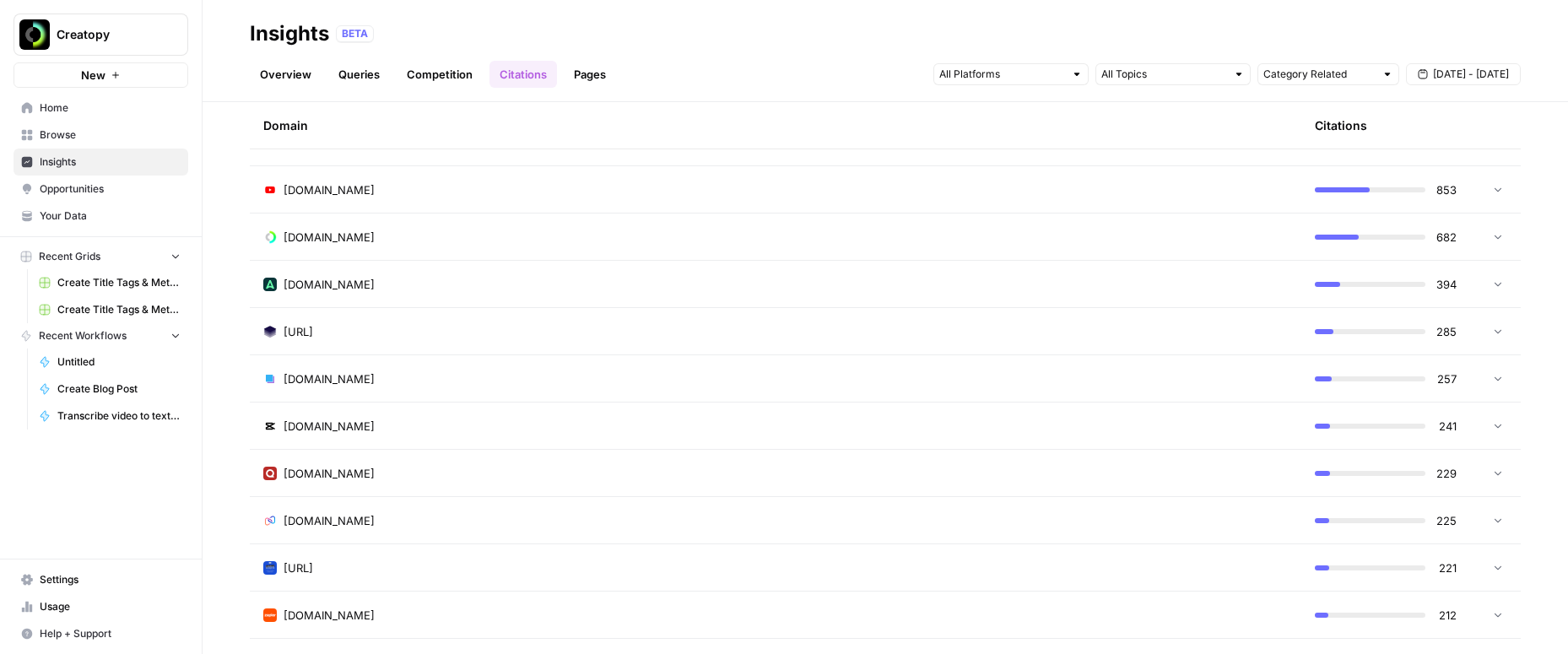
scroll to position [578, 0]
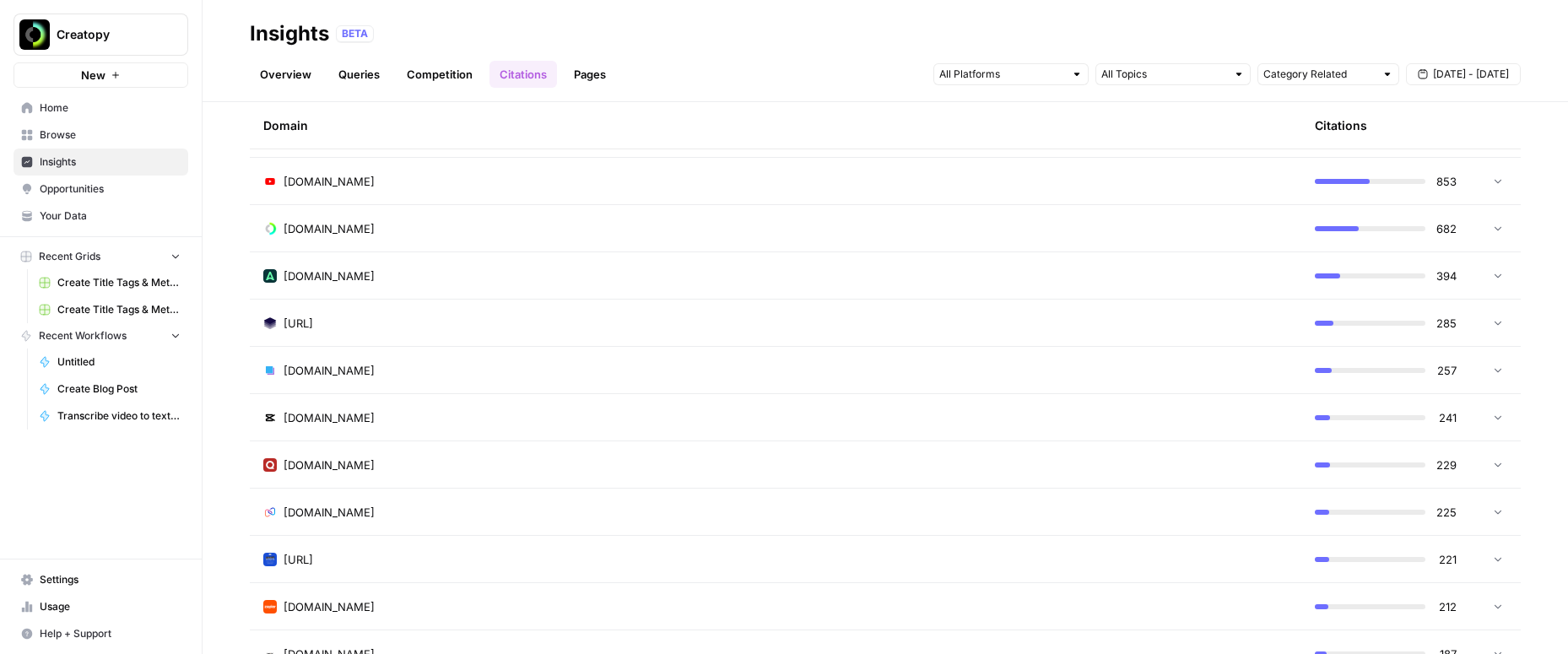
click at [1495, 231] on icon at bounding box center [1497, 228] width 12 height 12
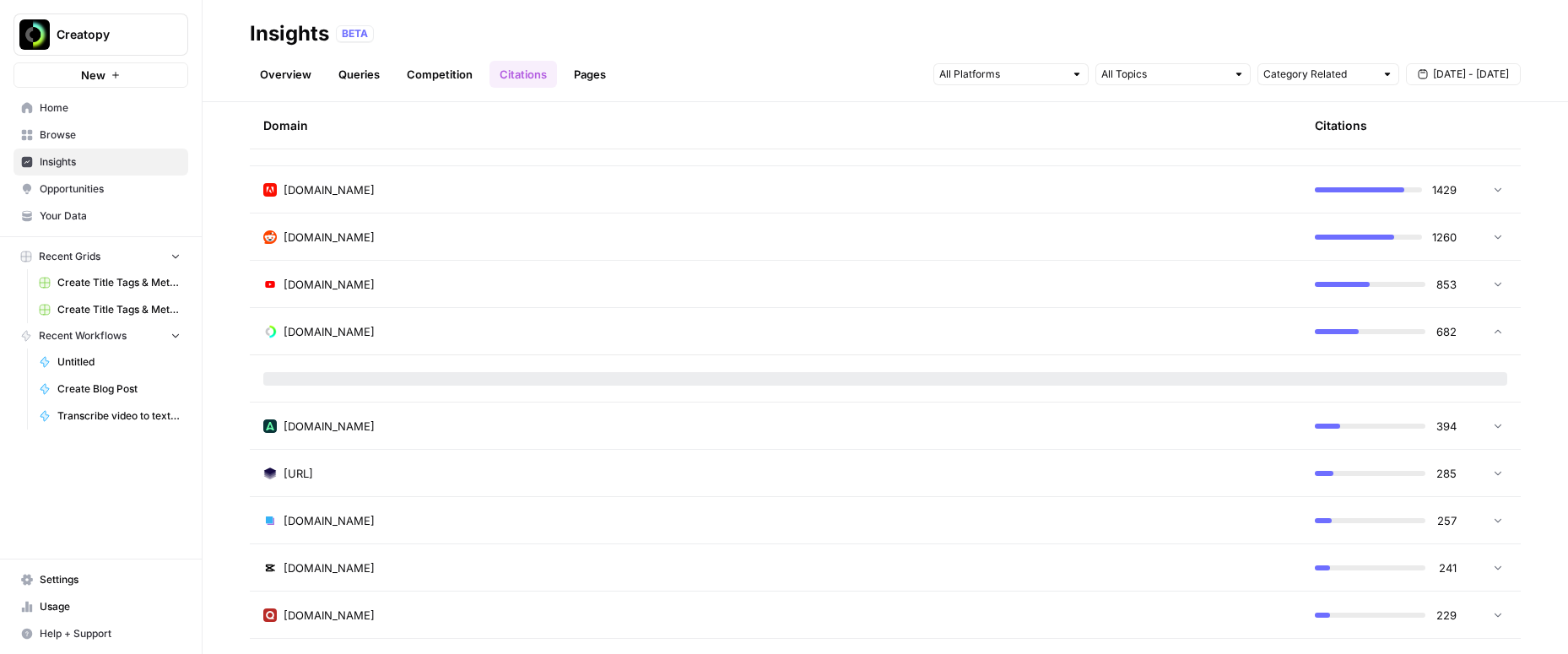
scroll to position [457, 0]
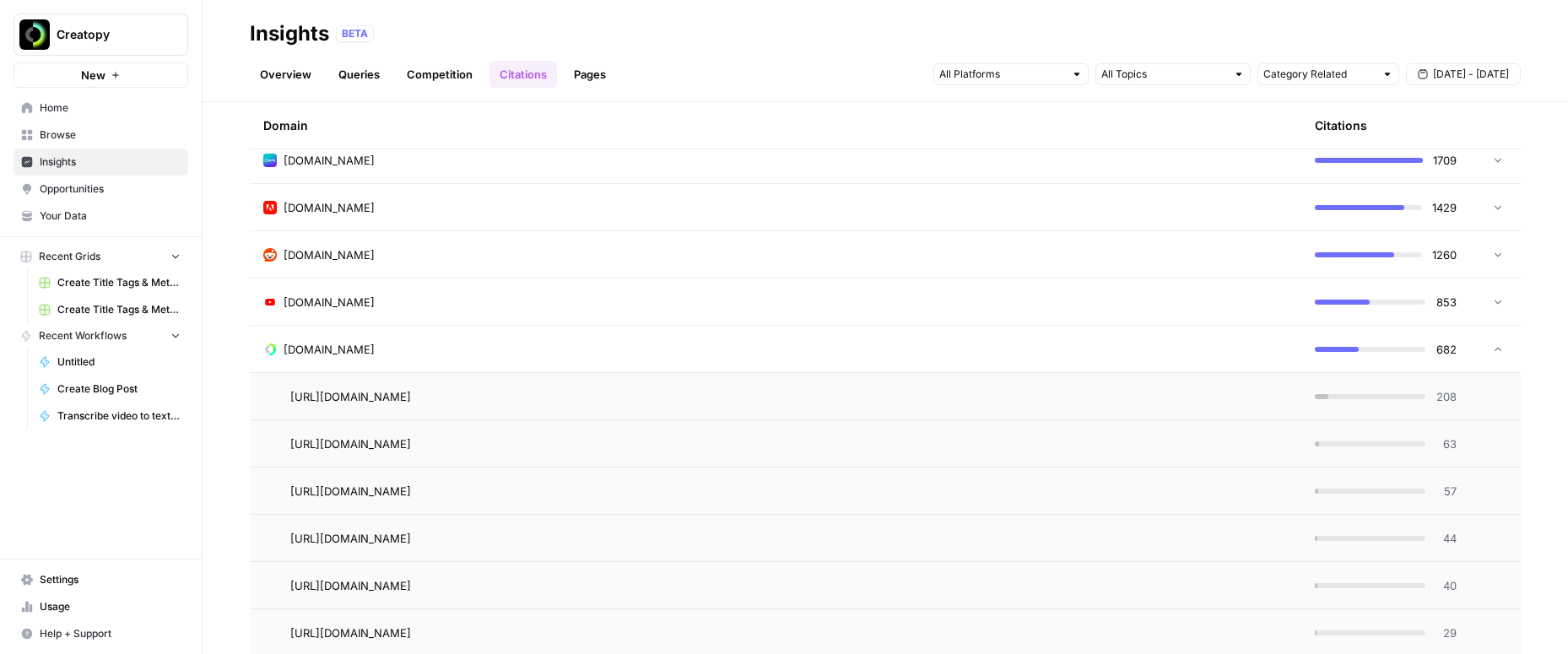
click at [1492, 299] on div at bounding box center [1493, 302] width 20 height 12
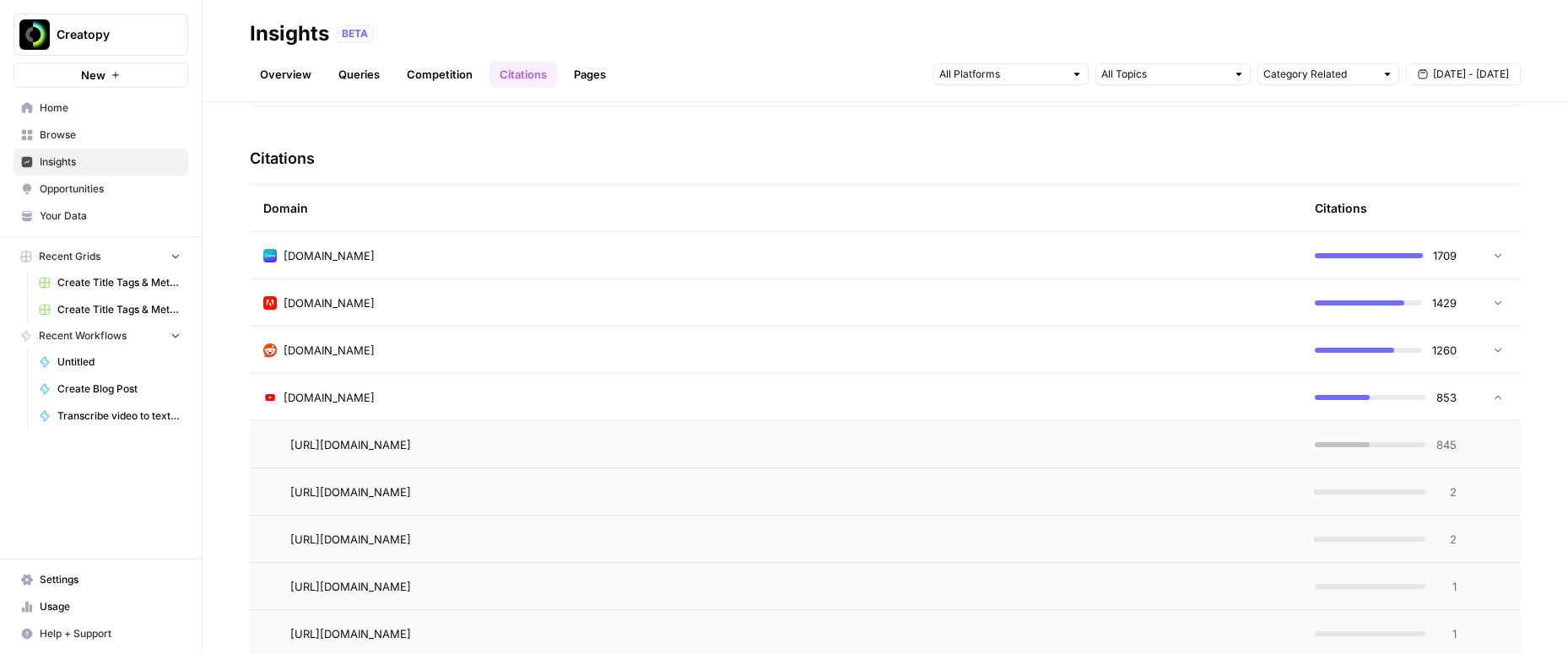
scroll to position [364, 0]
click at [1501, 348] on icon at bounding box center [1497, 347] width 12 height 12
click at [1177, 72] on input "text" at bounding box center [1164, 74] width 125 height 17
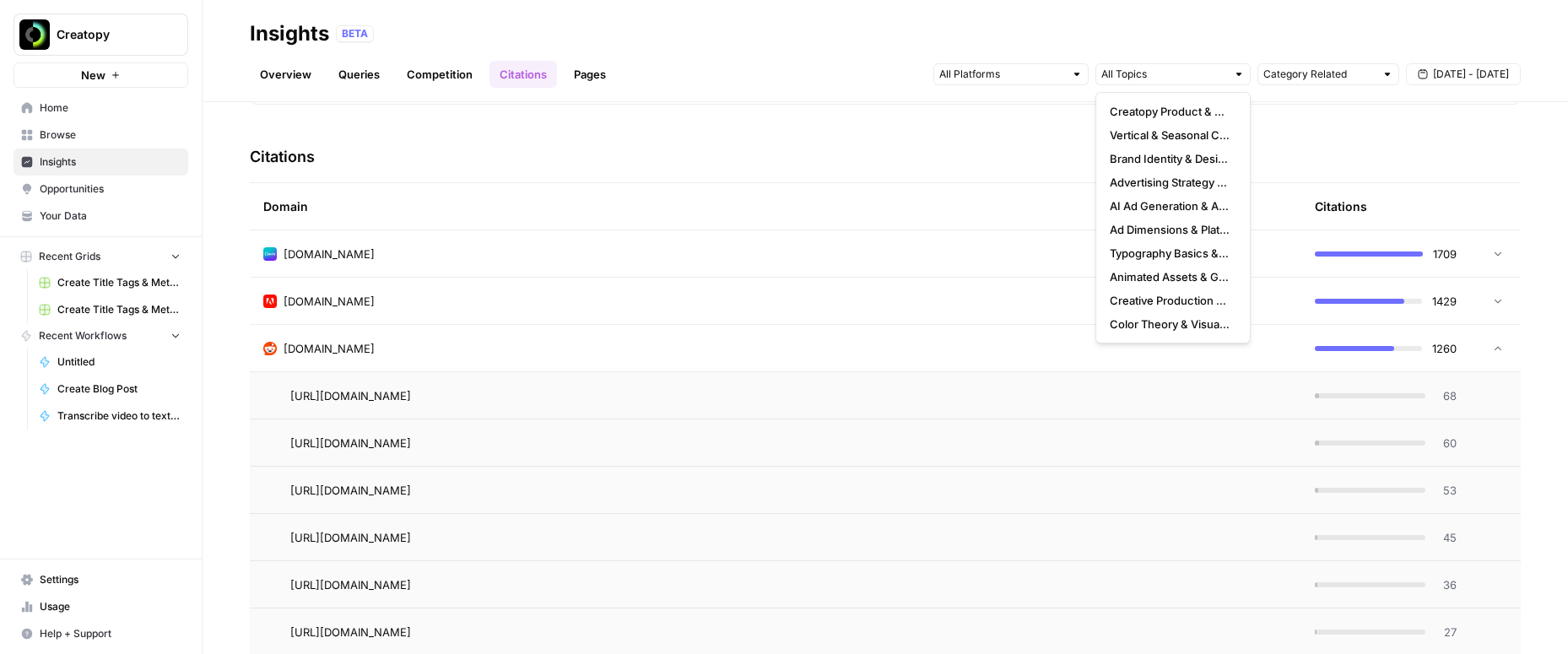
click at [1138, 21] on div "Insights BETA" at bounding box center [884, 33] width 1270 height 27
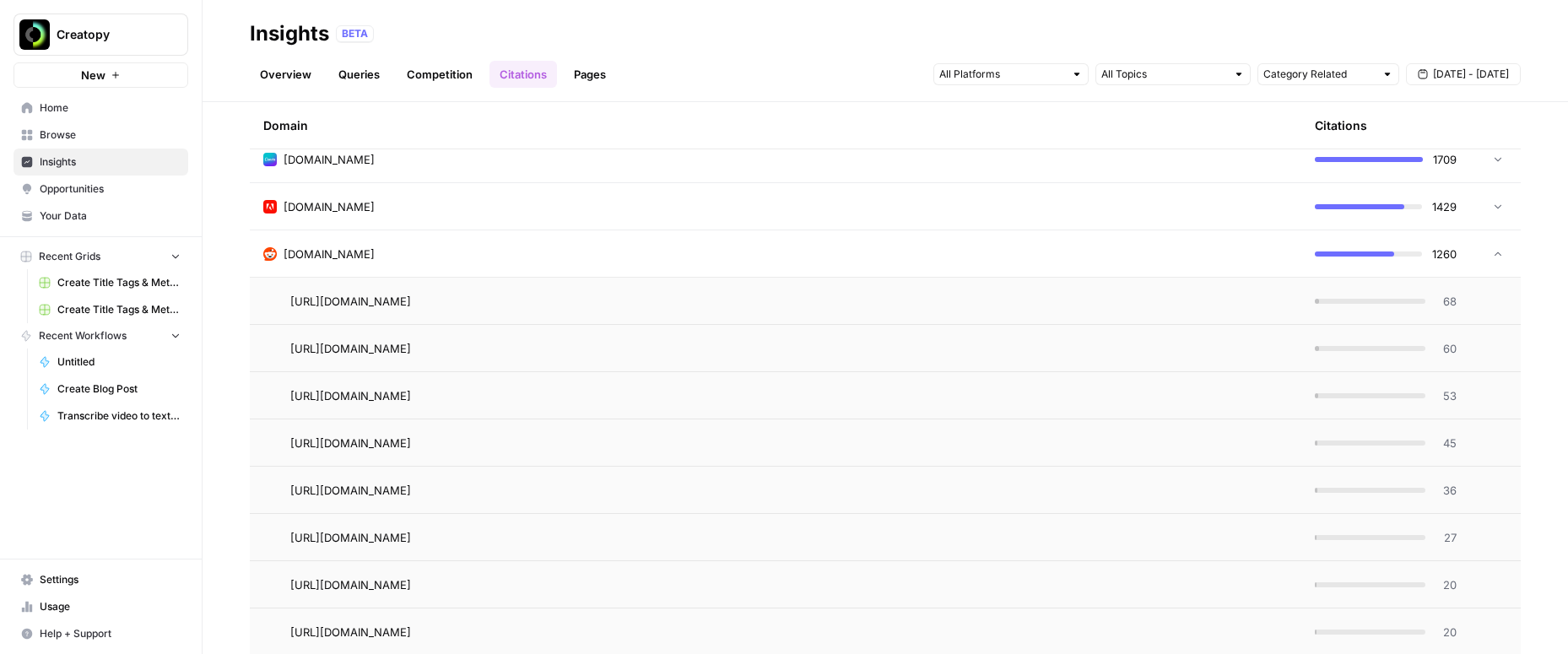
scroll to position [460, 0]
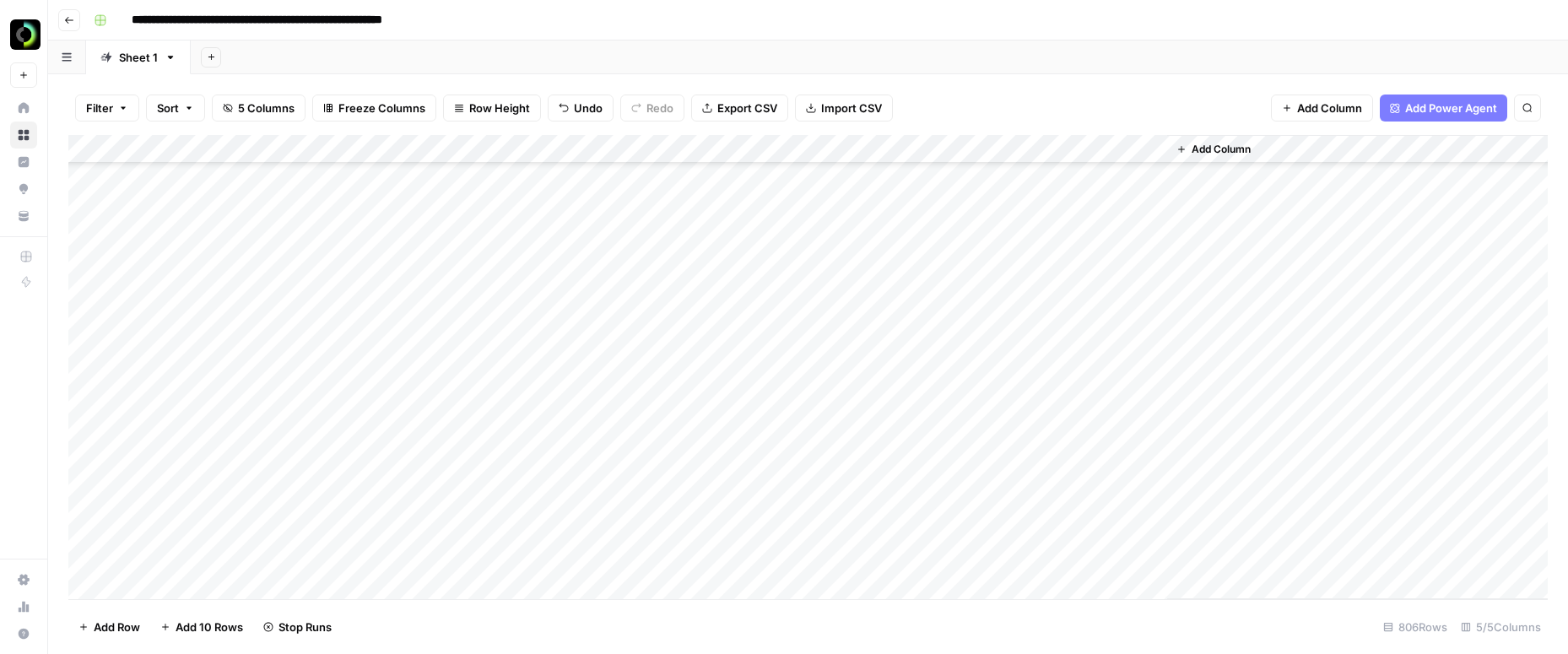
scroll to position [7440, 0]
